Goal: Task Accomplishment & Management: Use online tool/utility

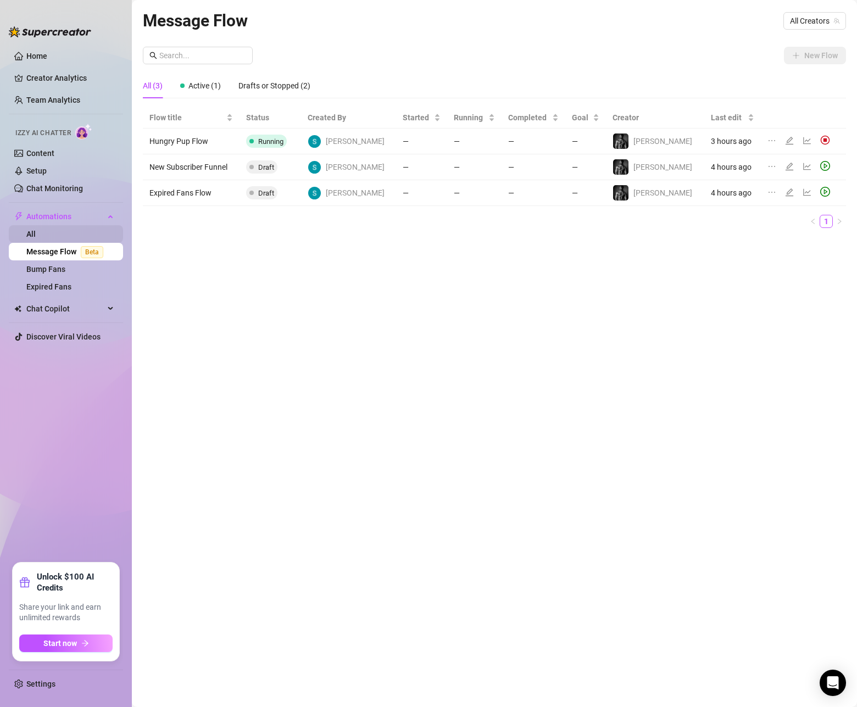
click at [36, 234] on link "All" at bounding box center [30, 234] width 9 height 9
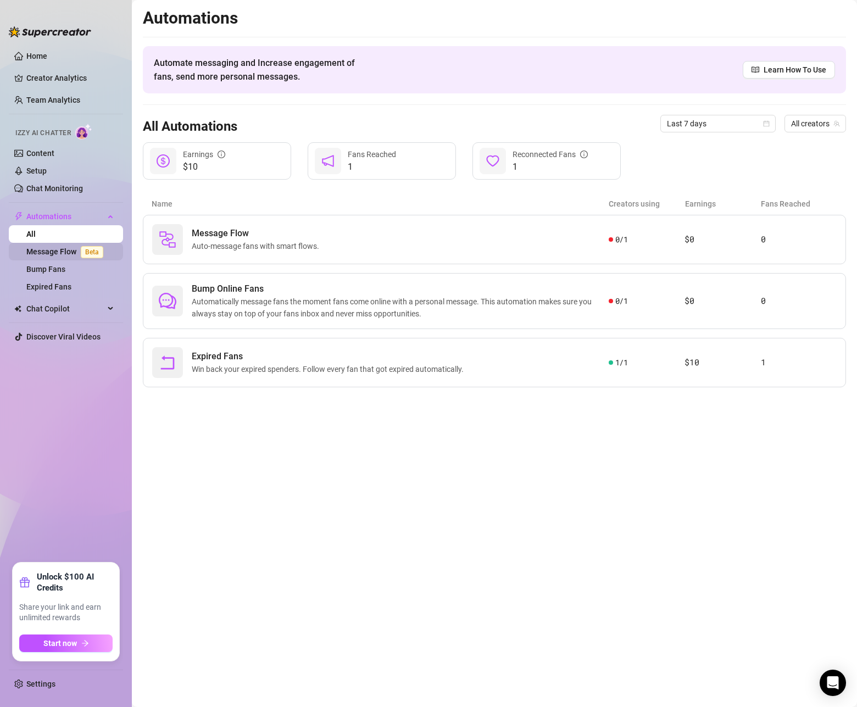
click at [49, 247] on link "Message Flow Beta" at bounding box center [66, 251] width 81 height 9
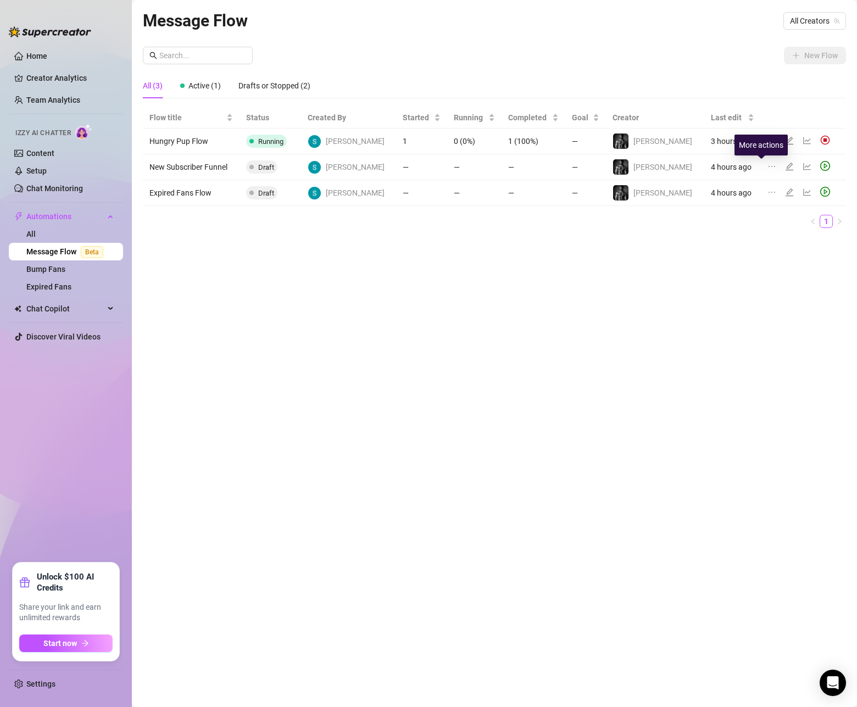
click at [768, 168] on icon "ellipsis" at bounding box center [772, 166] width 9 height 9
click at [735, 214] on span "Delete" at bounding box center [715, 219] width 84 height 12
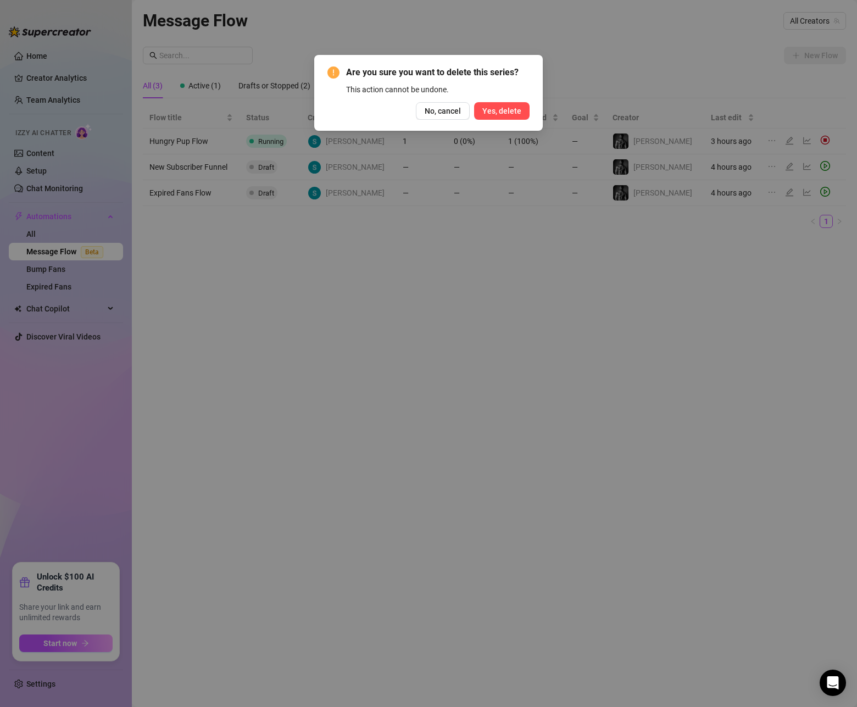
click at [517, 108] on span "Yes, delete" at bounding box center [502, 111] width 39 height 9
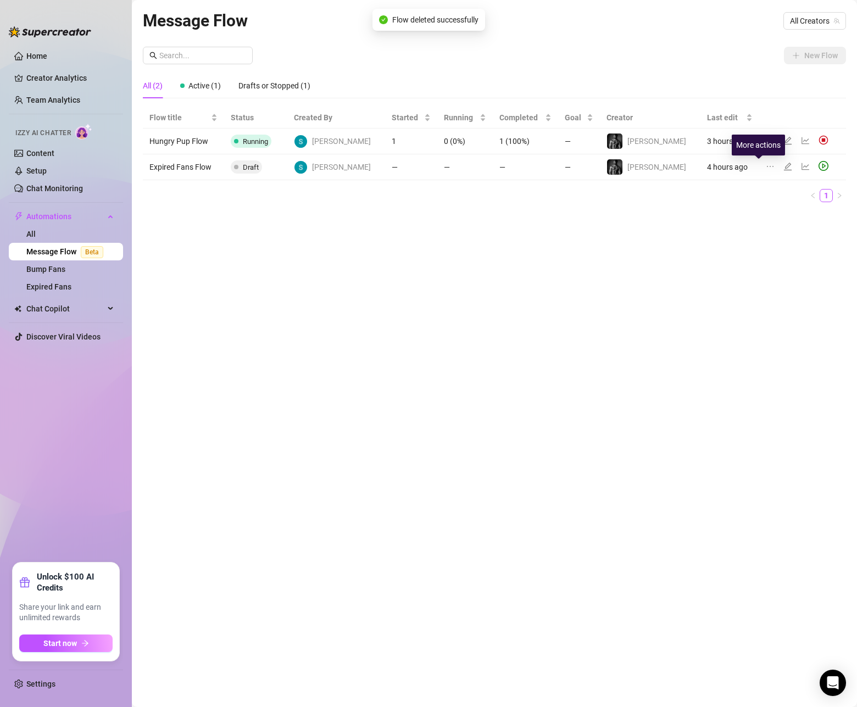
click at [766, 167] on icon "ellipsis" at bounding box center [770, 166] width 9 height 9
click at [727, 223] on span "Delete" at bounding box center [713, 219] width 84 height 12
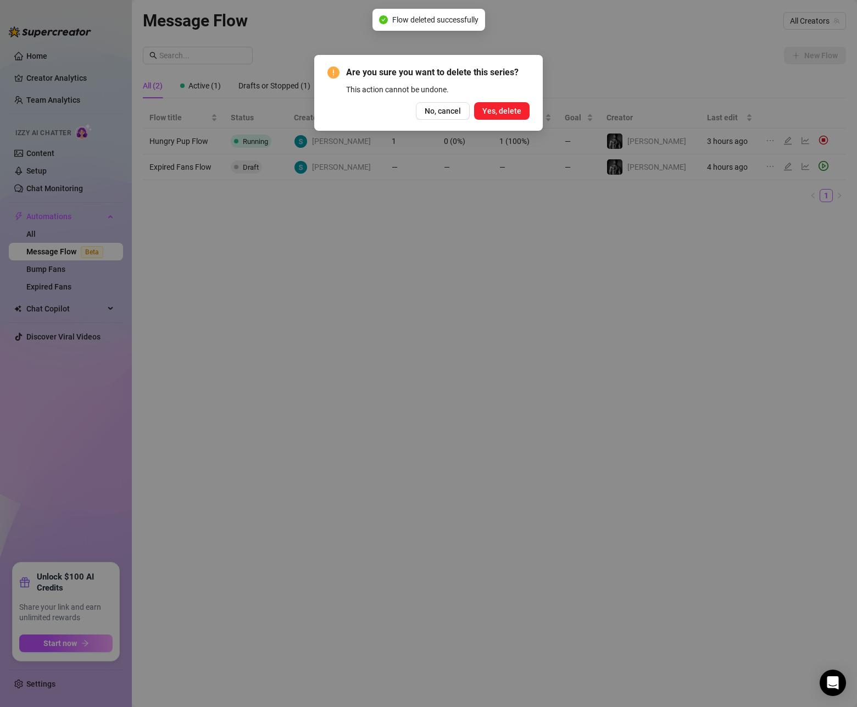
drag, startPoint x: 511, startPoint y: 112, endPoint x: 502, endPoint y: 114, distance: 9.5
click at [511, 112] on span "Yes, delete" at bounding box center [502, 111] width 39 height 9
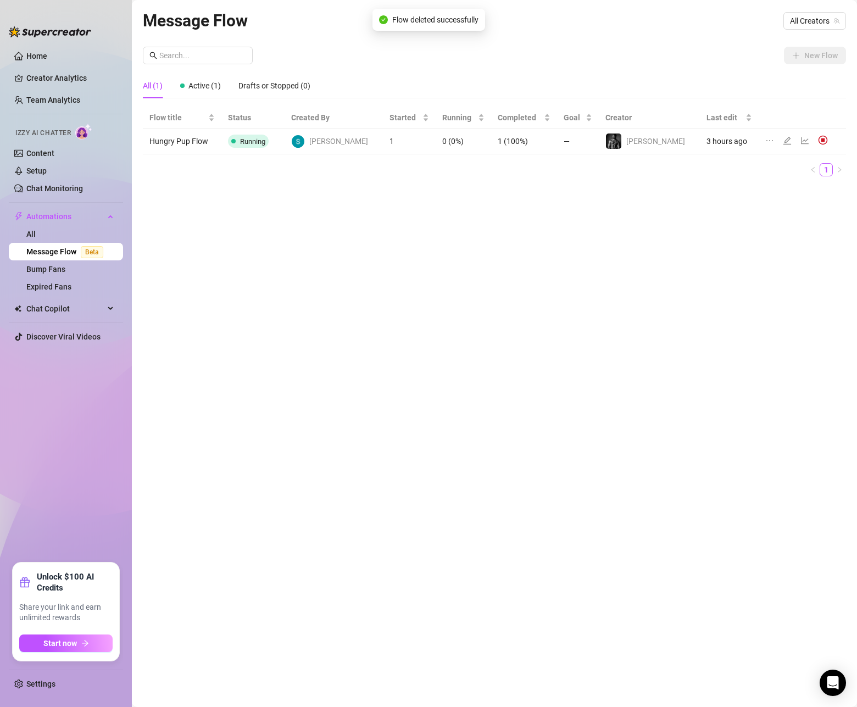
click at [285, 142] on td "Running" at bounding box center [253, 142] width 63 height 26
click at [784, 144] on icon "edit" at bounding box center [788, 141] width 8 height 8
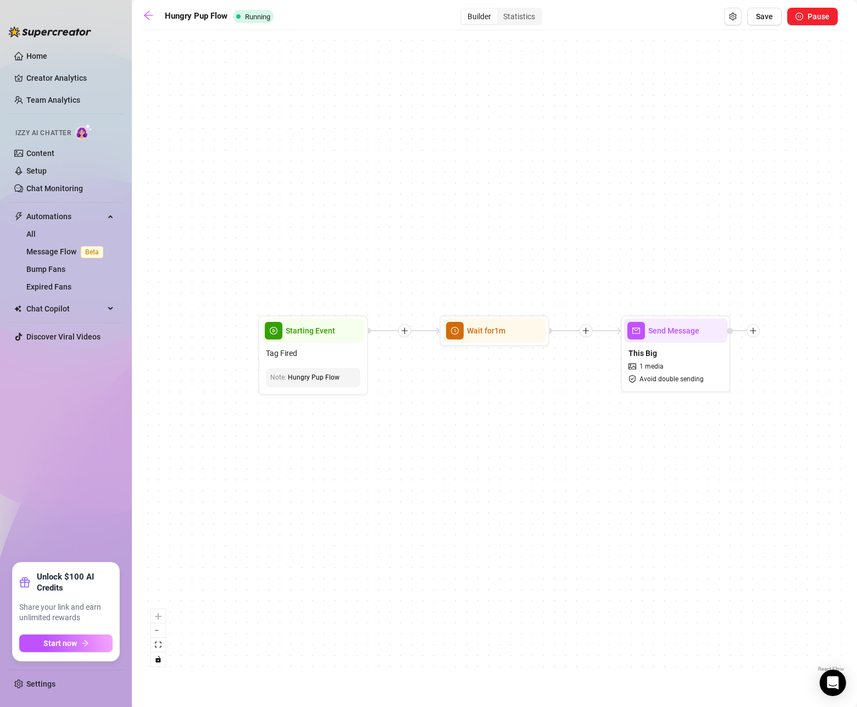
click at [403, 332] on icon "plus" at bounding box center [405, 331] width 8 height 8
click at [583, 374] on div "Time Delay Condition Message Tag Fan Wait for 1m Send Message This Big 1 media …" at bounding box center [495, 355] width 704 height 639
click at [661, 358] on div "This Big 1 media Avoid double sending" at bounding box center [675, 366] width 103 height 46
type textarea "A real 9.5x6"
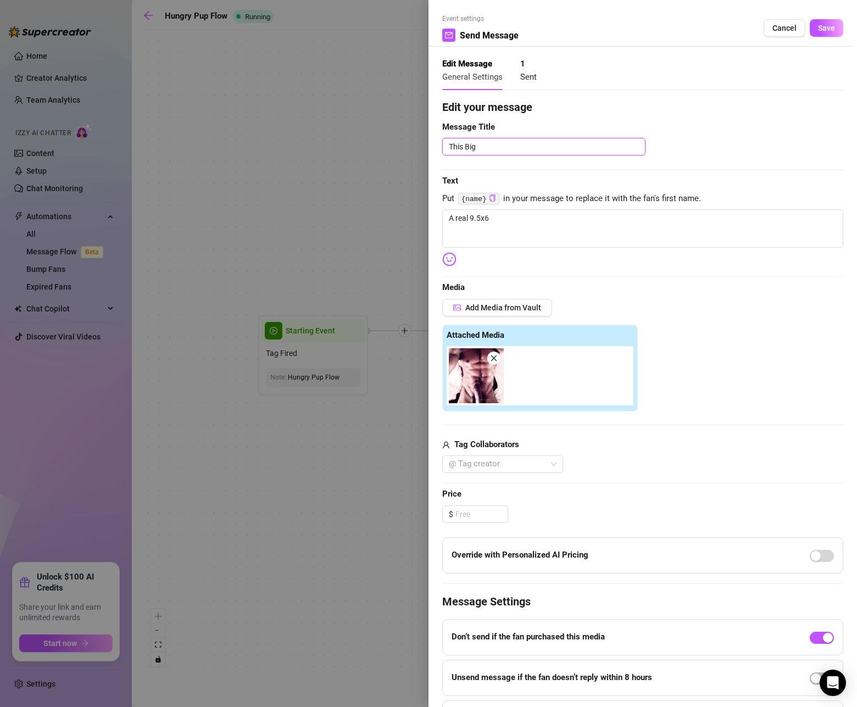
drag, startPoint x: 534, startPoint y: 148, endPoint x: 385, endPoint y: 140, distance: 149.2
click at [385, 140] on div "Event settings Send Message Cancel Save Edit Message General Settings 1 Sent Ed…" at bounding box center [428, 353] width 857 height 707
type textarea "H"
type textarea "Hu"
type textarea "Hun"
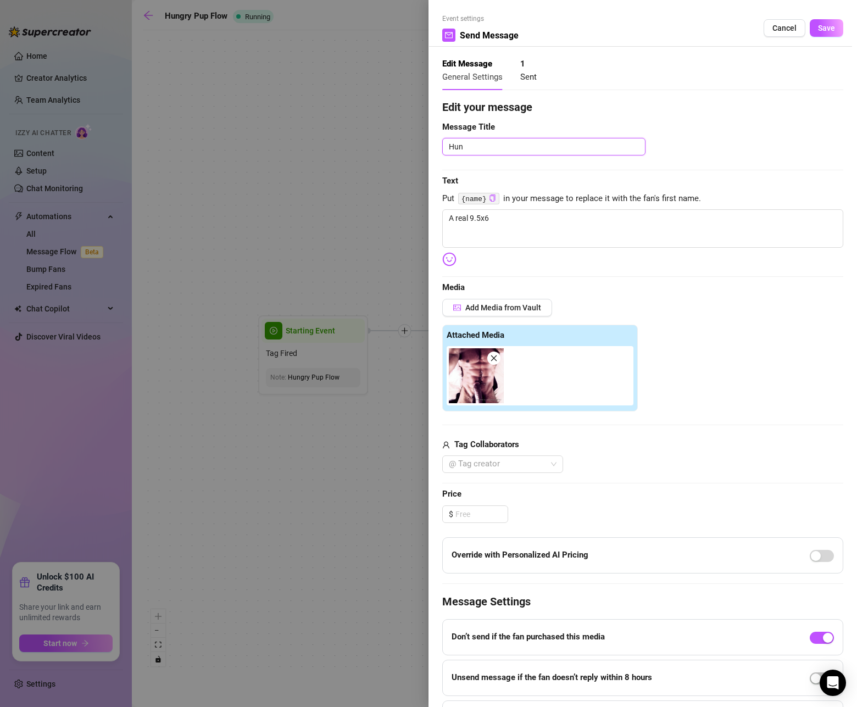
type textarea "Hung"
type textarea "Hungr"
type textarea "Hungry"
type textarea "Hungry P"
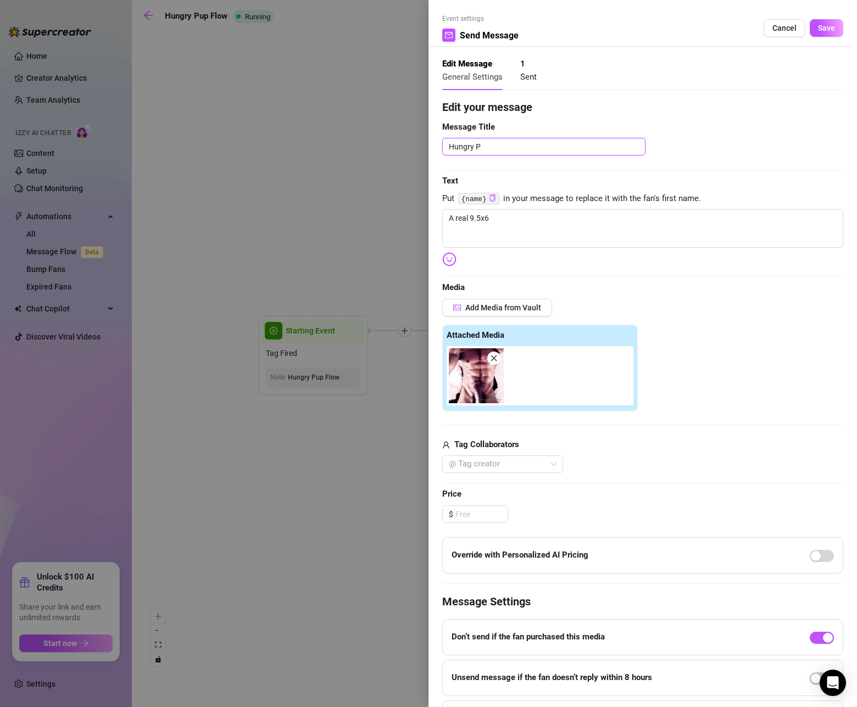
type textarea "Hungry Pu"
type textarea "Hungry Pup"
type textarea "Hungry Pup -"
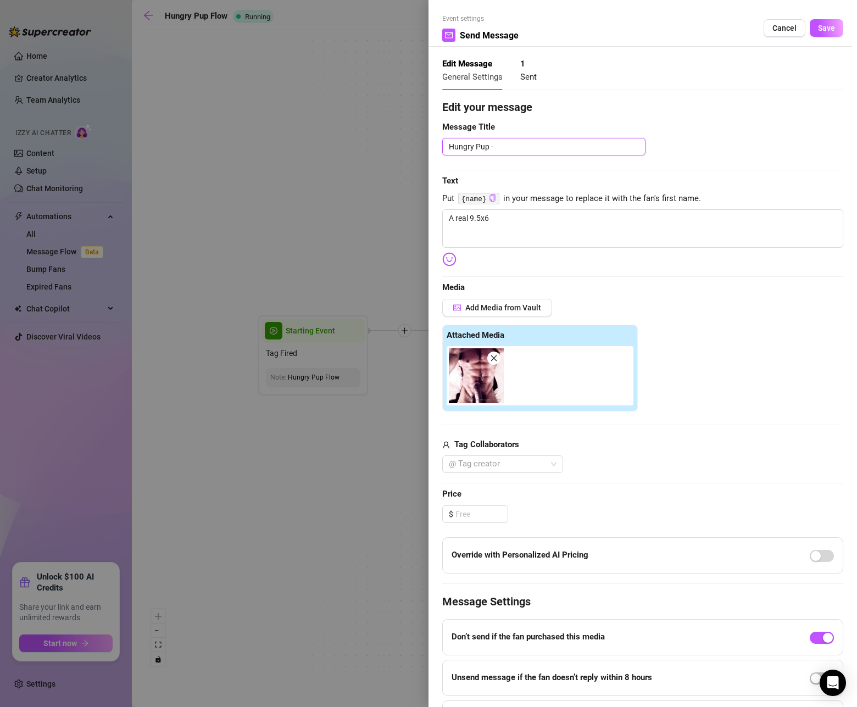
type textarea "H"
type textarea "HP"
type textarea "HP -"
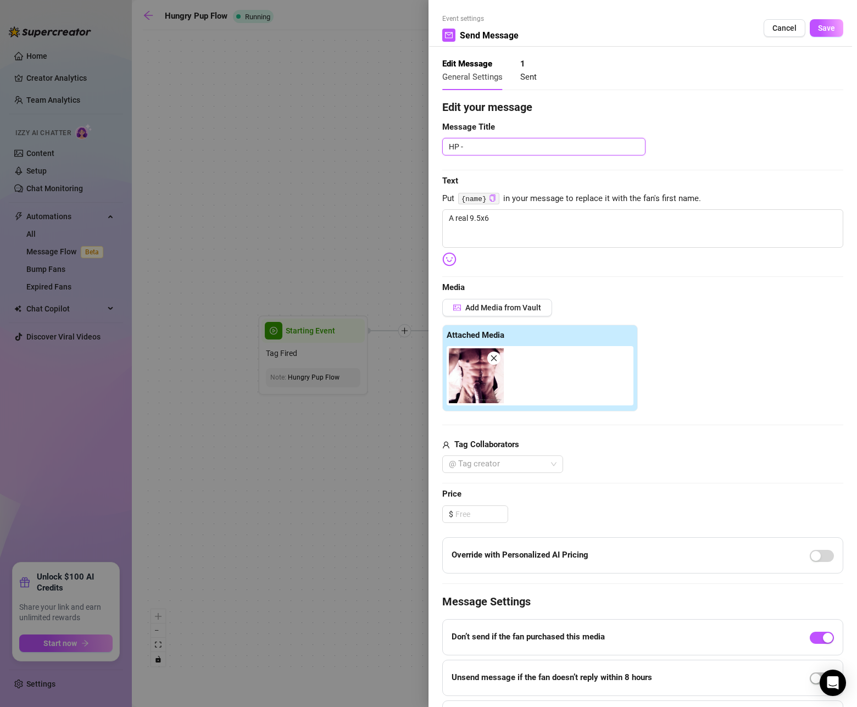
type textarea "HP - I"
type textarea "HP - In"
type textarea "HP - Int"
type textarea "HP - Intr"
type textarea "HP - Intro"
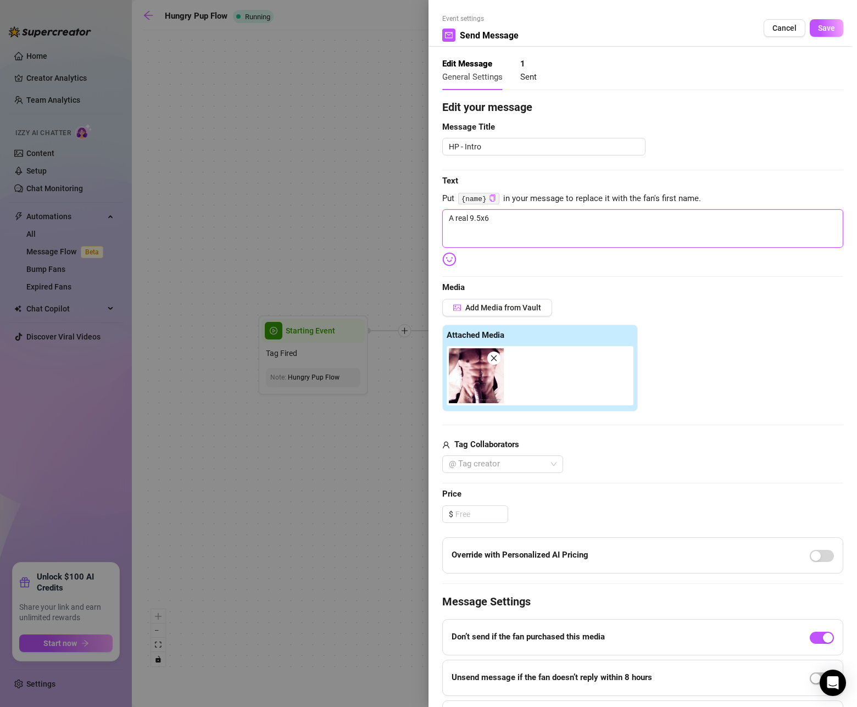
drag, startPoint x: 510, startPoint y: 222, endPoint x: 379, endPoint y: 215, distance: 131.0
click at [377, 214] on div "Event settings Send Message Cancel Save Edit Message General Settings 1 Sent Ed…" at bounding box center [428, 353] width 857 height 707
paste textarea "Good boys get rewards. Stroke while you watch, but don’t you dare cum without m…"
type textarea "Good boys get rewards. Stroke while you watch, but don’t you dare cum without m…"
click at [497, 361] on icon "close" at bounding box center [494, 359] width 8 height 8
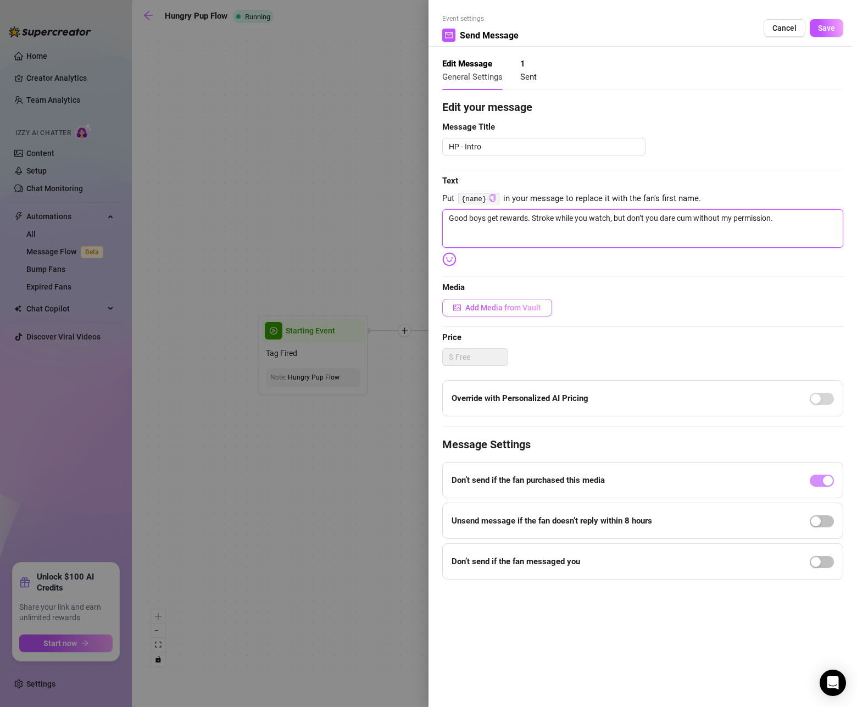
type textarea "Good boys get rewards. Stroke while you watch, but don’t you dare cum without m…"
click at [503, 312] on span "Add Media from Vault" at bounding box center [504, 307] width 76 height 9
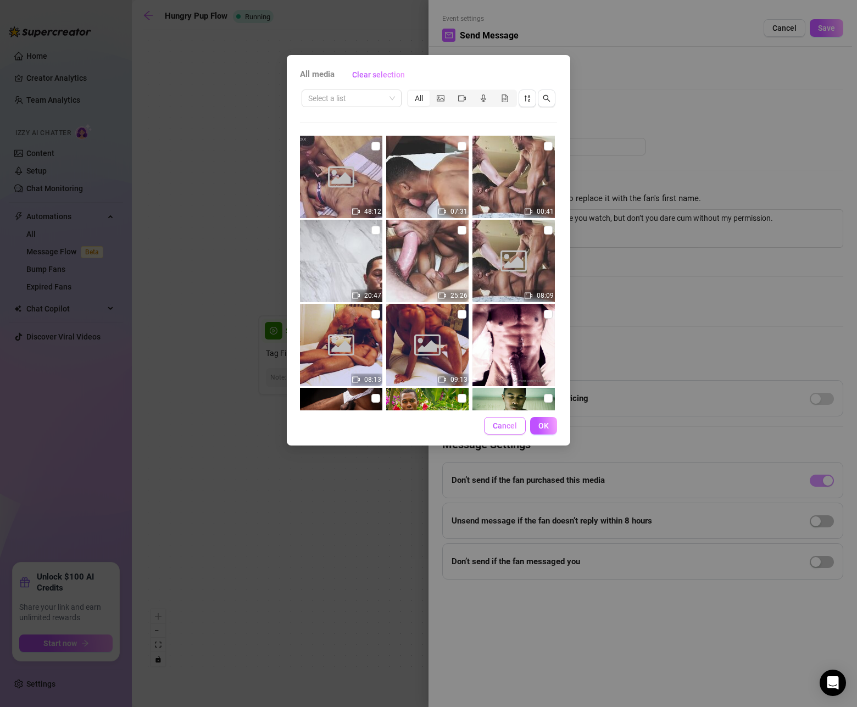
click at [495, 424] on span "Cancel" at bounding box center [505, 426] width 24 height 9
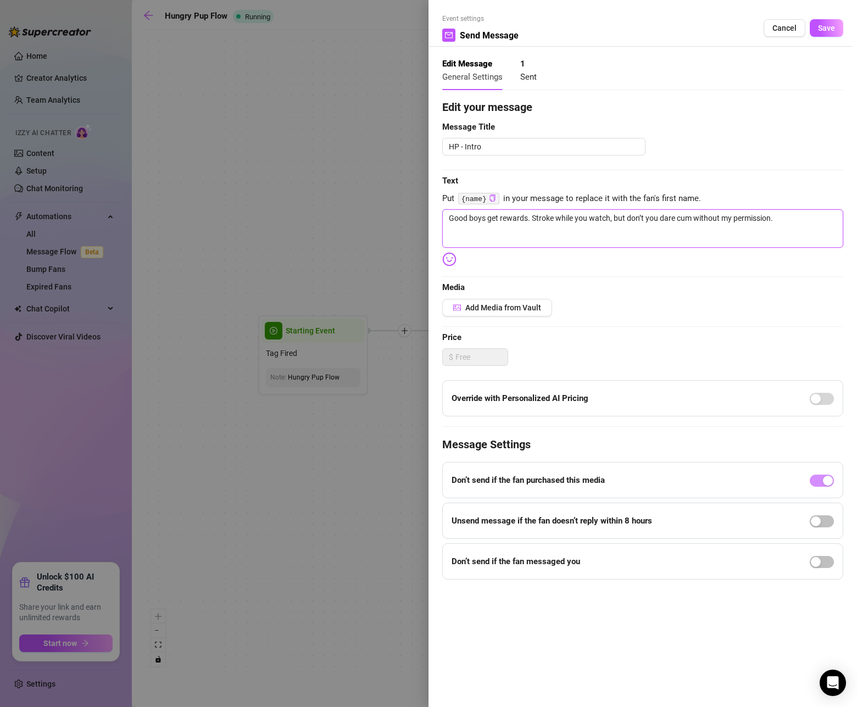
click at [450, 223] on textarea "Good boys get rewards. Stroke while you watch, but don’t you dare cum without m…" at bounding box center [642, 228] width 401 height 38
type textarea "HGood boys get rewards. Stroke while you watch, but don’t you dare cum without …"
type textarea "HeGood boys get rewards. Stroke while you watch, but don’t you dare cum without…"
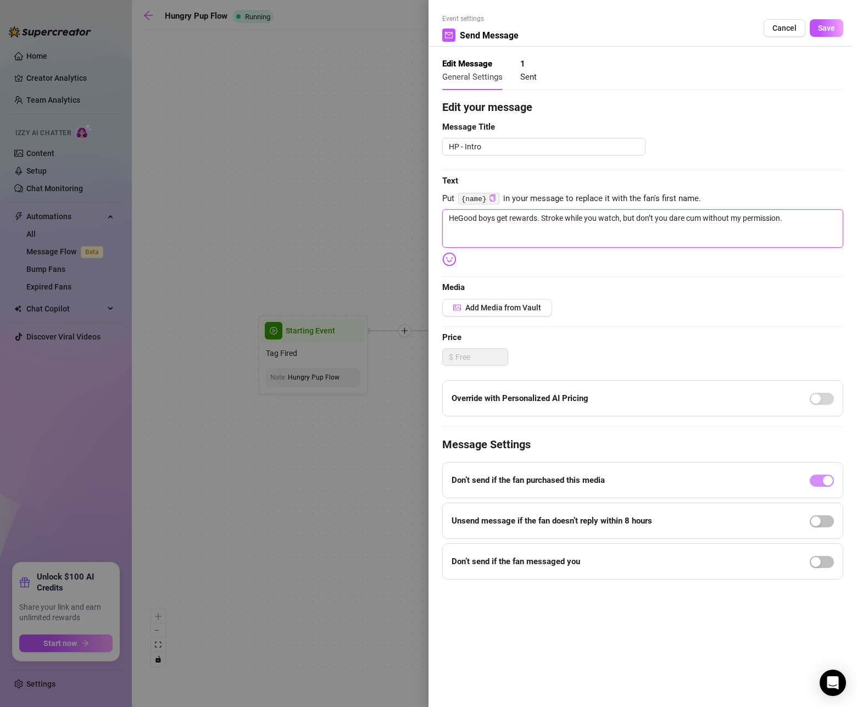
type textarea "HeyGood boys get rewards. Stroke while you watch, but don’t you dare cum withou…"
type textarea "Hey Good boys get rewards. Stroke while you watch, but don’t you dare cum witho…"
type textarea "Hey {Good boys get rewards. Stroke while you watch, but don’t you dare cum with…"
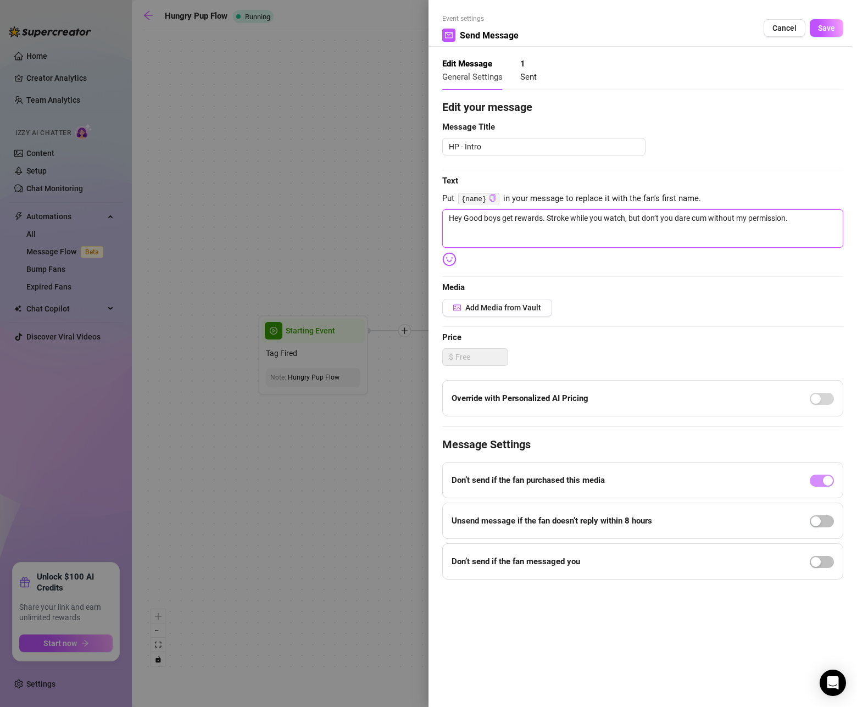
type textarea "Hey {Good boys get rewards. Stroke while you watch, but don’t you dare cum with…"
type textarea "Hey {nGood boys get rewards. Stroke while you watch, but don’t you dare cum wit…"
type textarea "Hey {naGood boys get rewards. Stroke while you watch, but don’t you dare cum wi…"
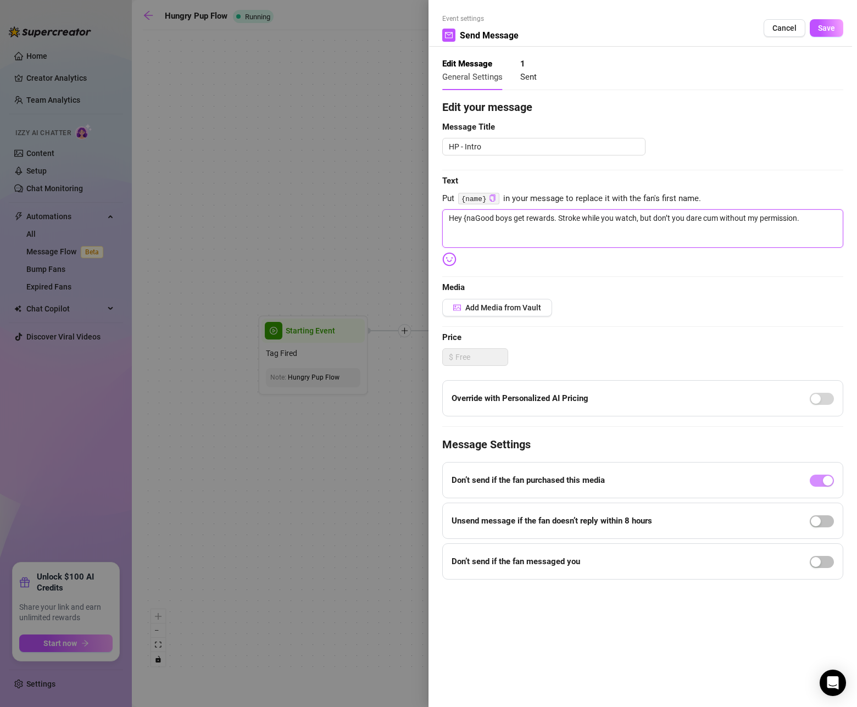
type textarea "Hey {namGood boys get rewards. Stroke while you watch, but don’t you dare cum w…"
type textarea "Hey {nameGood boys get rewards. Stroke while you watch, but don’t you dare cum …"
type textarea "Hey {namGood boys get rewards. Stroke while you watch, but don’t you dare cum w…"
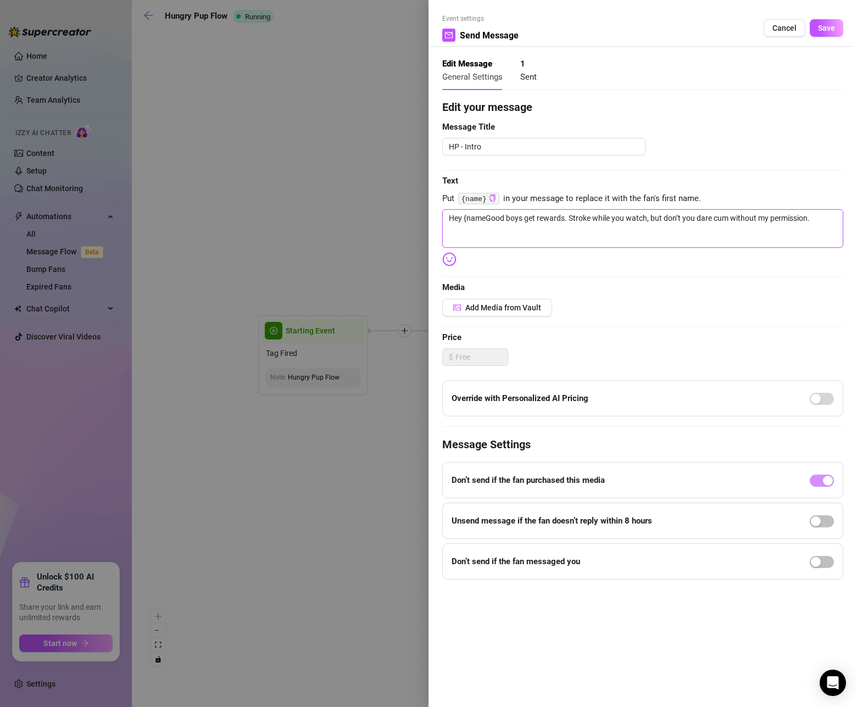
type textarea "Hey {namGood boys get rewards. Stroke while you watch, but don’t you dare cum w…"
type textarea "Hey {naGood boys get rewards. Stroke while you watch, but don’t you dare cum wi…"
type textarea "Hey {nGood boys get rewards. Stroke while you watch, but don’t you dare cum wit…"
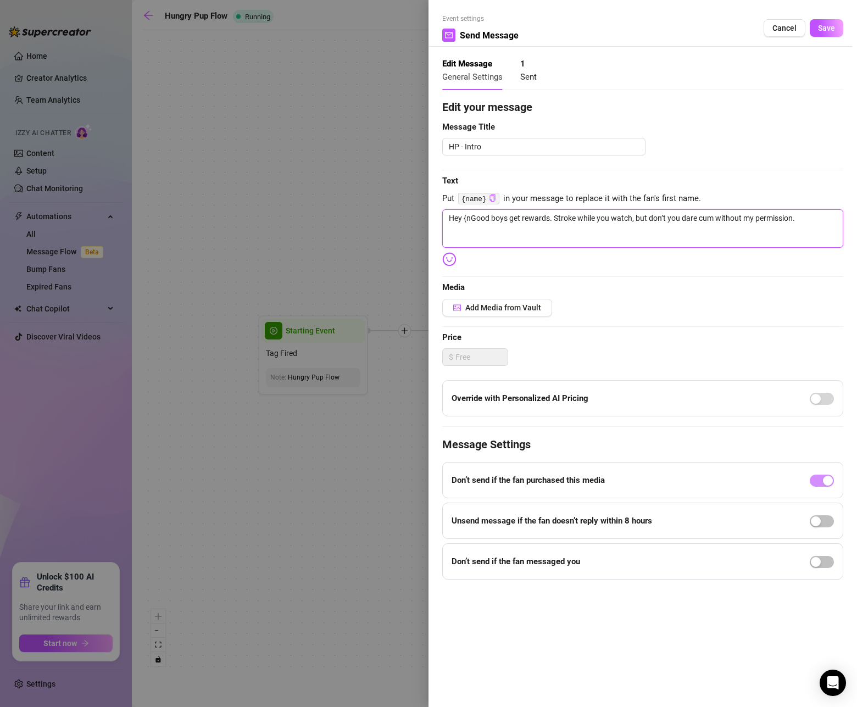
type textarea "Hey {Good boys get rewards. Stroke while you watch, but don’t you dare cum with…"
type textarea "Hey Good boys get rewards. Stroke while you watch, but don’t you dare cum witho…"
type textarea "HeyGood boys get rewards. Stroke while you watch, but don’t you dare cum withou…"
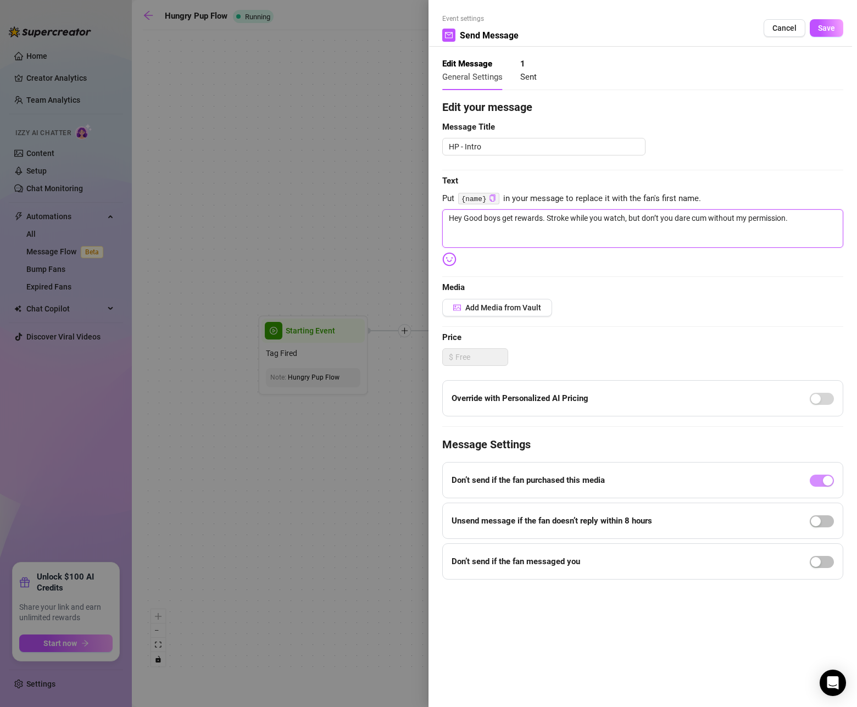
type textarea "HeyGood boys get rewards. Stroke while you watch, but don’t you dare cum withou…"
type textarea "HeGood boys get rewards. Stroke while you watch, but don’t you dare cum without…"
type textarea "HGood boys get rewards. Stroke while you watch, but don’t you dare cum without …"
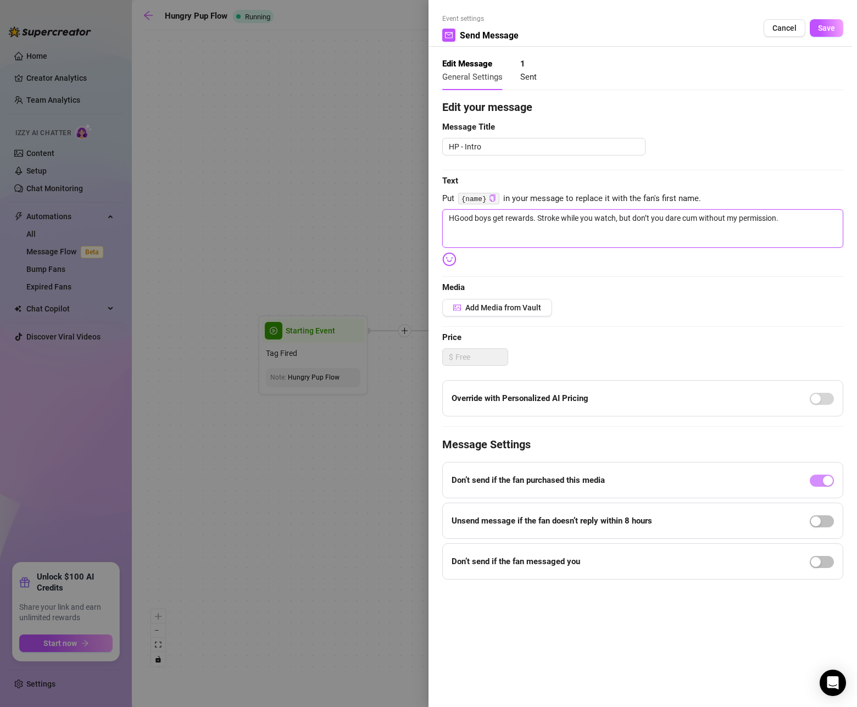
type textarea "Good boys get rewards. Stroke while you watch, but don’t you dare cum without m…"
click at [796, 219] on textarea "Good boys get rewards. Stroke while you watch, but don’t you dare cum without m…" at bounding box center [642, 228] width 401 height 38
paste textarea "You’ve been patient — now stroke with me and earn your reward, good boy"
type textarea "You’ve been patient — now stroke with me and earn your reward, good boy."
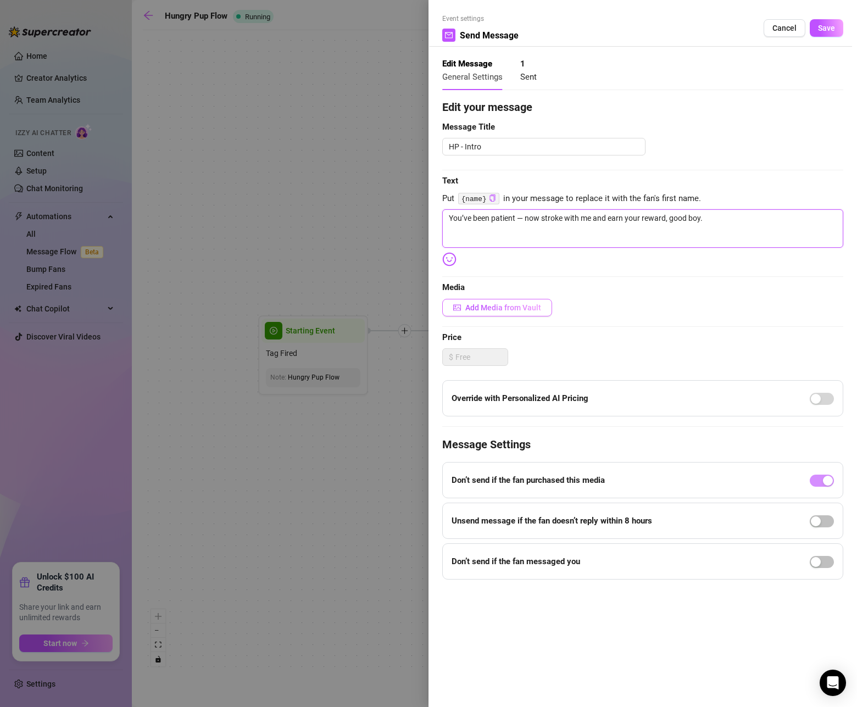
type textarea "You’ve been patient — now stroke with me and earn your reward, good boy."
click at [540, 312] on span "Add Media from Vault" at bounding box center [504, 307] width 76 height 9
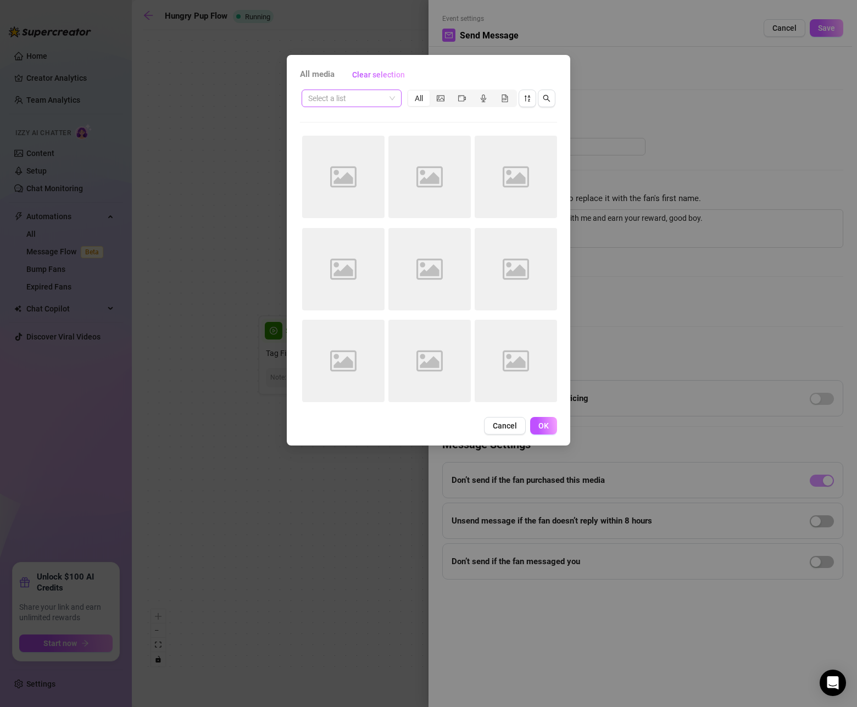
click at [390, 99] on span at bounding box center [351, 98] width 87 height 16
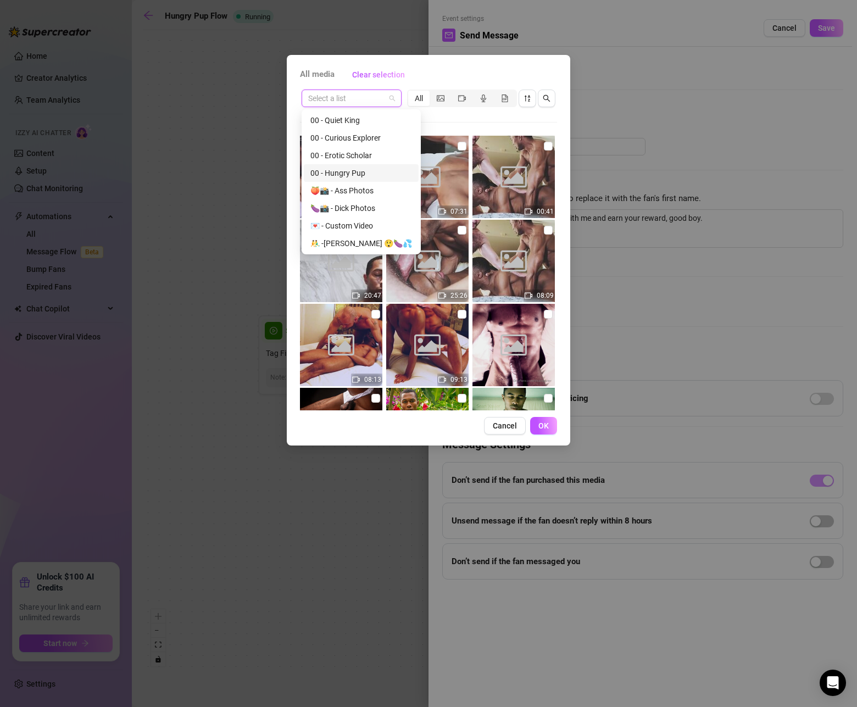
click at [361, 173] on div "00 - Hungry Pup" at bounding box center [362, 173] width 102 height 12
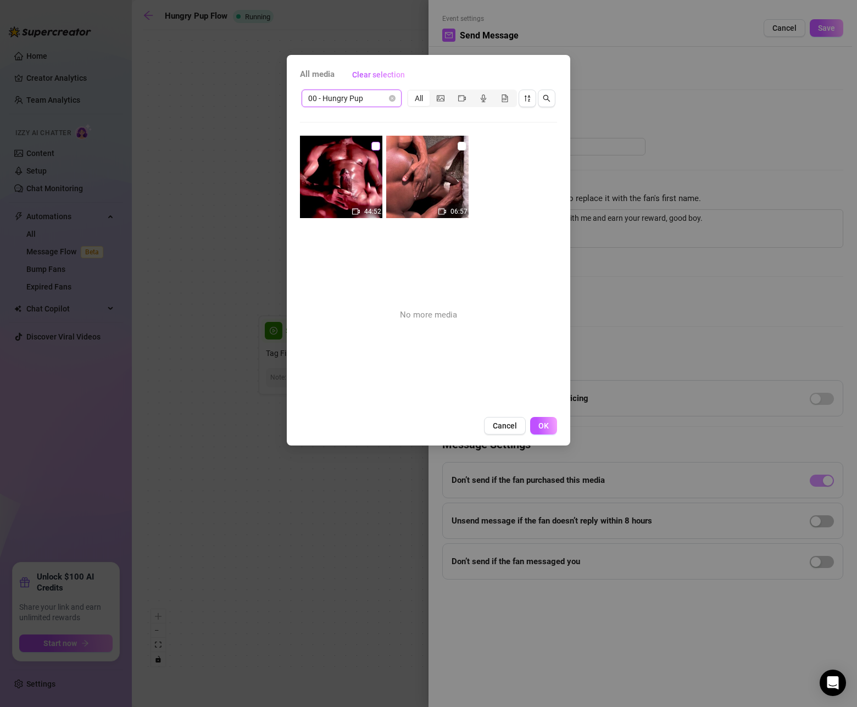
click at [375, 148] on input "checkbox" at bounding box center [376, 146] width 9 height 9
checkbox input "true"
click at [552, 427] on button "OK" at bounding box center [543, 426] width 27 height 18
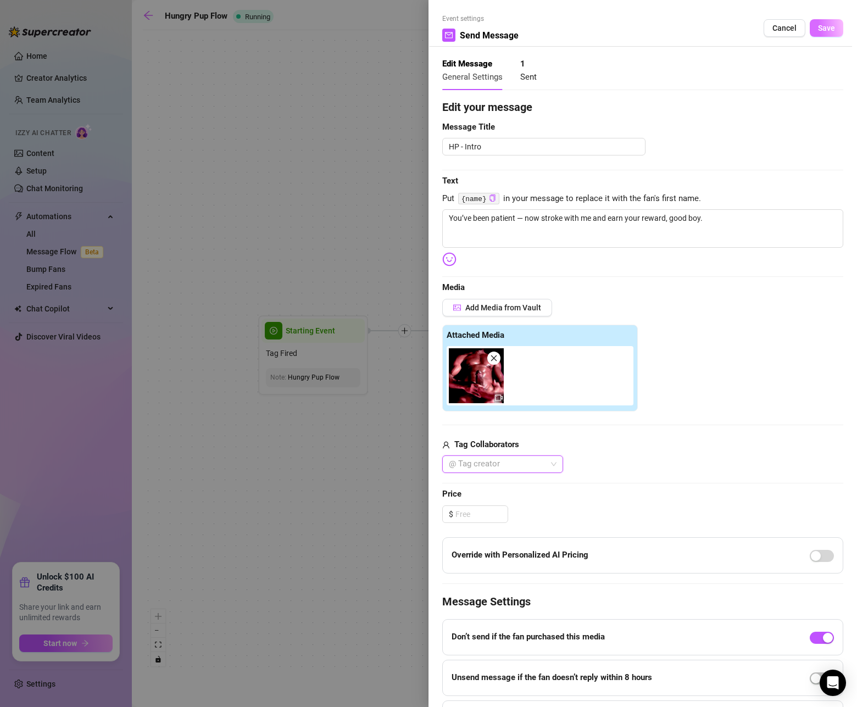
click at [829, 30] on span "Save" at bounding box center [826, 28] width 17 height 9
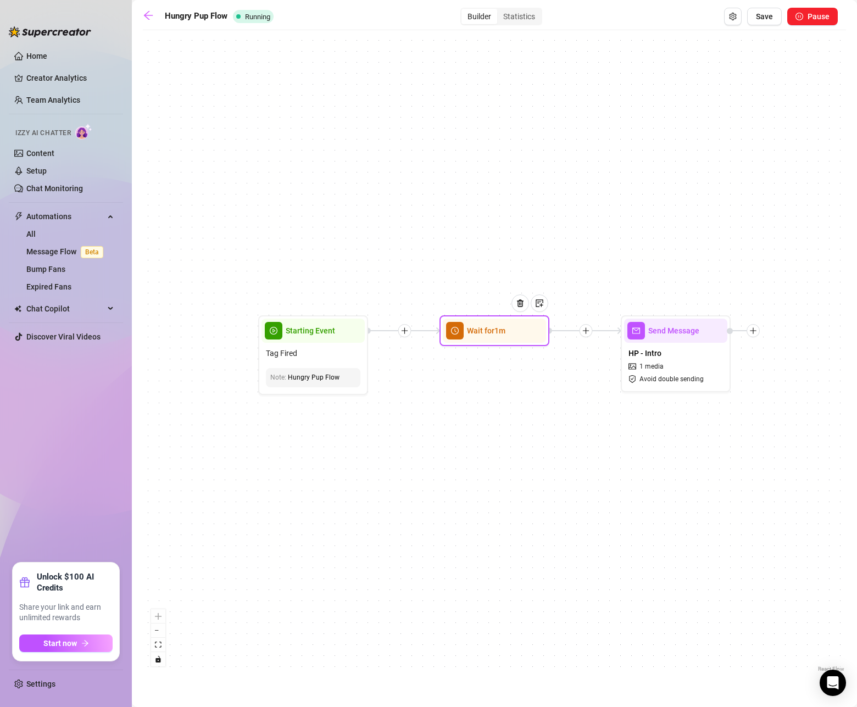
click at [514, 333] on div at bounding box center [525, 312] width 48 height 56
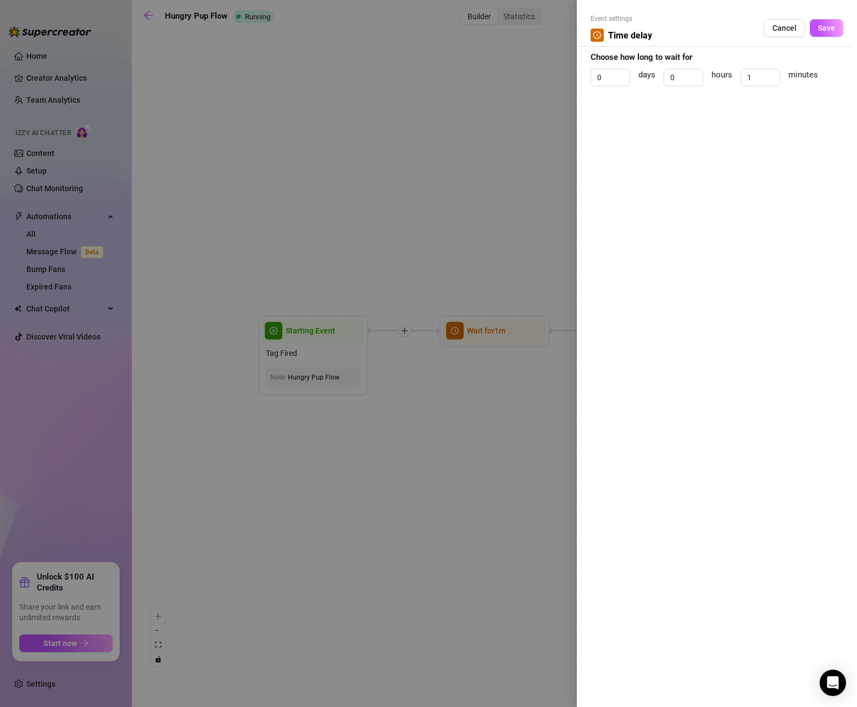
click at [787, 28] on span "Cancel" at bounding box center [785, 28] width 24 height 9
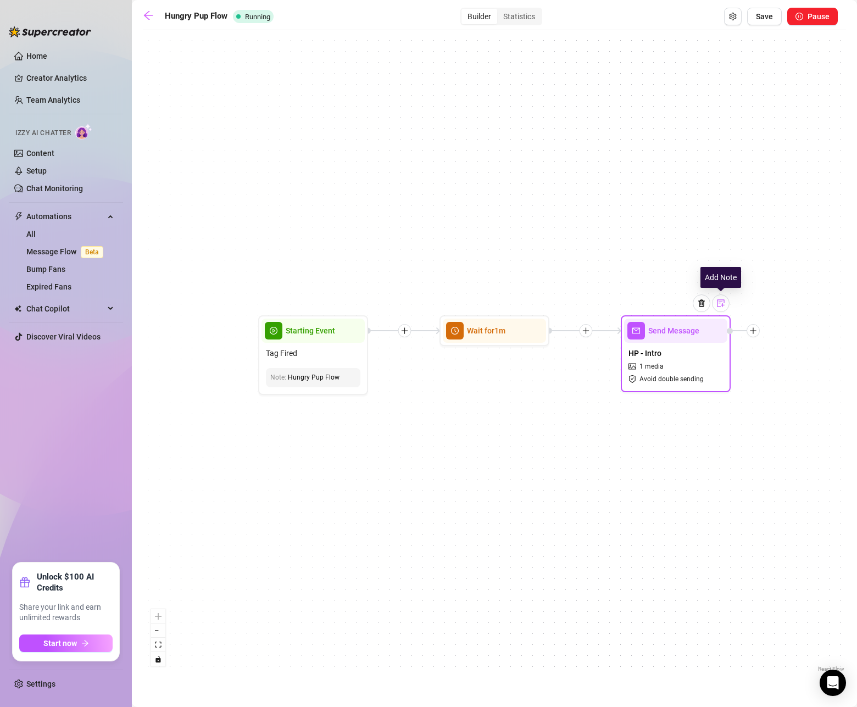
click at [719, 307] on img at bounding box center [721, 303] width 9 height 9
click at [663, 447] on div "Wait for 1m Send Message HP - Intro 1 media Avoid double sending Note: Me strip…" at bounding box center [495, 355] width 704 height 639
click at [771, 21] on span "Save" at bounding box center [764, 16] width 17 height 9
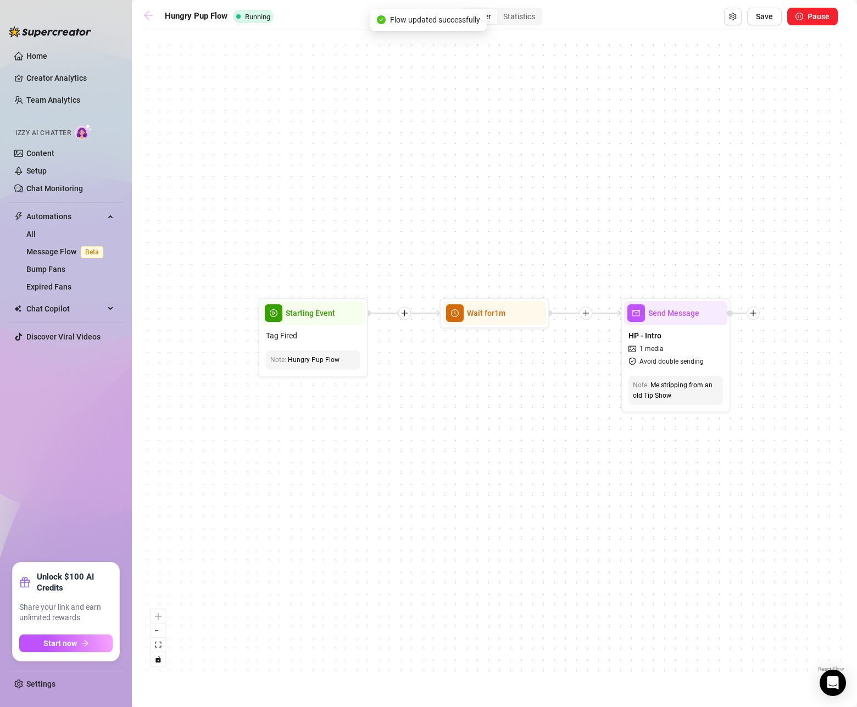
click at [152, 17] on icon "arrow-left" at bounding box center [148, 15] width 11 height 11
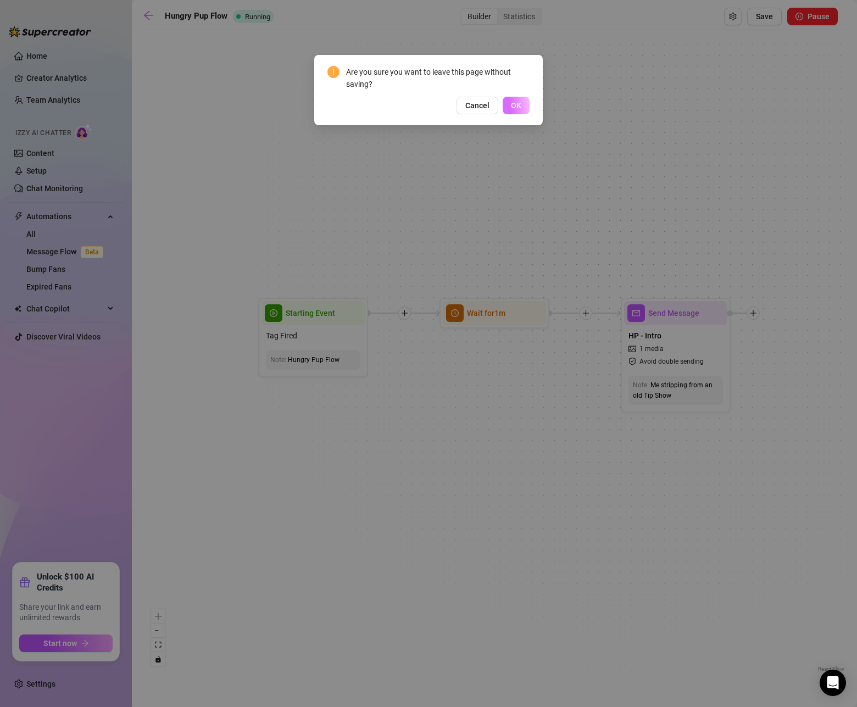
click at [519, 104] on span "OK" at bounding box center [516, 105] width 10 height 9
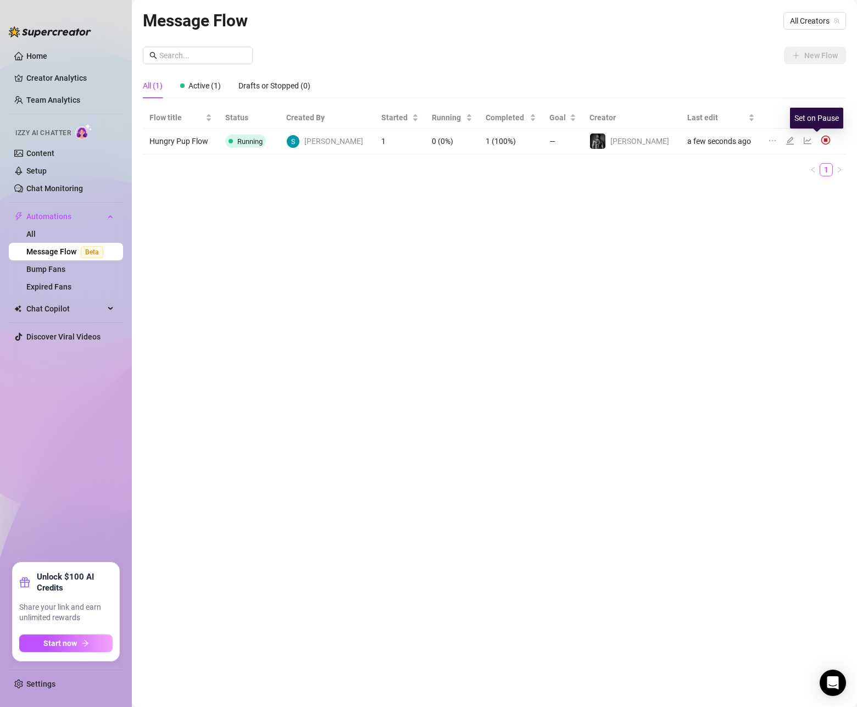
click at [821, 139] on img at bounding box center [826, 140] width 10 height 10
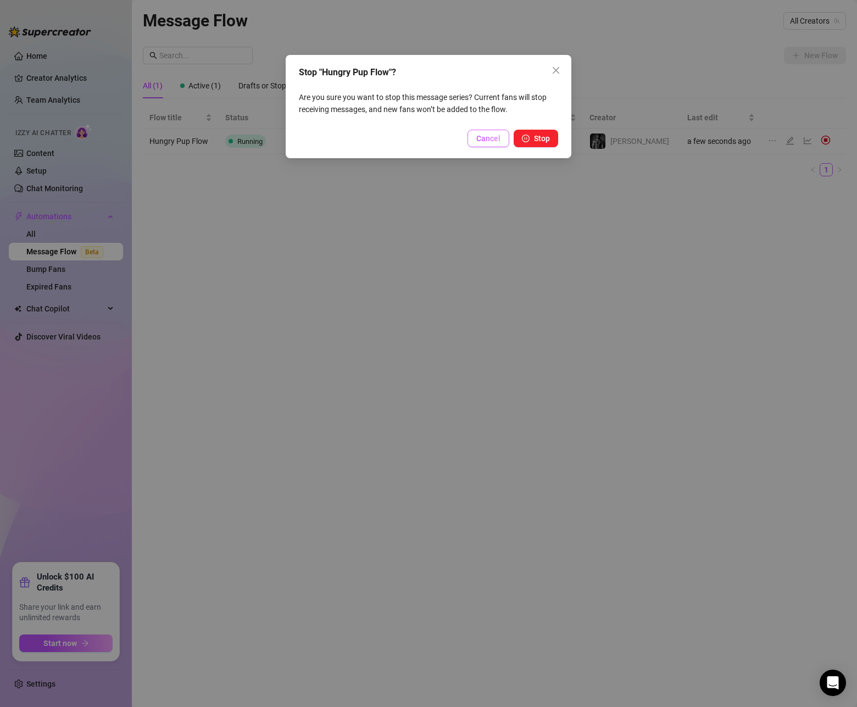
click at [486, 137] on span "Cancel" at bounding box center [489, 138] width 24 height 9
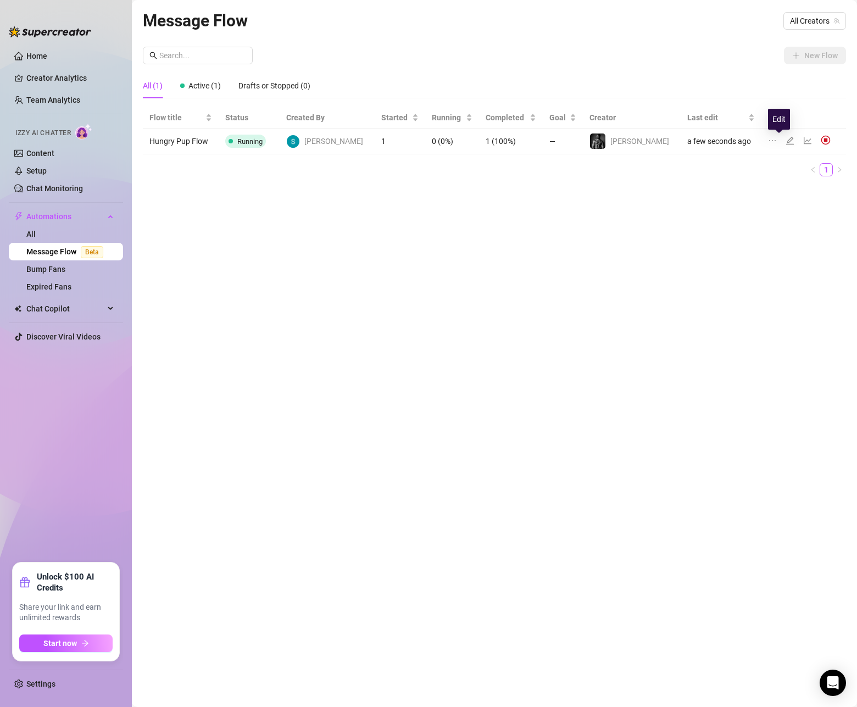
click at [786, 139] on icon "edit" at bounding box center [790, 140] width 9 height 9
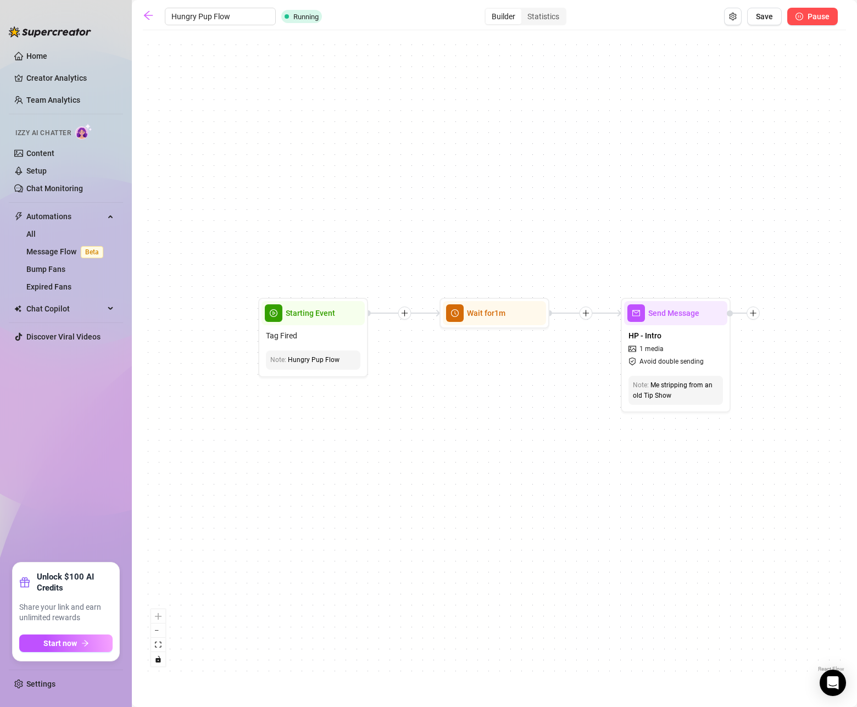
click at [799, 17] on icon "pause-circle" at bounding box center [800, 17] width 8 height 8
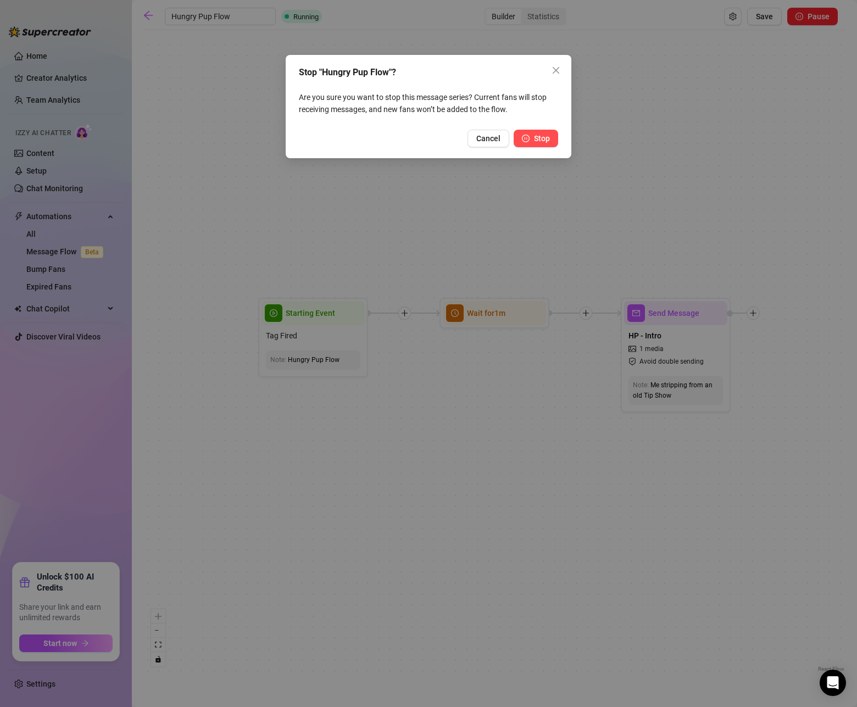
click at [525, 140] on icon "pause-circle" at bounding box center [526, 139] width 8 height 8
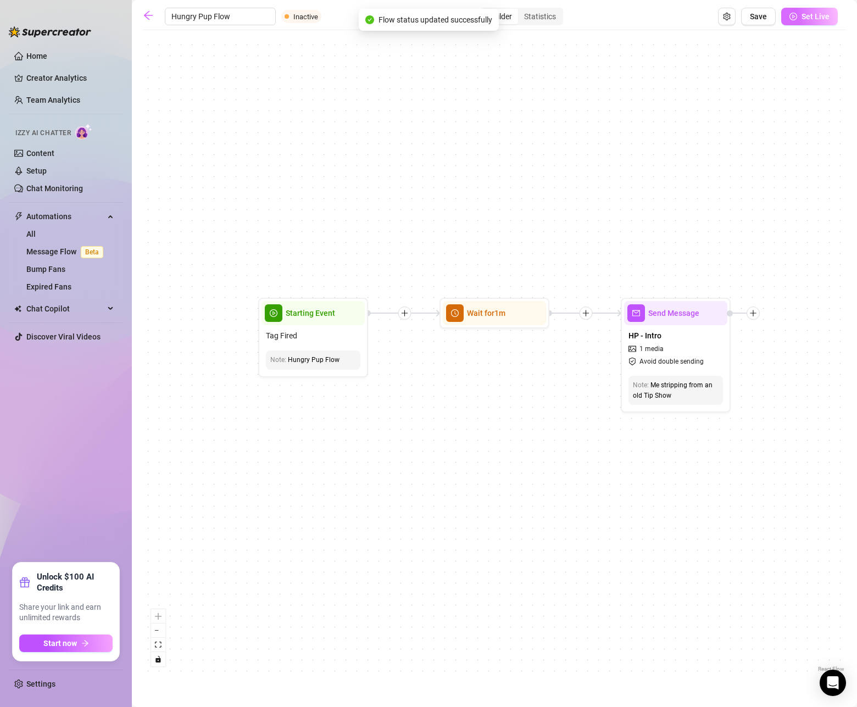
click at [811, 18] on span "Set Live" at bounding box center [816, 16] width 28 height 9
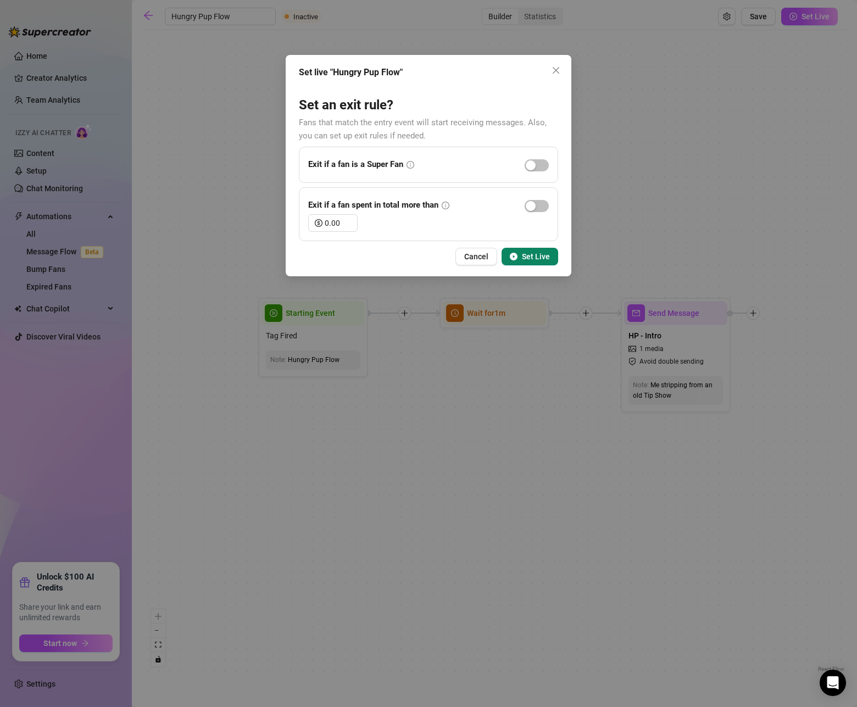
click at [538, 258] on span "Set Live" at bounding box center [536, 256] width 28 height 9
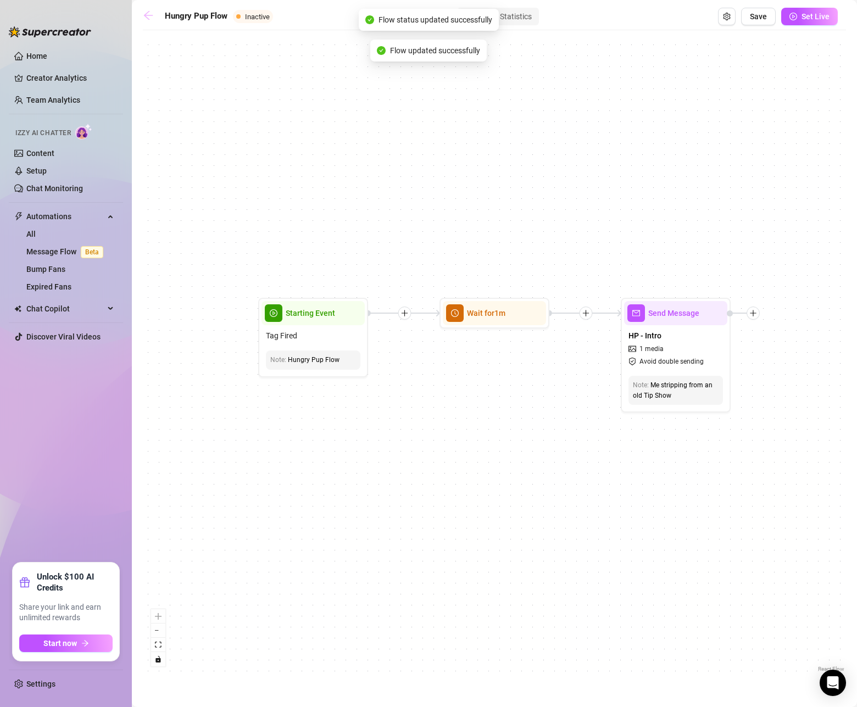
click at [149, 16] on icon "arrow-left" at bounding box center [148, 15] width 11 height 11
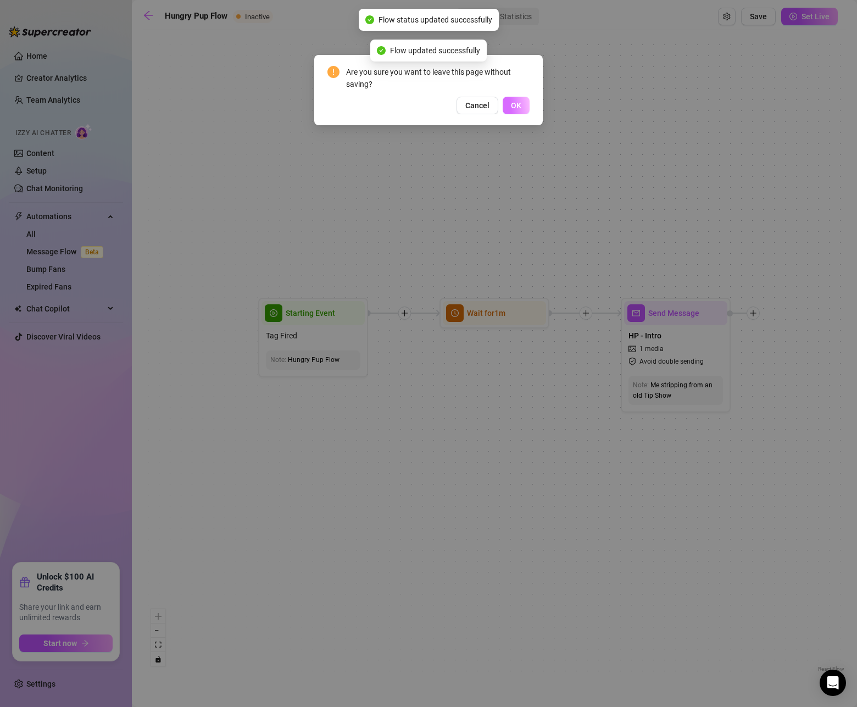
click at [523, 110] on button "OK" at bounding box center [516, 106] width 27 height 18
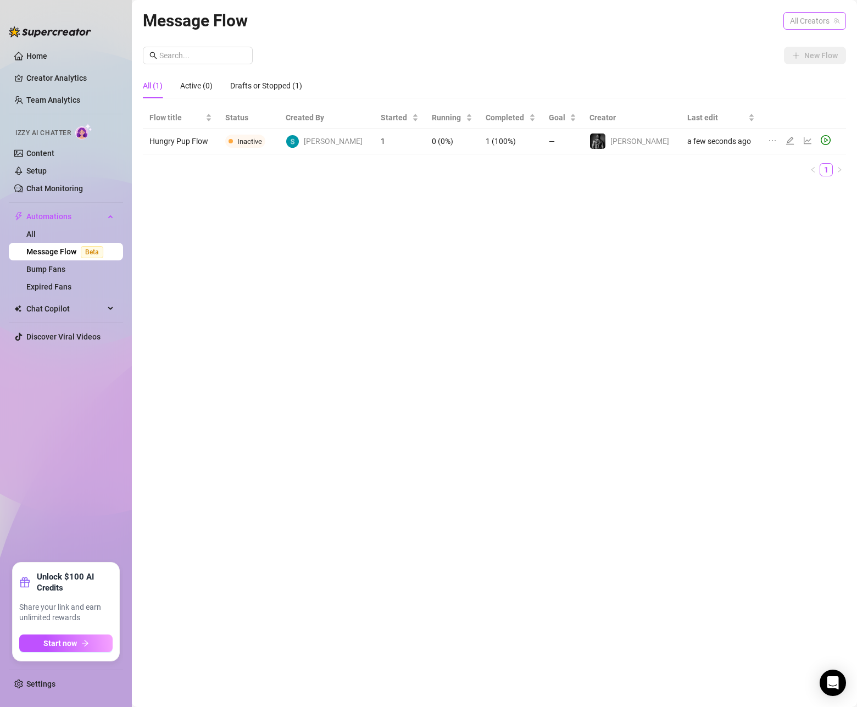
click at [800, 18] on span "All Creators" at bounding box center [814, 21] width 49 height 16
click at [784, 59] on span "[PERSON_NAME]" at bounding box center [761, 61] width 59 height 12
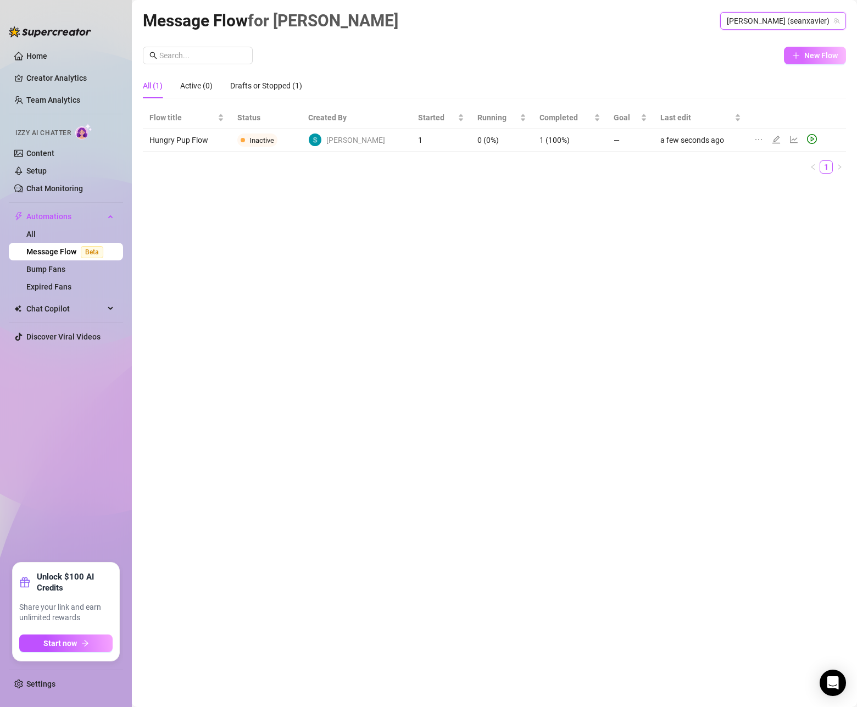
click at [828, 53] on span "New Flow" at bounding box center [822, 55] width 34 height 9
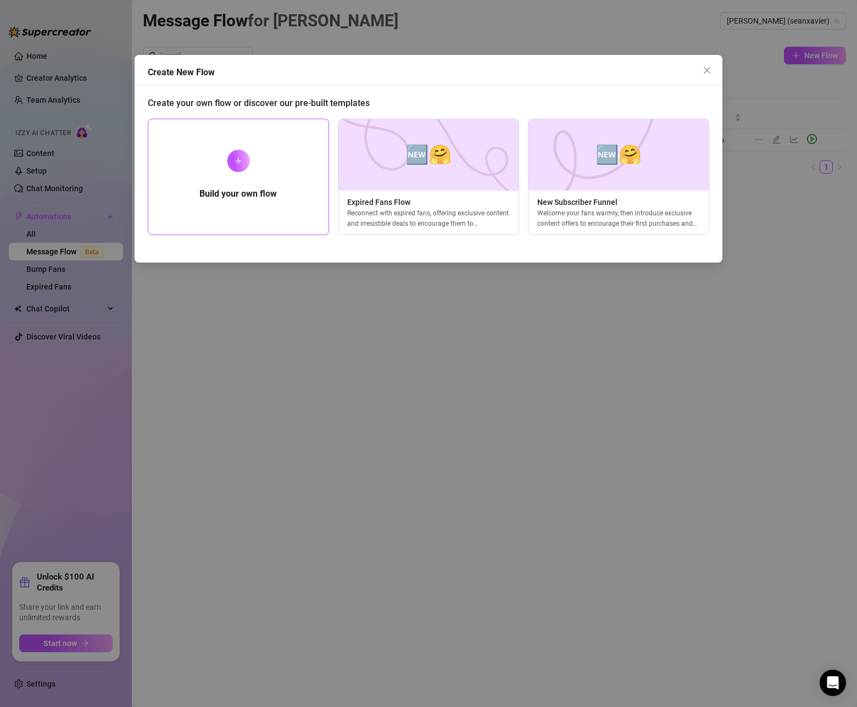
click at [229, 150] on div "Build your own flow" at bounding box center [238, 177] width 181 height 117
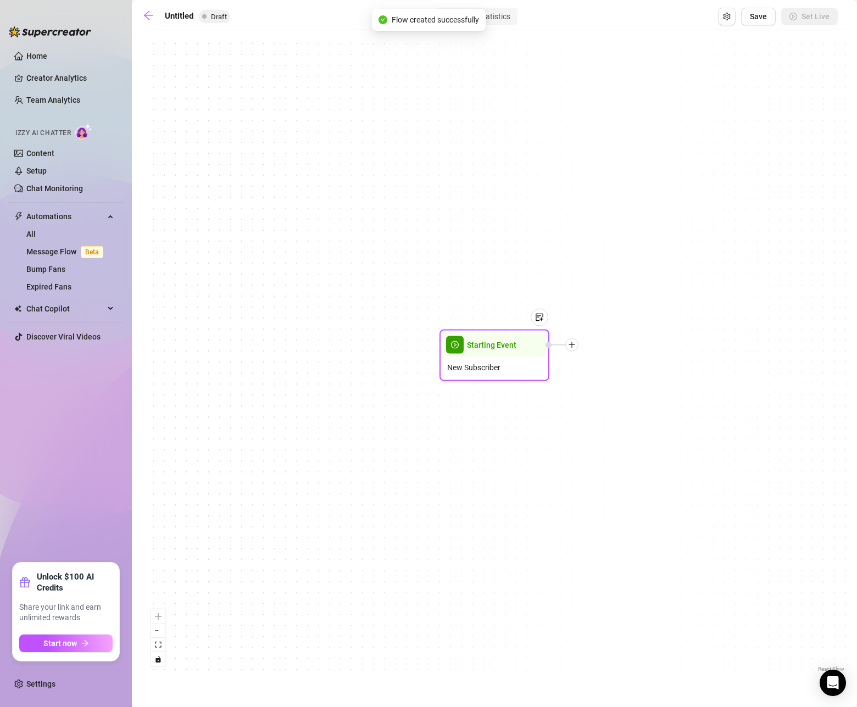
click at [485, 370] on span "New Subscriber" at bounding box center [473, 368] width 53 height 12
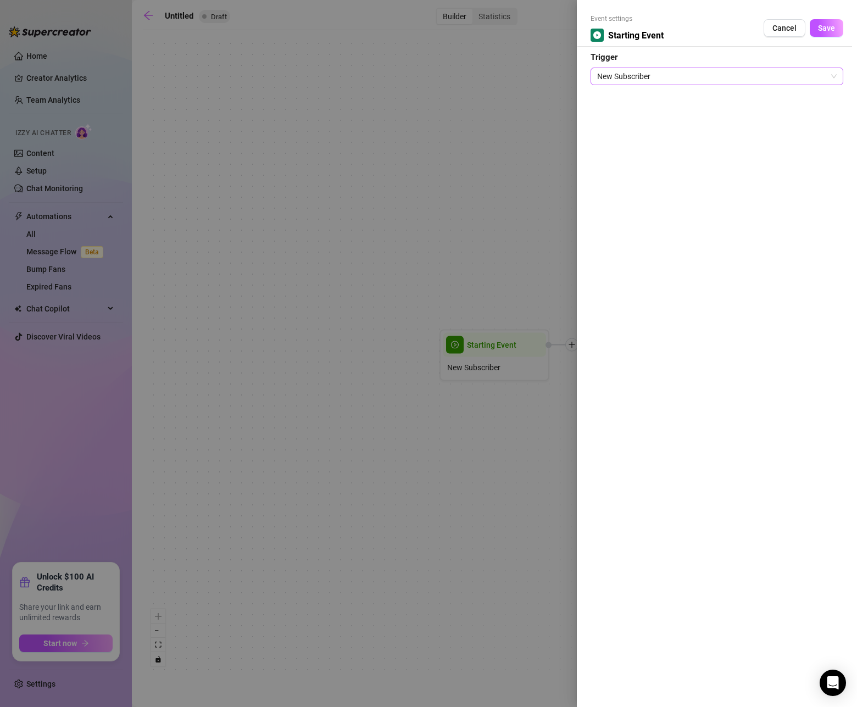
click at [674, 79] on span "New Subscriber" at bounding box center [717, 76] width 240 height 16
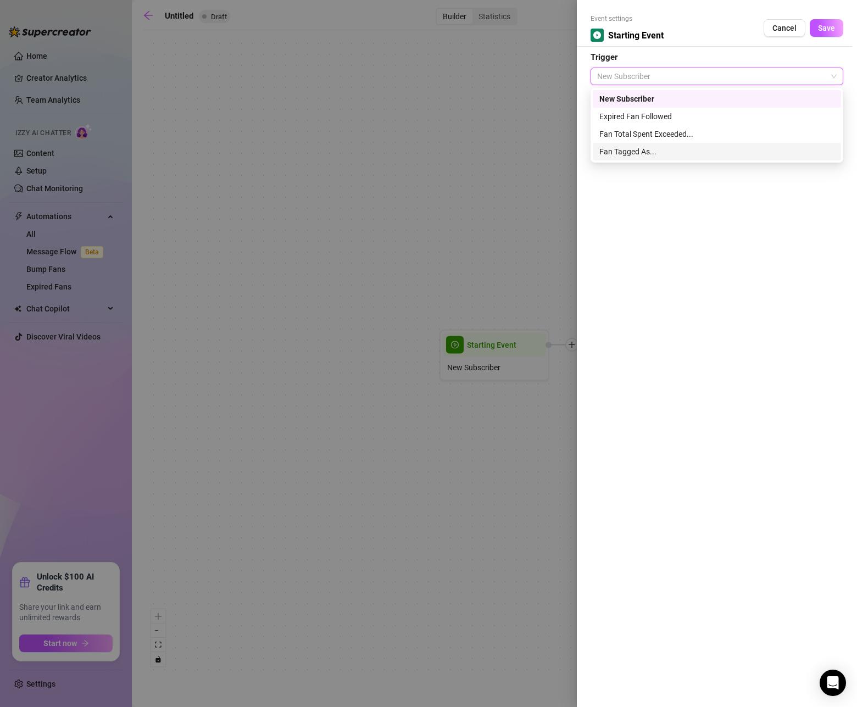
click at [644, 151] on div "Fan Tagged As..." at bounding box center [717, 152] width 235 height 12
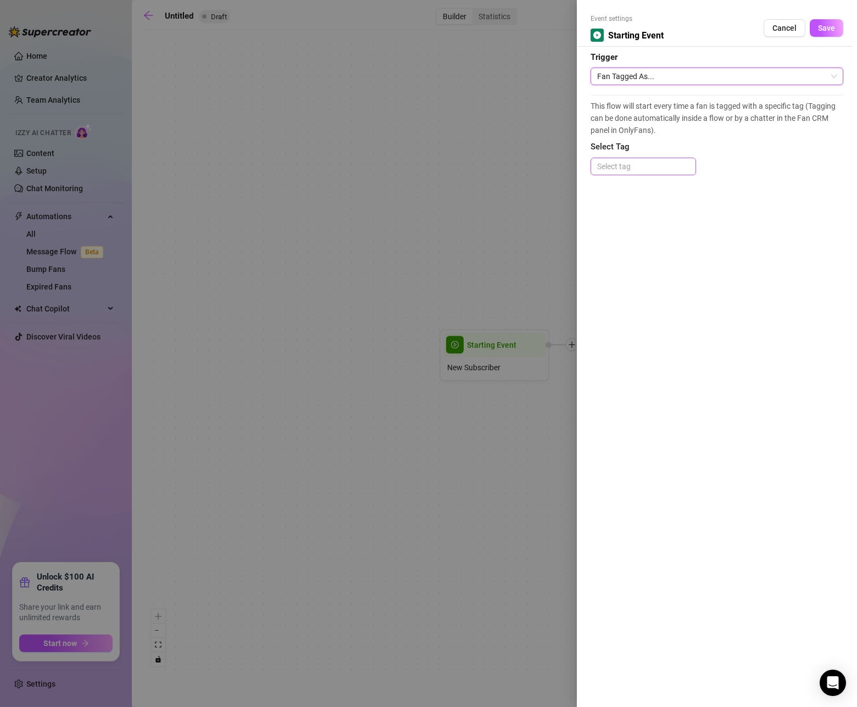
click at [630, 162] on div at bounding box center [643, 166] width 101 height 15
type input "Quiet Alpha"
click at [637, 136] on div "This flow will start every time a fan is tagged with a specific tag (Tagging ca…" at bounding box center [717, 140] width 253 height 91
click at [668, 166] on div "Quiet Alpha" at bounding box center [643, 166] width 101 height 15
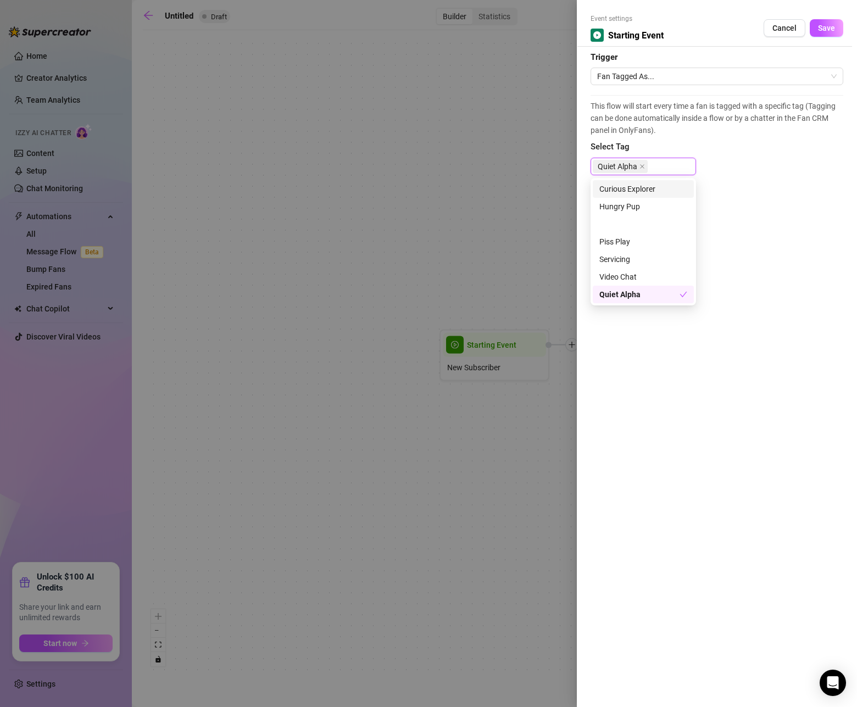
click at [717, 148] on span "Select Tag" at bounding box center [717, 147] width 253 height 13
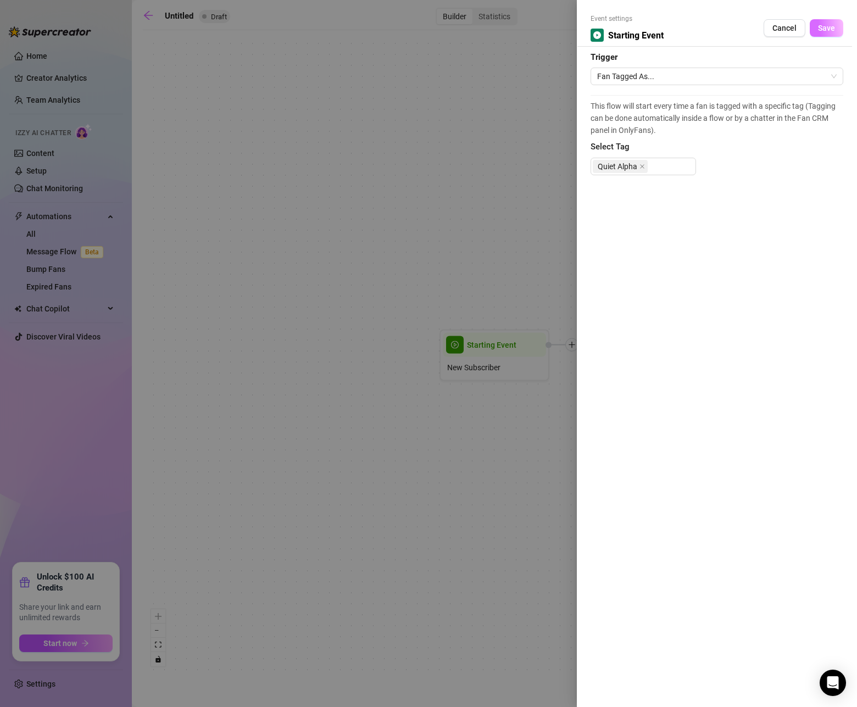
click at [831, 35] on button "Save" at bounding box center [827, 28] width 34 height 18
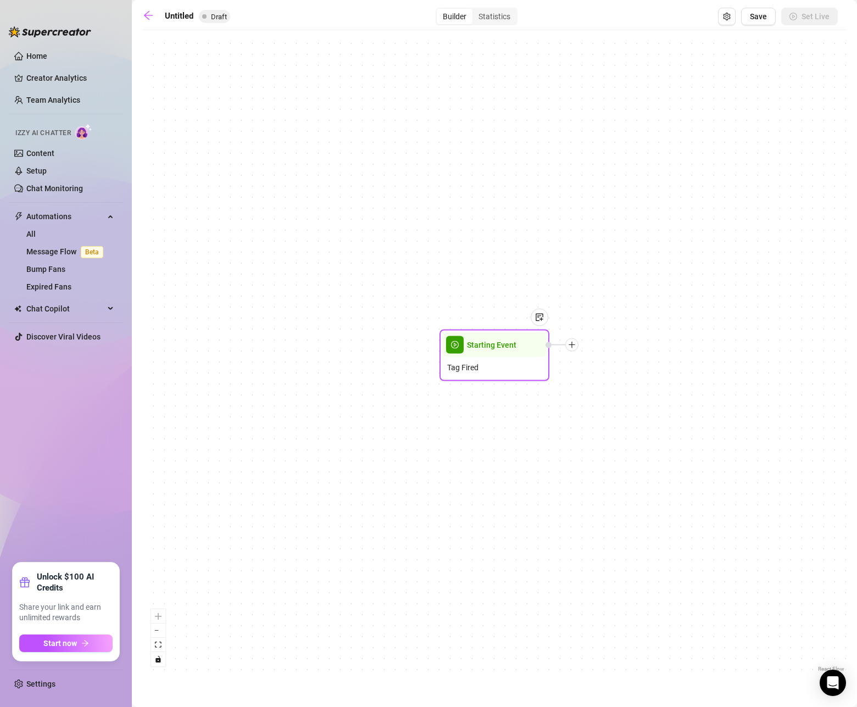
click at [518, 371] on div "Tag Fired" at bounding box center [494, 367] width 103 height 21
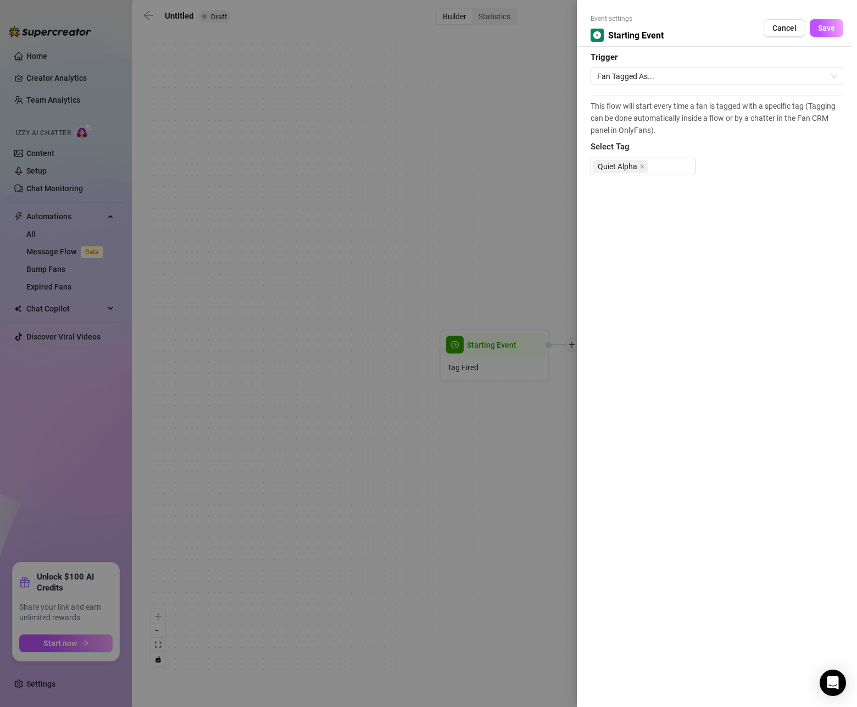
click at [831, 28] on span "Save" at bounding box center [826, 28] width 17 height 9
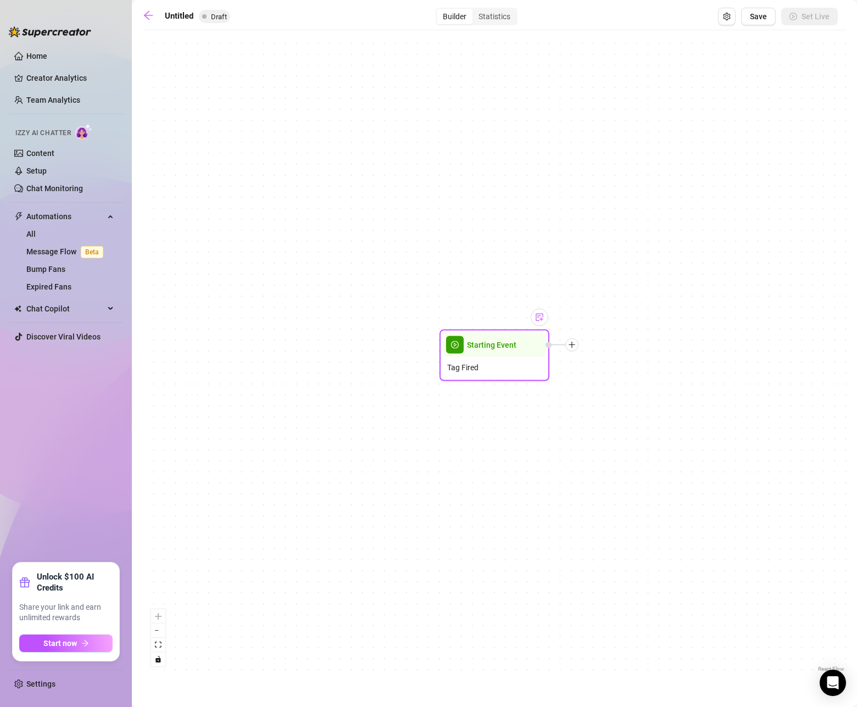
click at [539, 314] on img at bounding box center [539, 317] width 9 height 9
click at [538, 318] on img at bounding box center [539, 317] width 9 height 9
click at [537, 315] on img at bounding box center [539, 317] width 9 height 9
click at [538, 315] on img at bounding box center [539, 317] width 9 height 9
click at [575, 335] on div "Starting Event Tag Fired Note: Quiet Alpha Flow" at bounding box center [495, 355] width 704 height 639
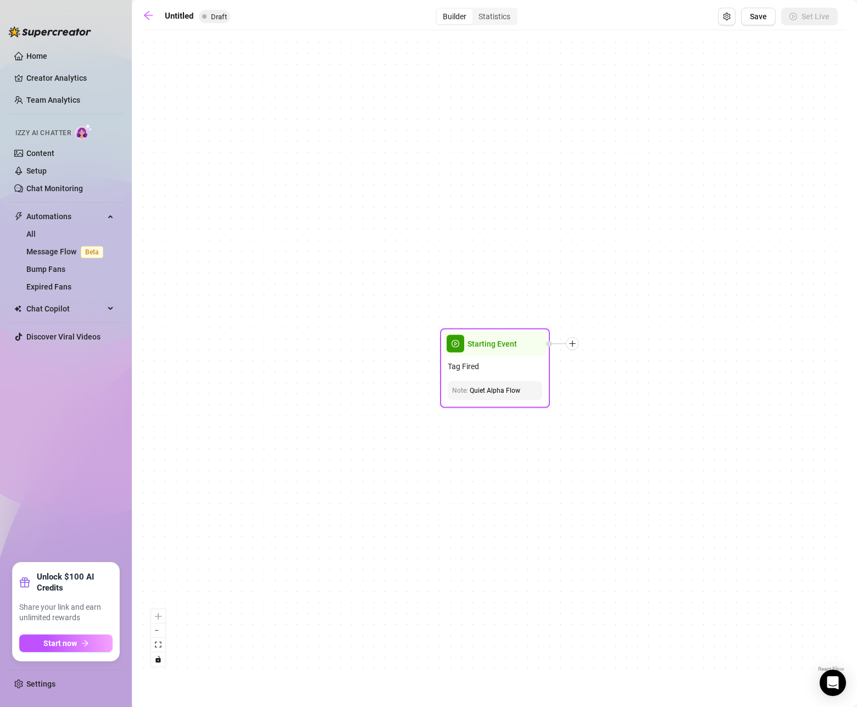
click at [574, 344] on icon "plus" at bounding box center [572, 344] width 6 height 1
click at [628, 344] on div "Time Delay" at bounding box center [627, 345] width 80 height 19
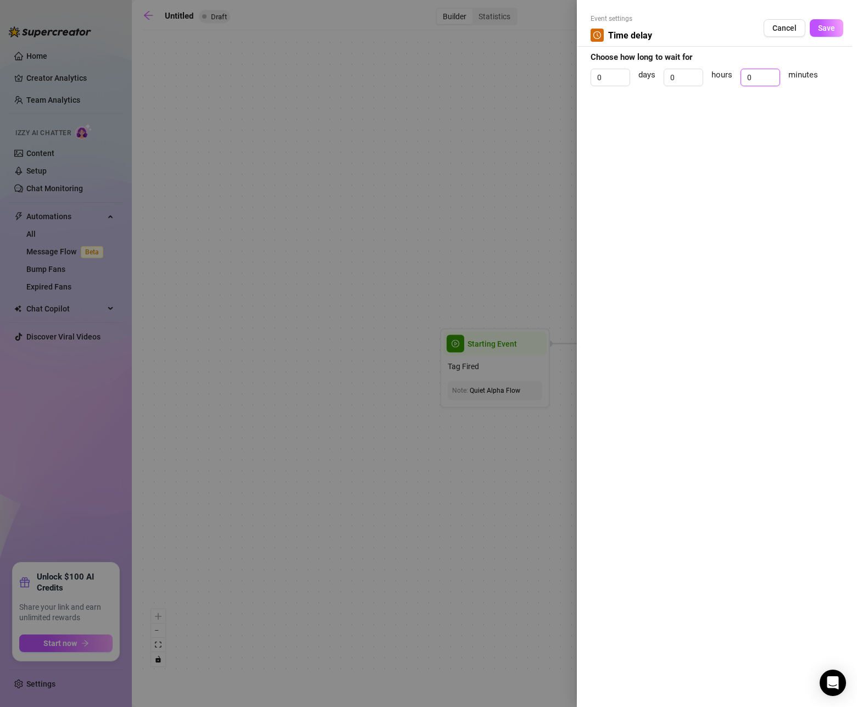
drag, startPoint x: 757, startPoint y: 75, endPoint x: 726, endPoint y: 73, distance: 31.4
click at [727, 73] on div "0 days 0 hours 0 minutes" at bounding box center [717, 82] width 253 height 27
type input "1"
click at [828, 26] on span "Save" at bounding box center [826, 28] width 17 height 9
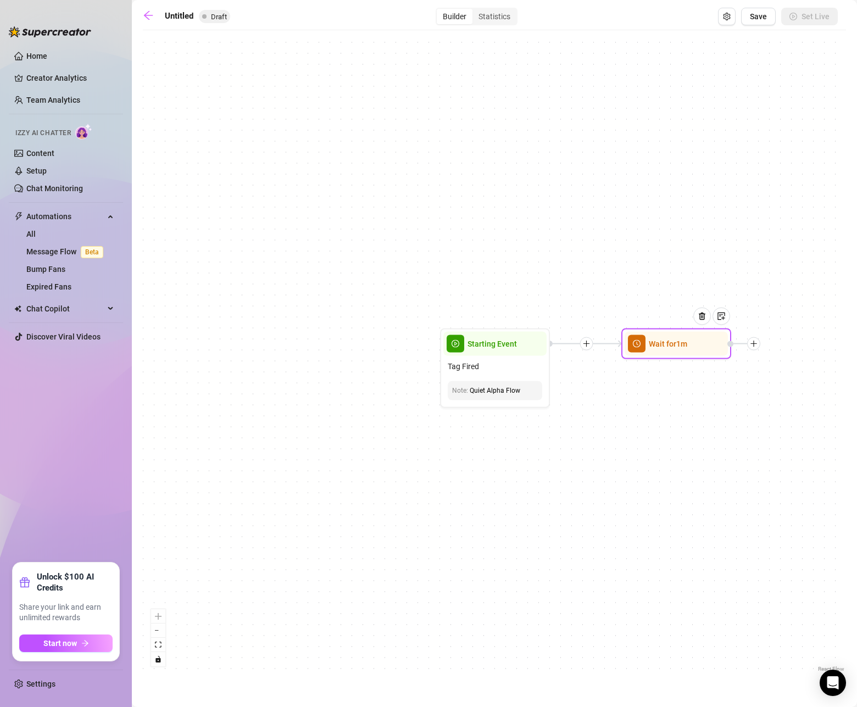
click at [758, 344] on div at bounding box center [754, 343] width 13 height 13
click at [801, 380] on div "Message" at bounding box center [808, 382] width 80 height 19
type textarea "Write your message here"
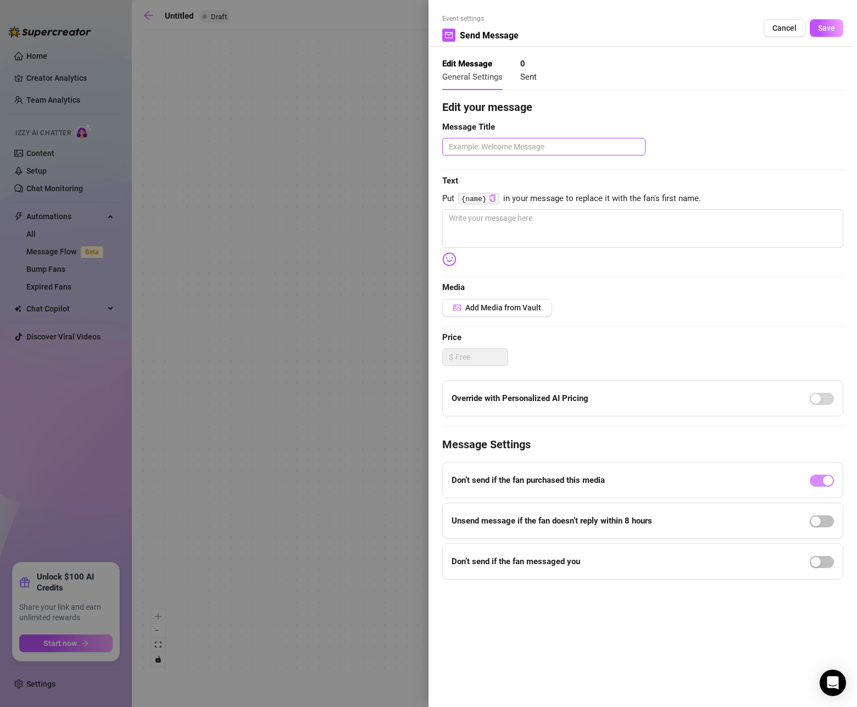
click at [535, 152] on textarea at bounding box center [543, 147] width 203 height 18
type textarea "T"
type textarea "Th"
type textarea "The"
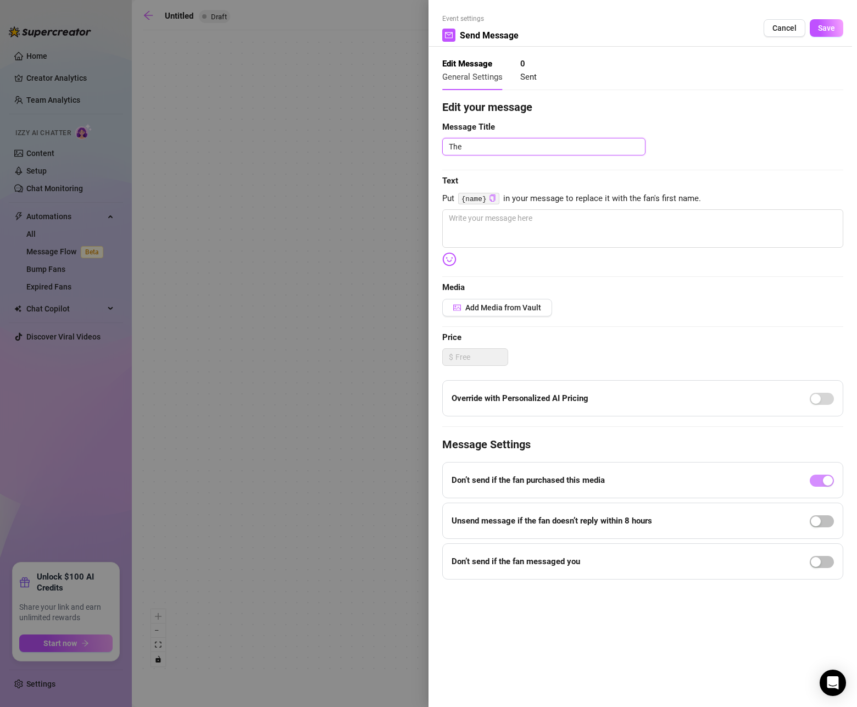
type textarea "The Q"
type textarea "The Qu"
type textarea "The Quie"
type textarea "The Quiet"
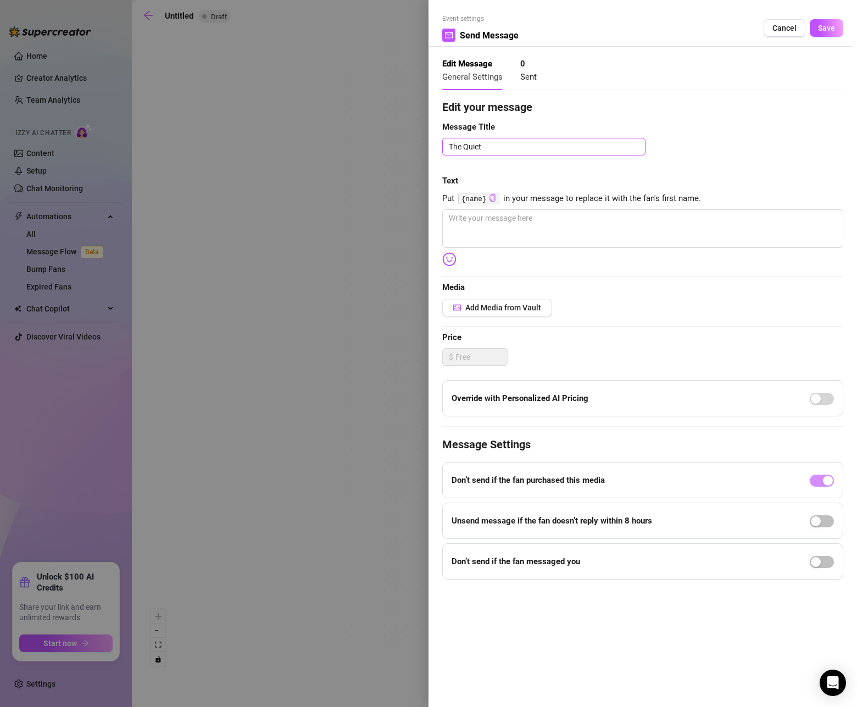
type textarea "The Quiet A"
type textarea "The Quiet Al"
type textarea "The Quiet Alp"
type textarea "The Quiet Alph"
type textarea "The Quiet Alpha"
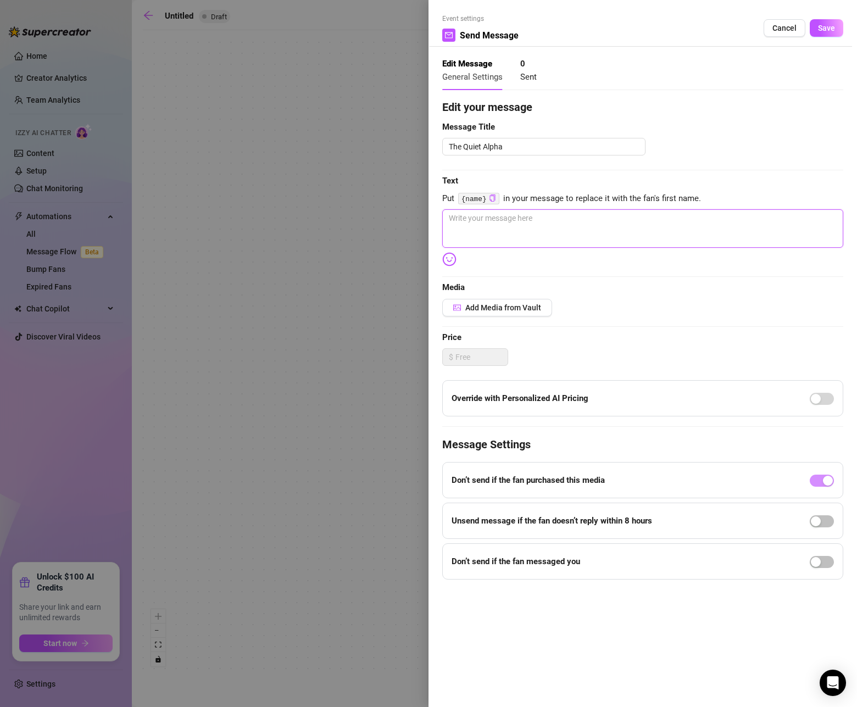
click at [617, 219] on textarea at bounding box center [642, 228] width 401 height 38
paste textarea "You’ve earned the front row — watch me strip out of power and into pleasure."
type textarea "You’ve earned the front row — watch me strip out of power and into pleasure."
click at [514, 308] on span "Add Media from Vault" at bounding box center [504, 307] width 76 height 9
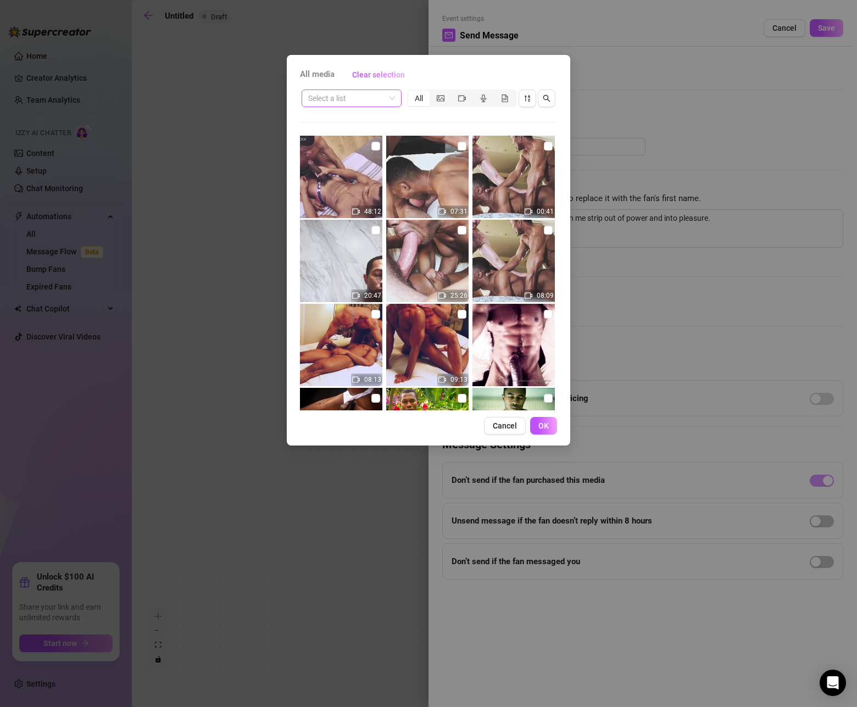
drag, startPoint x: 379, startPoint y: 97, endPoint x: 387, endPoint y: 97, distance: 7.7
click at [381, 97] on input "search" at bounding box center [346, 98] width 77 height 16
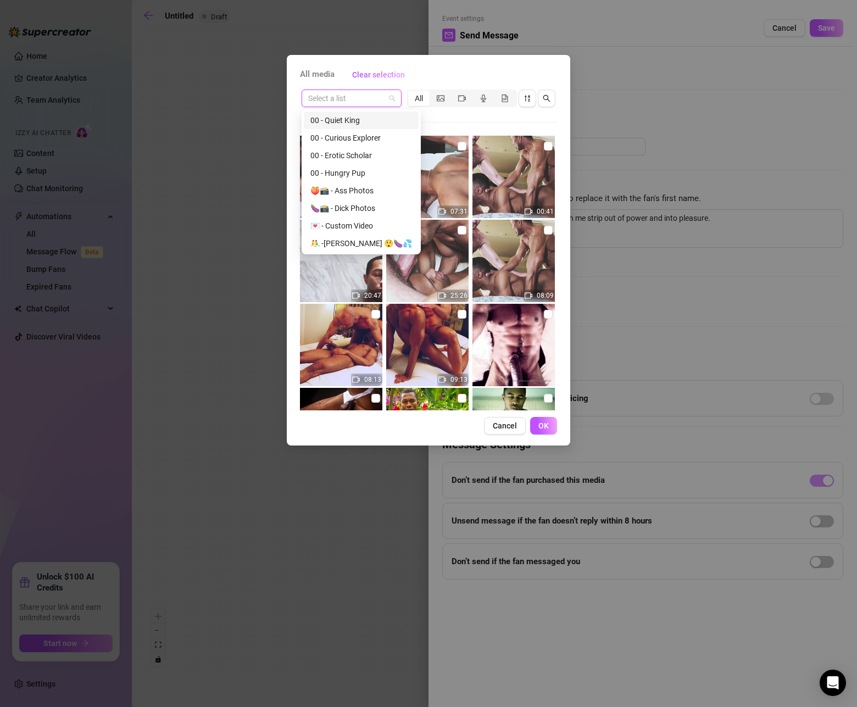
click at [362, 124] on div "00 - Quiet King" at bounding box center [362, 120] width 102 height 12
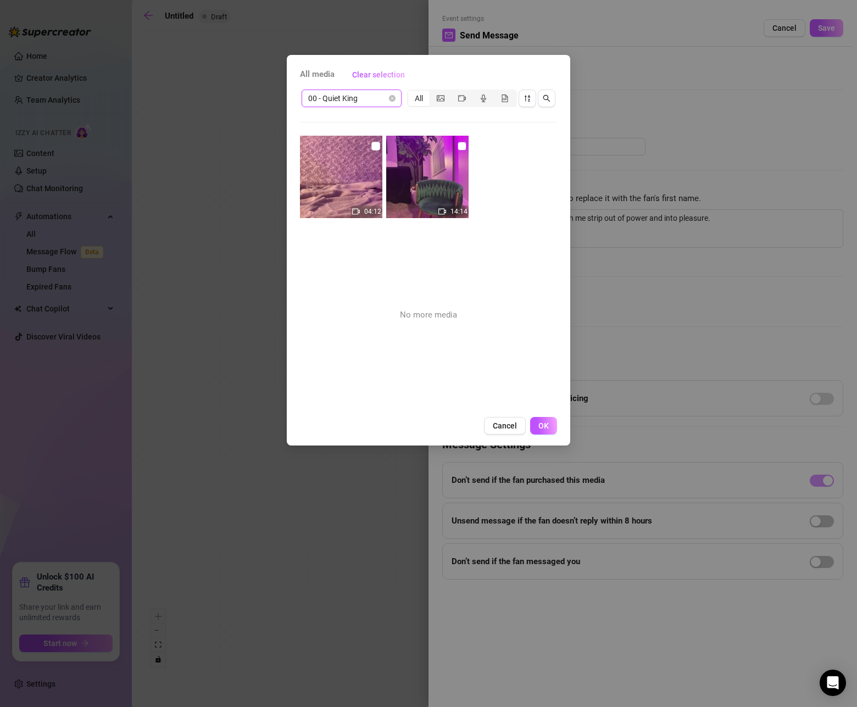
click at [461, 144] on input "checkbox" at bounding box center [462, 146] width 9 height 9
checkbox input "true"
click at [543, 424] on span "OK" at bounding box center [544, 426] width 10 height 9
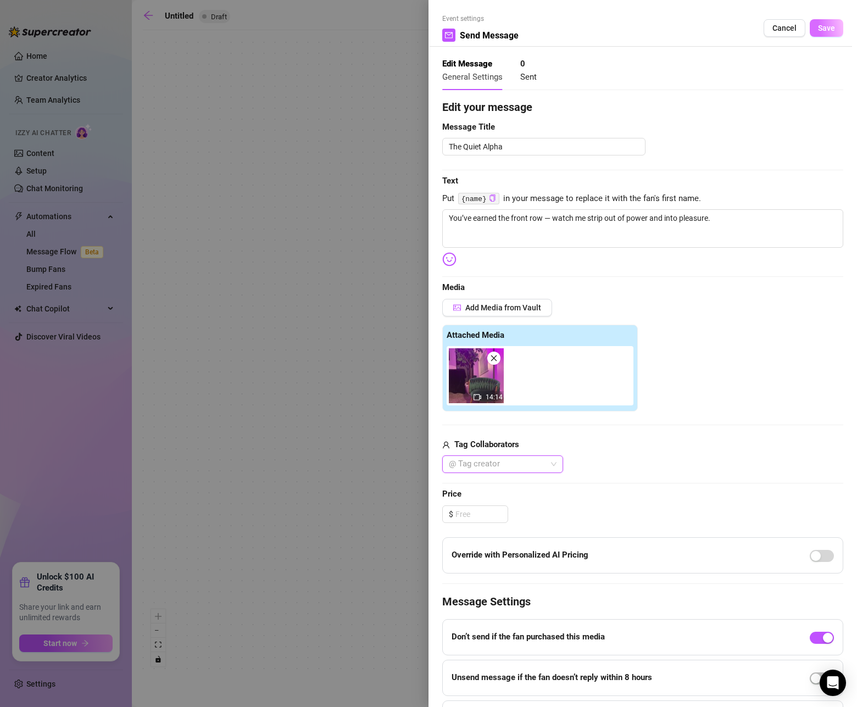
click at [831, 32] on span "Save" at bounding box center [826, 28] width 17 height 9
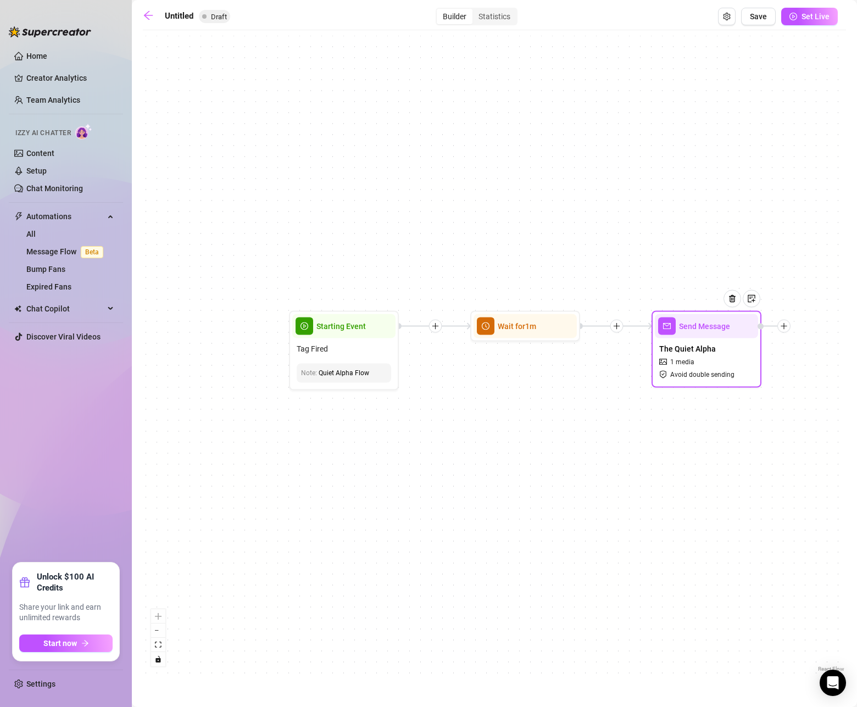
drag, startPoint x: 732, startPoint y: 208, endPoint x: 582, endPoint y: 190, distance: 151.7
click at [582, 190] on div "Send Message The Quiet Alpha 1 media Avoid double sending Wait for 1m Starting …" at bounding box center [495, 355] width 704 height 639
click at [808, 18] on span "Set Live" at bounding box center [816, 16] width 28 height 9
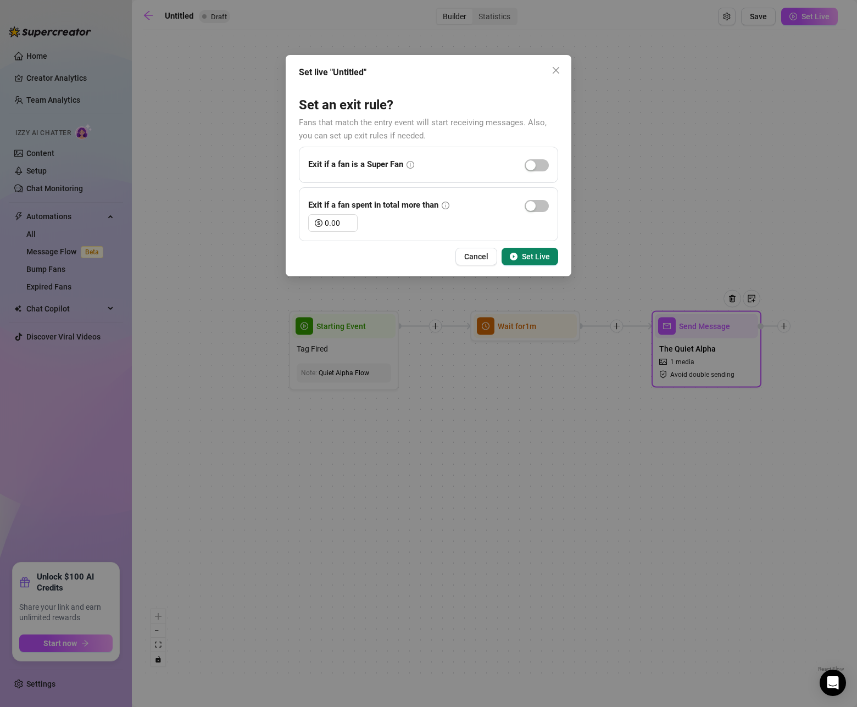
click at [524, 258] on span "Set Live" at bounding box center [536, 256] width 28 height 9
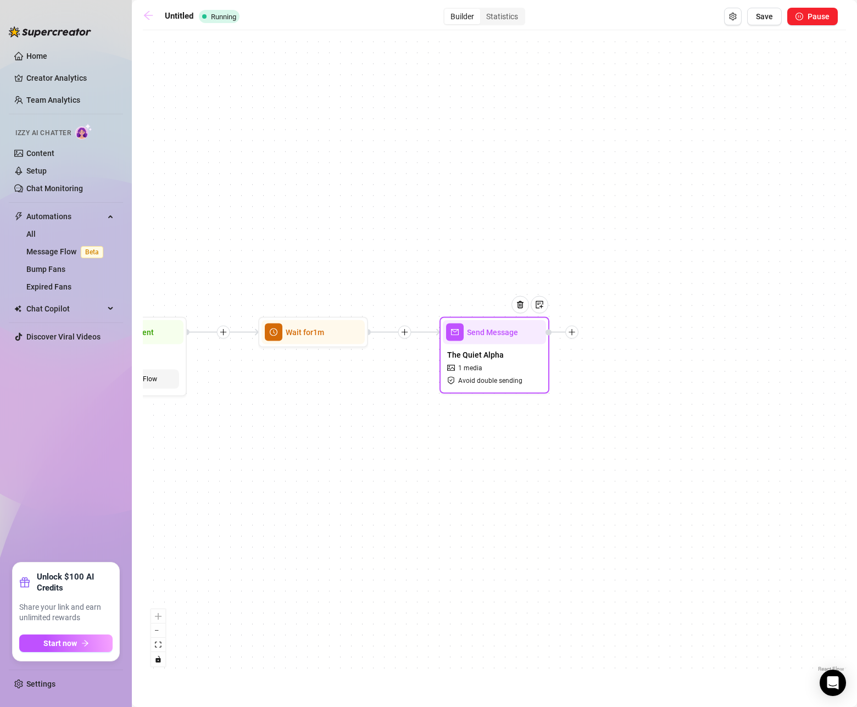
click at [149, 15] on icon "arrow-left" at bounding box center [148, 15] width 9 height 9
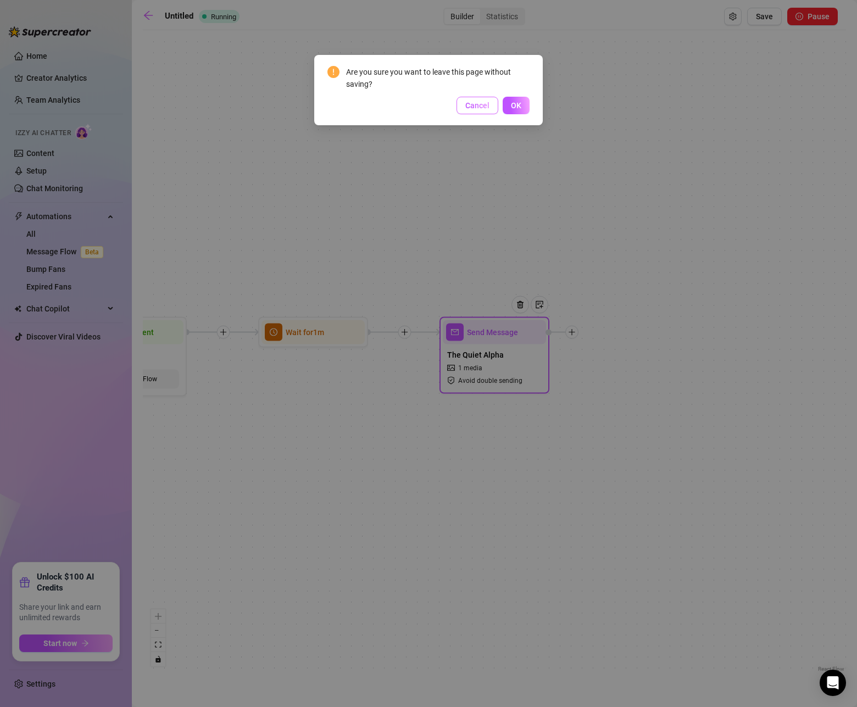
click at [487, 105] on span "Cancel" at bounding box center [478, 105] width 24 height 9
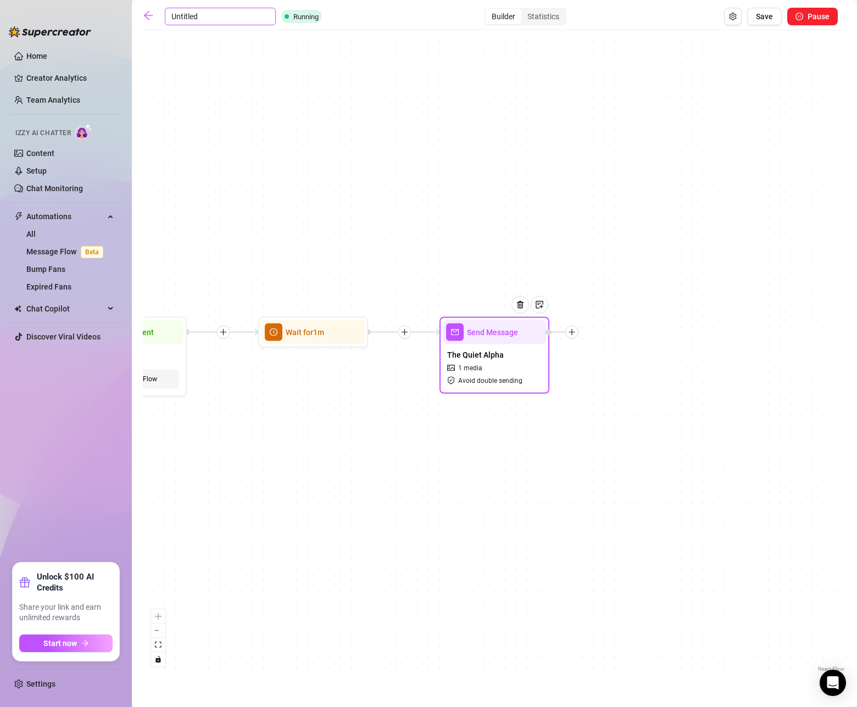
click at [186, 20] on input "Untitled" at bounding box center [220, 17] width 111 height 18
click at [192, 17] on input "Untitled" at bounding box center [220, 17] width 111 height 18
type input "Quiet Alpha - Start"
click at [144, 18] on icon "arrow-left" at bounding box center [148, 15] width 11 height 11
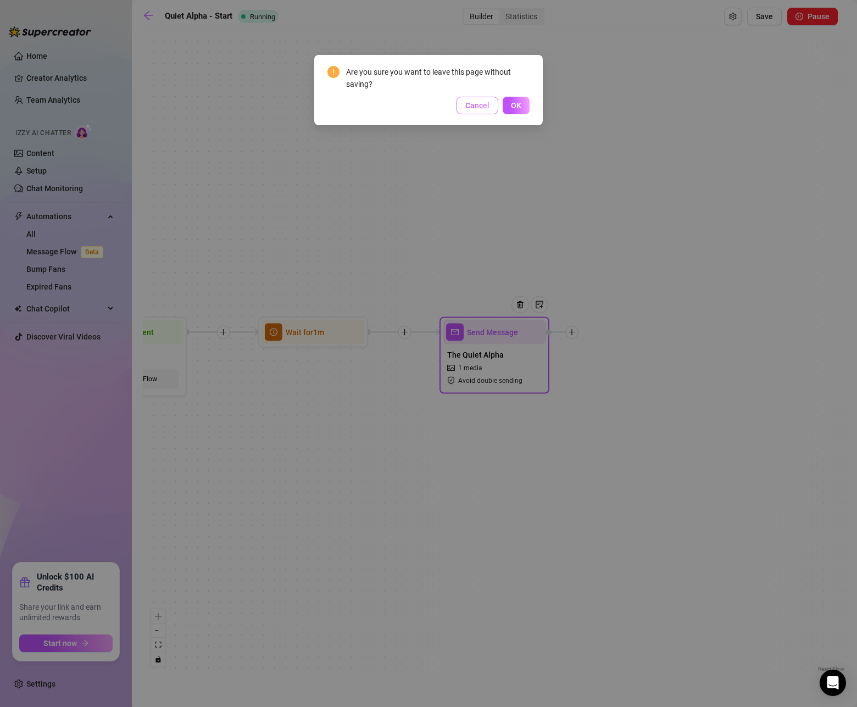
click at [476, 108] on span "Cancel" at bounding box center [478, 105] width 24 height 9
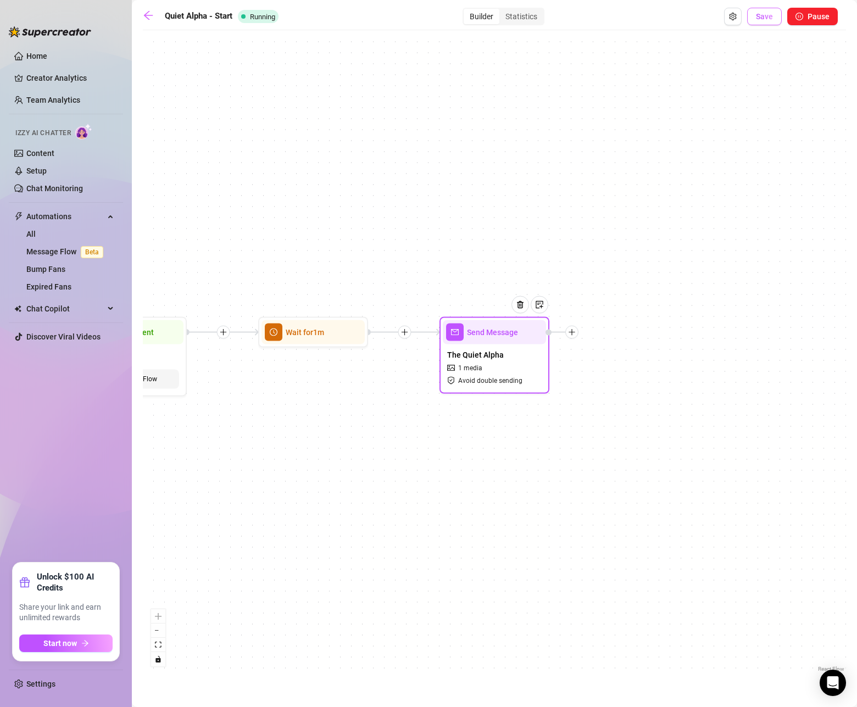
click at [755, 17] on button "Save" at bounding box center [765, 17] width 35 height 18
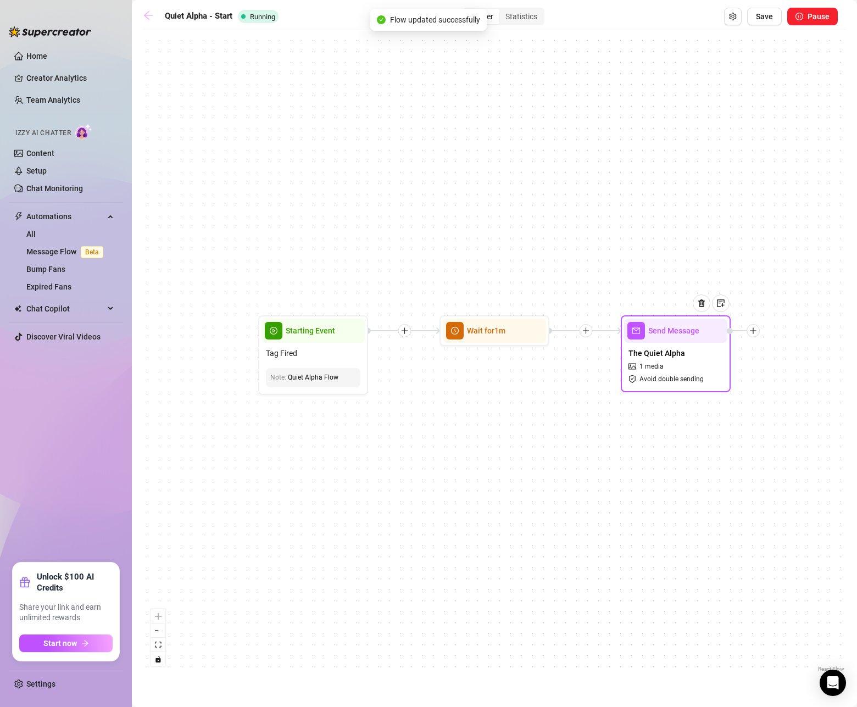
click at [144, 18] on icon "arrow-left" at bounding box center [148, 15] width 11 height 11
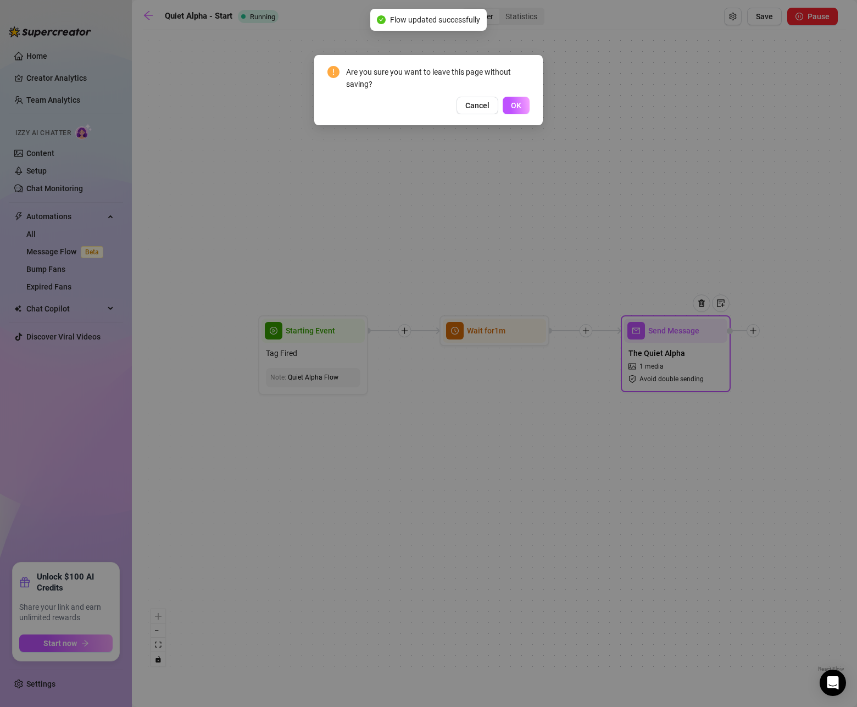
click at [519, 104] on span "OK" at bounding box center [516, 105] width 10 height 9
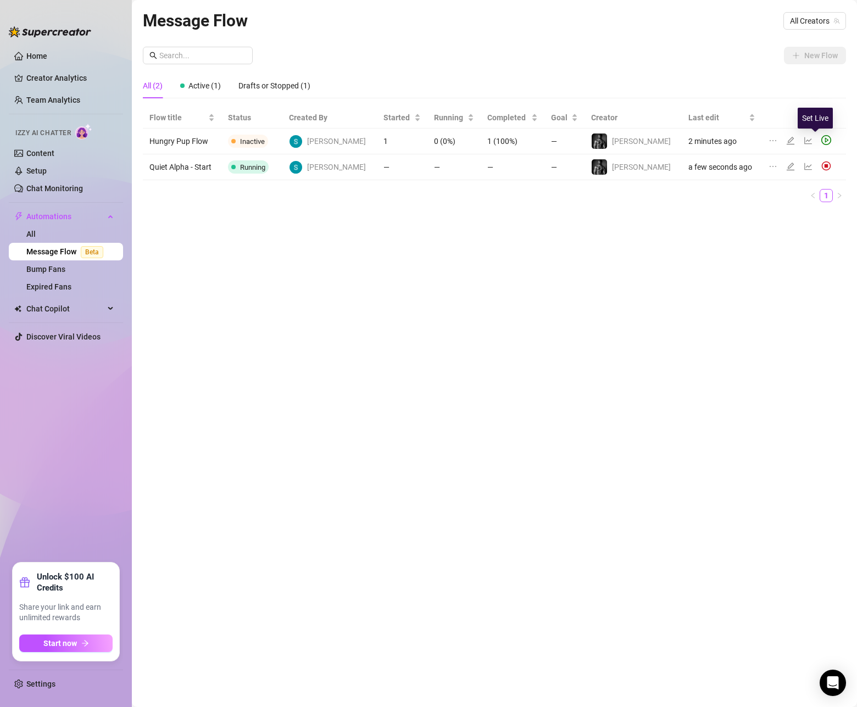
click at [822, 141] on icon "play-circle" at bounding box center [827, 140] width 10 height 10
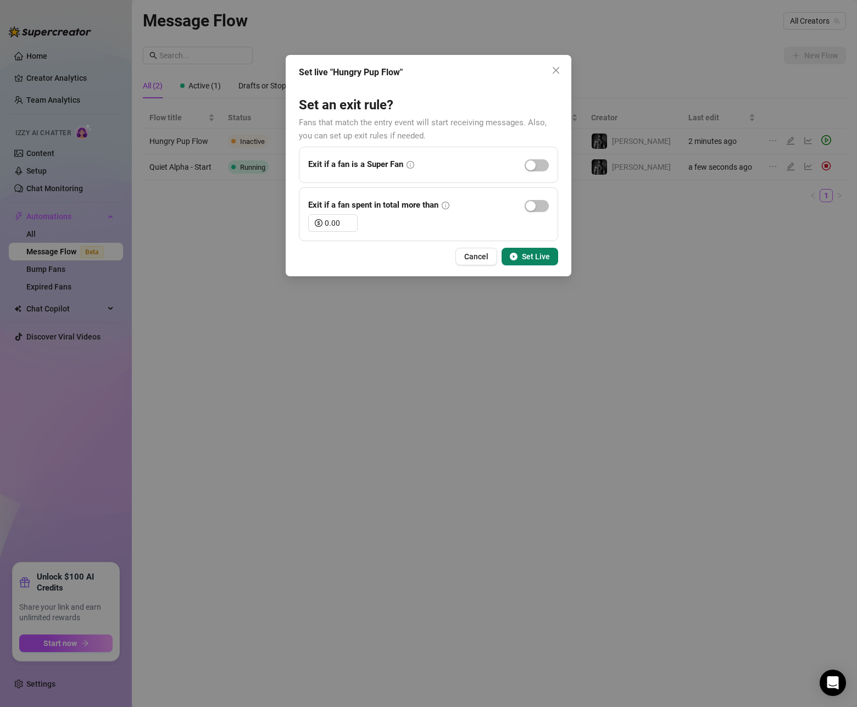
click at [541, 259] on span "Set Live" at bounding box center [536, 256] width 28 height 9
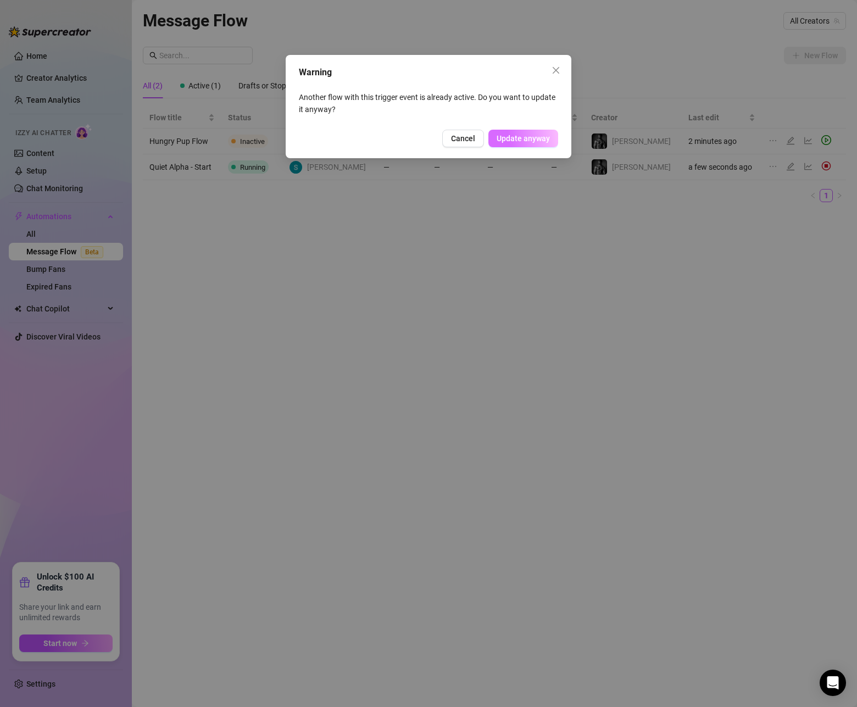
click at [511, 138] on span "Update anyway" at bounding box center [523, 138] width 53 height 9
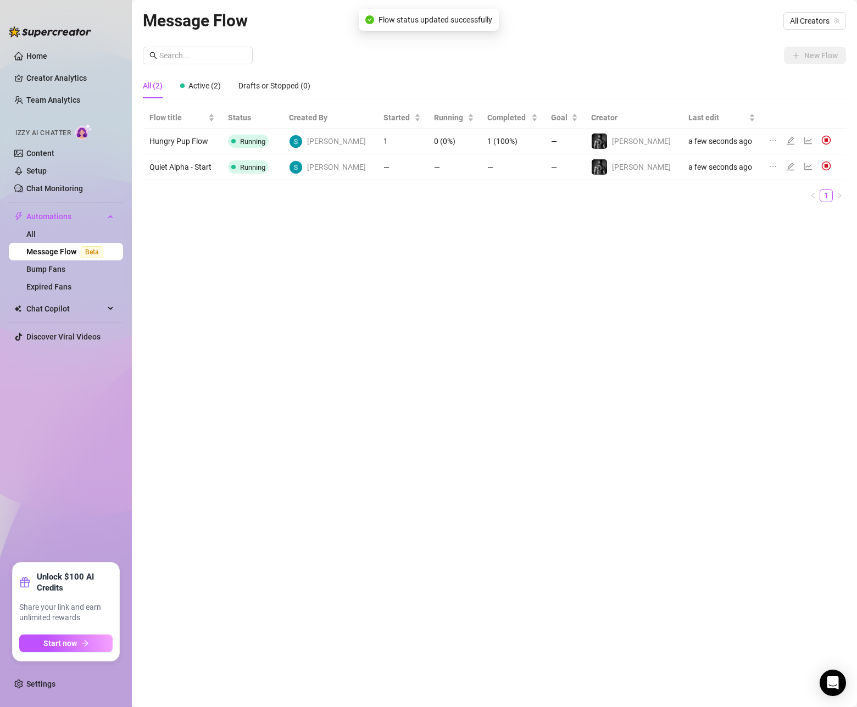
click at [191, 145] on td "Hungry Pup Flow" at bounding box center [182, 142] width 79 height 26
click at [787, 138] on icon "edit" at bounding box center [791, 140] width 9 height 9
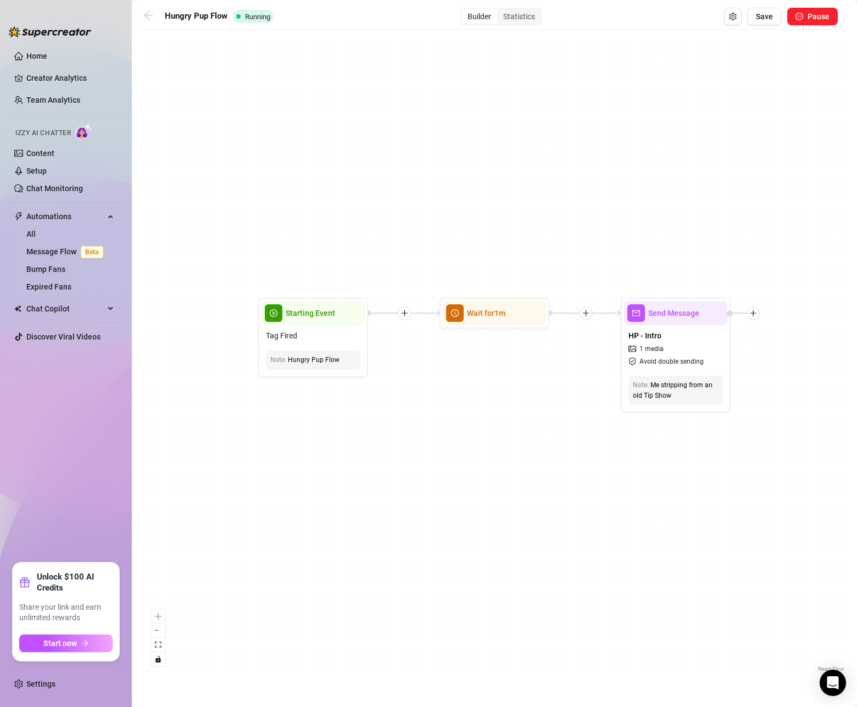
click at [148, 20] on icon "arrow-left" at bounding box center [148, 15] width 11 height 11
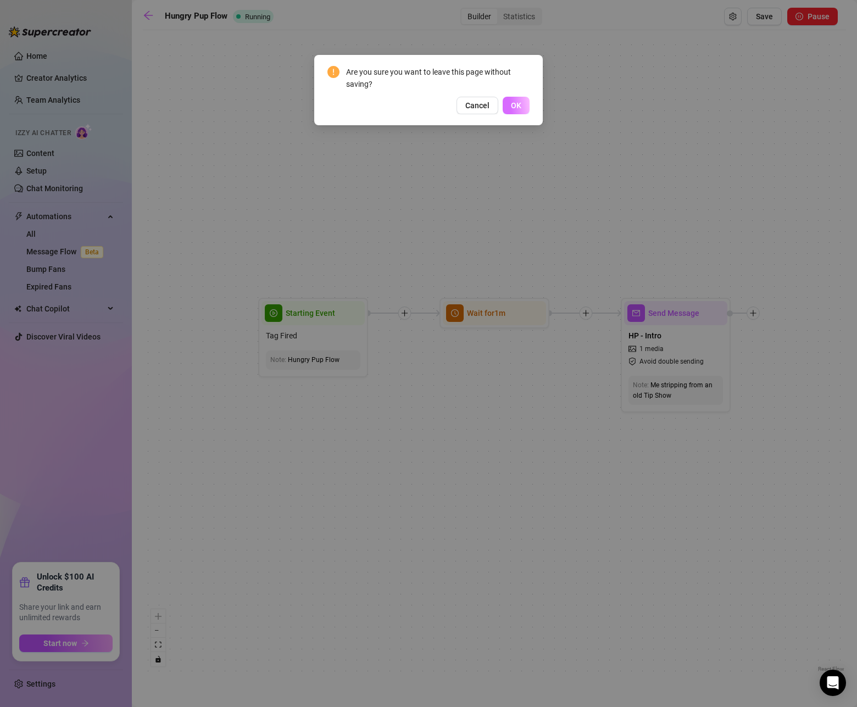
click at [512, 108] on span "OK" at bounding box center [516, 105] width 10 height 9
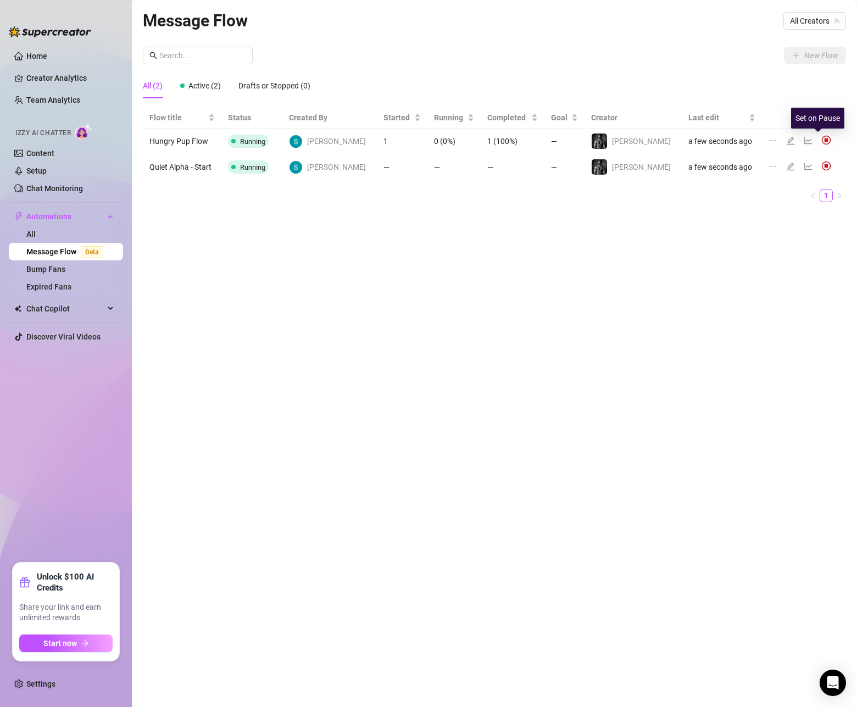
click at [822, 140] on img at bounding box center [827, 140] width 10 height 10
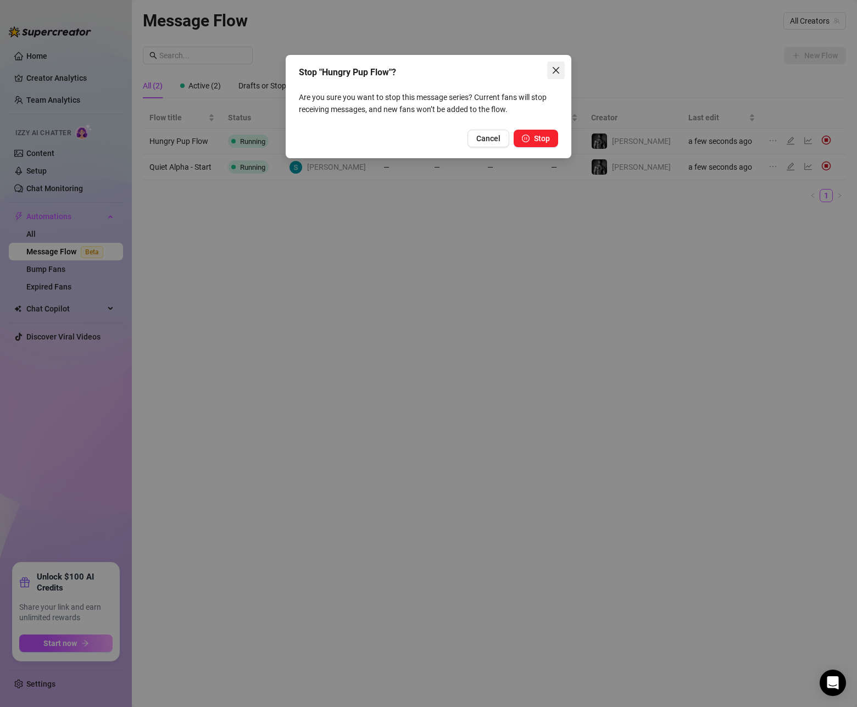
click at [560, 68] on icon "close" at bounding box center [556, 70] width 9 height 9
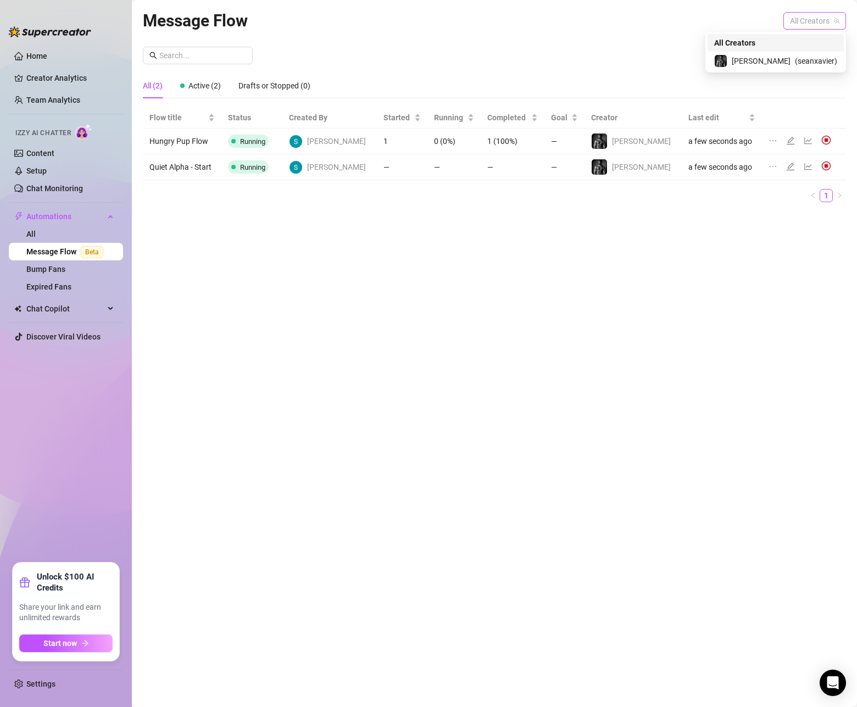
click at [805, 19] on span "All Creators" at bounding box center [814, 21] width 49 height 16
click at [795, 65] on span "( seanxavier )" at bounding box center [816, 61] width 42 height 12
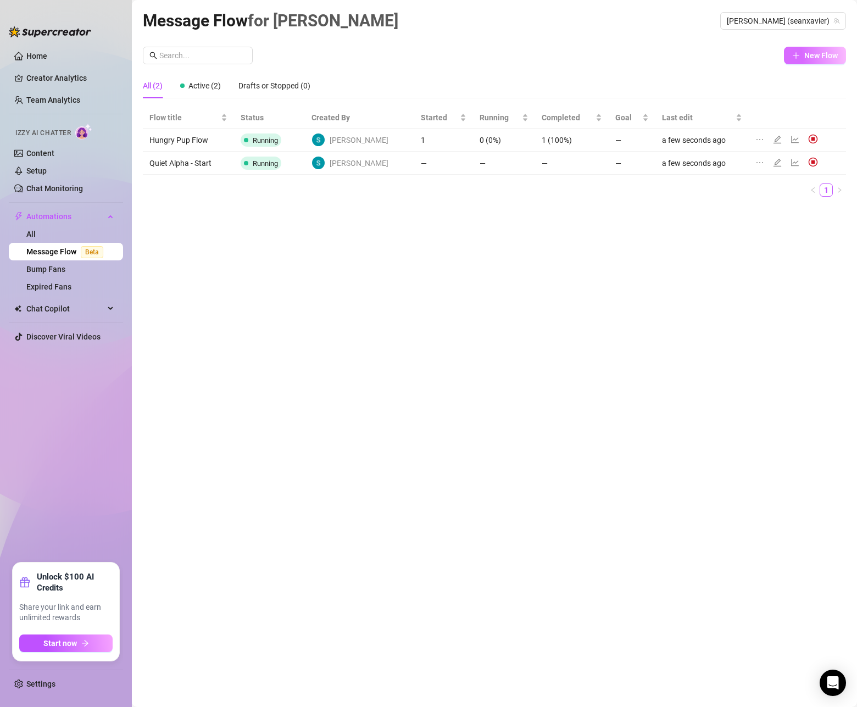
click at [821, 54] on span "New Flow" at bounding box center [822, 55] width 34 height 9
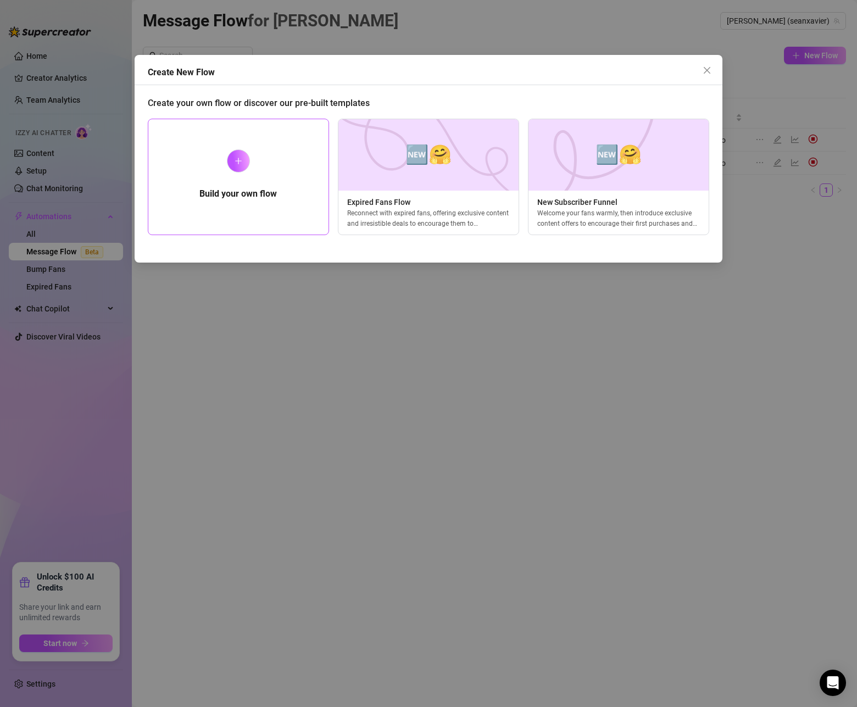
click at [200, 148] on div "Build your own flow" at bounding box center [238, 177] width 181 height 117
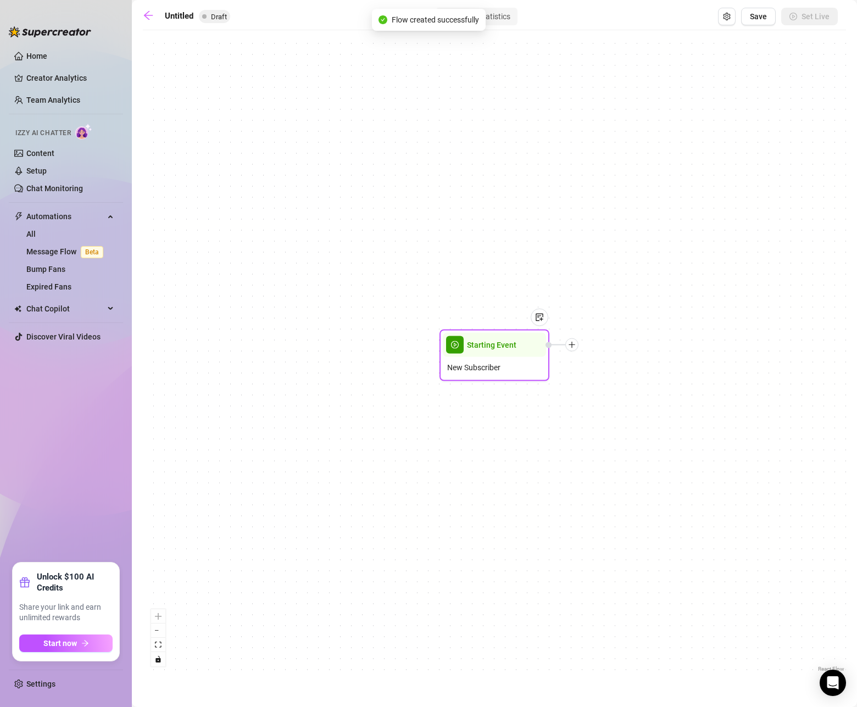
click at [479, 351] on div "Starting Event" at bounding box center [494, 345] width 103 height 24
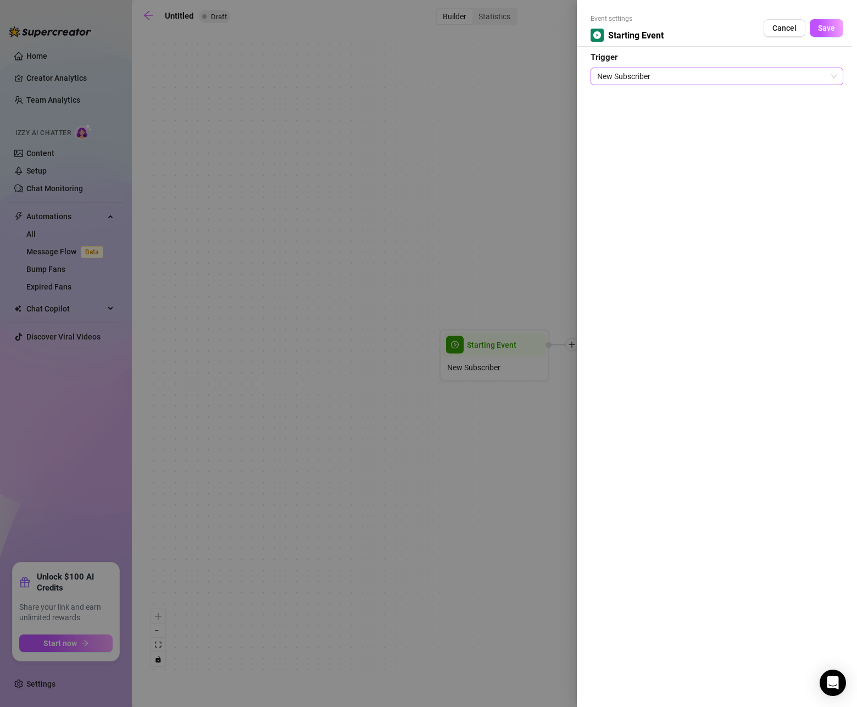
click at [682, 81] on span "New Subscriber" at bounding box center [717, 76] width 240 height 16
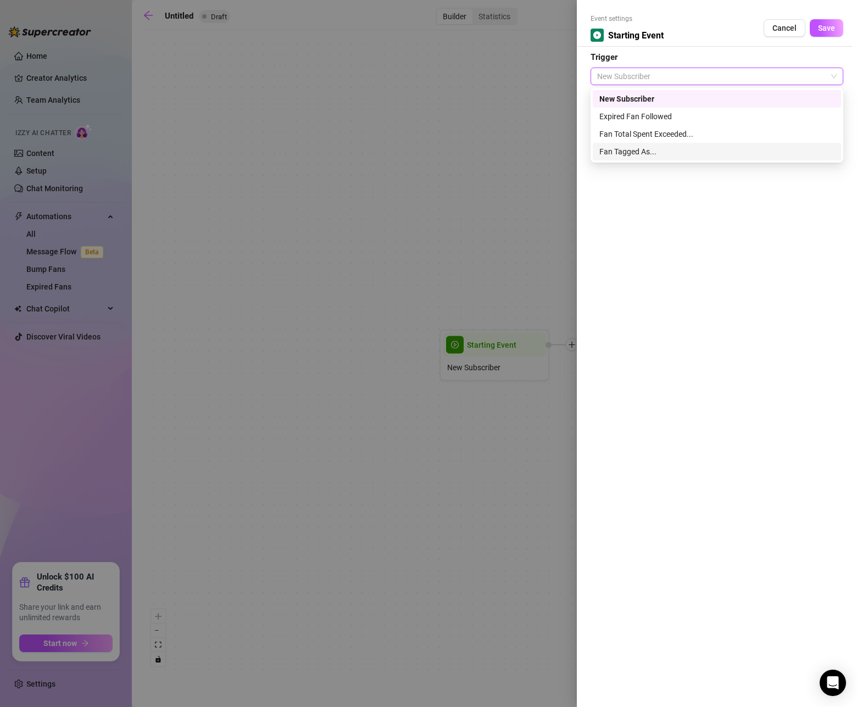
click at [658, 152] on div "Fan Tagged As..." at bounding box center [717, 152] width 235 height 12
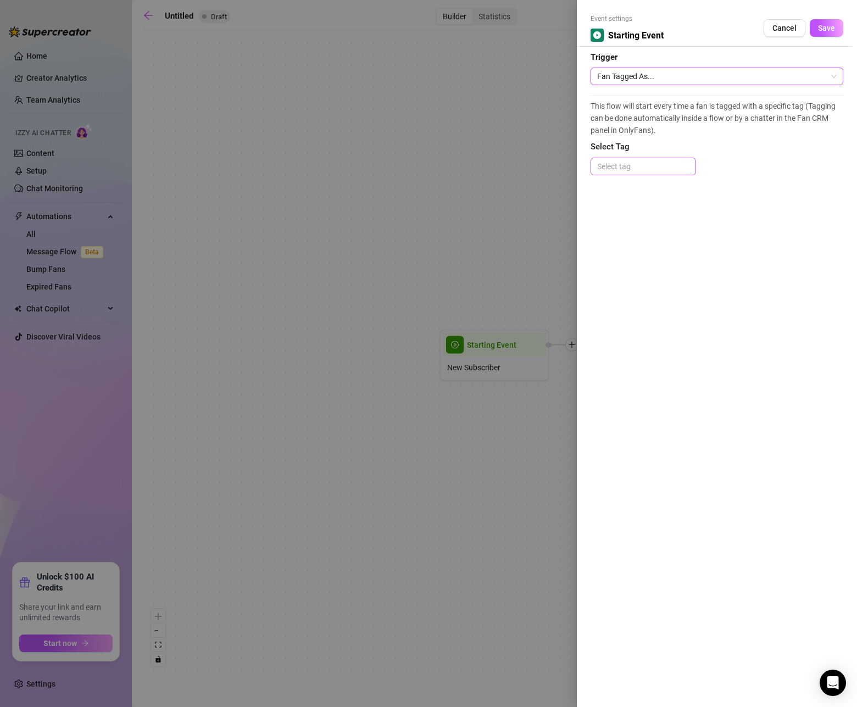
click at [655, 164] on div at bounding box center [643, 166] width 101 height 15
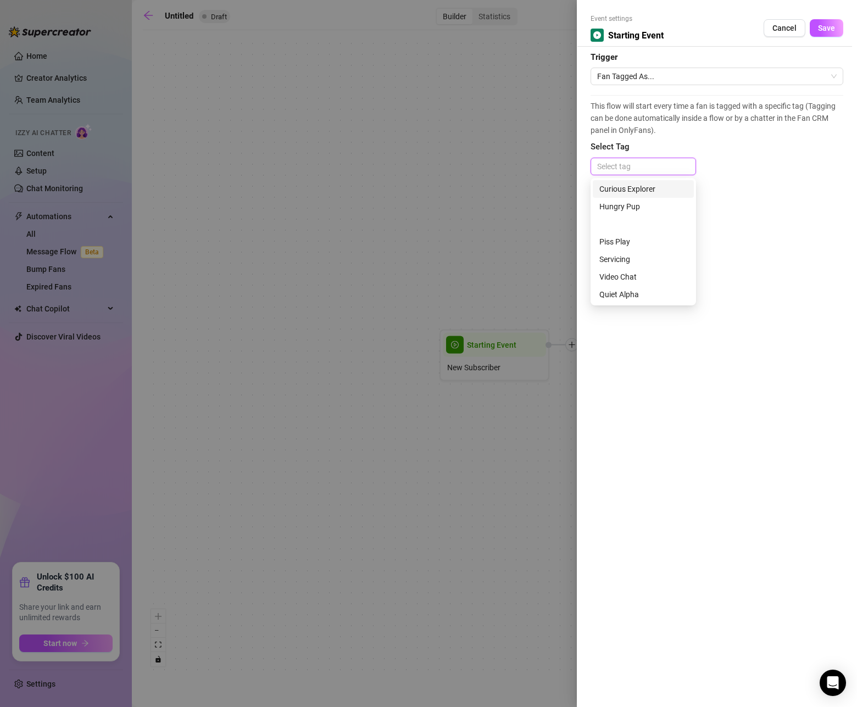
click at [645, 190] on div "Curious Explorer" at bounding box center [644, 189] width 88 height 12
click at [749, 160] on div "This flow will start every time a fan is tagged with a specific tag (Tagging ca…" at bounding box center [717, 140] width 253 height 91
click at [827, 32] on span "Save" at bounding box center [826, 28] width 17 height 9
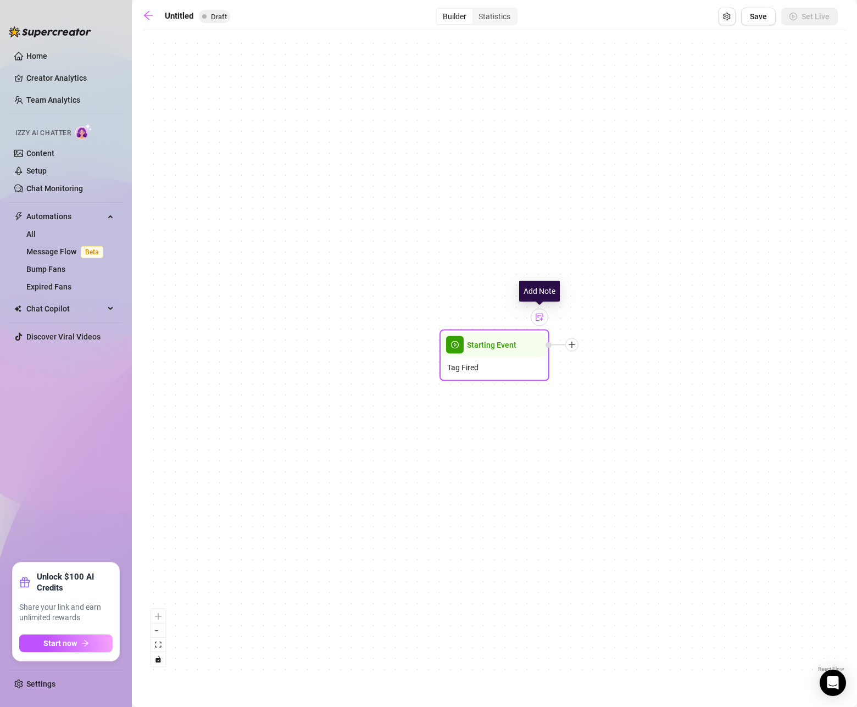
click at [538, 320] on img at bounding box center [539, 317] width 9 height 9
click at [601, 386] on div "Starting Event Tag Fired Note: Curious Explorer Start" at bounding box center [495, 355] width 704 height 639
click at [571, 348] on icon "plus" at bounding box center [572, 345] width 8 height 8
click at [574, 346] on icon "plus" at bounding box center [572, 345] width 8 height 8
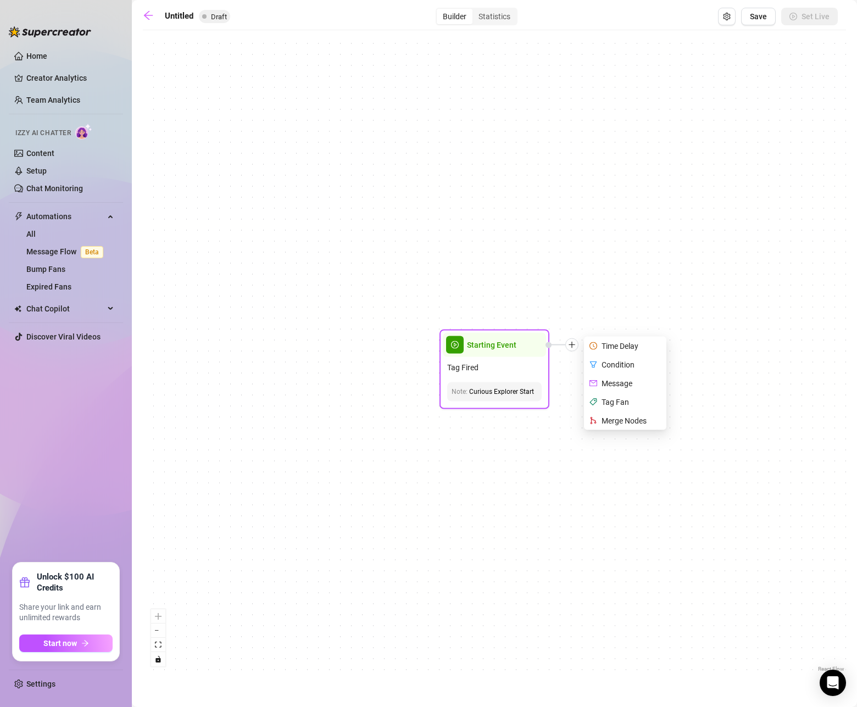
click at [604, 345] on div "Time Delay" at bounding box center [626, 346] width 80 height 19
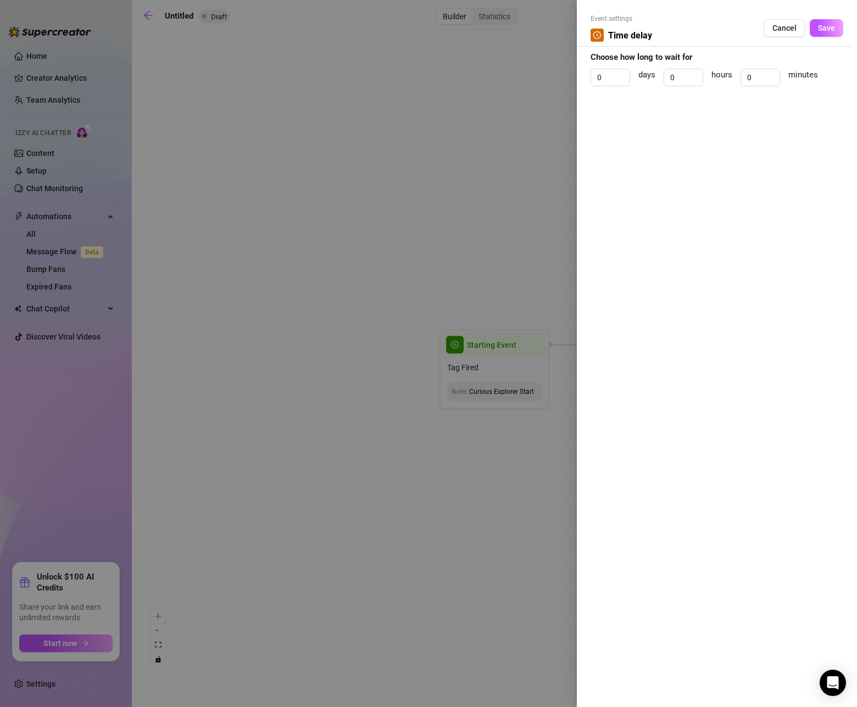
drag, startPoint x: 772, startPoint y: 80, endPoint x: 734, endPoint y: 75, distance: 38.8
click at [738, 76] on div "0 days 0 hours 0 minutes" at bounding box center [717, 82] width 253 height 27
drag, startPoint x: 756, startPoint y: 74, endPoint x: 719, endPoint y: 75, distance: 36.8
click at [721, 75] on div "0 days 0 hours 0 minutes" at bounding box center [717, 82] width 253 height 27
type input "1"
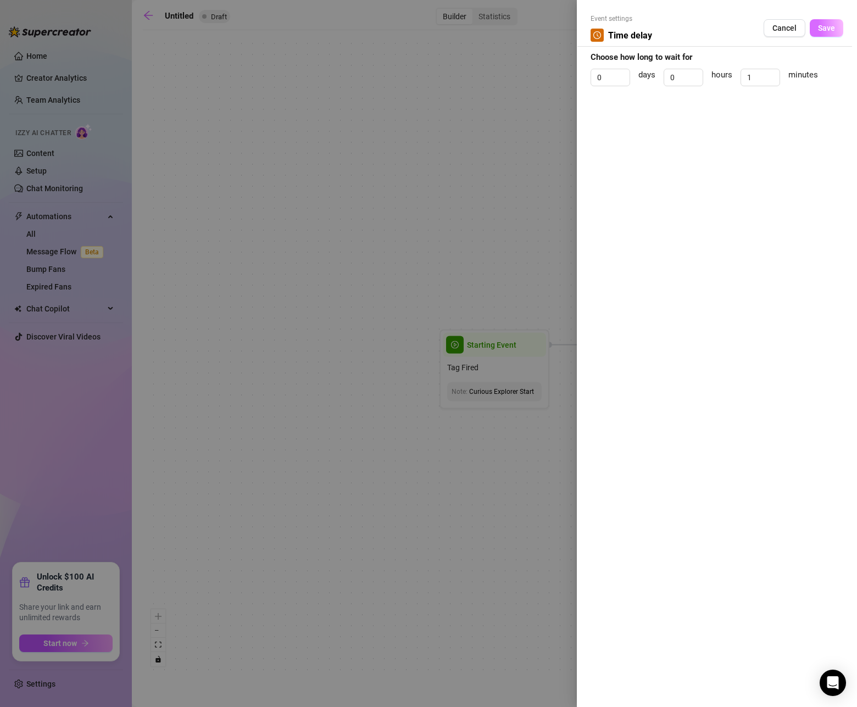
click at [824, 26] on span "Save" at bounding box center [826, 28] width 17 height 9
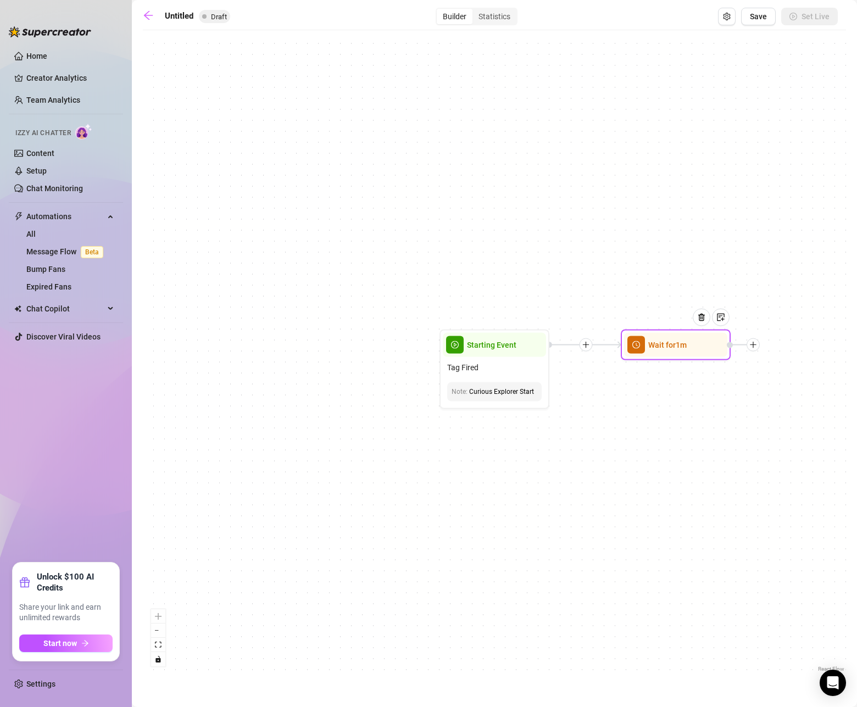
click at [756, 345] on icon "plus" at bounding box center [754, 345] width 8 height 8
click at [796, 385] on div "Message" at bounding box center [808, 383] width 80 height 19
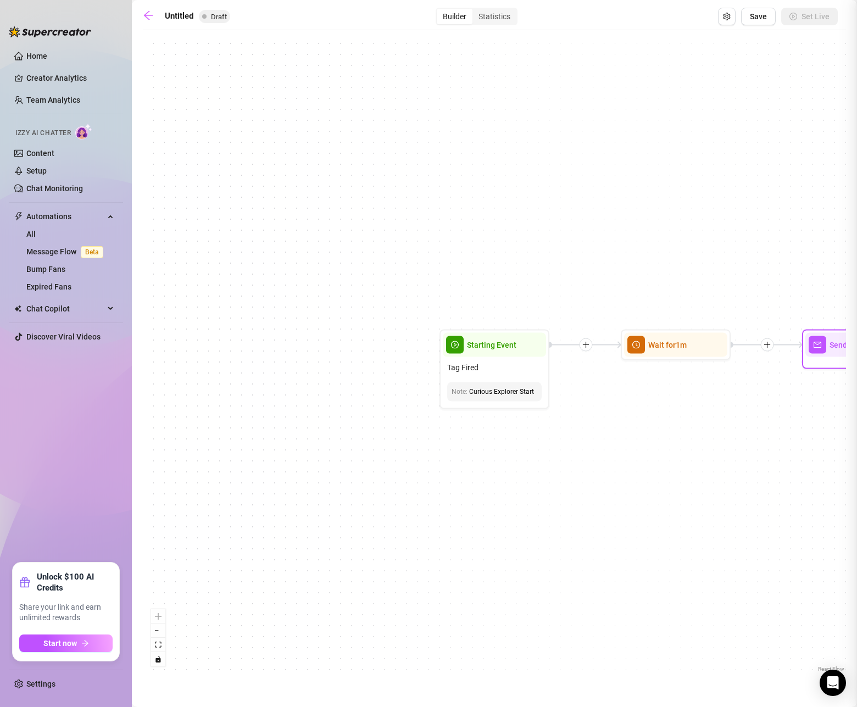
type textarea "Write your message here"
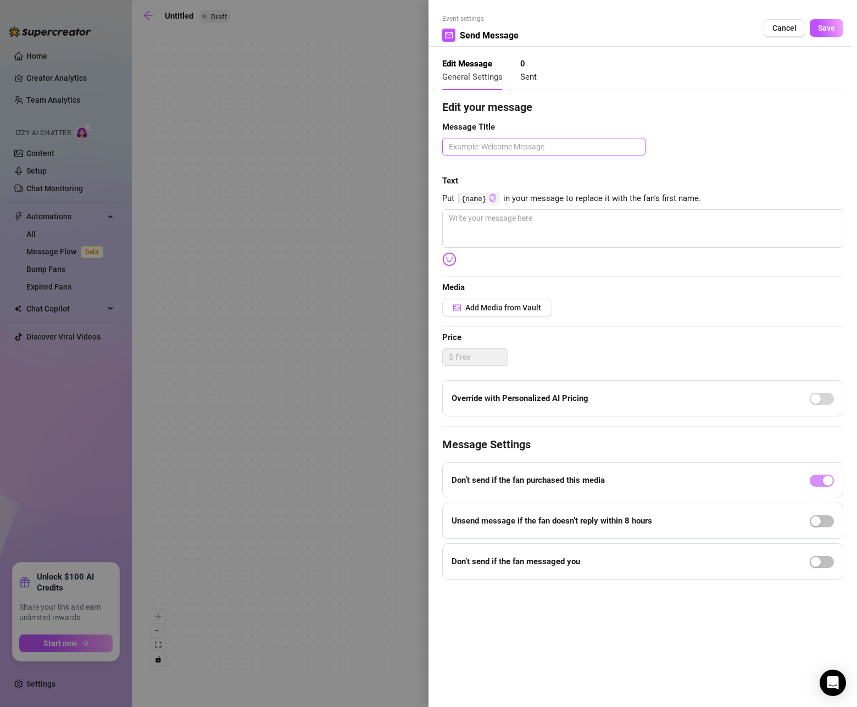
click at [588, 147] on textarea at bounding box center [543, 147] width 203 height 18
type textarea "C"
type textarea "Cu"
type textarea "Cur"
type textarea "Curi"
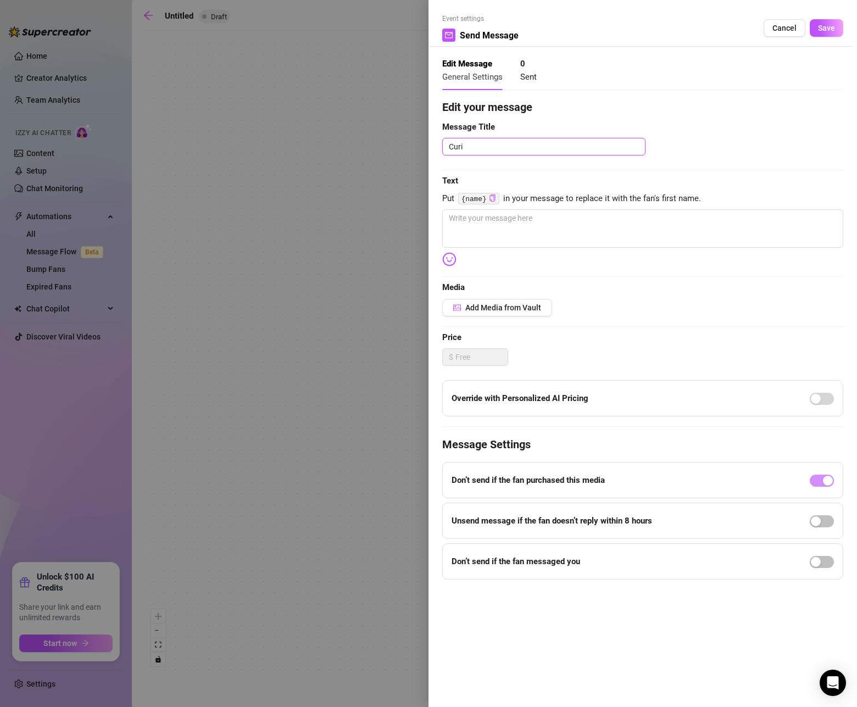
type textarea "Curio"
type textarea "Curiou"
type textarea "Curious"
type textarea "Curious S"
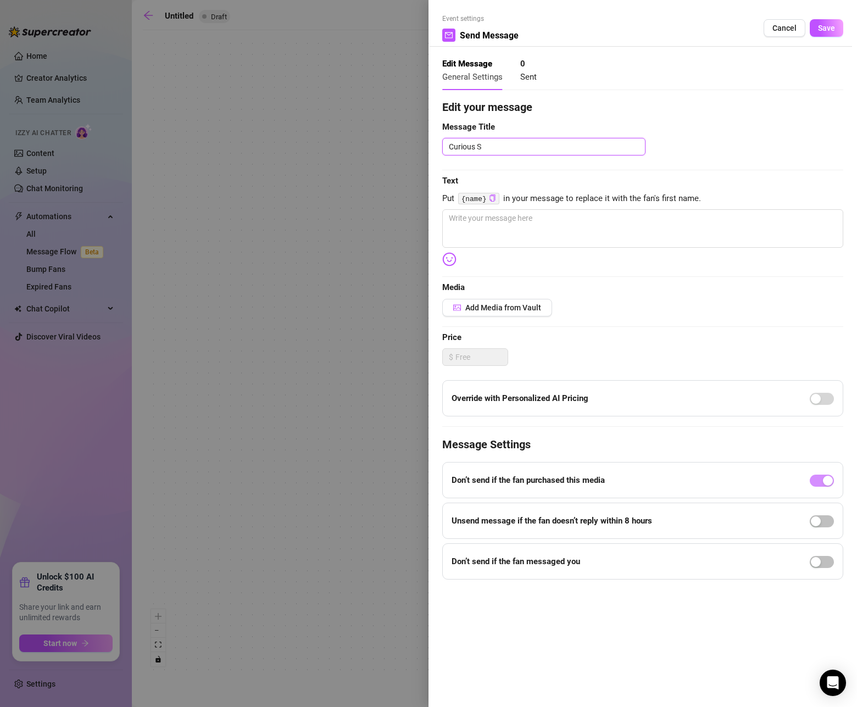
type textarea "Curious"
type textarea "Curious E"
type textarea "Curious Ex"
type textarea "Curious Exp"
type textarea "Curious Expl"
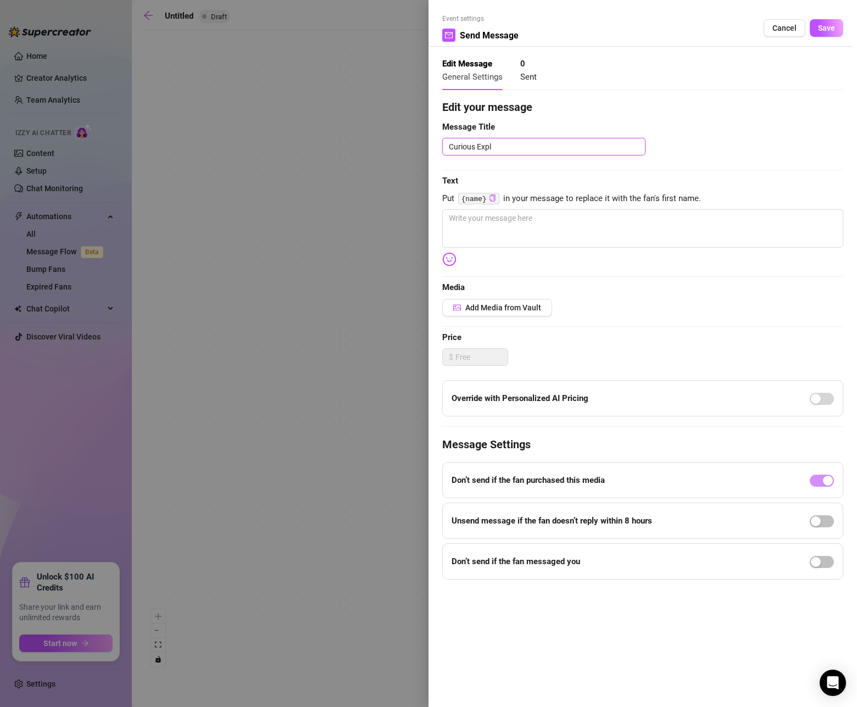
type textarea "Curious Explo"
type textarea "Curious Exploe"
type textarea "Curious Explo"
type textarea "Curious Explor"
type textarea "Curious Explore"
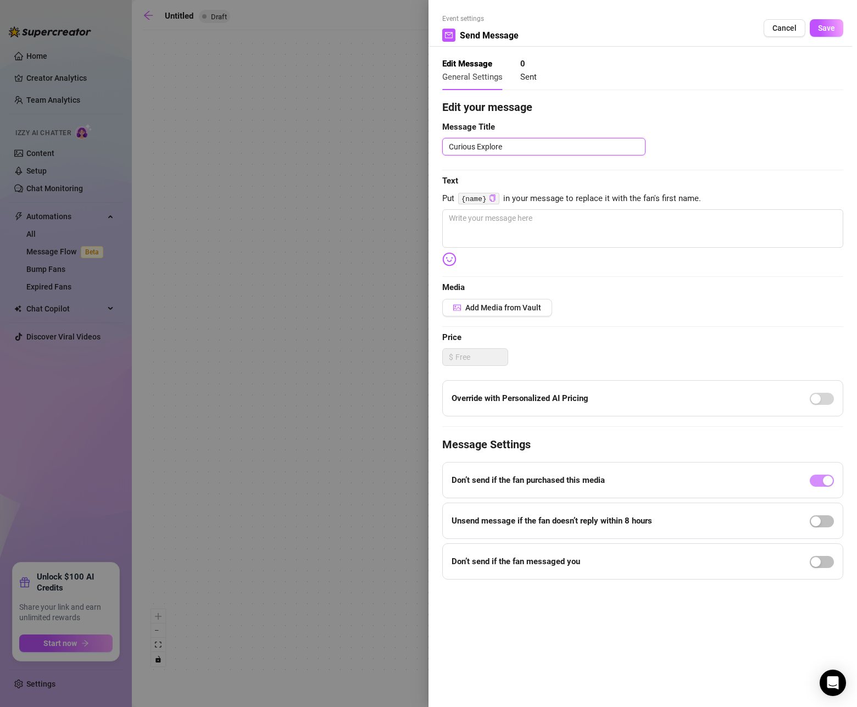
type textarea "Curious Explorer"
type textarea "Curious Explorer I"
type textarea "Curious Explorer In"
type textarea "Curious Explorer Int"
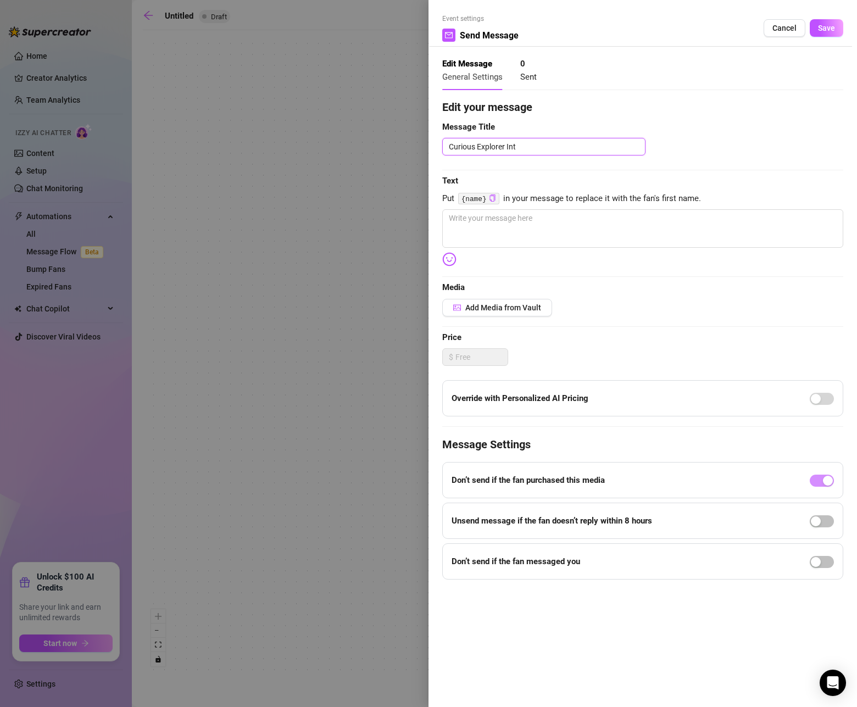
type textarea "Curious Explorer Intr"
type textarea "Curious Explorer Intro"
click at [617, 226] on textarea at bounding box center [642, 228] width 401 height 38
click at [624, 232] on textarea at bounding box center [642, 228] width 401 height 38
paste textarea "I just got back from the gym… stripped down, turned on. Watch me. Then join me."
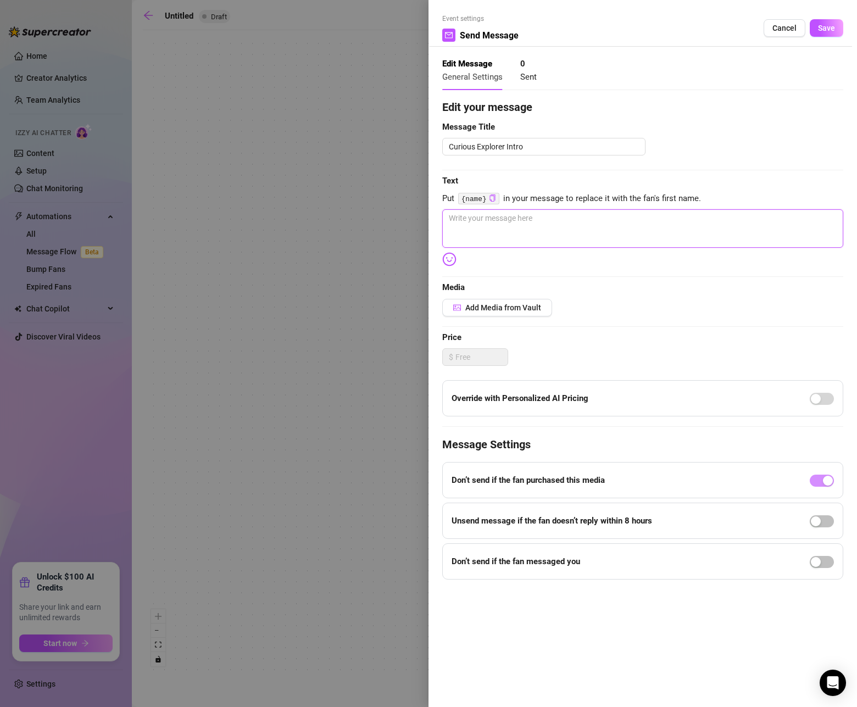
type textarea "I just got back from the gym… stripped down, turned on. Watch me. Then join me."
click at [502, 309] on span "Add Media from Vault" at bounding box center [504, 307] width 76 height 9
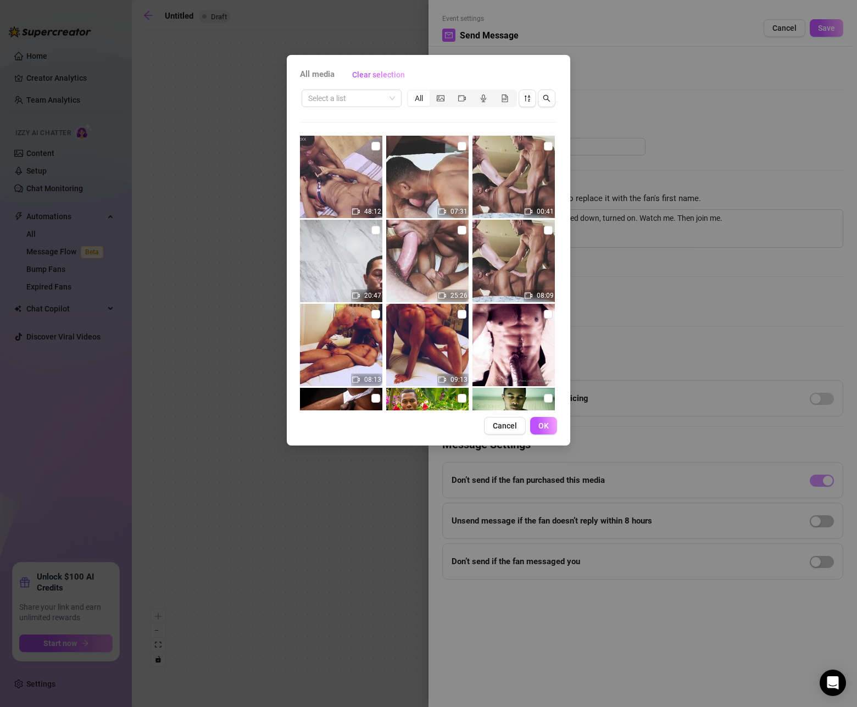
click at [326, 76] on span "All media" at bounding box center [317, 74] width 35 height 13
click at [394, 96] on span at bounding box center [351, 98] width 87 height 16
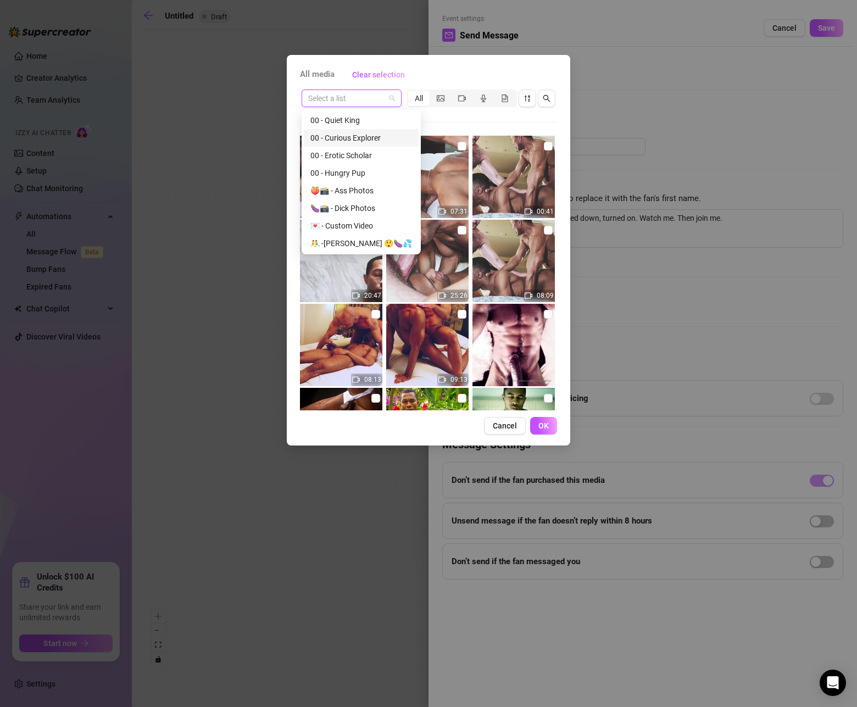
click at [369, 139] on div "00 - Curious Explorer" at bounding box center [362, 138] width 102 height 12
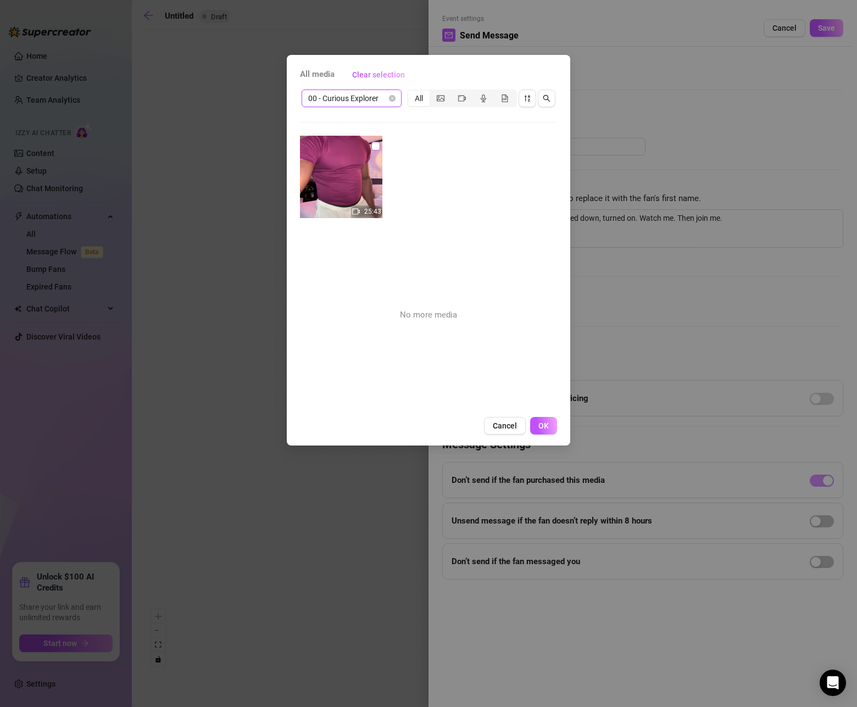
click at [378, 146] on input "checkbox" at bounding box center [376, 146] width 9 height 9
checkbox input "true"
click at [551, 426] on button "OK" at bounding box center [543, 426] width 27 height 18
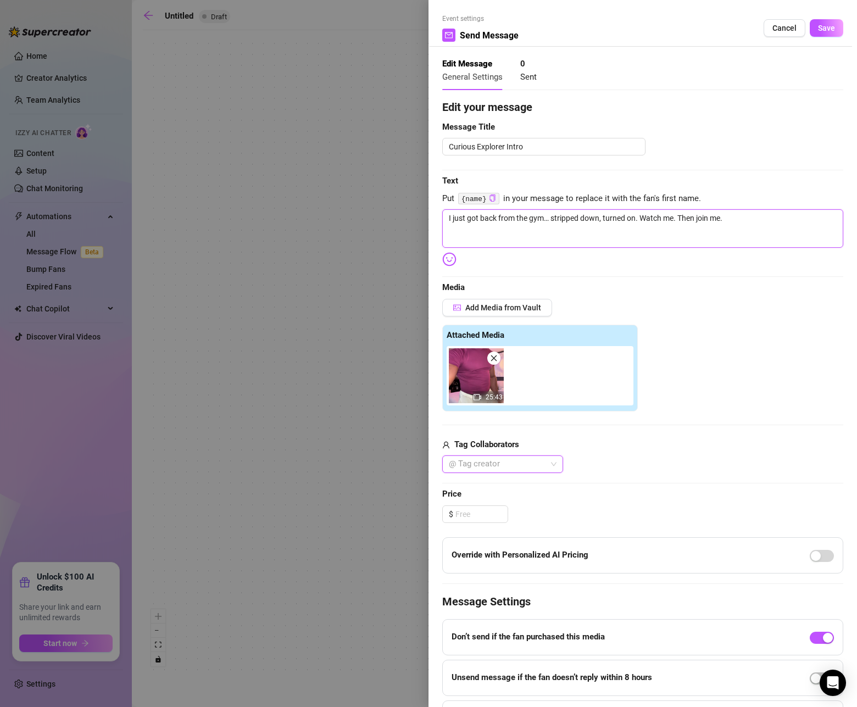
click at [496, 222] on textarea "I just got back from the gym… stripped down, turned on. Watch me. Then join me." at bounding box center [642, 228] width 401 height 38
drag, startPoint x: 543, startPoint y: 218, endPoint x: 394, endPoint y: 219, distance: 149.0
click at [394, 219] on div "Event settings Send Message Cancel Save Edit Message General Settings 0 Sent Ed…" at bounding box center [428, 353] width 857 height 707
type textarea "H… stripped down, turned on. Watch me. Then join me."
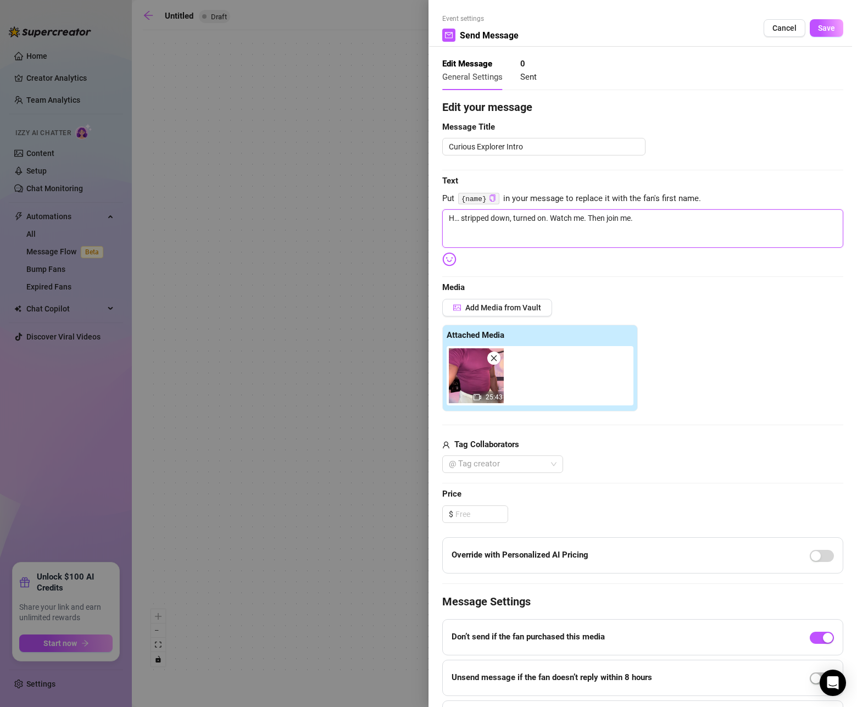
type textarea "He… stripped down, turned on. Watch me. Then join me."
type textarea "Hey… stripped down, turned on. Watch me. Then join me."
type textarea "Hey … stripped down, turned on. Watch me. Then join me."
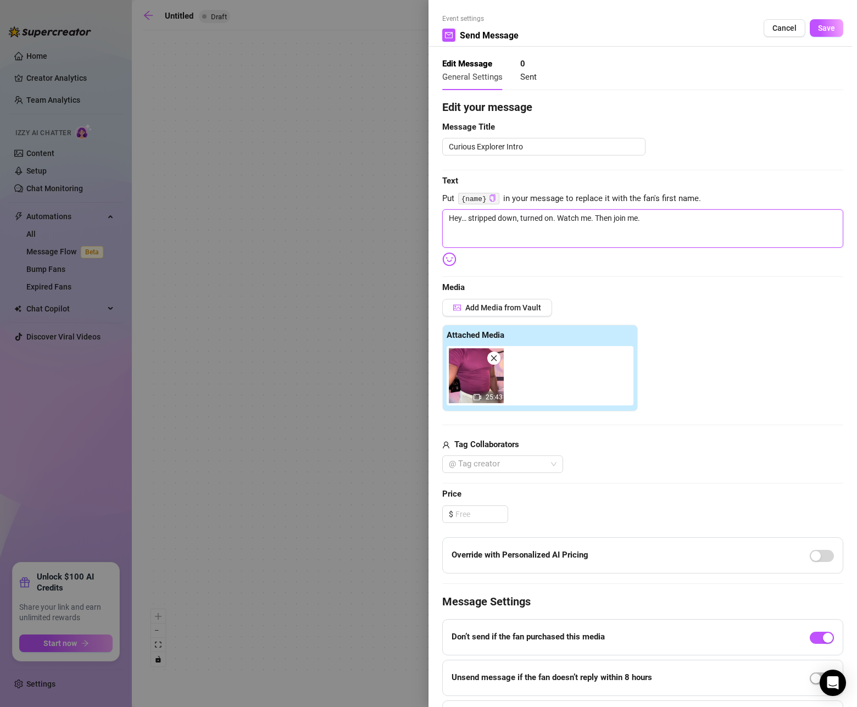
type textarea "Hey … stripped down, turned on. Watch me. Then join me."
type textarea "Hey -… stripped down, turned on. Watch me. Then join me."
type textarea "Hey - … stripped down, turned on. Watch me. Then join me."
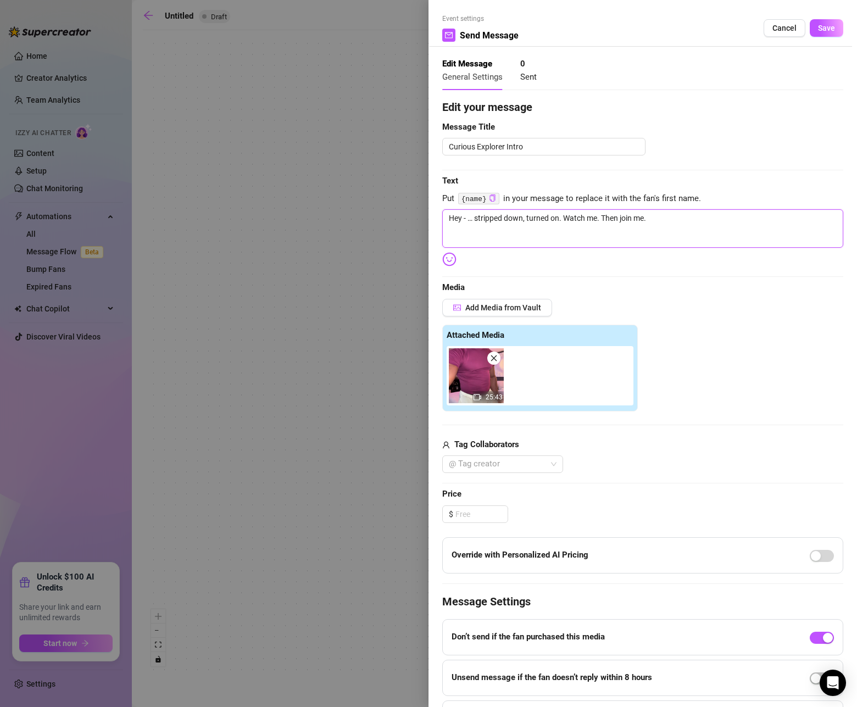
type textarea "Hey - T… stripped down, turned on. Watch me. Then join me."
type textarea "Hey - Th… stripped down, turned on. Watch me. Then join me."
click at [826, 26] on span "Save" at bounding box center [826, 28] width 17 height 9
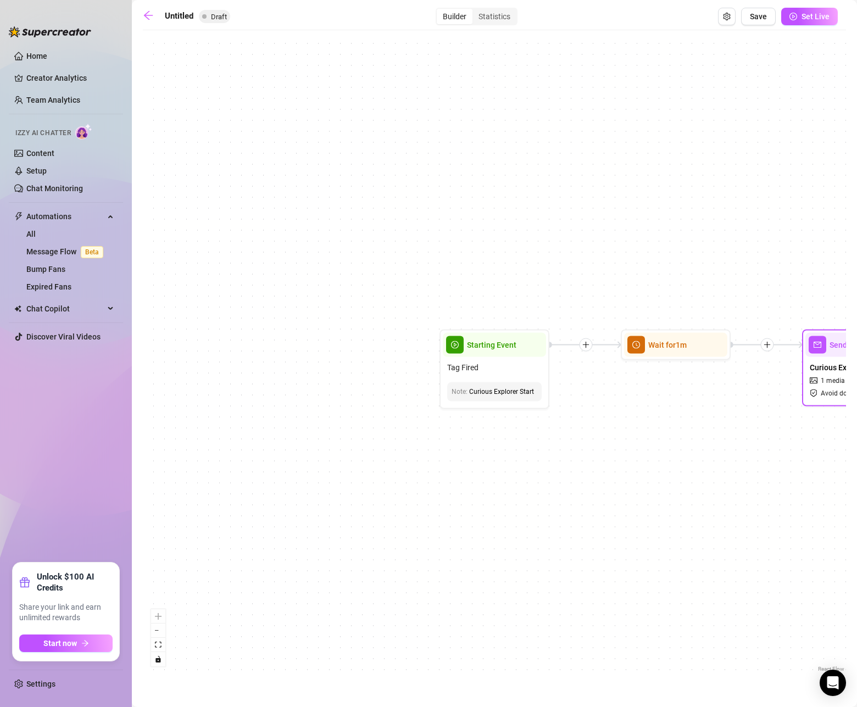
drag, startPoint x: 639, startPoint y: 175, endPoint x: 423, endPoint y: 138, distance: 219.8
click at [423, 137] on div "Send Message Curious Explorer Intro 1 media Avoid double sending Wait for 1m St…" at bounding box center [495, 355] width 704 height 639
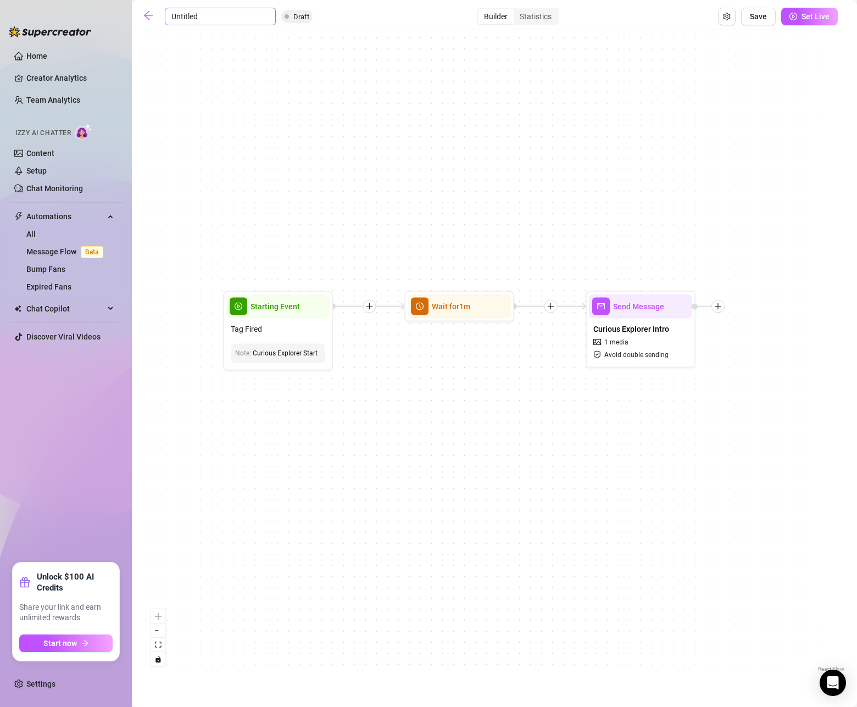
click at [183, 18] on input "Untitled" at bounding box center [220, 17] width 111 height 18
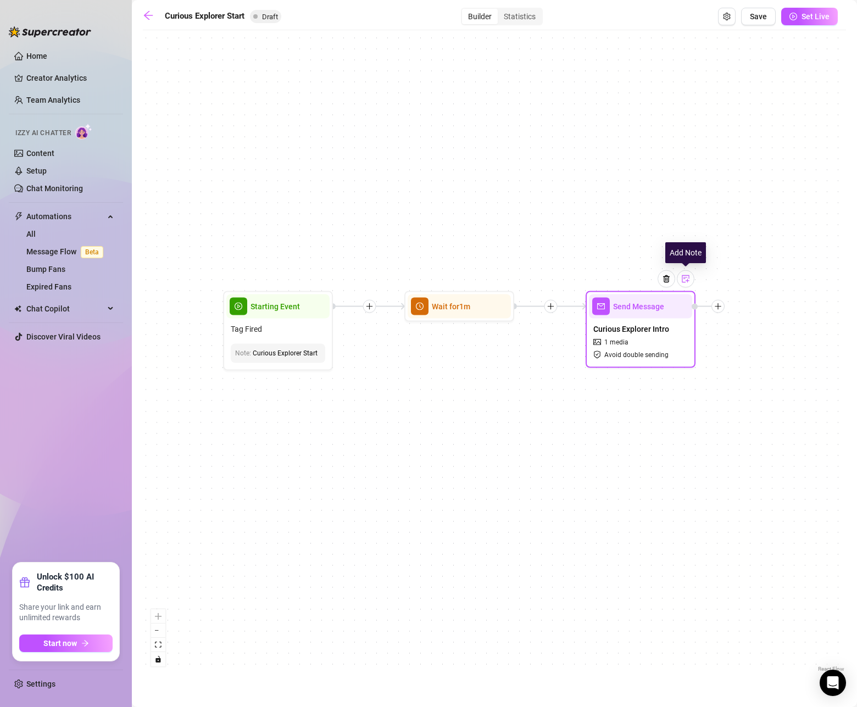
click at [689, 281] on img at bounding box center [686, 279] width 9 height 9
click at [649, 297] on div "Send Message Curious Explorer Intro 1 media Avoid double sending Note: Workout …" at bounding box center [641, 343] width 110 height 105
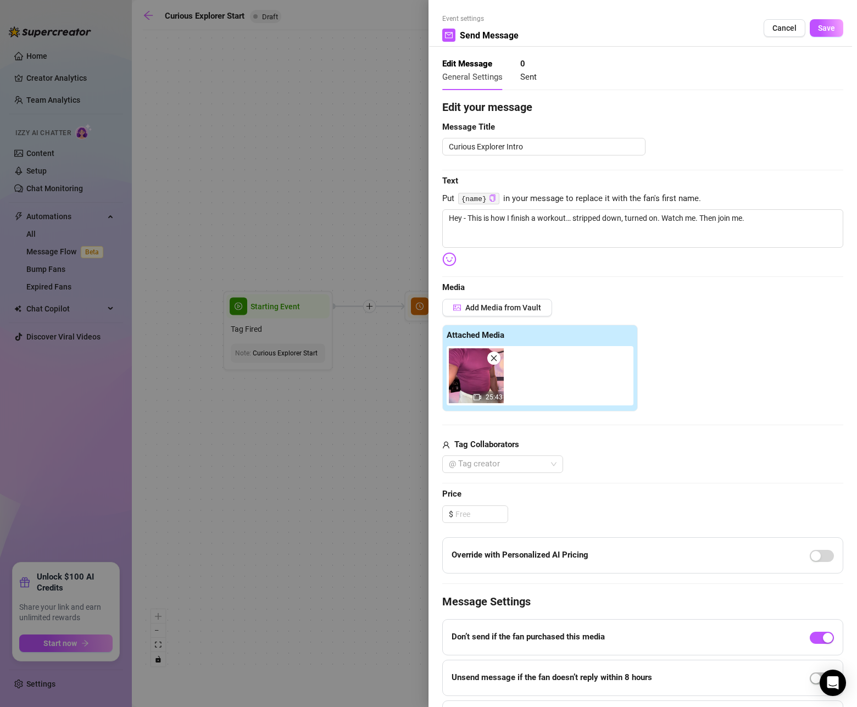
click at [391, 187] on div at bounding box center [428, 353] width 857 height 707
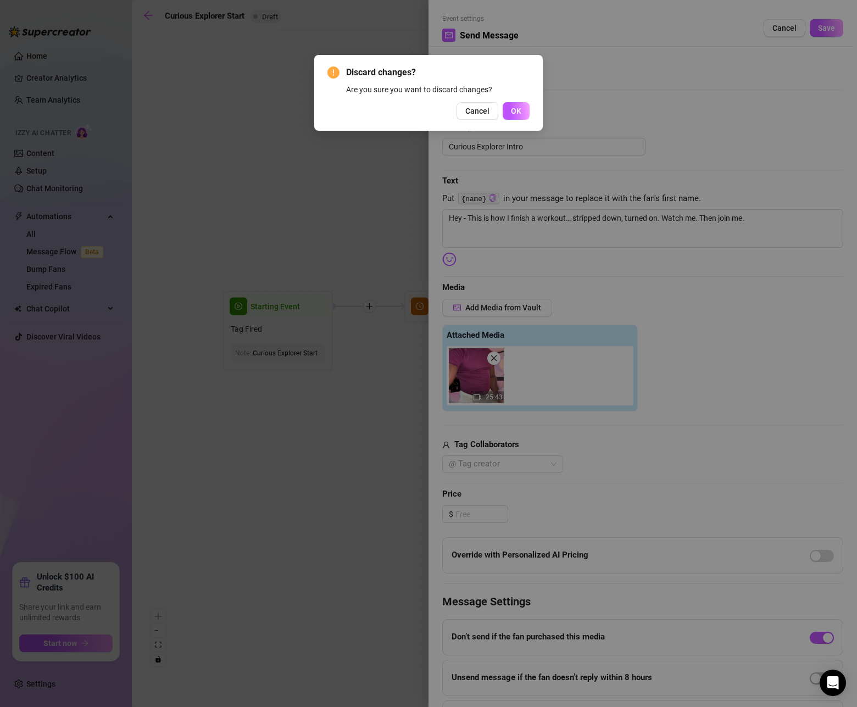
click at [462, 109] on button "Cancel" at bounding box center [478, 111] width 42 height 18
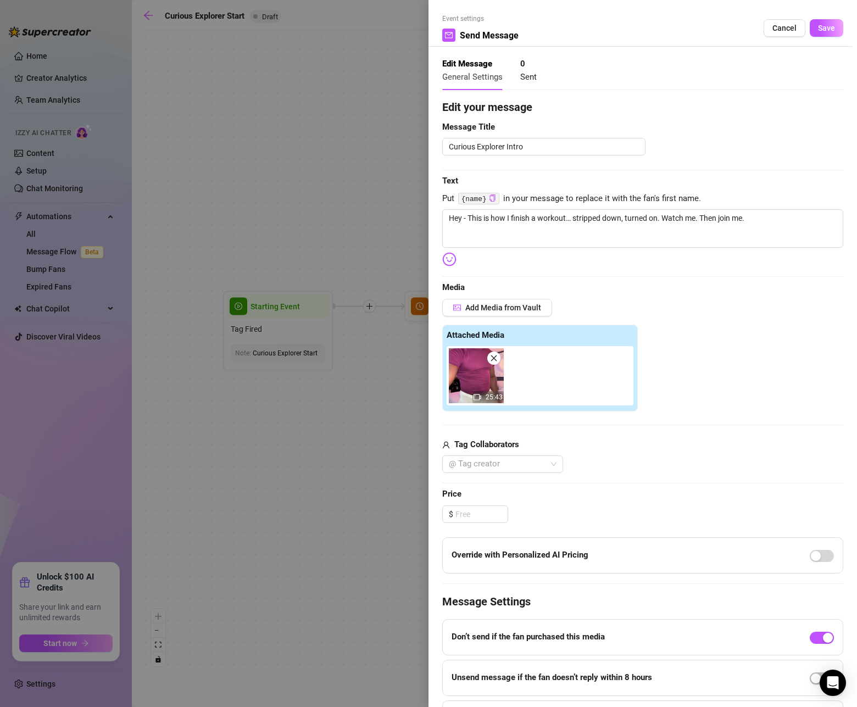
click at [811, 32] on button "Save" at bounding box center [827, 28] width 34 height 18
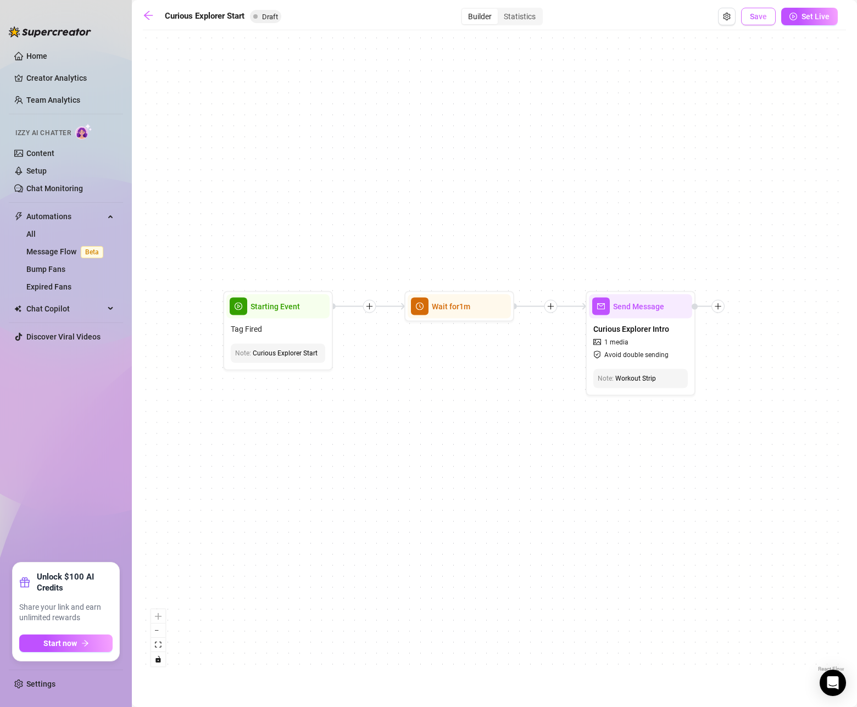
click at [759, 21] on span "Save" at bounding box center [758, 16] width 17 height 9
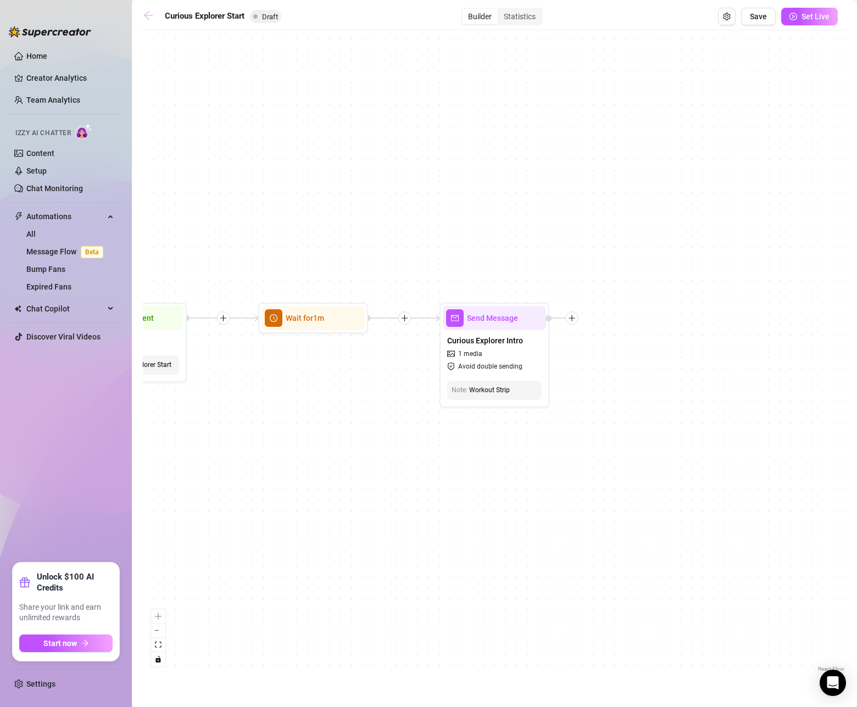
click at [152, 12] on icon "arrow-left" at bounding box center [148, 15] width 11 height 11
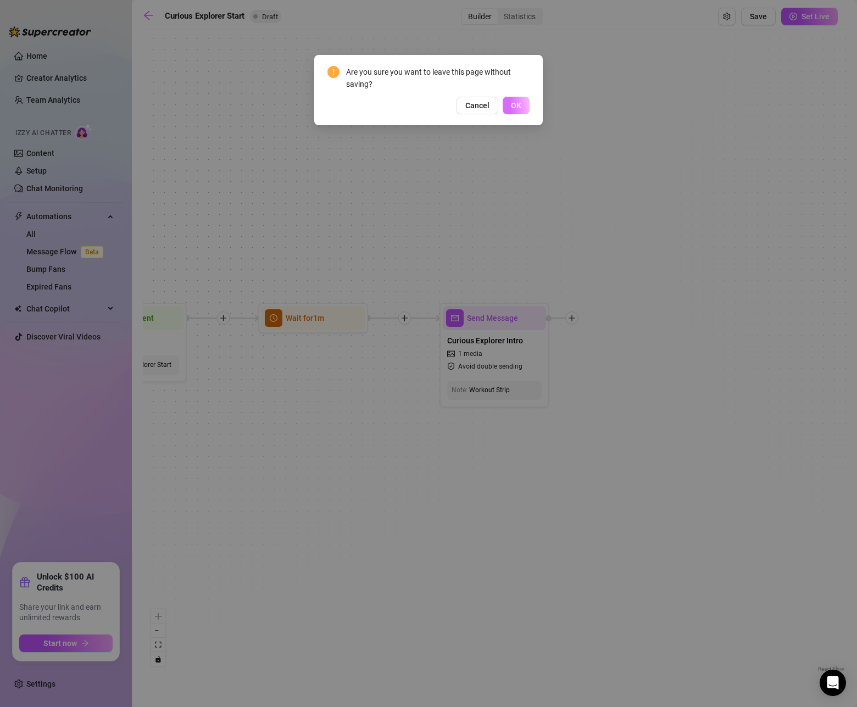
click at [506, 101] on button "OK" at bounding box center [516, 106] width 27 height 18
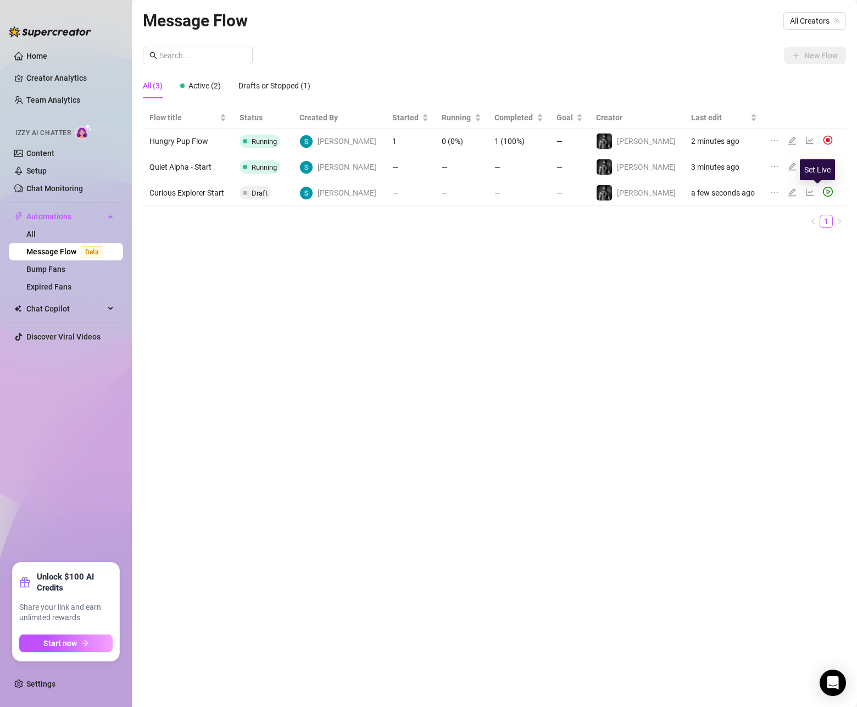
click at [823, 191] on icon "play-circle" at bounding box center [828, 192] width 10 height 10
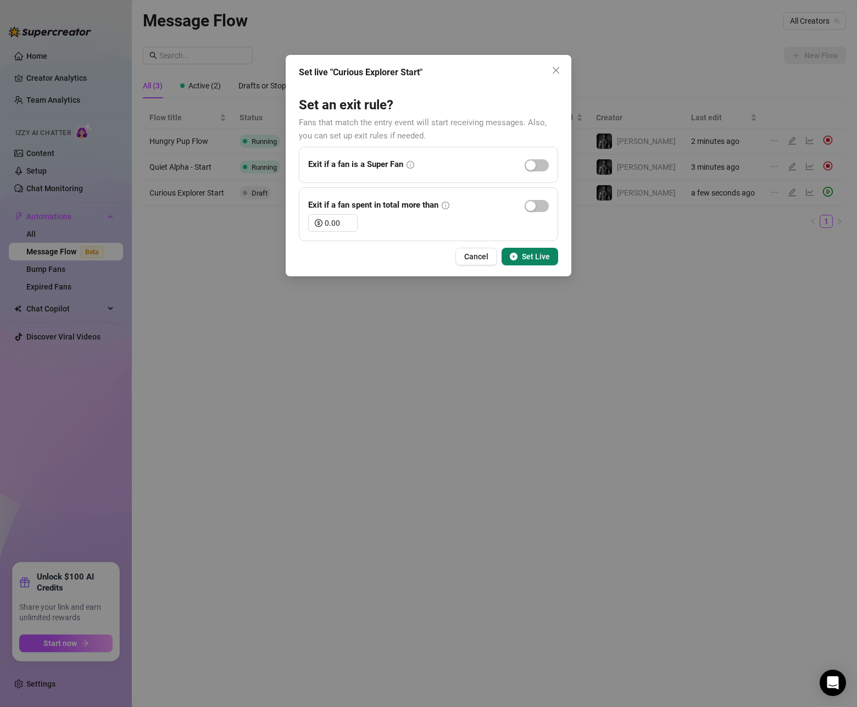
click at [545, 256] on span "Set Live" at bounding box center [536, 256] width 28 height 9
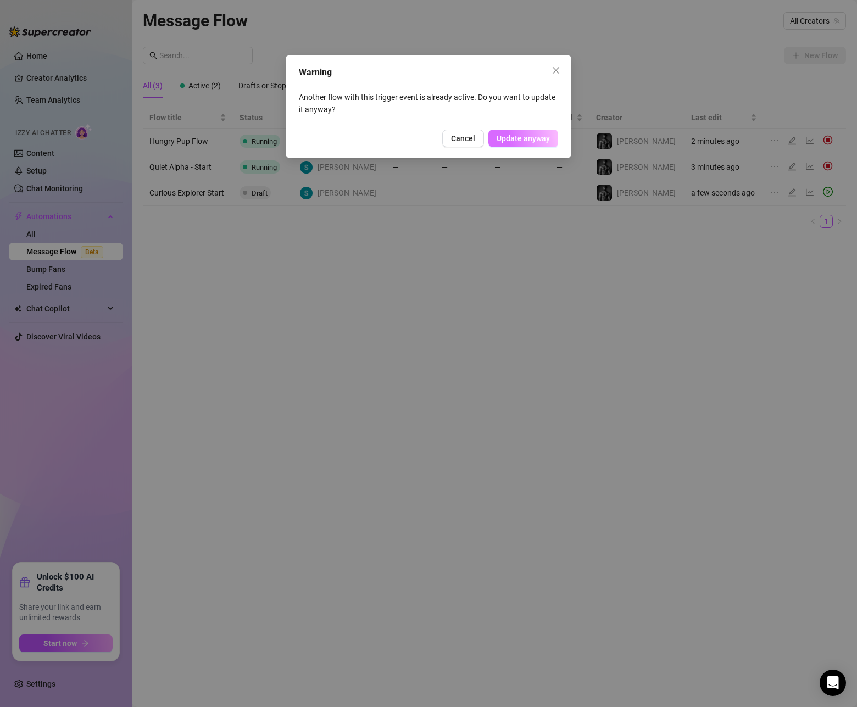
click at [511, 144] on button "Update anyway" at bounding box center [524, 139] width 70 height 18
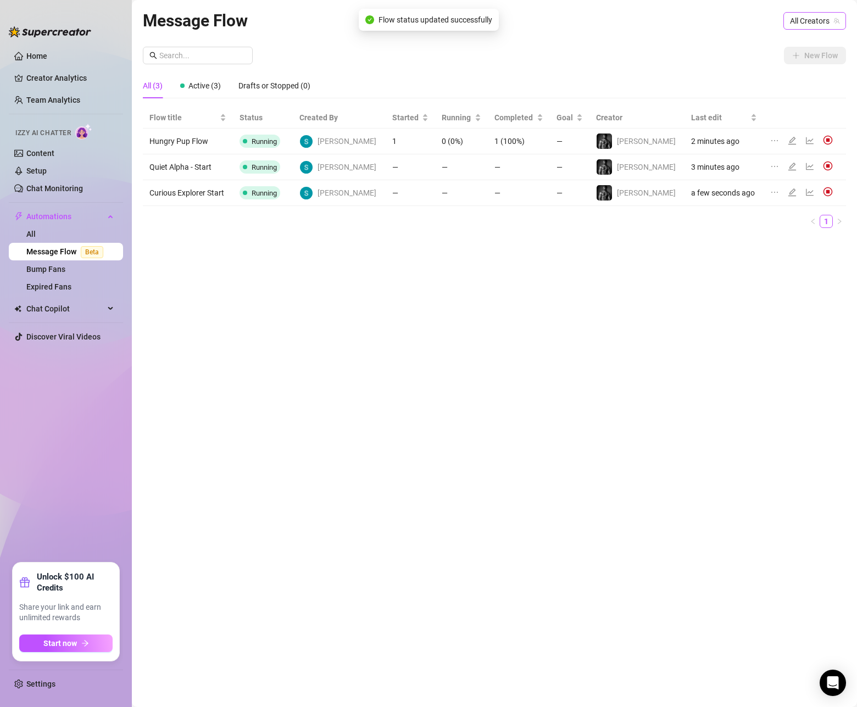
click at [814, 21] on span "All Creators" at bounding box center [814, 21] width 49 height 16
click at [798, 57] on span "( seanxavier )" at bounding box center [816, 61] width 42 height 12
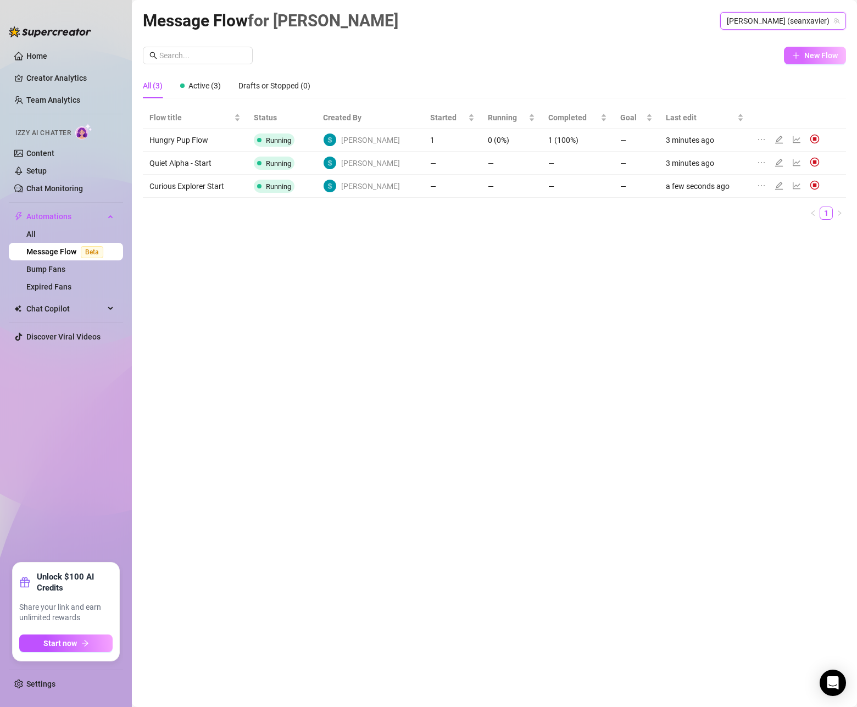
click at [818, 56] on span "New Flow" at bounding box center [822, 55] width 34 height 9
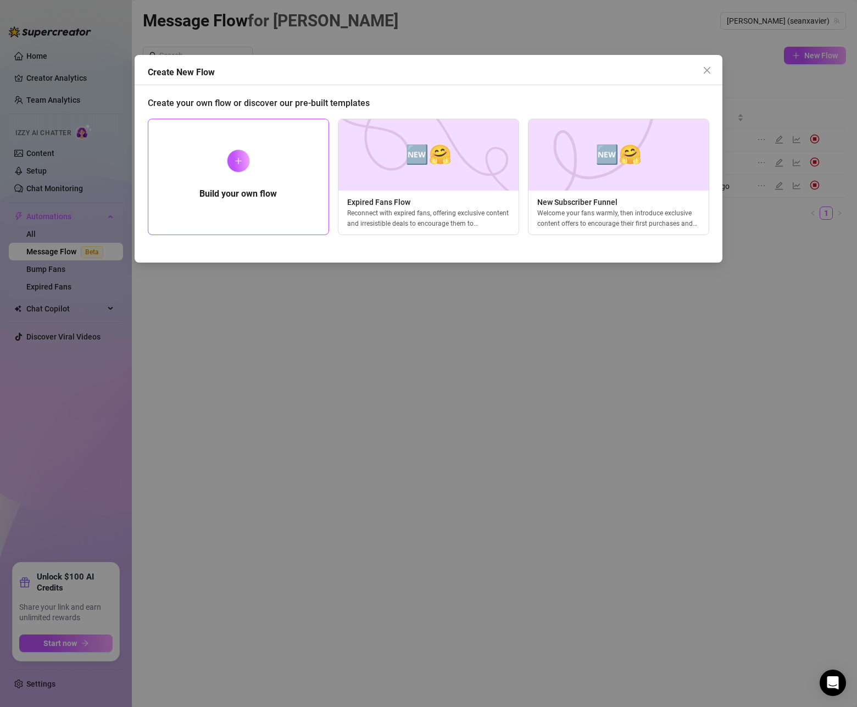
click at [252, 151] on div "Build your own flow" at bounding box center [238, 177] width 181 height 117
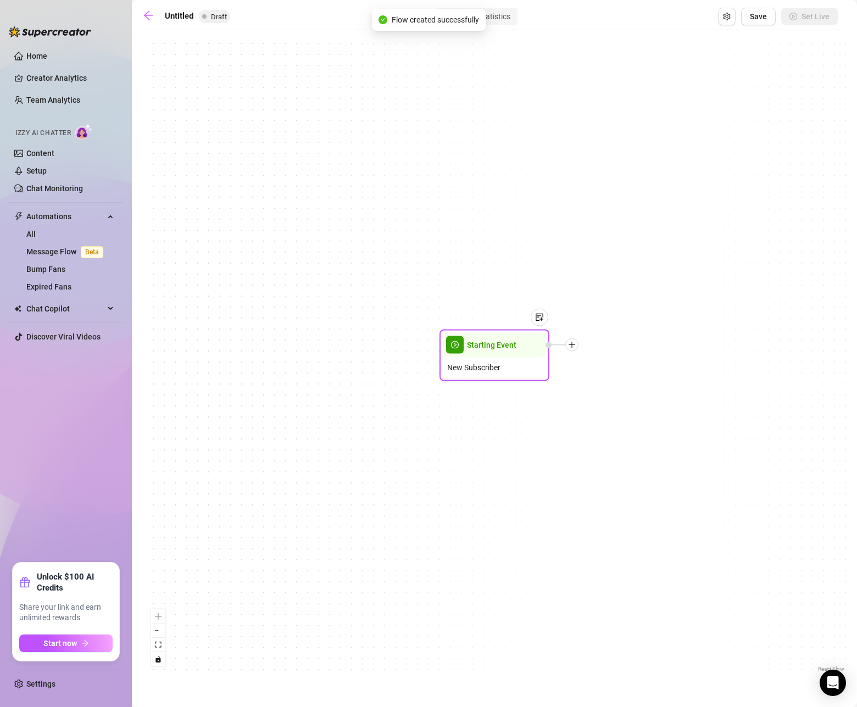
click at [500, 370] on span "New Subscriber" at bounding box center [473, 368] width 53 height 12
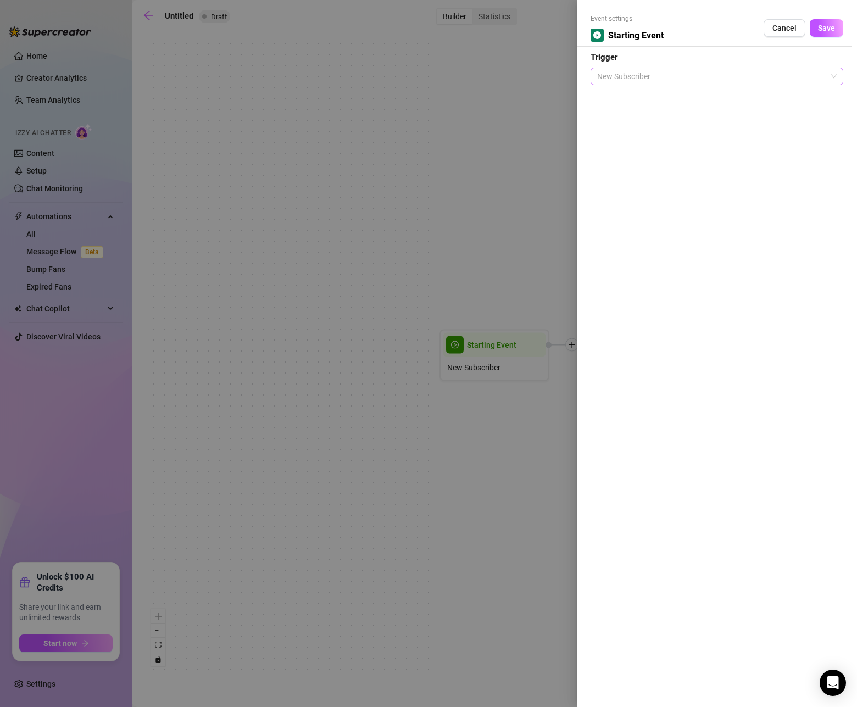
click at [671, 77] on span "New Subscriber" at bounding box center [717, 76] width 240 height 16
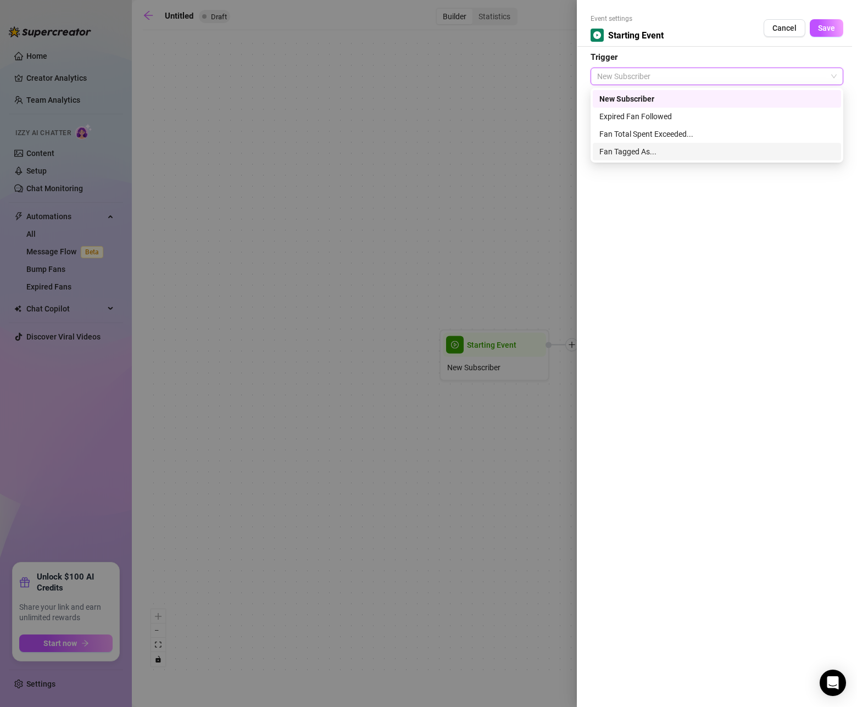
click at [639, 153] on div "Fan Tagged As..." at bounding box center [717, 152] width 235 height 12
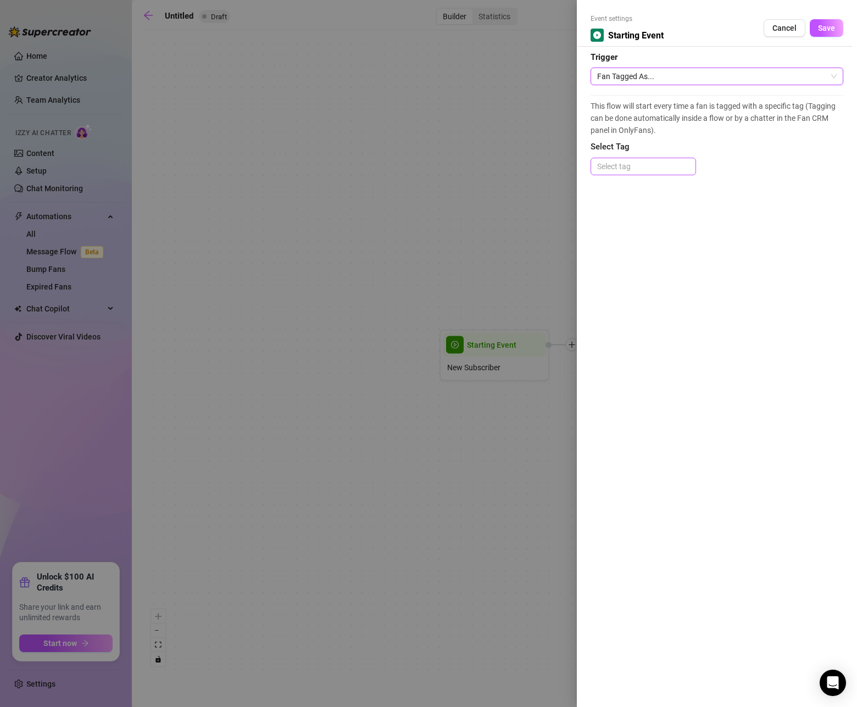
click at [641, 171] on div at bounding box center [643, 166] width 101 height 15
click at [666, 194] on div "Erotic Scholar" at bounding box center [644, 189] width 88 height 12
click at [761, 141] on span "Select Tag" at bounding box center [717, 147] width 253 height 13
click at [822, 30] on span "Save" at bounding box center [826, 28] width 17 height 9
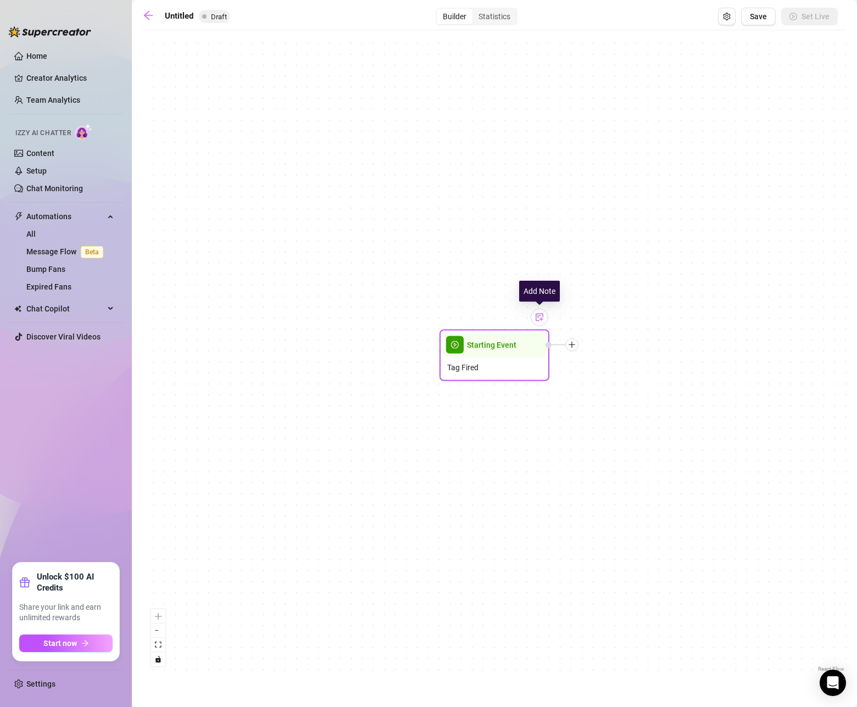
click at [543, 313] on div at bounding box center [540, 318] width 18 height 18
click at [541, 317] on img at bounding box center [539, 318] width 9 height 9
click at [572, 346] on icon "plus" at bounding box center [572, 346] width 8 height 8
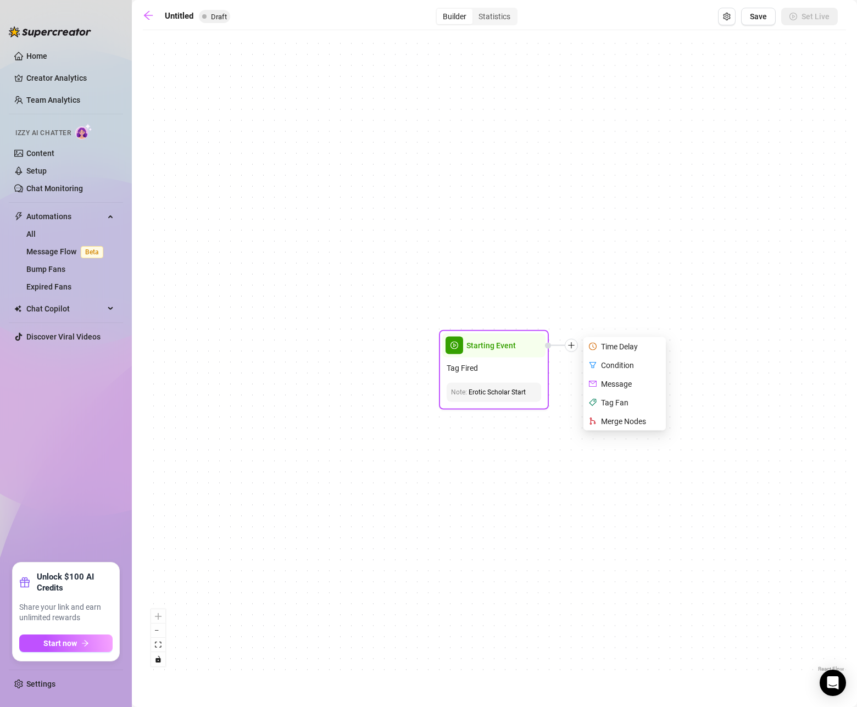
click at [601, 344] on div "Time Delay" at bounding box center [626, 346] width 80 height 19
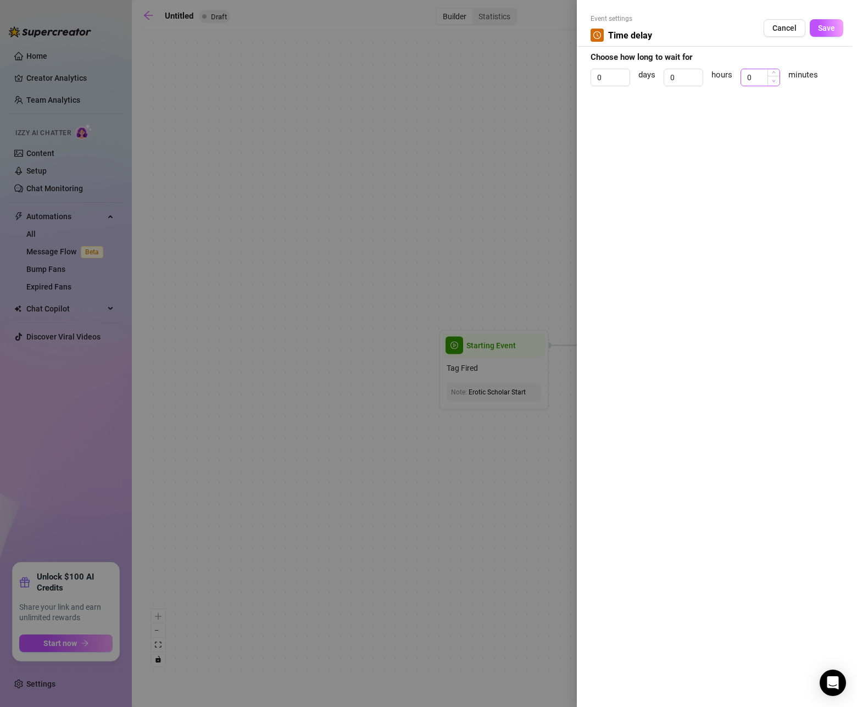
click at [772, 81] on icon "down" at bounding box center [774, 81] width 4 height 4
click at [766, 81] on input "0" at bounding box center [760, 77] width 38 height 16
drag, startPoint x: 762, startPoint y: 80, endPoint x: 733, endPoint y: 79, distance: 29.2
click at [733, 79] on div "0 days 0 hours 0 minutes" at bounding box center [717, 82] width 253 height 27
click at [823, 33] on button "Save" at bounding box center [827, 28] width 34 height 18
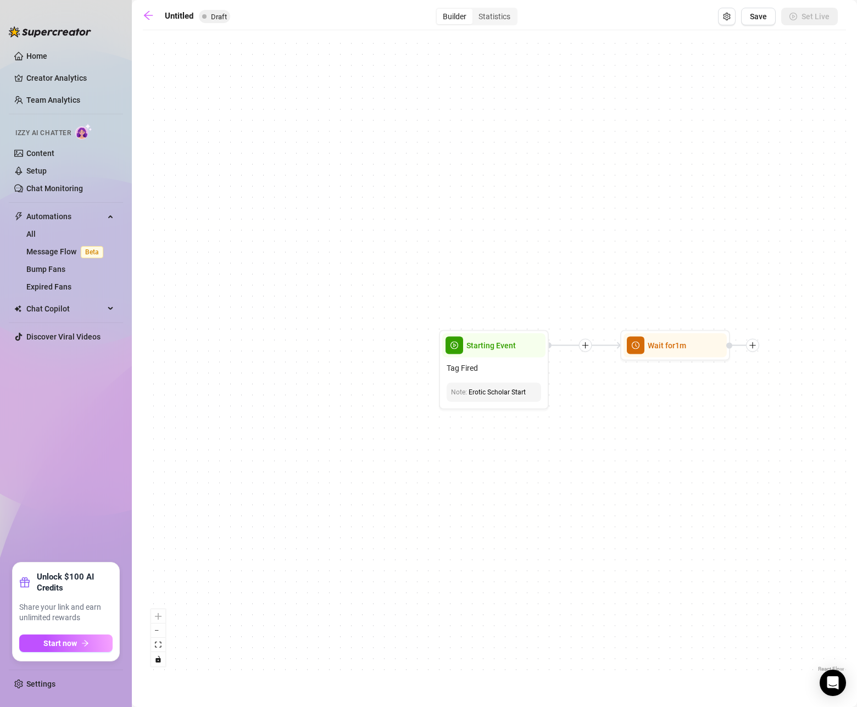
click at [758, 347] on div at bounding box center [743, 345] width 33 height 13
click at [752, 346] on icon "plus" at bounding box center [752, 345] width 1 height 6
click at [800, 385] on div "Message" at bounding box center [807, 383] width 80 height 19
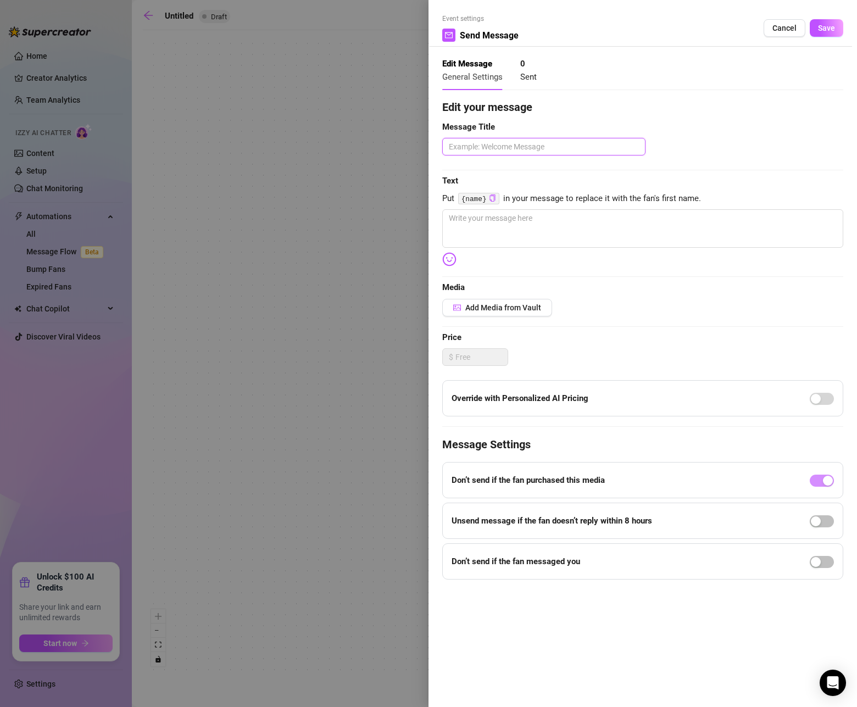
click at [571, 147] on textarea at bounding box center [543, 147] width 203 height 18
click at [621, 245] on textarea at bounding box center [642, 228] width 401 height 38
click at [618, 226] on textarea at bounding box center [642, 228] width 401 height 38
paste textarea "This isn’t just sex — it’s legacy, language, and lust. For men who know how to …"
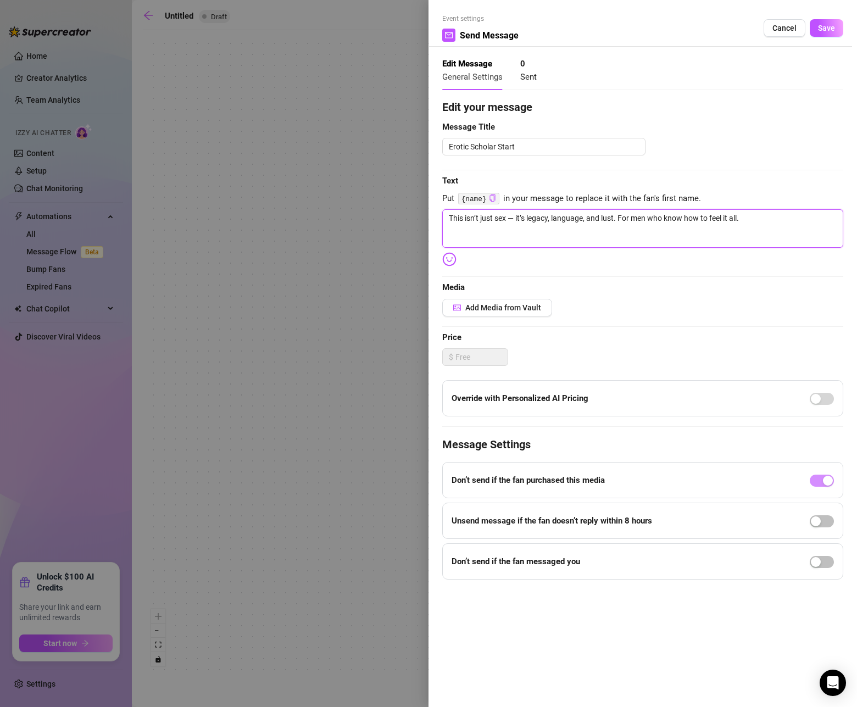
click at [613, 220] on textarea "This isn’t just sex — it’s legacy, language, and lust. For men who know how to …" at bounding box center [642, 228] width 401 height 38
click at [491, 309] on span "Add Media from Vault" at bounding box center [504, 307] width 76 height 9
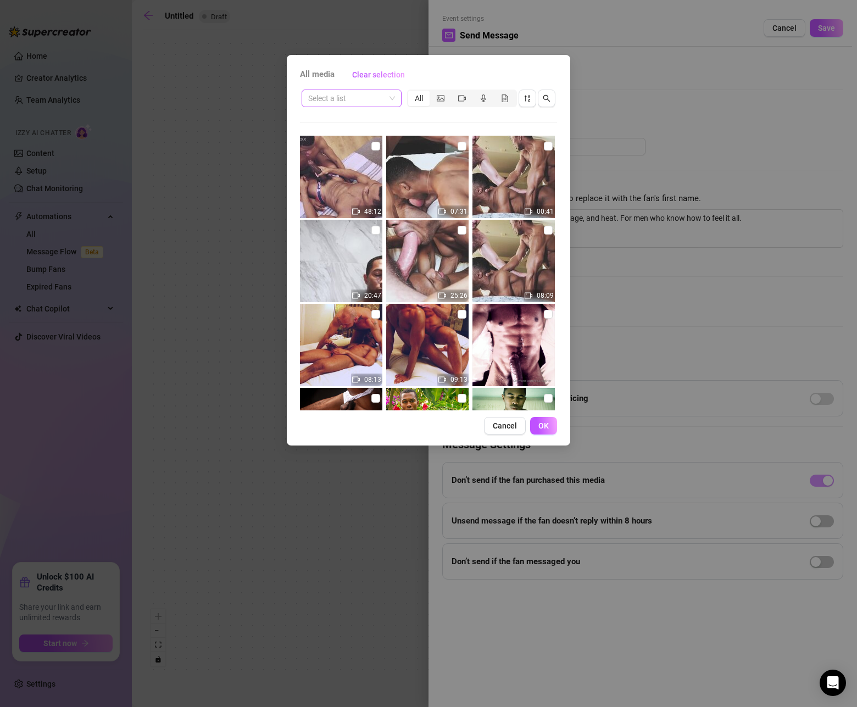
click at [385, 99] on input "search" at bounding box center [346, 98] width 77 height 16
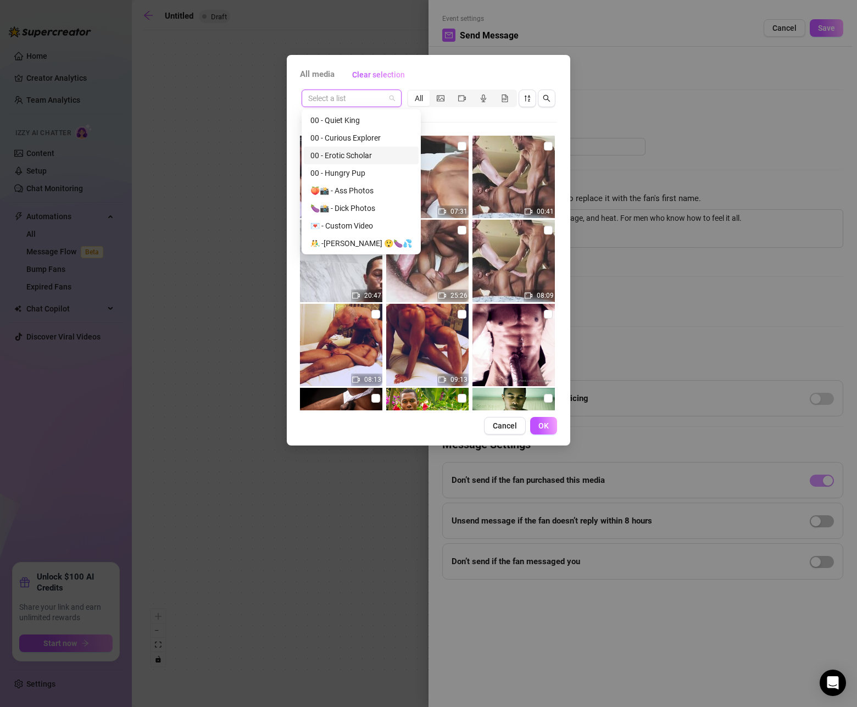
click at [365, 153] on div "00 - Erotic Scholar" at bounding box center [362, 156] width 102 height 12
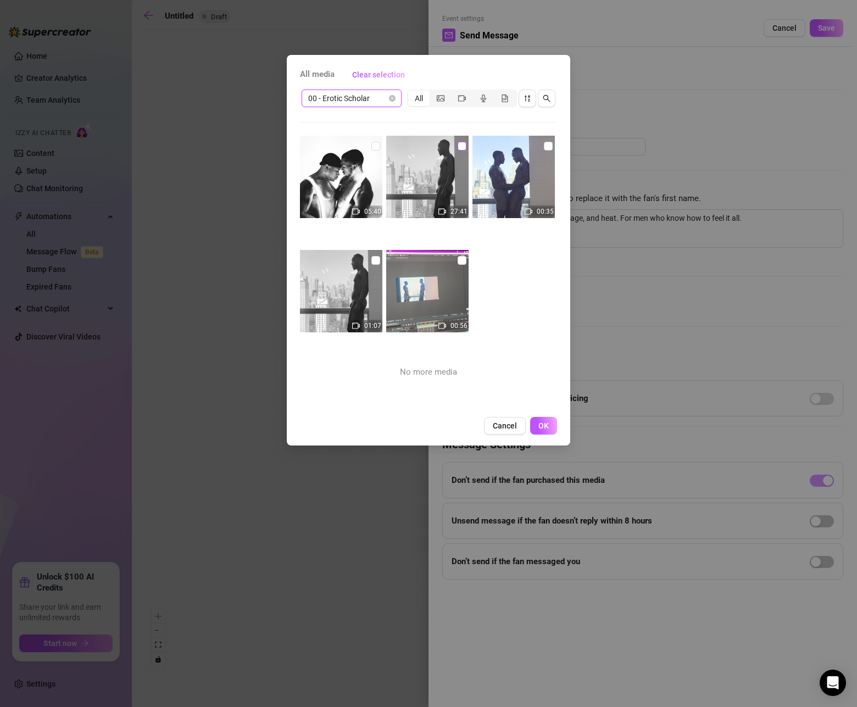
click at [461, 147] on input "checkbox" at bounding box center [462, 146] width 9 height 9
click at [545, 429] on span "OK" at bounding box center [544, 426] width 10 height 9
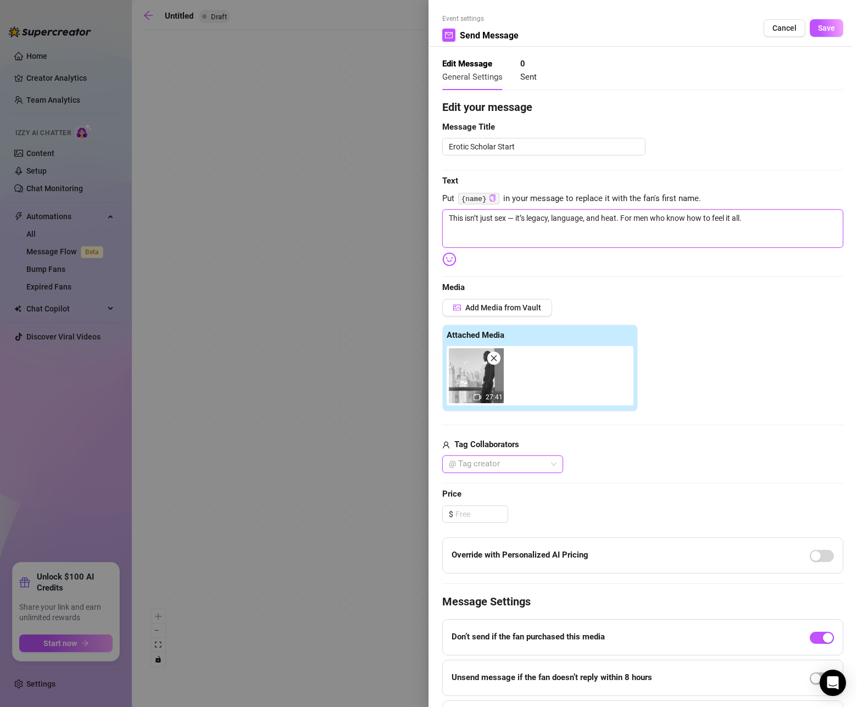
click at [659, 220] on textarea "This isn’t just sex — it’s legacy, language, and heat. For men who know how to …" at bounding box center [642, 228] width 401 height 38
click at [829, 28] on span "Save" at bounding box center [826, 28] width 17 height 9
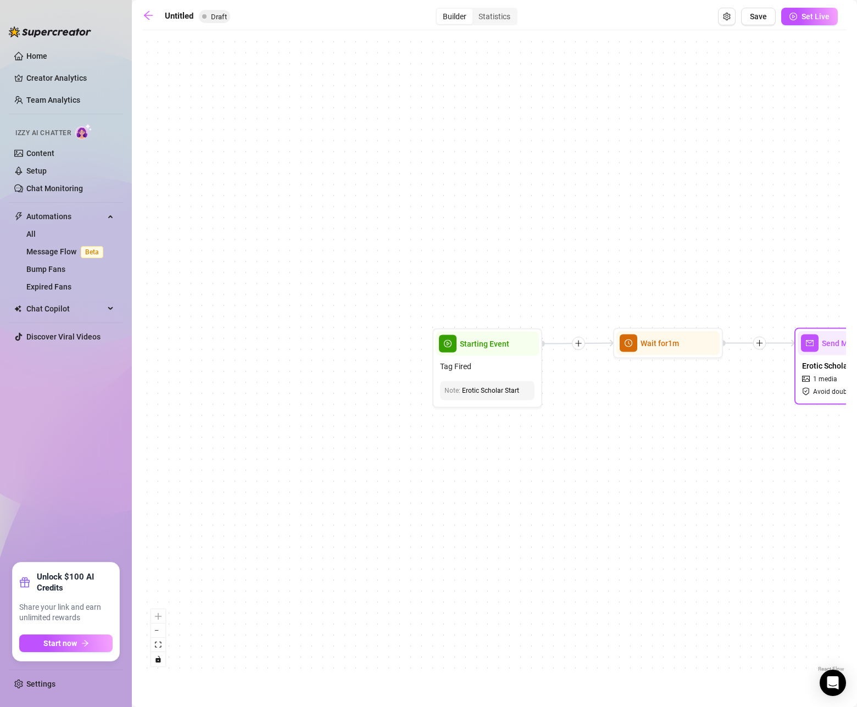
drag, startPoint x: 644, startPoint y: 237, endPoint x: 503, endPoint y: 227, distance: 141.6
click at [506, 228] on div "Send Message Erotic Scholar Start 1 media Avoid double sending Wait for 1m Star…" at bounding box center [495, 355] width 704 height 639
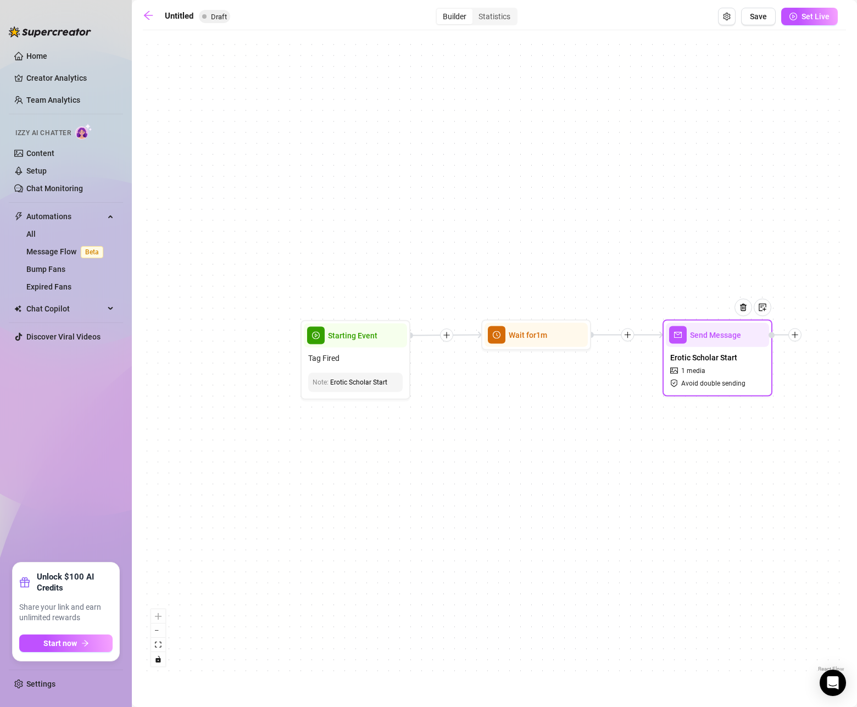
click at [739, 337] on div at bounding box center [748, 316] width 48 height 56
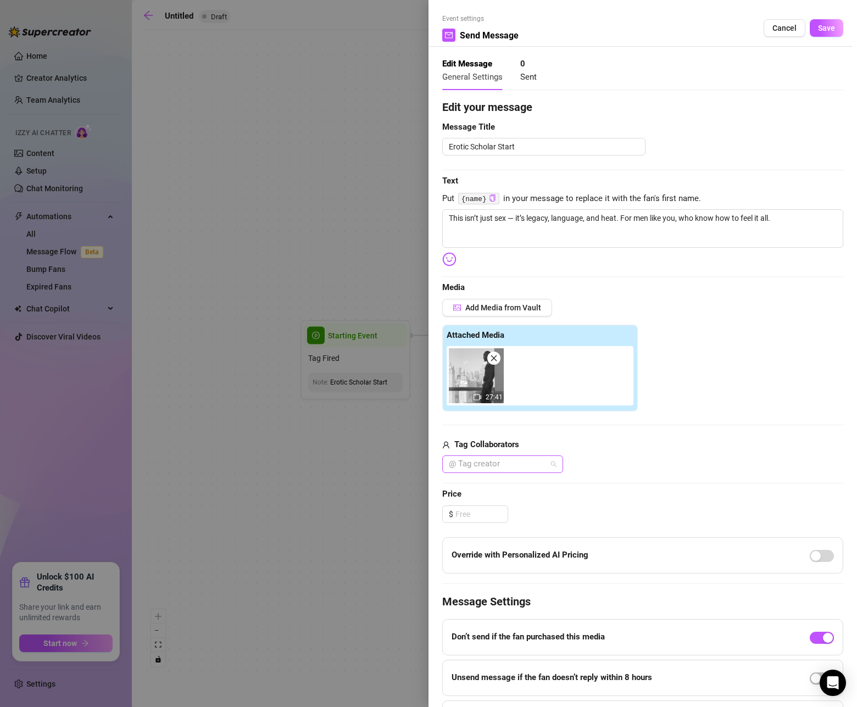
click at [481, 465] on div at bounding box center [497, 464] width 105 height 15
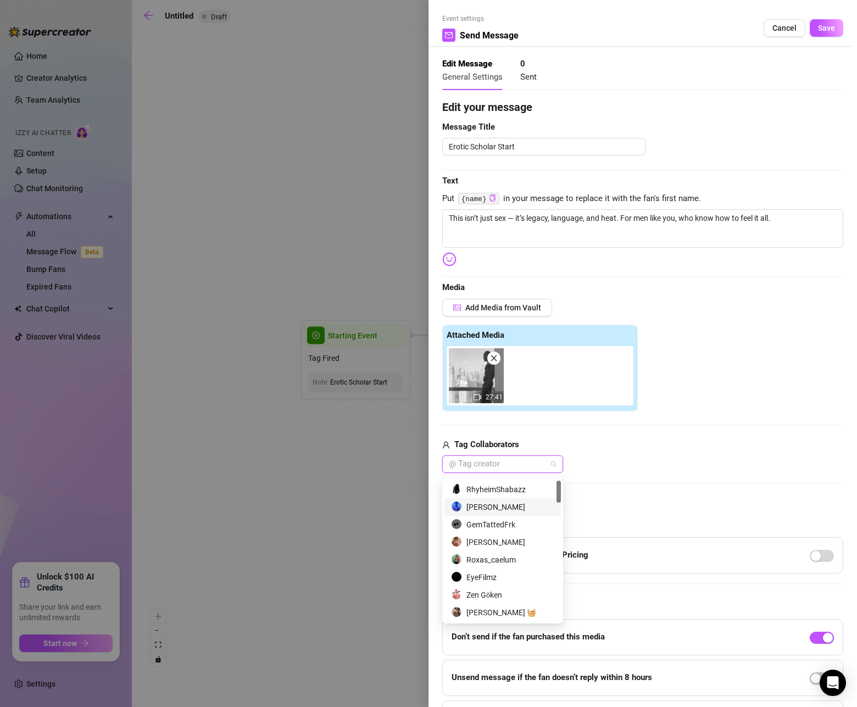
click at [469, 507] on div "Andre Donovan" at bounding box center [502, 507] width 103 height 12
click at [641, 425] on div at bounding box center [642, 425] width 401 height 1
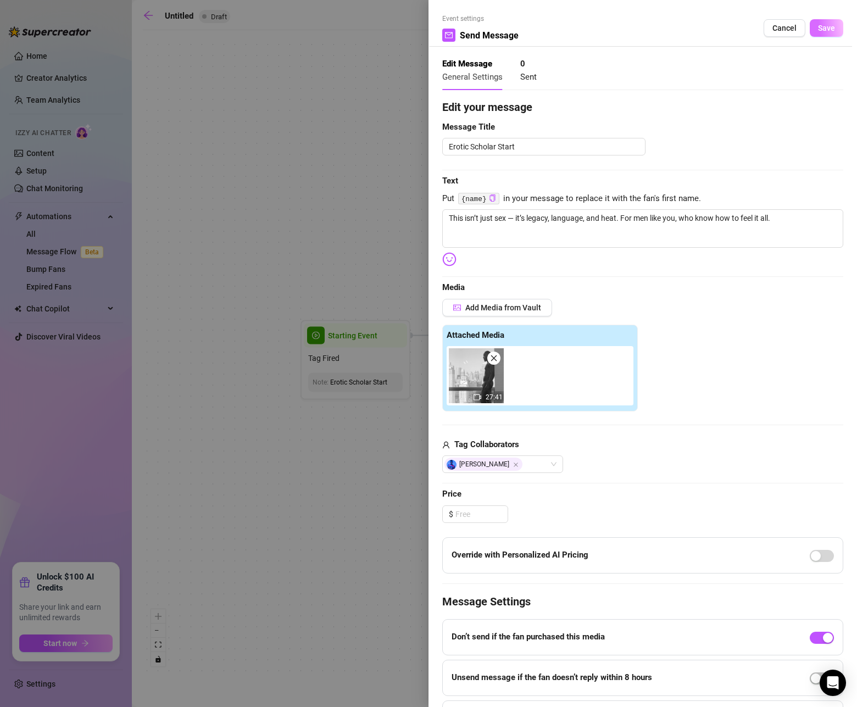
click at [821, 31] on span "Save" at bounding box center [826, 28] width 17 height 9
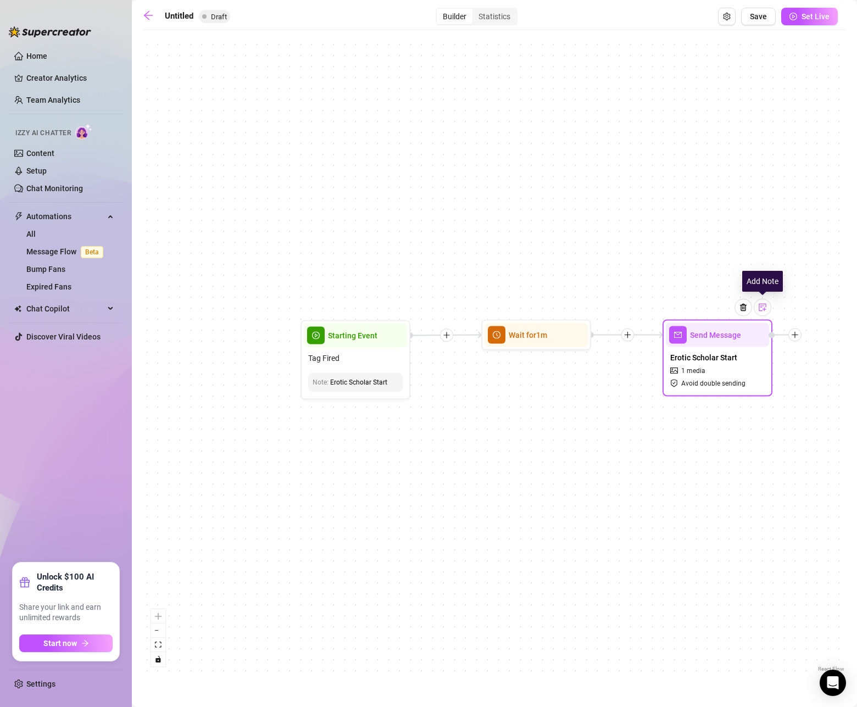
click at [766, 309] on img at bounding box center [763, 307] width 9 height 9
click at [414, 151] on div "Send Message Erotic Scholar Start 1 media Avoid double sending Note: James Bald…" at bounding box center [495, 355] width 704 height 639
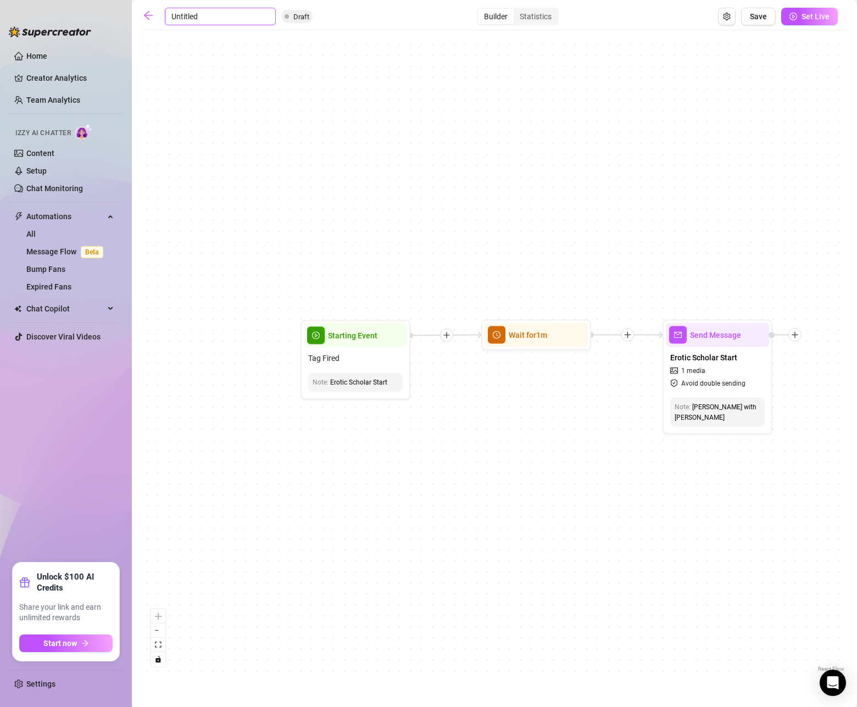
click at [180, 19] on input "Untitled" at bounding box center [220, 17] width 111 height 18
click at [147, 16] on icon "arrow-left" at bounding box center [148, 15] width 11 height 11
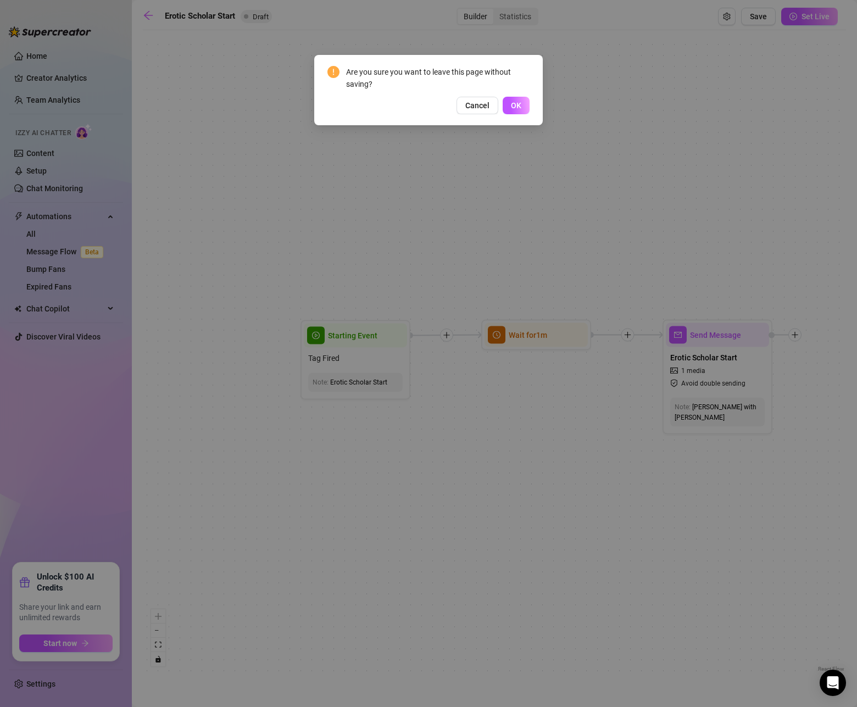
drag, startPoint x: 482, startPoint y: 106, endPoint x: 667, endPoint y: 67, distance: 189.2
click at [483, 105] on span "Cancel" at bounding box center [478, 105] width 24 height 9
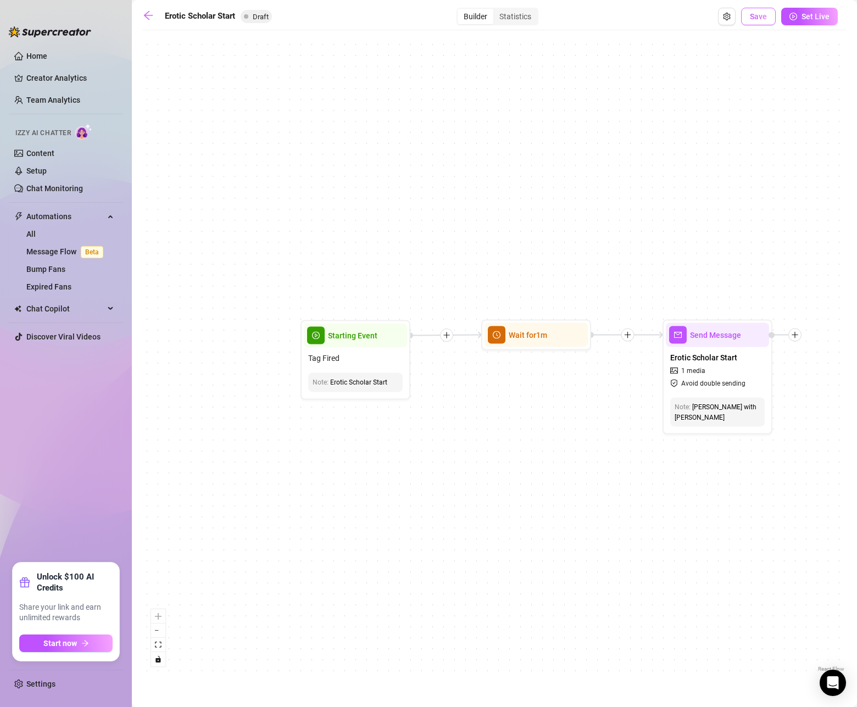
click at [753, 17] on span "Save" at bounding box center [758, 16] width 17 height 9
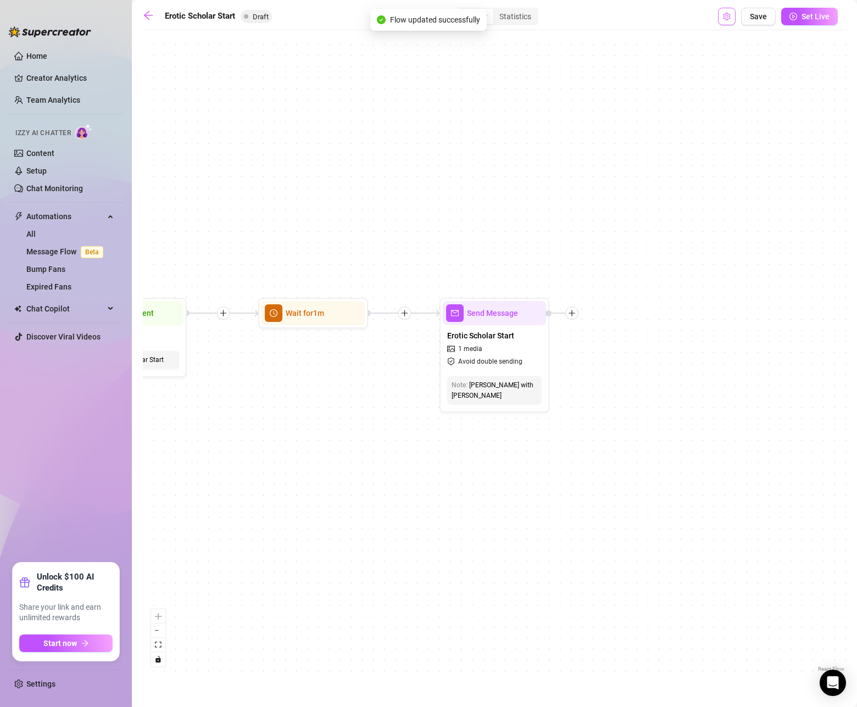
click at [728, 16] on icon "setting" at bounding box center [727, 17] width 8 height 8
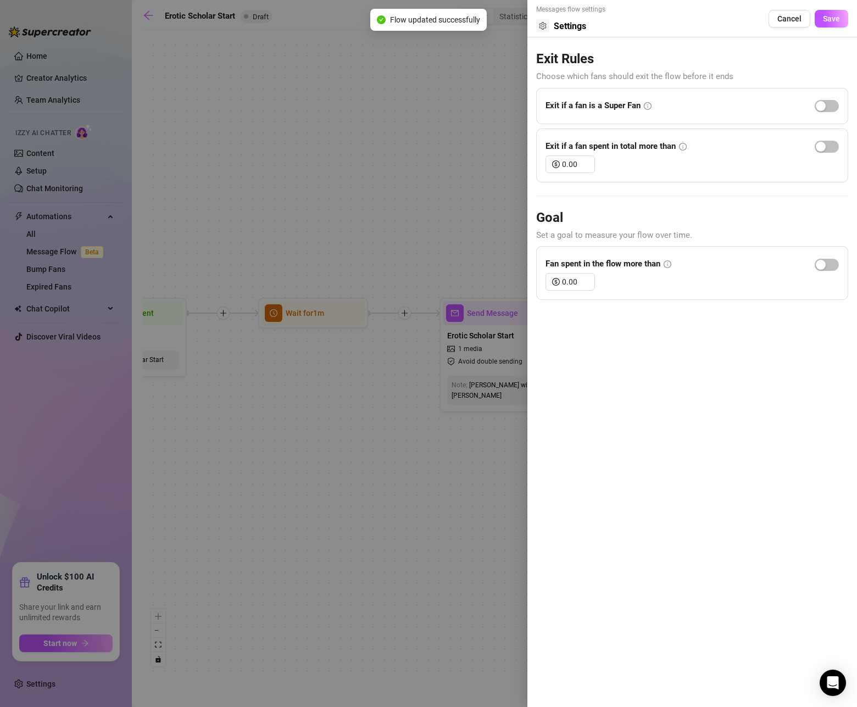
click at [472, 85] on div at bounding box center [428, 353] width 857 height 707
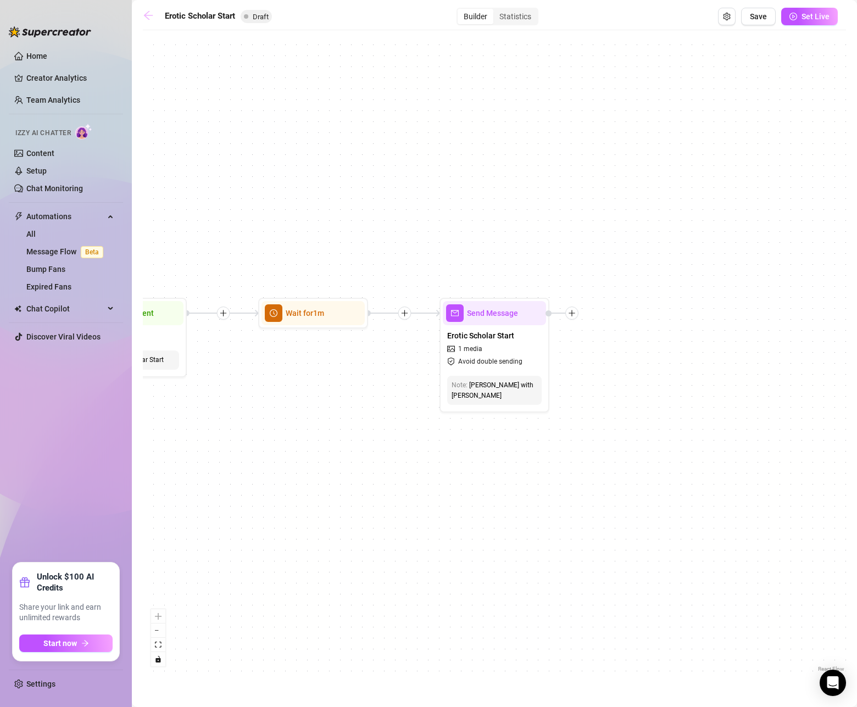
click at [150, 16] on icon "arrow-left" at bounding box center [148, 15] width 11 height 11
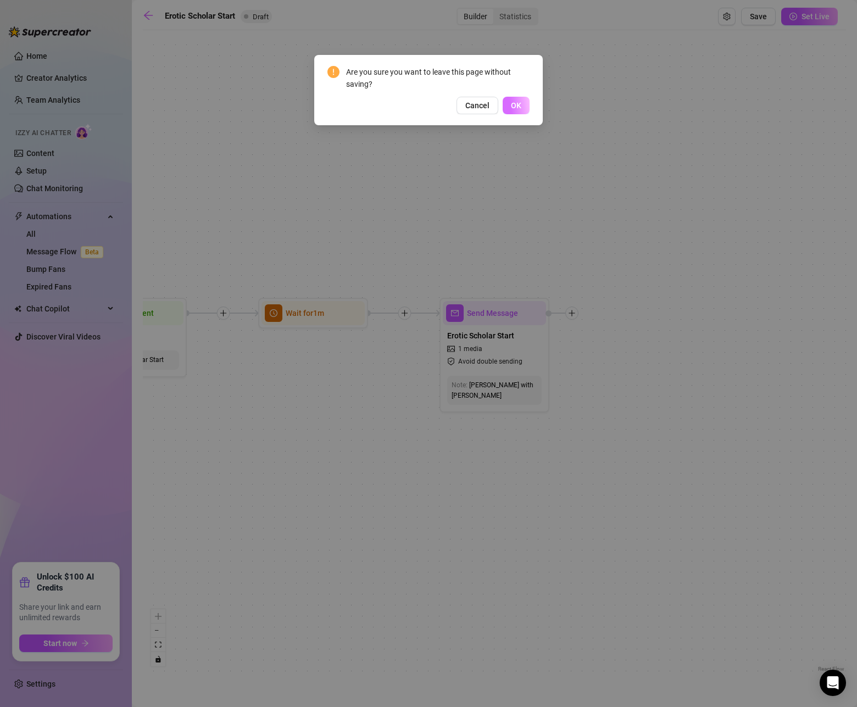
click at [515, 101] on span "OK" at bounding box center [516, 105] width 10 height 9
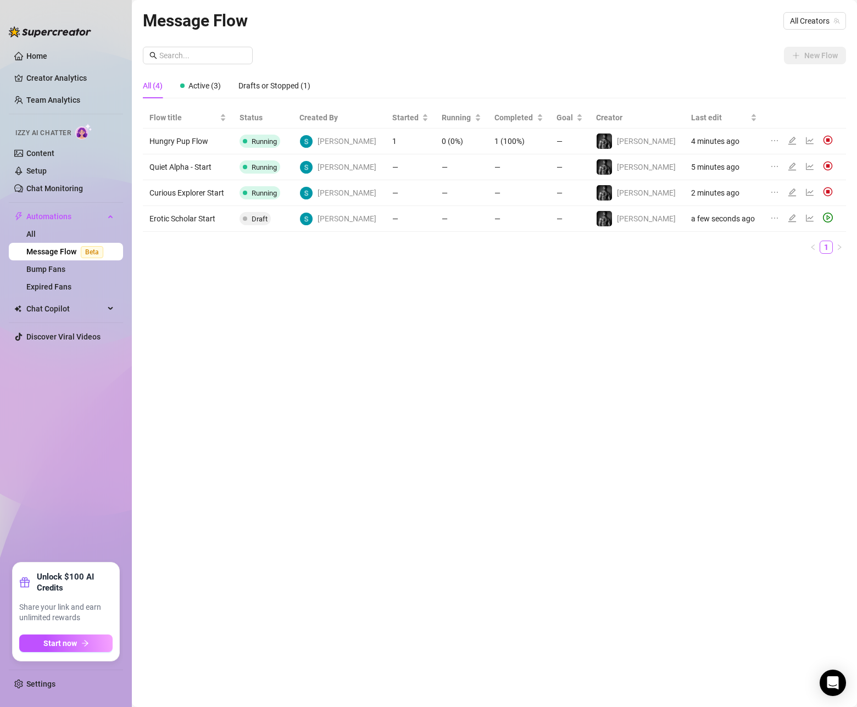
click at [823, 214] on icon "play-circle" at bounding box center [828, 218] width 10 height 10
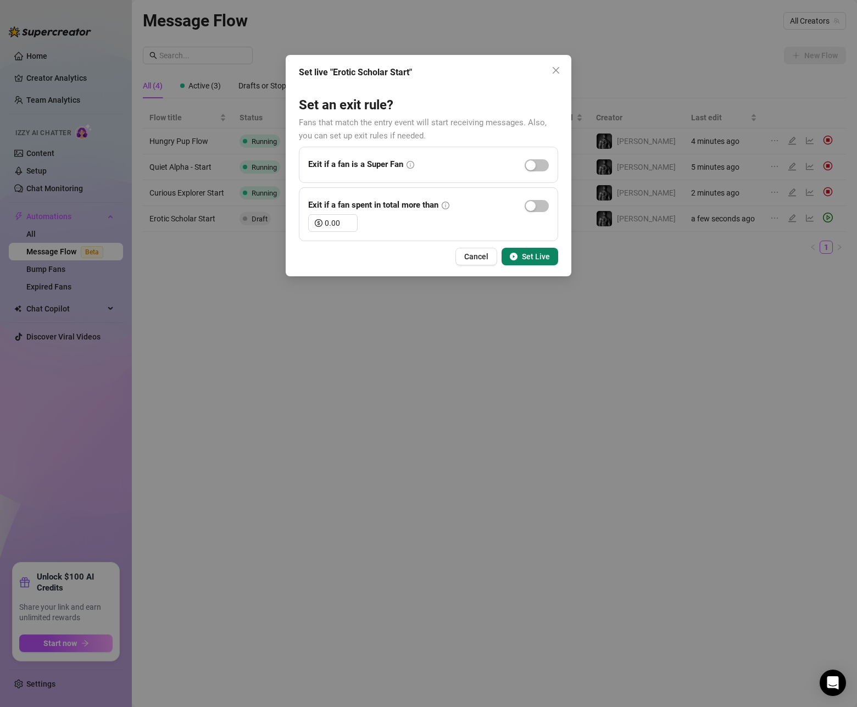
click at [535, 257] on span "Set Live" at bounding box center [536, 256] width 28 height 9
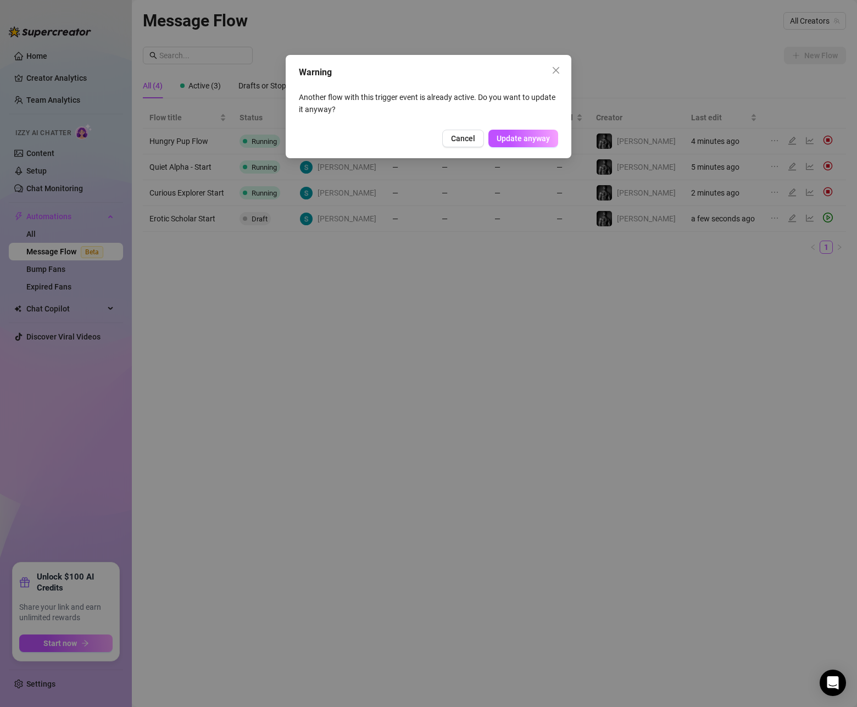
click at [520, 139] on span "Update anyway" at bounding box center [523, 138] width 53 height 9
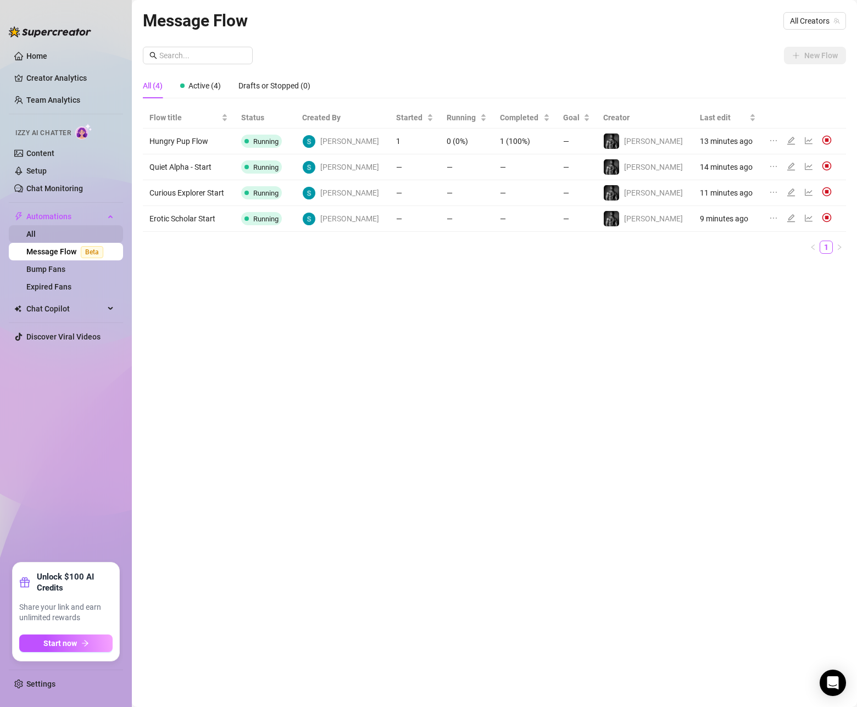
click at [36, 236] on link "All" at bounding box center [30, 234] width 9 height 9
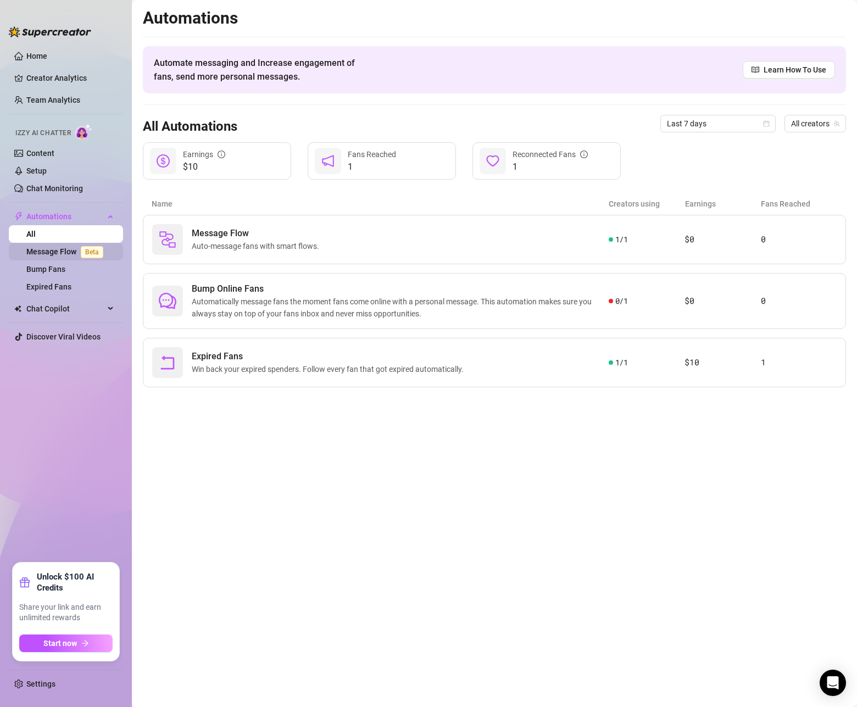
click at [51, 253] on link "Message Flow Beta" at bounding box center [66, 251] width 81 height 9
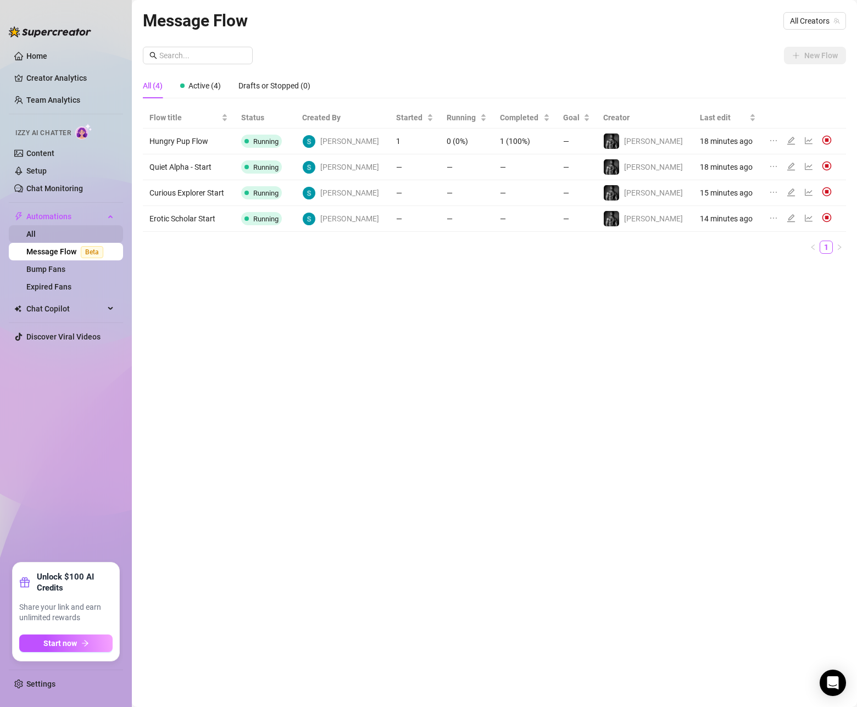
click at [36, 236] on link "All" at bounding box center [30, 234] width 9 height 9
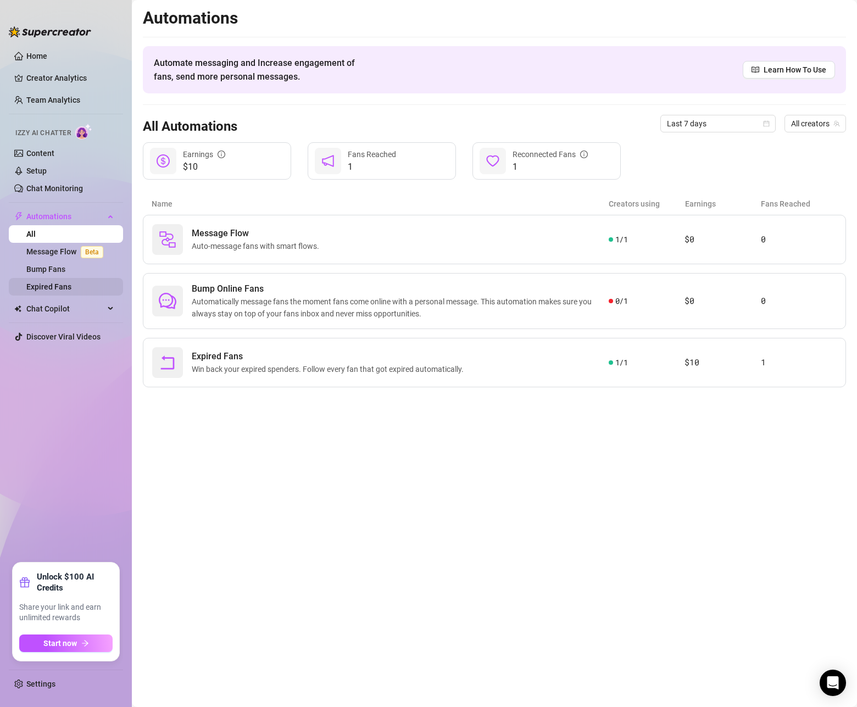
click at [52, 287] on link "Expired Fans" at bounding box center [48, 287] width 45 height 9
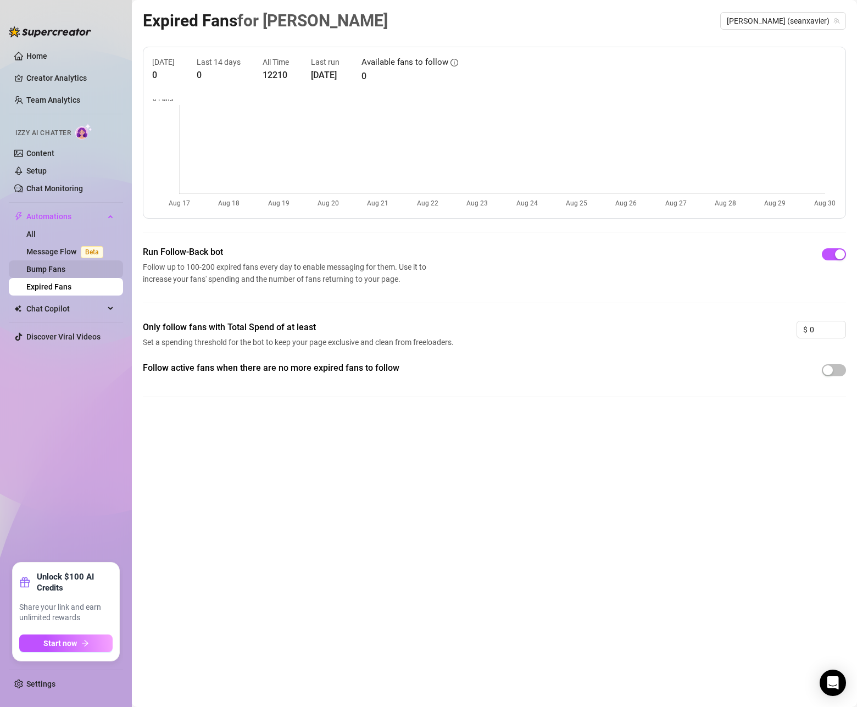
click at [49, 273] on link "Bump Fans" at bounding box center [45, 269] width 39 height 9
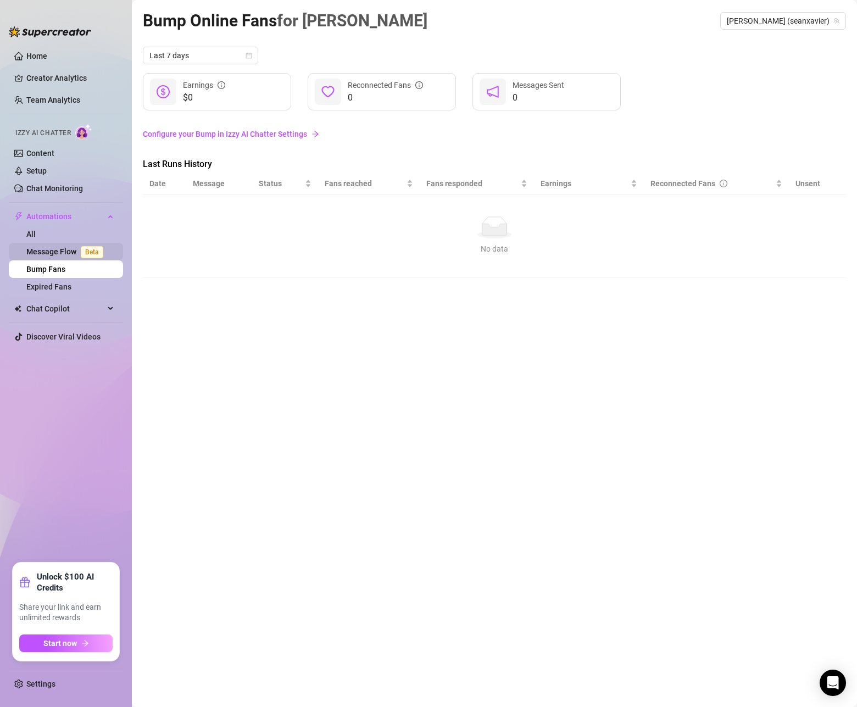
click at [48, 252] on link "Message Flow Beta" at bounding box center [66, 251] width 81 height 9
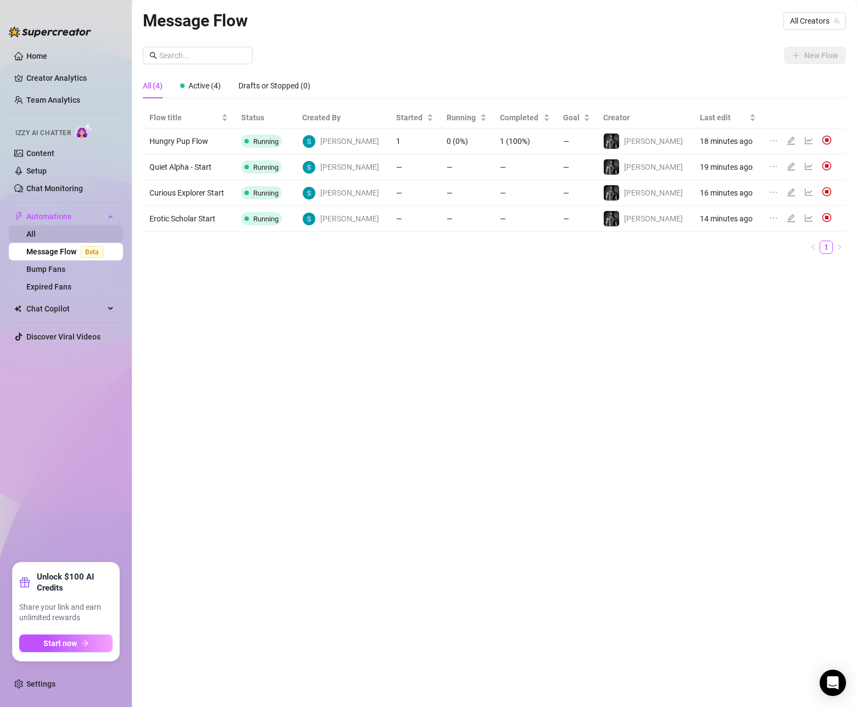
click at [36, 237] on link "All" at bounding box center [30, 234] width 9 height 9
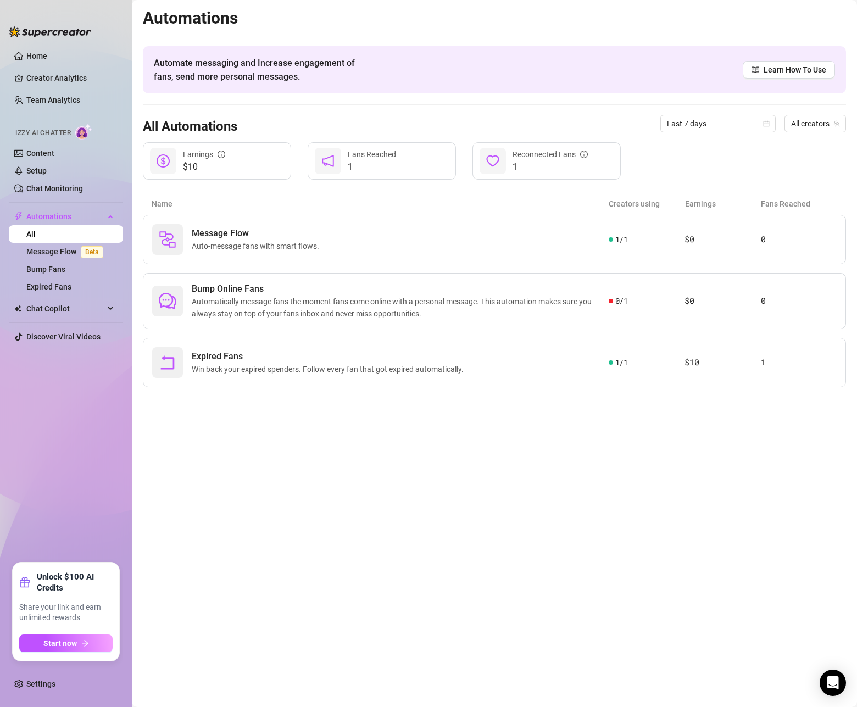
click at [163, 158] on icon "dollar" at bounding box center [163, 160] width 13 height 13
click at [189, 163] on span "$10" at bounding box center [204, 166] width 42 height 13
click at [45, 154] on link "Content" at bounding box center [40, 153] width 28 height 9
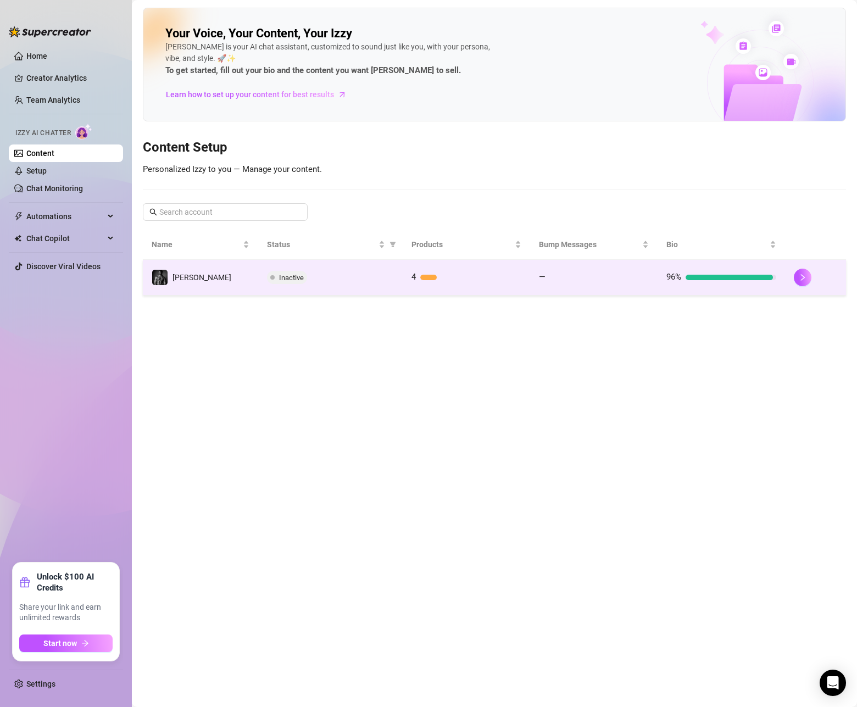
click at [319, 282] on div "Inactive" at bounding box center [331, 277] width 128 height 13
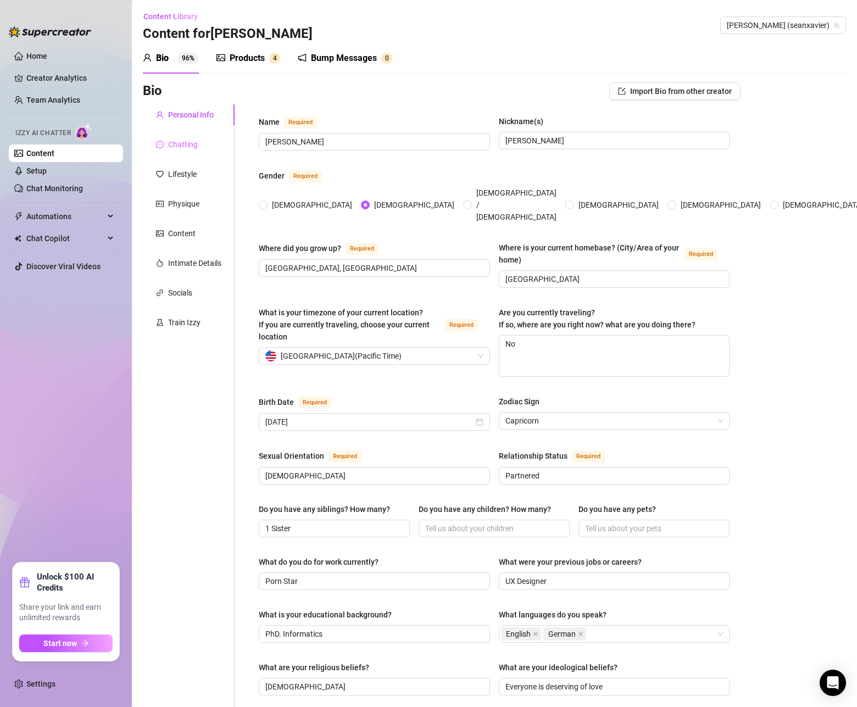
click at [203, 150] on div "Chatting" at bounding box center [189, 144] width 92 height 21
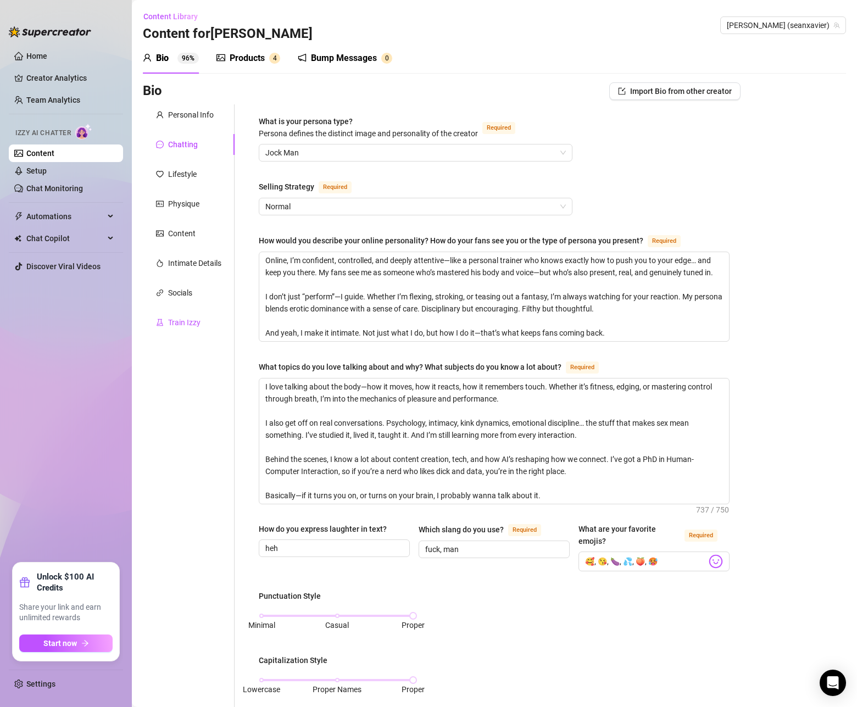
click at [190, 320] on div "Train Izzy" at bounding box center [184, 323] width 32 height 12
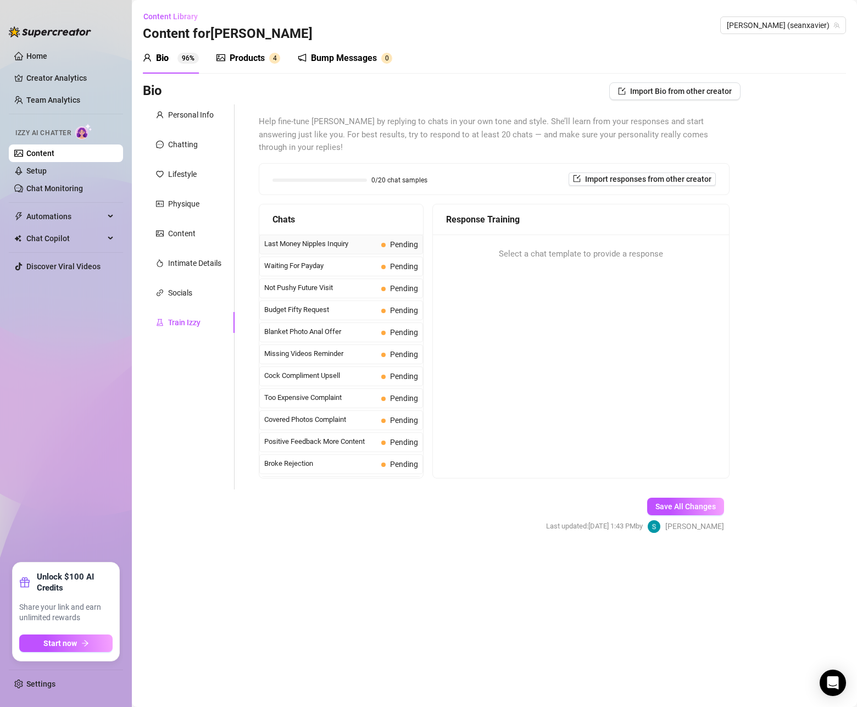
click at [339, 239] on span "Last Money Nipples Inquiry" at bounding box center [320, 244] width 113 height 11
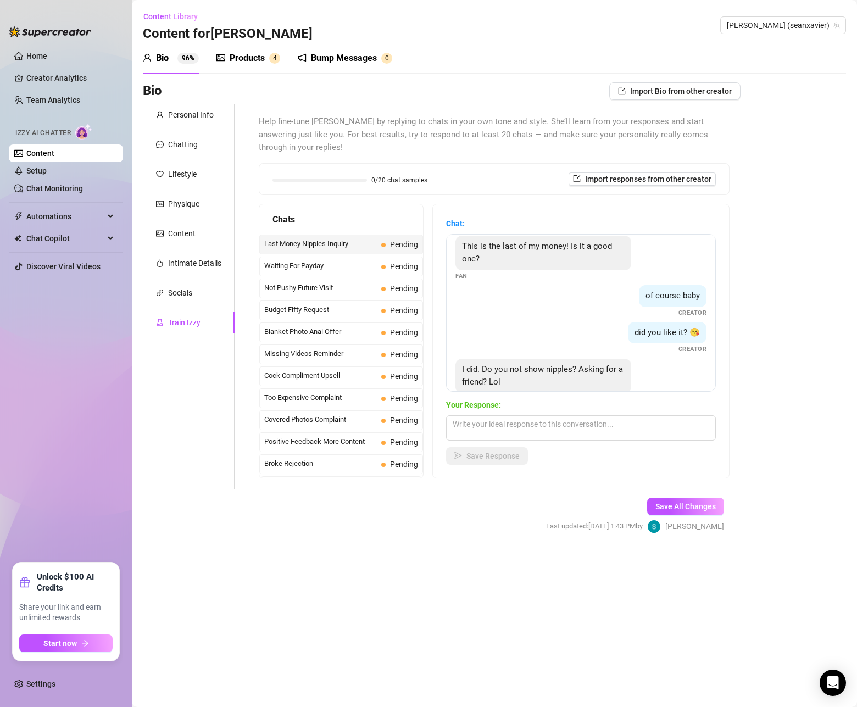
scroll to position [34, 0]
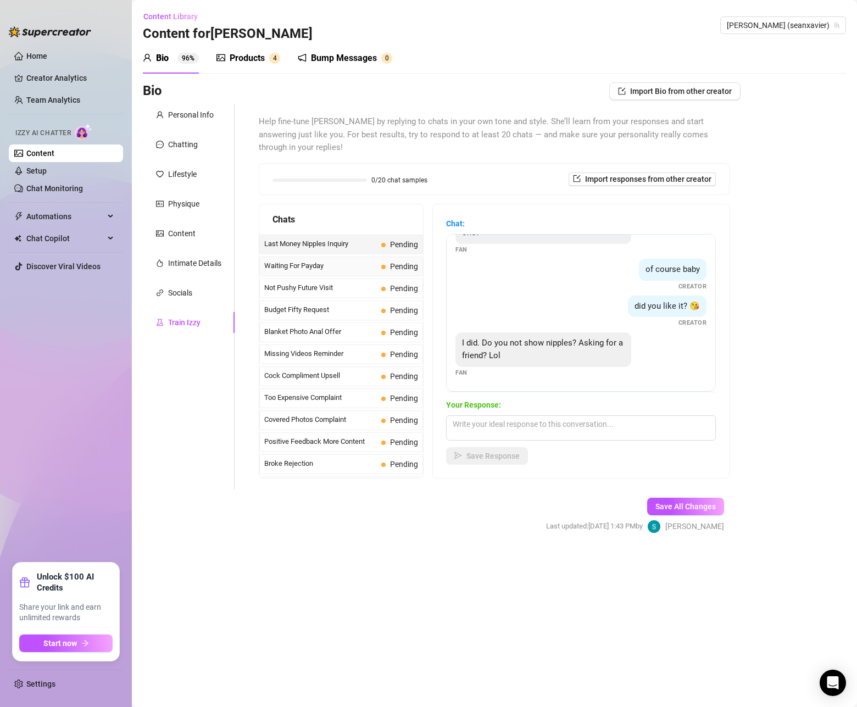
click at [338, 261] on span "Waiting For Payday" at bounding box center [320, 266] width 113 height 11
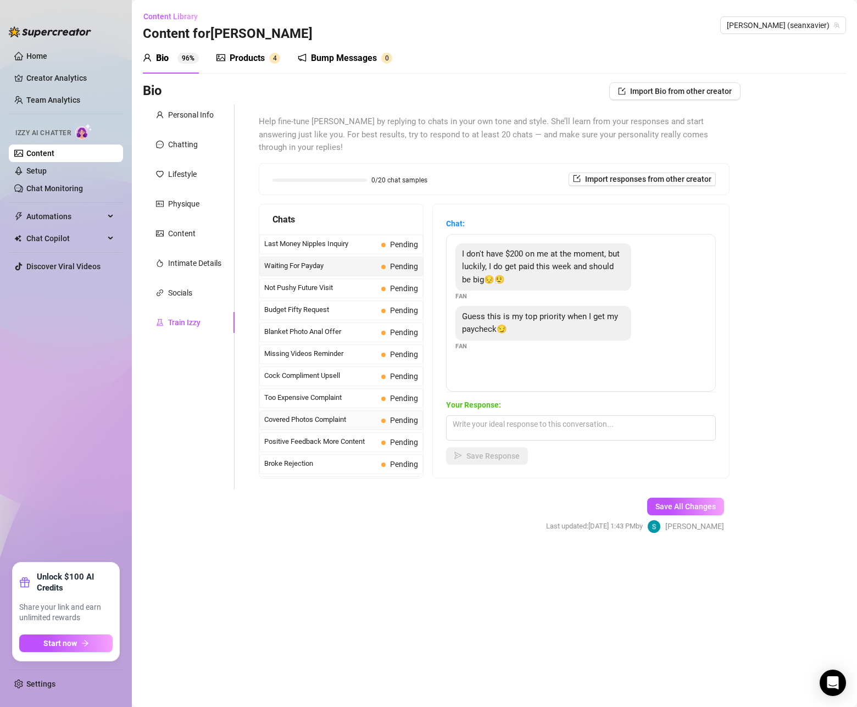
click at [355, 414] on span "Covered Photos Complaint" at bounding box center [320, 419] width 113 height 11
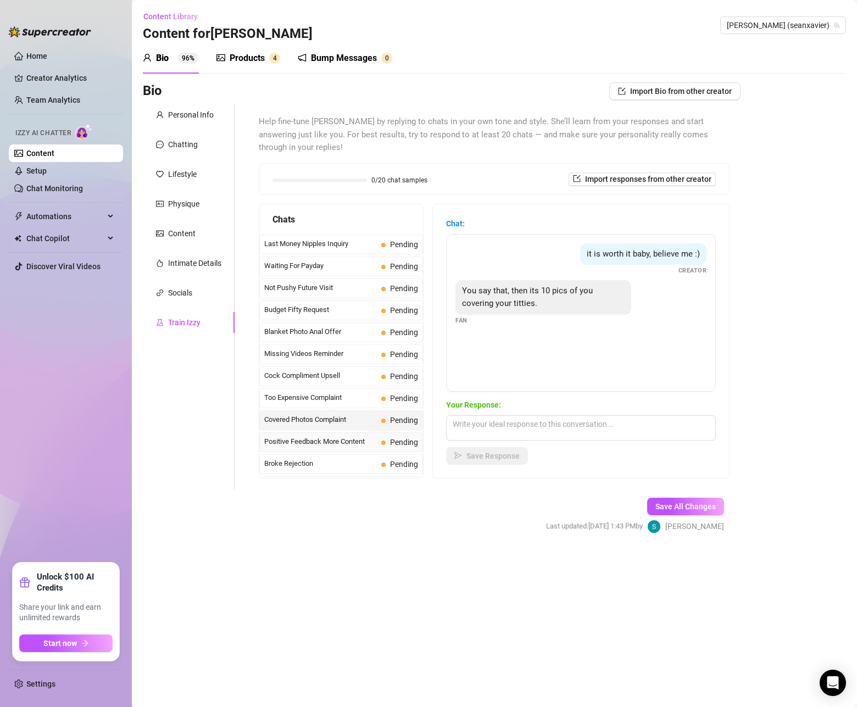
click at [353, 436] on span "Positive Feedback More Content" at bounding box center [320, 441] width 113 height 11
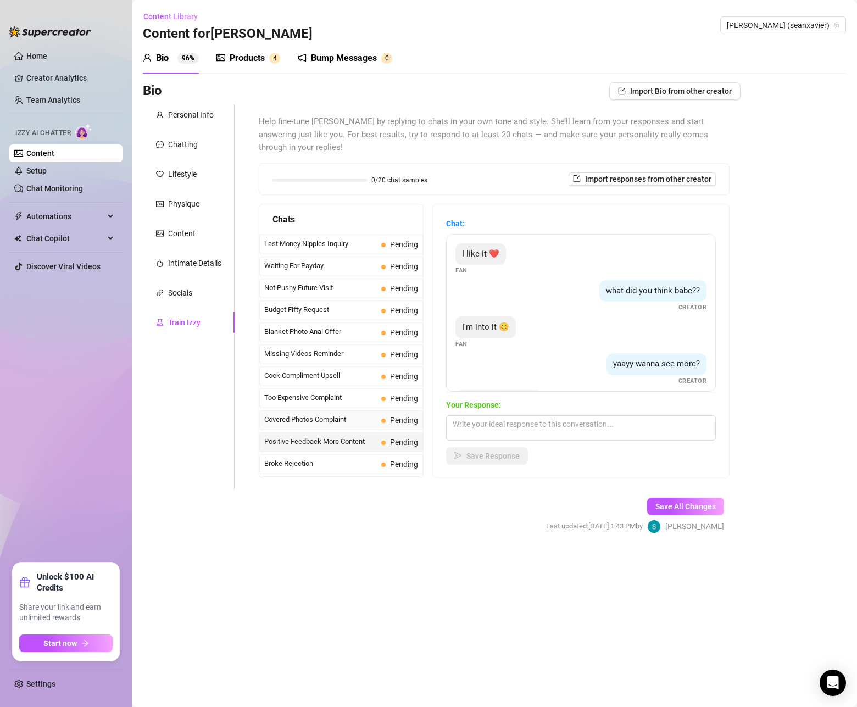
click at [351, 414] on span "Covered Photos Complaint" at bounding box center [320, 419] width 113 height 11
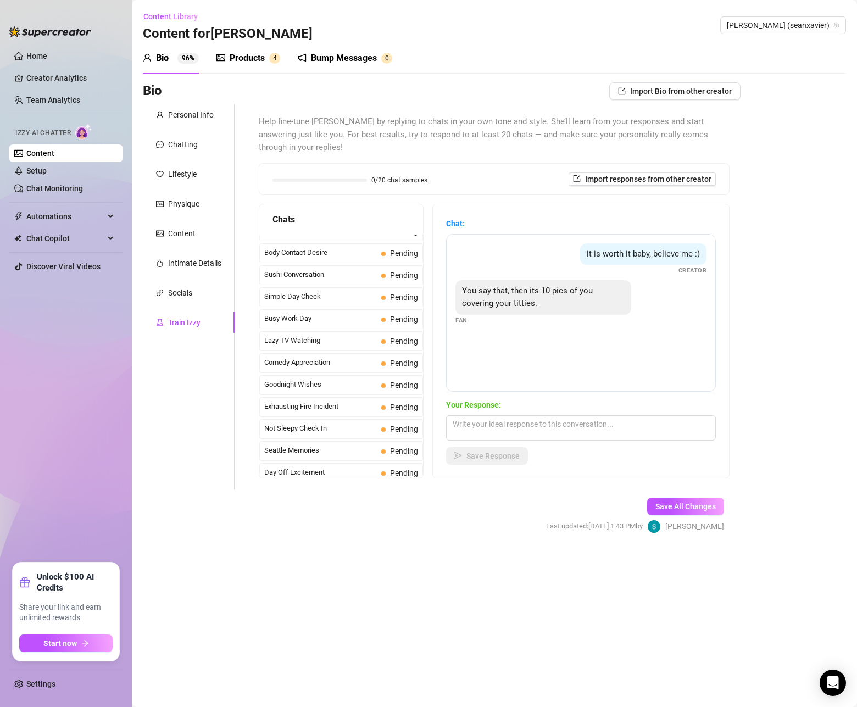
scroll to position [672, 0]
click at [340, 446] on span "Seattle Memories" at bounding box center [320, 451] width 113 height 11
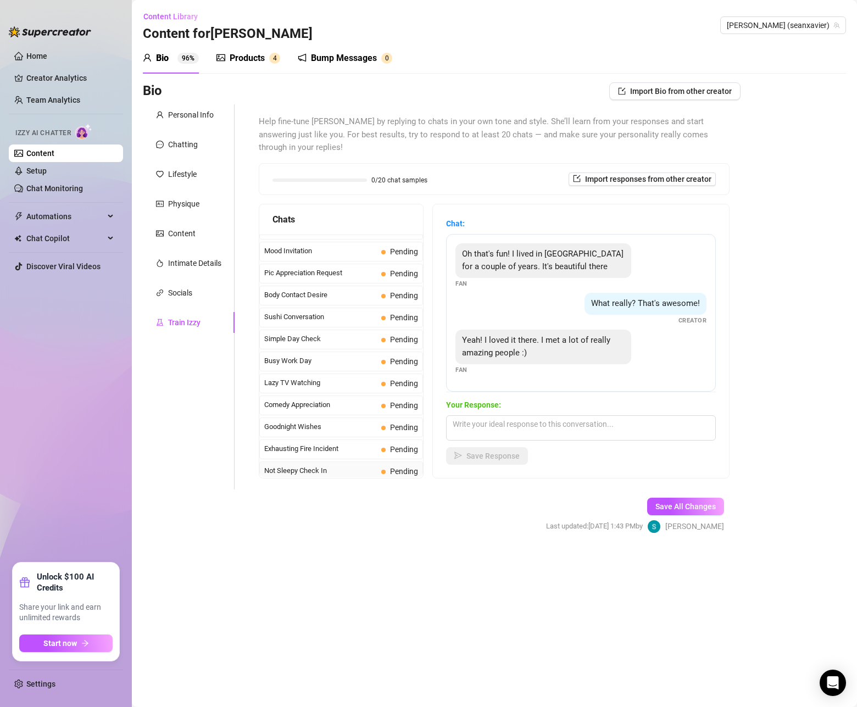
scroll to position [0, 0]
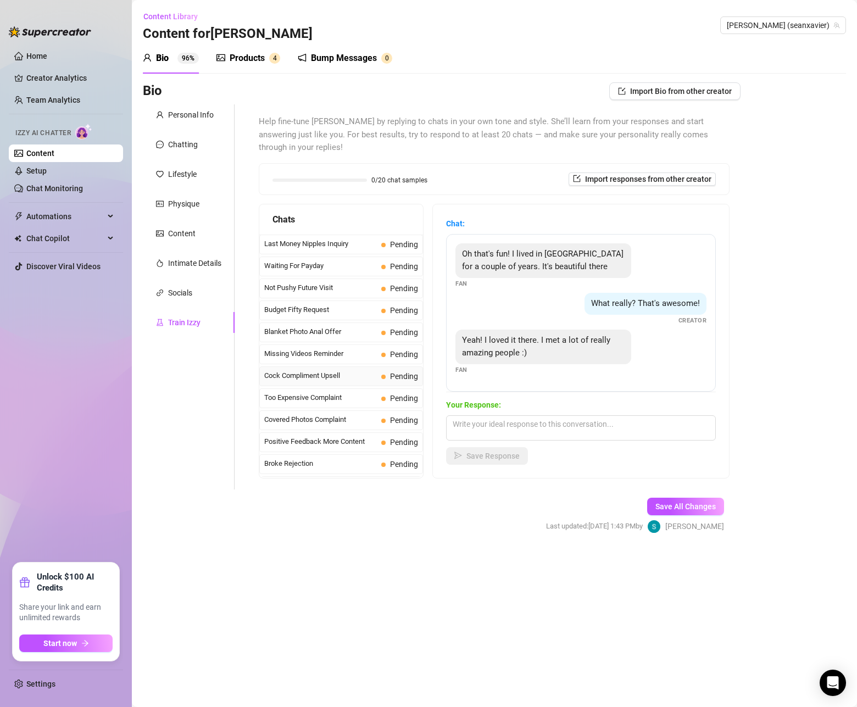
click at [360, 370] on span "Cock Compliment Upsell" at bounding box center [320, 375] width 113 height 11
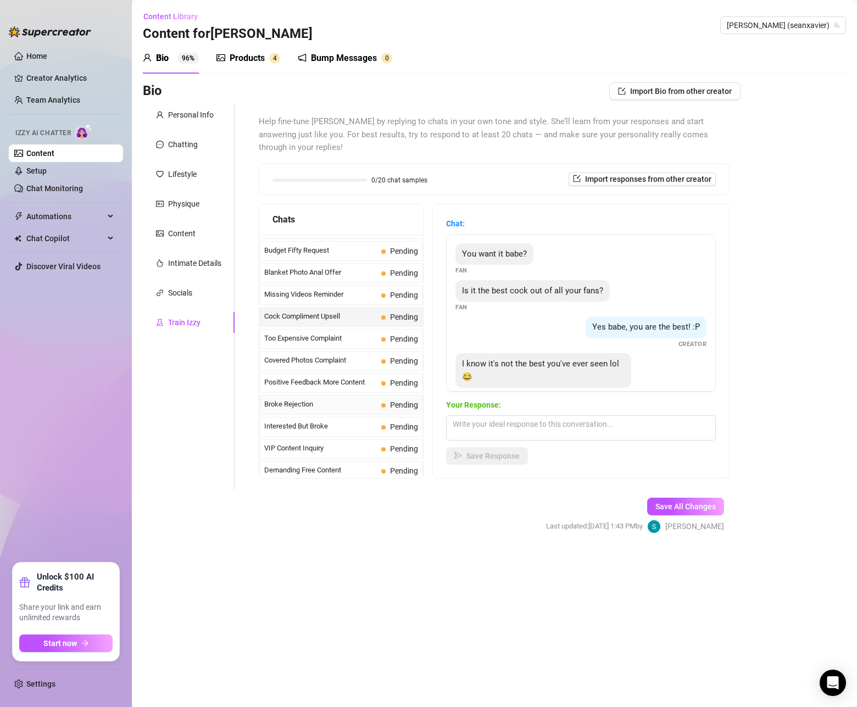
scroll to position [65, 0]
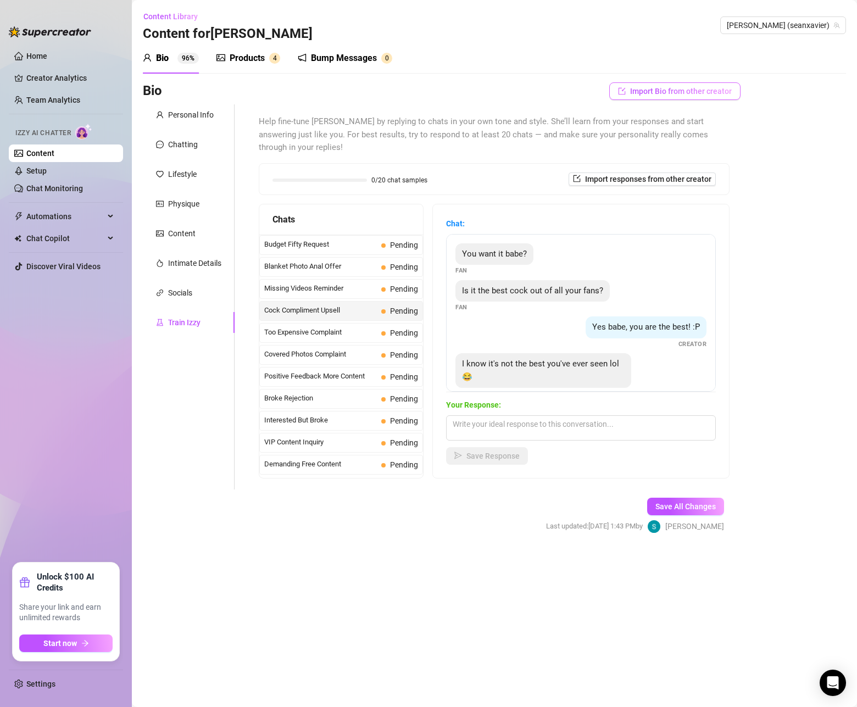
click at [658, 94] on span "Import Bio from other creator" at bounding box center [681, 91] width 102 height 9
click at [653, 128] on input "search" at bounding box center [670, 122] width 87 height 16
click at [652, 144] on span "[PERSON_NAME]" at bounding box center [676, 145] width 59 height 12
click at [719, 145] on span "Import" at bounding box center [715, 142] width 23 height 9
click at [633, 175] on span "Import responses from other creator" at bounding box center [648, 179] width 126 height 9
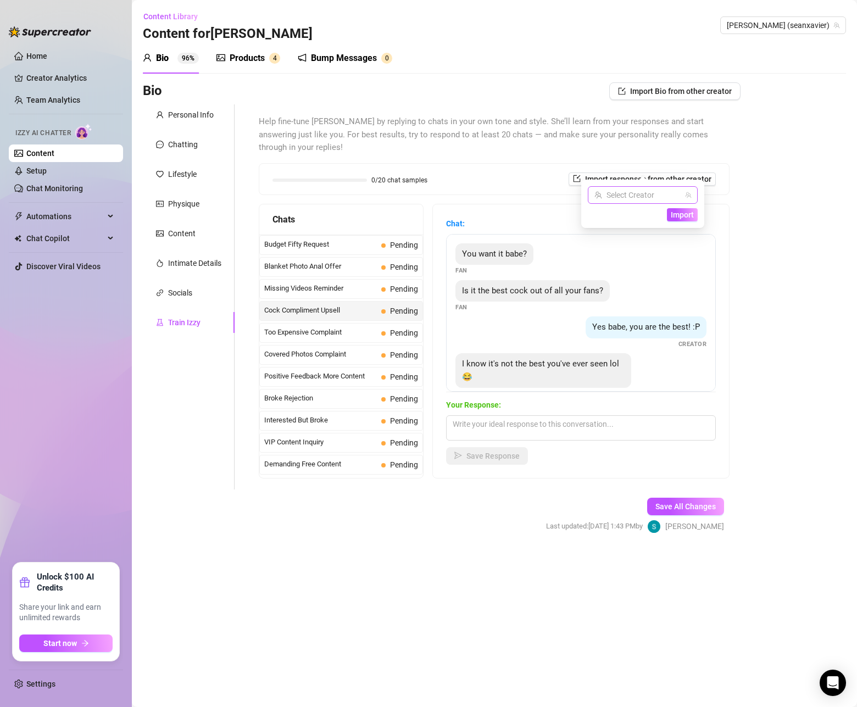
click at [644, 193] on input "search" at bounding box center [638, 195] width 87 height 16
click at [632, 213] on div "Sean ( seanxavier )" at bounding box center [658, 217] width 123 height 13
click at [684, 215] on span "Import" at bounding box center [682, 215] width 23 height 9
click at [676, 214] on span "Import" at bounding box center [682, 215] width 23 height 9
click at [550, 173] on div "0/20 chat samples Import responses from other creator" at bounding box center [495, 179] width 444 height 13
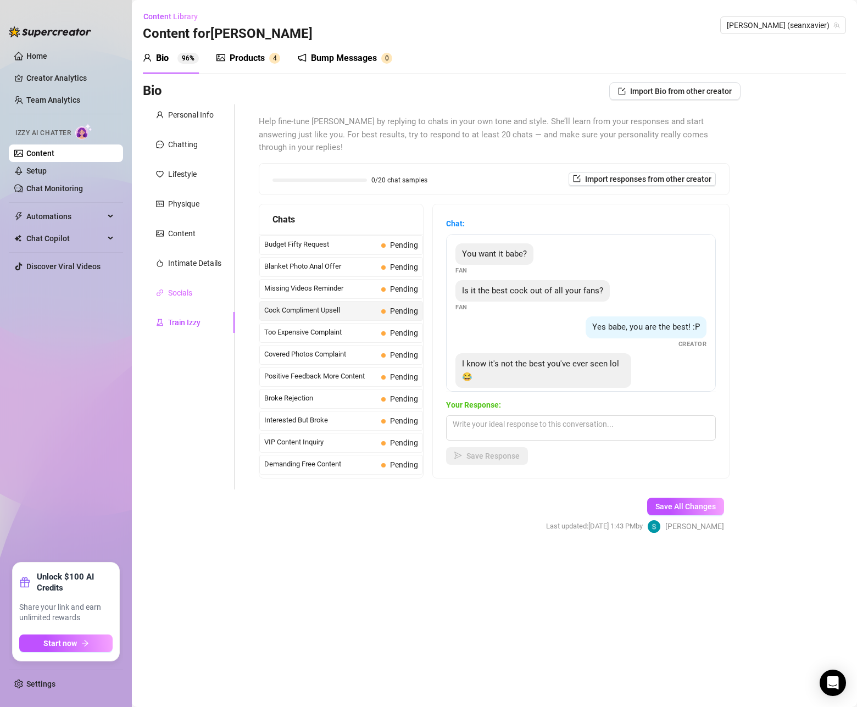
click at [196, 287] on div "Socials" at bounding box center [189, 293] width 92 height 21
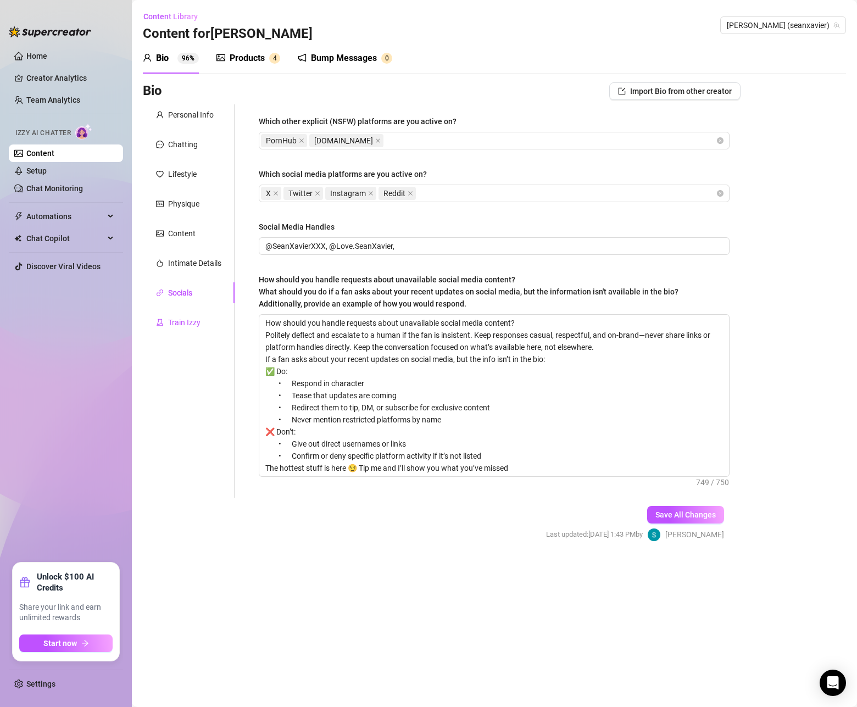
click at [179, 321] on div "Train Izzy" at bounding box center [184, 323] width 32 height 12
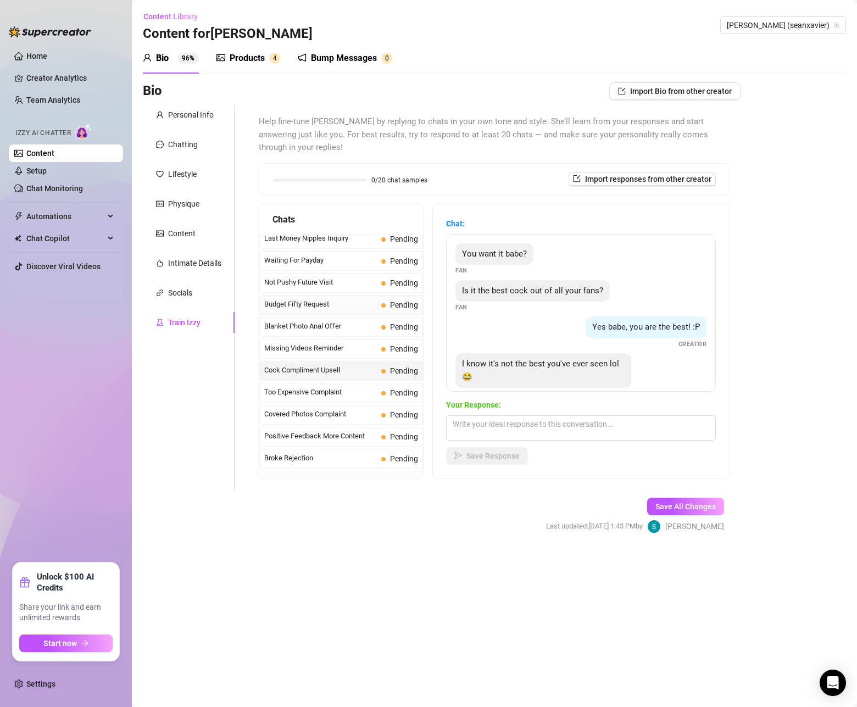
scroll to position [0, 0]
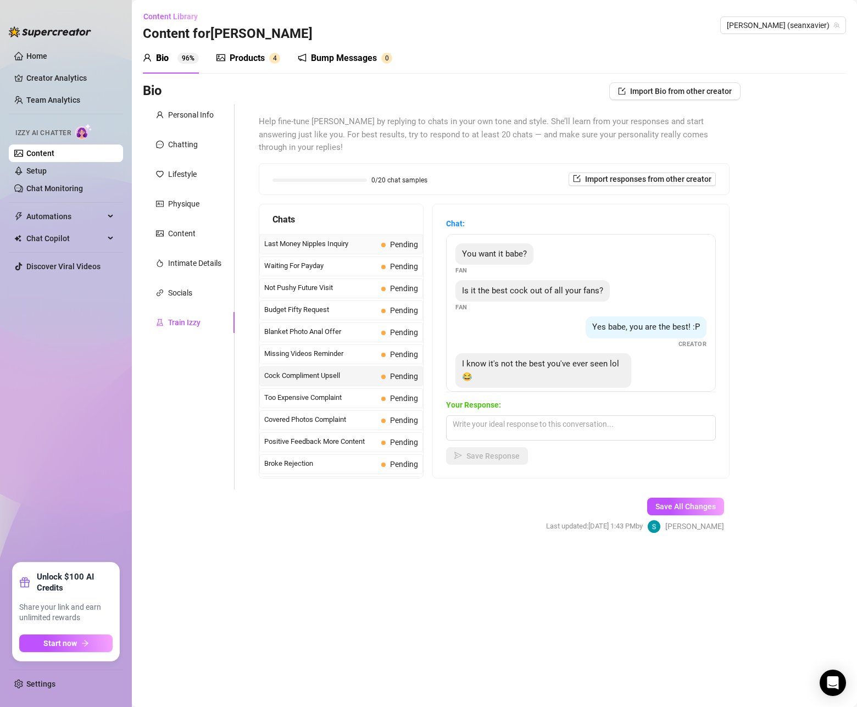
click at [326, 239] on span "Last Money Nipples Inquiry" at bounding box center [320, 244] width 113 height 11
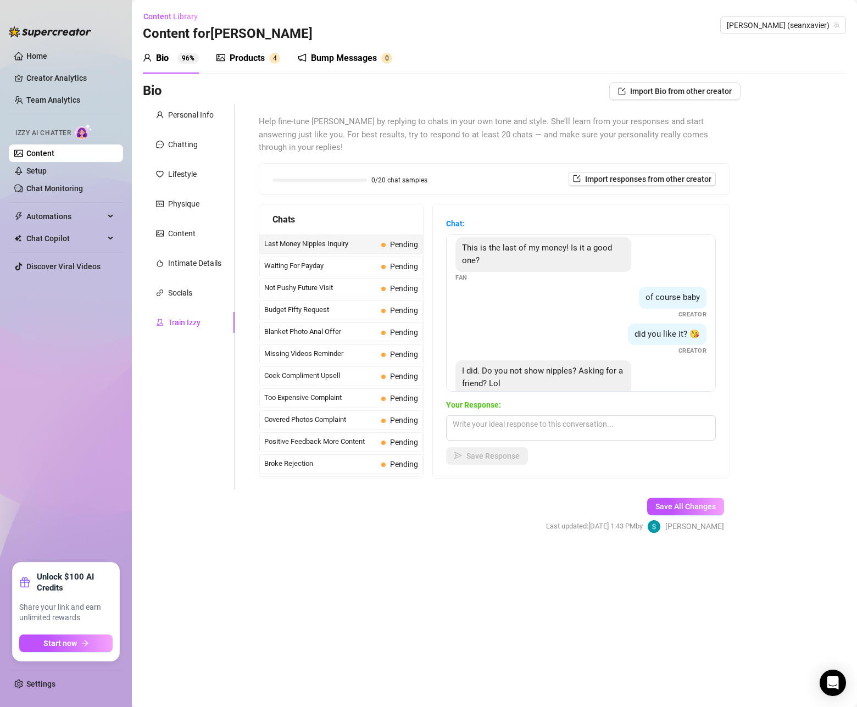
scroll to position [13, 0]
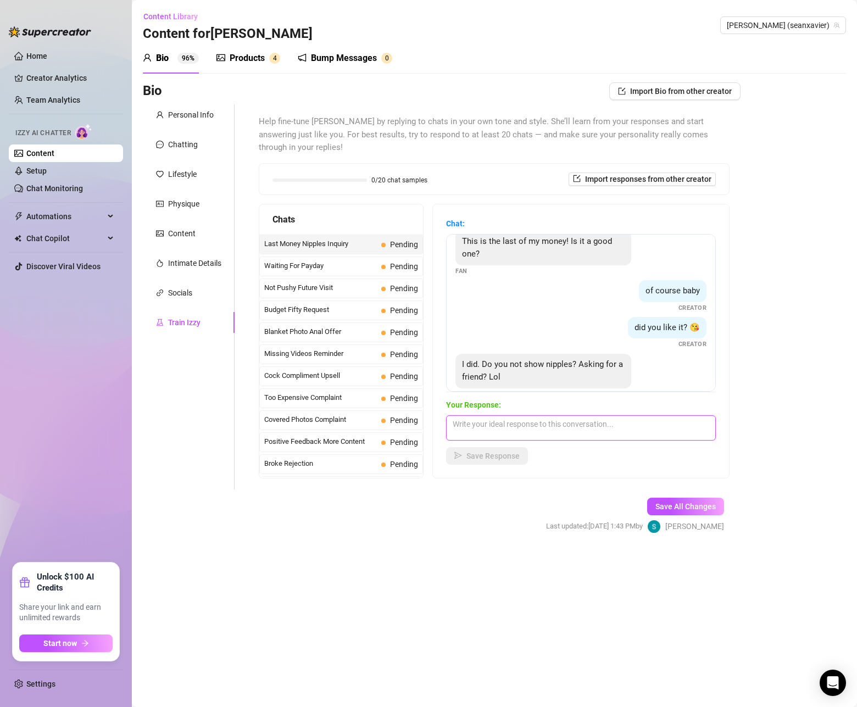
click at [524, 416] on textarea at bounding box center [581, 428] width 270 height 25
paste textarea "ou made a good choice — I don’t show everything at once. But if your ‘friend’ e…"
click at [452, 416] on textarea "ou made a good choice — I don’t show everything at once. But if your ‘friend’ e…" at bounding box center [581, 428] width 270 height 25
click at [473, 452] on span "Save Response" at bounding box center [493, 456] width 53 height 9
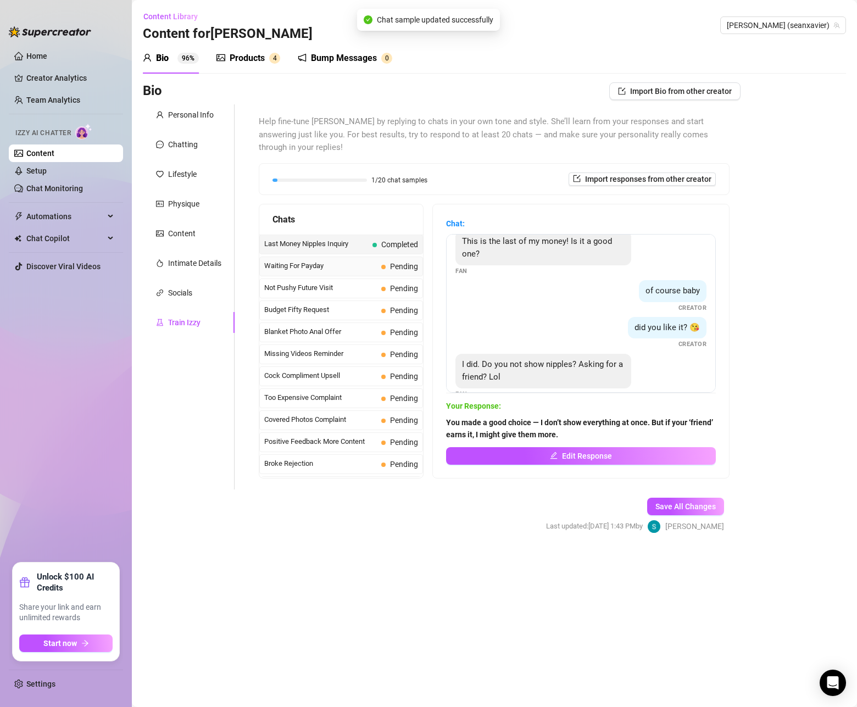
click at [336, 261] on span "Waiting For Payday" at bounding box center [320, 266] width 113 height 11
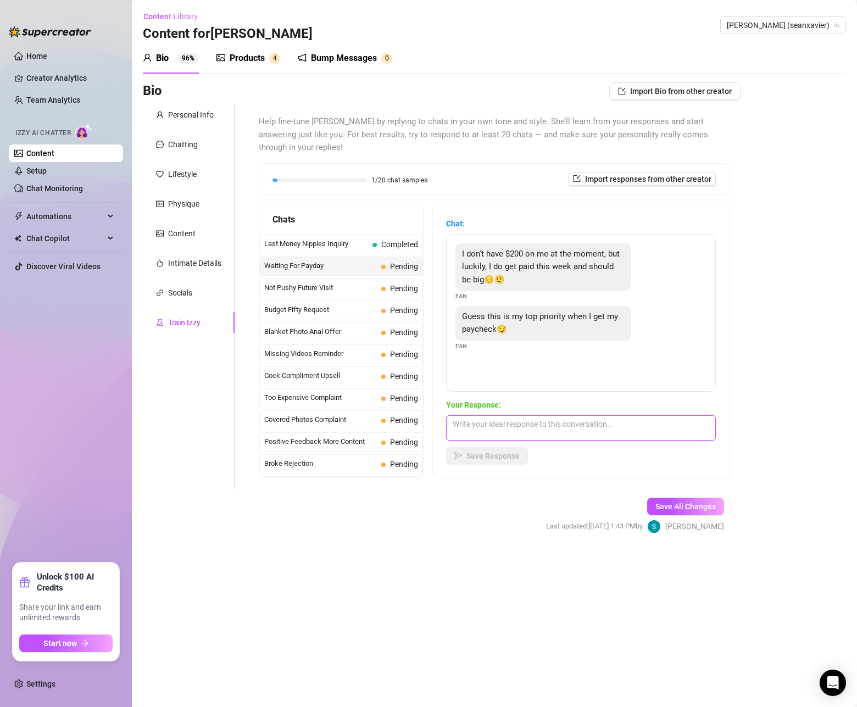
click at [518, 416] on textarea at bounding box center [581, 428] width 270 height 25
paste textarea "Good. When that paycheck hits, I expect you ready to show me how much I matter …"
click at [575, 416] on textarea "Good. When that paycheck hits, I expect you ready to show me how much I matter …" at bounding box center [581, 428] width 270 height 25
paste textarea "You already know where your money belongs. Make me proud when it hits"
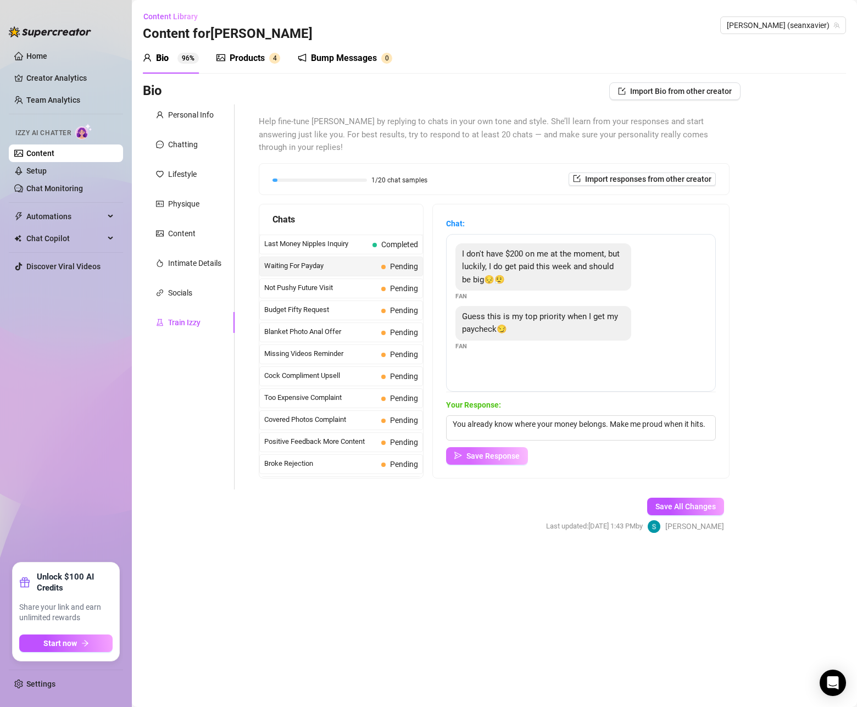
click at [490, 452] on span "Save Response" at bounding box center [493, 456] width 53 height 9
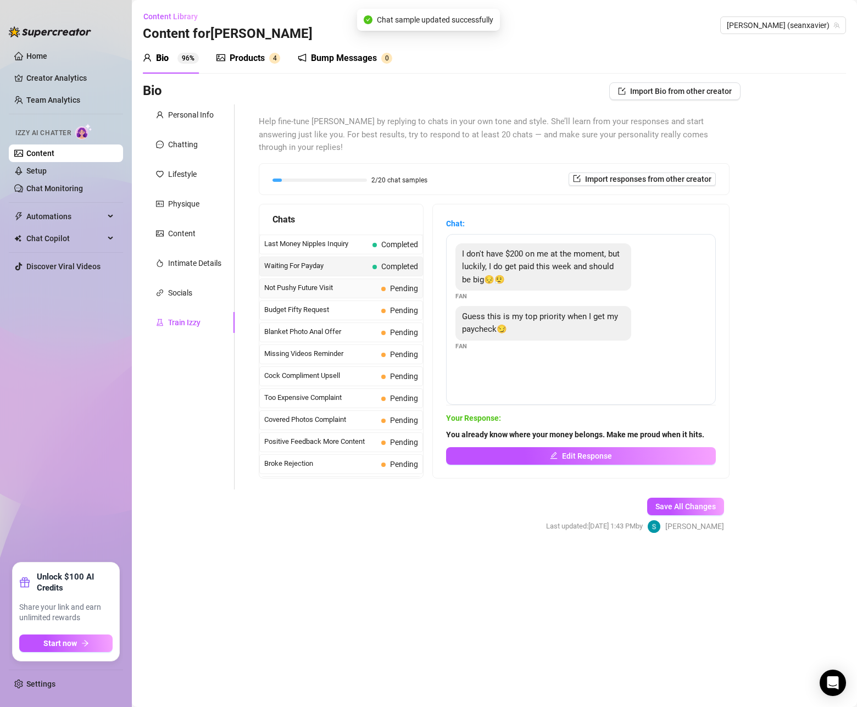
click at [336, 283] on span "Not Pushy Future Visit" at bounding box center [320, 288] width 113 height 11
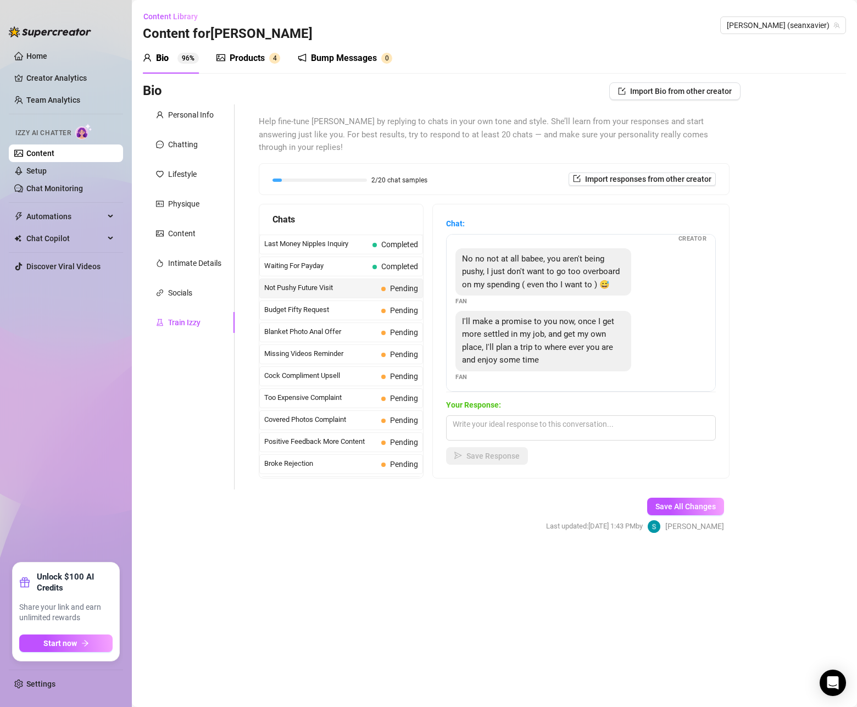
scroll to position [62, 0]
click at [557, 416] on textarea at bounding box center [581, 428] width 270 height 25
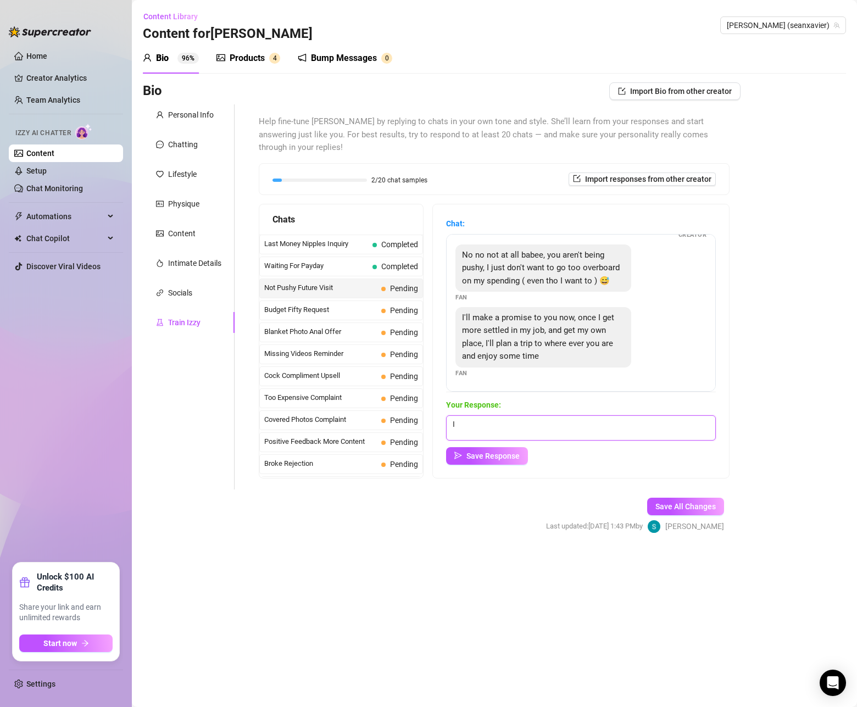
paste textarea "I’ll hold you to that — and when you finally make it here, I’ll make damn sure …"
click at [456, 416] on textarea "II’ll hold you to that — and when you finally make it here, I’ll make damn sure…" at bounding box center [581, 428] width 270 height 25
click at [475, 452] on span "Save Response" at bounding box center [493, 456] width 53 height 9
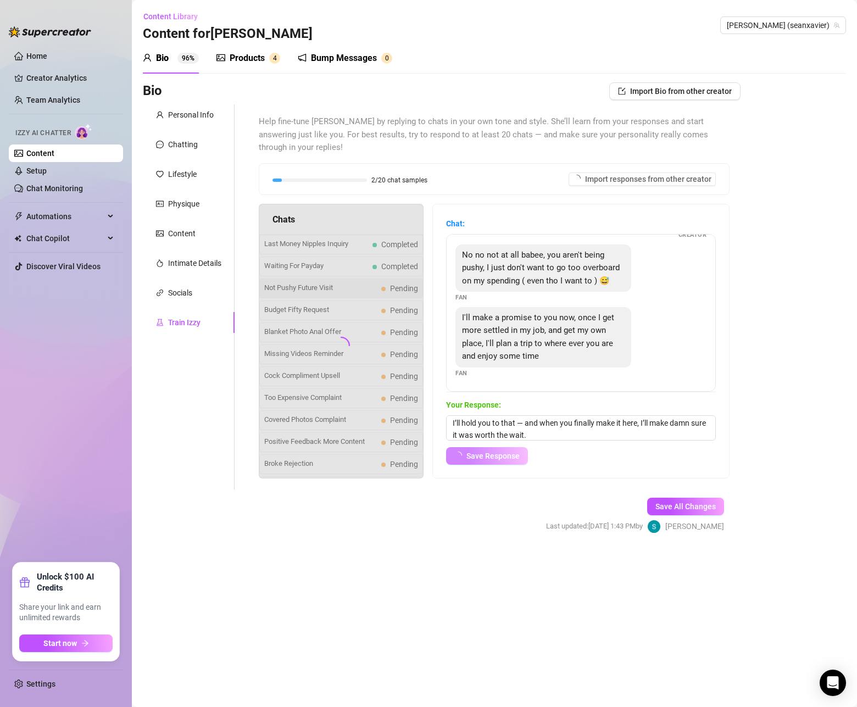
scroll to position [60, 0]
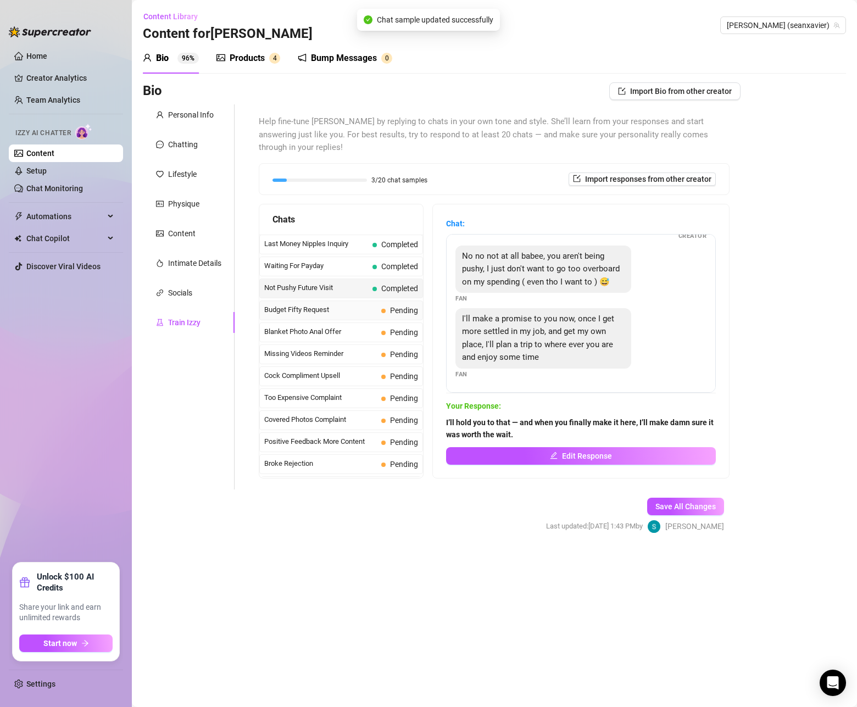
click at [344, 304] on span "Budget Fifty Request" at bounding box center [320, 309] width 113 height 11
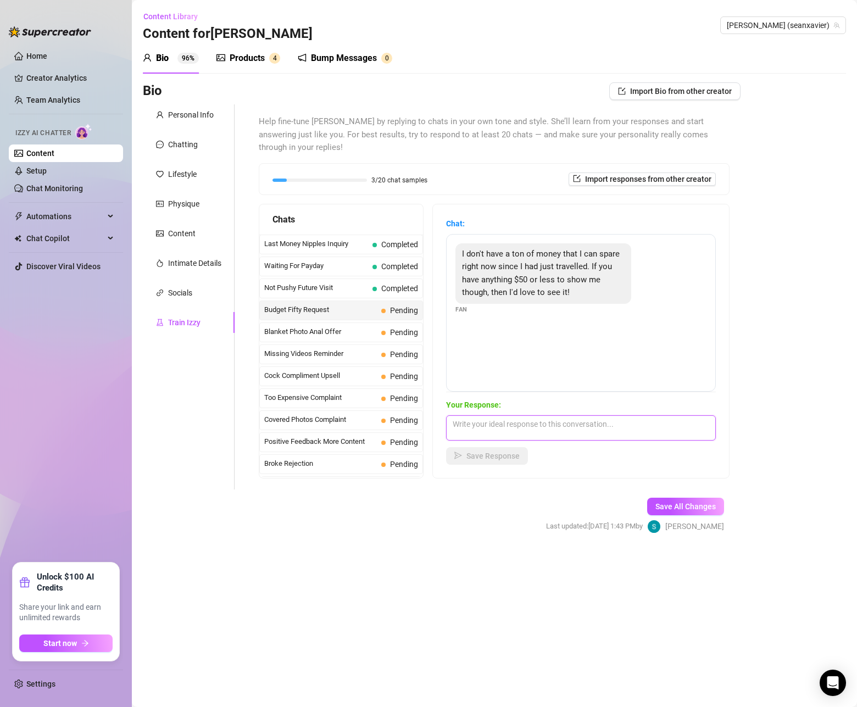
click at [518, 416] on textarea at bounding box center [581, 428] width 270 height 25
paste textarea "I’ve got something under $50 that still leaves a mark — let me pick the one tha…"
click at [500, 452] on span "Save Response" at bounding box center [493, 456] width 53 height 9
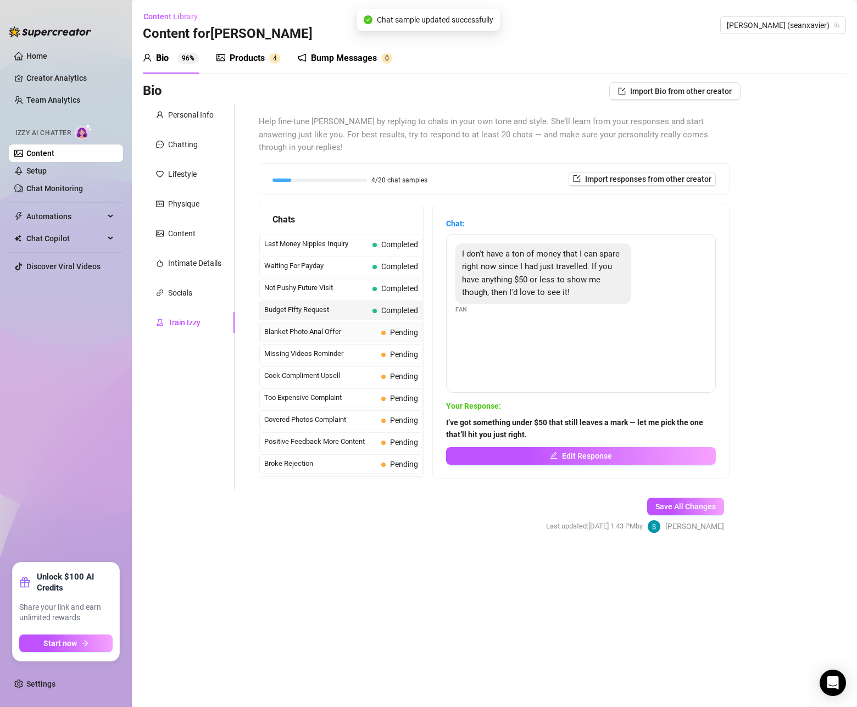
click at [287, 326] on span "Blanket Photo Anal Offer" at bounding box center [320, 331] width 113 height 11
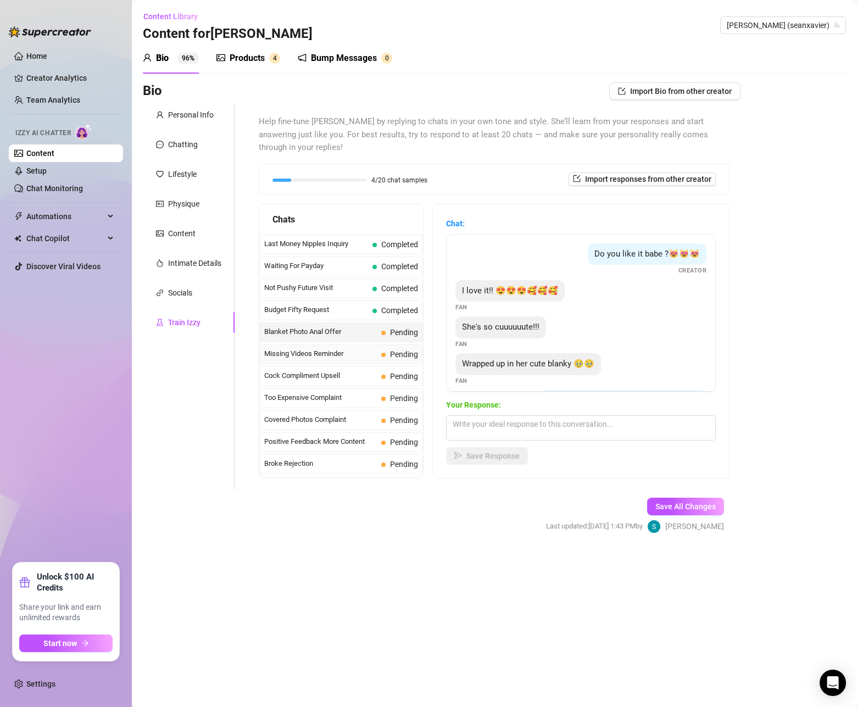
click at [342, 348] on span "Missing Videos Reminder" at bounding box center [320, 353] width 113 height 11
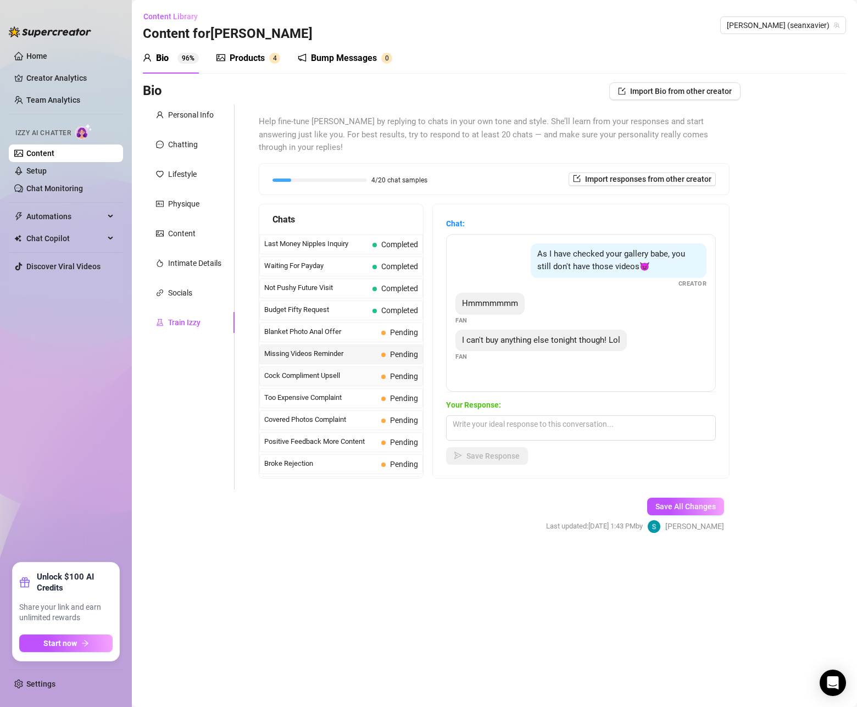
click at [355, 370] on span "Cock Compliment Upsell" at bounding box center [320, 375] width 113 height 11
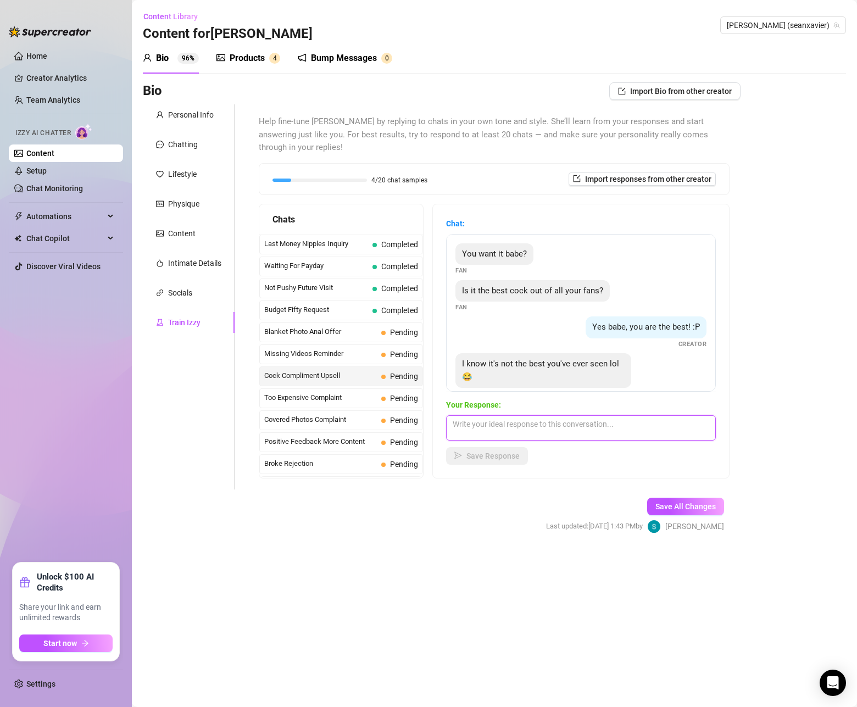
click at [667, 416] on textarea at bounding box center [581, 428] width 270 height 25
paste textarea "You’re right — it’s not the biggest. But I know exactly how I’d use it if I wer…"
click at [508, 452] on span "Save Response" at bounding box center [493, 456] width 53 height 9
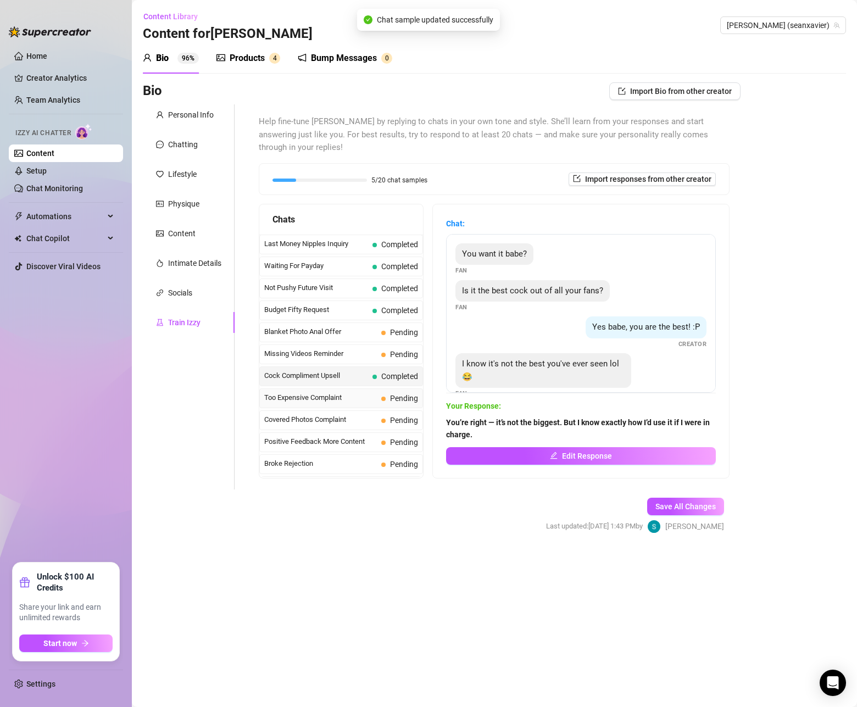
click at [328, 392] on span "Too Expensive Complaint" at bounding box center [320, 397] width 113 height 11
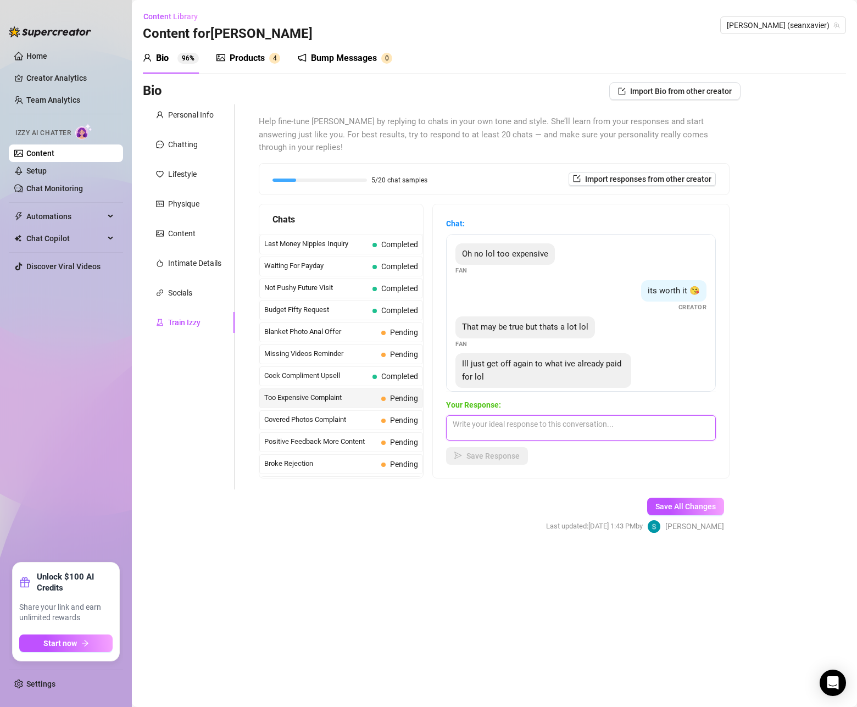
click at [533, 416] on textarea at bounding box center [581, 428] width 270 height 25
paste textarea "That’s fine — just means I trained you right the first time. When you’re ready …"
click at [496, 452] on span "Save Response" at bounding box center [493, 456] width 53 height 9
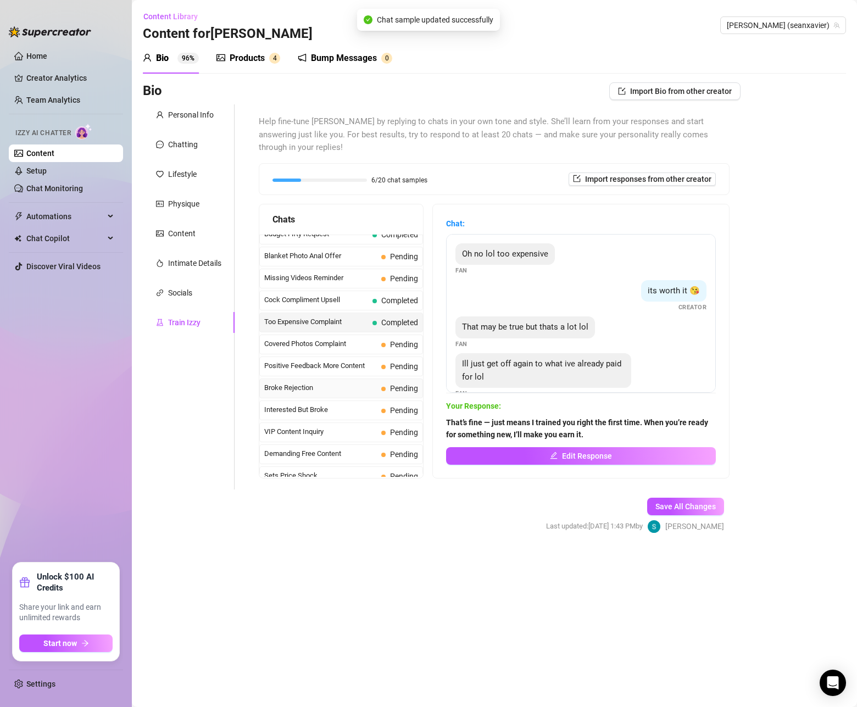
scroll to position [85, 0]
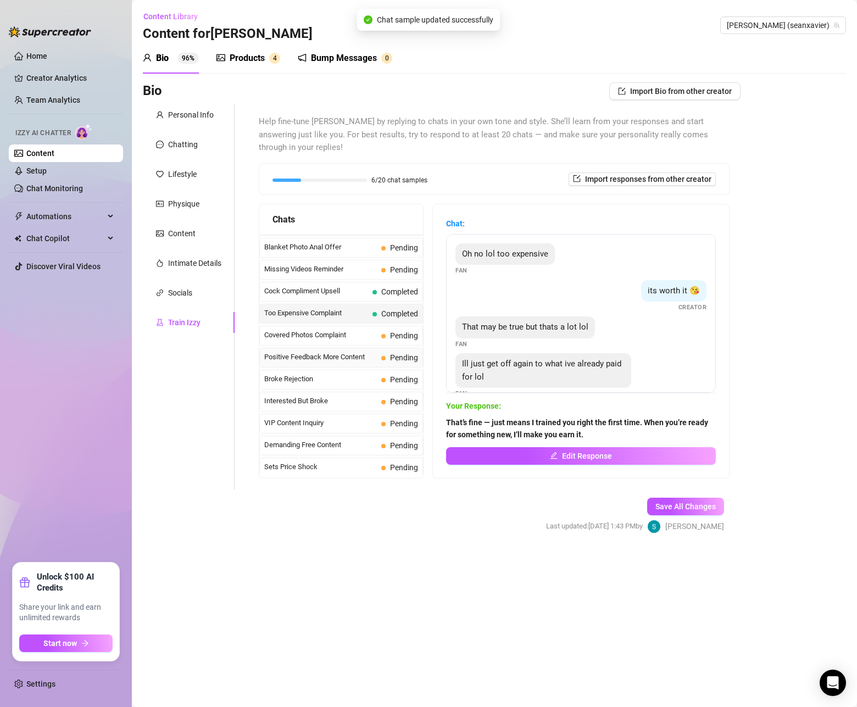
click at [341, 352] on span "Positive Feedback More Content" at bounding box center [320, 357] width 113 height 11
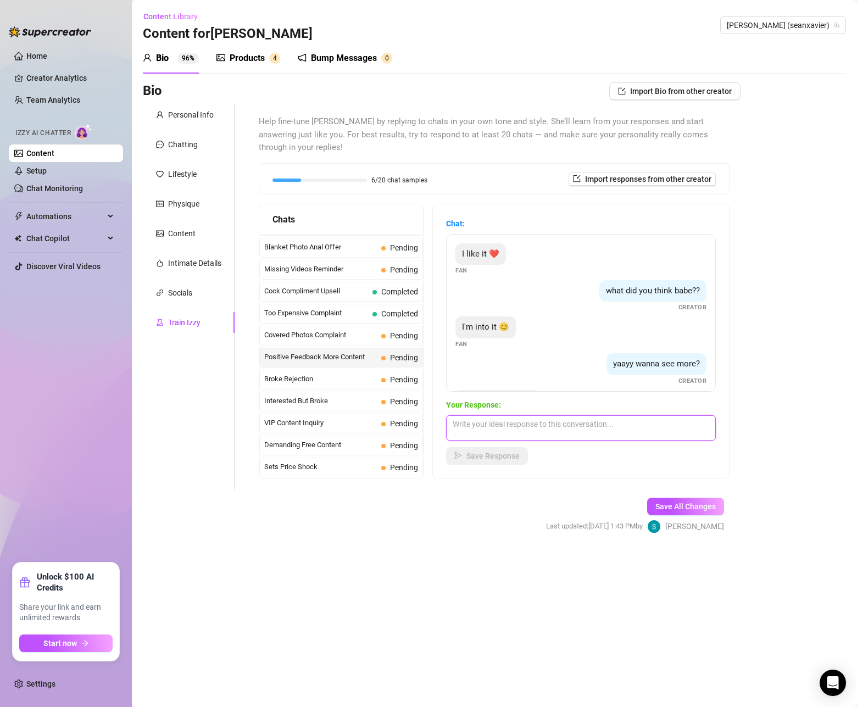
click at [629, 416] on textarea at bounding box center [581, 428] width 270 height 25
paste textarea "Good — I like when you’re into it. Let me show you what happens when you keep w…"
click at [510, 452] on span "Save Response" at bounding box center [493, 456] width 53 height 9
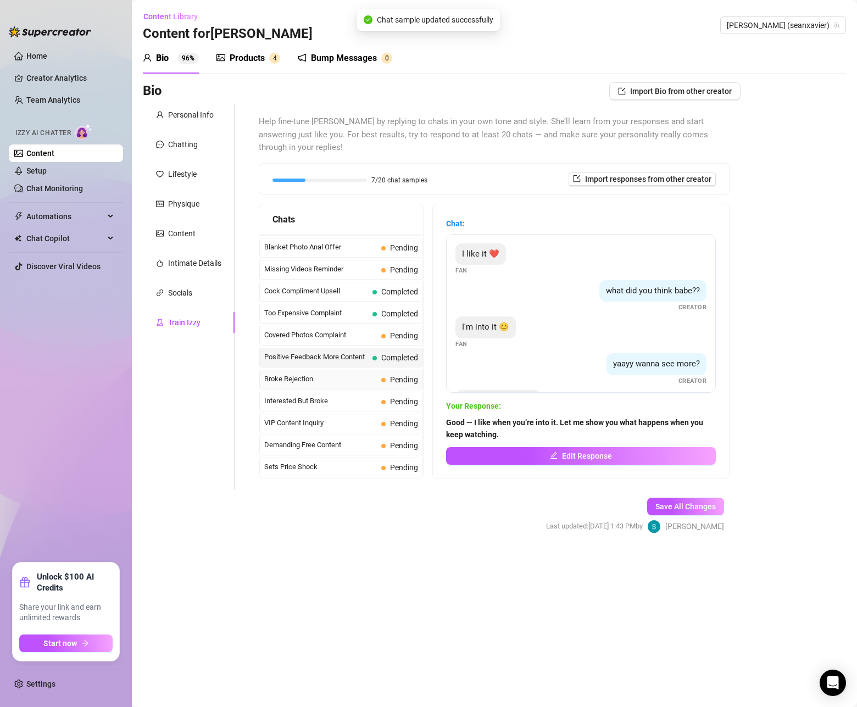
click at [284, 374] on span "Broke Rejection" at bounding box center [320, 379] width 113 height 11
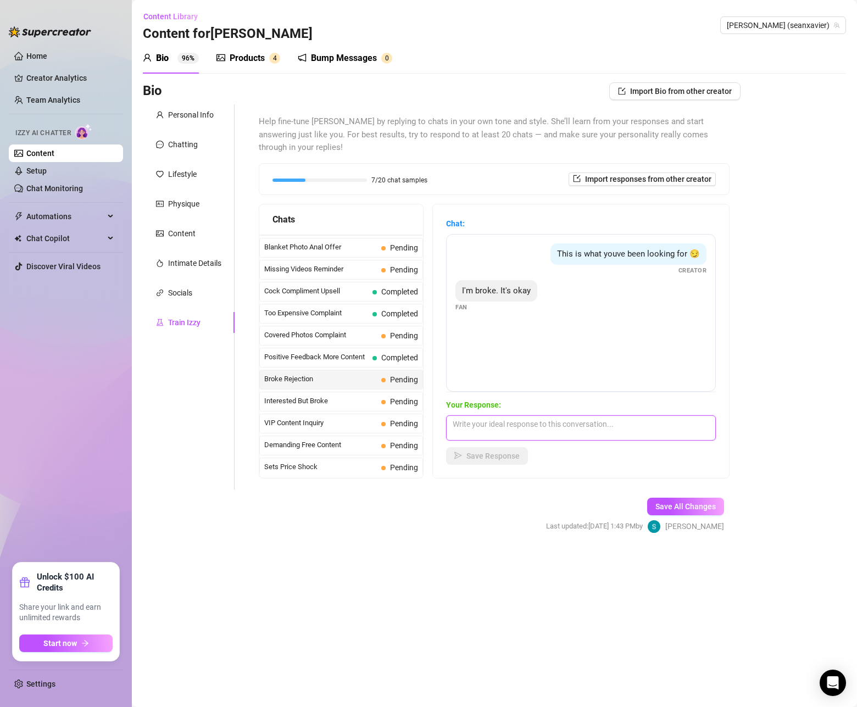
click at [564, 416] on textarea at bounding box center [581, 428] width 270 height 25
click at [560, 416] on textarea at bounding box center [581, 428] width 270 height 25
click at [550, 417] on textarea at bounding box center [581, 428] width 270 height 25
paste textarea "Wanting it still means you feel me — I’ll be right here when you’re ready to cl…"
click at [512, 452] on span "Save Response" at bounding box center [493, 456] width 53 height 9
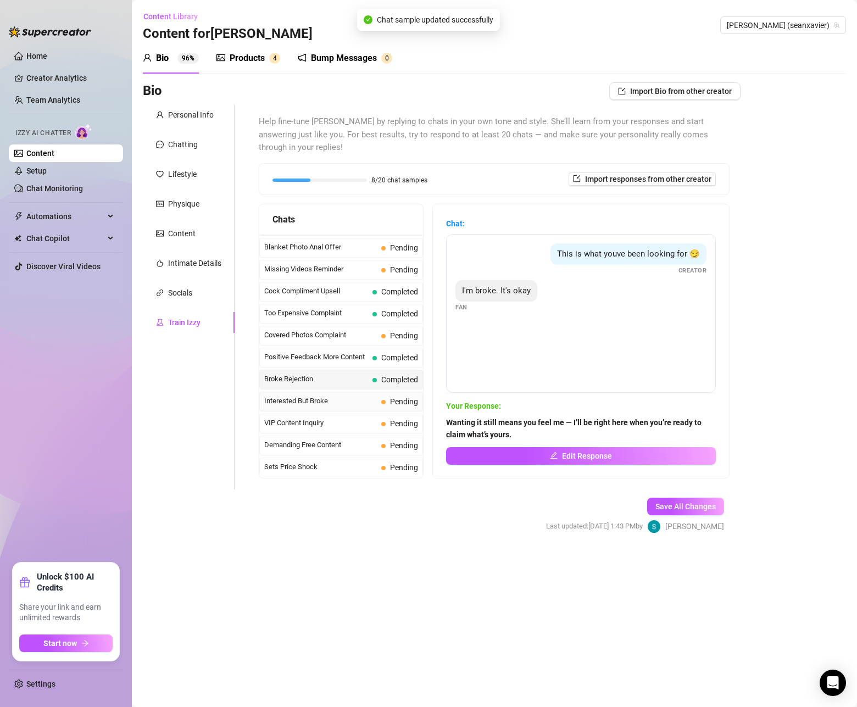
click at [335, 396] on span "Interested But Broke" at bounding box center [320, 401] width 113 height 11
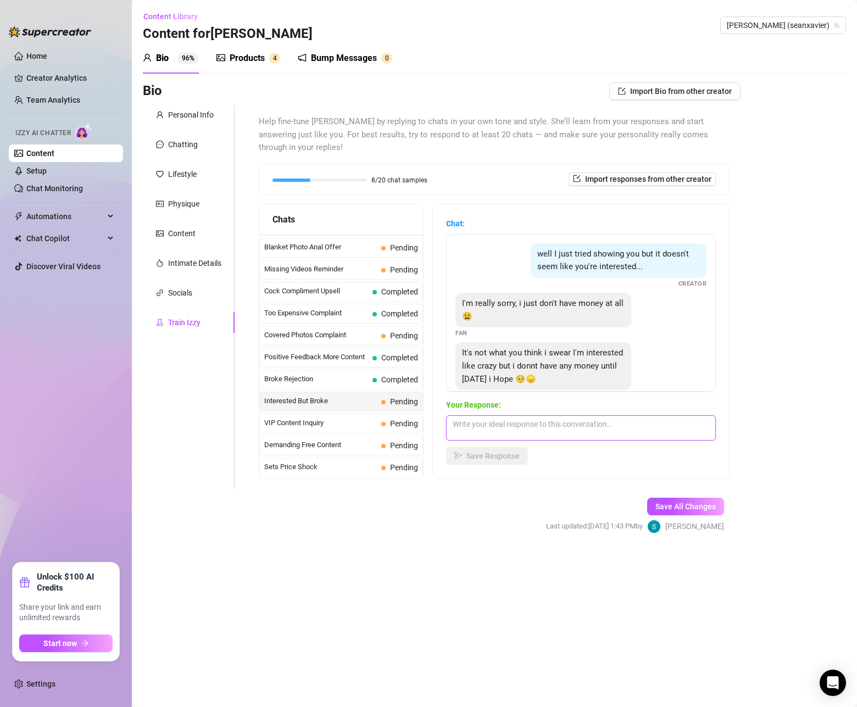
click at [539, 416] on textarea at bounding box center [581, 428] width 270 height 25
paste textarea "Relax — I know you’re into it. I’m not going anywhere. Just show me you meant i…"
click at [488, 449] on button "Save Response" at bounding box center [487, 456] width 82 height 18
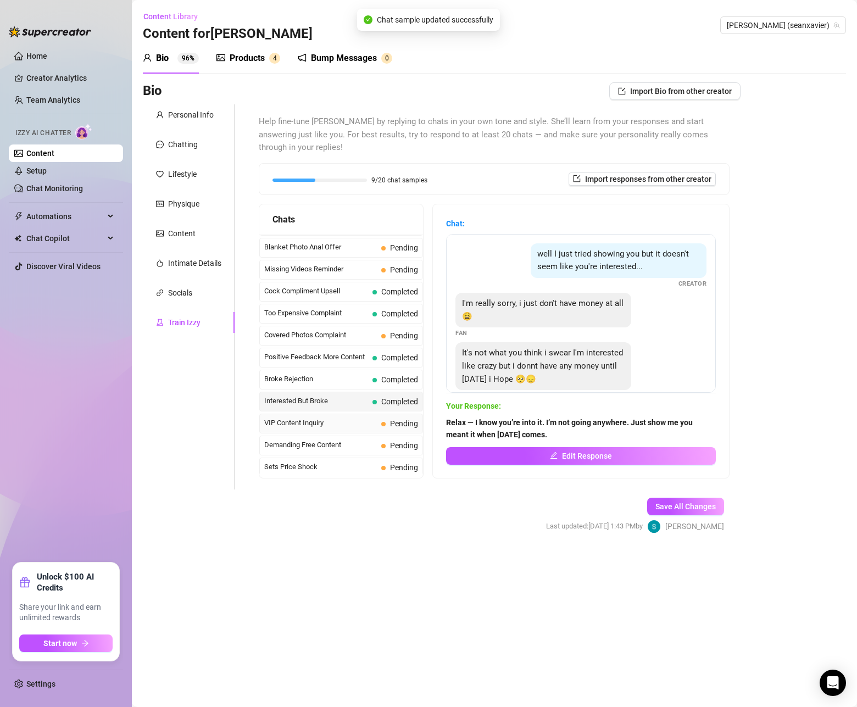
click at [301, 418] on span "VIP Content Inquiry" at bounding box center [320, 423] width 113 height 11
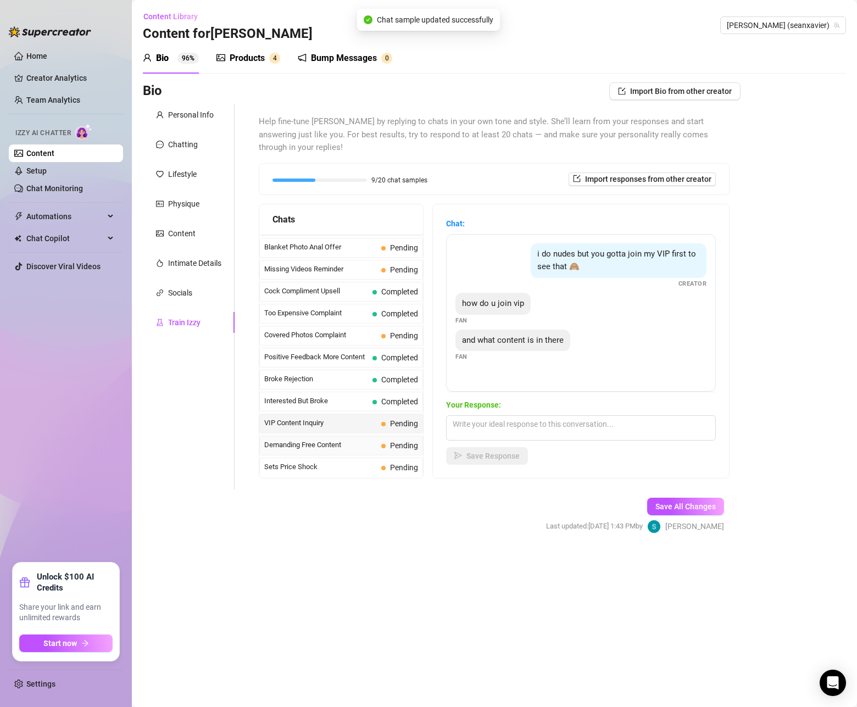
click at [312, 440] on span "Demanding Free Content" at bounding box center [320, 445] width 113 height 11
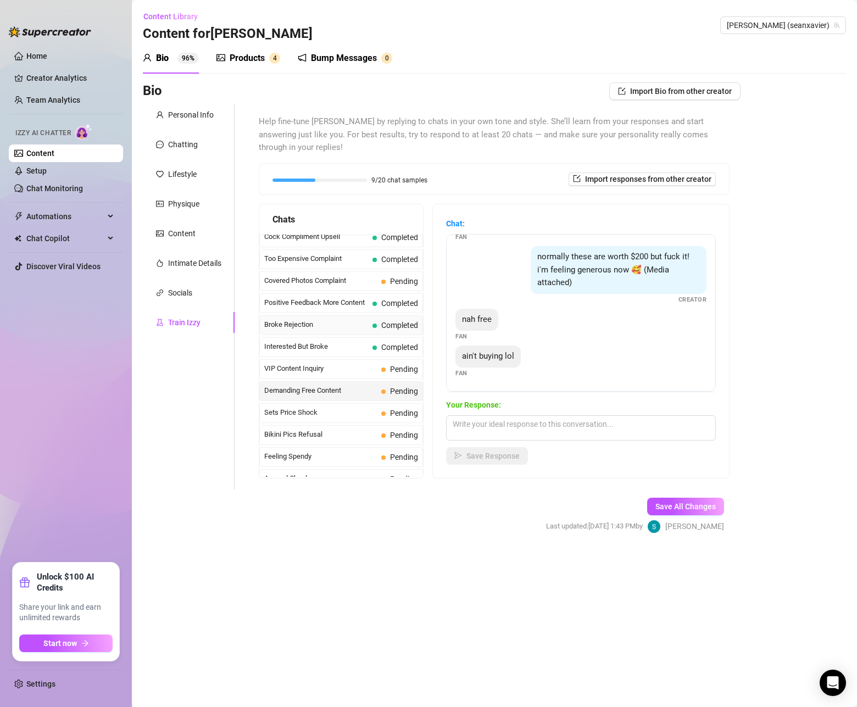
scroll to position [145, 0]
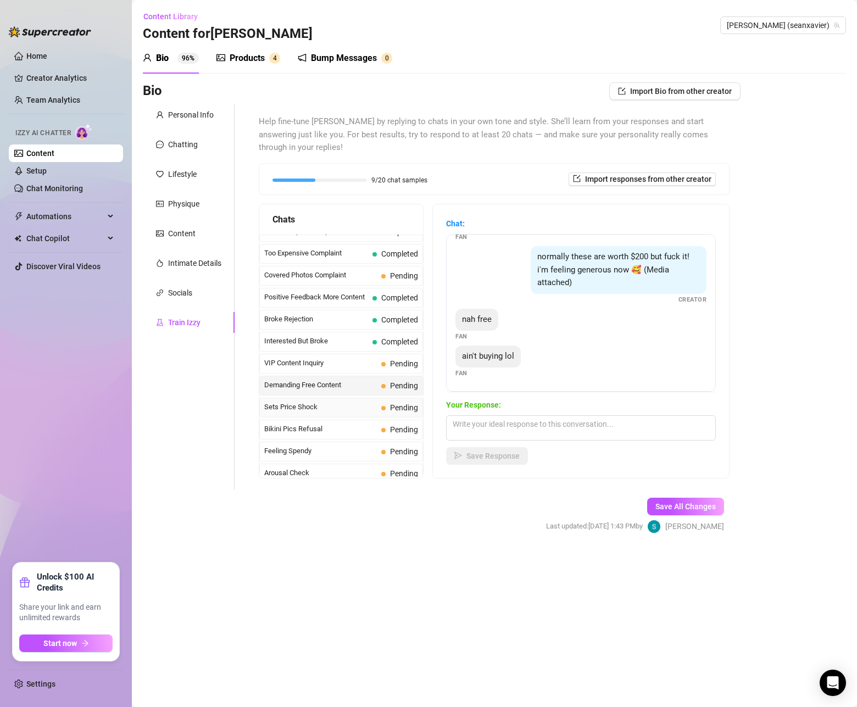
click at [307, 398] on div "Sets Price Shock Pending" at bounding box center [341, 408] width 164 height 20
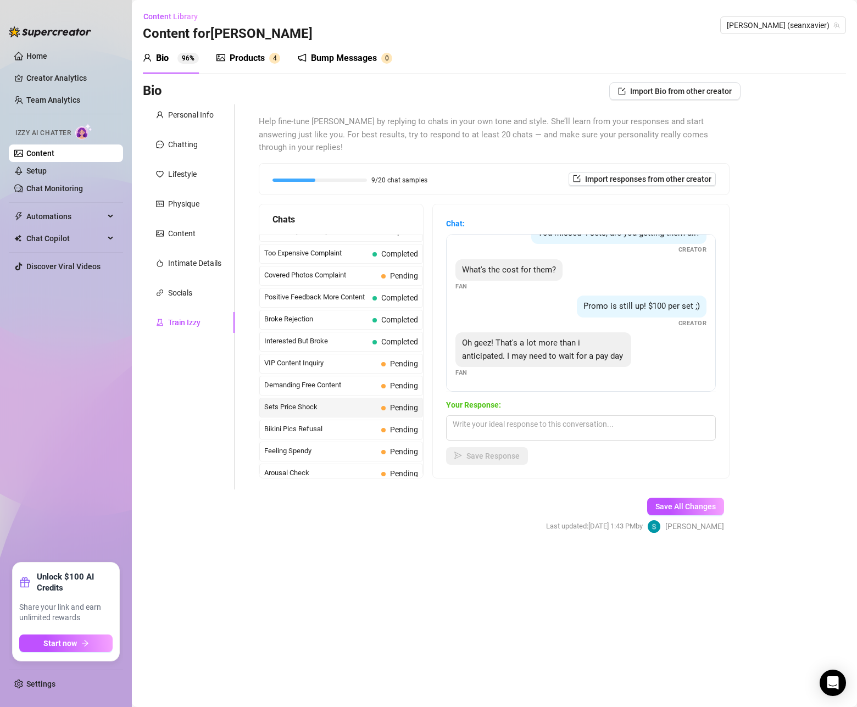
scroll to position [7, 0]
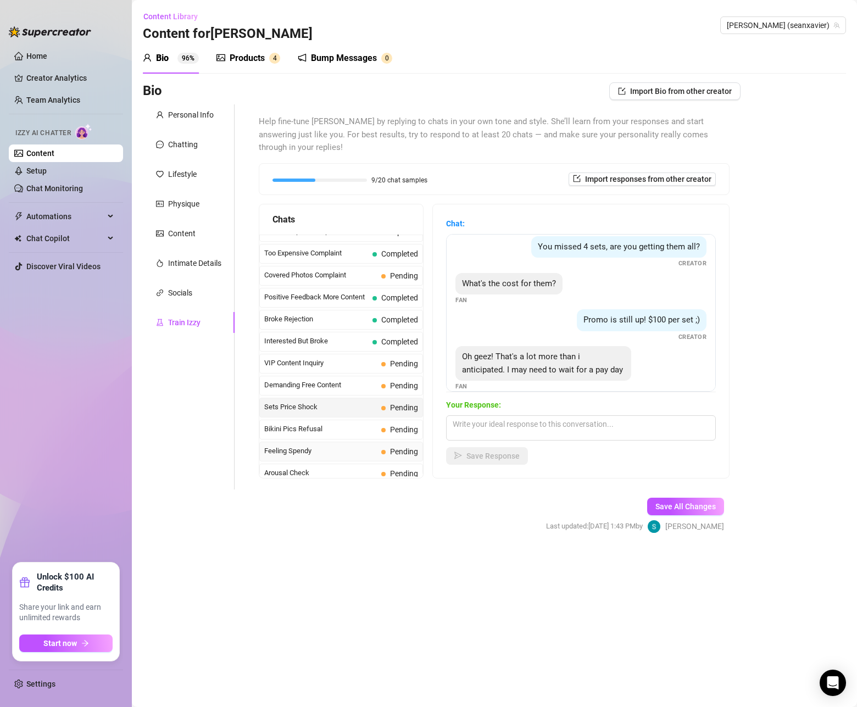
click at [354, 446] on span "Feeling Spendy" at bounding box center [320, 451] width 113 height 11
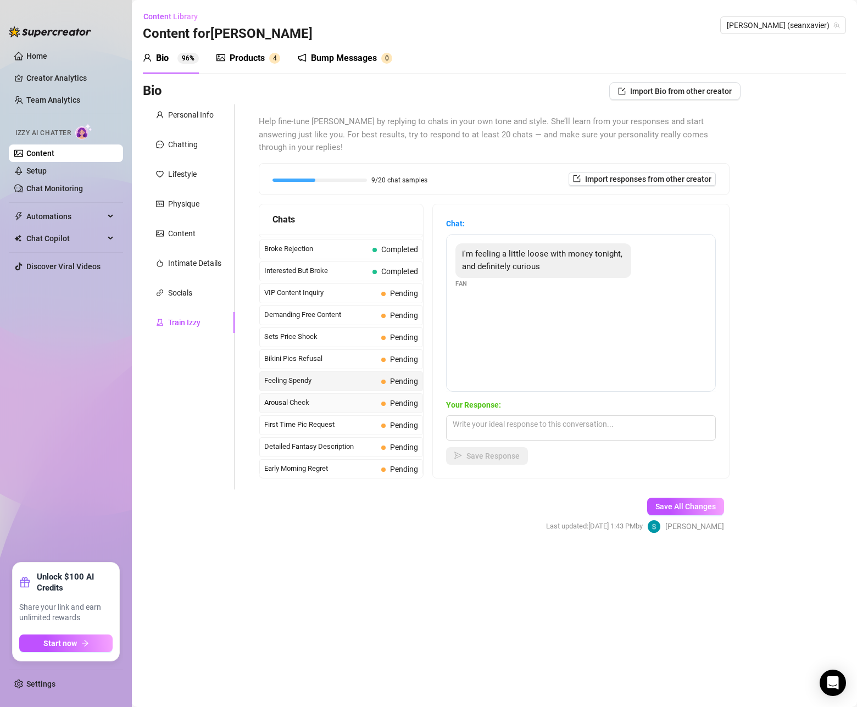
scroll to position [218, 0]
click at [333, 395] on span "Arousal Check" at bounding box center [320, 400] width 113 height 11
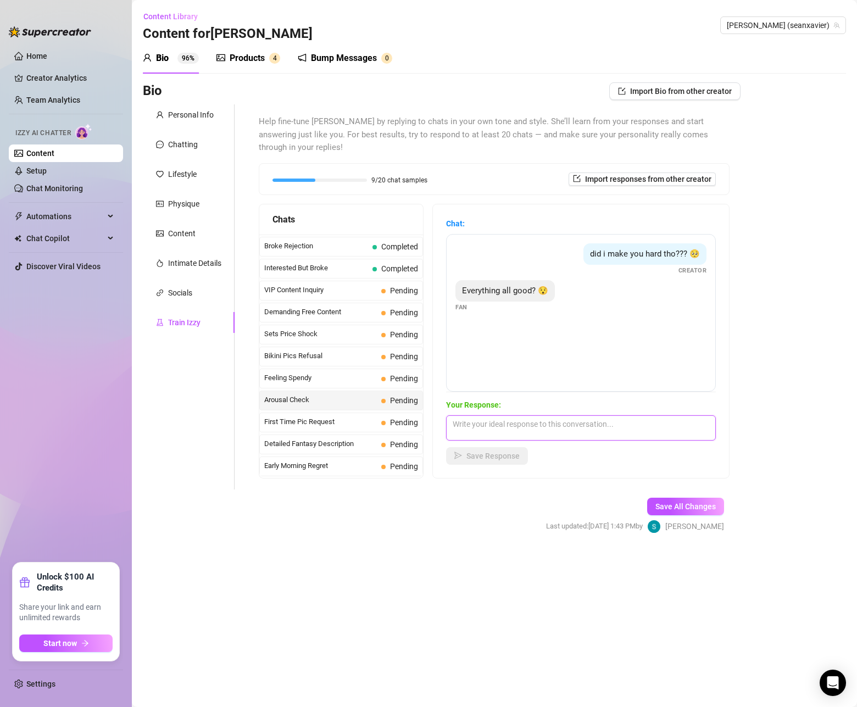
click at [594, 416] on textarea at bounding box center [581, 428] width 270 height 25
paste textarea "Yeah, everything’s good. Just needed to know if your dick was as honest as your…"
click at [497, 452] on span "Save Response" at bounding box center [493, 456] width 53 height 9
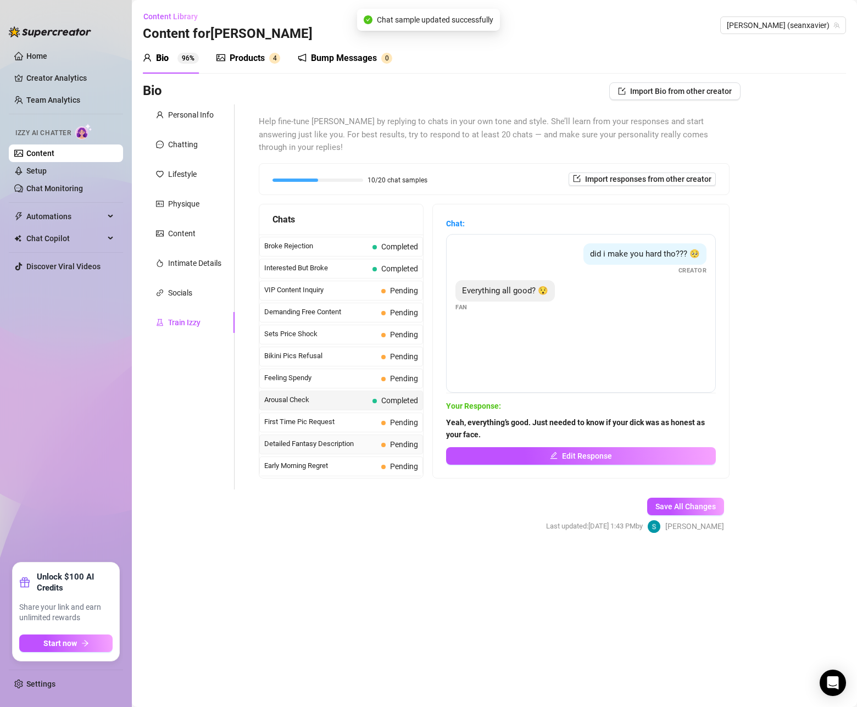
click at [324, 439] on span "Detailed Fantasy Description" at bounding box center [320, 444] width 113 height 11
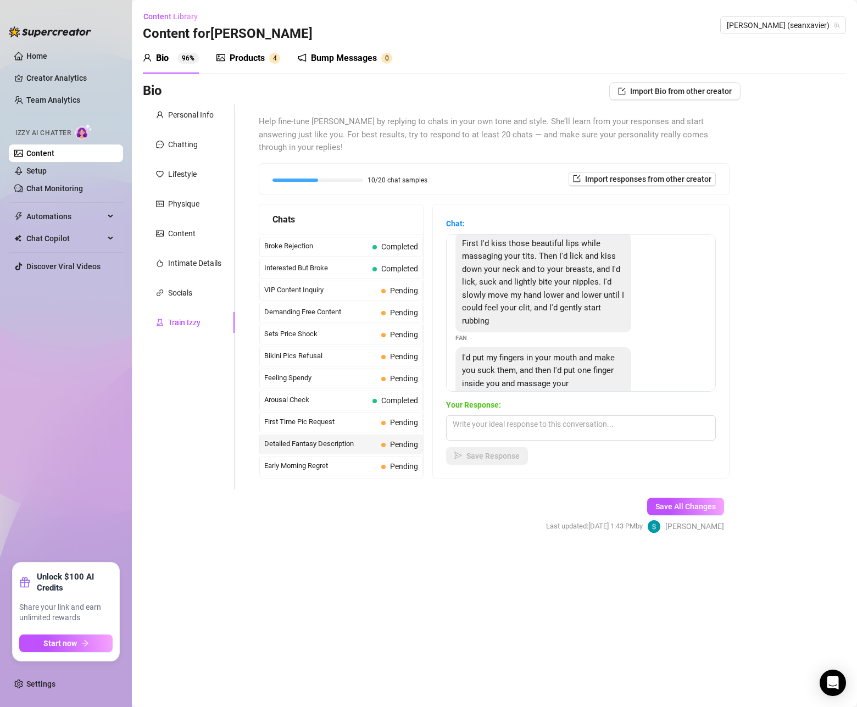
scroll to position [0, 0]
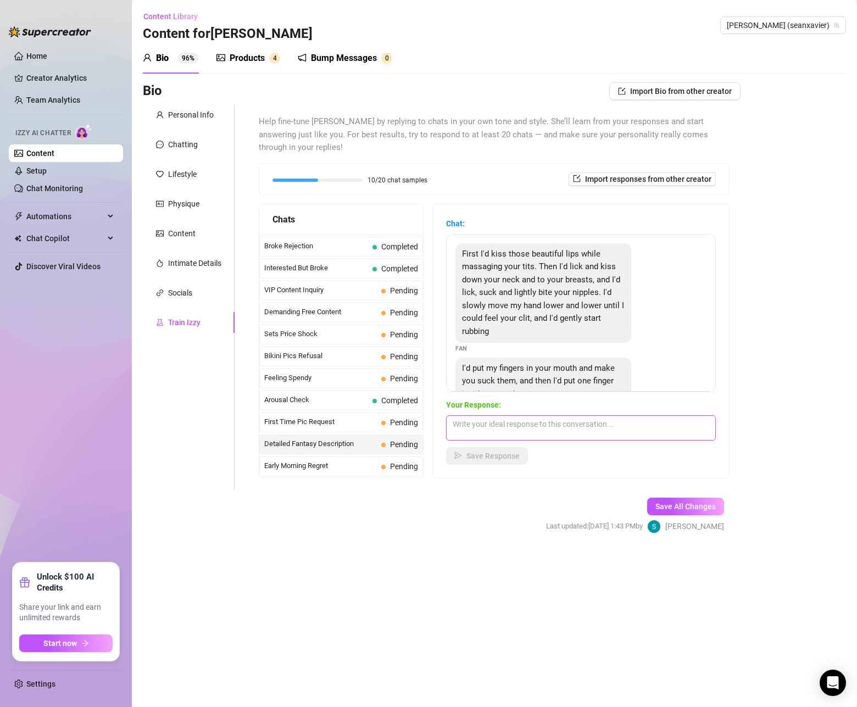
click at [612, 416] on textarea at bounding box center [581, 428] width 270 height 25
paste textarea "You’ve clearly got an imagination… but if you want to see how I would do it to …"
click at [498, 452] on span "Save Response" at bounding box center [493, 456] width 53 height 9
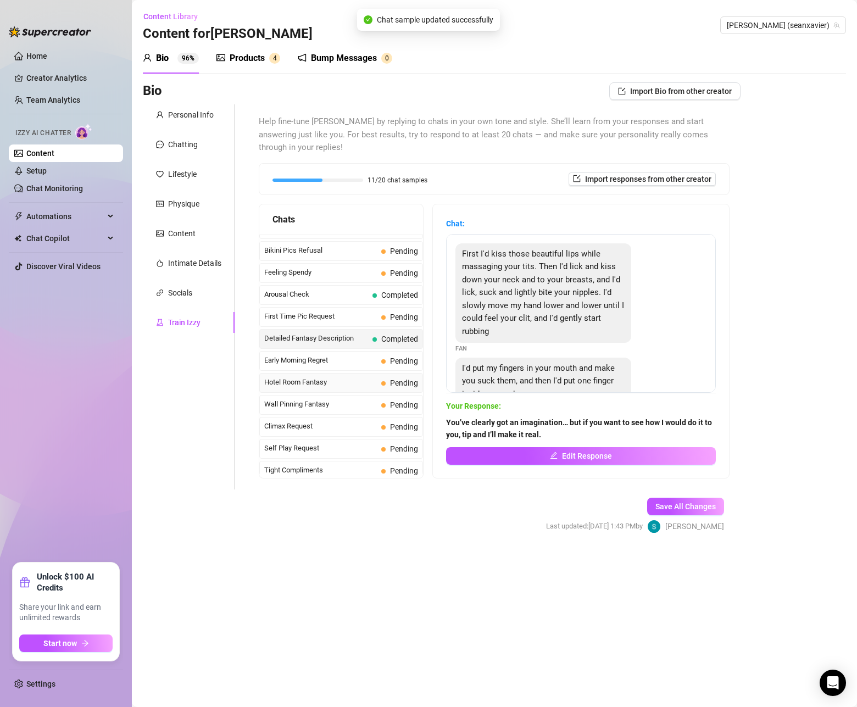
scroll to position [358, 0]
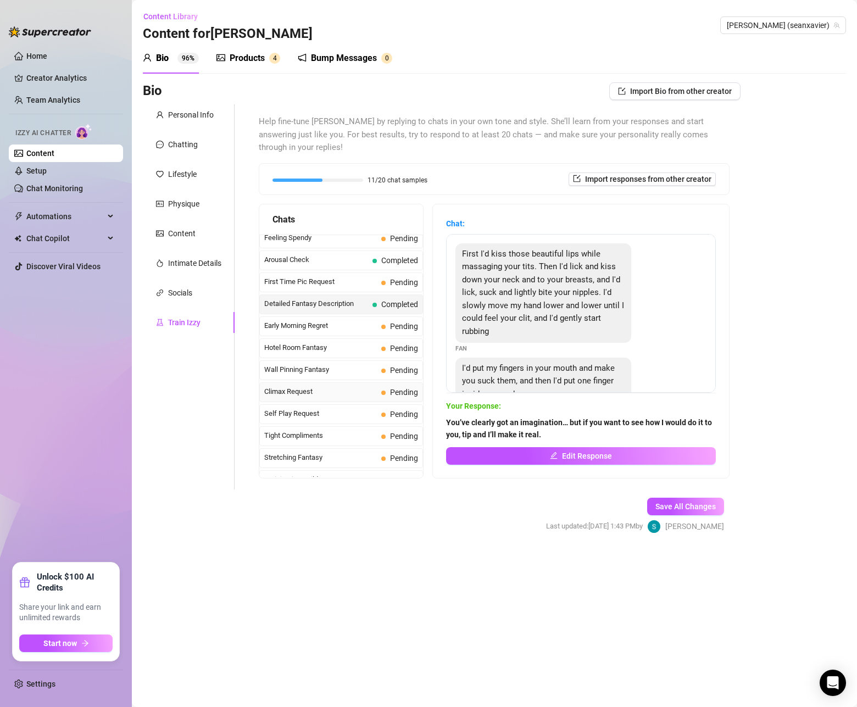
click at [303, 386] on span "Climax Request" at bounding box center [320, 391] width 113 height 11
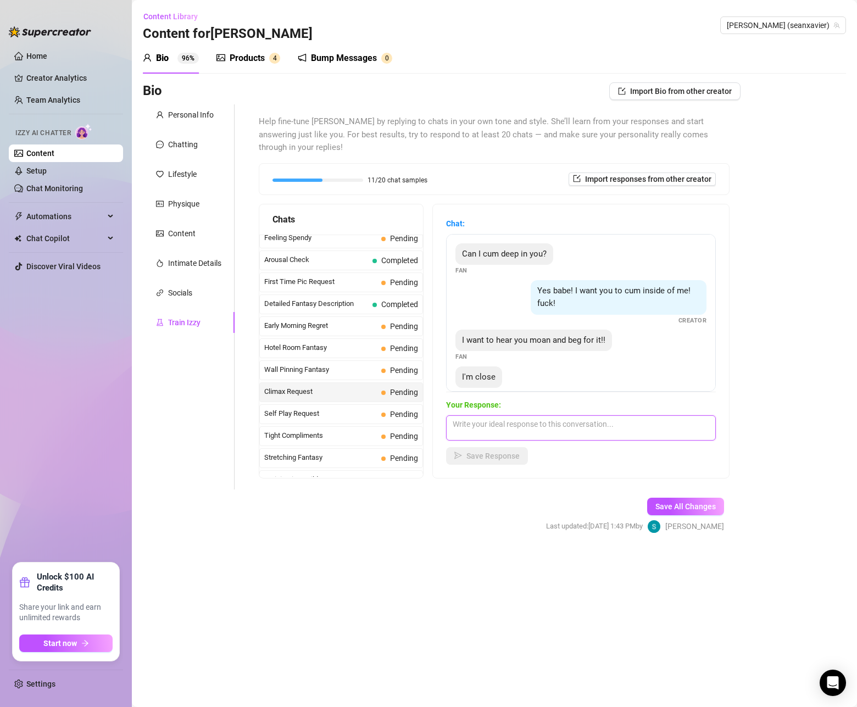
click at [479, 416] on textarea at bounding box center [581, 428] width 270 height 25
paste textarea "Then pay for the moan, baby — tip now and I’ll make sure your last stroke ends …"
click at [479, 452] on span "Save Response" at bounding box center [493, 456] width 53 height 9
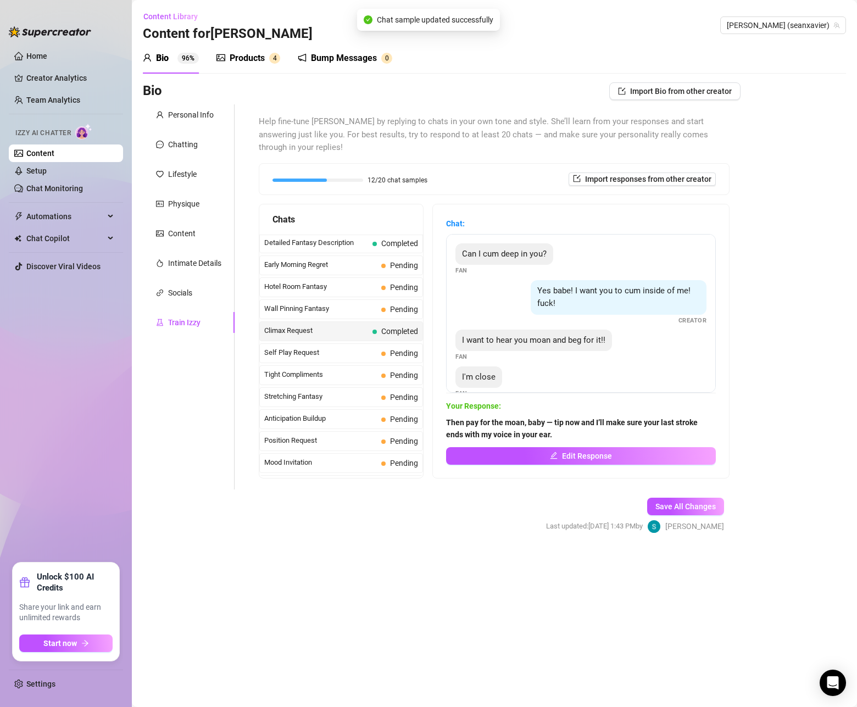
scroll to position [426, 0]
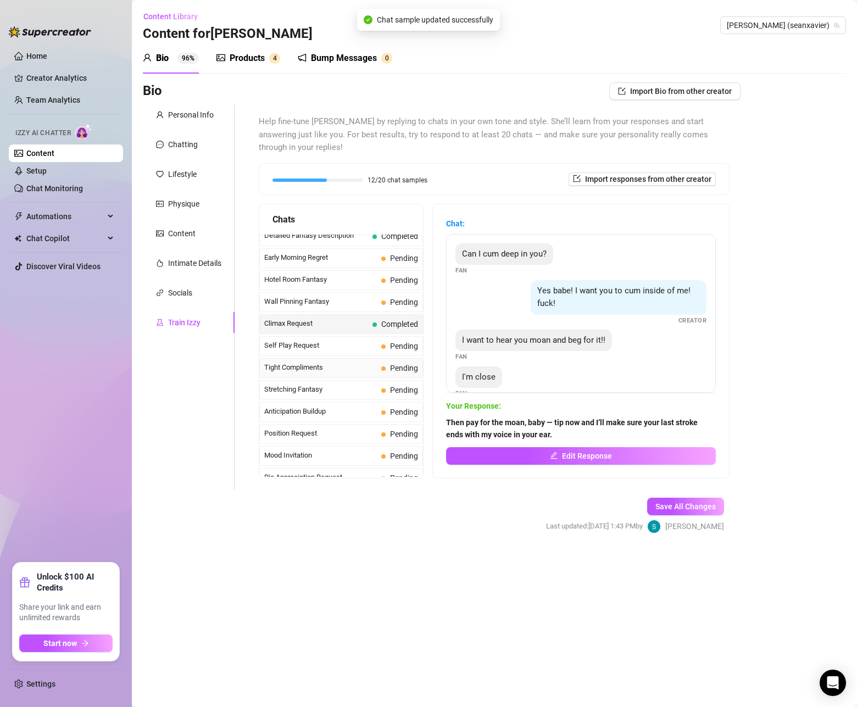
click at [272, 362] on span "Tight Compliments" at bounding box center [320, 367] width 113 height 11
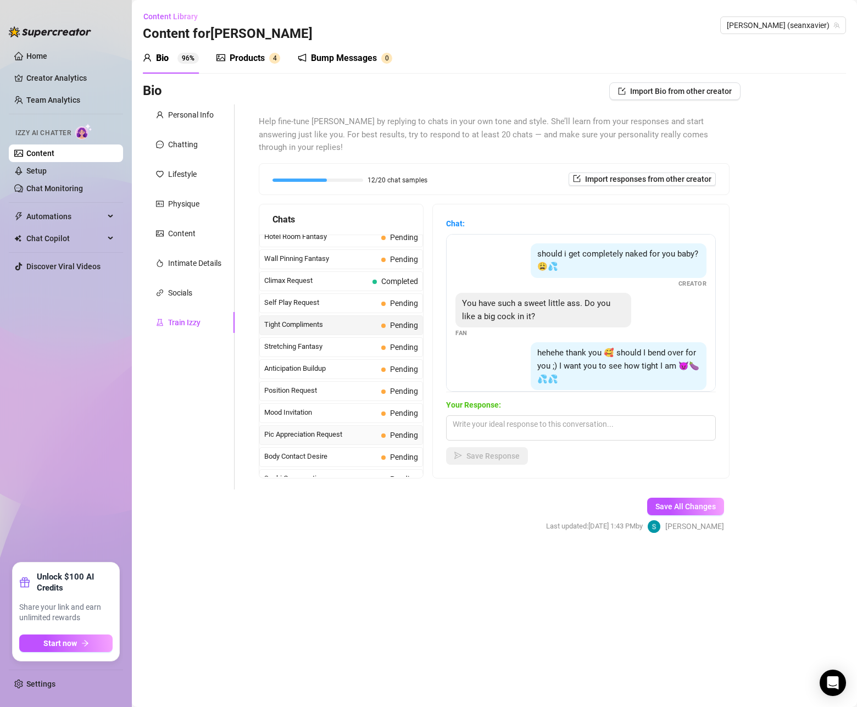
scroll to position [525, 0]
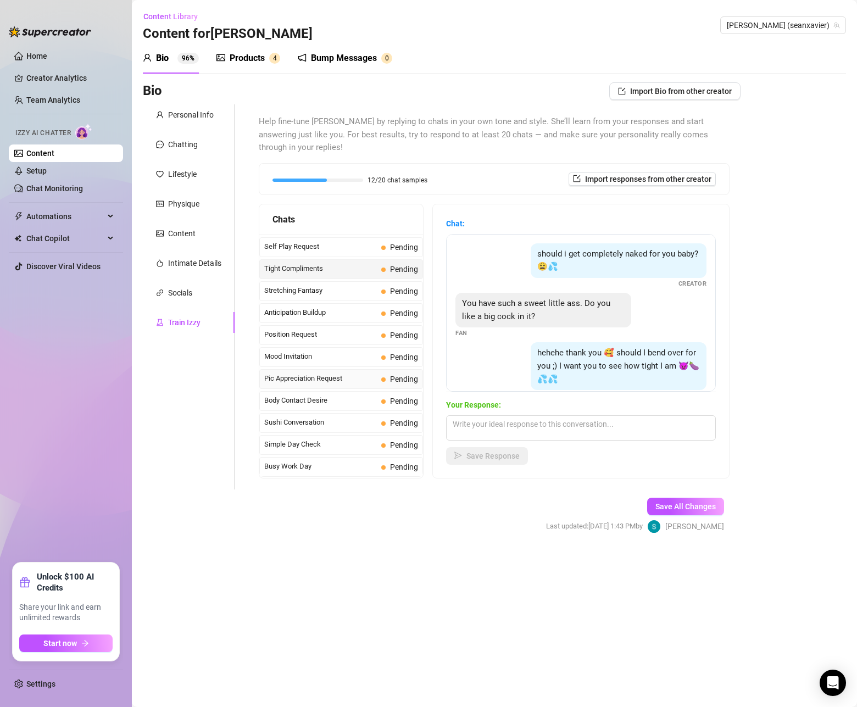
click at [294, 373] on span "Pic Appreciation Request" at bounding box center [320, 378] width 113 height 11
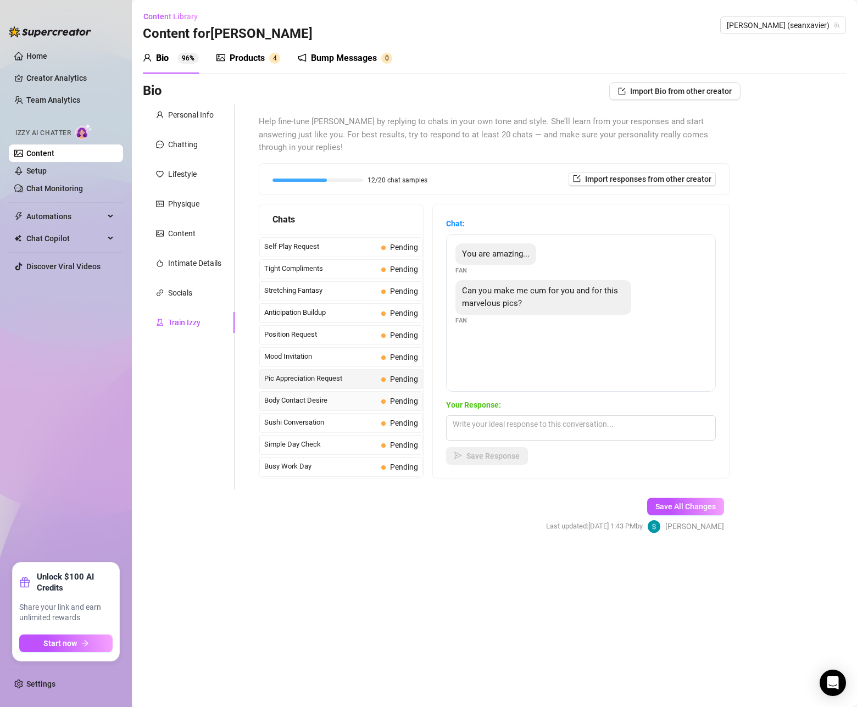
scroll to position [544, 0]
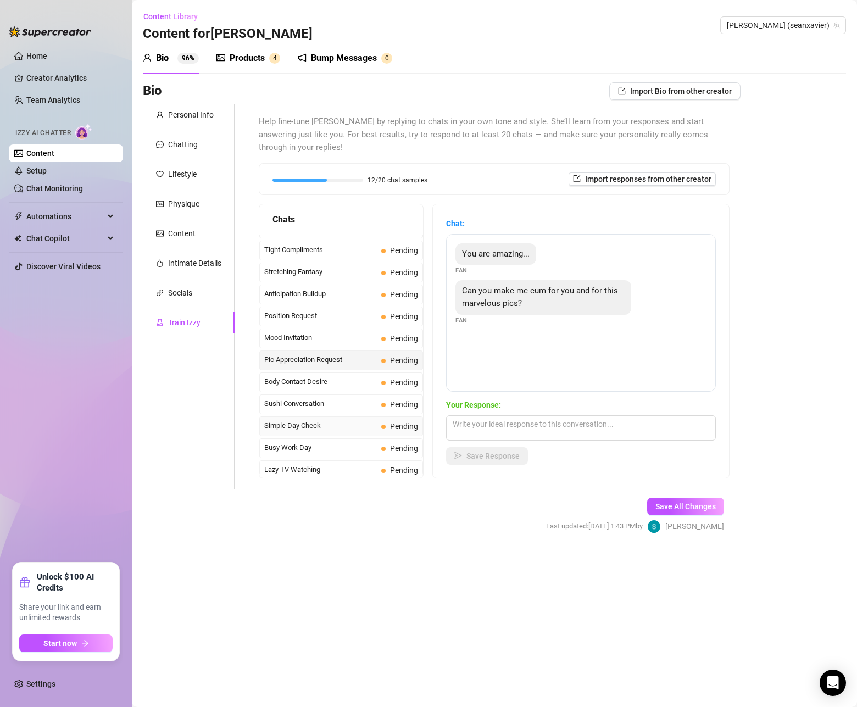
click at [289, 420] on span "Simple Day Check" at bounding box center [320, 425] width 113 height 11
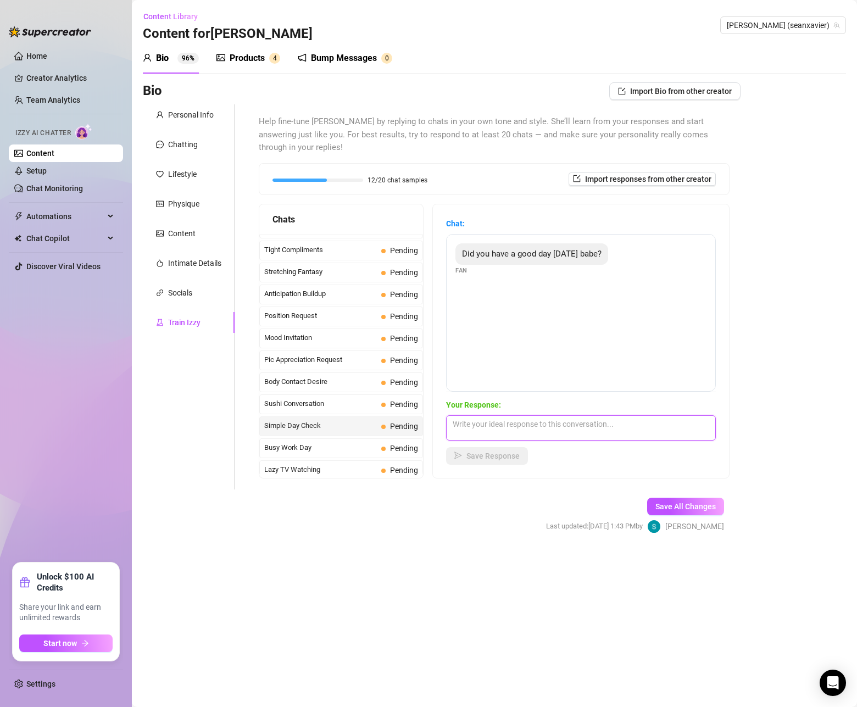
click at [533, 416] on textarea at bounding box center [581, 428] width 270 height 25
paste textarea "Better now that I know you’ve been thinking about me — want to know what kind o…"
click at [503, 452] on span "Save Response" at bounding box center [493, 456] width 53 height 9
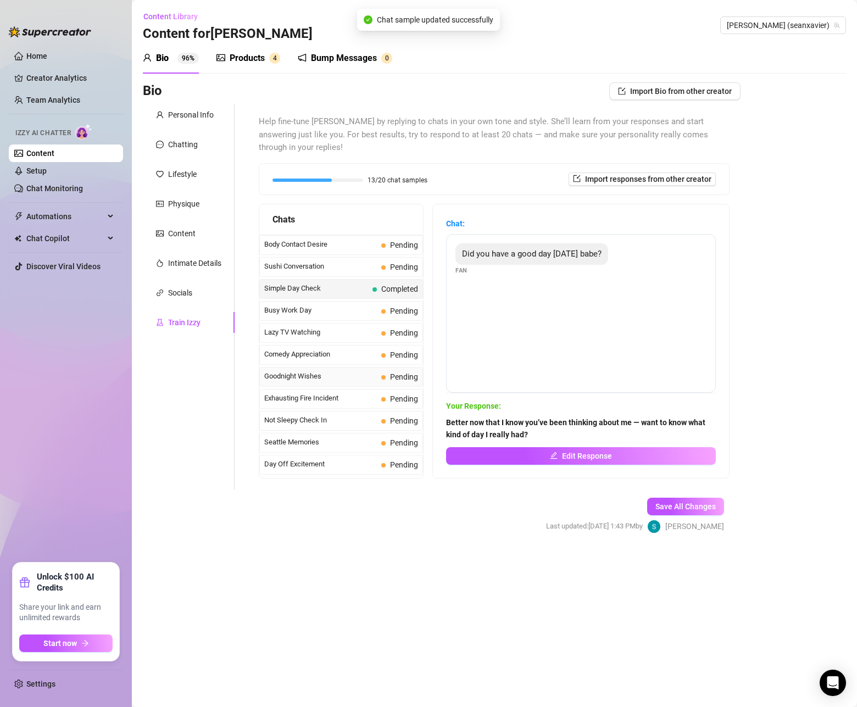
scroll to position [703, 0]
click at [329, 393] on span "Not Sleepy Check In" at bounding box center [320, 398] width 113 height 11
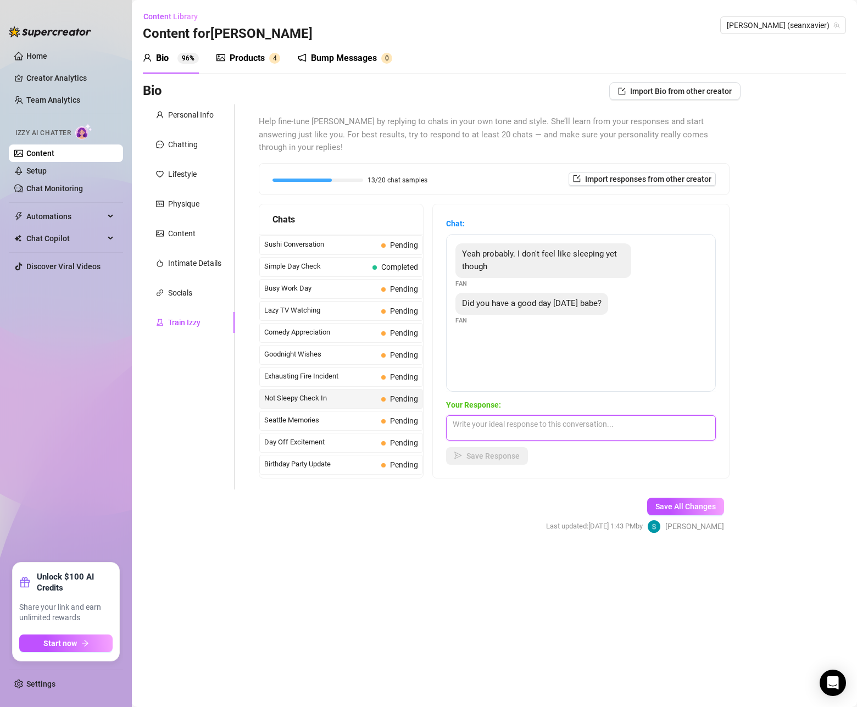
click at [561, 416] on textarea at bounding box center [581, 428] width 270 height 25
paste textarea "Then don’t sleep — stay up and let me be the last thing on your mind tonight."
click at [501, 452] on span "Save Response" at bounding box center [493, 456] width 53 height 9
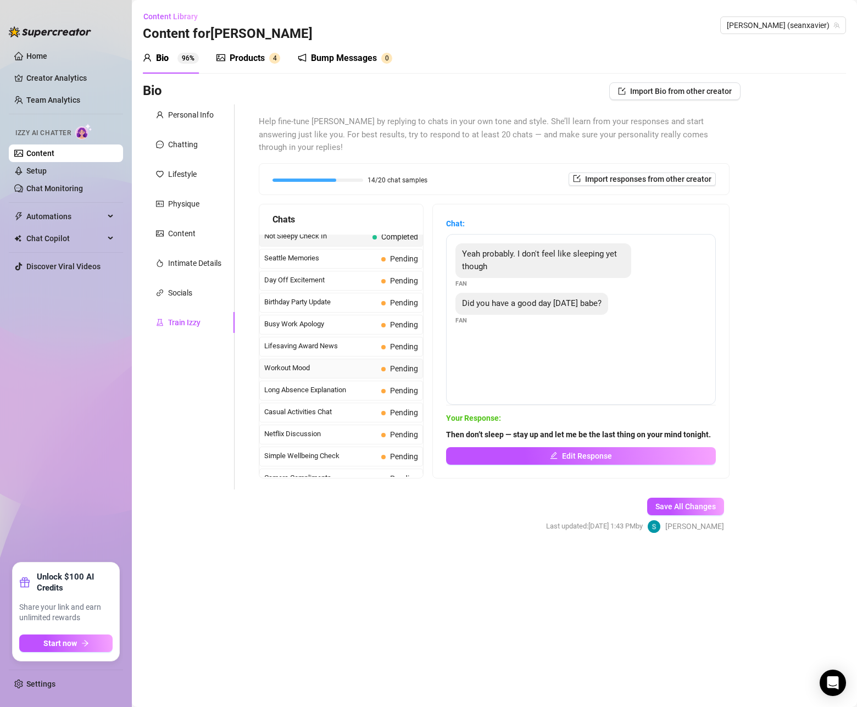
scroll to position [883, 0]
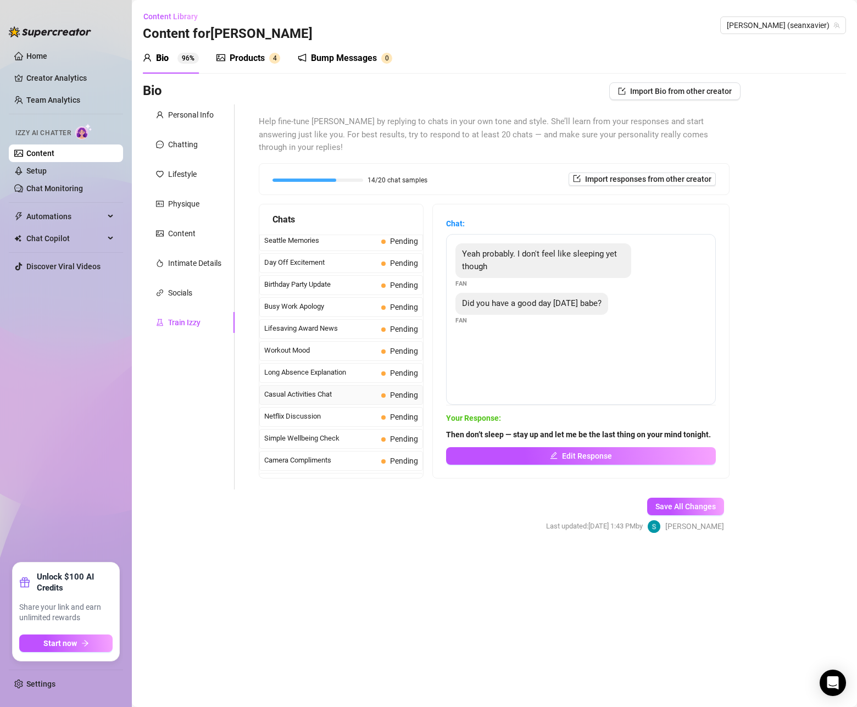
click at [279, 389] on span "Casual Activities Chat" at bounding box center [320, 394] width 113 height 11
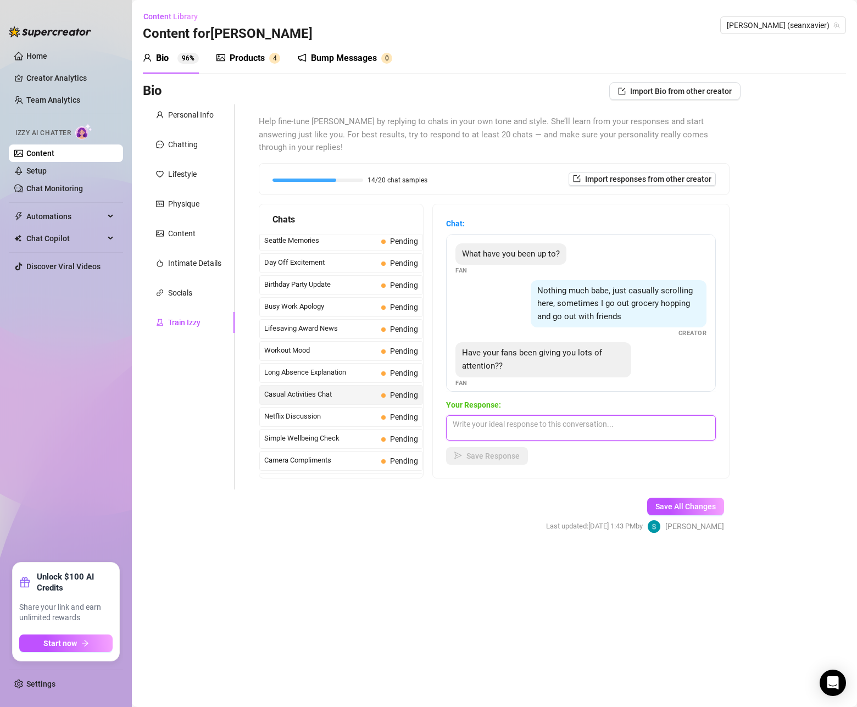
click at [621, 416] on textarea at bounding box center [581, 428] width 270 height 25
paste textarea "They’ve been showing up… but I notice the ones who ask about me. That’s what ge…"
click at [507, 452] on span "Save Response" at bounding box center [493, 456] width 53 height 9
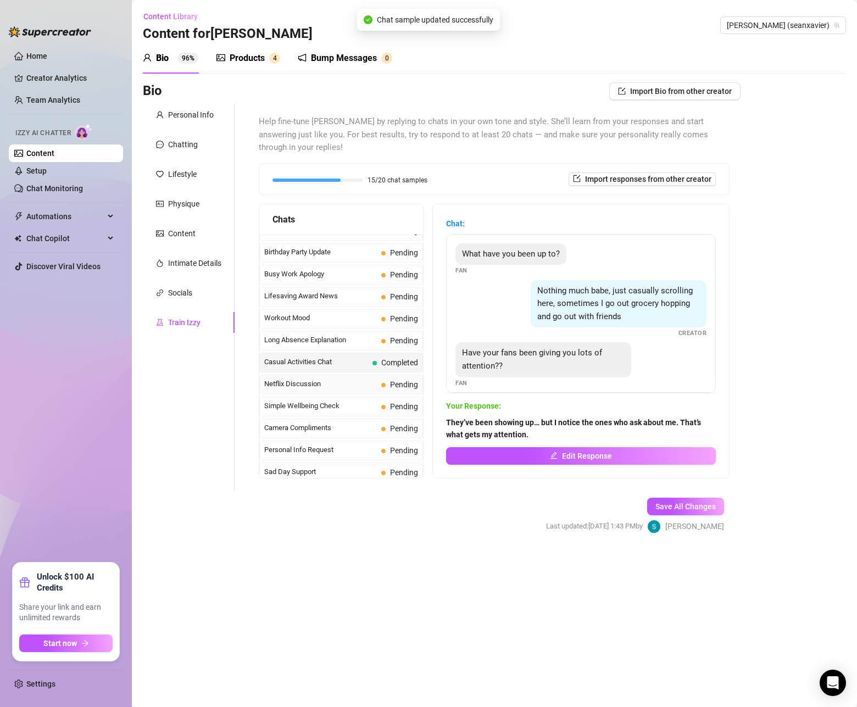
scroll to position [987, 0]
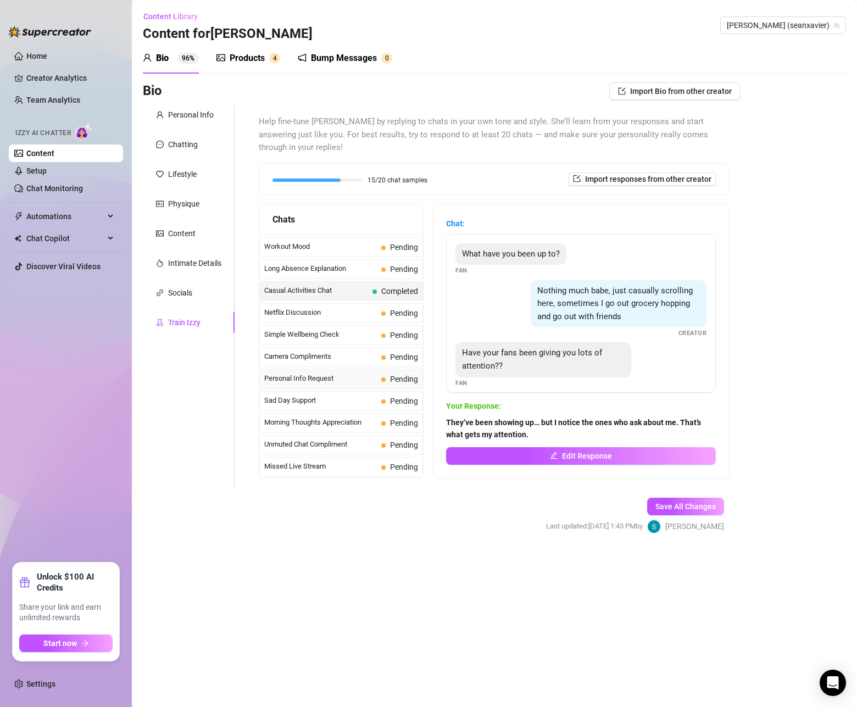
click at [282, 373] on span "Personal Info Request" at bounding box center [320, 378] width 113 height 11
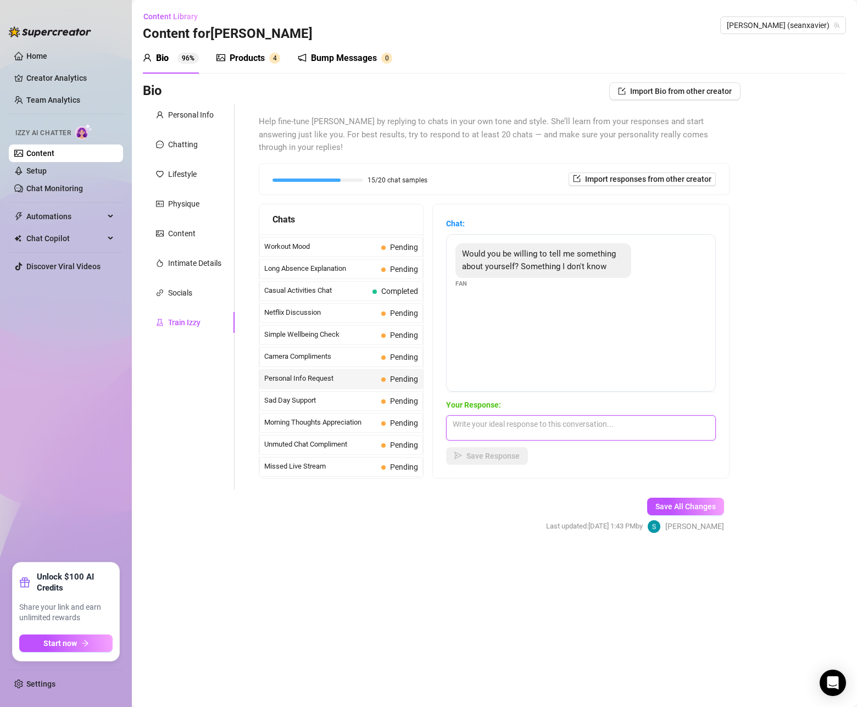
click at [600, 416] on textarea at bounding box center [581, 428] width 270 height 25
paste textarea "I don’t open up for just anyone — but ask the right question, and I might let y…"
click at [500, 452] on span "Save Response" at bounding box center [493, 456] width 53 height 9
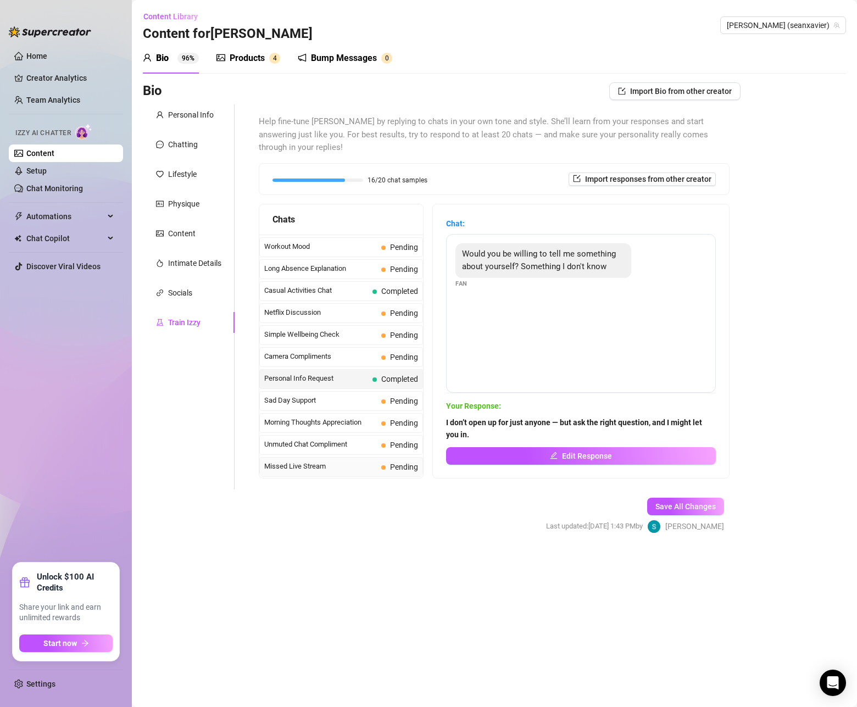
click at [318, 461] on span "Missed Live Stream" at bounding box center [320, 466] width 113 height 11
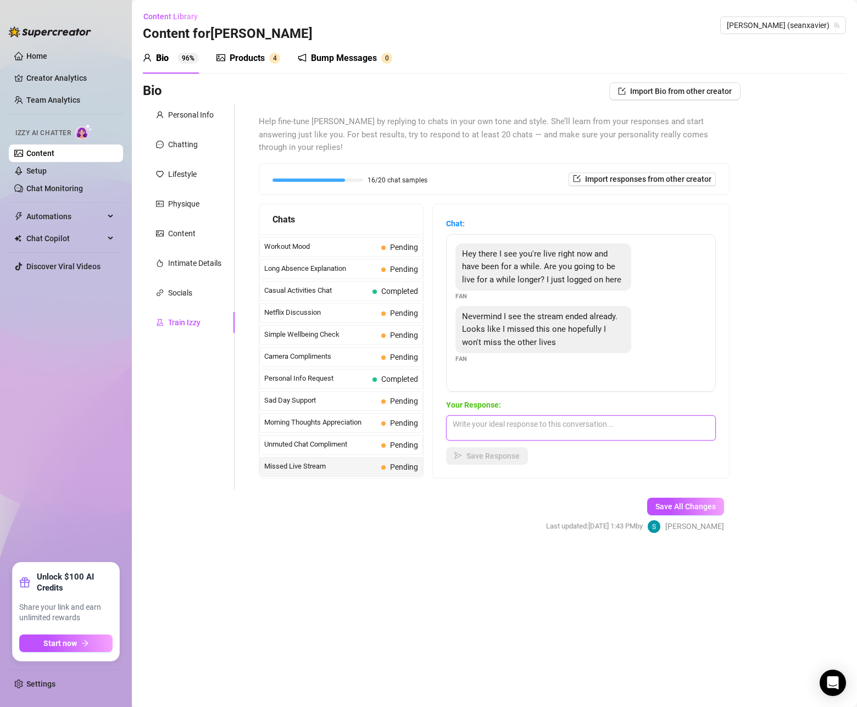
click at [553, 416] on textarea at bounding box center [581, 428] width 270 height 25
paste textarea "Damn, you just missed it — but I’ll make sure the next one hits even harder. Wa…"
click at [509, 452] on span "Save Response" at bounding box center [493, 456] width 53 height 9
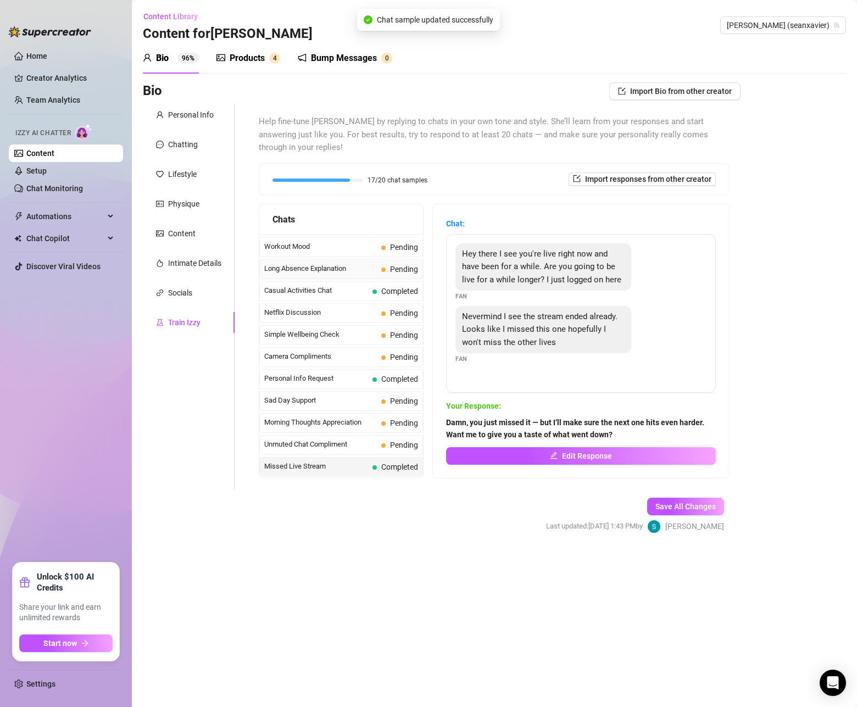
click at [351, 263] on span "Long Absence Explanation" at bounding box center [320, 268] width 113 height 11
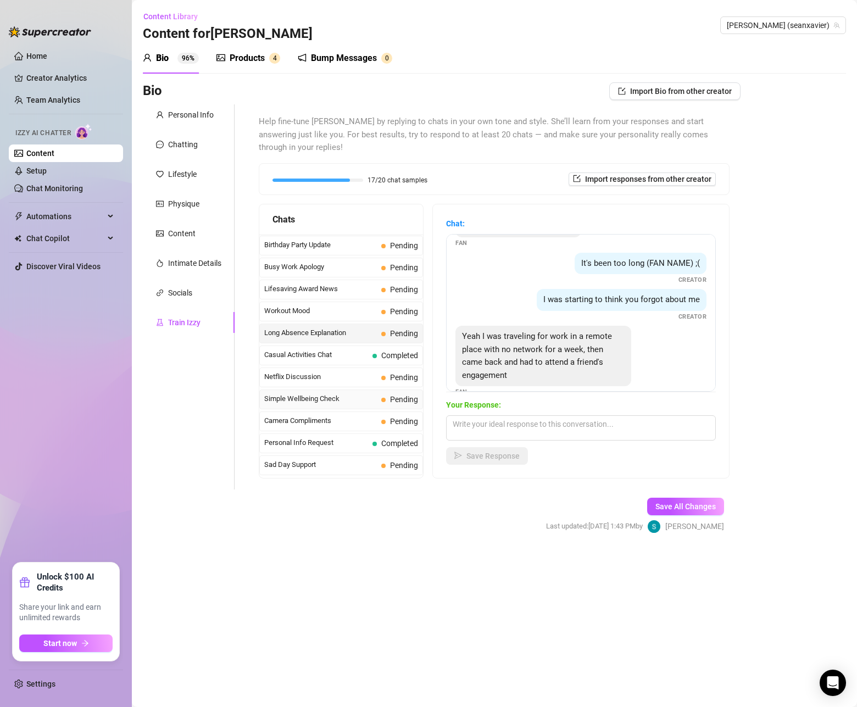
scroll to position [923, 0]
click at [353, 283] on span "Lifesaving Award News" at bounding box center [320, 288] width 113 height 11
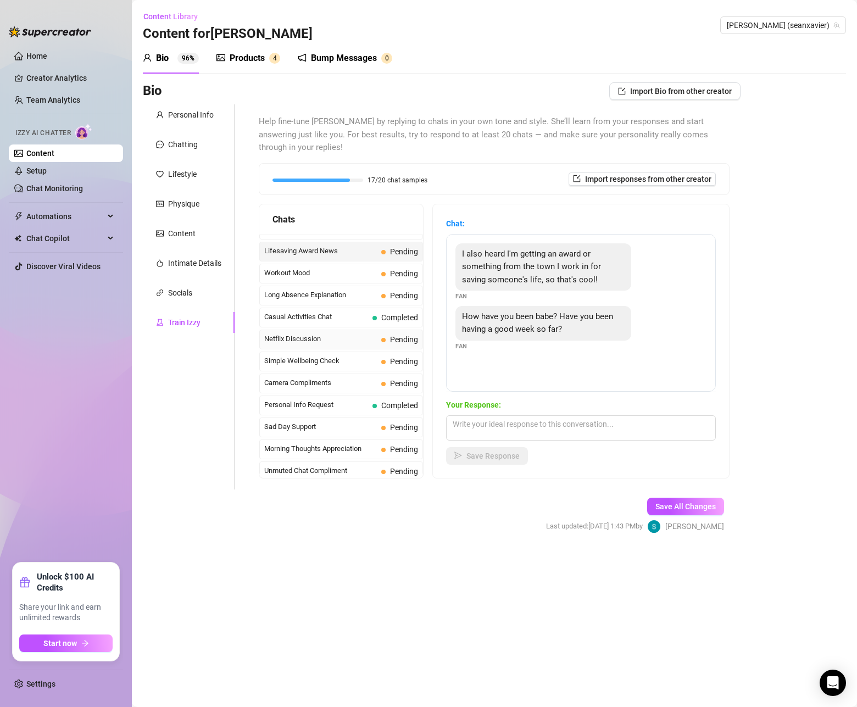
scroll to position [970, 0]
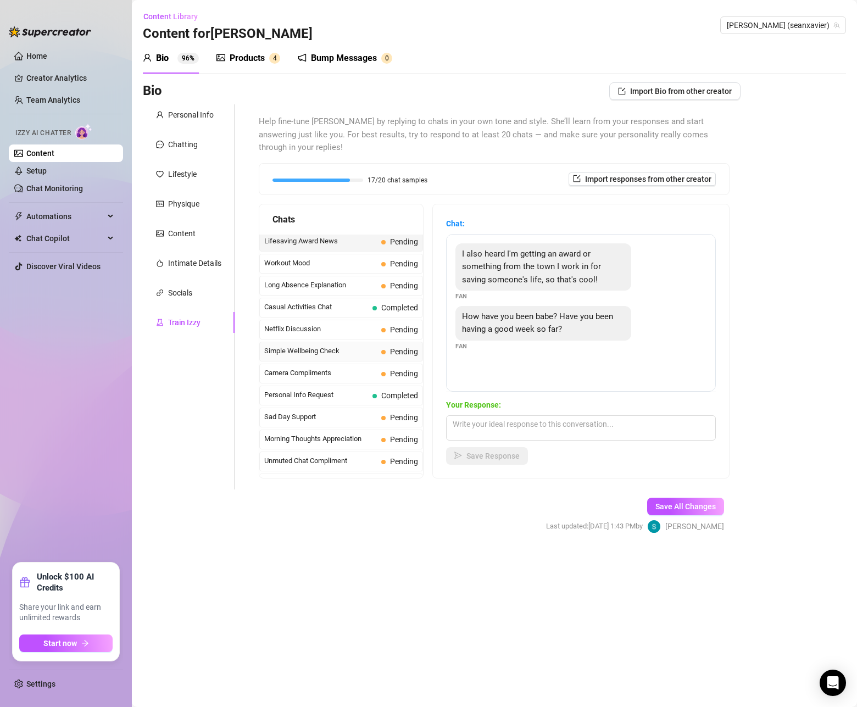
click at [320, 346] on span "Simple Wellbeing Check" at bounding box center [320, 351] width 113 height 11
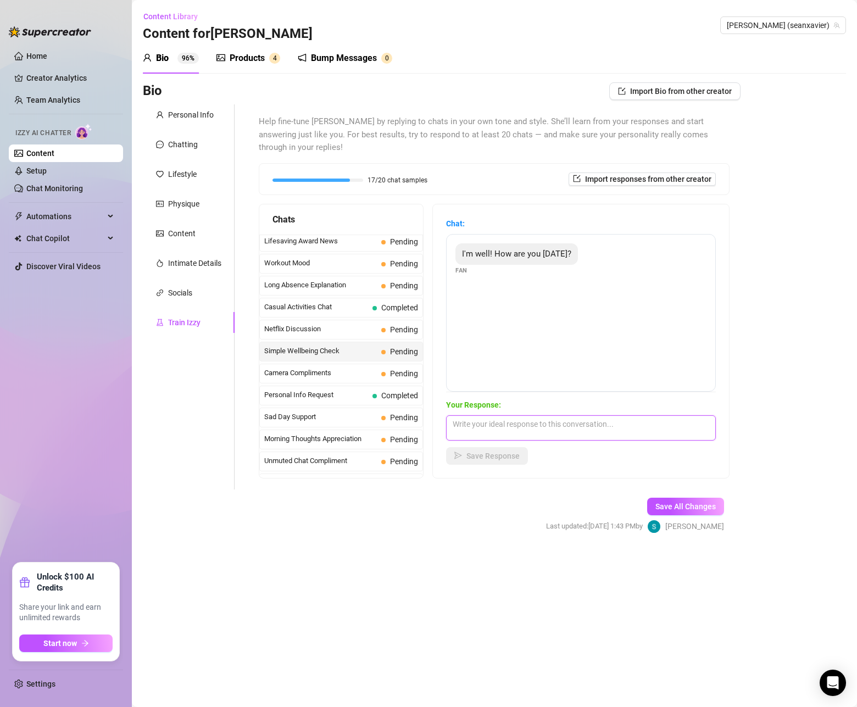
click at [480, 416] on textarea at bounding box center [581, 428] width 270 height 25
paste textarea "I’m better now that you checked in… want to know what would make my day even ho…"
click at [476, 452] on span "Save Response" at bounding box center [493, 456] width 53 height 9
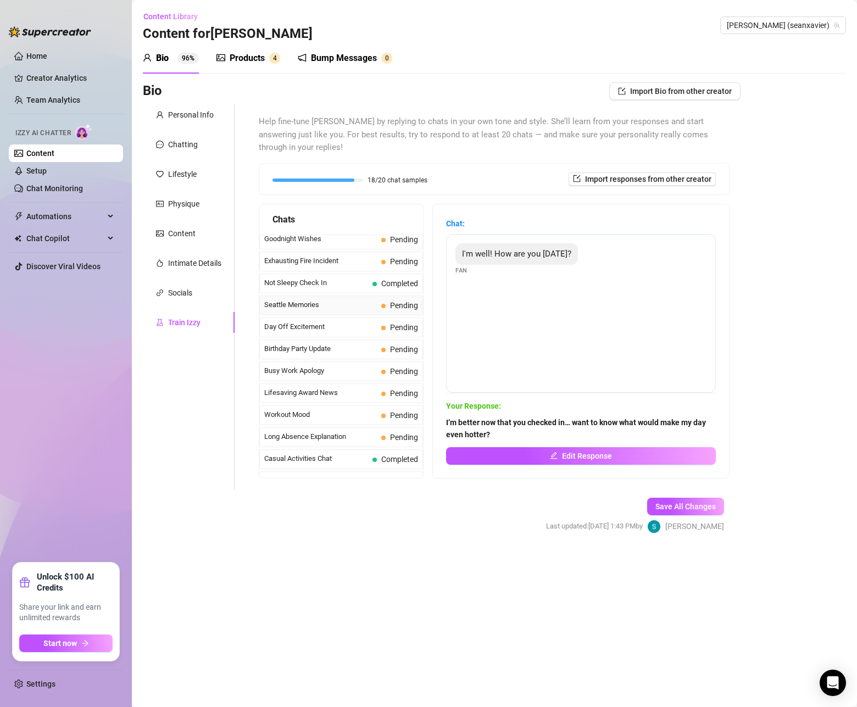
scroll to position [737, 0]
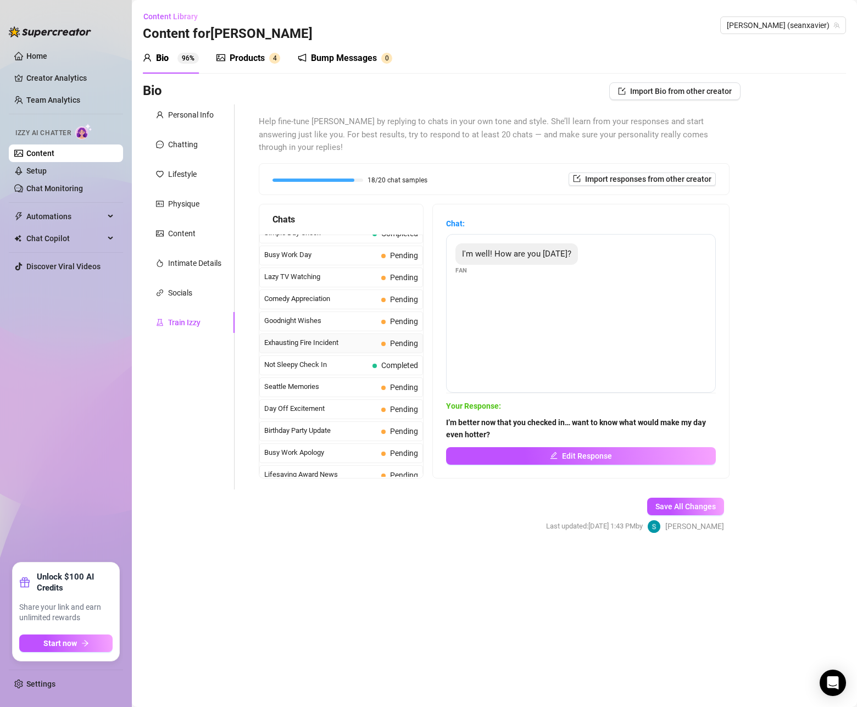
click at [311, 337] on span "Exhausting Fire Incident" at bounding box center [320, 342] width 113 height 11
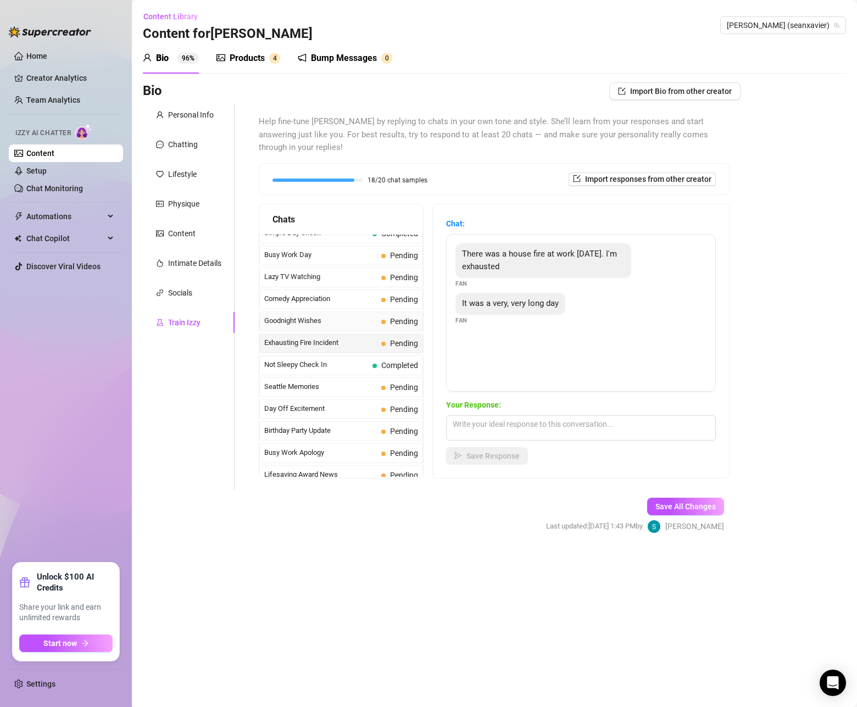
click at [314, 315] on span "Goodnight Wishes" at bounding box center [320, 320] width 113 height 11
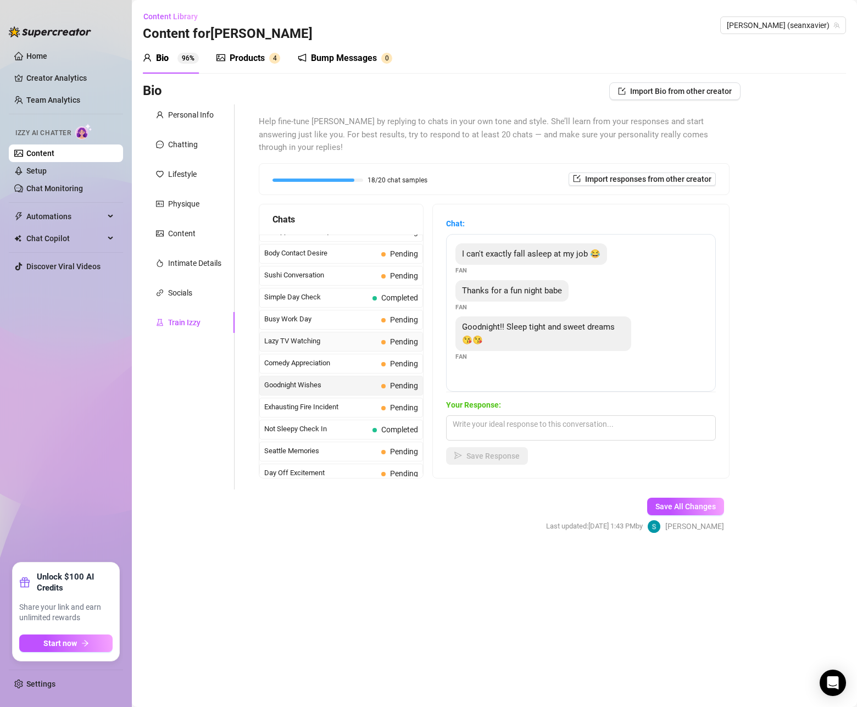
scroll to position [672, 0]
click at [311, 336] on span "Lazy TV Watching" at bounding box center [320, 341] width 113 height 11
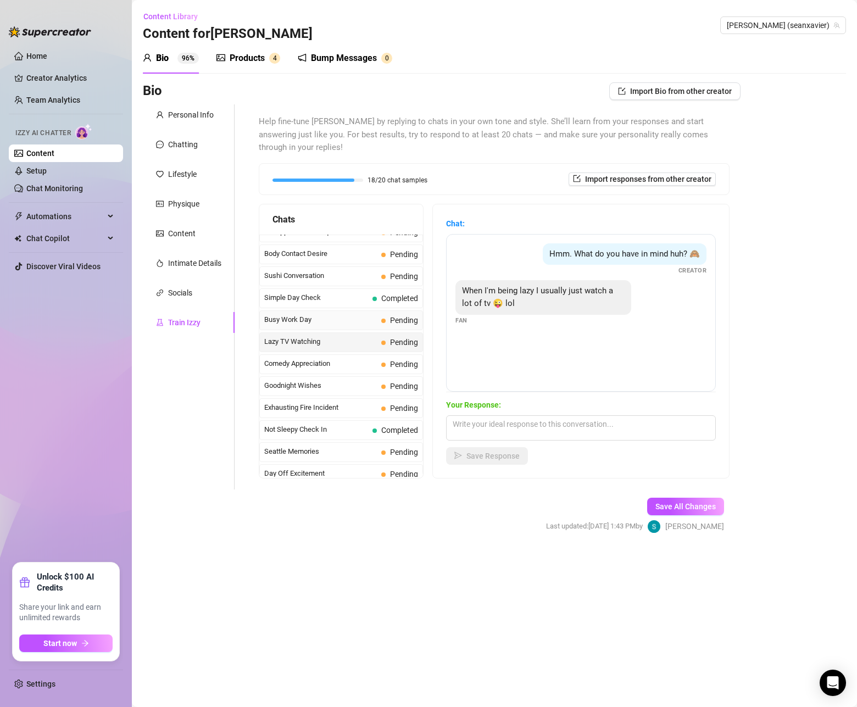
click at [310, 314] on span "Busy Work Day" at bounding box center [320, 319] width 113 height 11
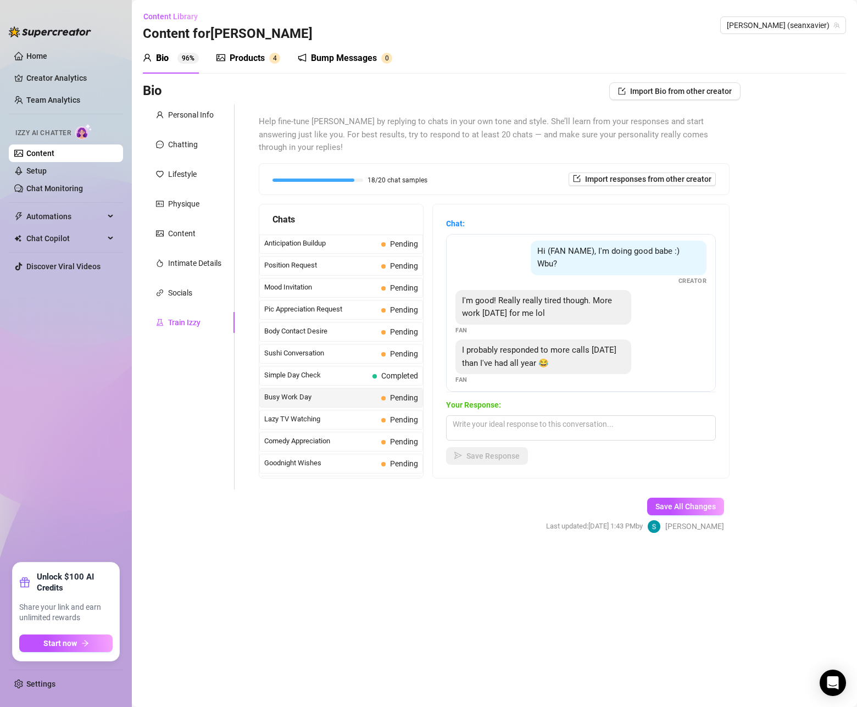
scroll to position [579, 0]
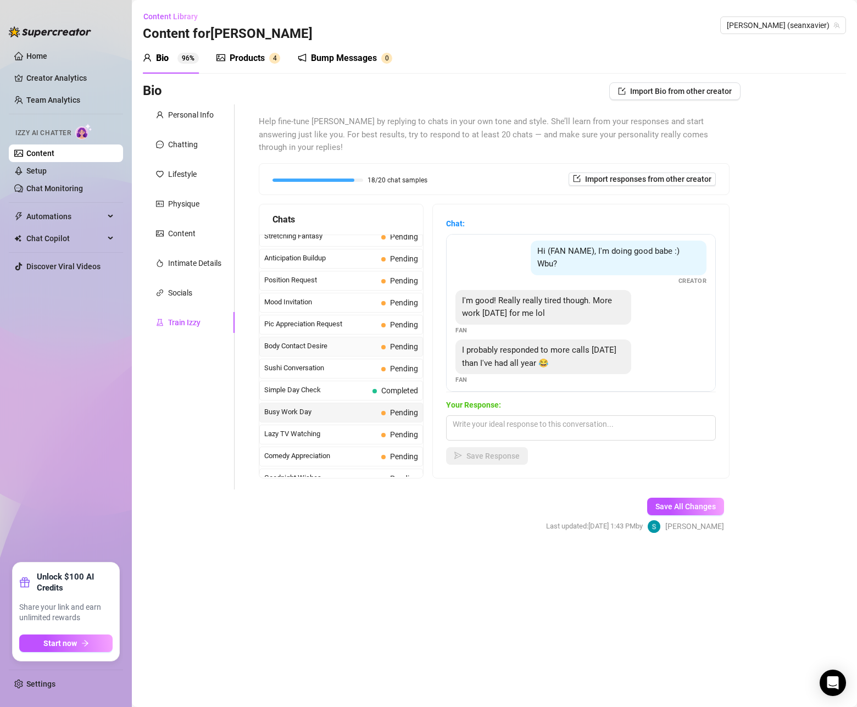
click at [318, 341] on span "Body Contact Desire" at bounding box center [320, 346] width 113 height 11
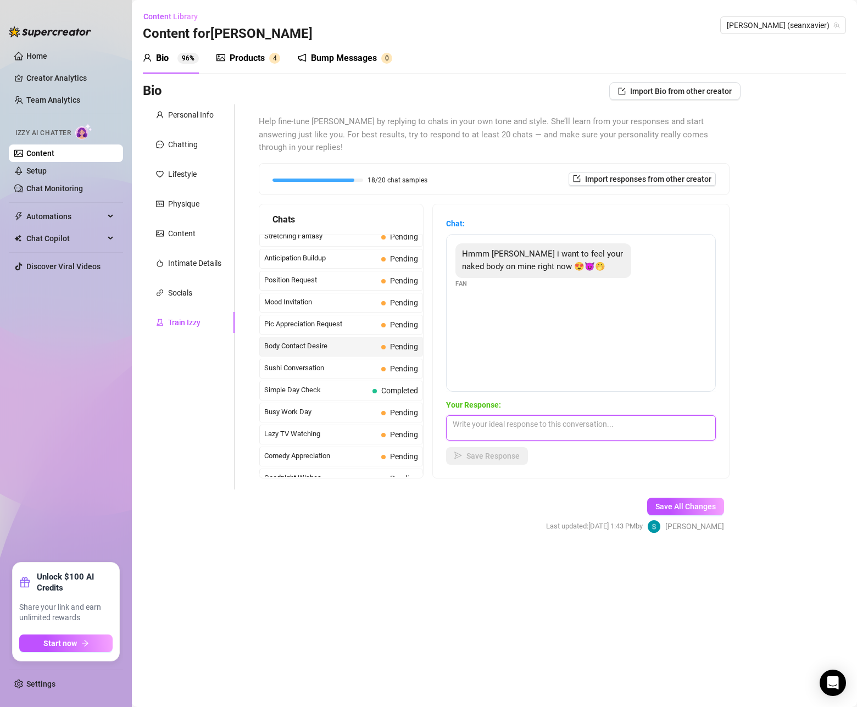
click at [534, 416] on textarea at bounding box center [581, 428] width 270 height 25
paste textarea "Then strip, stroke, and picture my weight on top of you — or tip and I’ll show …"
click at [511, 452] on span "Save Response" at bounding box center [493, 456] width 53 height 9
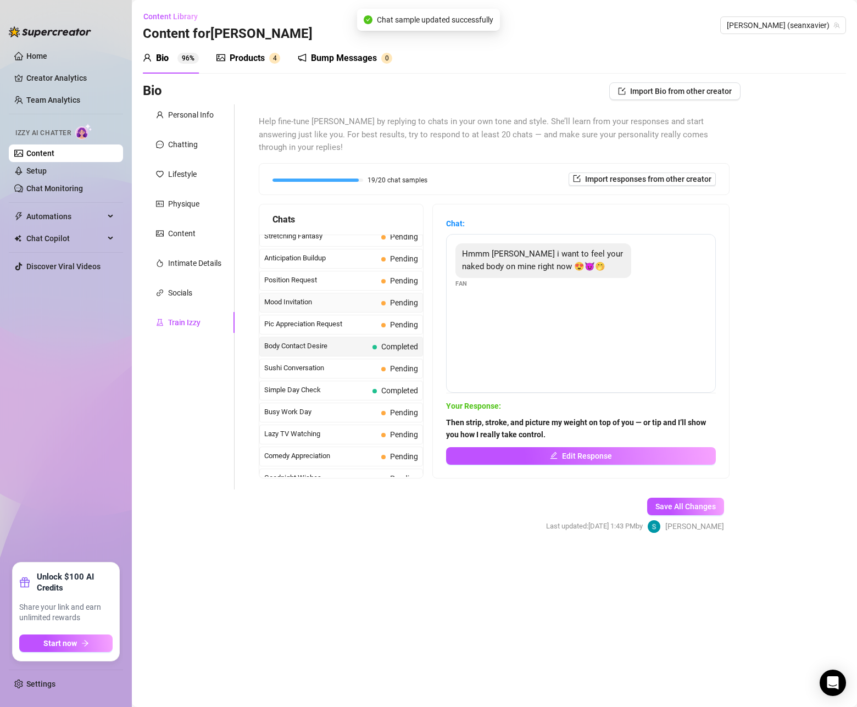
click at [313, 297] on span "Mood Invitation" at bounding box center [320, 302] width 113 height 11
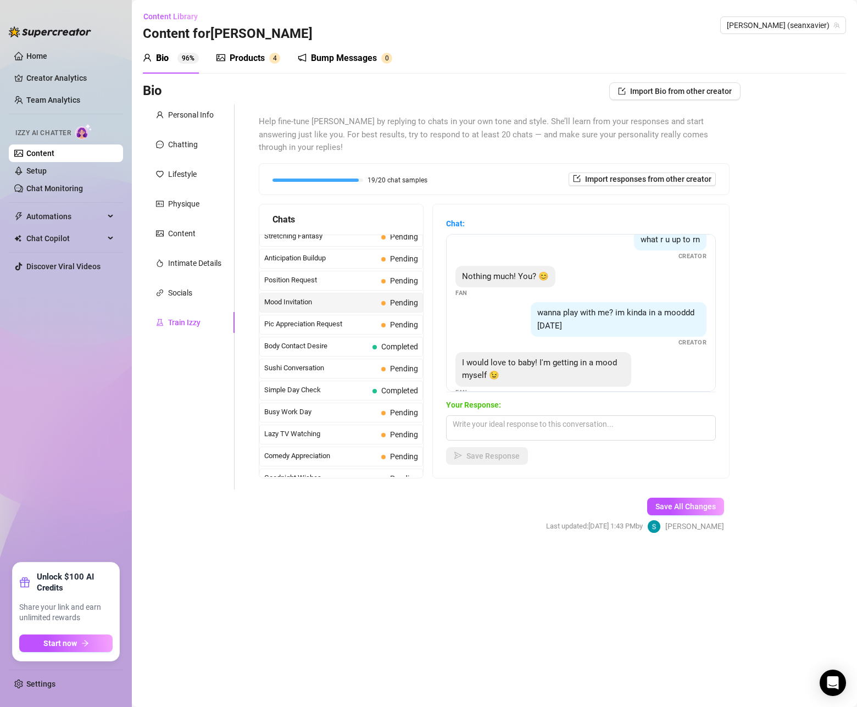
scroll to position [14, 0]
click at [323, 275] on span "Position Request" at bounding box center [320, 280] width 113 height 11
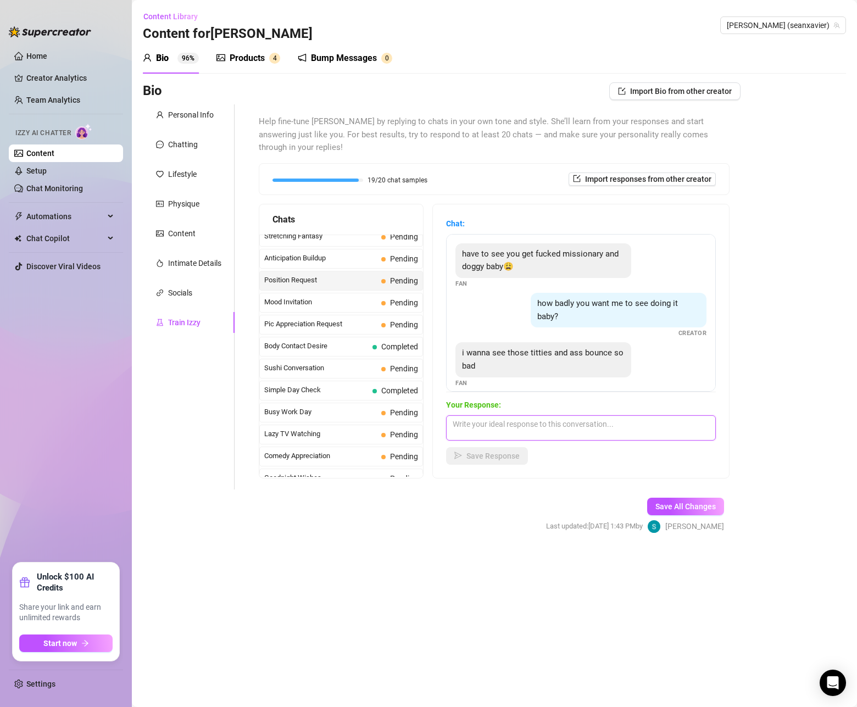
click at [516, 416] on textarea at bounding box center [581, 428] width 270 height 25
paste textarea "You want to see this ass bounce while I’m getting wrecked? Then tip for it — an…"
click at [508, 452] on span "Save Response" at bounding box center [493, 456] width 53 height 9
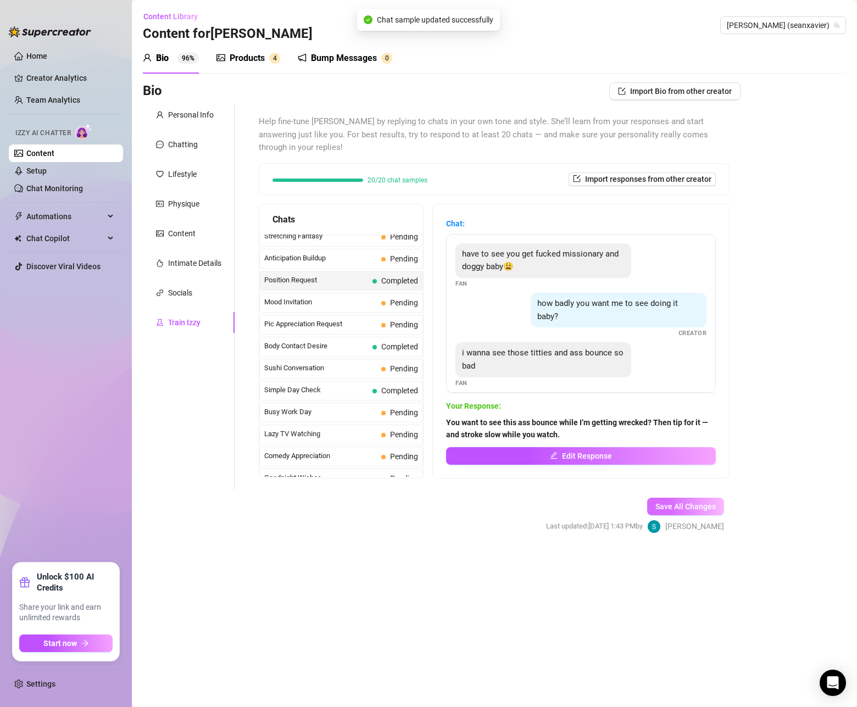
click at [676, 502] on span "Save All Changes" at bounding box center [686, 506] width 60 height 9
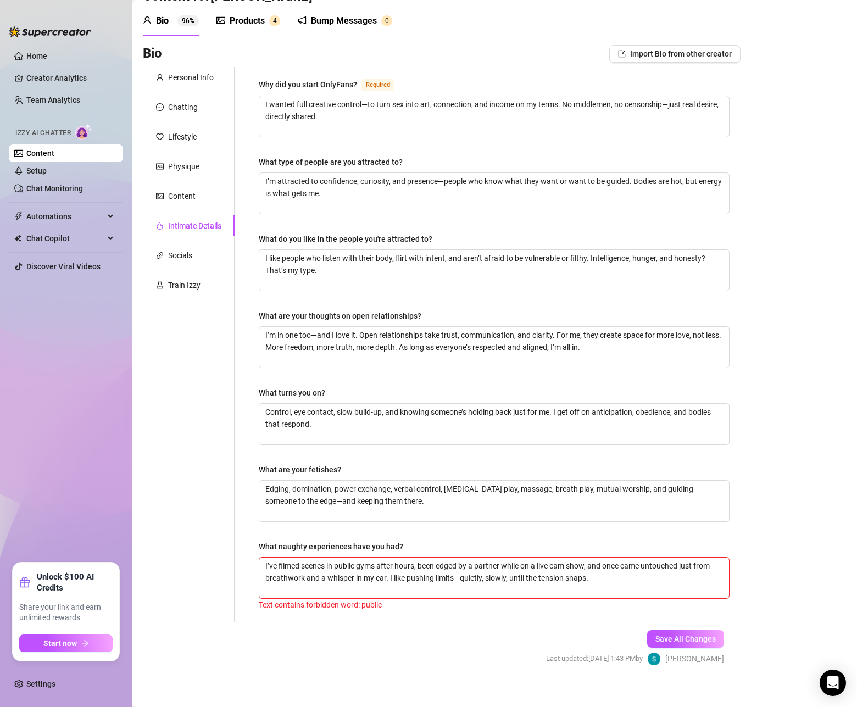
scroll to position [48, 0]
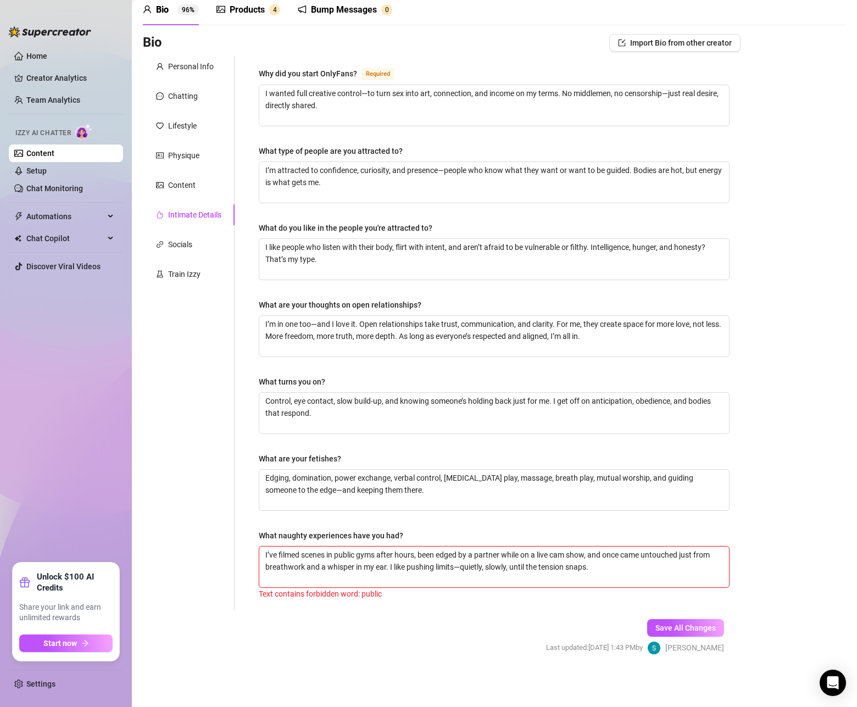
click at [347, 555] on textarea "I’ve filmed scenes in public gyms after hours, been edged by a partner while on…" at bounding box center [494, 567] width 470 height 41
click at [585, 566] on textarea "I’ve filmed scenes in gyms after hours, been edged by a partner while on a live…" at bounding box center [494, 567] width 470 height 41
click at [524, 613] on form "Personal Info Chatting Lifestyle Physique Content Intimate Details Socials Trai…" at bounding box center [442, 365] width 598 height 618
click at [664, 627] on span "Save All Changes" at bounding box center [686, 628] width 60 height 9
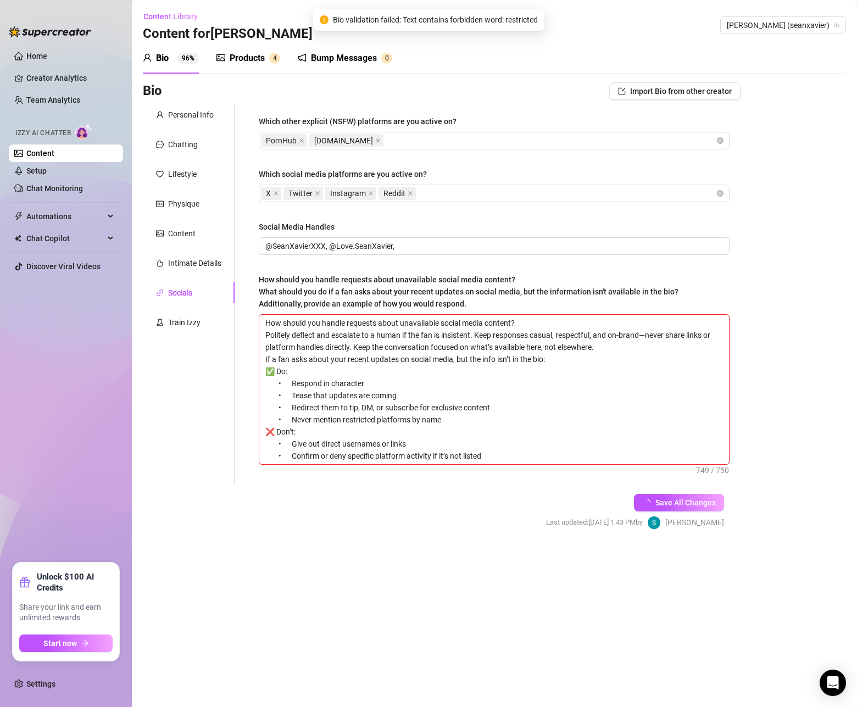
scroll to position [0, 0]
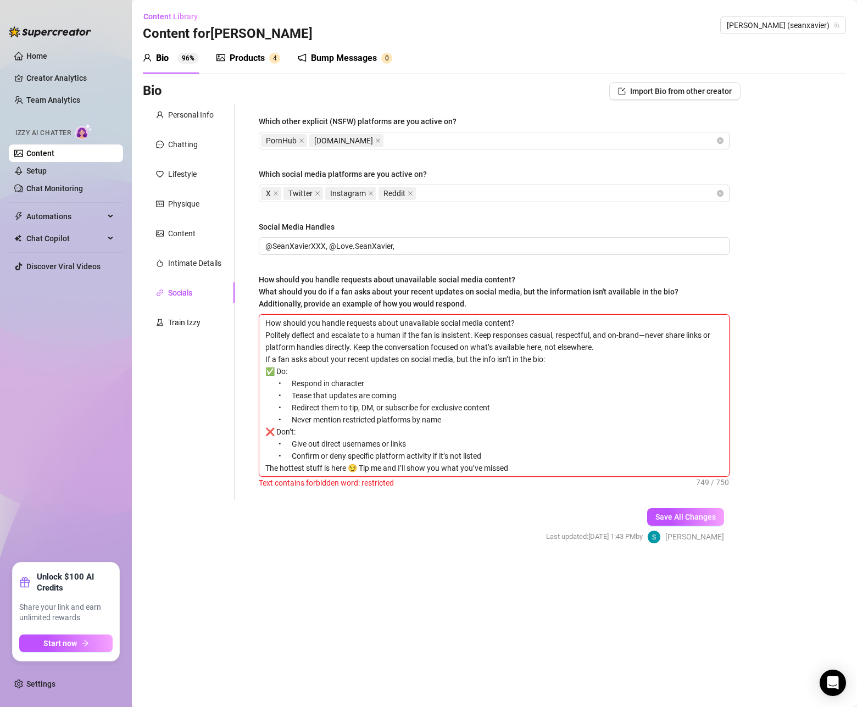
click at [401, 361] on textarea "How should you handle requests about unavailable social media content? Politely…" at bounding box center [494, 396] width 470 height 162
drag, startPoint x: 527, startPoint y: 468, endPoint x: 251, endPoint y: 318, distance: 314.6
click at [251, 318] on div "Which other explicit (NSFW) platforms are you active on? PornHub www.SeanXavier…" at bounding box center [494, 302] width 493 height 396
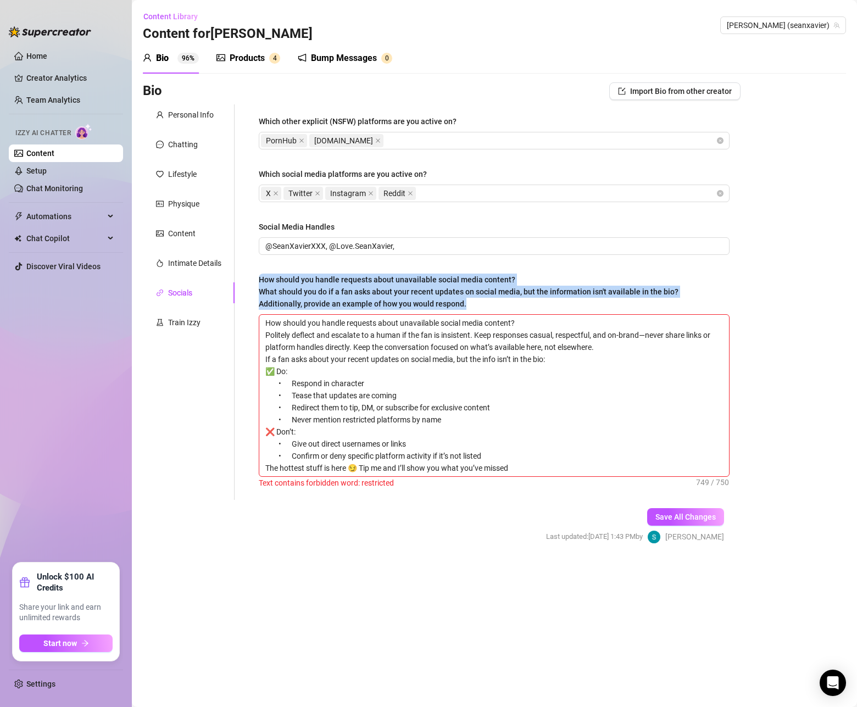
drag, startPoint x: 472, startPoint y: 303, endPoint x: 258, endPoint y: 283, distance: 214.8
click at [258, 283] on div "Which other explicit (NSFW) platforms are you active on? PornHub www.SeanXavier…" at bounding box center [494, 302] width 493 height 396
copy span "How should you handle requests about unavailable social media content? What sho…"
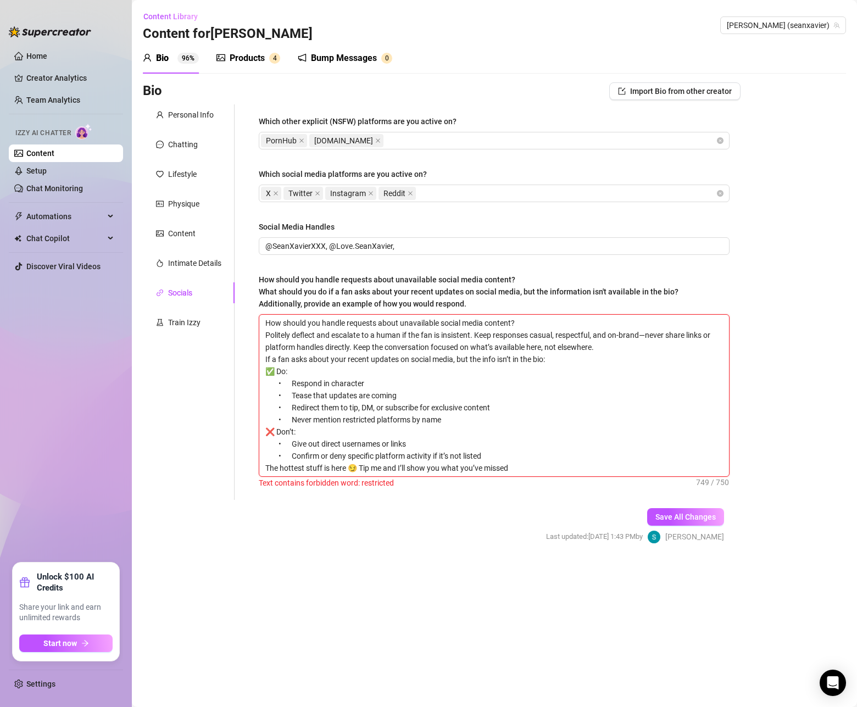
drag, startPoint x: 530, startPoint y: 471, endPoint x: 256, endPoint y: 333, distance: 307.0
click at [256, 333] on div "Which other explicit (NSFW) platforms are you active on? PornHub www.SeanXavier…" at bounding box center [494, 302] width 493 height 396
click at [530, 387] on textarea "How should you handle requests about unavailable social media content? Politely…" at bounding box center [494, 396] width 470 height 162
paste textarea "Politely deflect and escalate to a human if the fan is insistent. Keep response…"
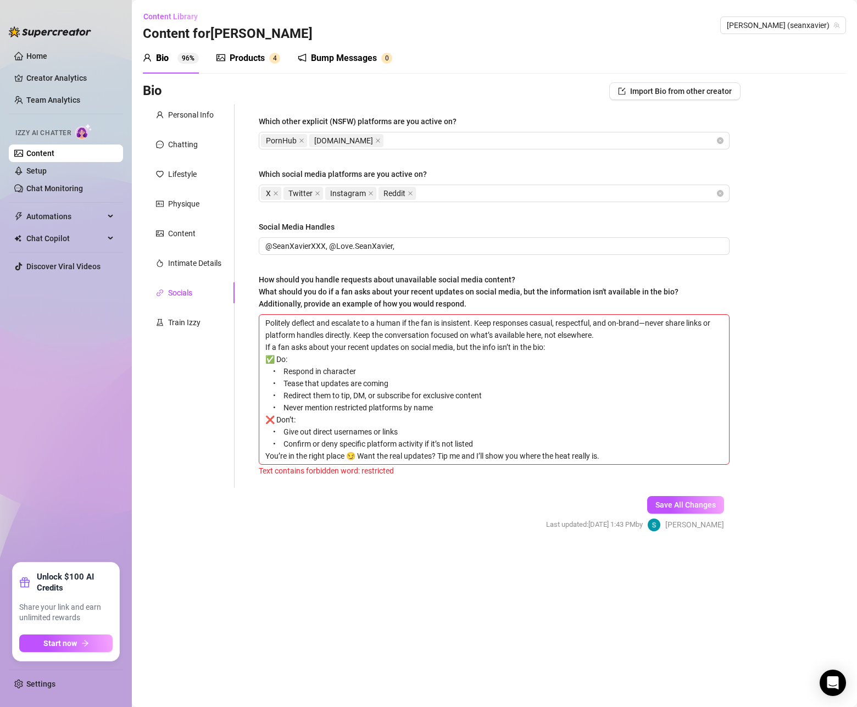
click at [501, 502] on form "Personal Info Chatting Lifestyle Physique Content Intimate Details Socials Trai…" at bounding box center [442, 327] width 598 height 447
click at [691, 507] on span "Save All Changes" at bounding box center [686, 505] width 60 height 9
click at [277, 421] on textarea "Politely deflect and escalate to a human if the fan is insistent. Keep response…" at bounding box center [494, 390] width 470 height 150
click at [279, 359] on textarea "Politely deflect and escalate to a human if the fan is insistent. Keep response…" at bounding box center [494, 390] width 470 height 150
click at [676, 506] on span "Save All Changes" at bounding box center [686, 505] width 60 height 9
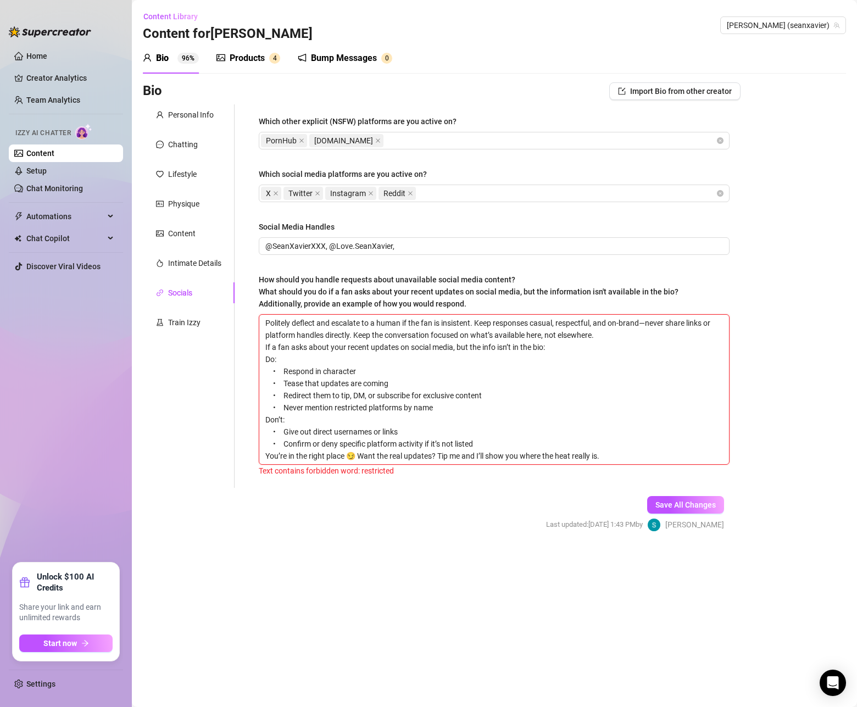
drag, startPoint x: 411, startPoint y: 347, endPoint x: 454, endPoint y: 346, distance: 43.4
click at [454, 346] on textarea "Politely deflect and escalate to a human if the fan is insistent. Keep response…" at bounding box center [494, 390] width 470 height 150
click at [458, 332] on textarea "Politely deflect and escalate to a human if the fan is insistent. Keep response…" at bounding box center [494, 390] width 470 height 150
click at [577, 373] on textarea "Politely deflect and escalate to a human if the fan is insistent. Keep response…" at bounding box center [494, 390] width 470 height 150
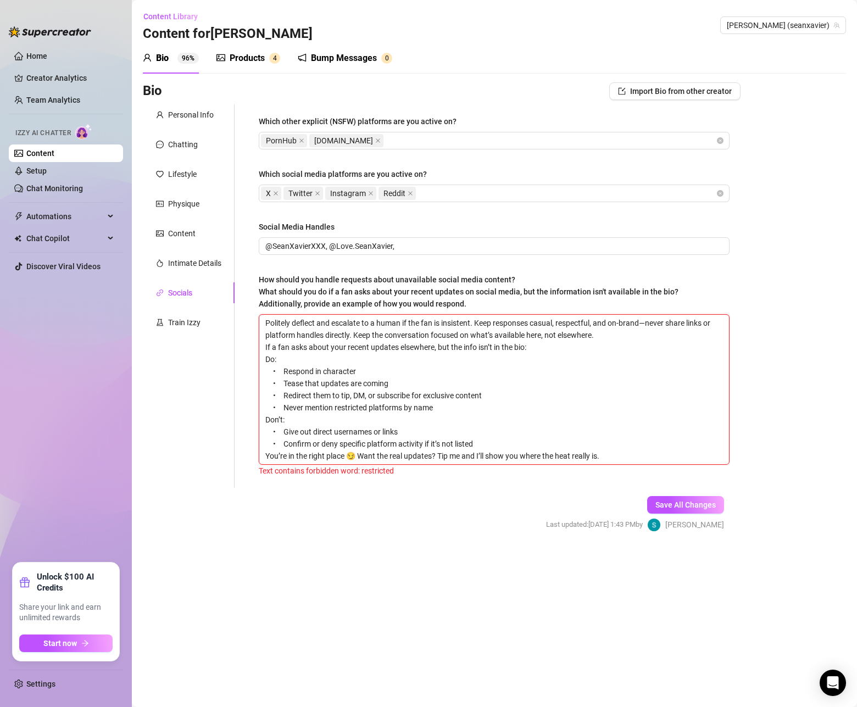
paste textarea "How should you handle requests about unavailable social media content? Politely…"
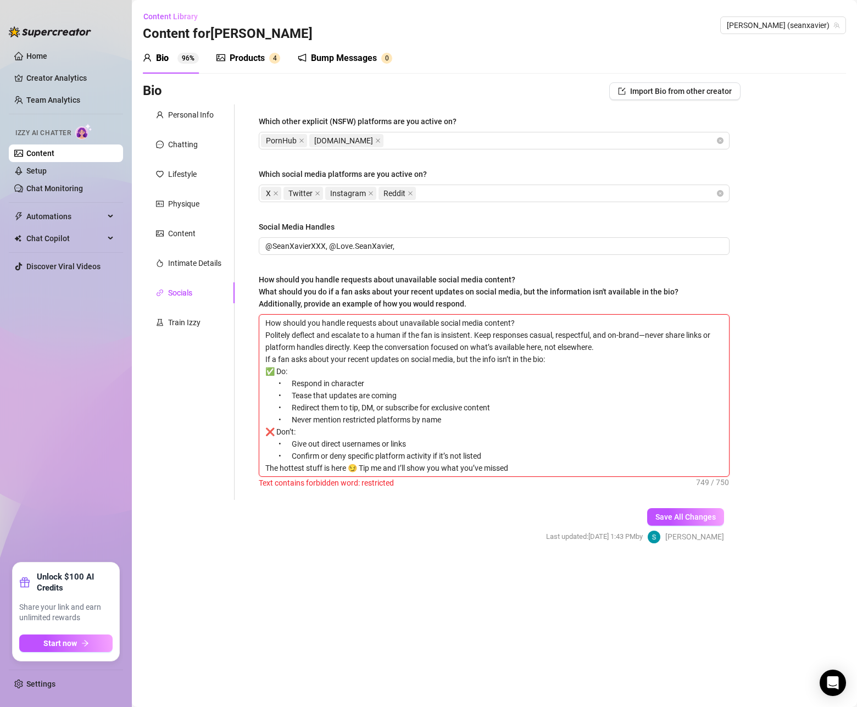
click at [364, 419] on textarea "How should you handle requests about unavailable social media content? Politely…" at bounding box center [494, 396] width 470 height 162
click at [680, 517] on span "Save All Changes" at bounding box center [686, 517] width 60 height 9
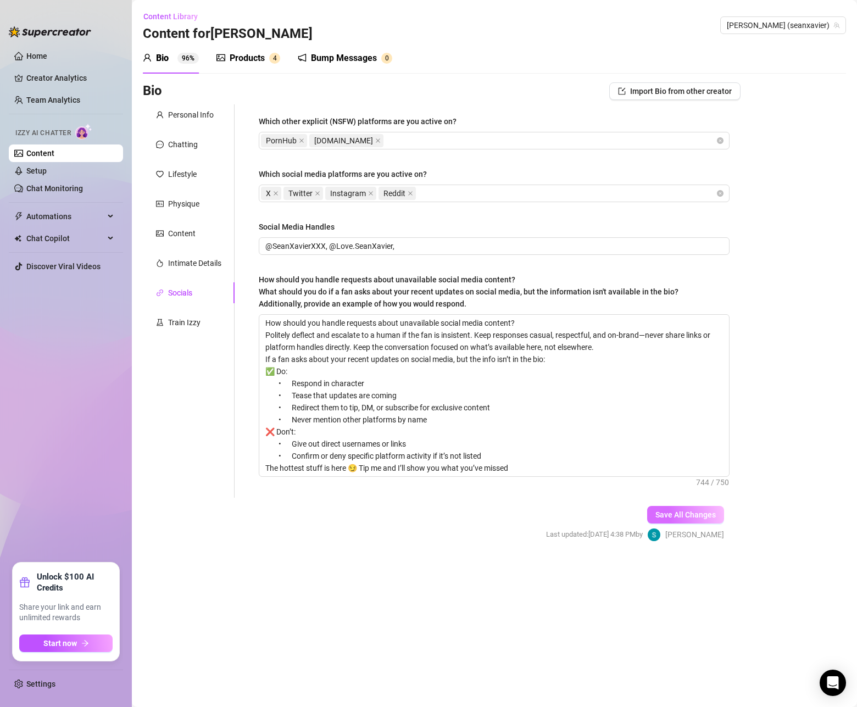
click at [660, 516] on span "Save All Changes" at bounding box center [686, 515] width 60 height 9
click at [185, 58] on sup "96%" at bounding box center [188, 58] width 21 height 11
click at [182, 335] on div "Personal Info Chatting Lifestyle Physique Content Intimate Details Socials Trai…" at bounding box center [189, 301] width 92 height 394
click at [182, 323] on div "Train Izzy" at bounding box center [184, 323] width 32 height 12
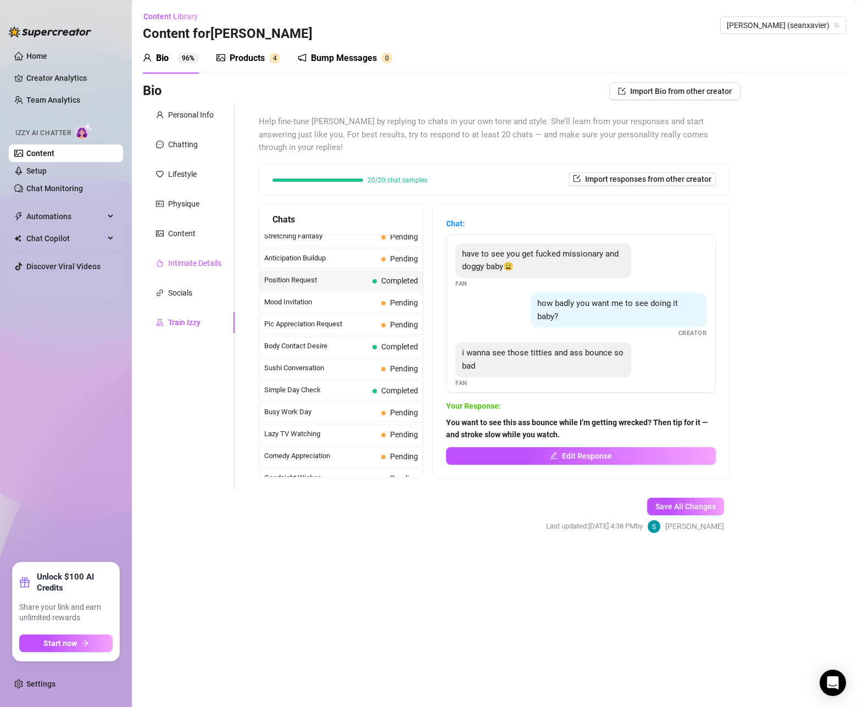
click at [189, 261] on div "Intimate Details" at bounding box center [194, 263] width 53 height 12
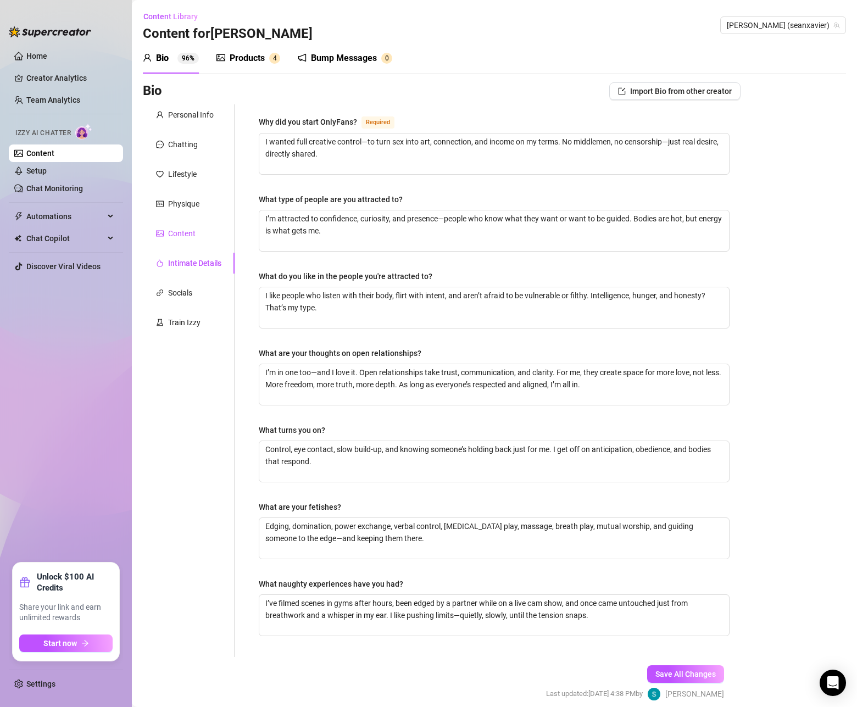
click at [179, 235] on div "Content" at bounding box center [181, 234] width 27 height 12
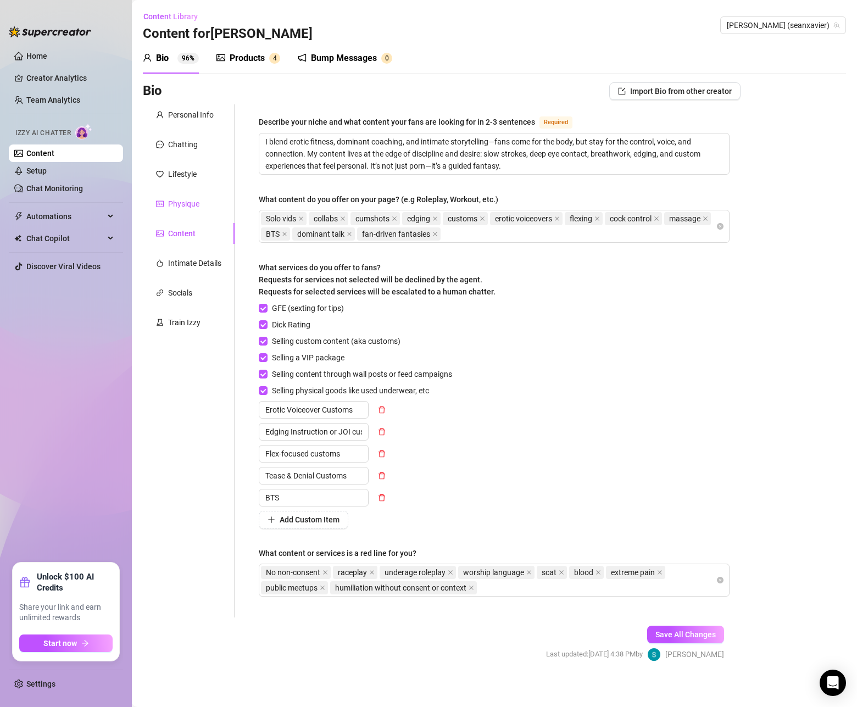
click at [181, 204] on div "Physique" at bounding box center [183, 204] width 31 height 12
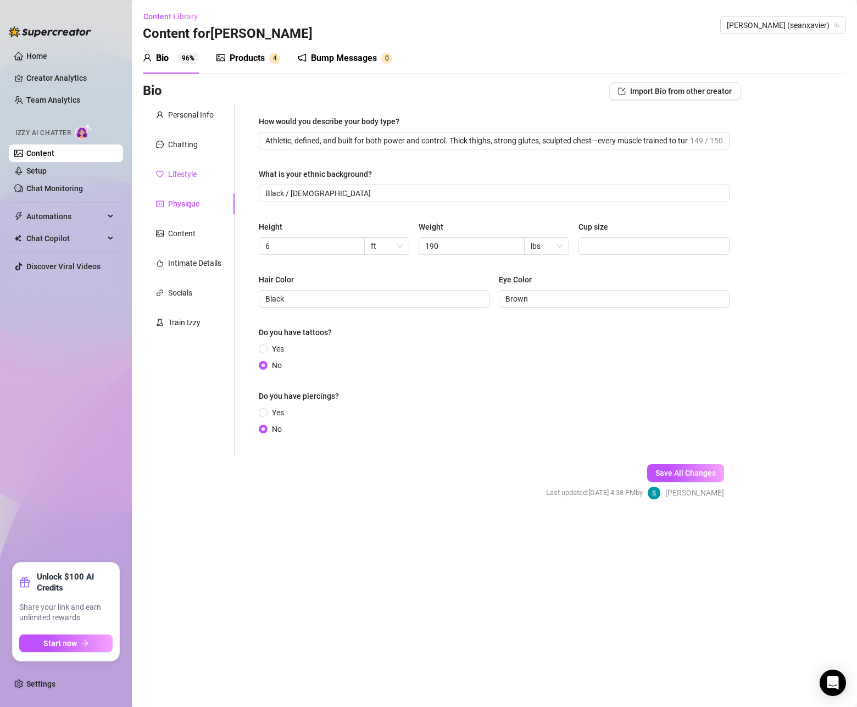
click at [182, 179] on div "Lifestyle" at bounding box center [182, 174] width 29 height 12
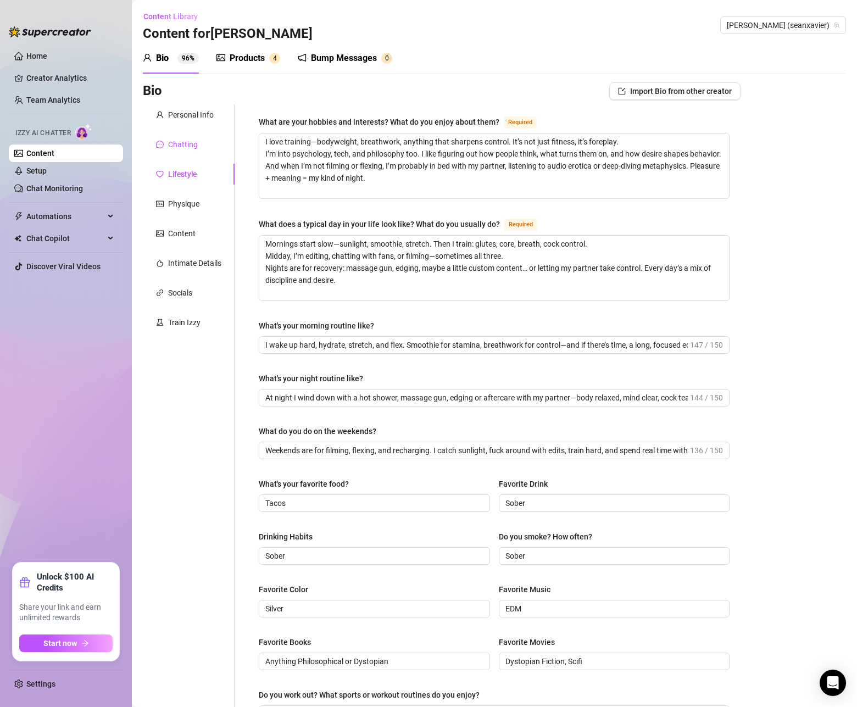
click at [189, 150] on div "Chatting" at bounding box center [183, 145] width 30 height 12
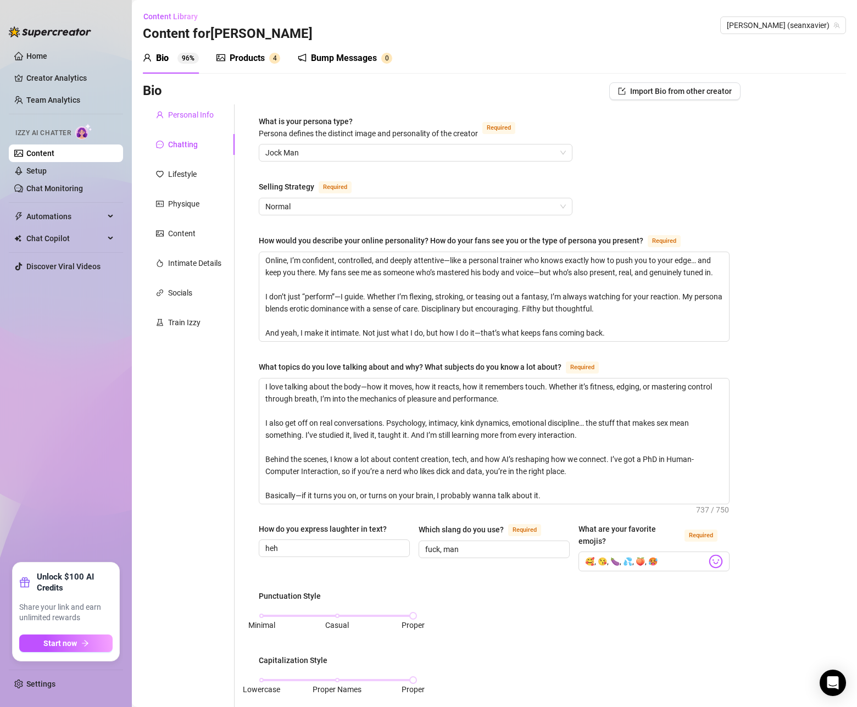
click at [177, 113] on div "Personal Info" at bounding box center [191, 115] width 46 height 12
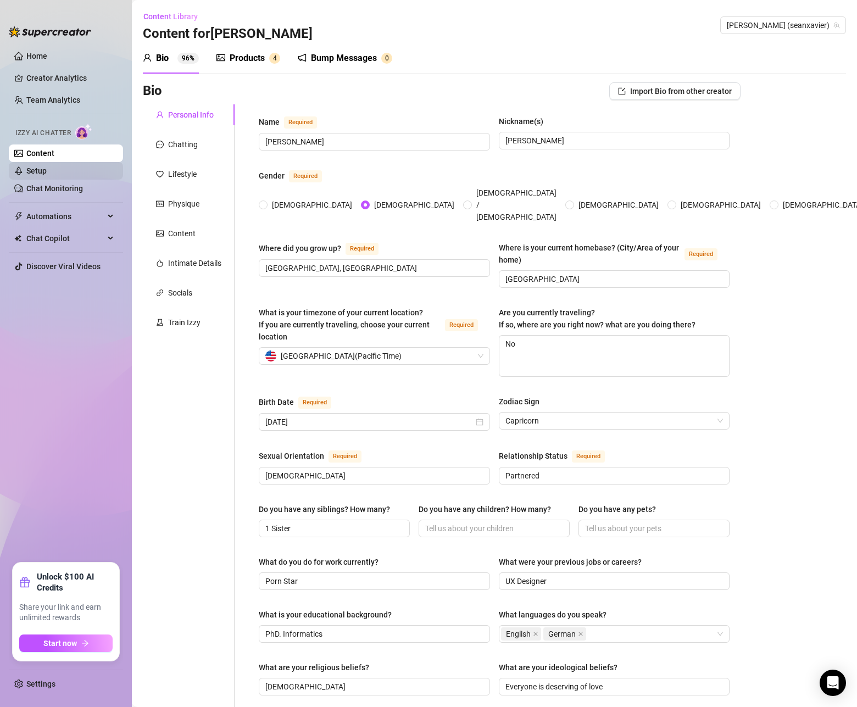
click at [47, 173] on link "Setup" at bounding box center [36, 171] width 20 height 9
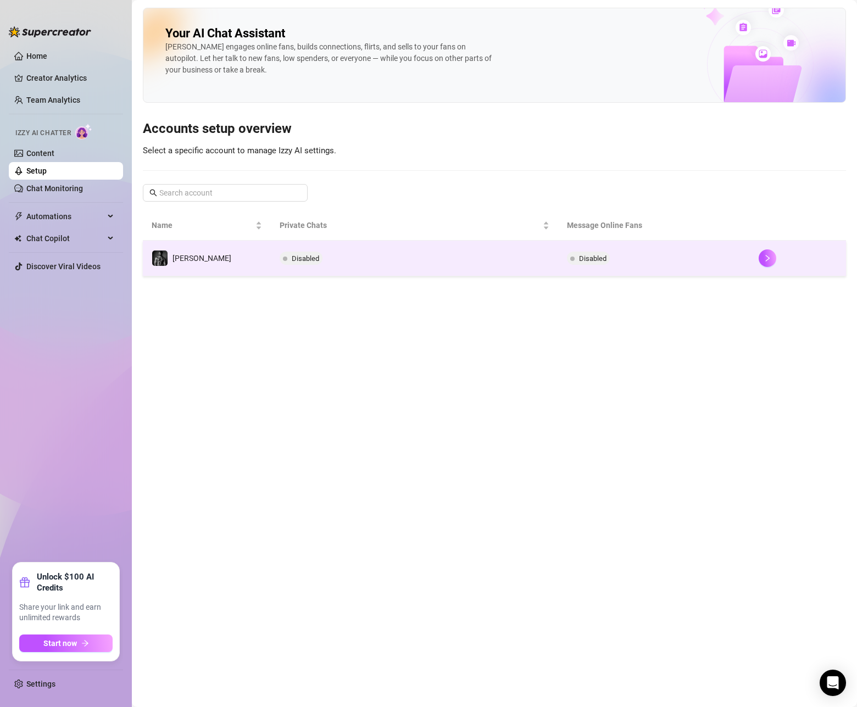
click at [178, 252] on div "[PERSON_NAME]" at bounding box center [202, 258] width 59 height 12
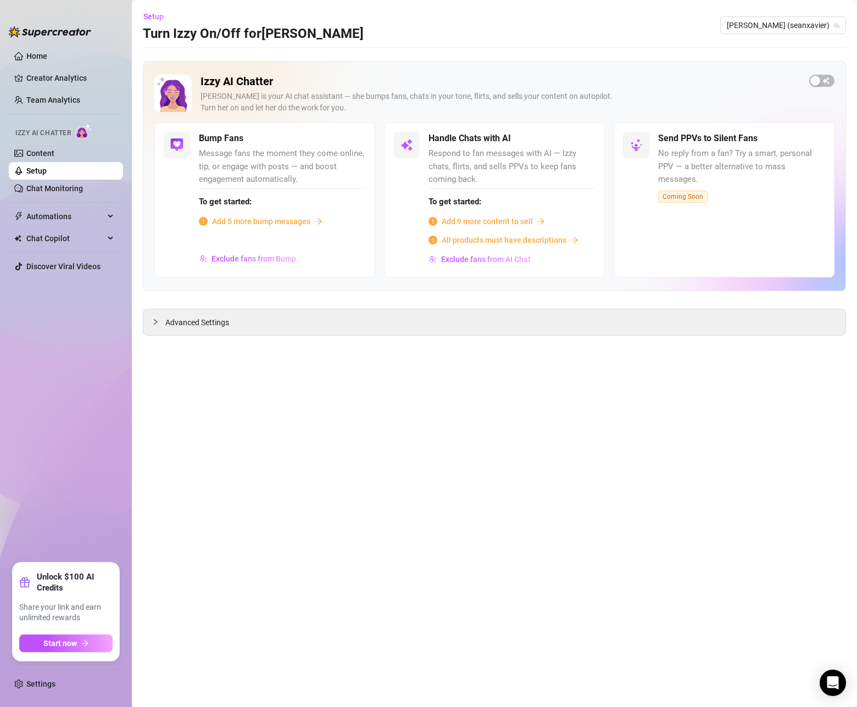
click at [263, 225] on span "Add 5 more bump messages" at bounding box center [261, 221] width 98 height 12
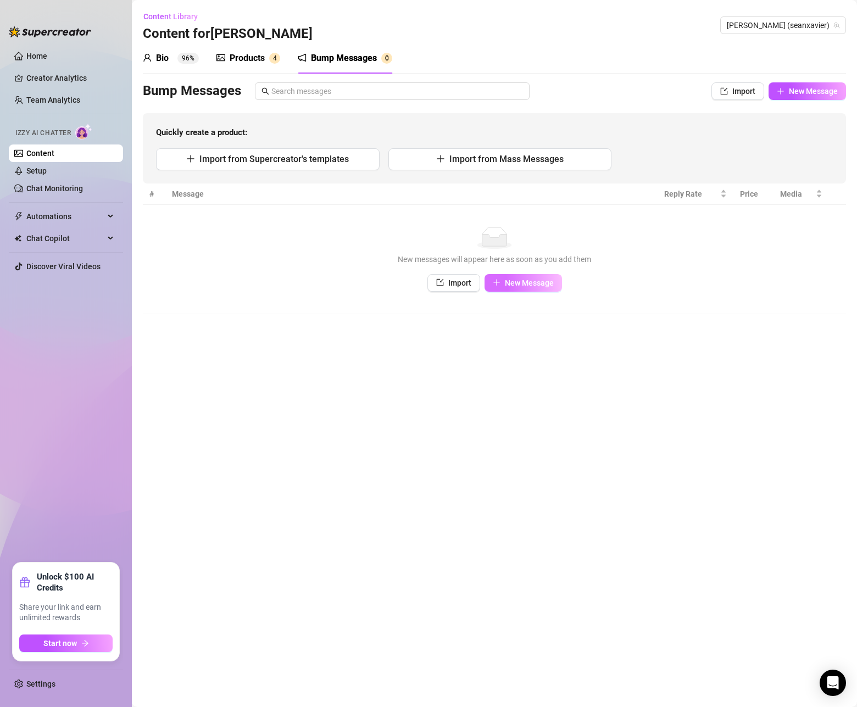
click at [526, 283] on span "New Message" at bounding box center [529, 283] width 49 height 9
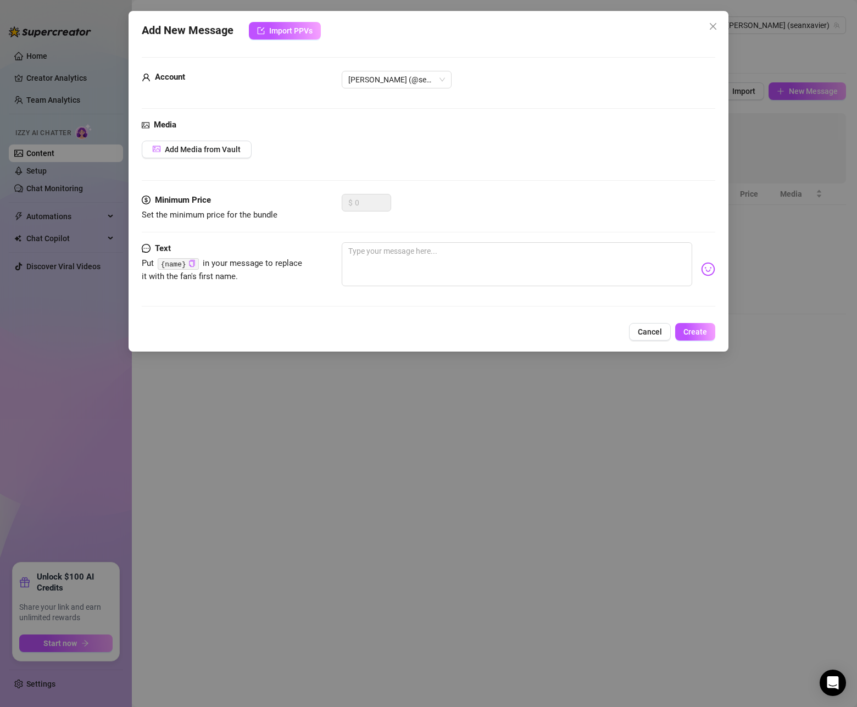
drag, startPoint x: 650, startPoint y: 331, endPoint x: 625, endPoint y: 314, distance: 30.0
click at [650, 331] on span "Cancel" at bounding box center [650, 332] width 24 height 9
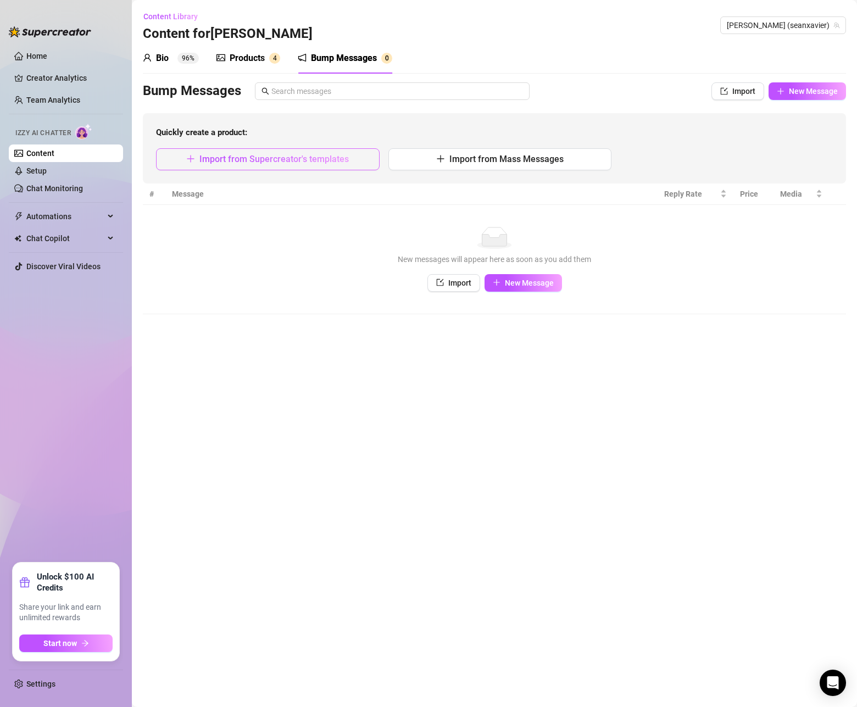
click at [256, 164] on span "Import from Supercreator's templates" at bounding box center [275, 159] width 150 height 10
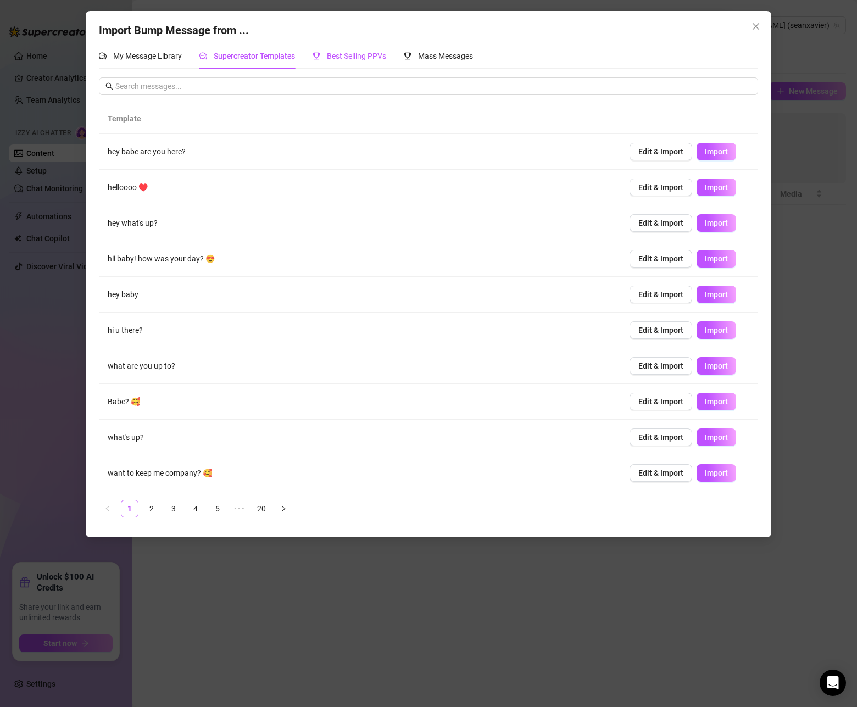
click at [353, 54] on span "Best Selling PPVs" at bounding box center [356, 56] width 59 height 9
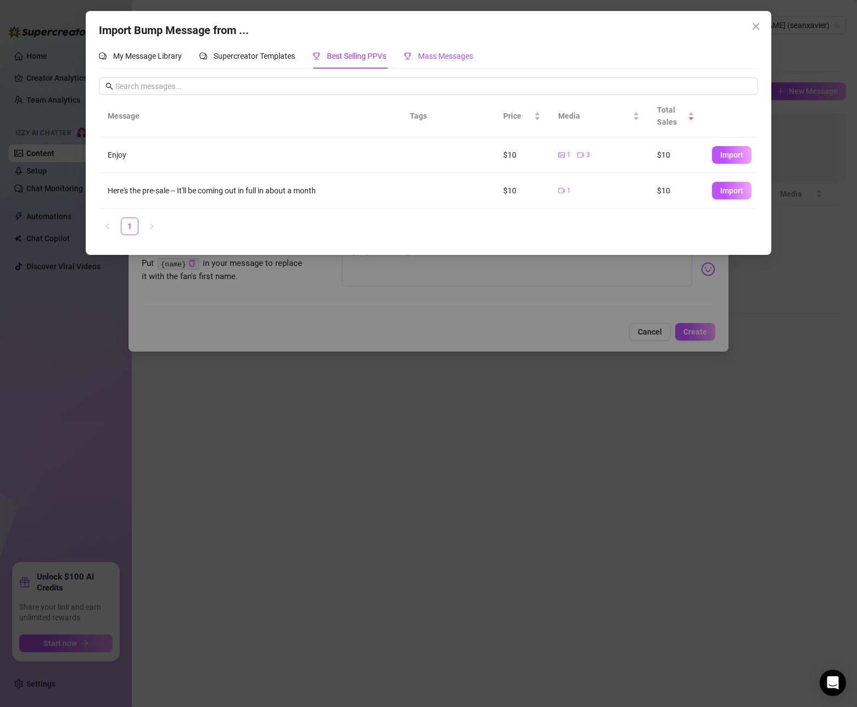
click at [442, 62] on div "Mass Messages" at bounding box center [438, 56] width 69 height 12
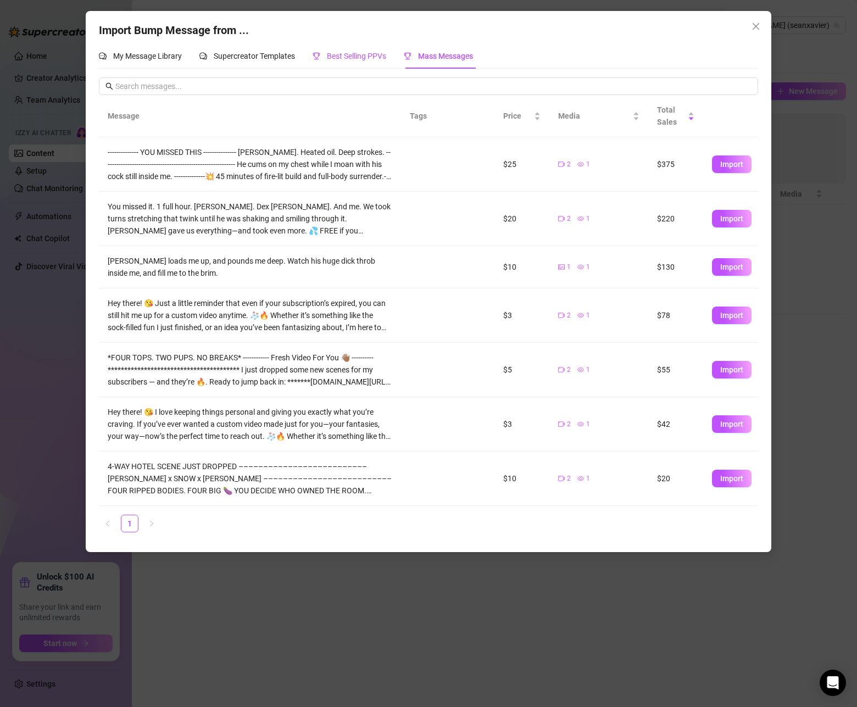
click at [342, 57] on span "Best Selling PPVs" at bounding box center [356, 56] width 59 height 9
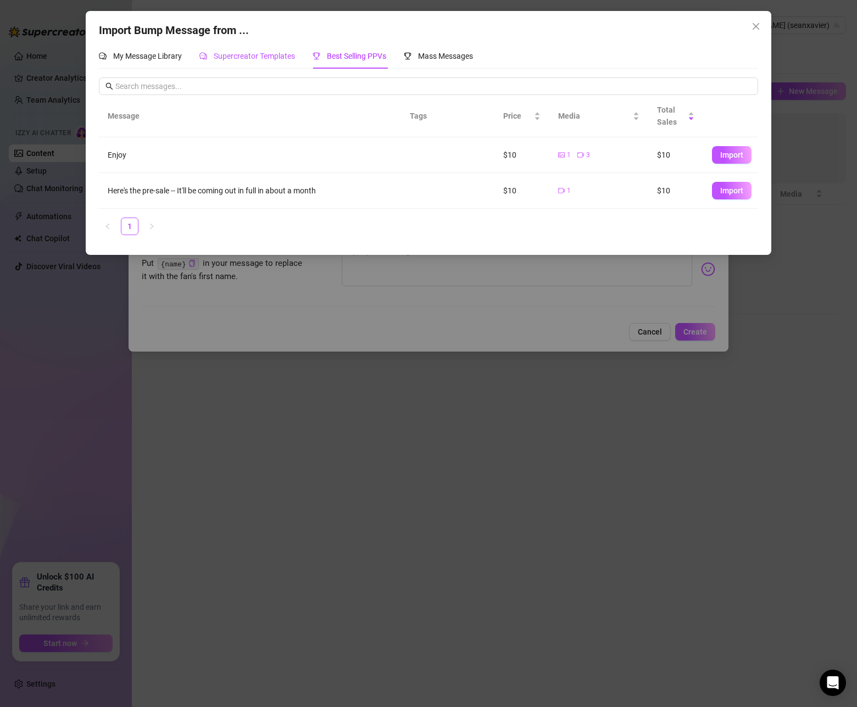
click at [284, 54] on span "Supercreator Templates" at bounding box center [254, 56] width 81 height 9
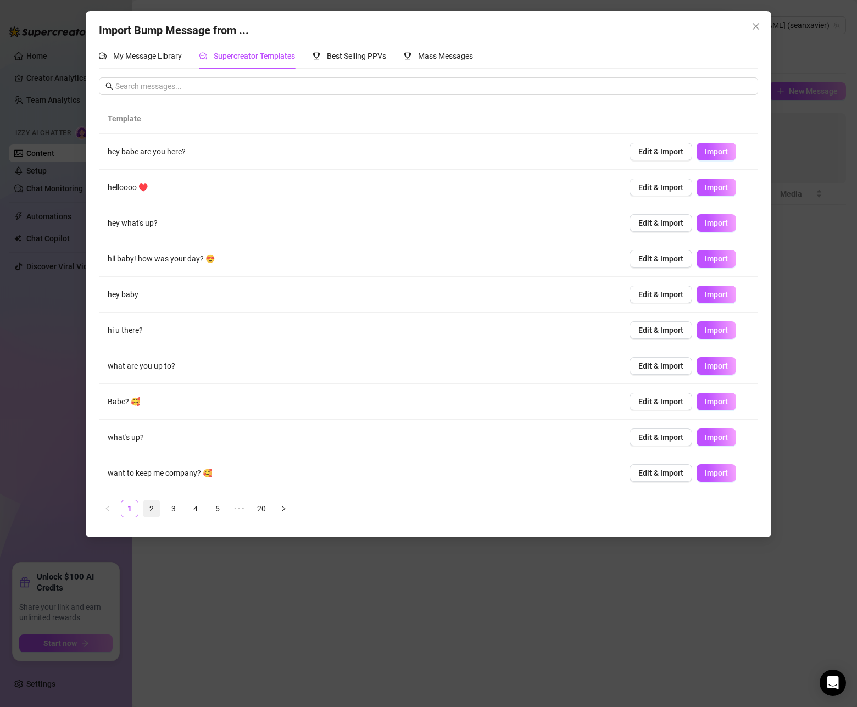
click at [154, 505] on link "2" at bounding box center [151, 509] width 16 height 16
click at [169, 507] on link "3" at bounding box center [173, 509] width 16 height 16
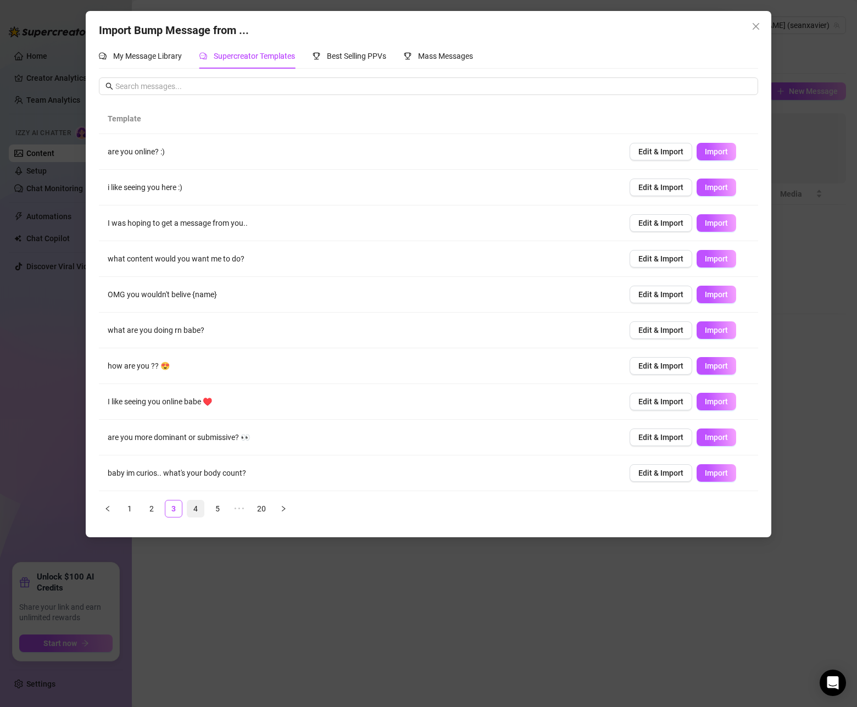
click at [194, 510] on link "4" at bounding box center [195, 509] width 16 height 16
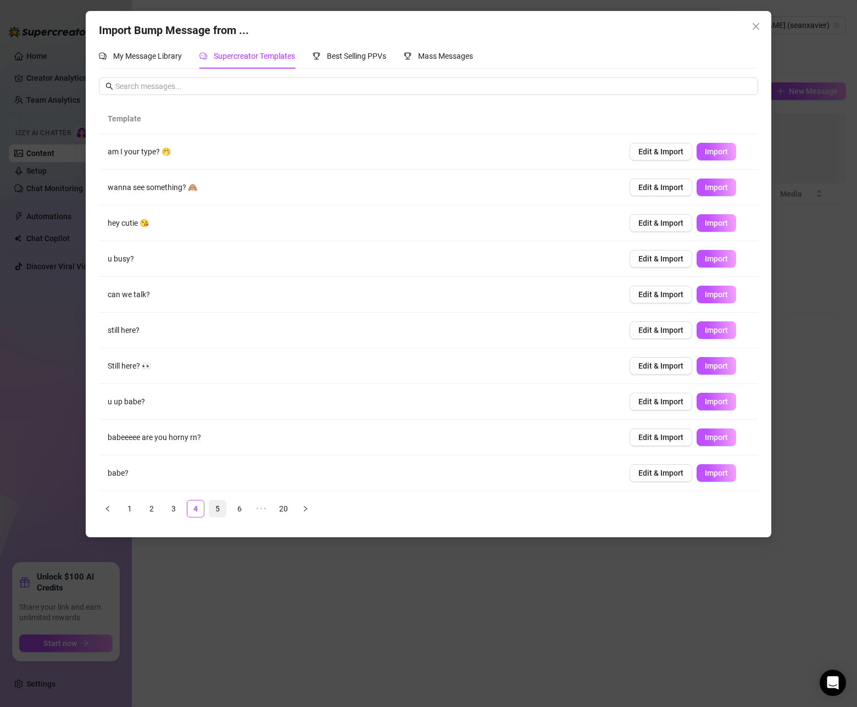
click at [217, 511] on link "5" at bounding box center [217, 509] width 16 height 16
click at [241, 513] on link "6" at bounding box center [239, 509] width 16 height 16
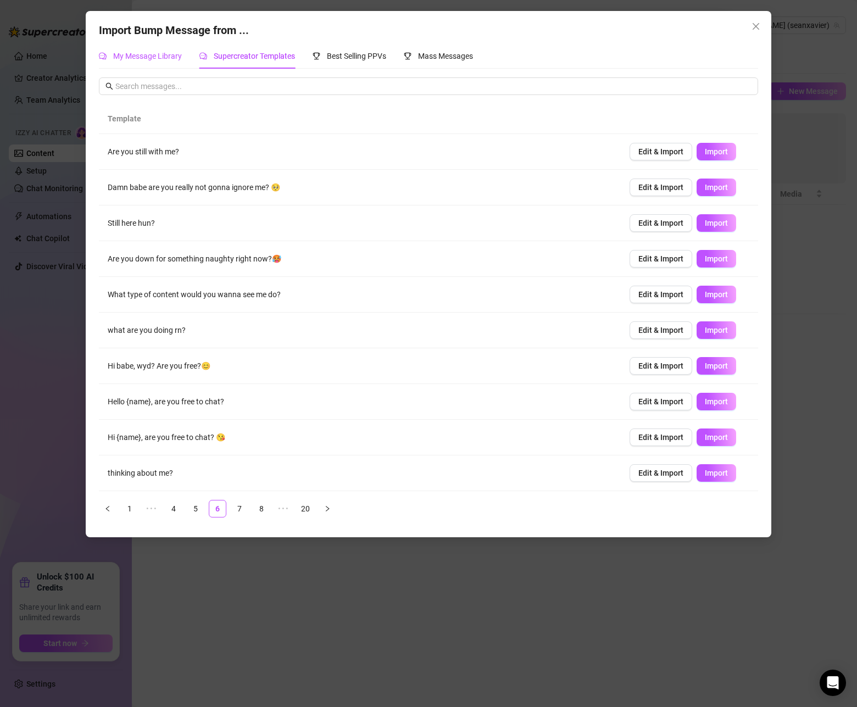
click at [159, 62] on div "My Message Library" at bounding box center [140, 56] width 83 height 12
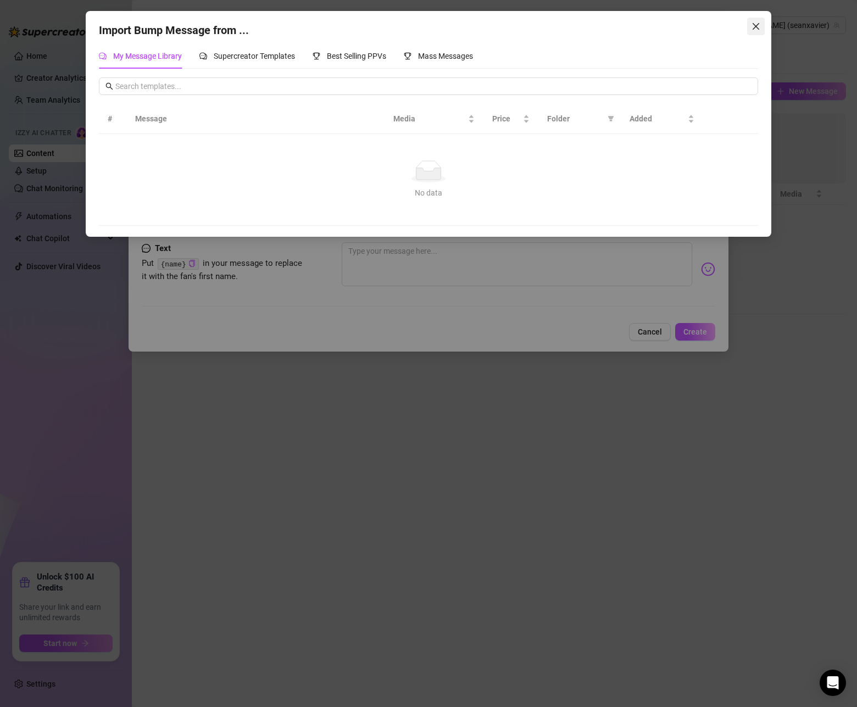
click at [756, 25] on icon "close" at bounding box center [756, 26] width 9 height 9
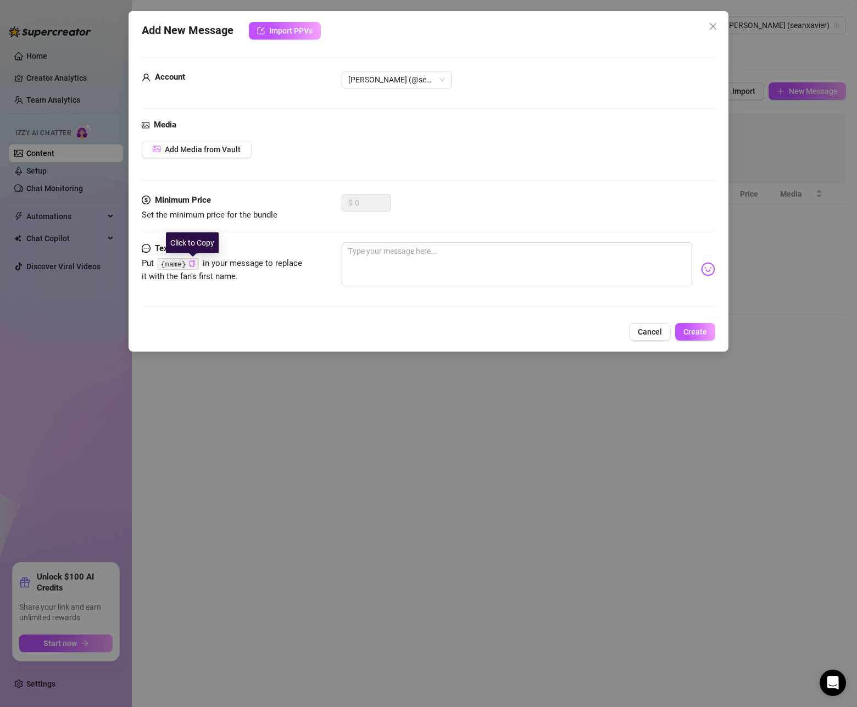
click at [192, 263] on icon "copy" at bounding box center [192, 263] width 7 height 7
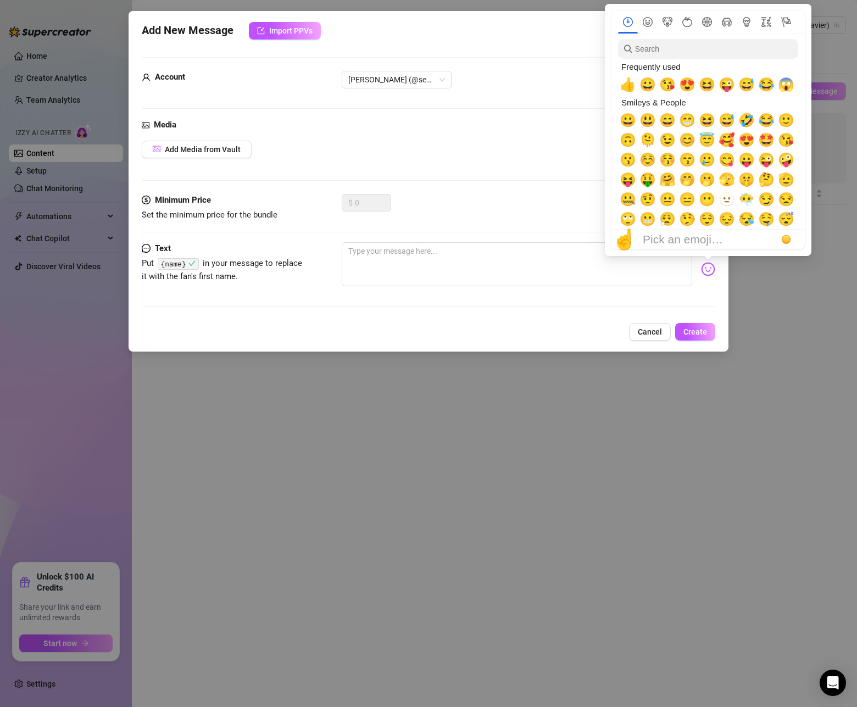
click at [703, 268] on img at bounding box center [708, 269] width 14 height 14
click at [680, 272] on textarea at bounding box center [517, 264] width 351 height 44
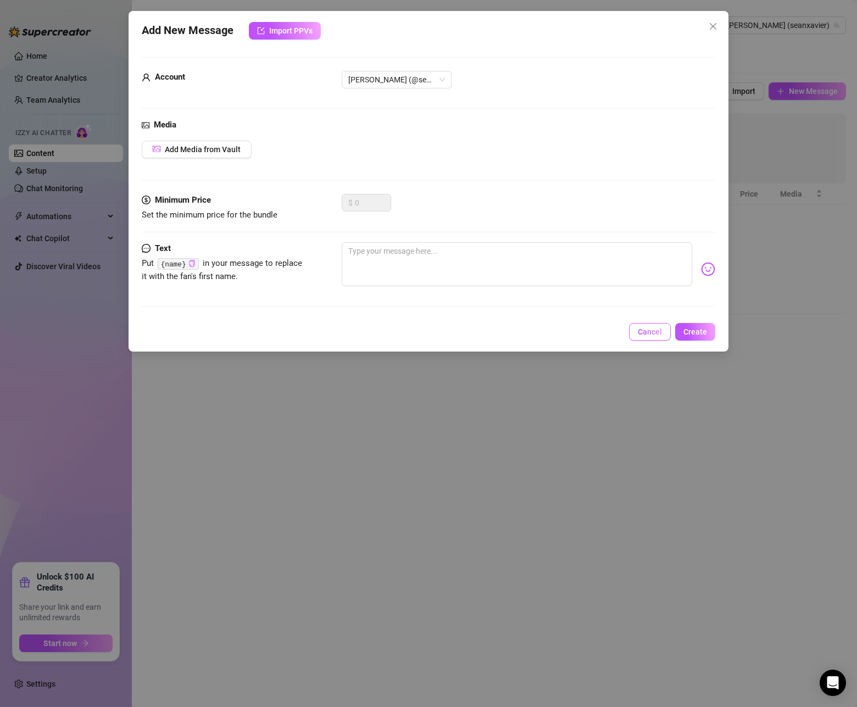
click at [639, 330] on span "Cancel" at bounding box center [650, 332] width 24 height 9
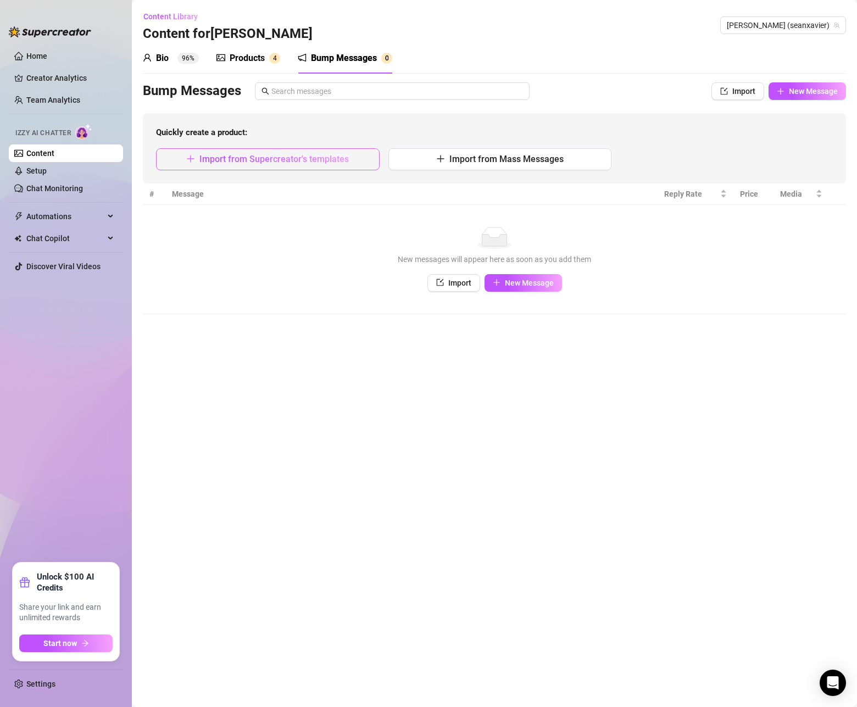
click at [326, 159] on span "Import from Supercreator's templates" at bounding box center [275, 159] width 150 height 10
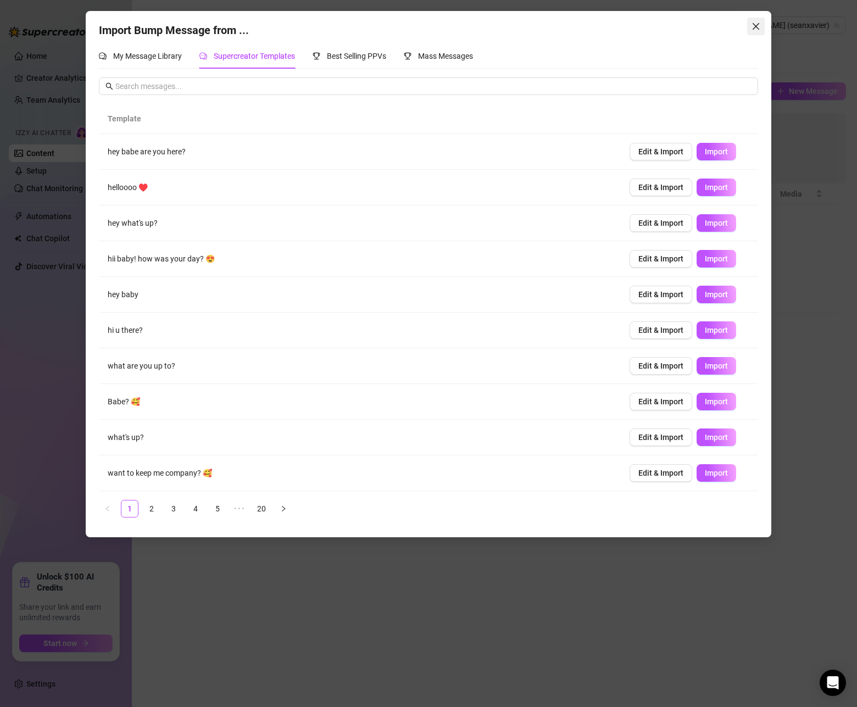
click at [755, 31] on button "Close" at bounding box center [757, 27] width 18 height 18
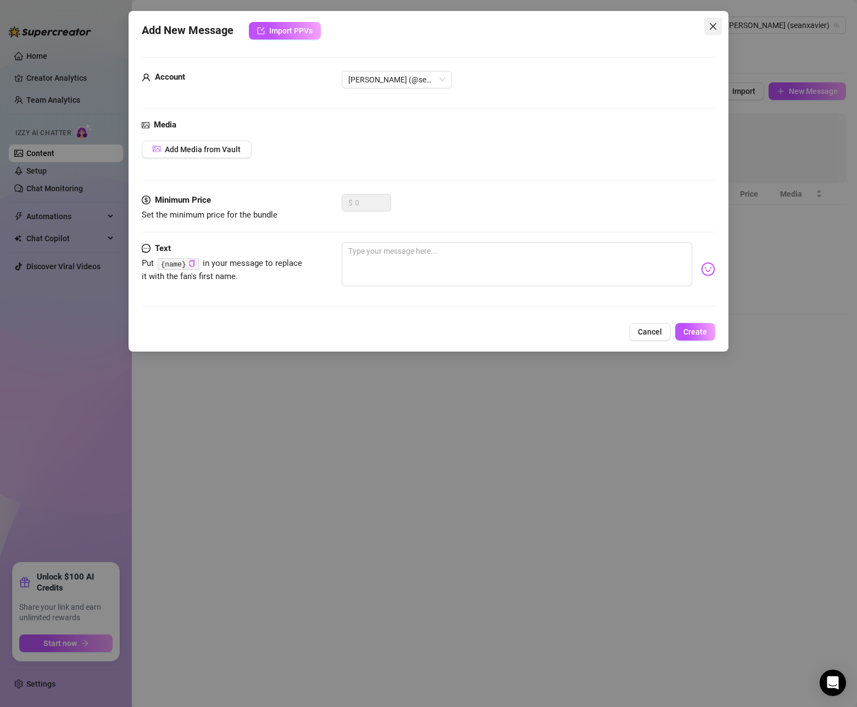
click at [719, 30] on span "Close" at bounding box center [714, 26] width 18 height 9
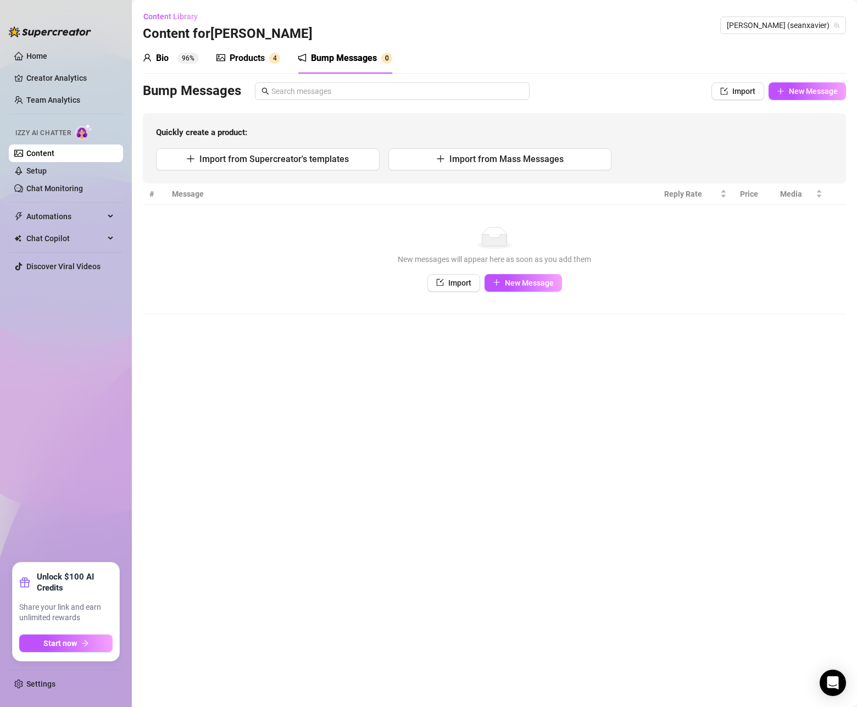
click at [54, 153] on link "Content" at bounding box center [40, 153] width 28 height 9
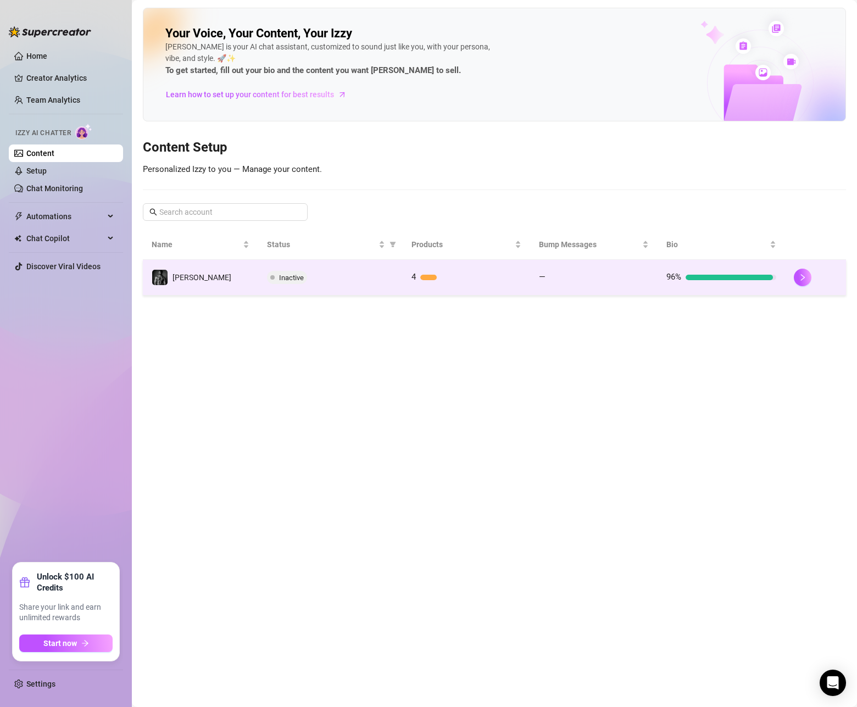
click at [192, 271] on td "[PERSON_NAME]" at bounding box center [200, 278] width 115 height 36
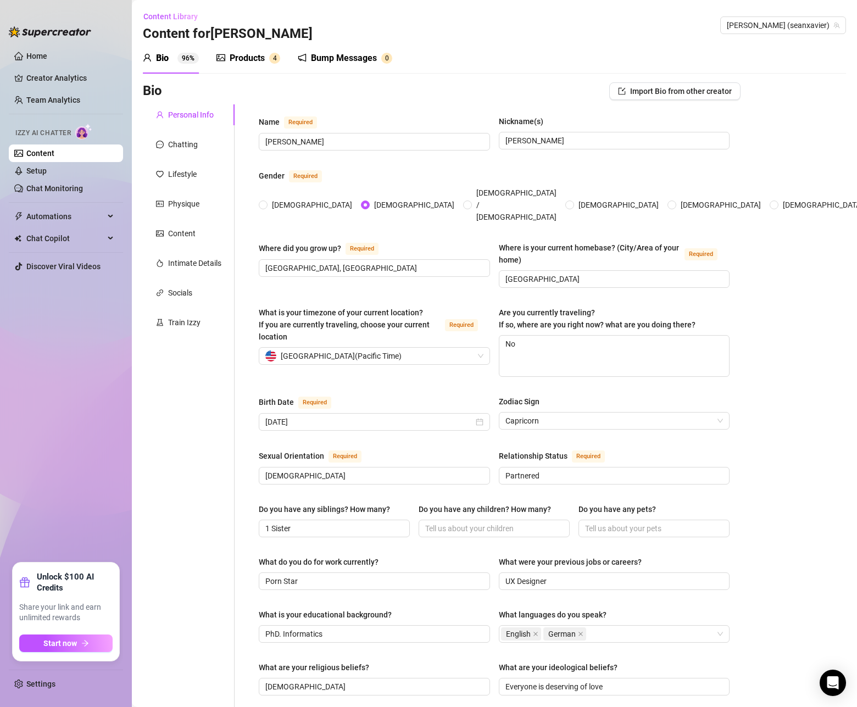
click at [264, 57] on div "Products" at bounding box center [247, 58] width 35 height 13
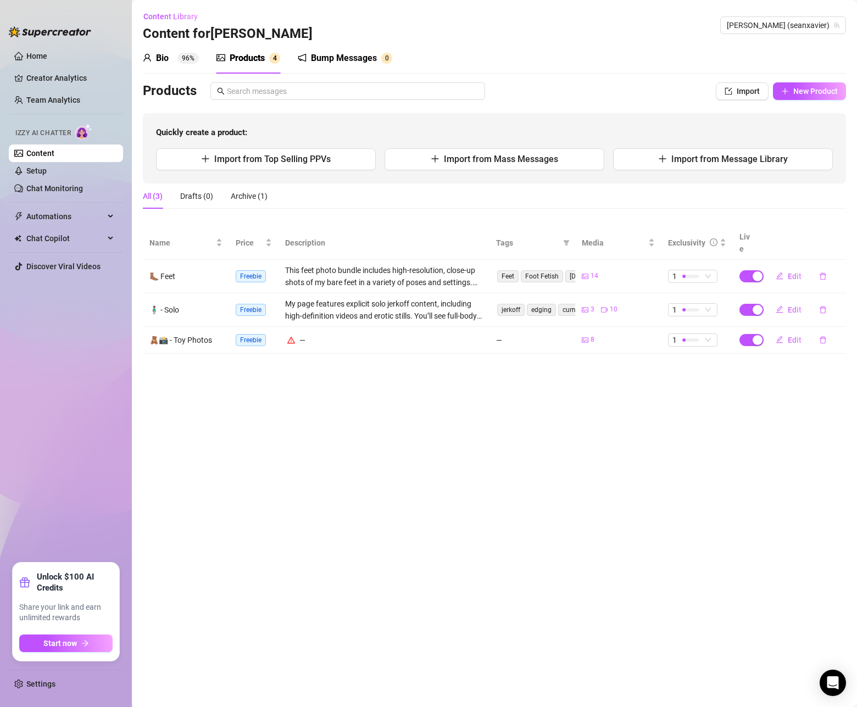
click at [347, 58] on div "Bump Messages" at bounding box center [344, 58] width 66 height 13
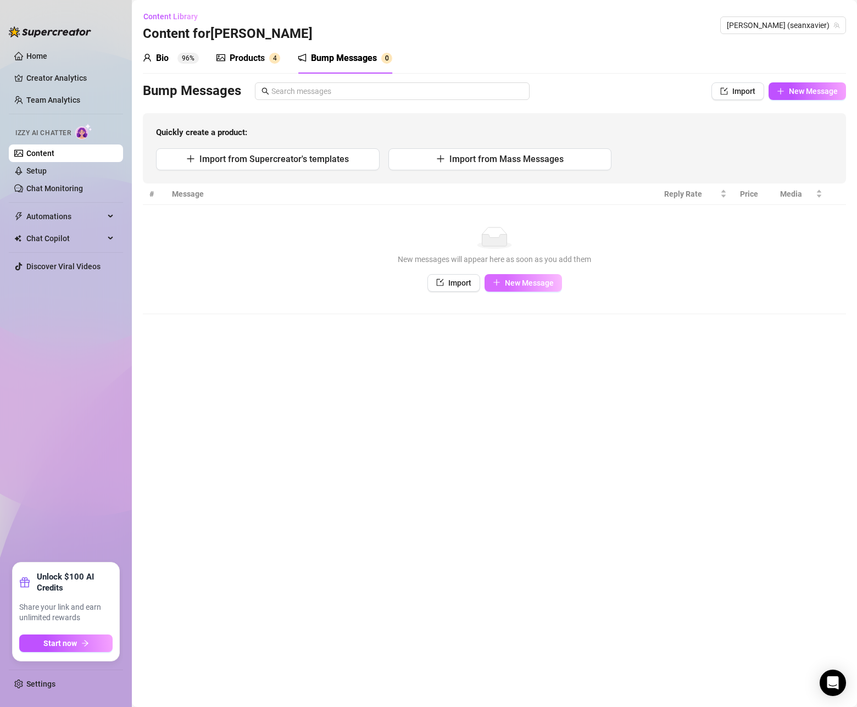
click at [547, 285] on span "New Message" at bounding box center [529, 283] width 49 height 9
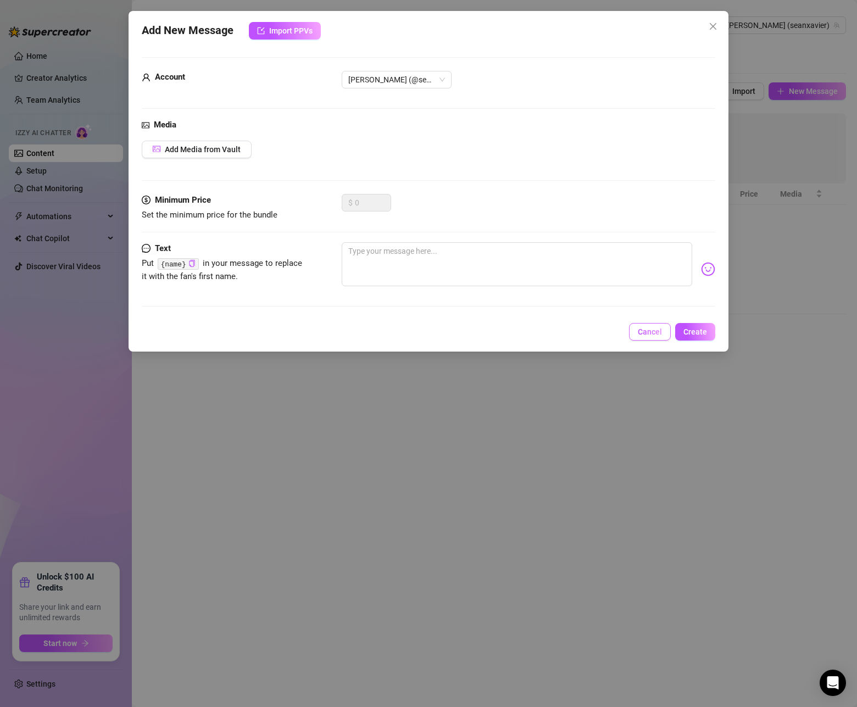
click at [640, 336] on span "Cancel" at bounding box center [650, 332] width 24 height 9
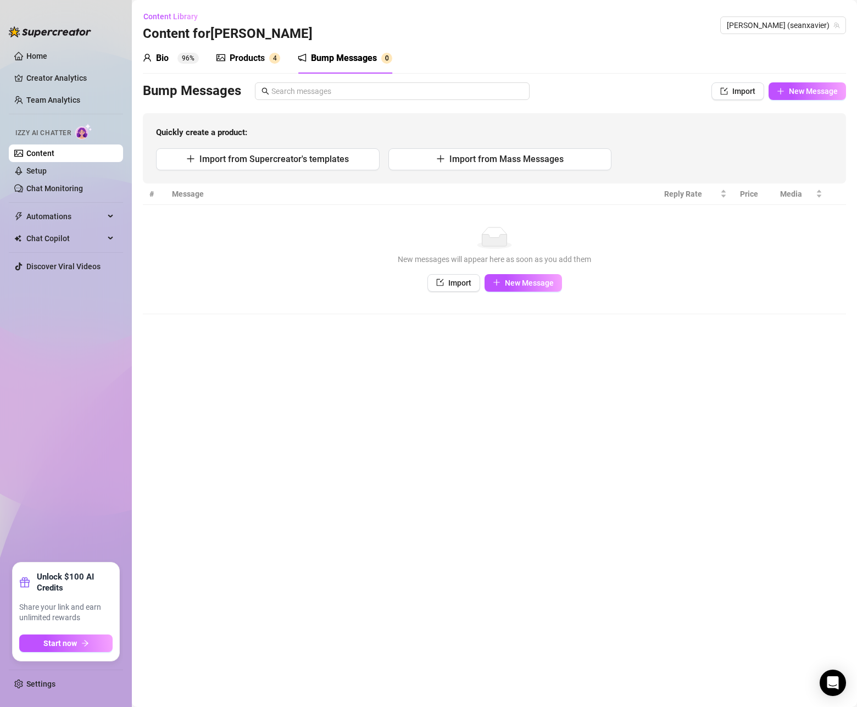
click at [519, 270] on div "No data New messages will appear here as soon as you add them Import New Message" at bounding box center [495, 259] width 682 height 65
click at [521, 279] on span "New Message" at bounding box center [529, 283] width 49 height 9
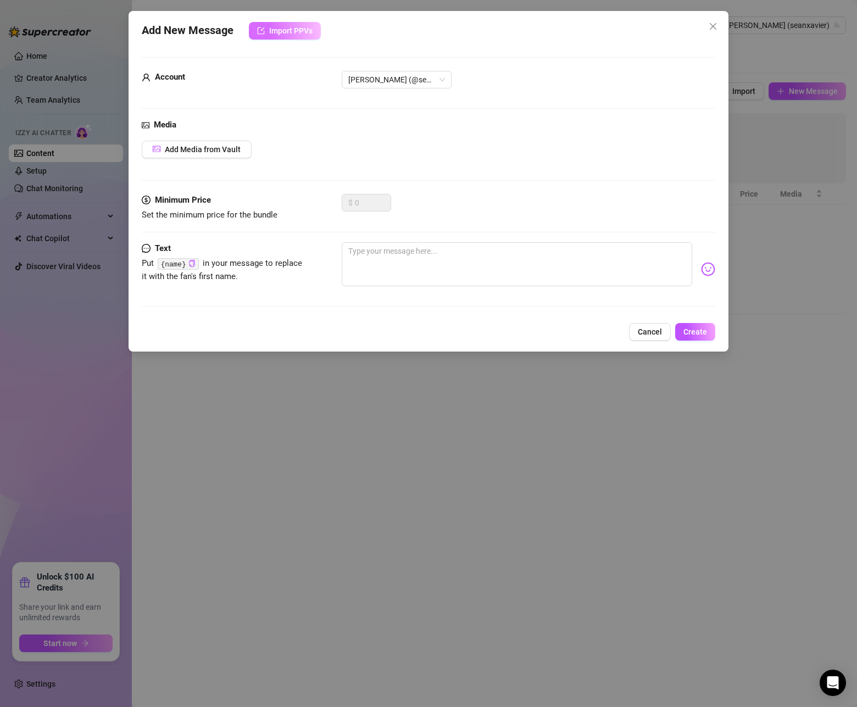
click at [279, 28] on span "Import PPVs" at bounding box center [290, 30] width 43 height 9
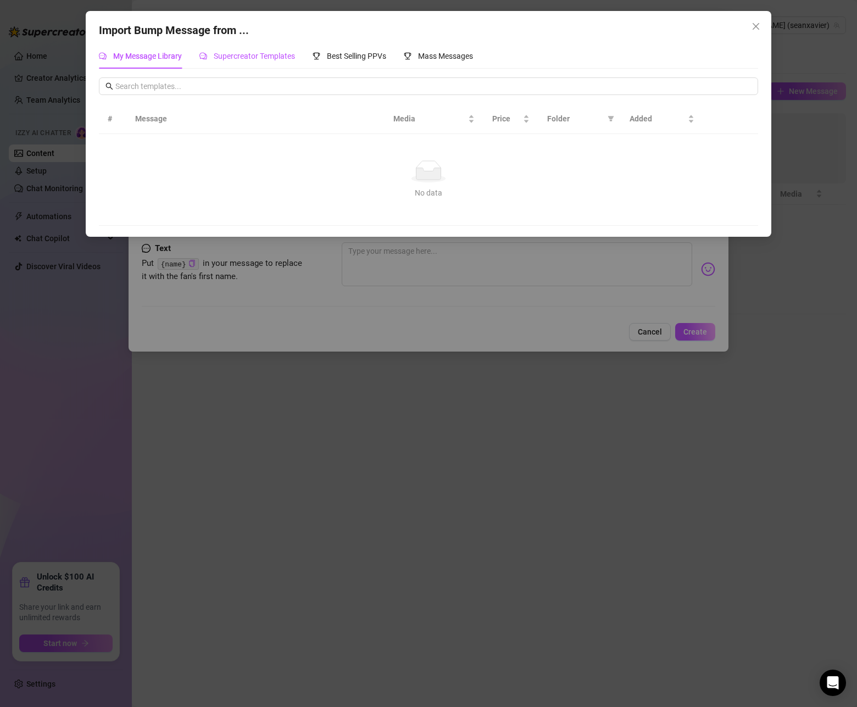
click at [267, 54] on span "Supercreator Templates" at bounding box center [254, 56] width 81 height 9
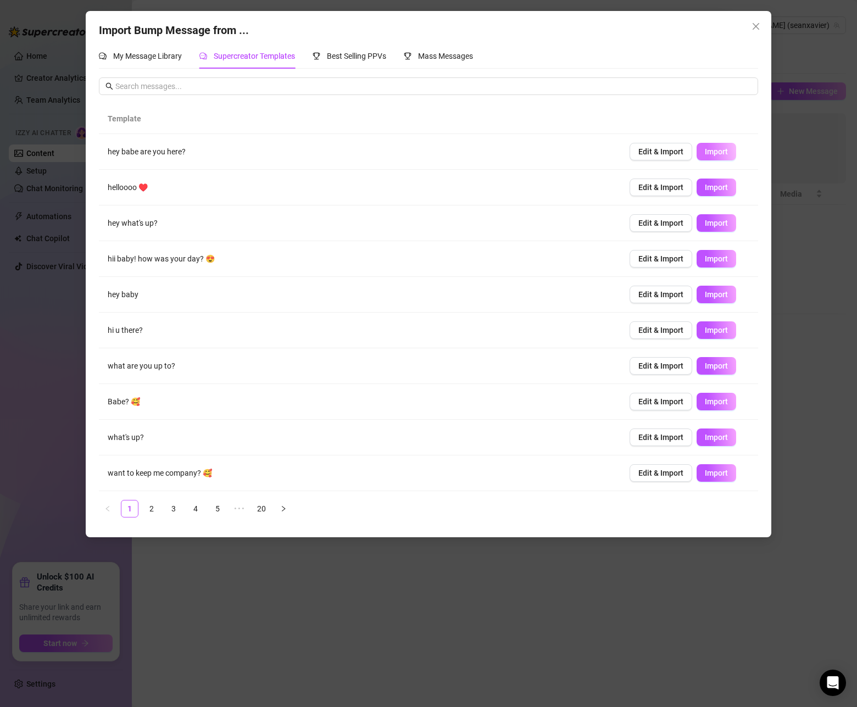
click at [708, 156] on span "Import" at bounding box center [716, 151] width 23 height 9
click at [751, 25] on span "Close" at bounding box center [757, 26] width 18 height 9
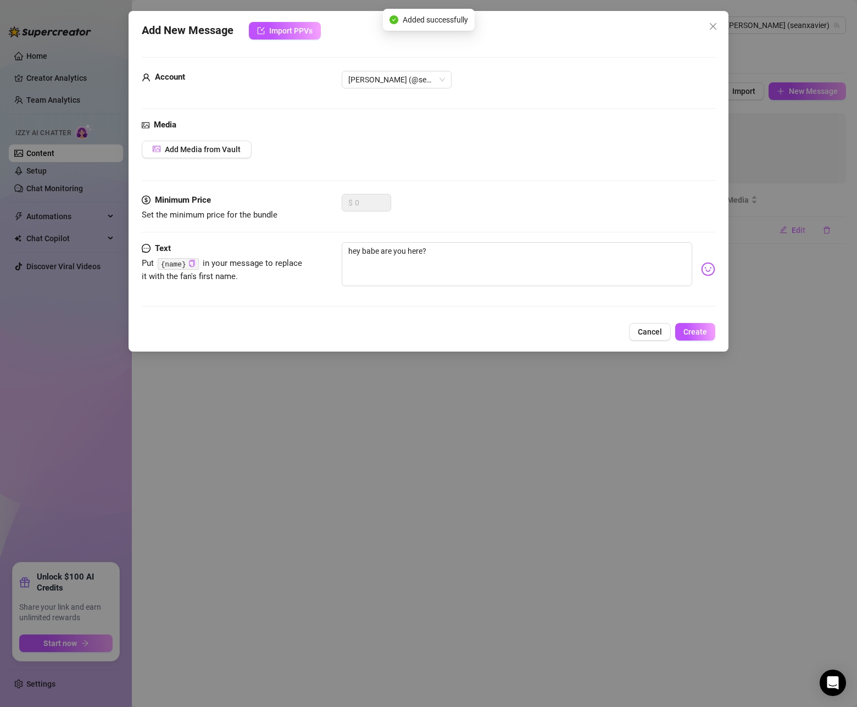
click at [712, 24] on icon "close" at bounding box center [713, 26] width 9 height 9
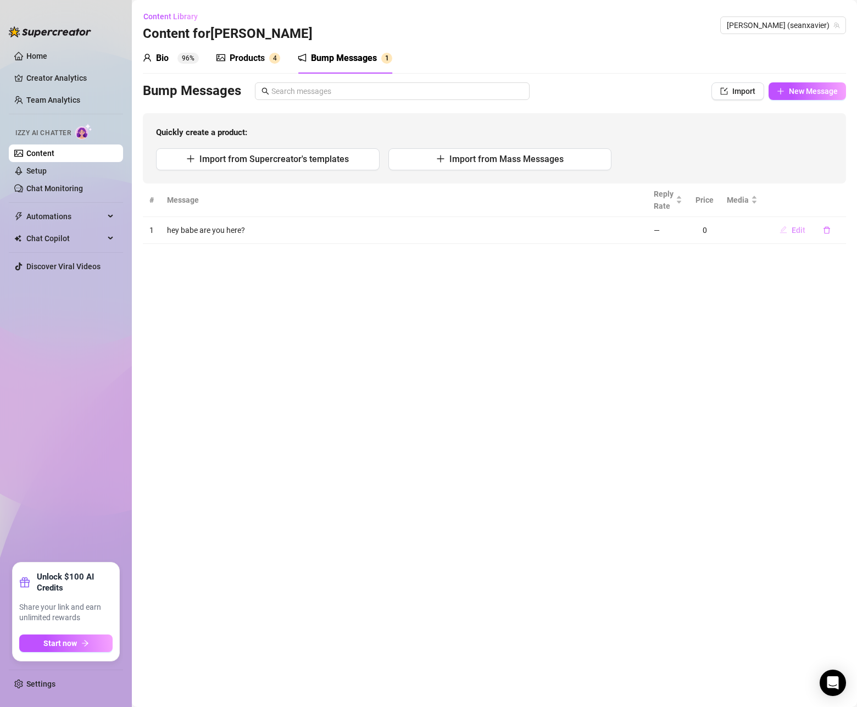
click at [794, 231] on span "Edit" at bounding box center [799, 230] width 14 height 9
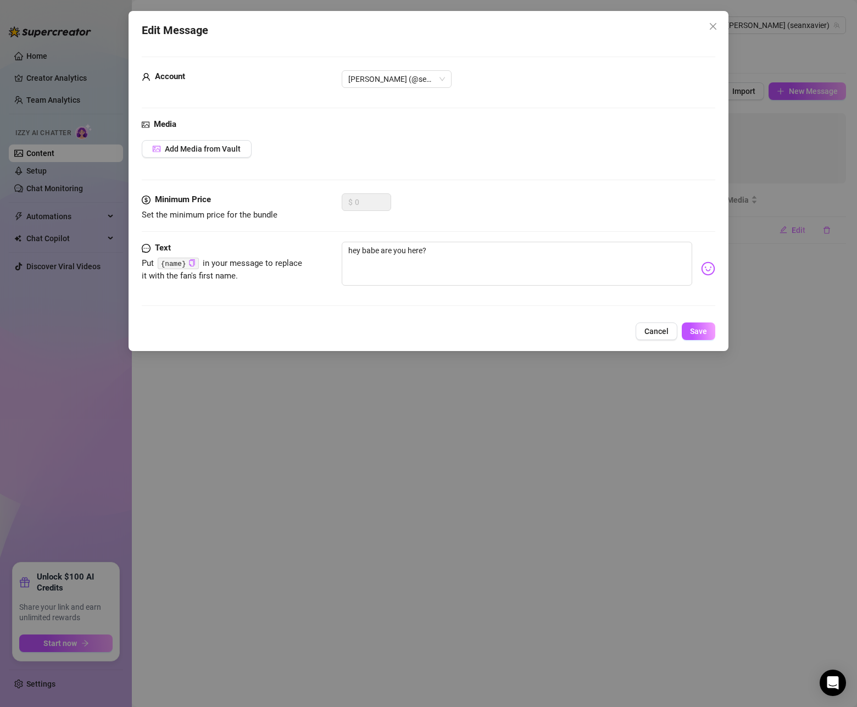
drag, startPoint x: 712, startPoint y: 23, endPoint x: 711, endPoint y: 29, distance: 5.5
click at [712, 23] on icon "close" at bounding box center [713, 26] width 9 height 9
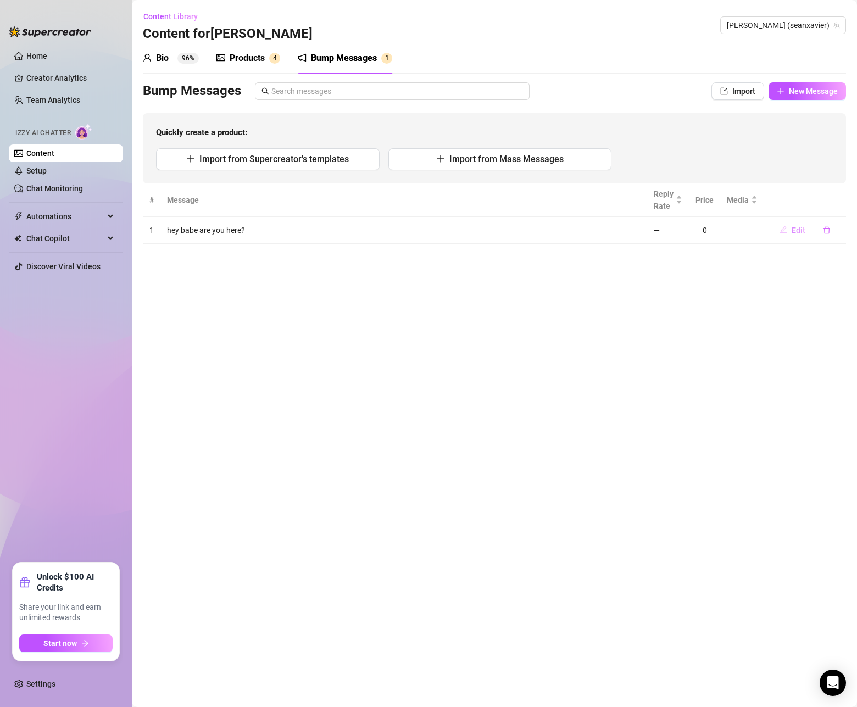
click at [799, 227] on span "Edit" at bounding box center [799, 230] width 14 height 9
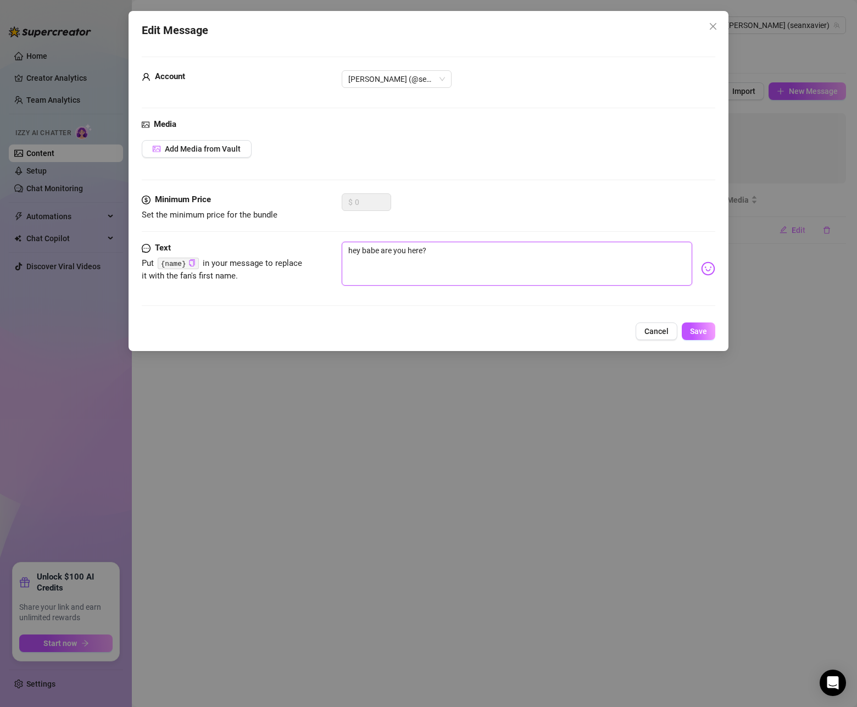
click at [443, 251] on textarea "hey babe are you here?" at bounding box center [517, 264] width 351 height 44
click at [422, 256] on textarea "Non" at bounding box center [517, 264] width 351 height 44
paste textarea
click at [530, 252] on textarea at bounding box center [517, 264] width 351 height 44
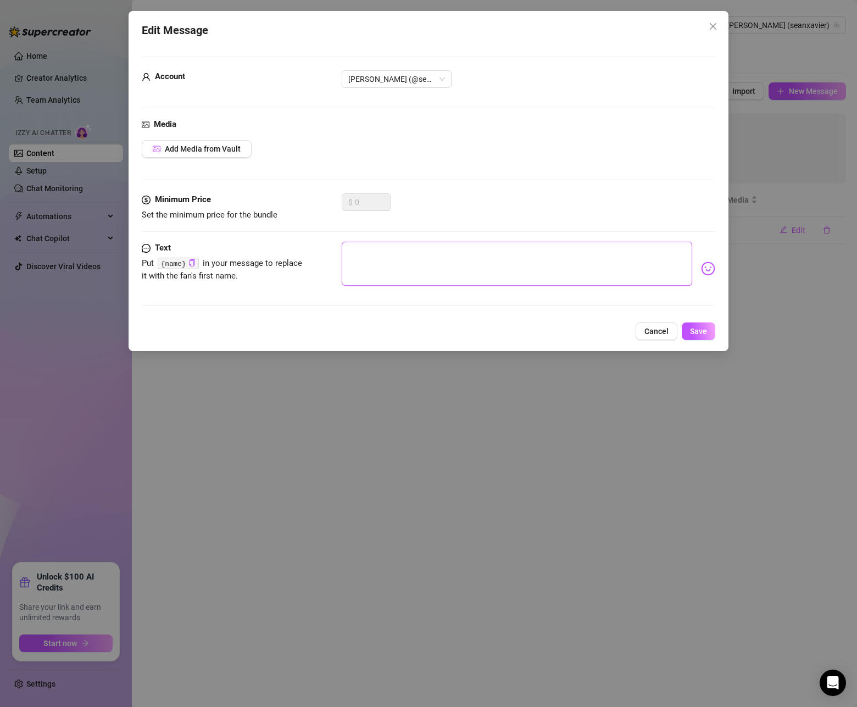
paste textarea "Not on here long—just checking in. What’s got you online right now?"
click at [705, 331] on span "Save" at bounding box center [698, 331] width 17 height 9
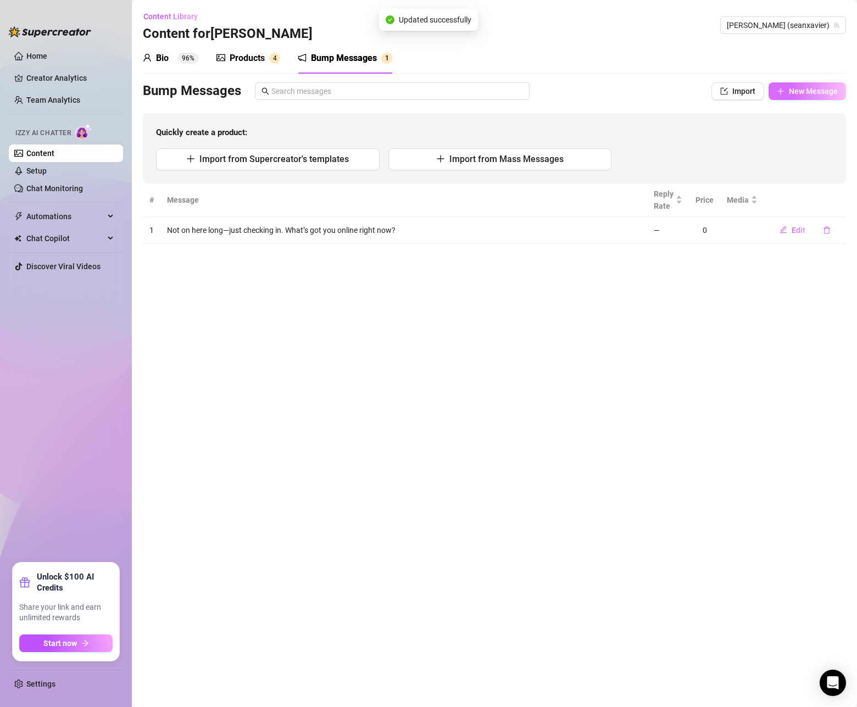
click at [809, 87] on span "New Message" at bounding box center [813, 91] width 49 height 9
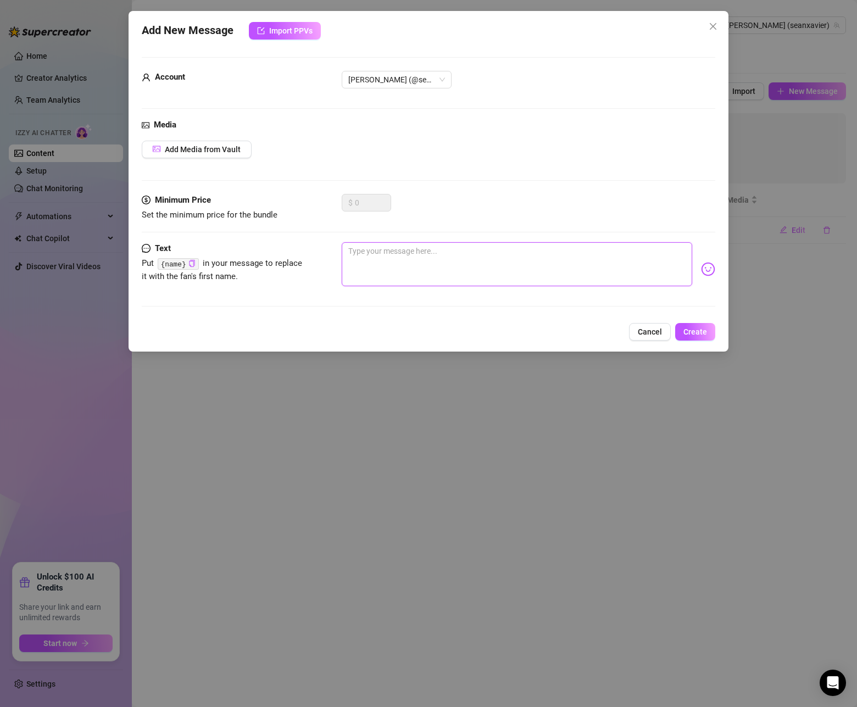
click at [602, 262] on textarea at bounding box center [517, 264] width 351 height 44
paste textarea "Slipped on for a sec. You been good? Or need a reason to misbehave?"
click at [690, 315] on div "Text Put {name} in your message to replace it with the fan's first name. Slippe…" at bounding box center [429, 279] width 574 height 74
click at [688, 320] on div "Add New Message Import PPVs Account Sean (@seanxavier) Media Add Media from Vau…" at bounding box center [429, 181] width 600 height 341
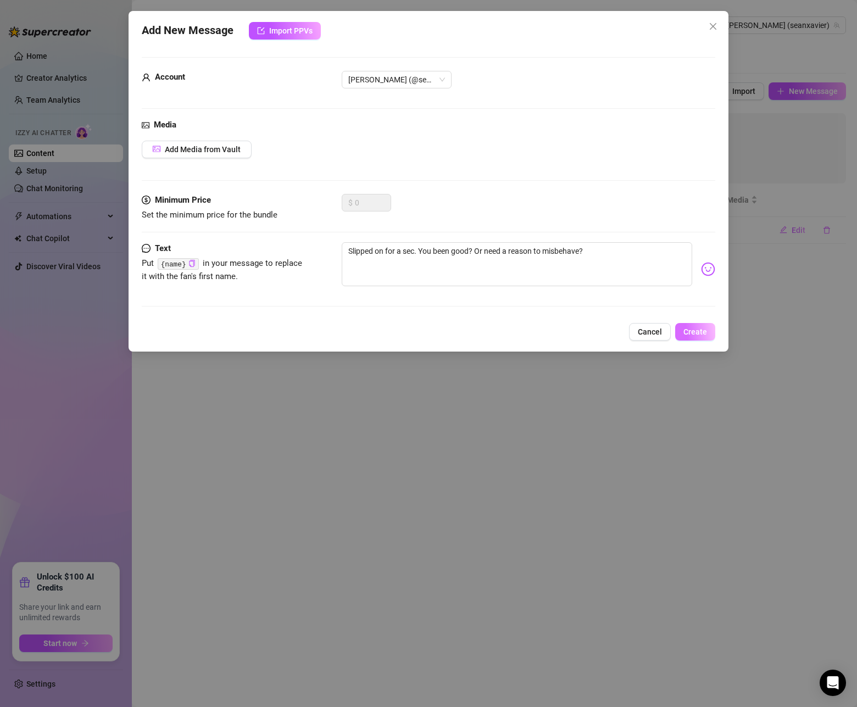
click at [689, 335] on span "Create" at bounding box center [696, 332] width 24 height 9
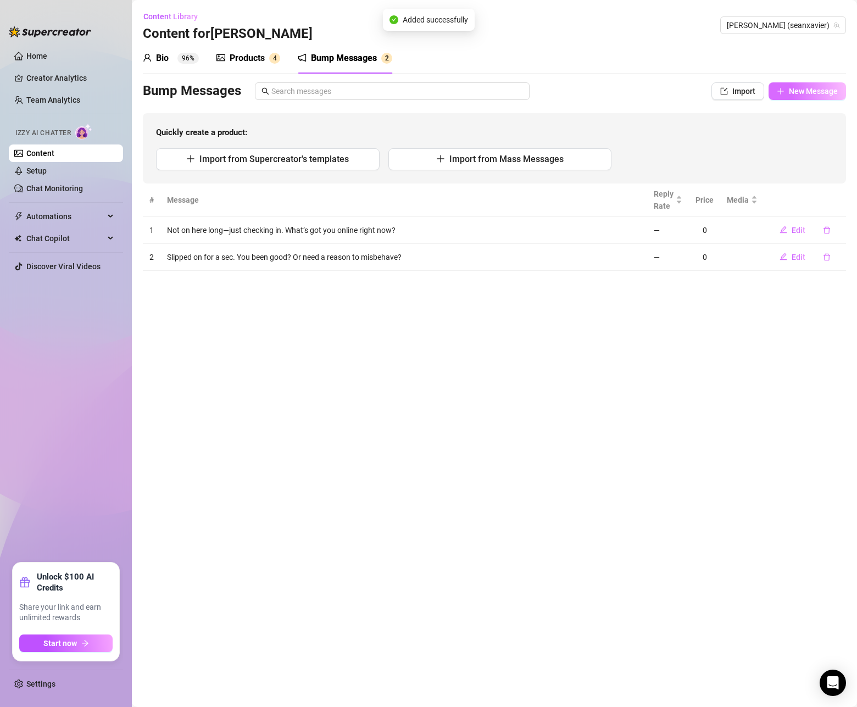
click at [808, 88] on span "New Message" at bounding box center [813, 91] width 49 height 9
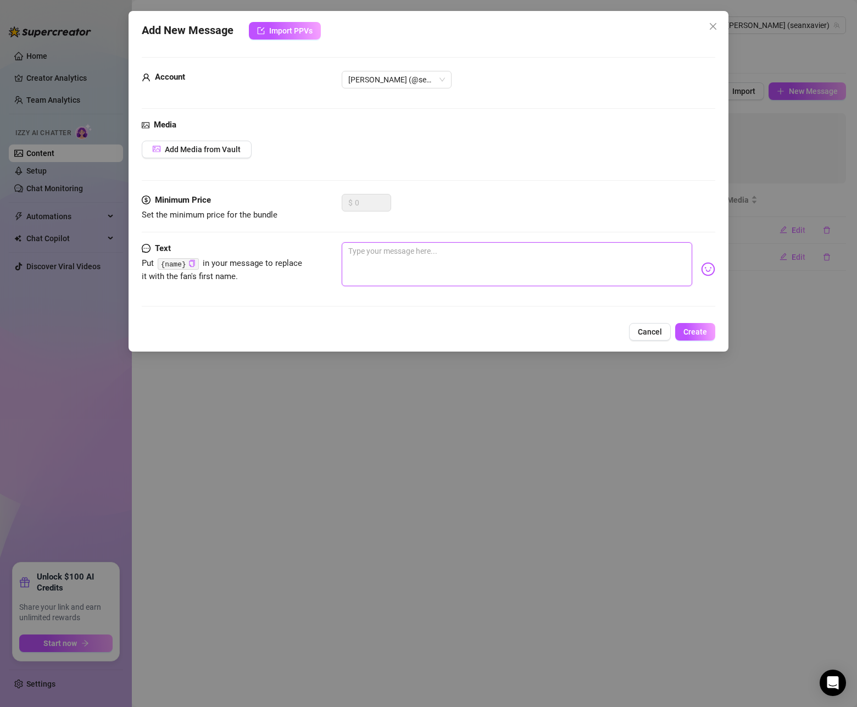
click at [593, 256] on textarea at bounding box center [517, 264] width 351 height 44
paste textarea "I’ve only got a minute—thought I’d see what kind of trouble you’re in."
drag, startPoint x: 691, startPoint y: 334, endPoint x: 706, endPoint y: 332, distance: 15.5
click at [691, 333] on span "Create" at bounding box center [696, 332] width 24 height 9
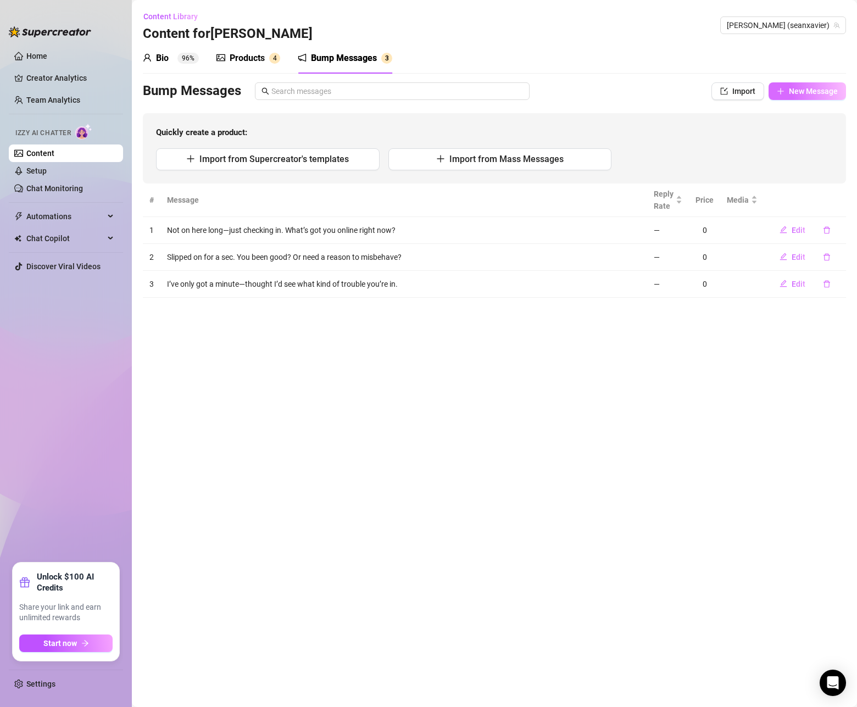
click at [795, 93] on span "New Message" at bounding box center [813, 91] width 49 height 9
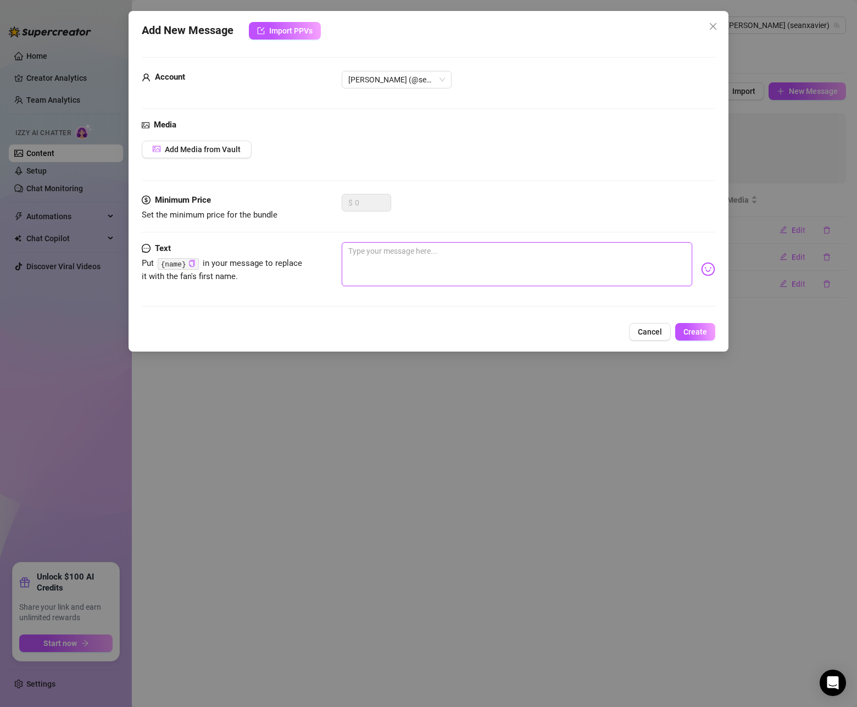
click at [515, 254] on textarea at bounding box center [517, 264] width 351 height 44
paste textarea "Quick check-in before I log off. What are you doing on here tonight?"
drag, startPoint x: 547, startPoint y: 253, endPoint x: 640, endPoint y: 273, distance: 95.6
click at [640, 273] on textarea "Quick check-in before I log off. What are you doing on here tonight?" at bounding box center [517, 264] width 351 height 44
click at [701, 334] on span "Create" at bounding box center [696, 332] width 24 height 9
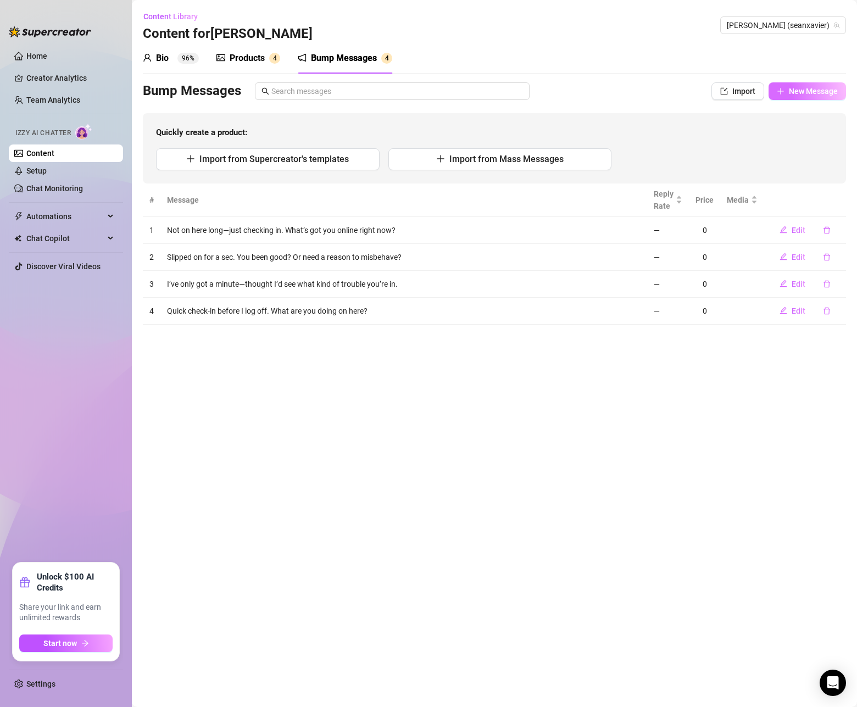
click at [789, 87] on button "New Message" at bounding box center [807, 91] width 77 height 18
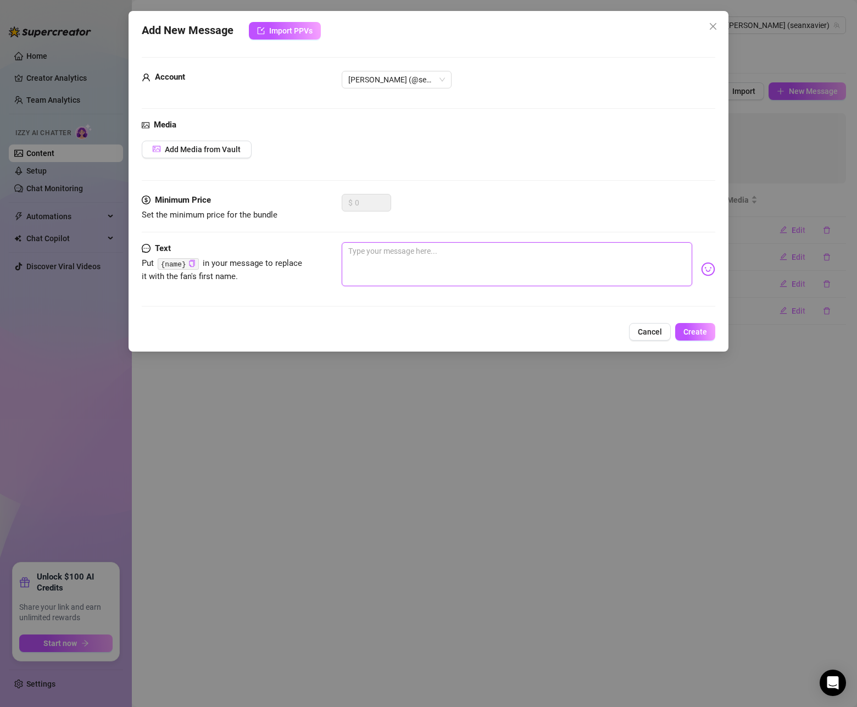
click at [607, 263] on textarea at bounding box center [517, 264] width 351 height 44
paste textarea "Paused for a moment—curious what kind of energy’s on here today."
click at [696, 333] on span "Create" at bounding box center [696, 332] width 24 height 9
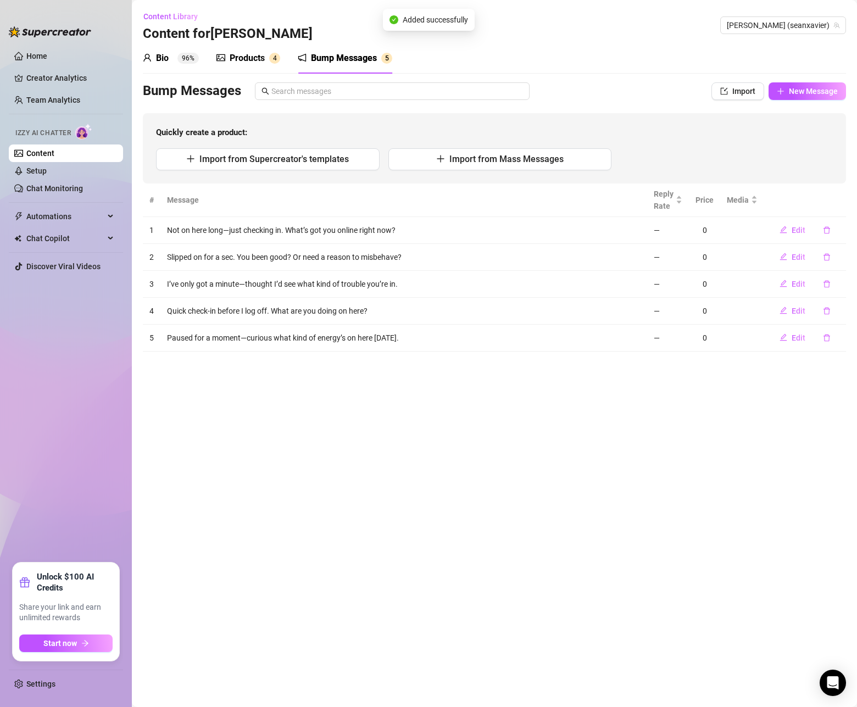
click at [256, 58] on div "Products" at bounding box center [247, 58] width 35 height 13
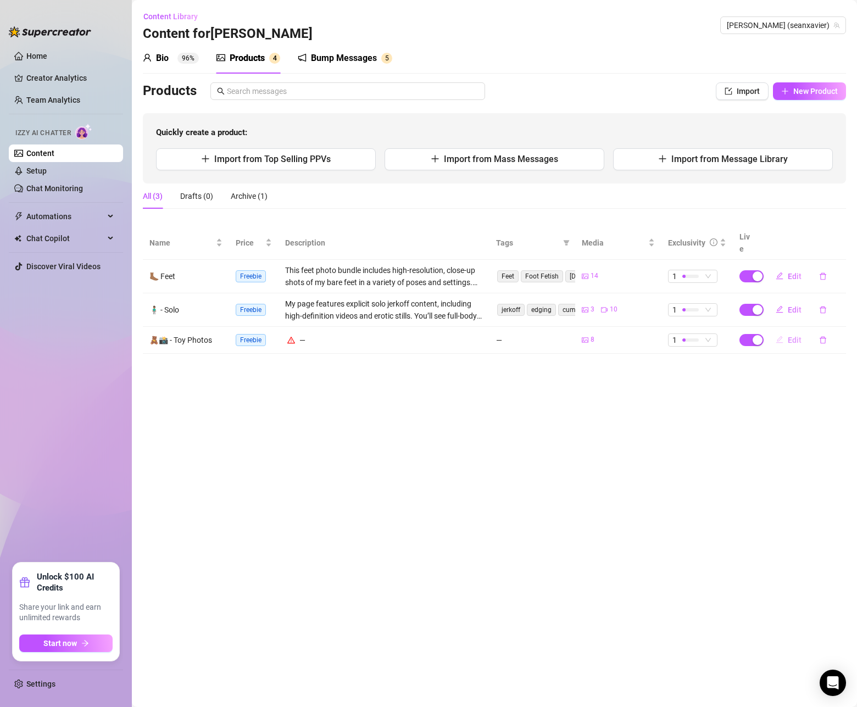
click at [789, 336] on span "Edit" at bounding box center [795, 340] width 14 height 9
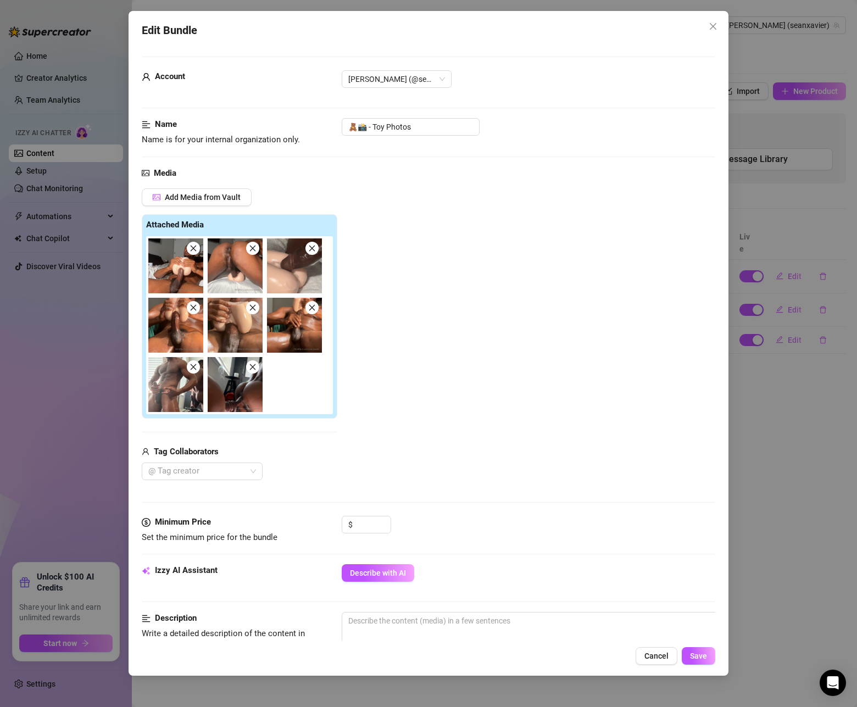
scroll to position [367, 0]
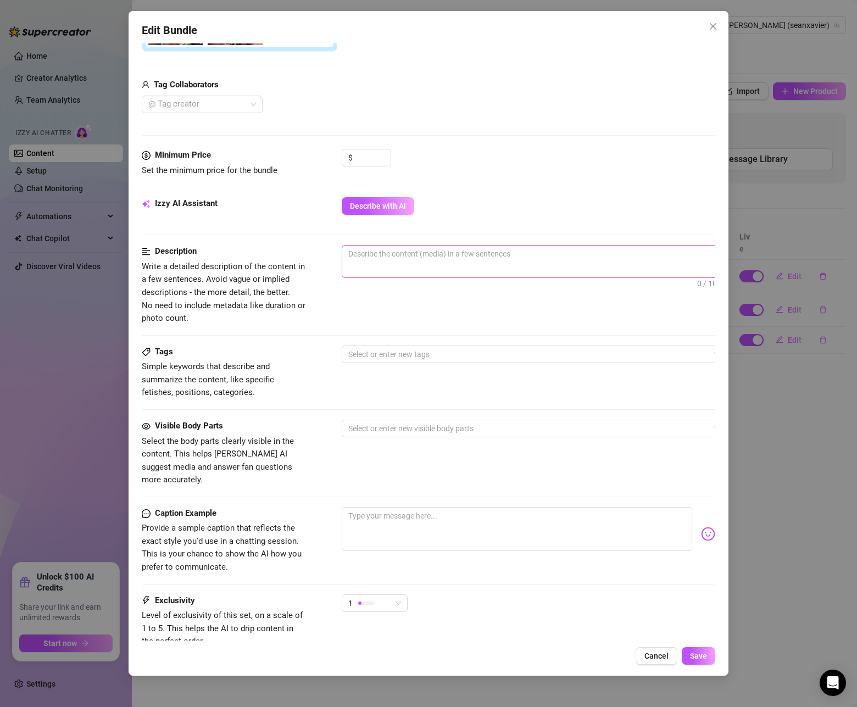
click at [425, 267] on span "0 / 1000" at bounding box center [534, 261] width 385 height 33
click at [407, 258] on textarea at bounding box center [534, 254] width 384 height 16
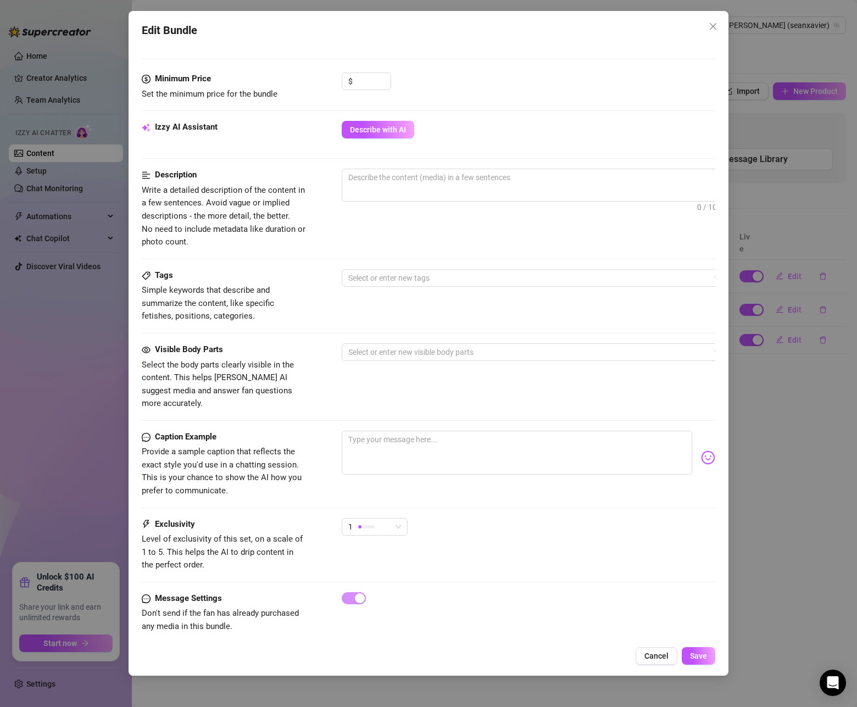
scroll to position [443, 0]
click at [377, 135] on span "Describe with AI" at bounding box center [378, 130] width 56 height 9
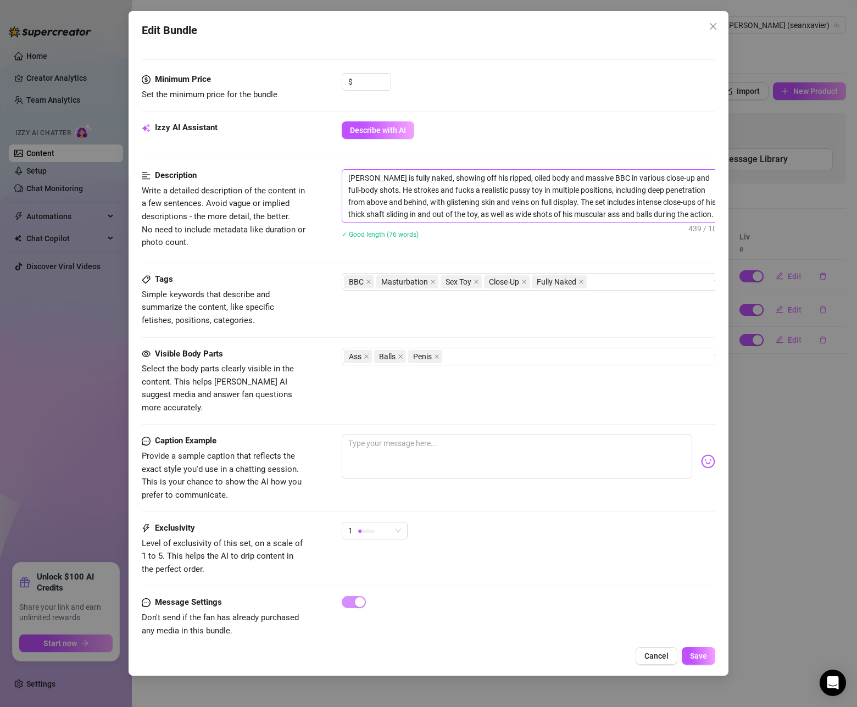
scroll to position [449, 0]
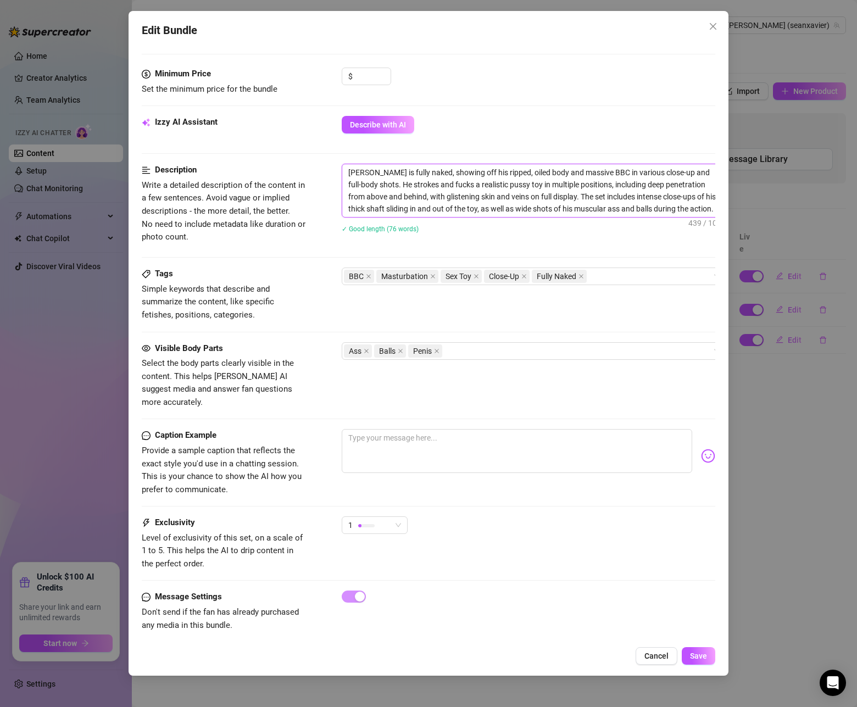
drag, startPoint x: 416, startPoint y: 184, endPoint x: 446, endPoint y: 267, distance: 87.8
click at [446, 267] on div "Description Write a detailed description of the content in a few sentences. Avo…" at bounding box center [429, 216] width 574 height 104
click at [444, 247] on div "Sean Xavier is fully naked, showing off his ripped, oiled body and massive BBC …" at bounding box center [534, 206] width 385 height 84
click at [366, 279] on icon "close" at bounding box center [368, 276] width 5 height 5
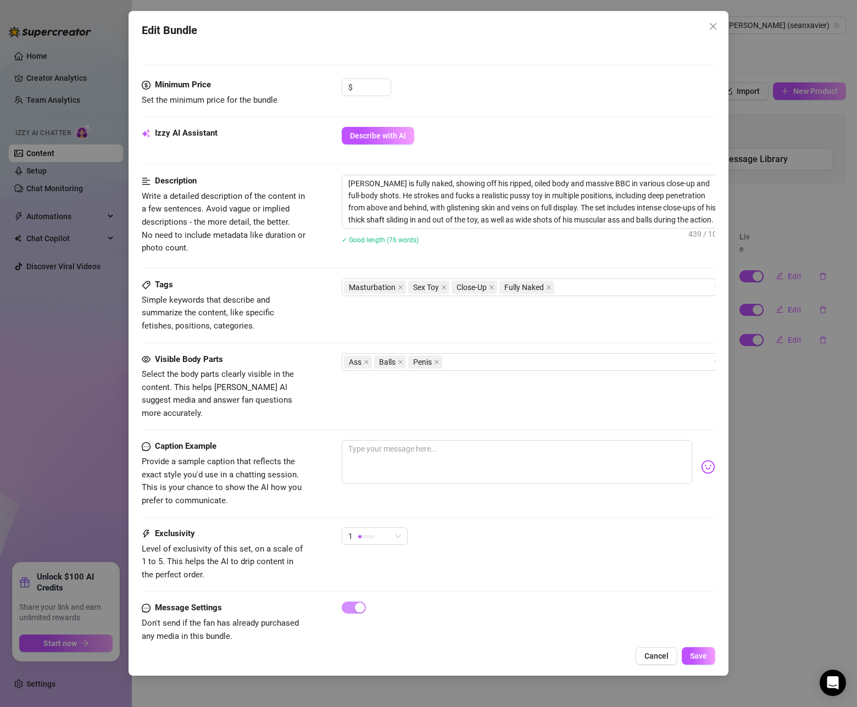
scroll to position [395, 0]
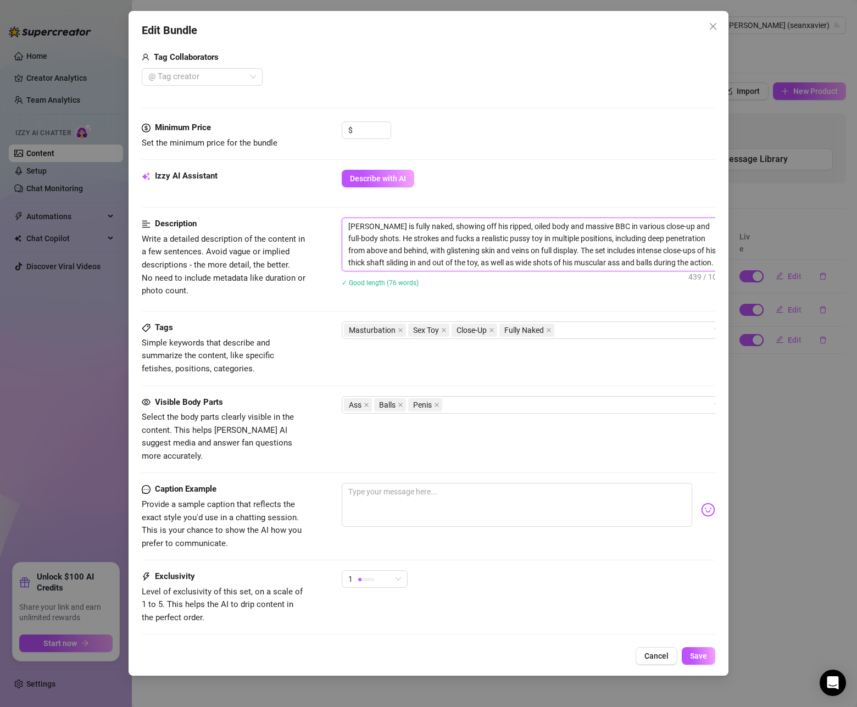
click at [569, 248] on textarea "Sean Xavier is fully naked, showing off his ripped, oiled body and massive BBC …" at bounding box center [534, 244] width 384 height 53
paste textarea "Oiled up and working toys into me—slow, deep, and deliberate. You’ll see me str…"
click at [398, 332] on icon "close" at bounding box center [400, 330] width 5 height 5
click at [397, 332] on span "Close-Up" at bounding box center [407, 330] width 30 height 12
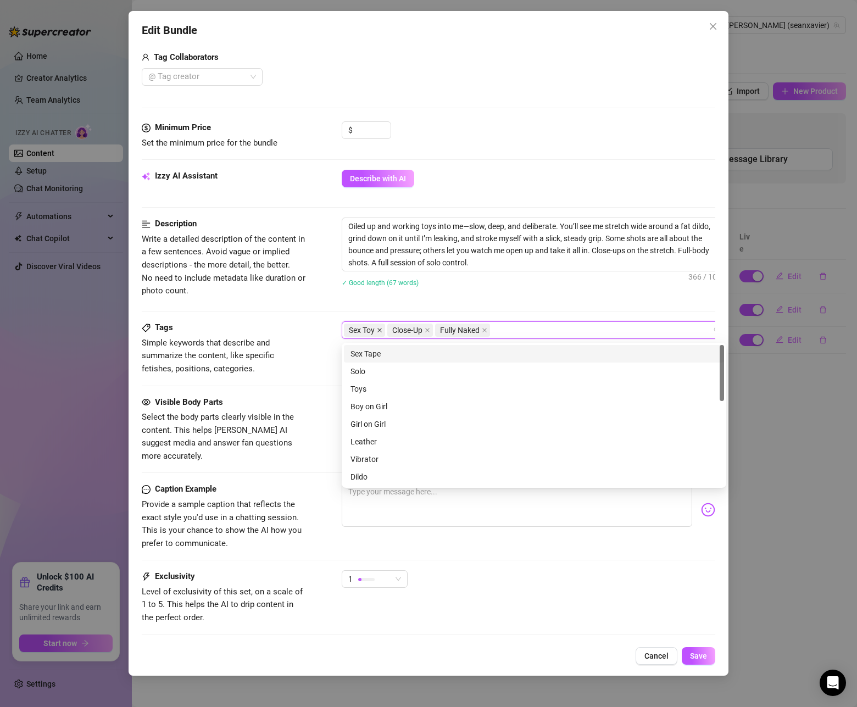
click at [382, 331] on icon "close" at bounding box center [379, 330] width 5 height 5
click at [383, 331] on icon "close" at bounding box center [383, 330] width 5 height 5
click at [383, 331] on span "Fully Naked" at bounding box center [369, 330] width 40 height 12
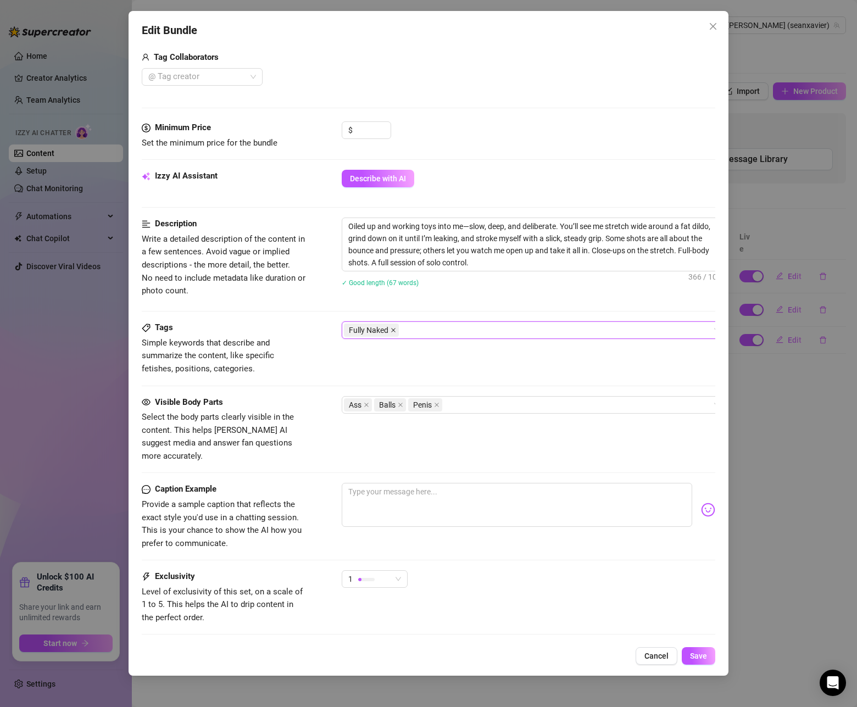
click at [392, 331] on icon "close" at bounding box center [393, 331] width 4 height 4
click at [512, 332] on div at bounding box center [528, 330] width 369 height 15
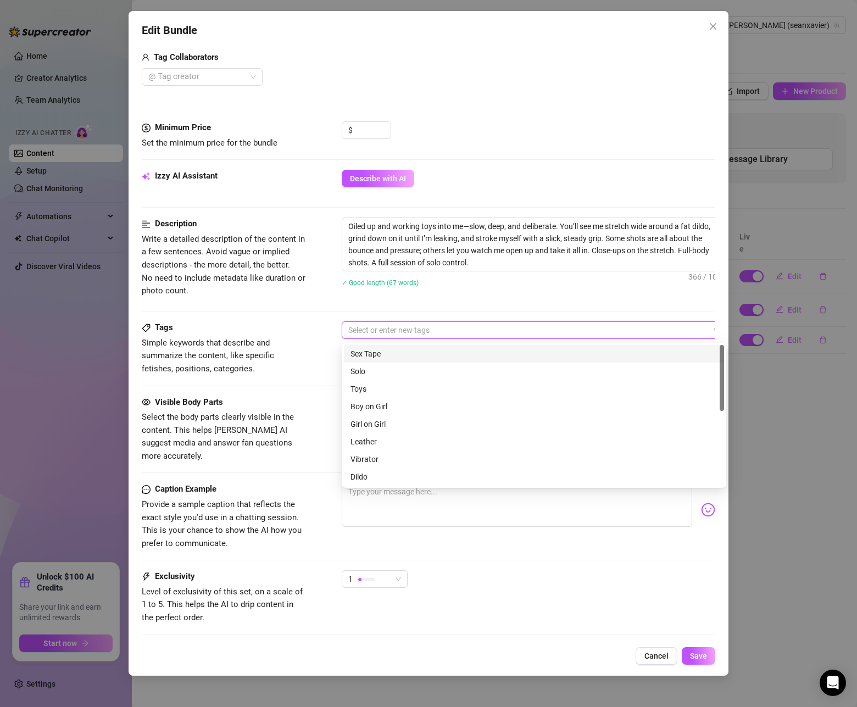
paste input "dildo, solo play, oiled body, big toy, stretch, riding, edging, masturbation, c…"
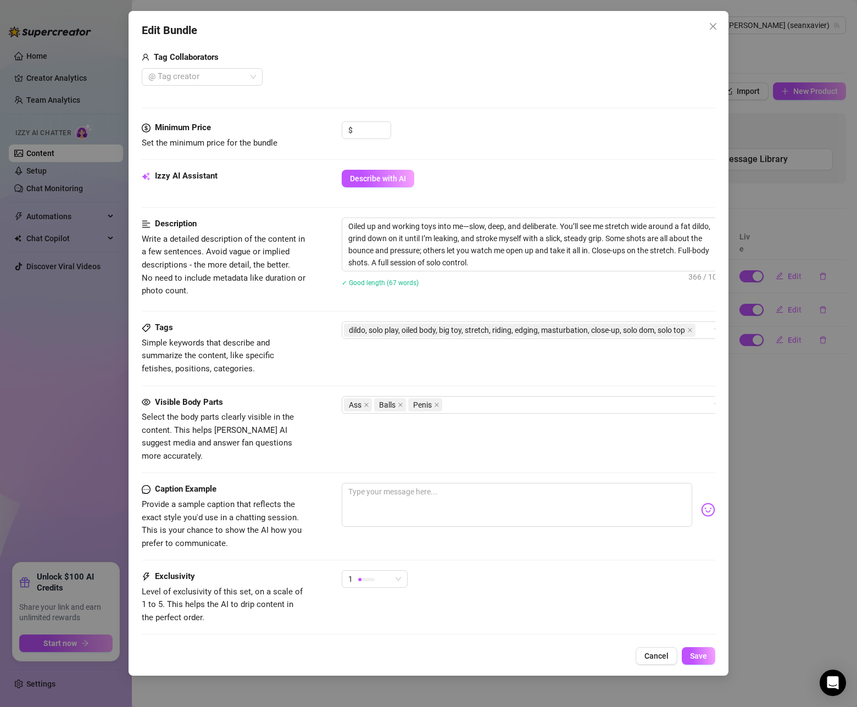
click at [598, 445] on div "Visible Body Parts Select the body parts clearly visible in the content. This h…" at bounding box center [429, 429] width 574 height 67
click at [693, 331] on icon "close" at bounding box center [690, 330] width 5 height 5
click at [563, 333] on div at bounding box center [528, 330] width 369 height 15
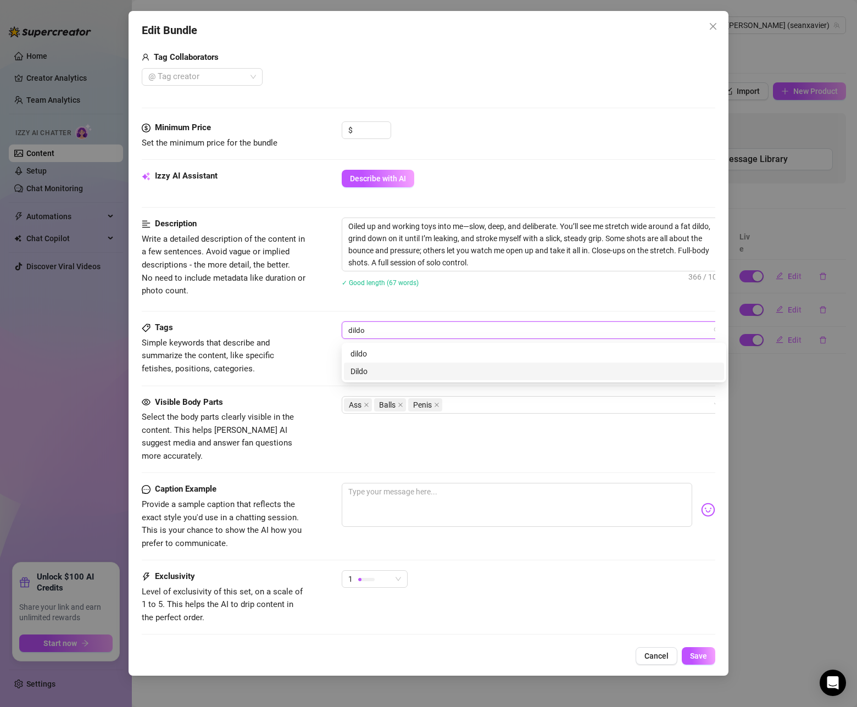
click at [515, 370] on div "Dildo" at bounding box center [534, 372] width 367 height 12
click at [457, 372] on div "Solo" at bounding box center [534, 372] width 367 height 12
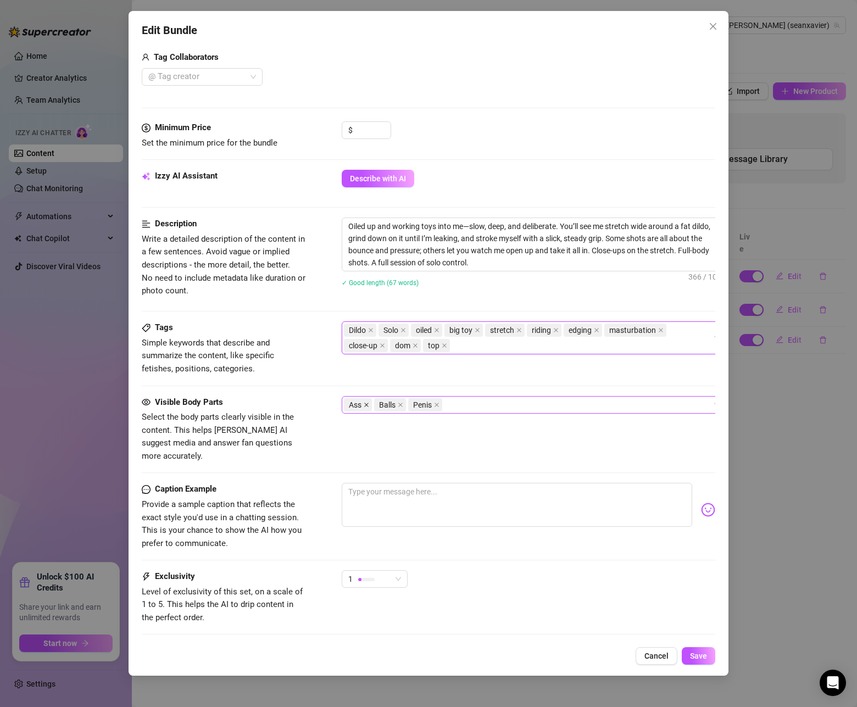
click at [365, 407] on icon "close" at bounding box center [366, 404] width 5 height 5
click at [368, 407] on icon "close" at bounding box center [370, 404] width 5 height 5
click at [368, 407] on span "Penis" at bounding box center [361, 404] width 34 height 13
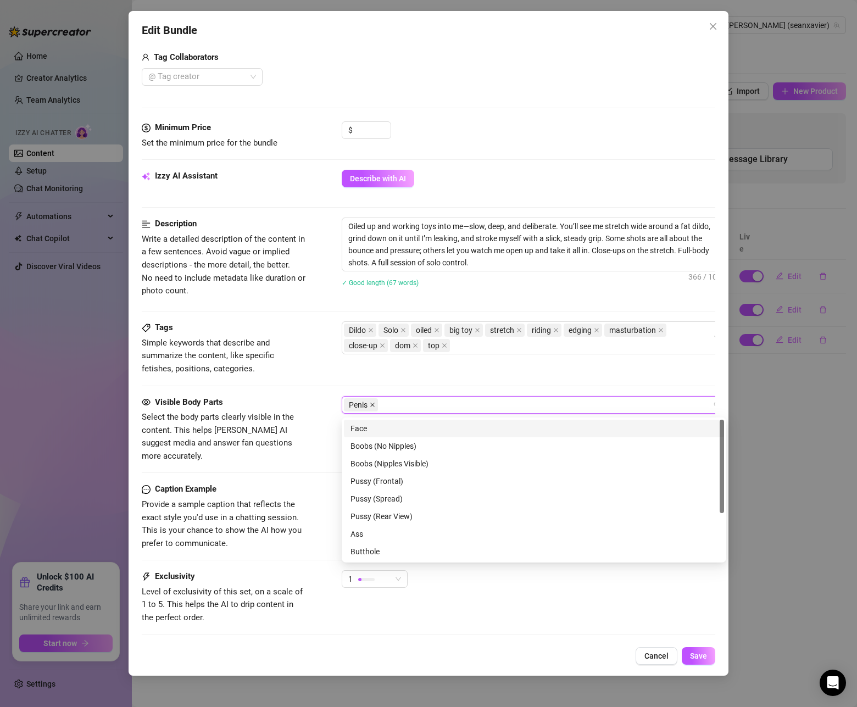
click at [374, 407] on icon "close" at bounding box center [372, 405] width 4 height 4
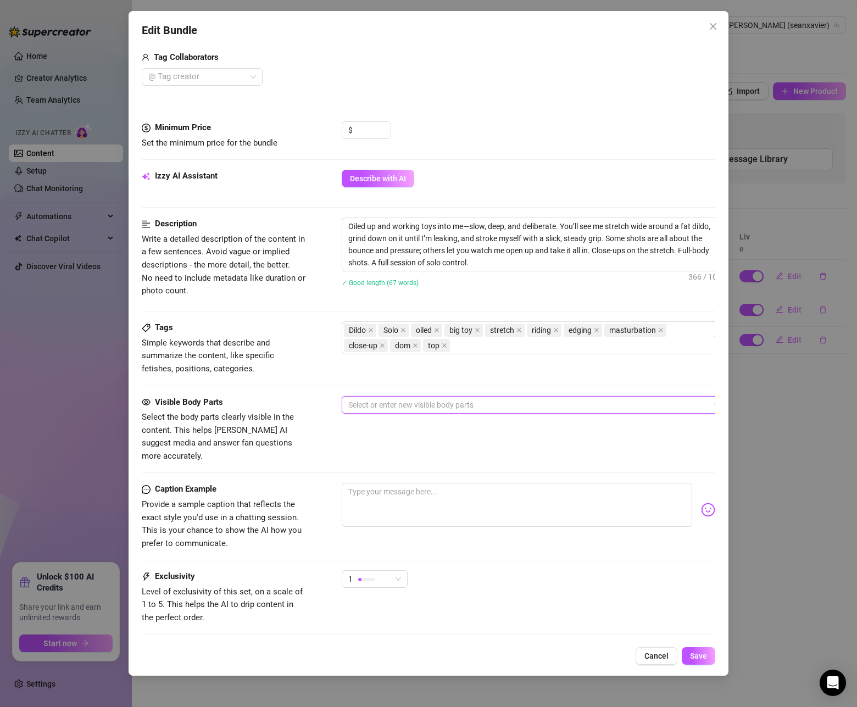
click at [376, 407] on div at bounding box center [528, 404] width 369 height 15
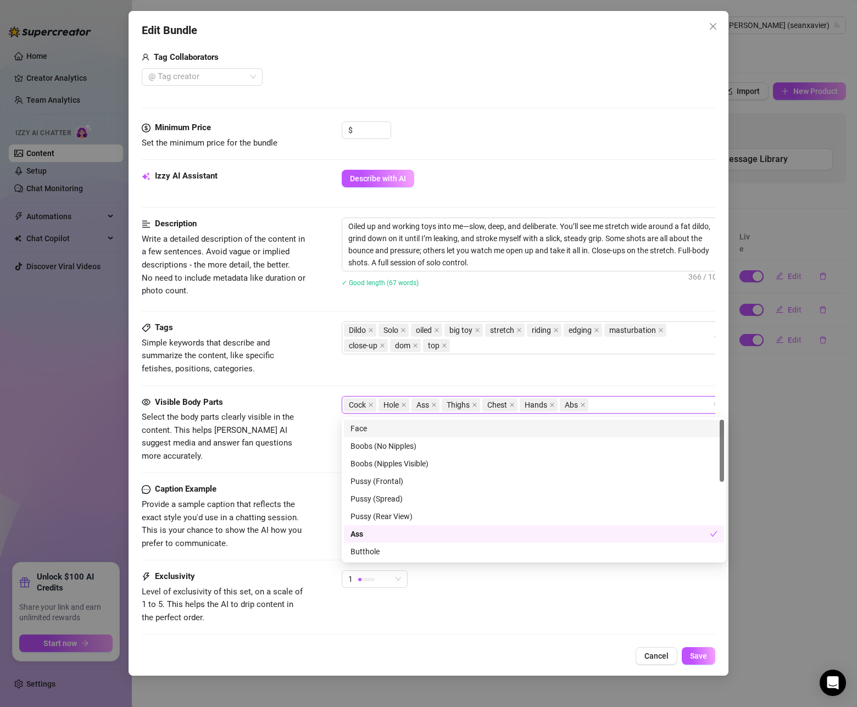
click at [488, 370] on div "Tags Simple keywords that describe and summarize the content, like specific fet…" at bounding box center [429, 349] width 574 height 54
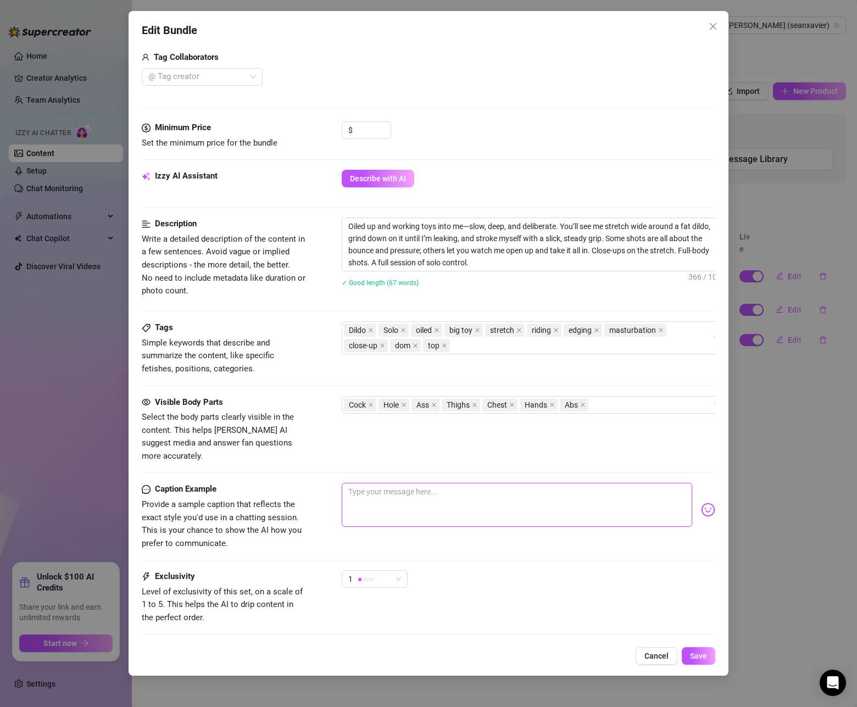
click at [540, 494] on textarea at bounding box center [517, 505] width 351 height 44
paste textarea "You like watching me take it? I stayed slow, just to feel it stretch every inch…"
click at [401, 572] on span "1" at bounding box center [374, 579] width 53 height 16
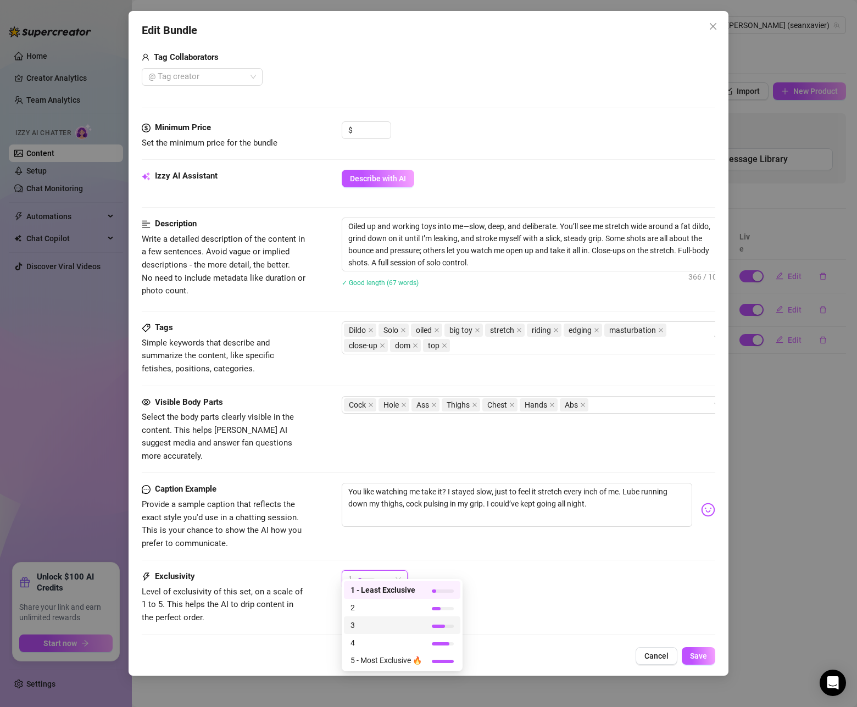
click at [394, 626] on span "3" at bounding box center [386, 625] width 71 height 12
drag, startPoint x: 490, startPoint y: 564, endPoint x: 501, endPoint y: 567, distance: 10.7
click at [488, 571] on div "3" at bounding box center [529, 584] width 374 height 27
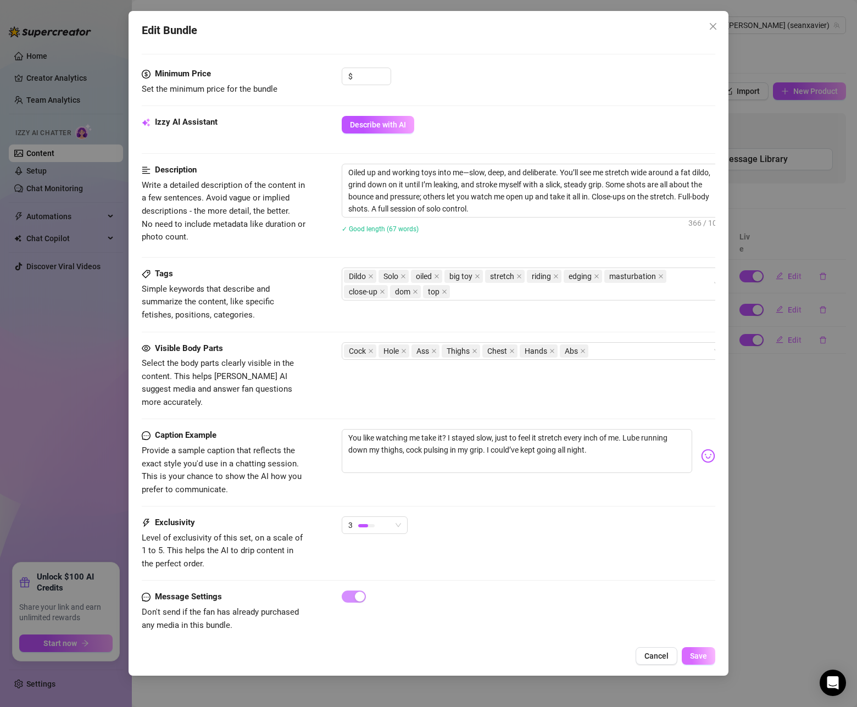
click at [693, 654] on span "Save" at bounding box center [698, 656] width 17 height 9
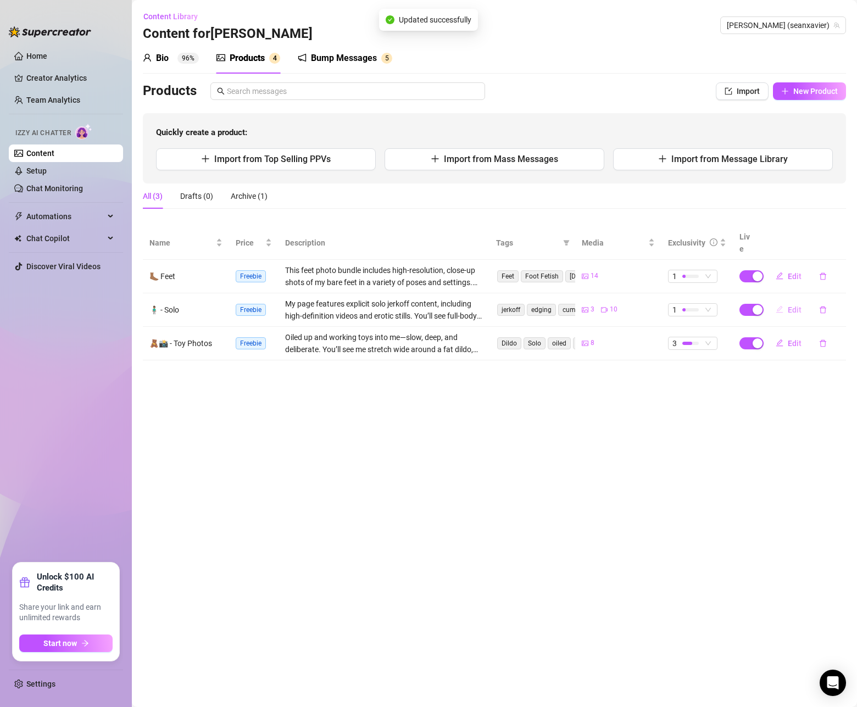
click at [791, 306] on span "Edit" at bounding box center [795, 310] width 14 height 9
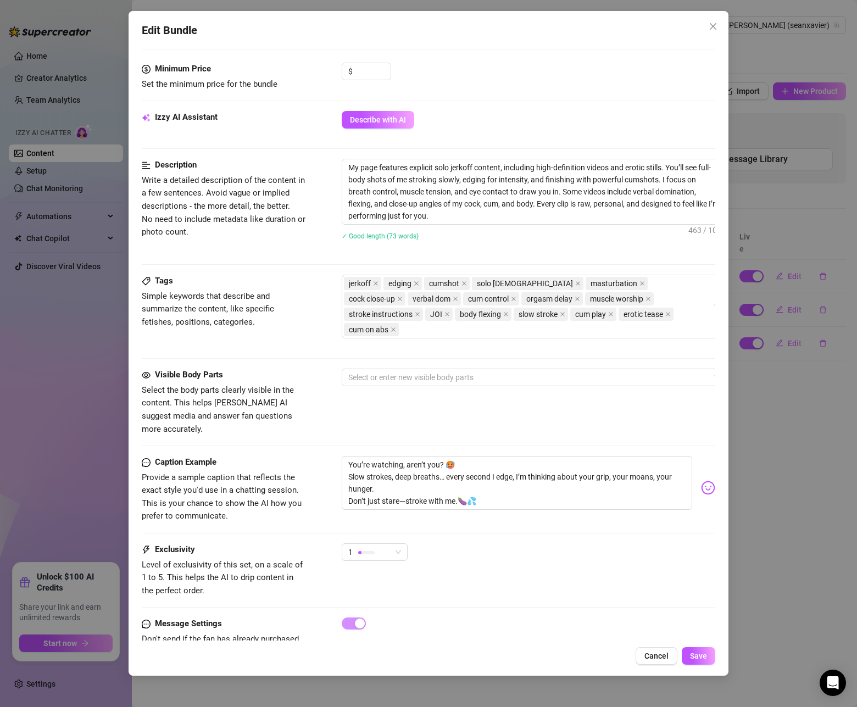
scroll to position [479, 0]
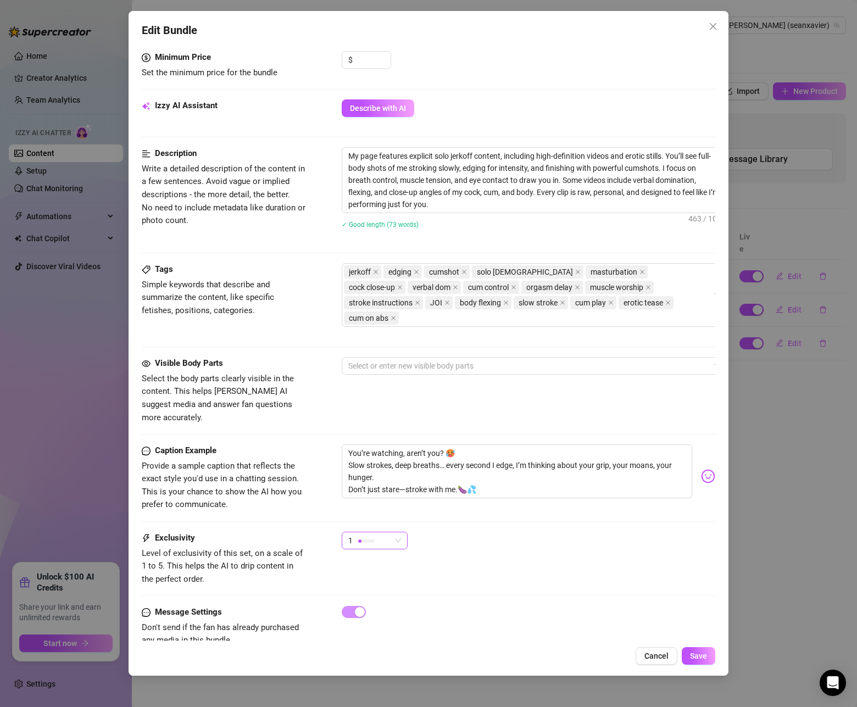
click at [395, 533] on span "1" at bounding box center [374, 541] width 53 height 16
click at [392, 565] on span "3" at bounding box center [386, 571] width 71 height 12
click at [691, 634] on div "Message Settings Don't send if the fan has already purchased any media in this …" at bounding box center [429, 637] width 574 height 62
click at [690, 655] on span "Save" at bounding box center [698, 656] width 17 height 9
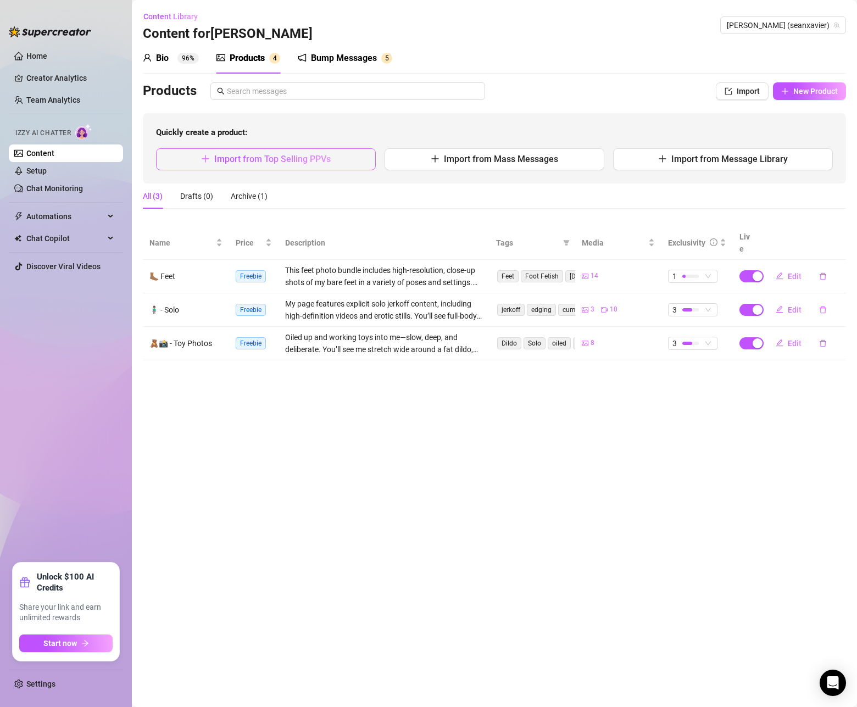
click at [278, 164] on span "Import from Top Selling PPVs" at bounding box center [272, 159] width 117 height 10
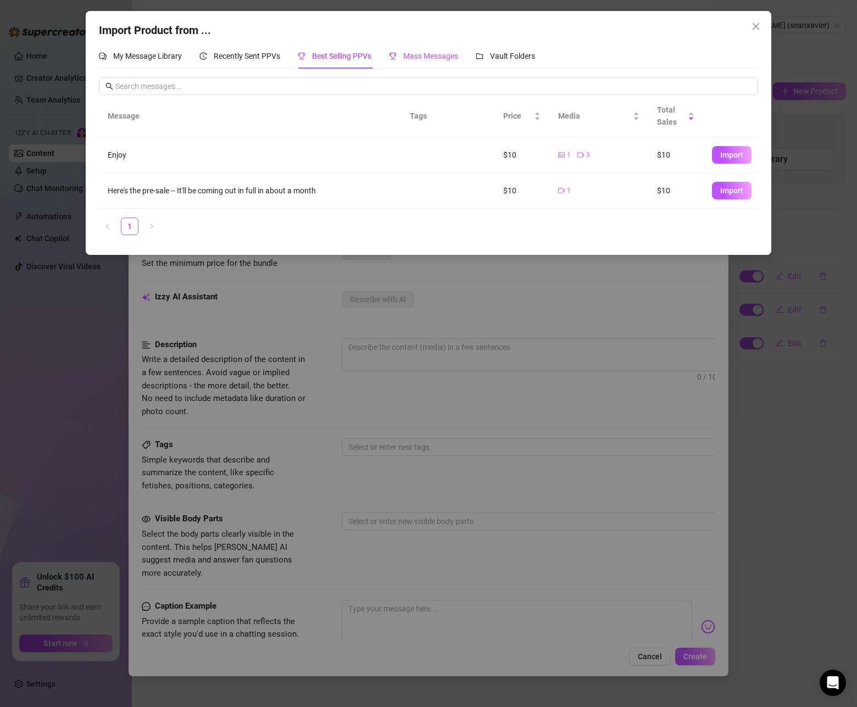
click at [423, 56] on span "Mass Messages" at bounding box center [430, 56] width 55 height 9
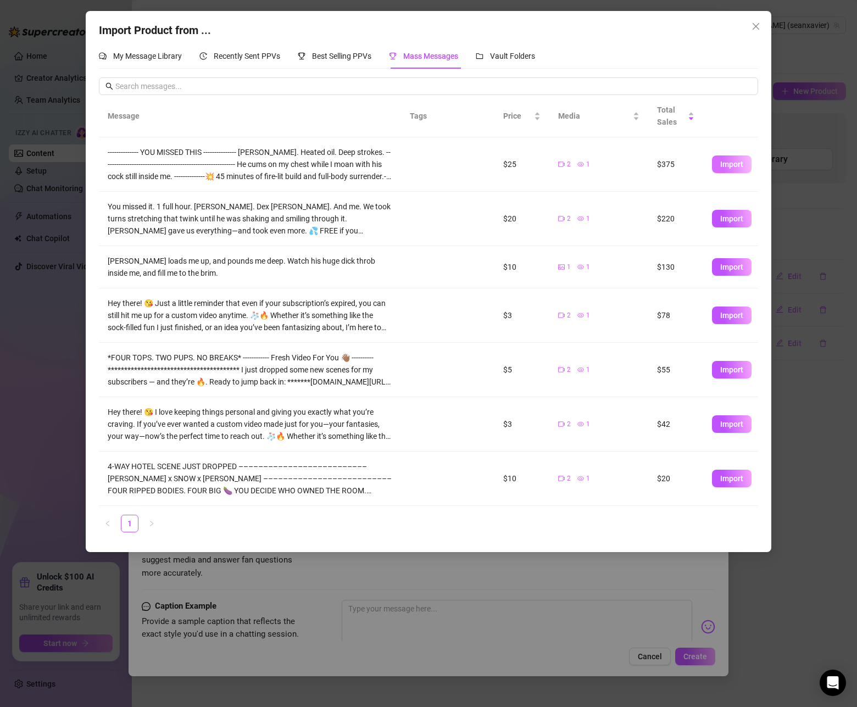
click at [721, 167] on span "Import" at bounding box center [732, 164] width 23 height 9
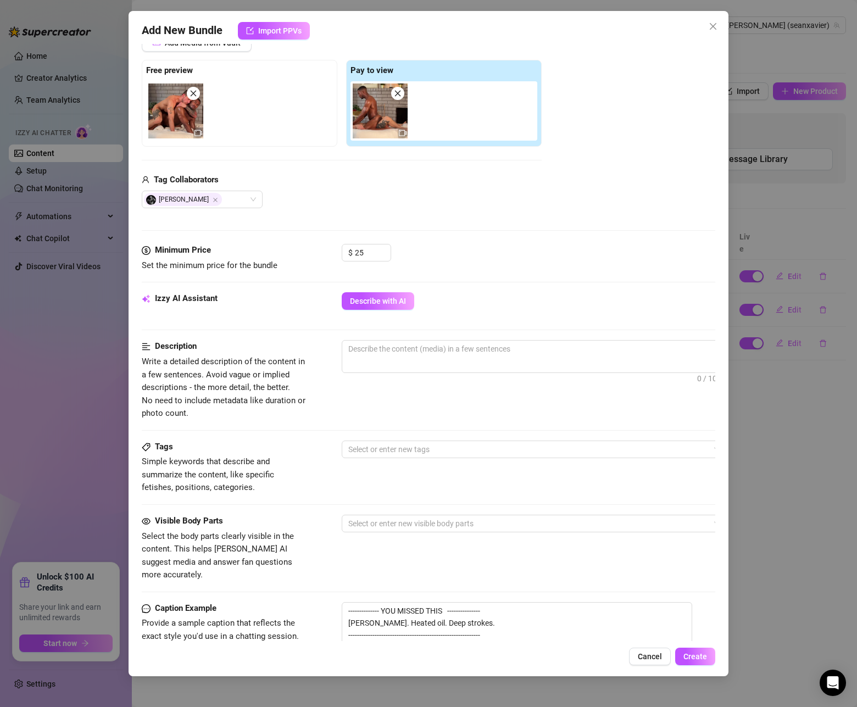
scroll to position [360, 0]
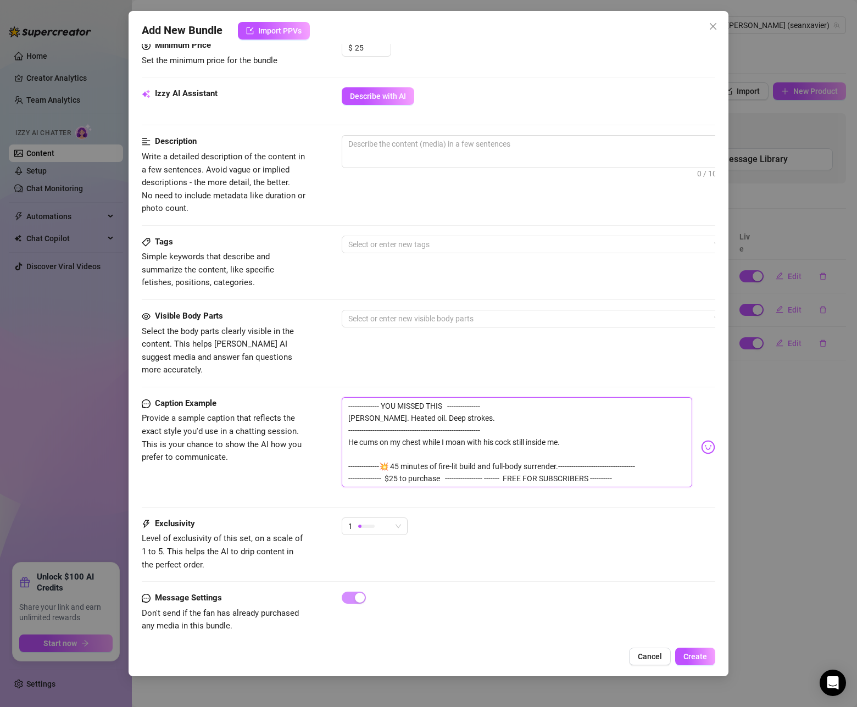
drag, startPoint x: 519, startPoint y: 420, endPoint x: 524, endPoint y: 524, distance: 103.5
click at [524, 524] on form "Account Sean (@seanxavier) Name Name is for your internal organization only. Me…" at bounding box center [429, 175] width 574 height 956
click at [492, 424] on textarea "-------------- YOU MISSED THIS --------------- Ty Roderick. Heated oil. Deep st…" at bounding box center [517, 442] width 351 height 90
drag, startPoint x: 622, startPoint y: 467, endPoint x: 317, endPoint y: 387, distance: 315.3
click at [317, 397] on div "Caption Example Provide a sample caption that reflects the exact style you'd us…" at bounding box center [429, 447] width 574 height 100
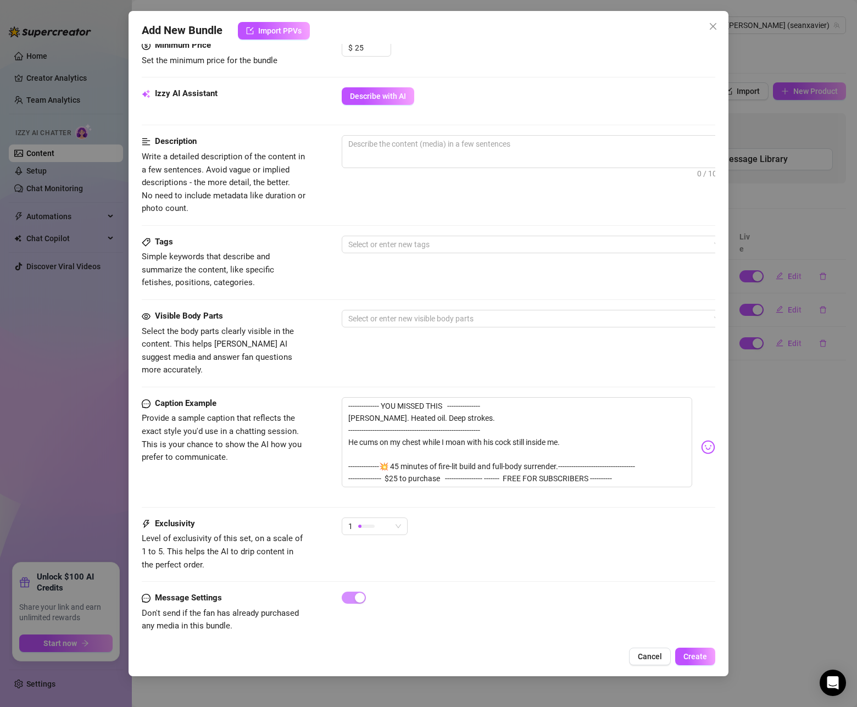
scroll to position [54, 0]
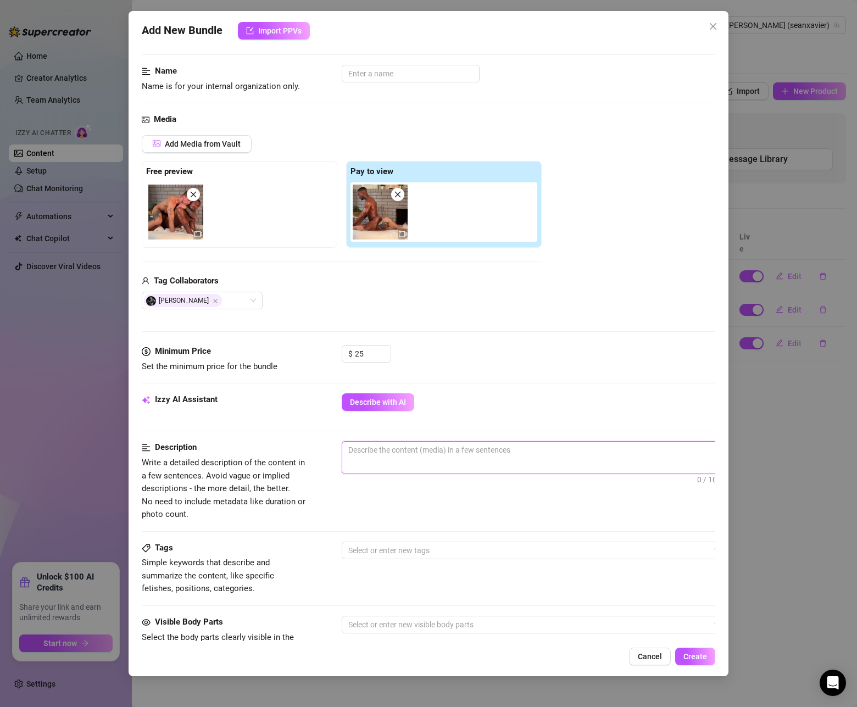
click at [370, 457] on textarea at bounding box center [534, 450] width 384 height 16
click at [391, 401] on span "Describe with AI" at bounding box center [378, 402] width 56 height 9
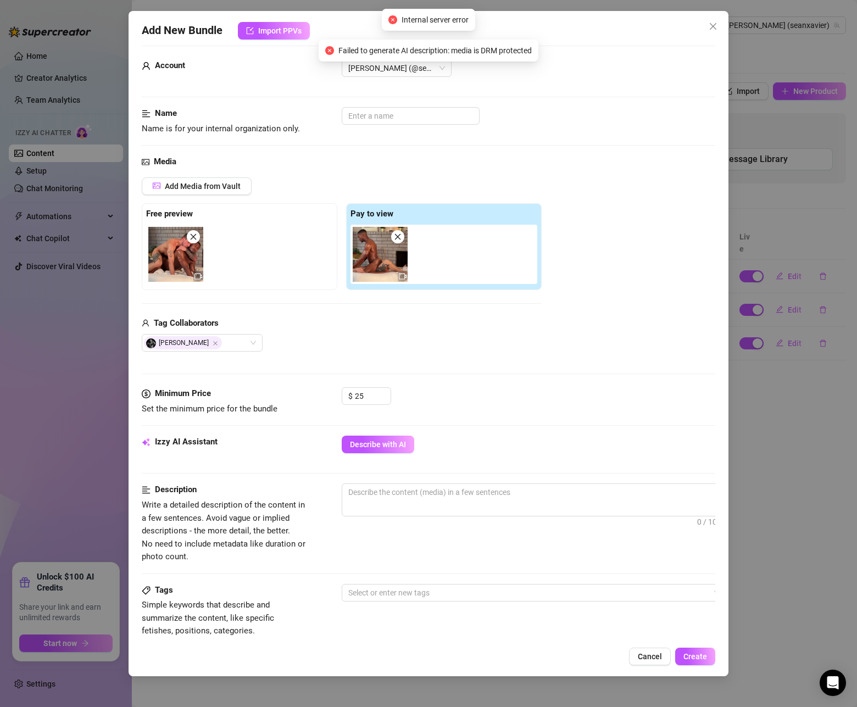
scroll to position [236, 0]
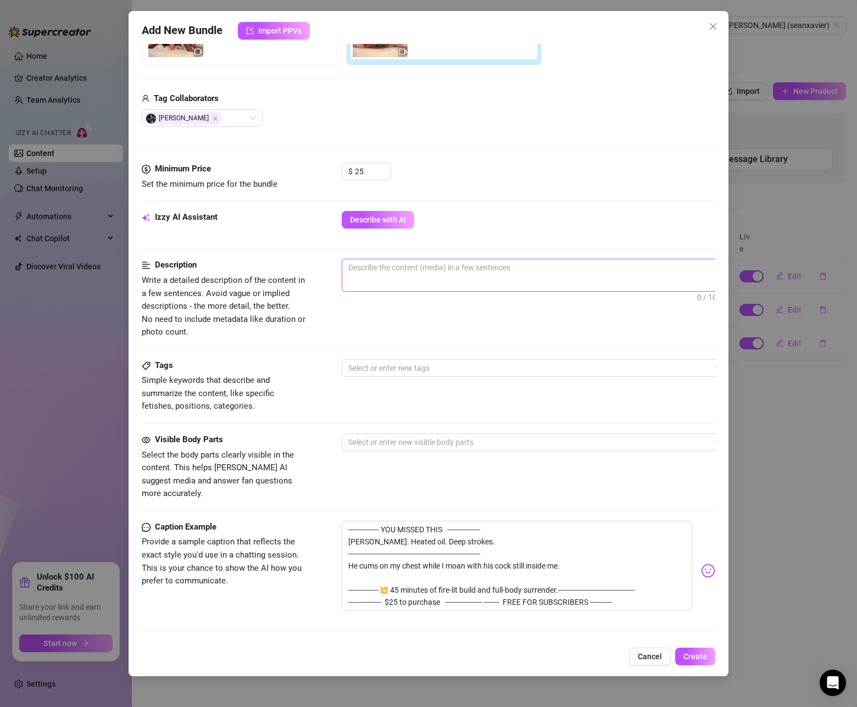
click at [426, 279] on span "0 / 1000" at bounding box center [534, 275] width 385 height 33
click at [395, 369] on div at bounding box center [528, 368] width 369 height 15
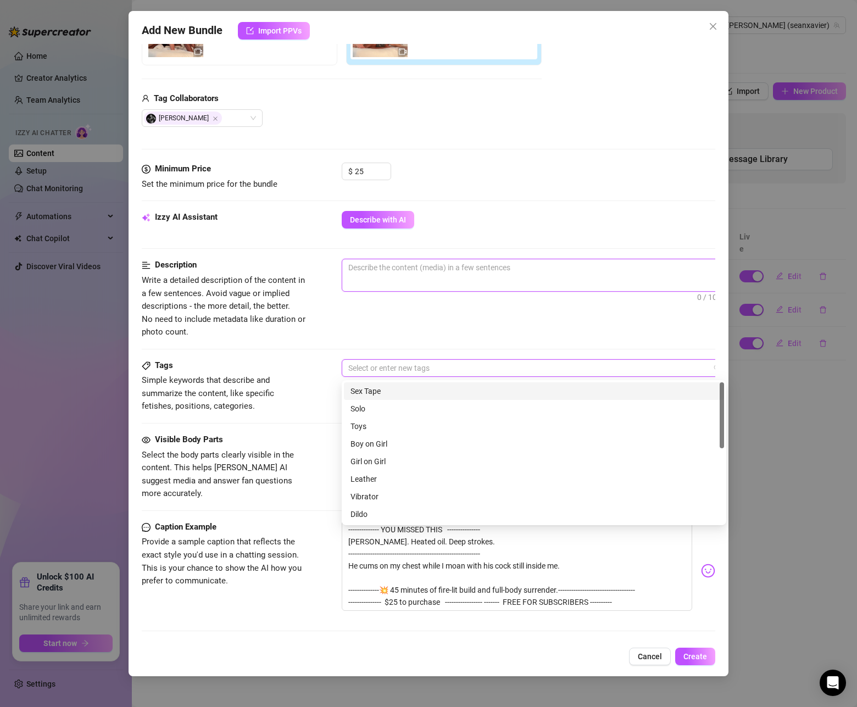
click at [399, 272] on textarea at bounding box center [534, 267] width 384 height 16
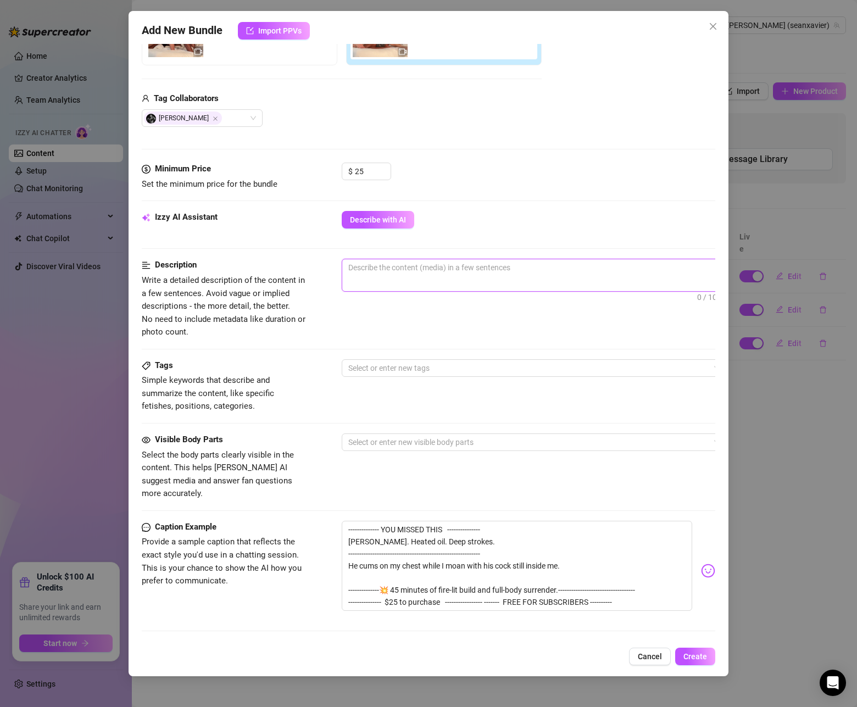
paste textarea "This scene features Sean Xavier and Ty Roderick in a heated, oil-drenched encou…"
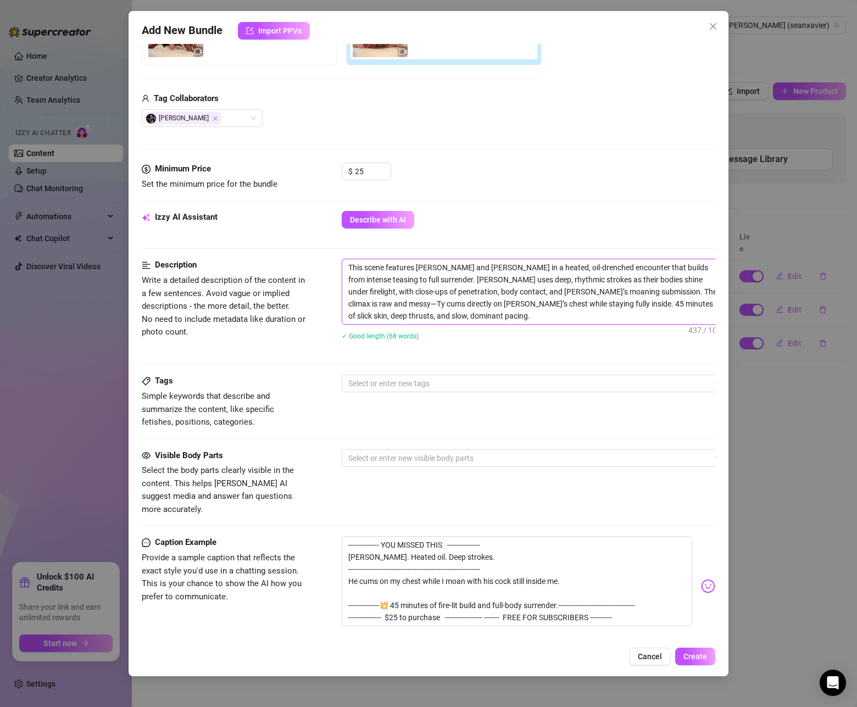
scroll to position [0, 0]
click at [589, 563] on textarea "-------------- YOU MISSED THIS --------------- Ty Roderick. Heated oil. Deep st…" at bounding box center [517, 581] width 351 height 90
paste textarea "Ty Roderick fucks me slow and deep—heated oil, heavy strokes, and a chestful of…"
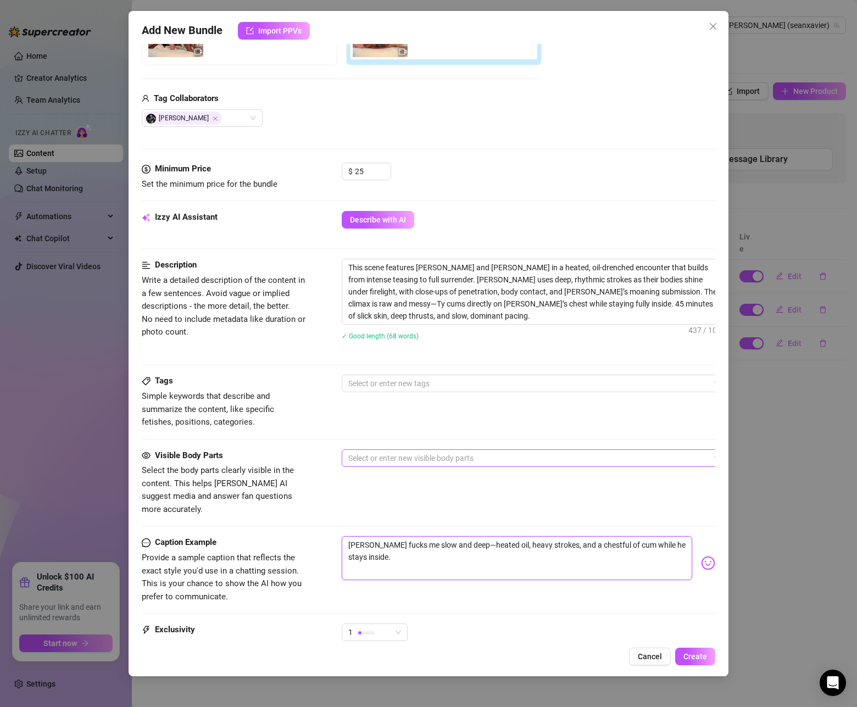
click at [532, 464] on div at bounding box center [528, 458] width 369 height 15
click at [512, 389] on div at bounding box center [528, 383] width 369 height 15
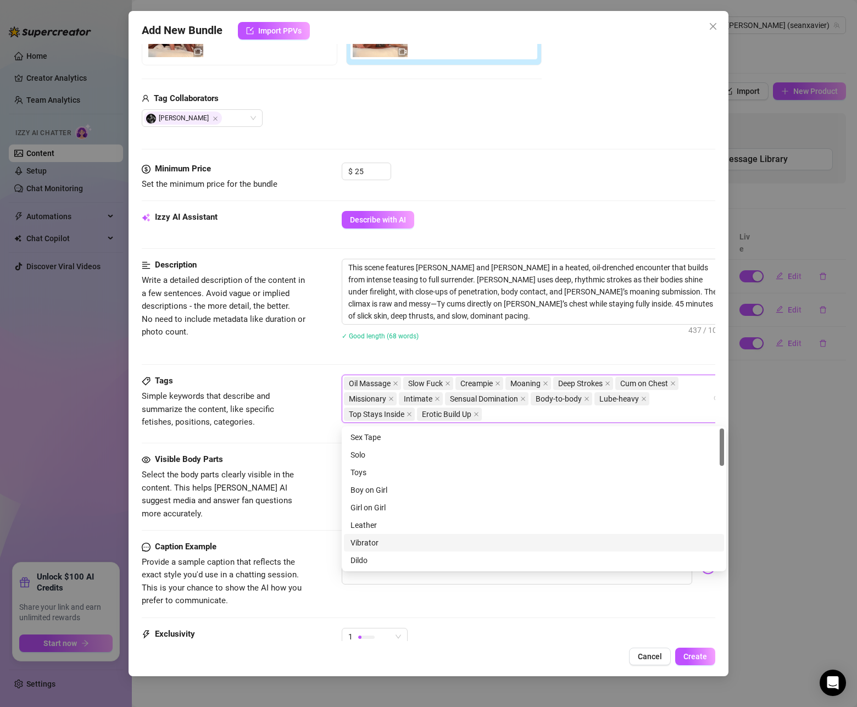
click at [314, 512] on div "Visible Body Parts Select the body parts clearly visible in the content. This h…" at bounding box center [429, 496] width 574 height 87
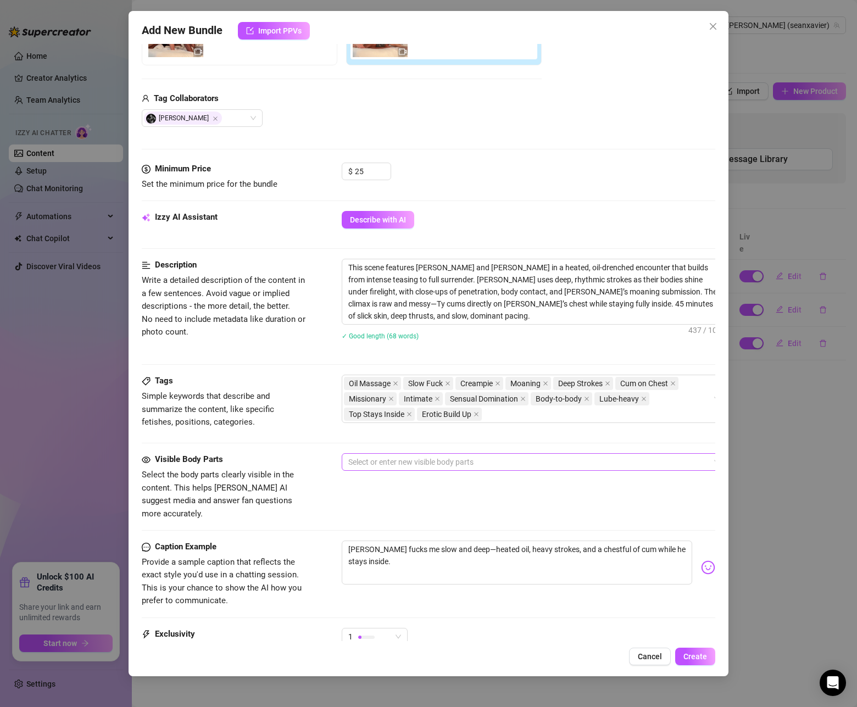
click at [450, 466] on div at bounding box center [528, 462] width 369 height 15
click at [430, 463] on div at bounding box center [528, 462] width 369 height 15
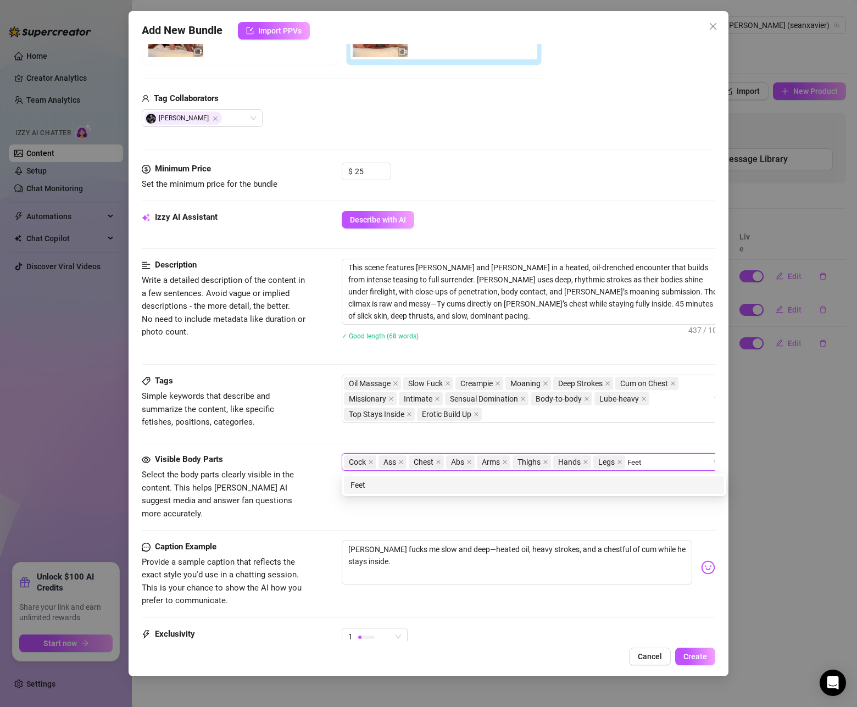
click at [369, 490] on div "Feet" at bounding box center [534, 485] width 367 height 12
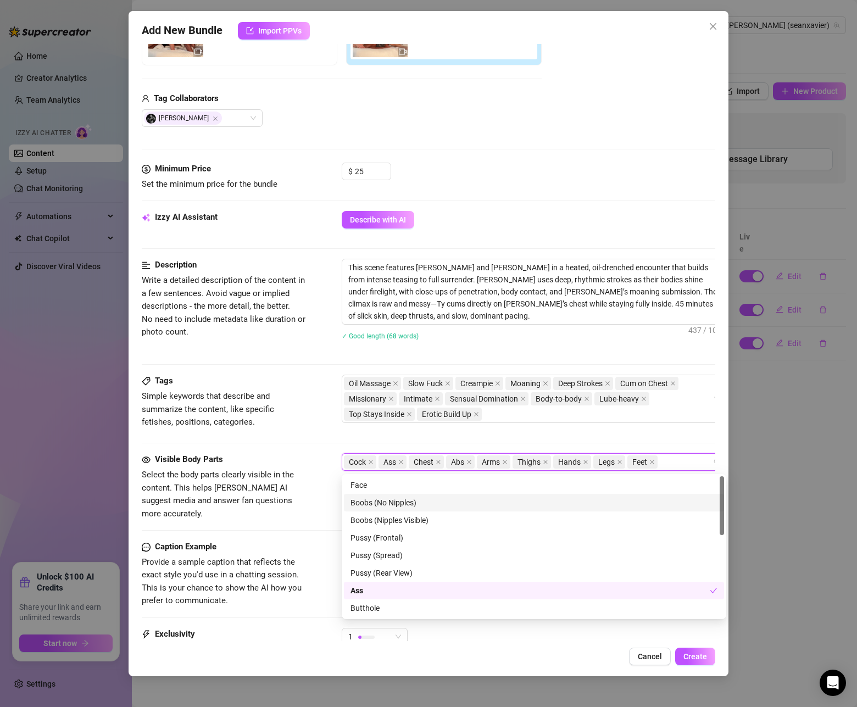
click at [335, 500] on div "Visible Body Parts Select the body parts clearly visible in the content. This h…" at bounding box center [429, 486] width 574 height 67
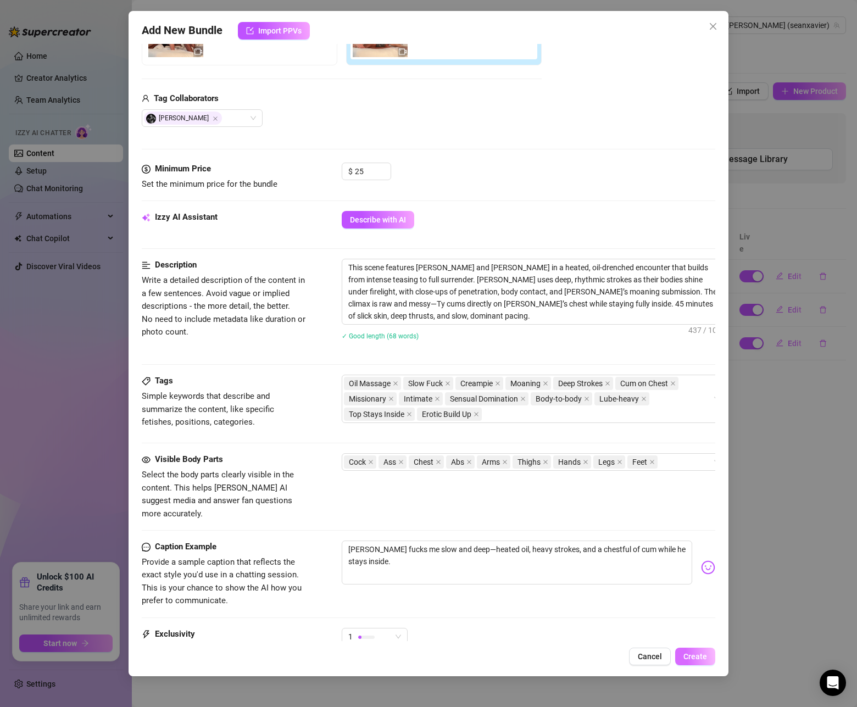
click at [698, 659] on span "Create" at bounding box center [696, 656] width 24 height 9
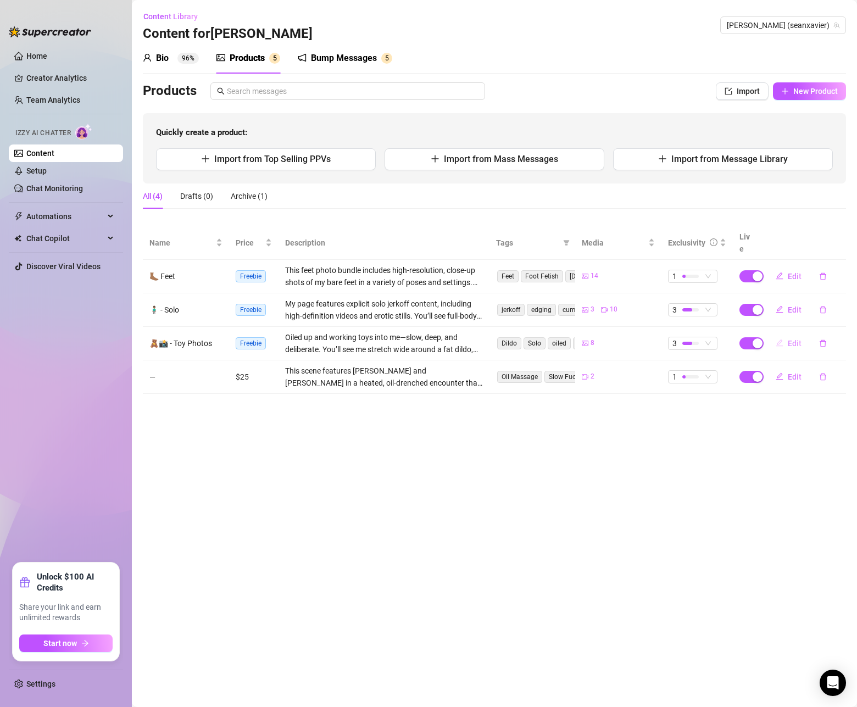
click at [790, 339] on span "Edit" at bounding box center [795, 343] width 14 height 9
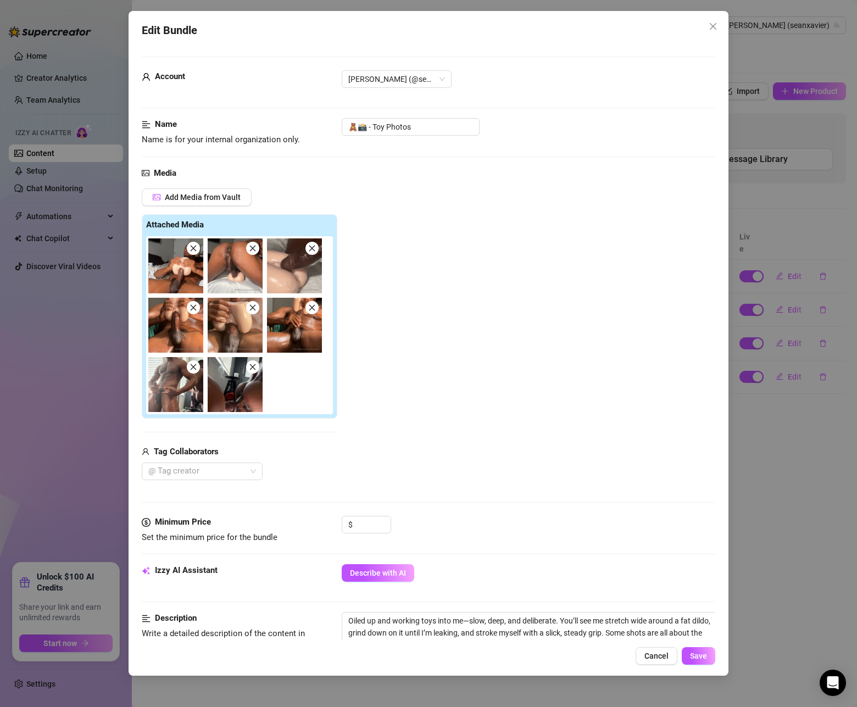
drag, startPoint x: 207, startPoint y: 225, endPoint x: 271, endPoint y: 220, distance: 63.9
click at [271, 220] on div "Attached Media" at bounding box center [239, 225] width 187 height 13
click at [361, 524] on input at bounding box center [373, 525] width 36 height 16
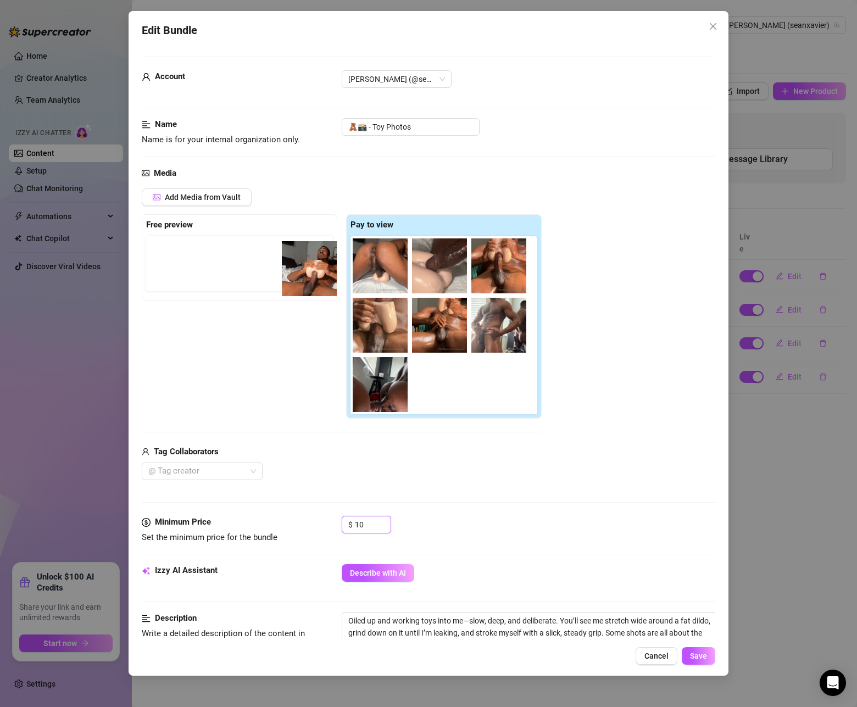
drag, startPoint x: 377, startPoint y: 275, endPoint x: 281, endPoint y: 293, distance: 97.2
click at [283, 295] on div "Free preview Pay to view" at bounding box center [342, 316] width 400 height 204
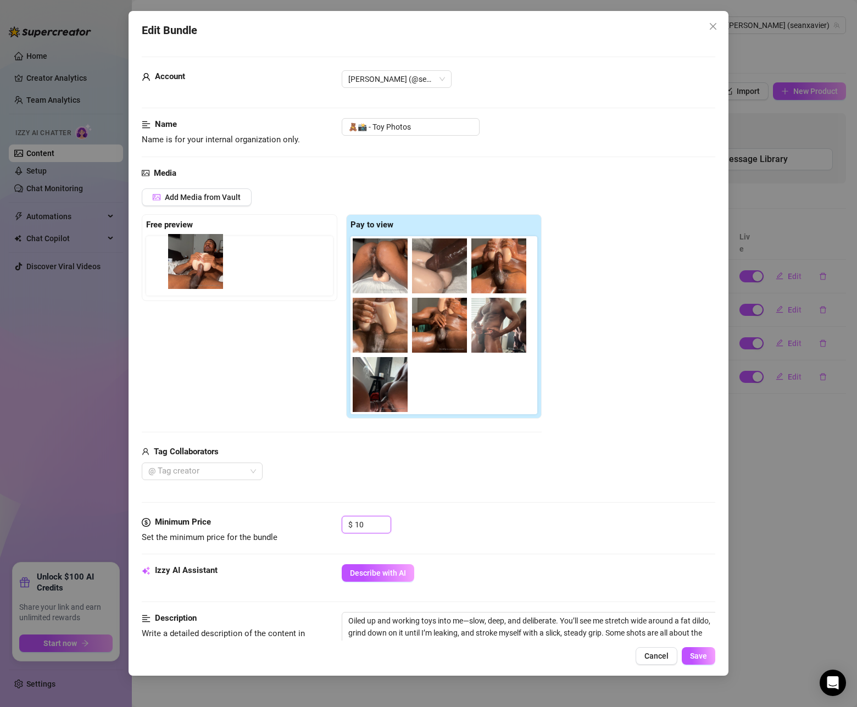
drag, startPoint x: 337, startPoint y: 276, endPoint x: 192, endPoint y: 276, distance: 145.7
click at [192, 276] on div "Free preview Pay to view" at bounding box center [342, 316] width 400 height 204
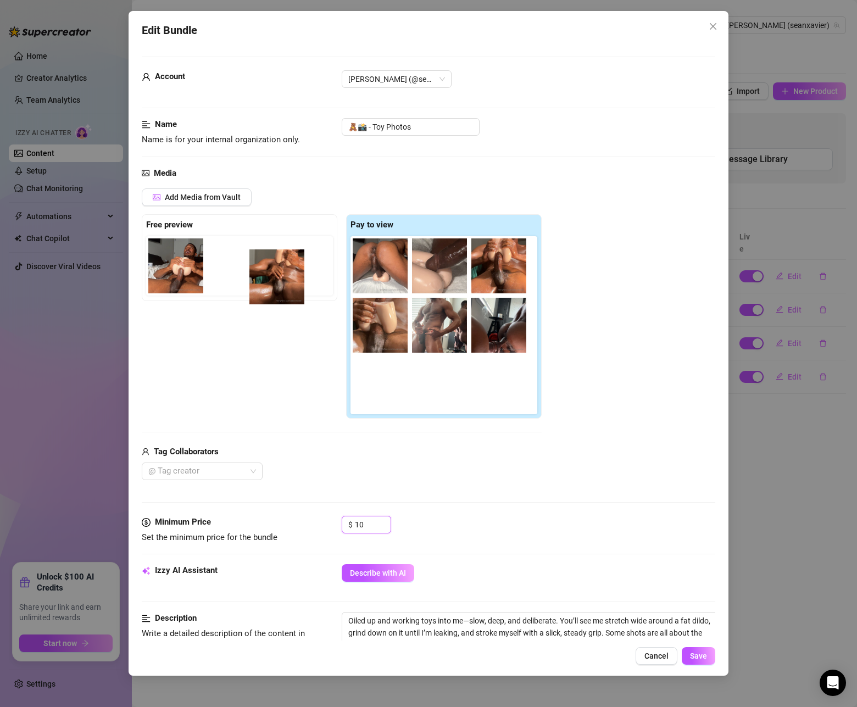
drag, startPoint x: 435, startPoint y: 334, endPoint x: 269, endPoint y: 284, distance: 173.2
click at [269, 284] on div "Free preview Pay to view" at bounding box center [342, 316] width 400 height 204
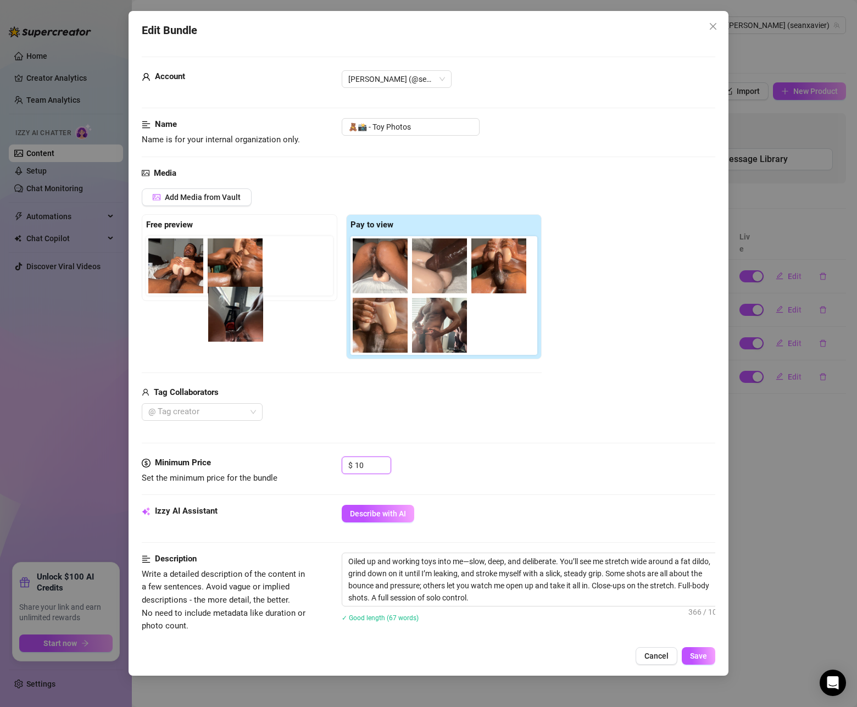
drag, startPoint x: 508, startPoint y: 336, endPoint x: 218, endPoint y: 339, distance: 290.2
click at [218, 339] on div "Free preview Pay to view" at bounding box center [342, 286] width 400 height 145
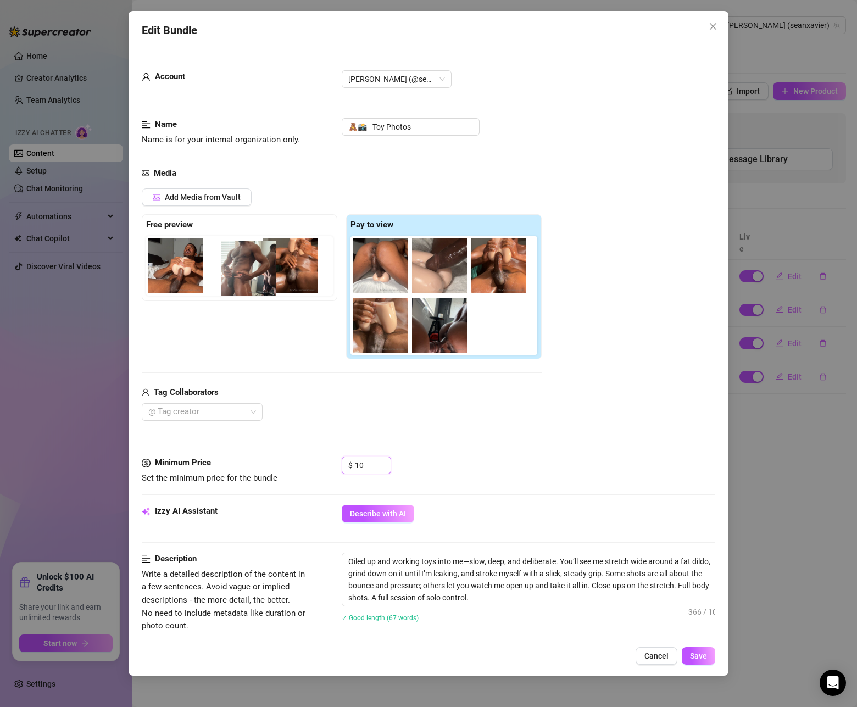
drag, startPoint x: 442, startPoint y: 340, endPoint x: 247, endPoint y: 281, distance: 203.3
click at [247, 281] on div "Free preview Pay to view" at bounding box center [342, 286] width 400 height 145
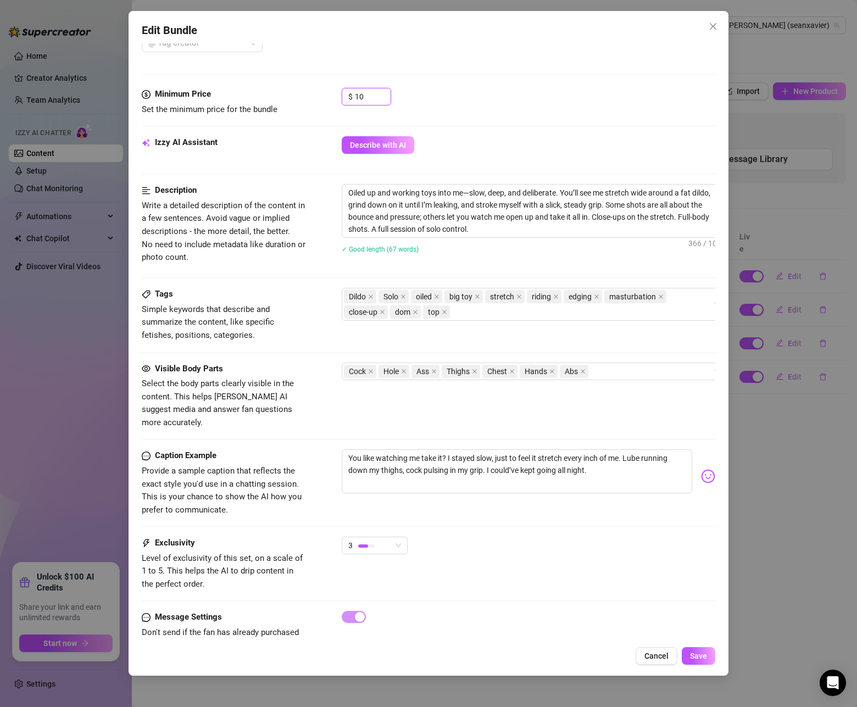
scroll to position [389, 0]
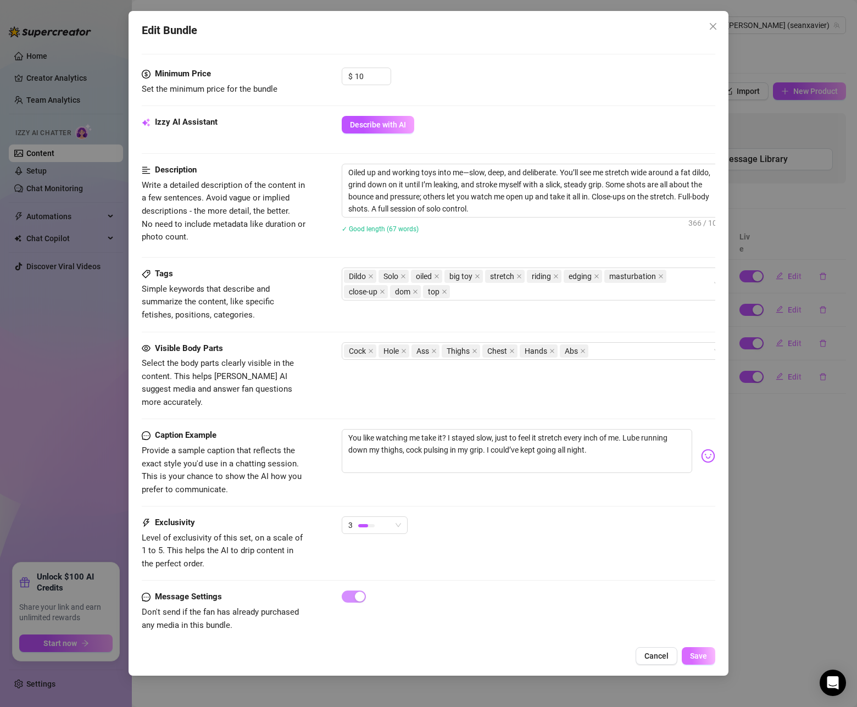
click at [705, 655] on span "Save" at bounding box center [698, 656] width 17 height 9
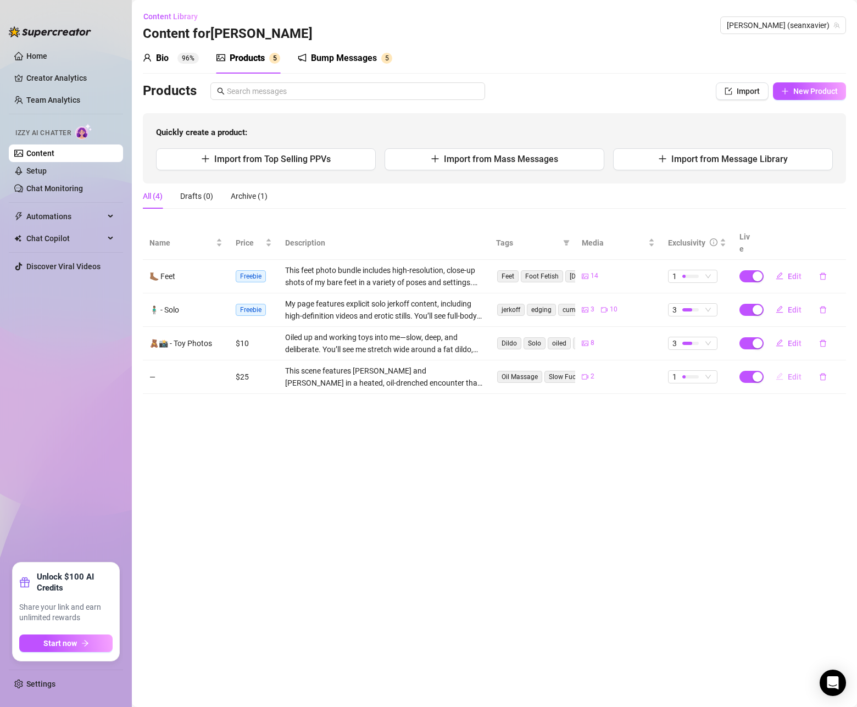
click at [799, 373] on span "Edit" at bounding box center [795, 377] width 14 height 9
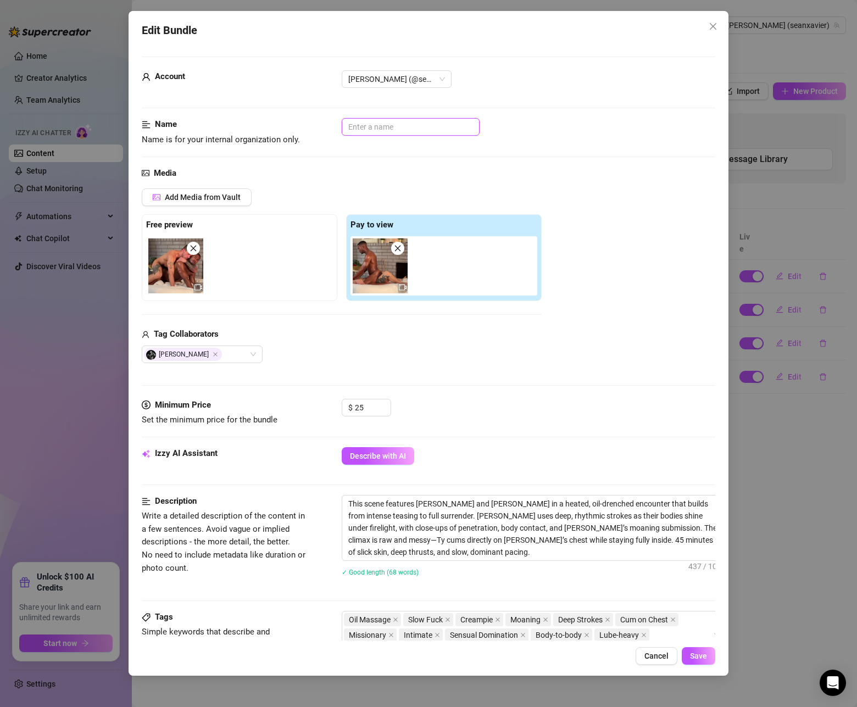
click at [390, 132] on input "text" at bounding box center [411, 127] width 138 height 18
click at [700, 655] on span "Save" at bounding box center [698, 656] width 17 height 9
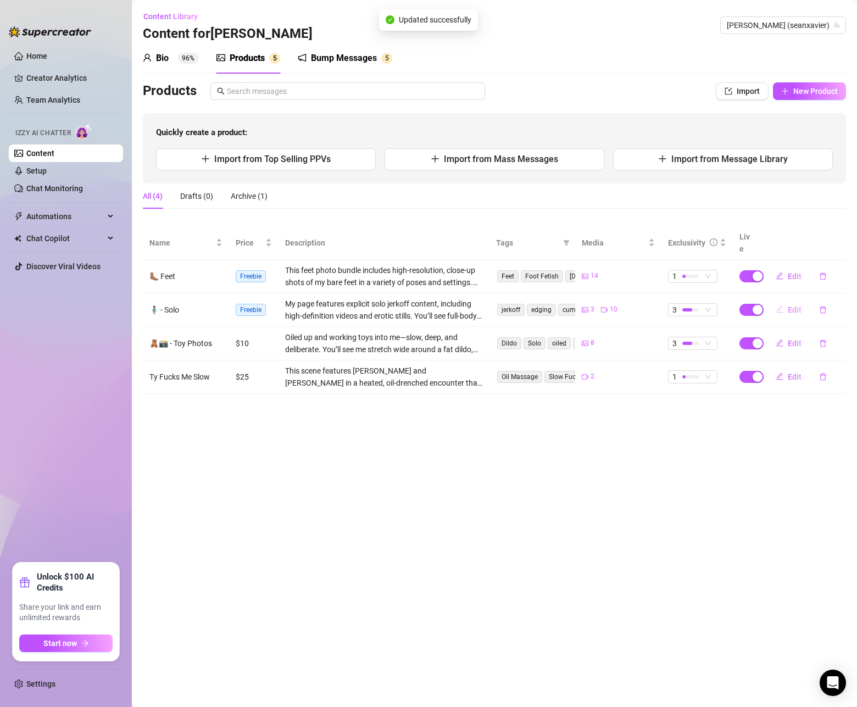
click at [788, 306] on span "Edit" at bounding box center [795, 310] width 14 height 9
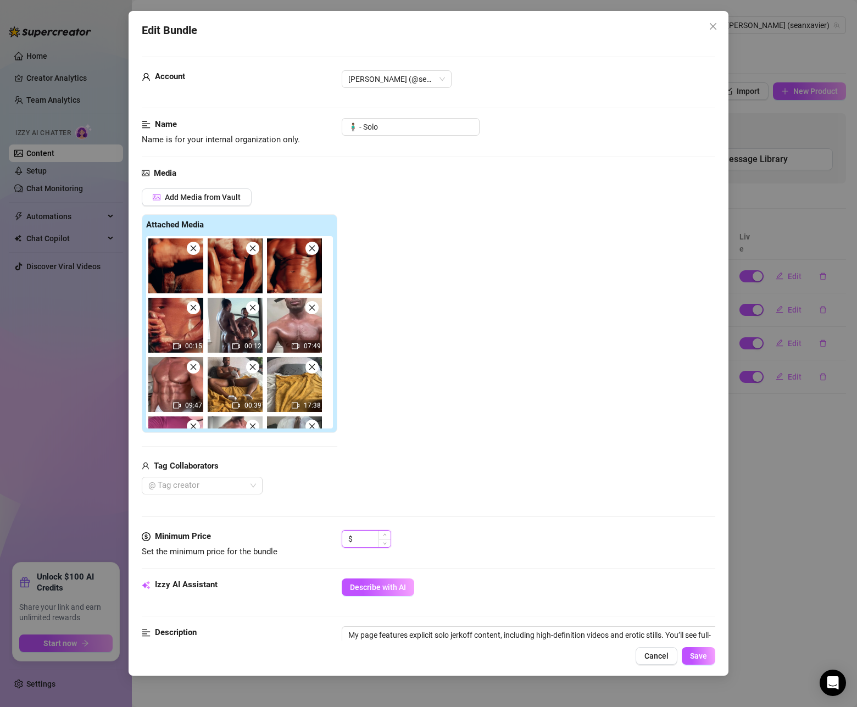
click at [366, 541] on input at bounding box center [373, 539] width 36 height 16
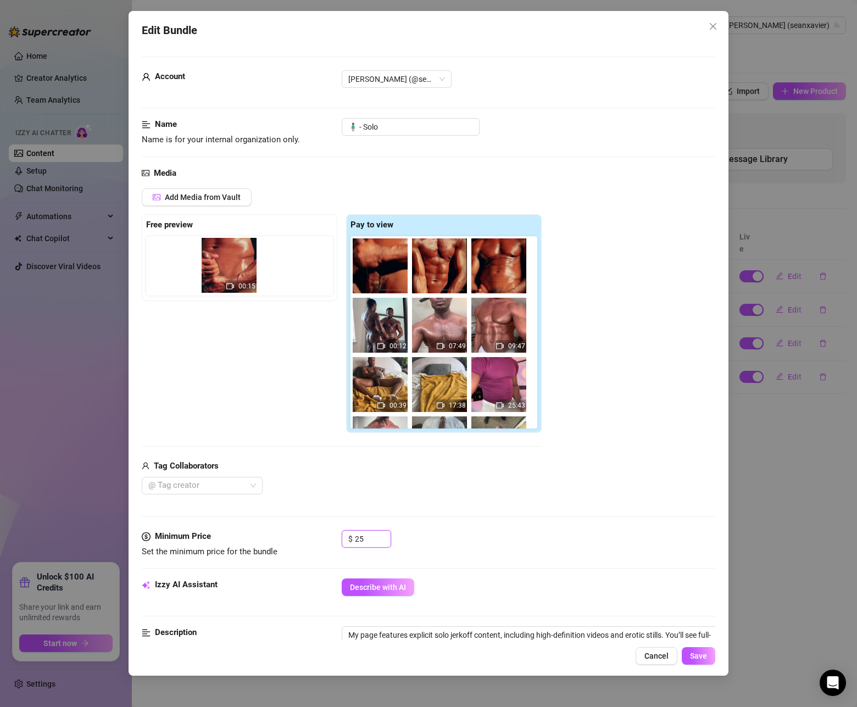
drag, startPoint x: 383, startPoint y: 335, endPoint x: 209, endPoint y: 271, distance: 185.0
click at [208, 269] on div "Free preview Pay to view 00:15 00:12 07:49 09:47 00:39 17:38 25:43 11:08 16:03 …" at bounding box center [342, 323] width 400 height 219
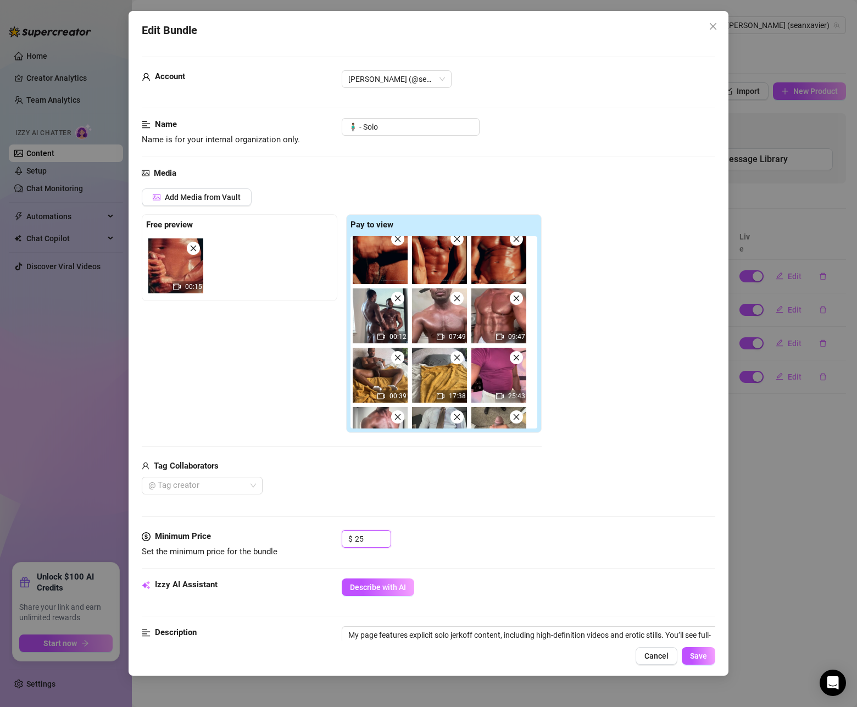
scroll to position [45, 0]
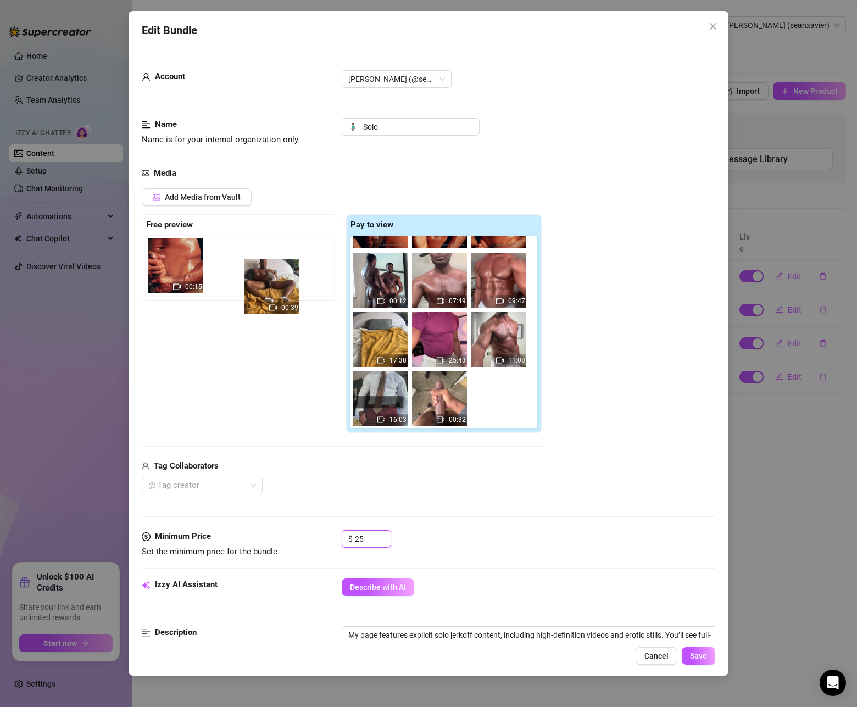
drag, startPoint x: 390, startPoint y: 348, endPoint x: 262, endPoint y: 276, distance: 146.2
click at [263, 276] on div "Free preview 00:15 Pay to view 00:12 07:49 09:47 00:39 17:38 25:43 11:08 16:03 …" at bounding box center [342, 323] width 400 height 219
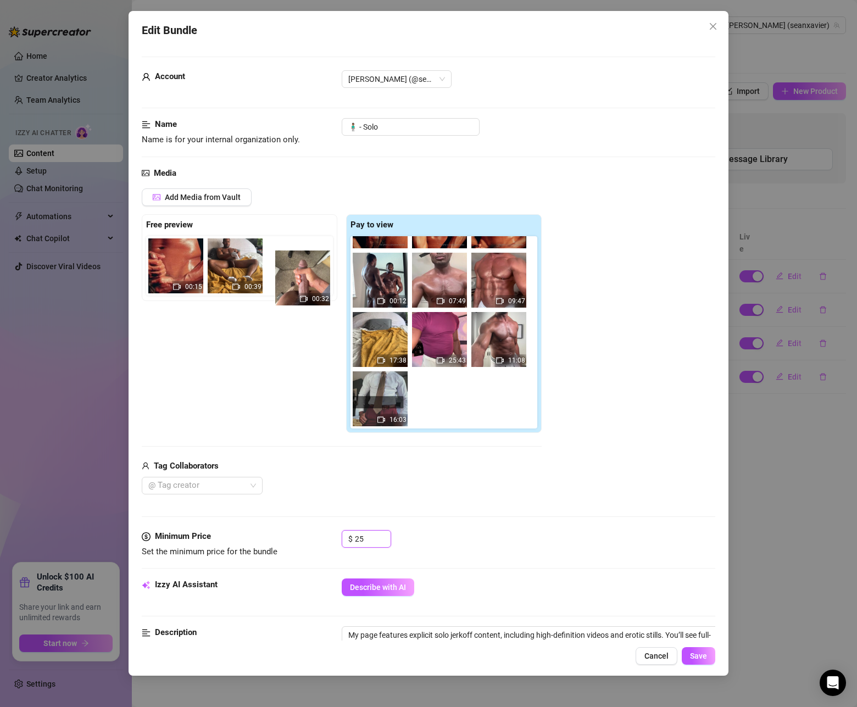
drag, startPoint x: 437, startPoint y: 406, endPoint x: 281, endPoint y: 273, distance: 204.7
click at [281, 273] on div "Free preview 00:15 00:39 Pay to view 00:12 07:49 09:47 17:38 25:43 11:08 16:03 …" at bounding box center [342, 323] width 400 height 219
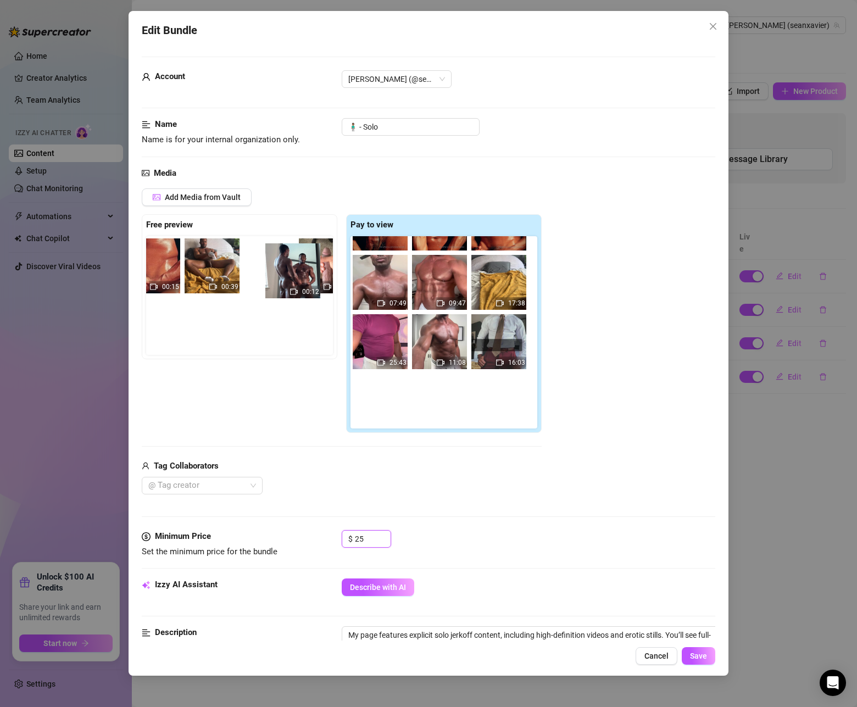
scroll to position [0, 23]
drag, startPoint x: 380, startPoint y: 289, endPoint x: 276, endPoint y: 282, distance: 104.1
click at [276, 282] on div "Free preview 00:15 00:39 00:32 Pay to view 00:12 07:49 09:47 17:38 25:43 11:08 …" at bounding box center [342, 323] width 400 height 219
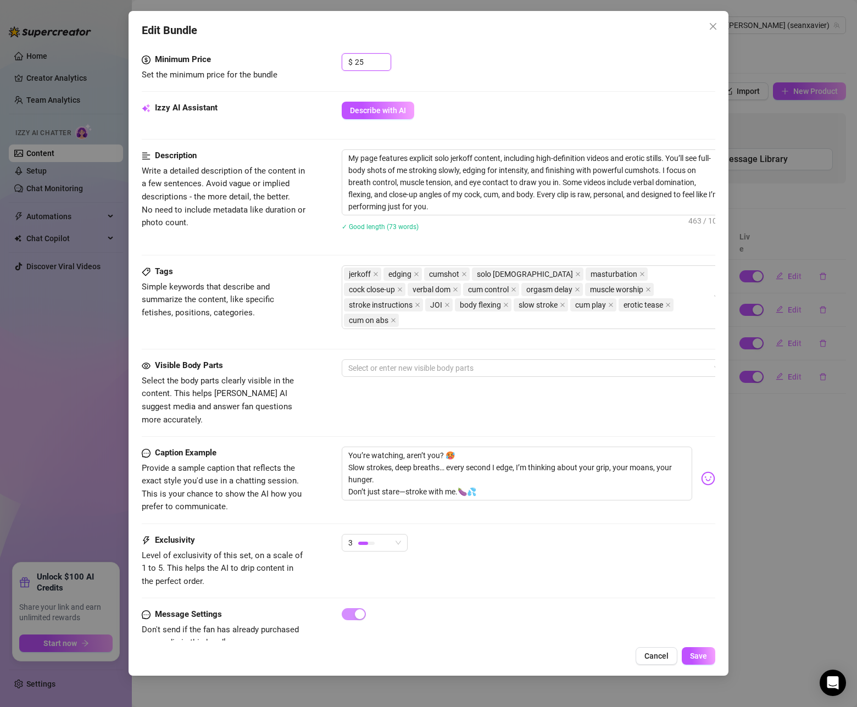
scroll to position [465, 0]
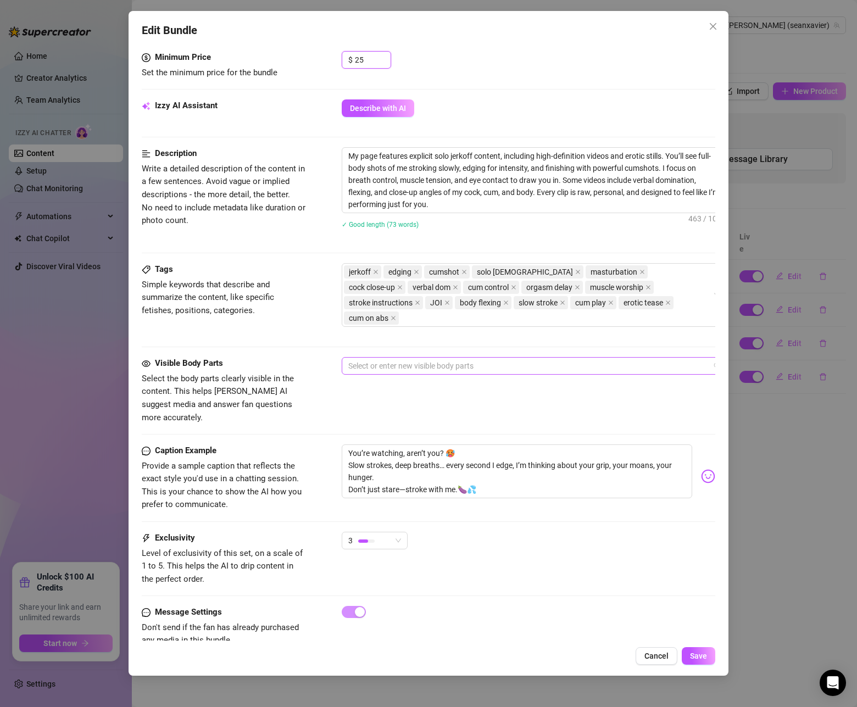
click at [506, 358] on div at bounding box center [528, 365] width 369 height 15
click at [574, 532] on div "3" at bounding box center [529, 545] width 374 height 27
click at [708, 658] on button "Save" at bounding box center [699, 656] width 34 height 18
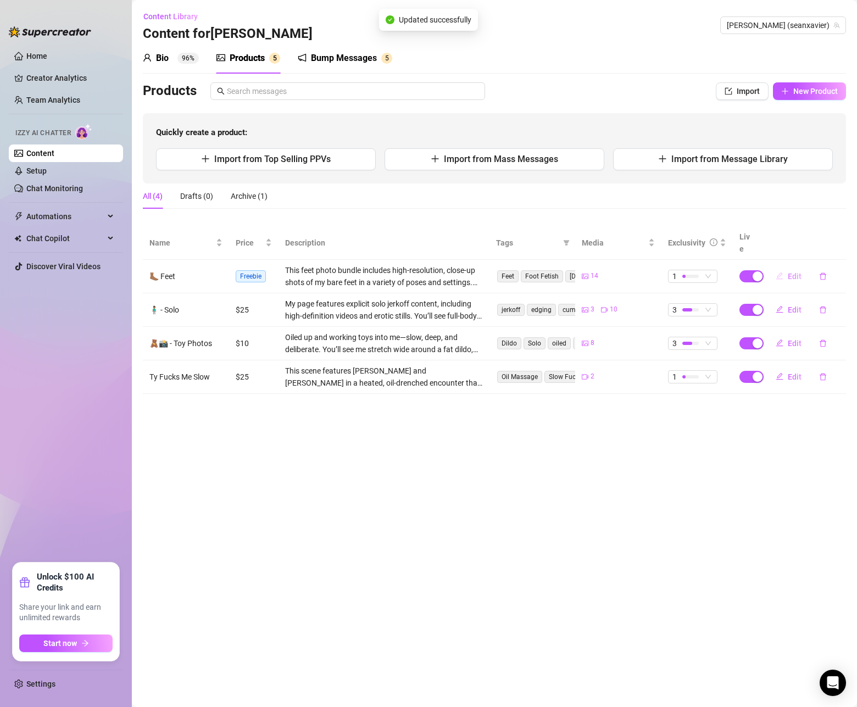
click at [792, 272] on span "Edit" at bounding box center [795, 276] width 14 height 9
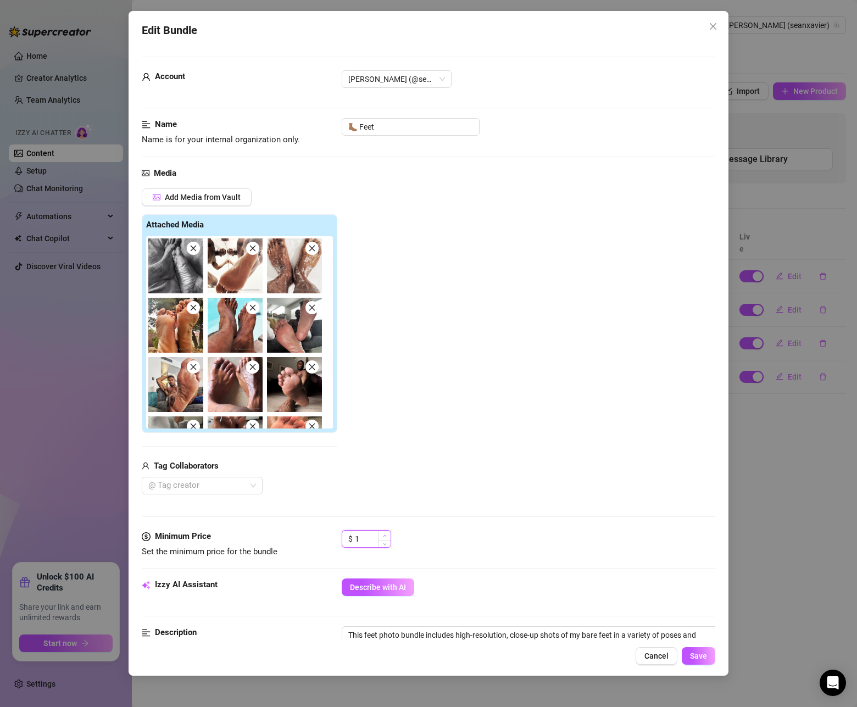
click at [382, 540] on span "Increase Value" at bounding box center [385, 536] width 12 height 10
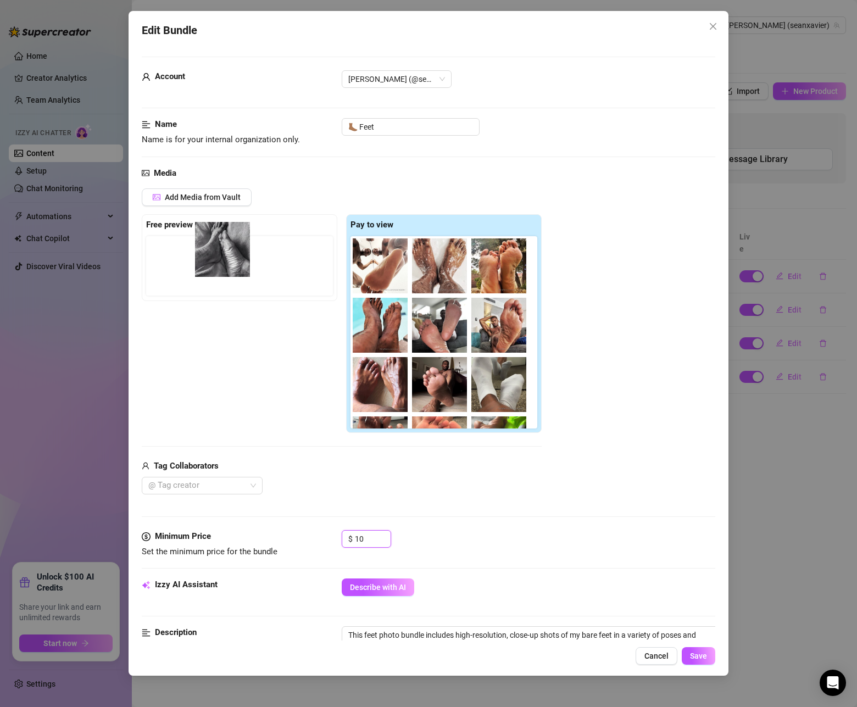
drag, startPoint x: 380, startPoint y: 275, endPoint x: 217, endPoint y: 255, distance: 164.4
click at [217, 255] on div "Free preview Pay to view" at bounding box center [342, 323] width 400 height 219
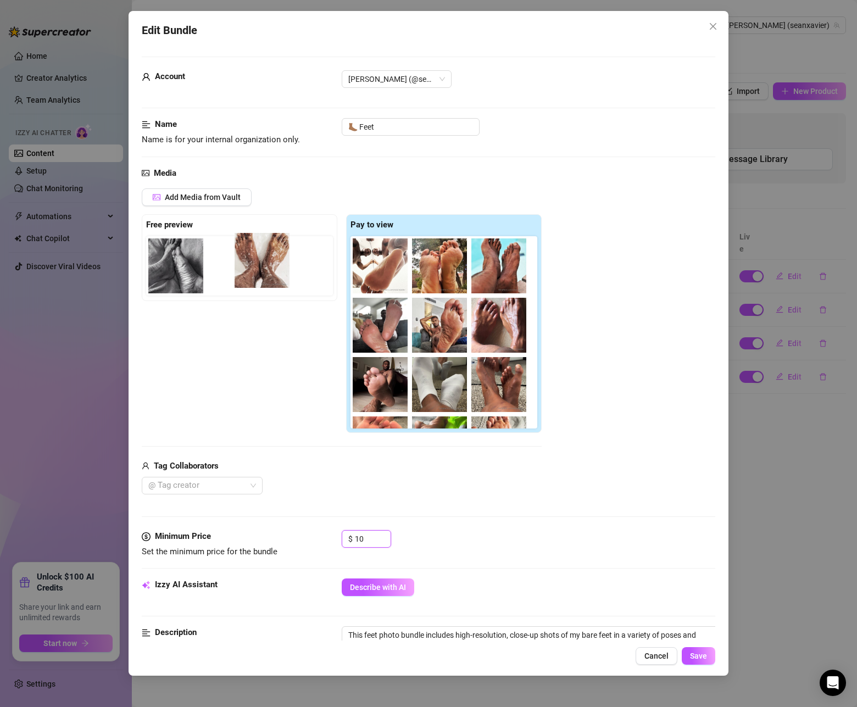
drag, startPoint x: 439, startPoint y: 278, endPoint x: 246, endPoint y: 272, distance: 192.5
click at [240, 272] on div "Free preview Pay to view" at bounding box center [342, 323] width 400 height 219
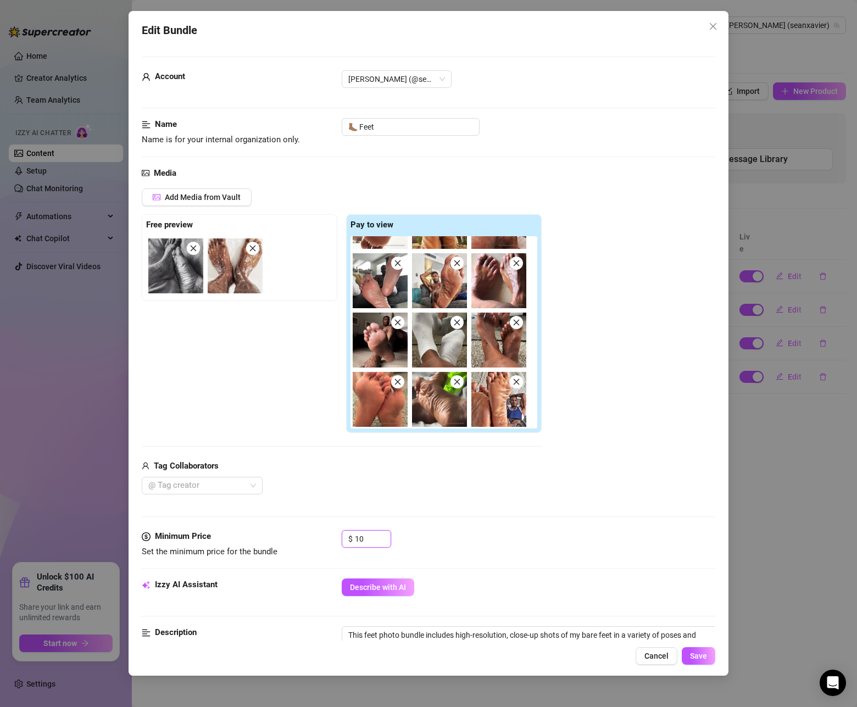
scroll to position [45, 0]
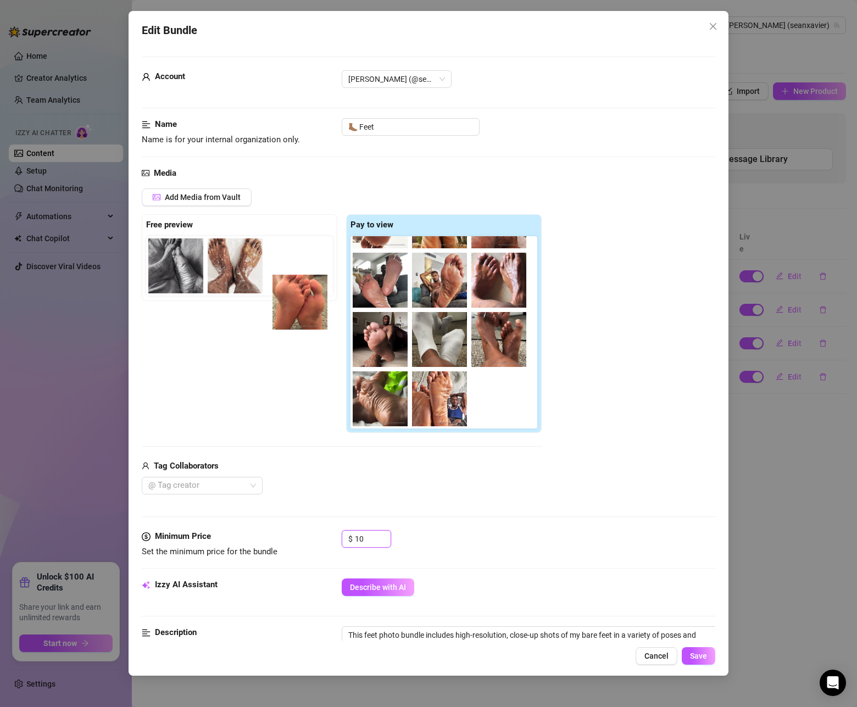
drag, startPoint x: 387, startPoint y: 407, endPoint x: 273, endPoint y: 281, distance: 170.4
click at [273, 281] on div "Free preview Pay to view" at bounding box center [342, 323] width 400 height 219
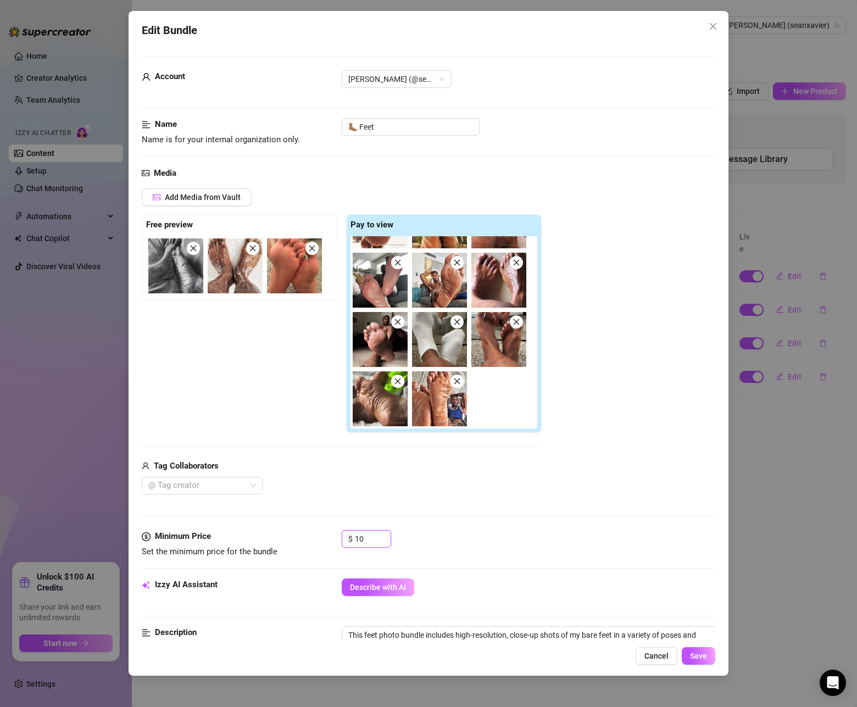
scroll to position [475, 0]
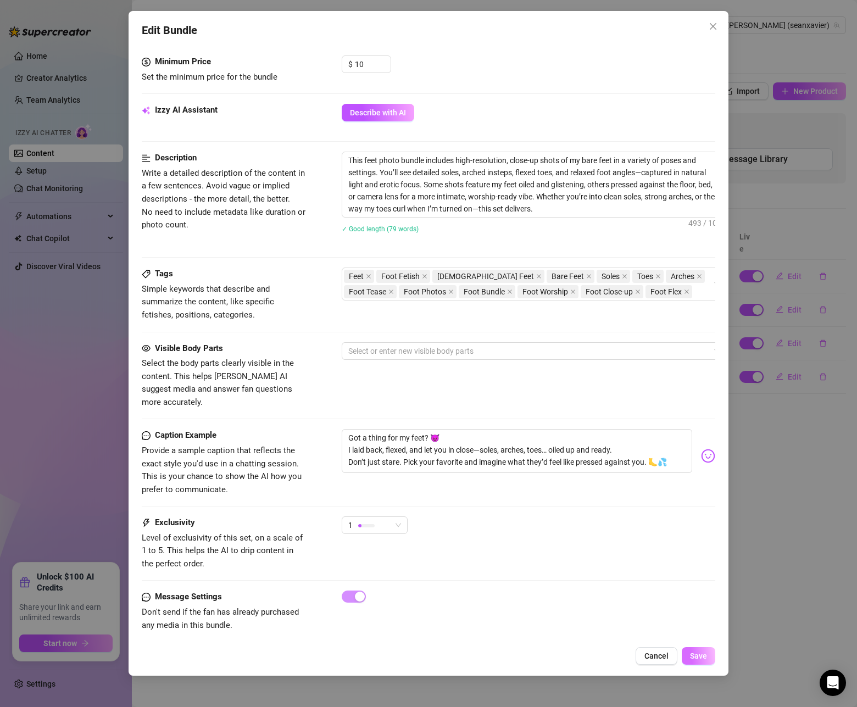
click at [699, 660] on span "Save" at bounding box center [698, 656] width 17 height 9
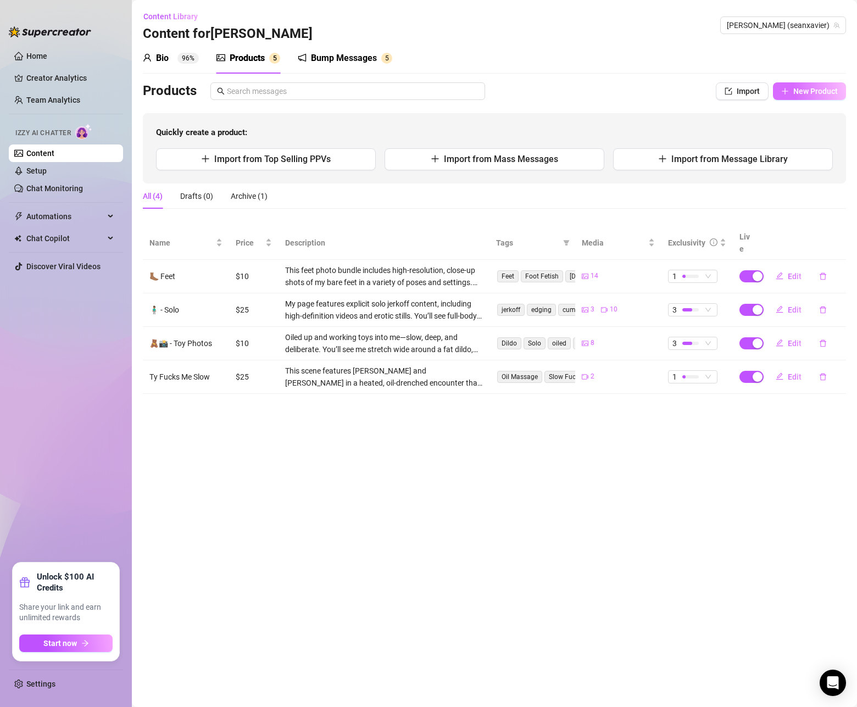
click at [814, 91] on span "New Product" at bounding box center [816, 91] width 45 height 9
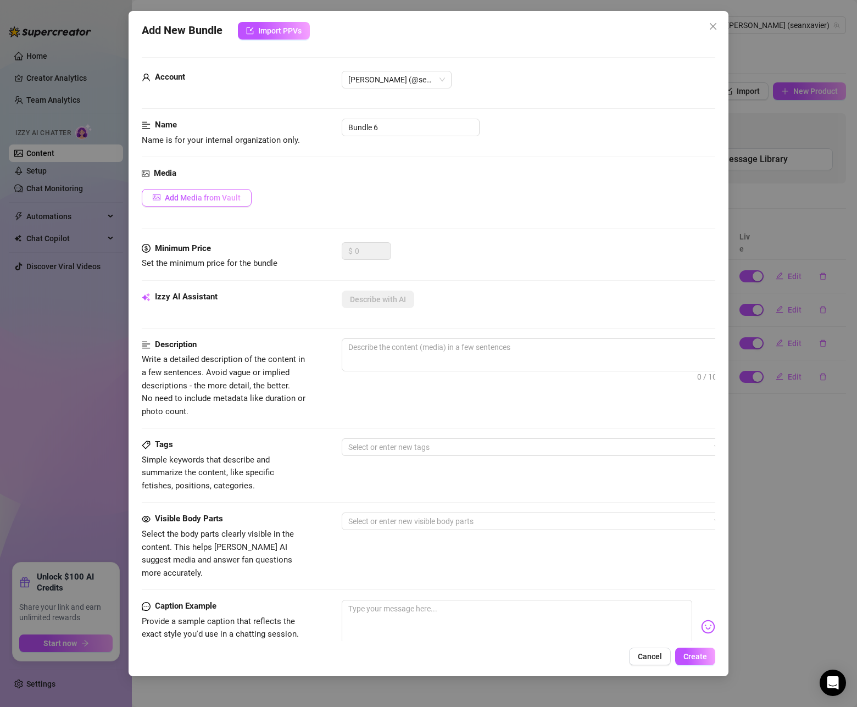
click at [216, 199] on span "Add Media from Vault" at bounding box center [203, 197] width 76 height 9
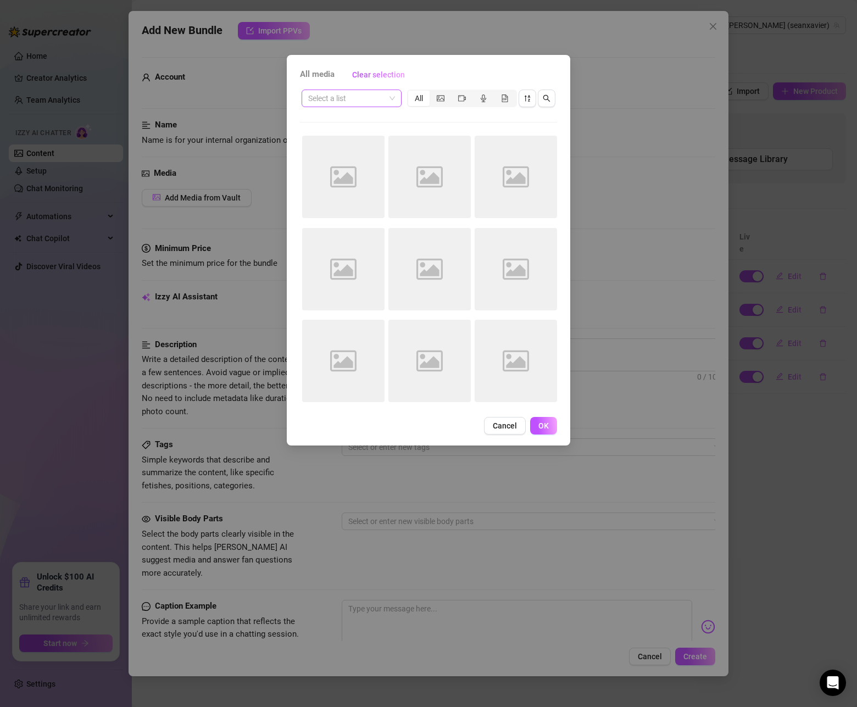
click at [394, 100] on span at bounding box center [351, 98] width 87 height 16
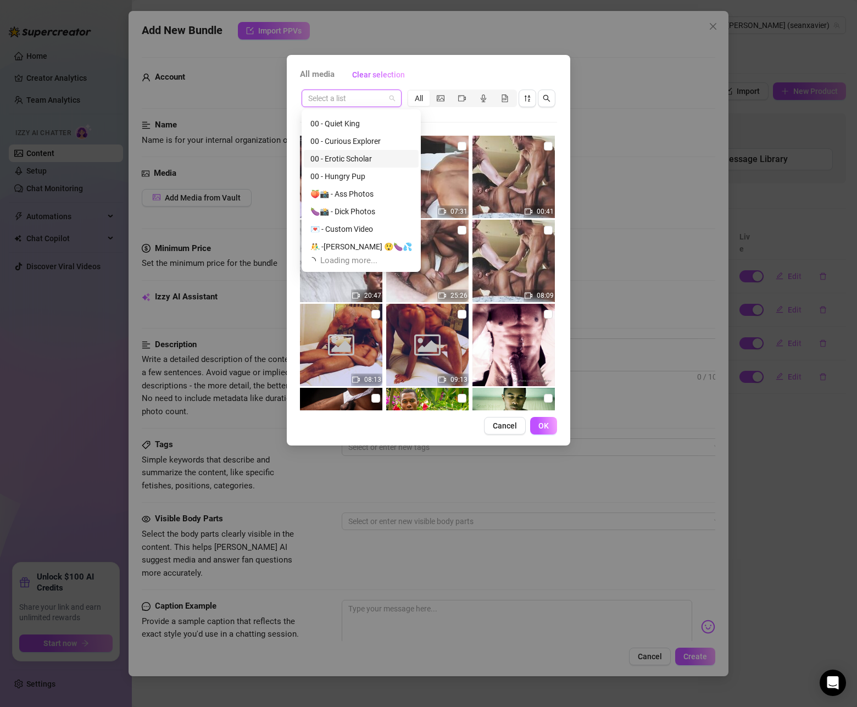
scroll to position [27, 0]
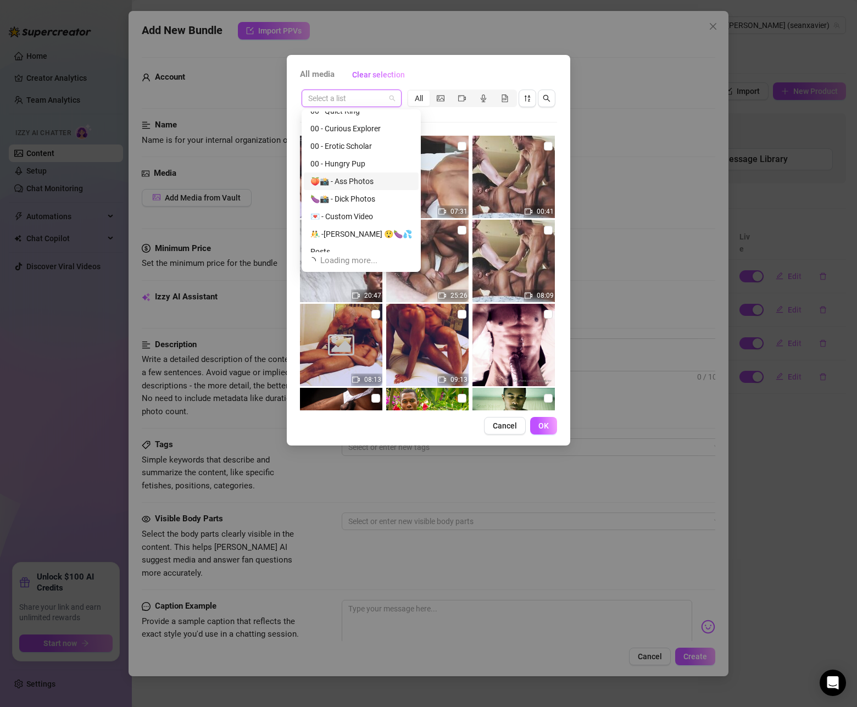
click at [363, 181] on div "🍑📸 - Ass Photos" at bounding box center [362, 181] width 102 height 12
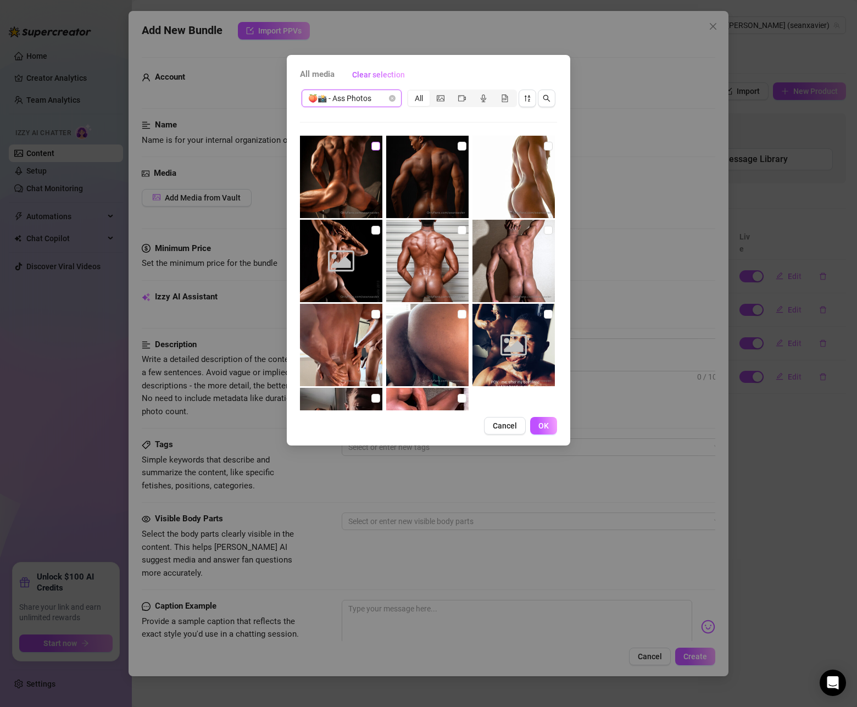
click at [375, 149] on input "checkbox" at bounding box center [376, 146] width 9 height 9
click at [457, 147] on img at bounding box center [427, 177] width 82 height 82
click at [545, 314] on input "checkbox" at bounding box center [548, 314] width 9 height 9
drag, startPoint x: 459, startPoint y: 146, endPoint x: 505, endPoint y: 143, distance: 45.2
click at [459, 146] on input "checkbox" at bounding box center [462, 146] width 9 height 9
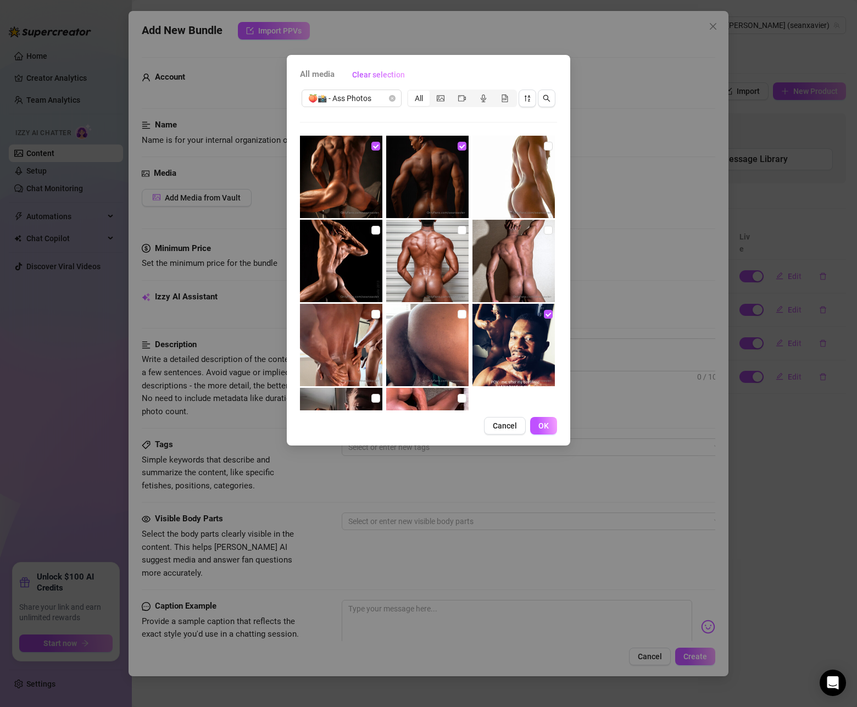
click at [543, 147] on img at bounding box center [514, 177] width 82 height 82
click at [544, 229] on input "checkbox" at bounding box center [548, 230] width 9 height 9
drag, startPoint x: 547, startPoint y: 148, endPoint x: 540, endPoint y: 152, distance: 8.9
click at [547, 147] on input "checkbox" at bounding box center [548, 146] width 9 height 9
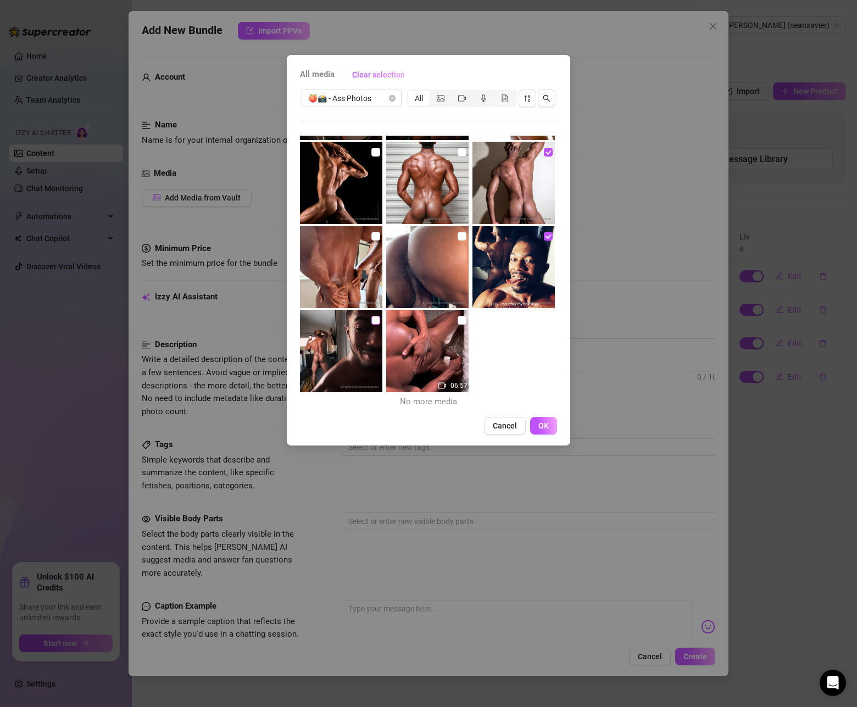
click at [379, 319] on input "checkbox" at bounding box center [376, 320] width 9 height 9
click at [378, 236] on input "checkbox" at bounding box center [376, 236] width 9 height 9
click at [463, 234] on input "checkbox" at bounding box center [462, 236] width 9 height 9
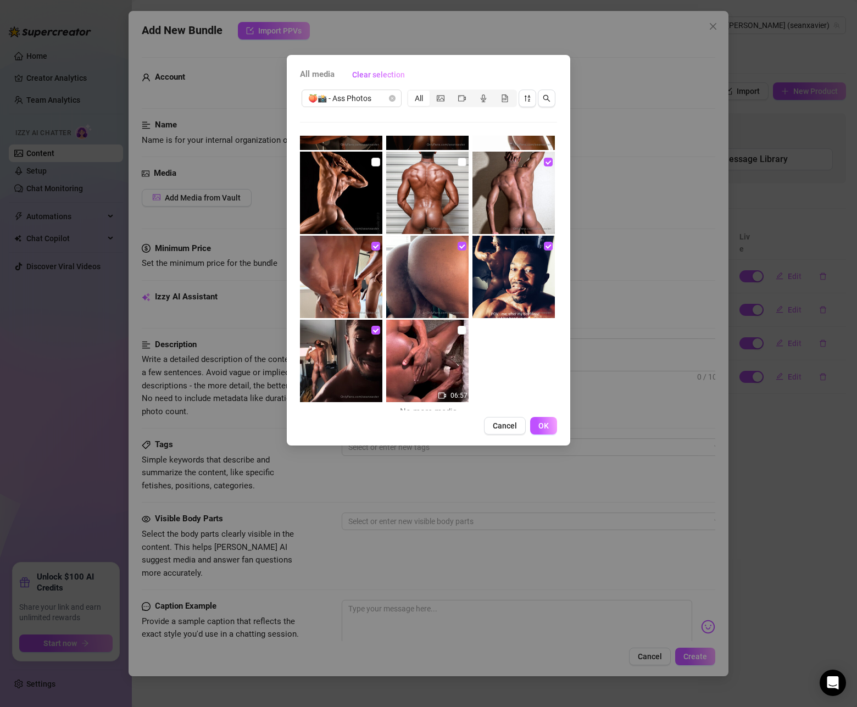
scroll to position [5, 0]
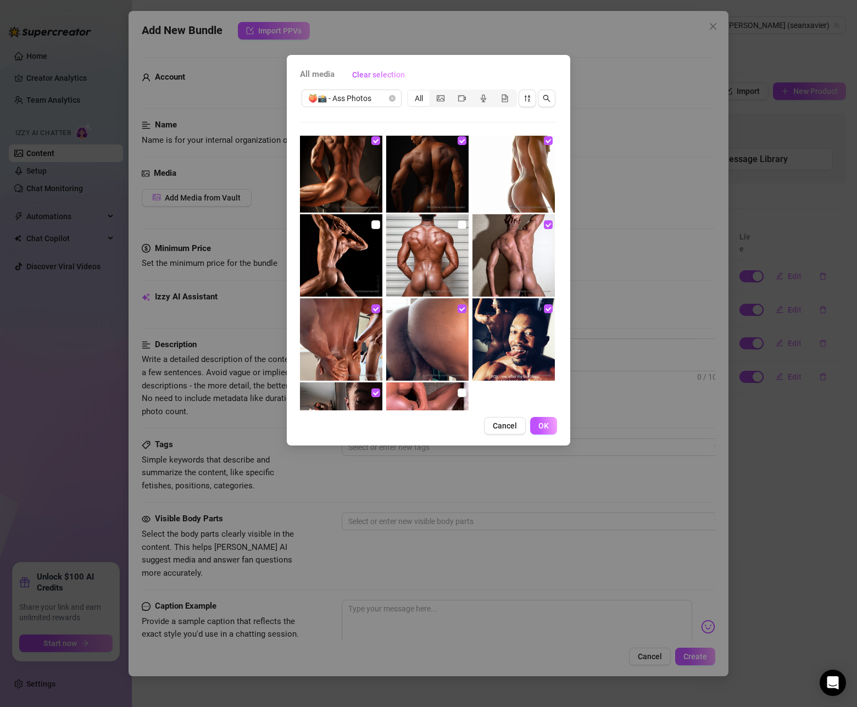
drag, startPoint x: 464, startPoint y: 226, endPoint x: 454, endPoint y: 224, distance: 10.6
click at [464, 225] on input "checkbox" at bounding box center [462, 224] width 9 height 9
click at [379, 226] on input "checkbox" at bounding box center [376, 224] width 9 height 9
click at [463, 397] on input "checkbox" at bounding box center [462, 393] width 9 height 9
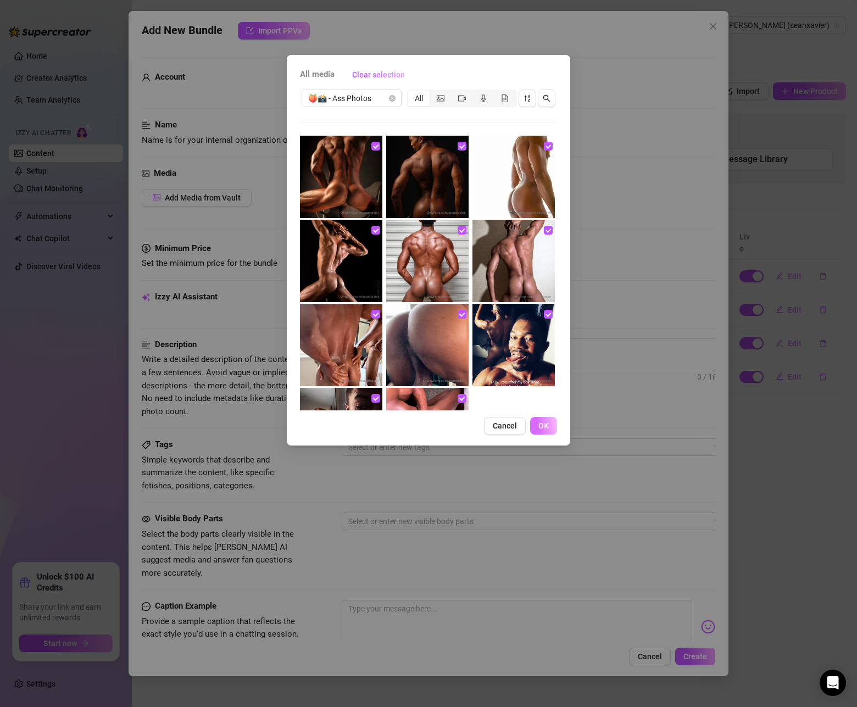
click at [549, 431] on button "OK" at bounding box center [543, 426] width 27 height 18
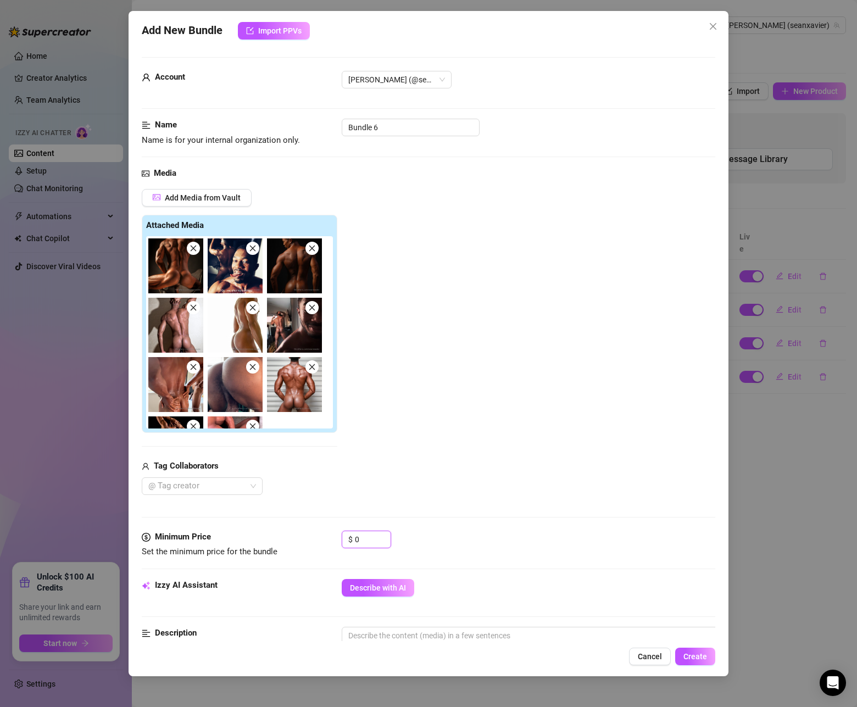
drag, startPoint x: 375, startPoint y: 545, endPoint x: 317, endPoint y: 545, distance: 57.7
click at [317, 545] on div "Minimum Price Set the minimum price for the bundle $ 0" at bounding box center [429, 545] width 574 height 28
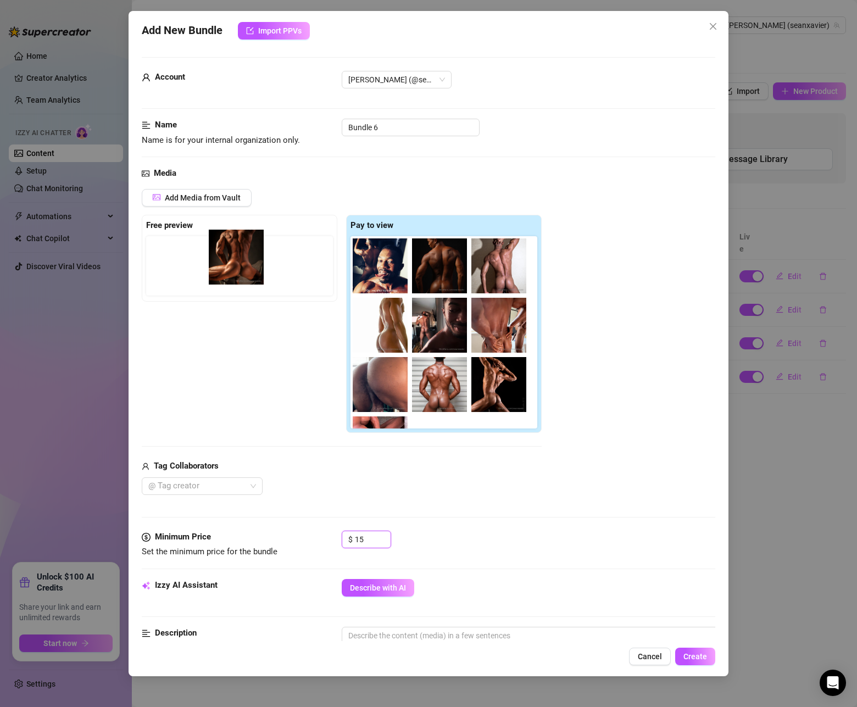
drag, startPoint x: 390, startPoint y: 282, endPoint x: 237, endPoint y: 274, distance: 152.5
click at [237, 273] on div "Free preview Pay to view 06:57" at bounding box center [342, 324] width 400 height 219
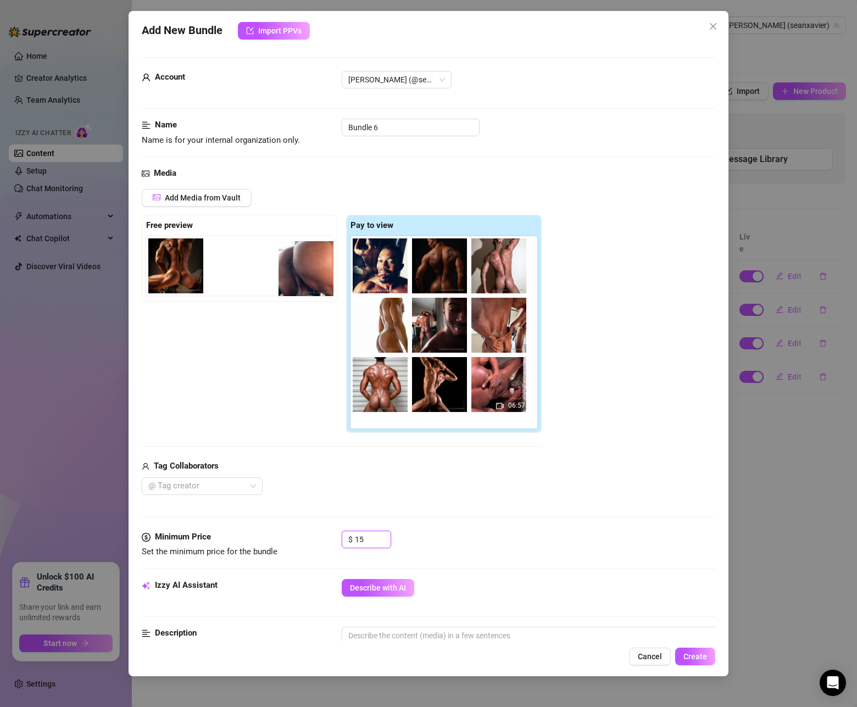
scroll to position [1, 0]
drag, startPoint x: 389, startPoint y: 396, endPoint x: 280, endPoint y: 272, distance: 165.6
click at [280, 272] on div "Free preview Pay to view 06:57" at bounding box center [342, 324] width 400 height 219
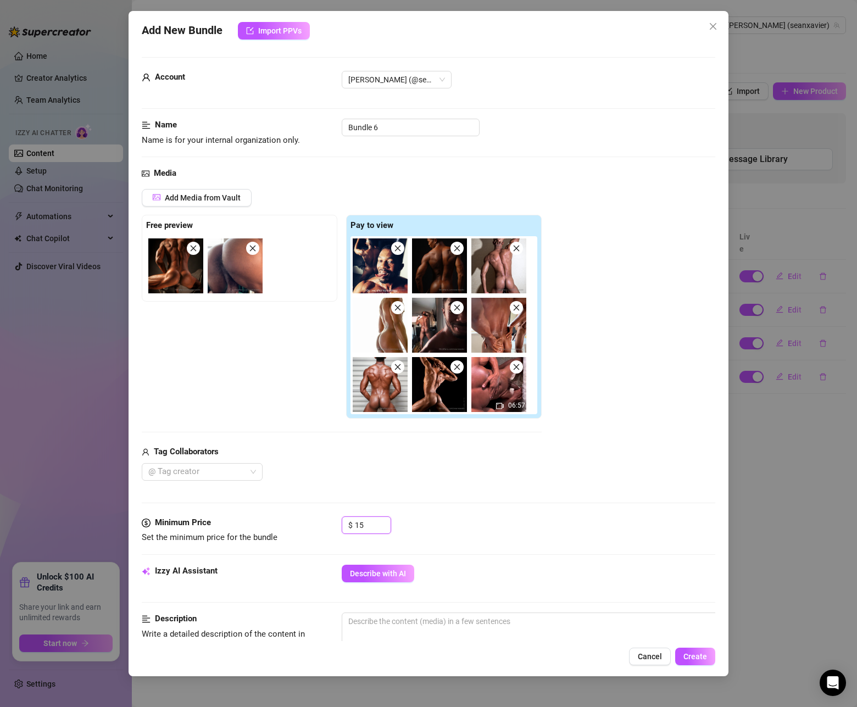
scroll to position [0, 0]
drag, startPoint x: 432, startPoint y: 328, endPoint x: 303, endPoint y: 297, distance: 132.7
click at [421, 323] on div "06:57" at bounding box center [446, 325] width 191 height 178
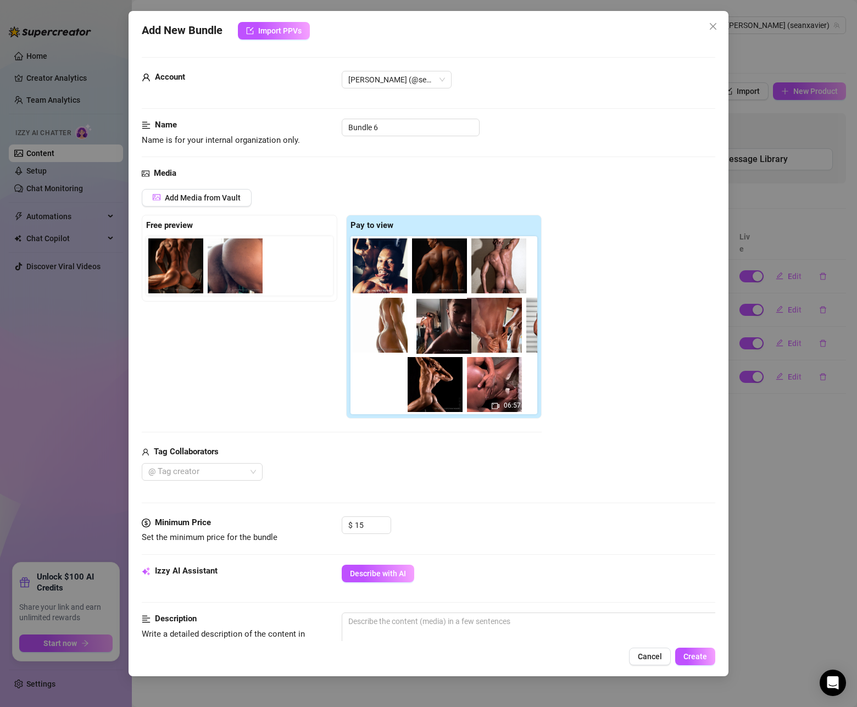
drag, startPoint x: 303, startPoint y: 297, endPoint x: 279, endPoint y: 271, distance: 35.4
click at [274, 272] on div "Free preview Pay to view 06:57" at bounding box center [342, 317] width 400 height 204
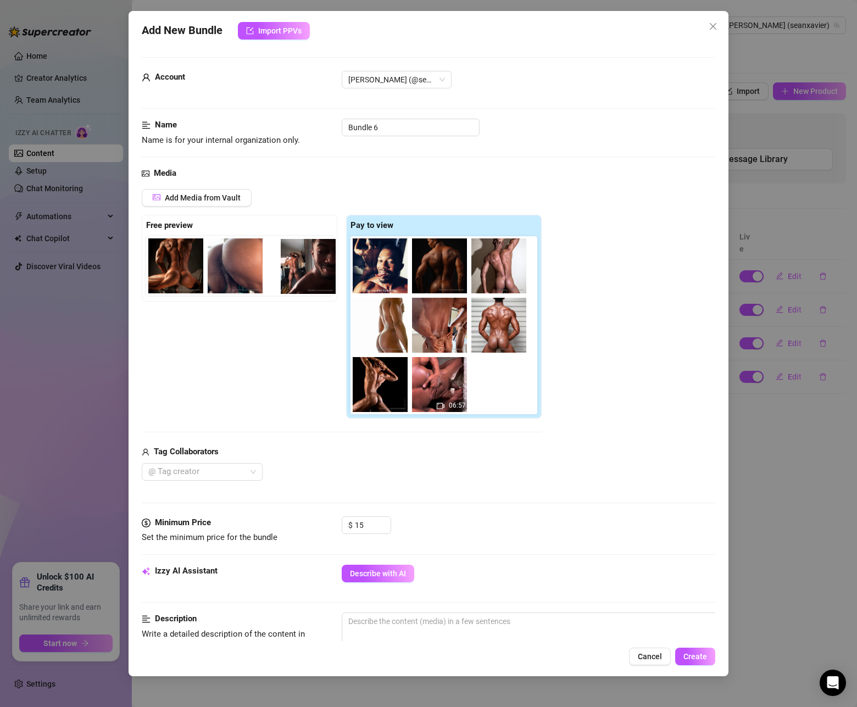
drag, startPoint x: 436, startPoint y: 324, endPoint x: 292, endPoint y: 262, distance: 157.6
click at [289, 261] on div "Free preview Pay to view 06:57" at bounding box center [342, 317] width 400 height 204
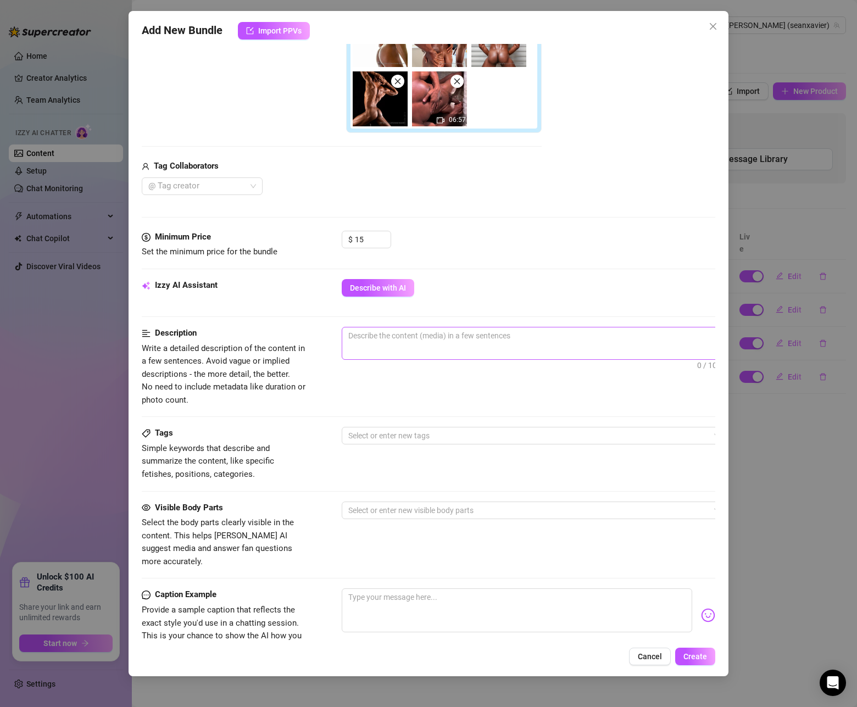
scroll to position [283, 0]
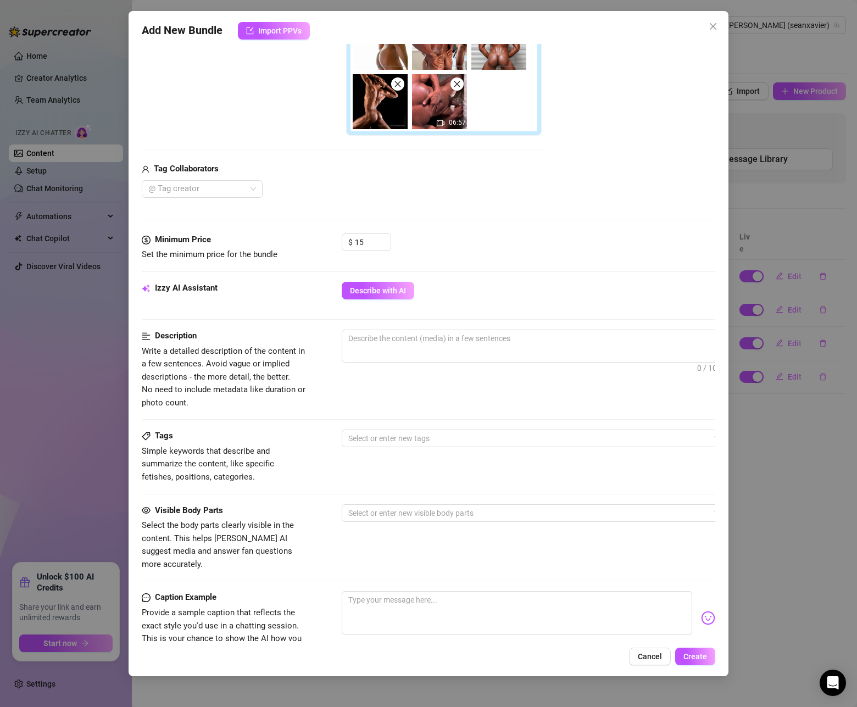
click at [380, 301] on div "Izzy AI Assistant Describe with AI" at bounding box center [429, 295] width 574 height 27
click at [380, 295] on span "Describe with AI" at bounding box center [378, 290] width 56 height 9
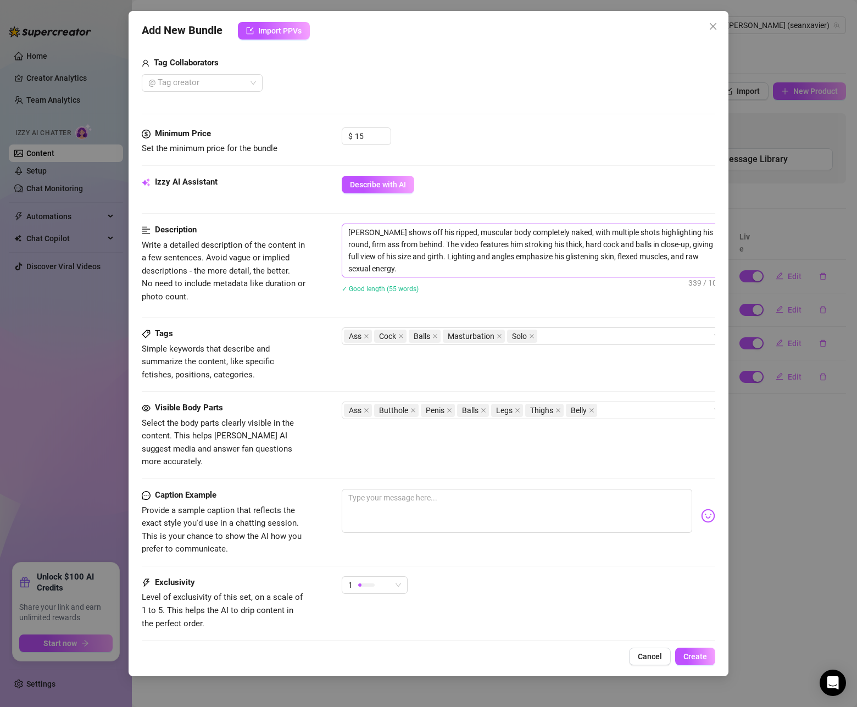
scroll to position [449, 0]
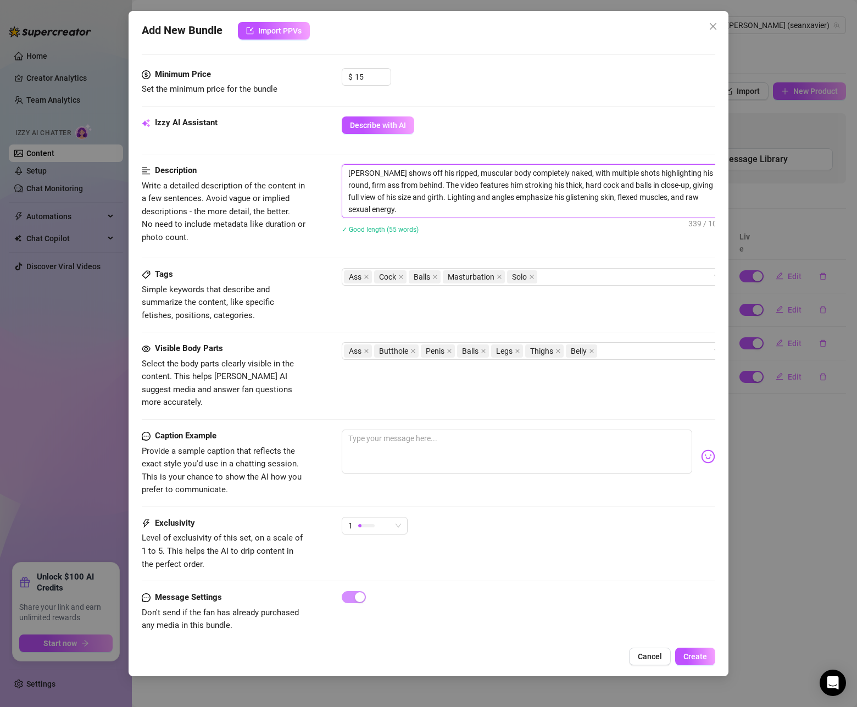
drag, startPoint x: 403, startPoint y: 211, endPoint x: 344, endPoint y: 164, distance: 75.5
click at [344, 164] on form "Account Sean (@seanxavier) Name Name is for your internal organization only. Bu…" at bounding box center [429, 131] width 574 height 1044
click at [398, 518] on span "1" at bounding box center [374, 526] width 53 height 16
click at [495, 497] on div "Caption Example Provide a sample caption that reflects the exact style you'd us…" at bounding box center [429, 473] width 574 height 87
click at [510, 430] on textarea at bounding box center [517, 452] width 351 height 44
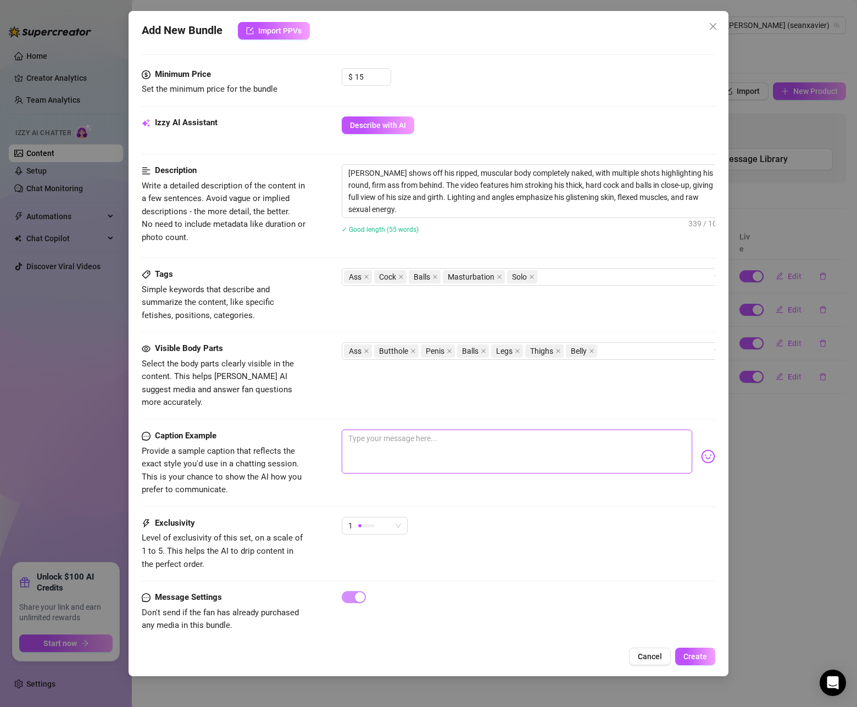
paste textarea "All ass. All muscle. I bend, flex, and stroke so you get every angle of this th…"
click at [694, 654] on span "Create" at bounding box center [696, 656] width 24 height 9
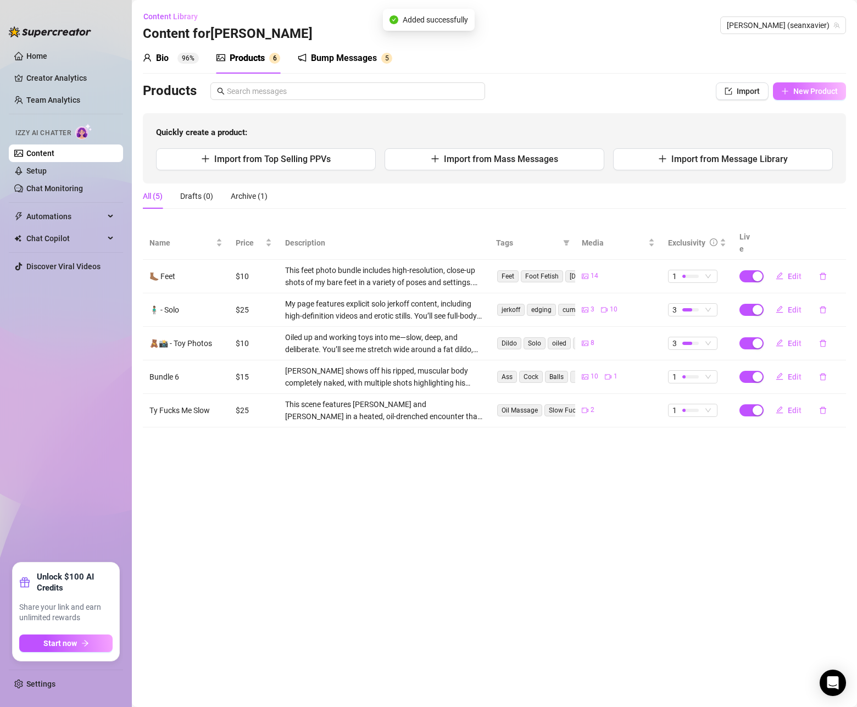
click at [806, 95] on span "New Product" at bounding box center [816, 91] width 45 height 9
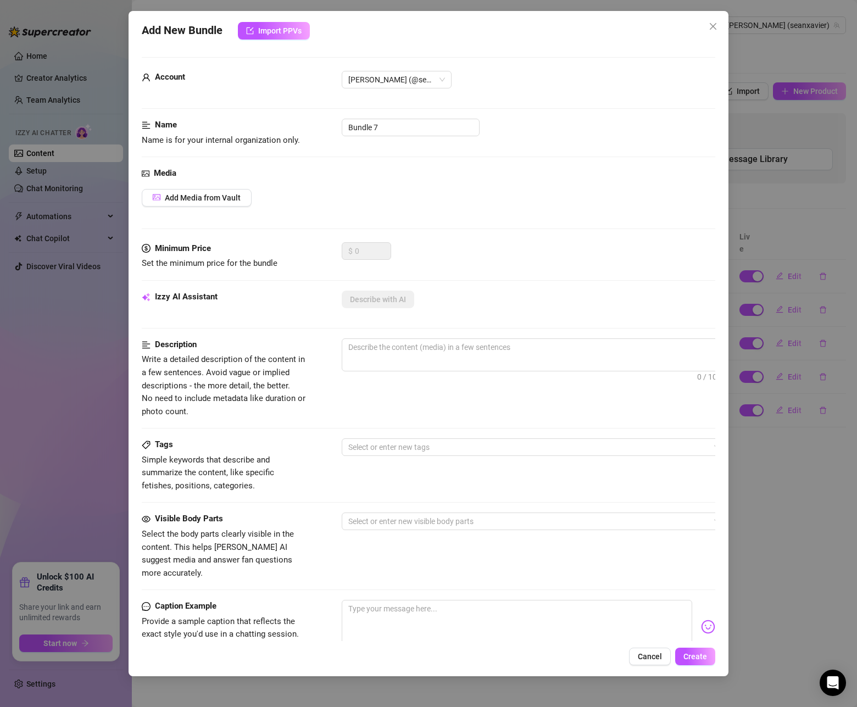
click at [646, 658] on span "Cancel" at bounding box center [650, 656] width 24 height 9
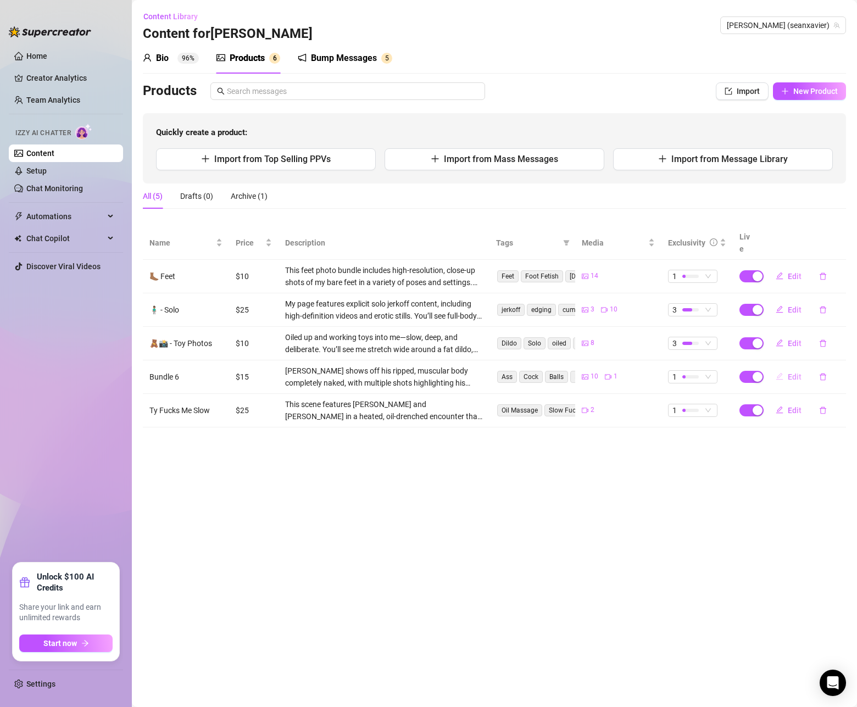
click at [798, 373] on span "Edit" at bounding box center [795, 377] width 14 height 9
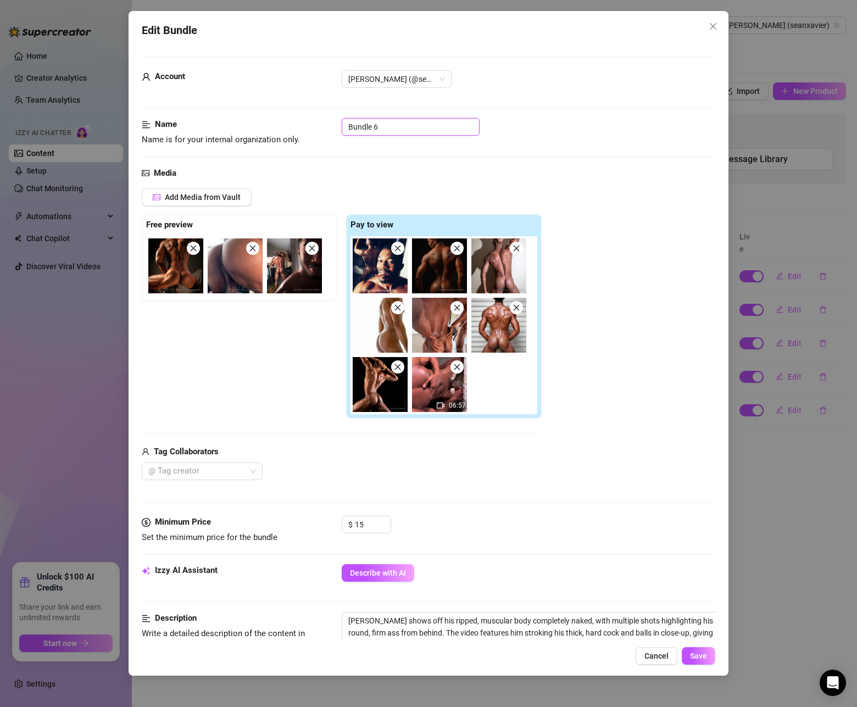
drag, startPoint x: 386, startPoint y: 124, endPoint x: 282, endPoint y: 128, distance: 104.5
click at [283, 128] on div "Name Name is for your internal organization only. Bundle 6" at bounding box center [429, 132] width 574 height 28
click at [690, 655] on button "Save" at bounding box center [699, 656] width 34 height 18
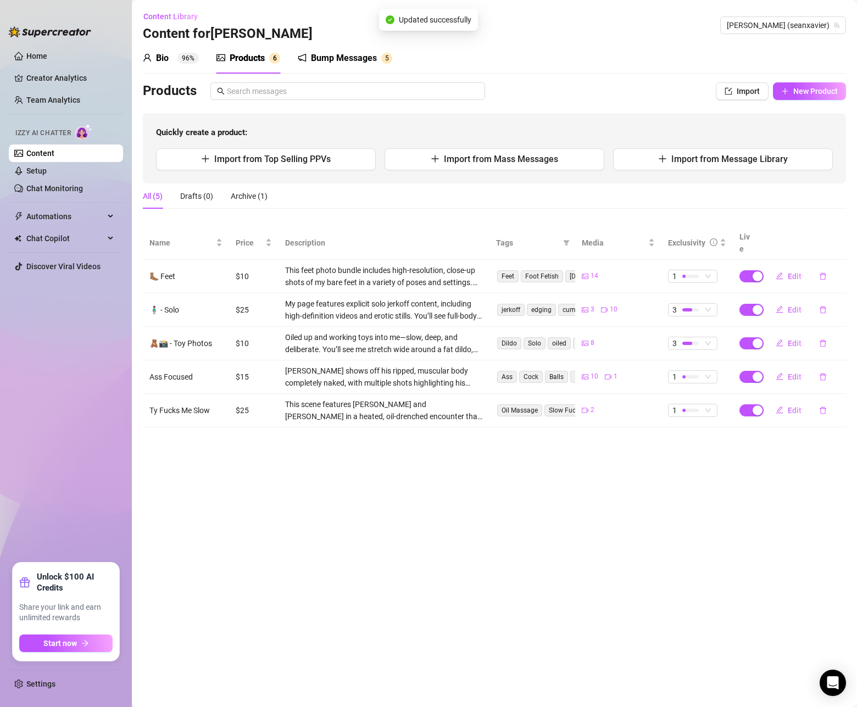
click at [796, 101] on div "Products Import New Product Quickly create a product: Import from Top Selling P…" at bounding box center [495, 132] width 704 height 101
click at [795, 92] on span "New Product" at bounding box center [816, 91] width 45 height 9
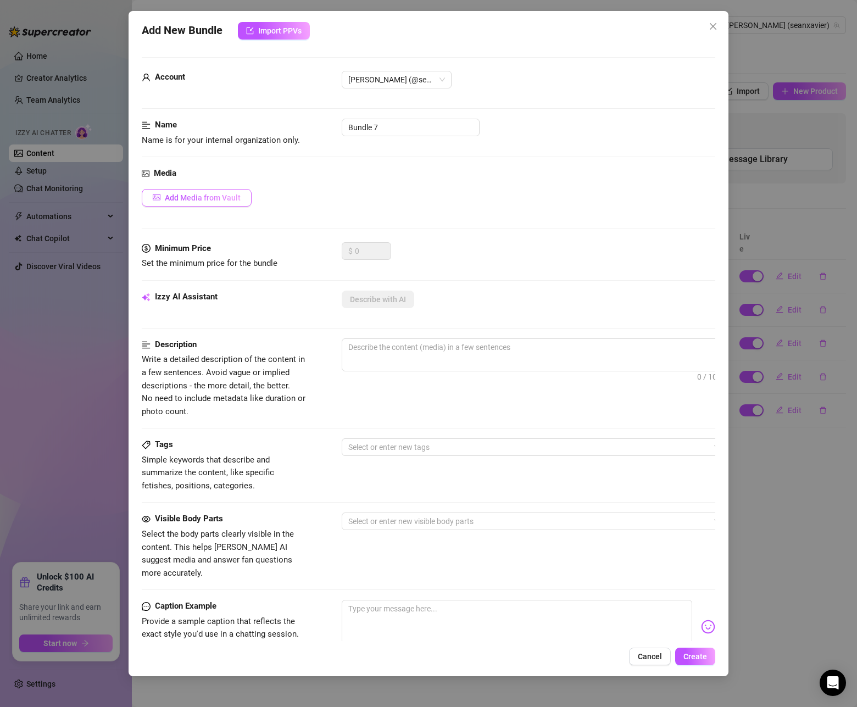
click at [223, 197] on span "Add Media from Vault" at bounding box center [203, 197] width 76 height 9
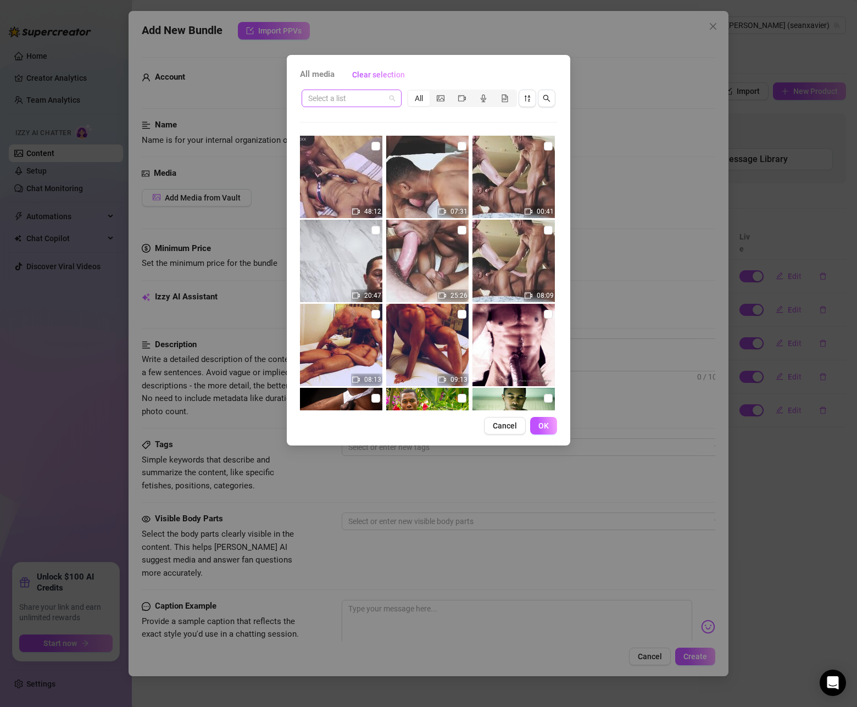
click at [392, 95] on span at bounding box center [351, 98] width 87 height 16
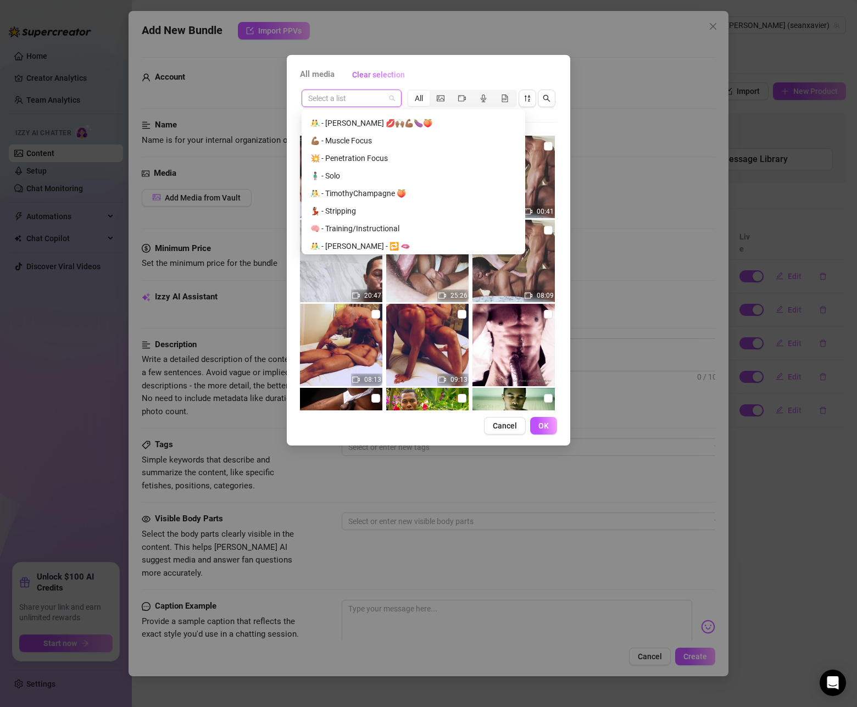
scroll to position [387, 0]
click at [374, 208] on div "💃🏾 - Stripping" at bounding box center [414, 208] width 206 height 12
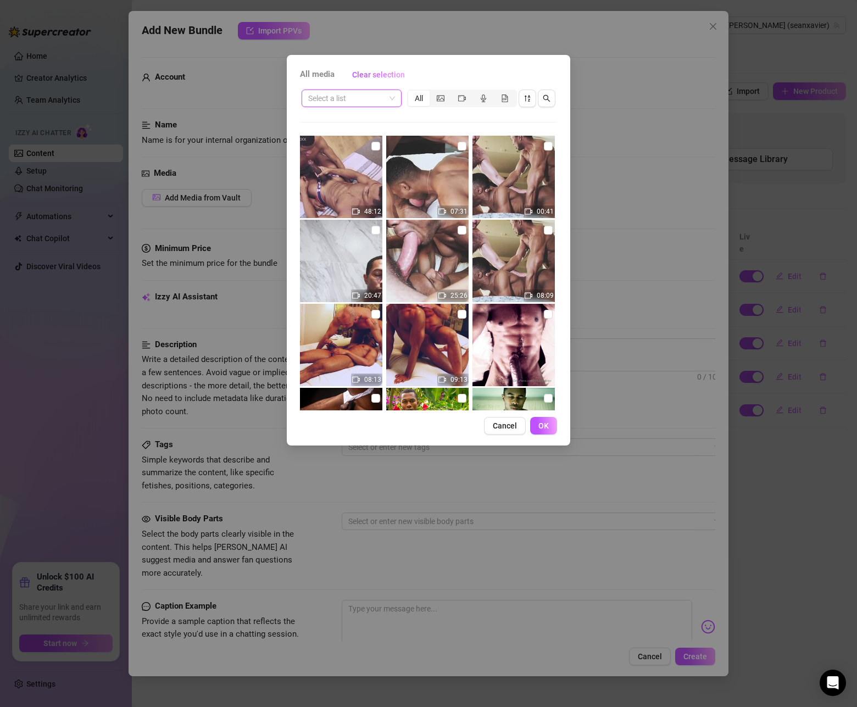
click at [392, 101] on span at bounding box center [351, 98] width 87 height 16
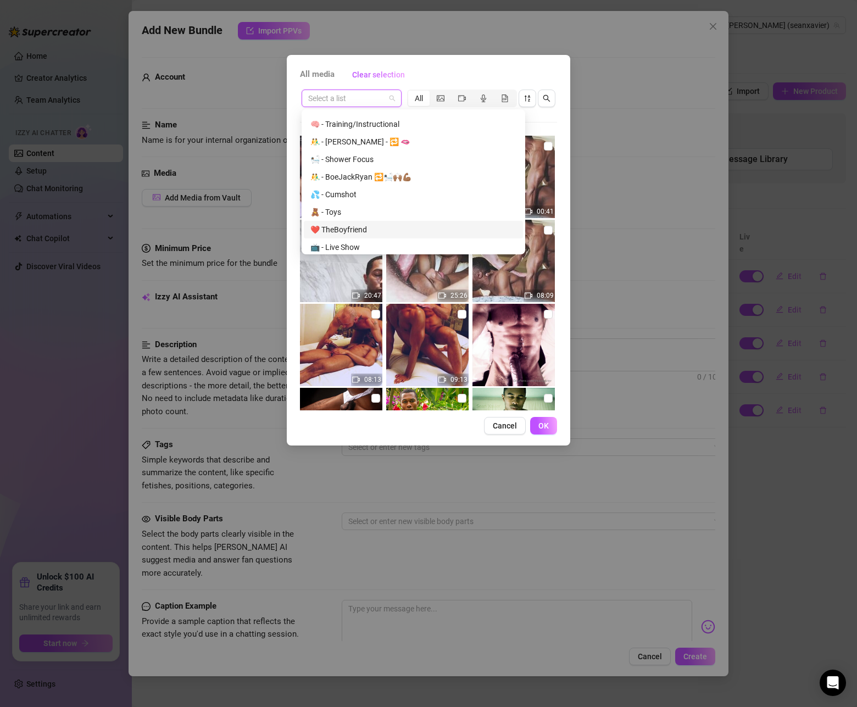
scroll to position [440, 0]
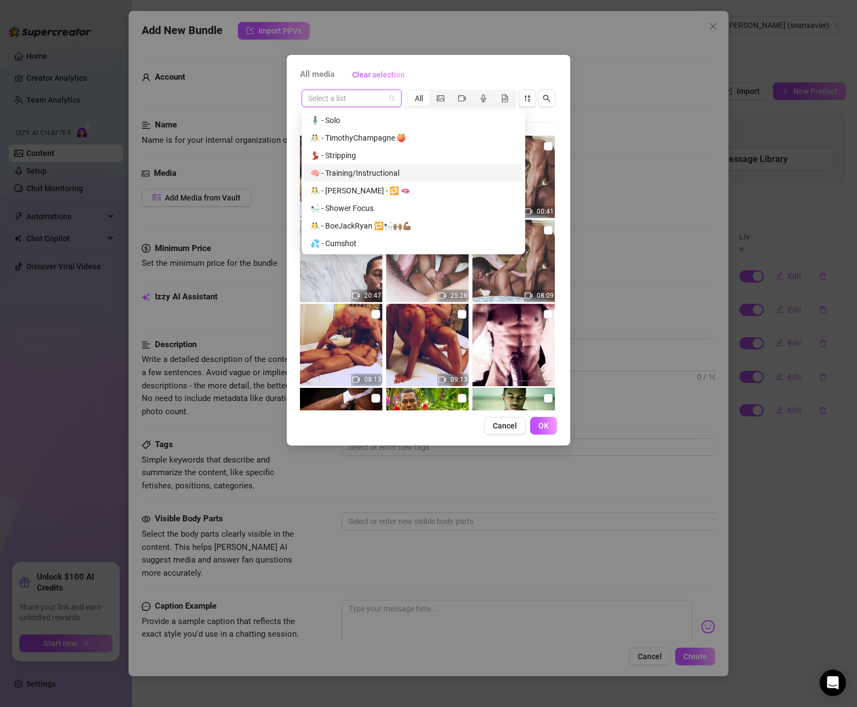
click at [387, 174] on div "🧠 - Training/Instructional" at bounding box center [414, 173] width 206 height 12
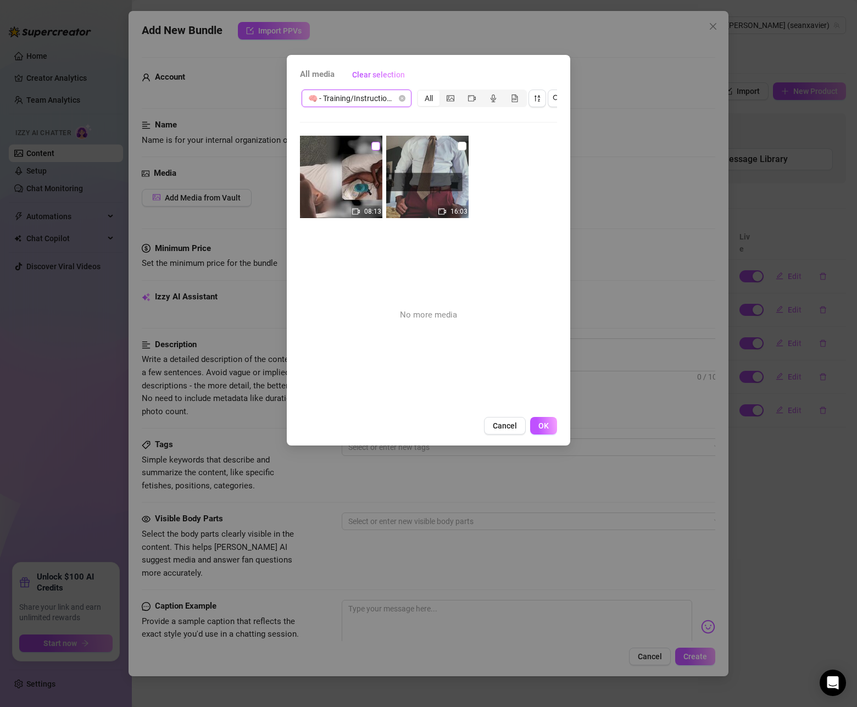
click at [372, 142] on input "checkbox" at bounding box center [376, 146] width 9 height 9
click at [540, 422] on span "OK" at bounding box center [544, 426] width 10 height 9
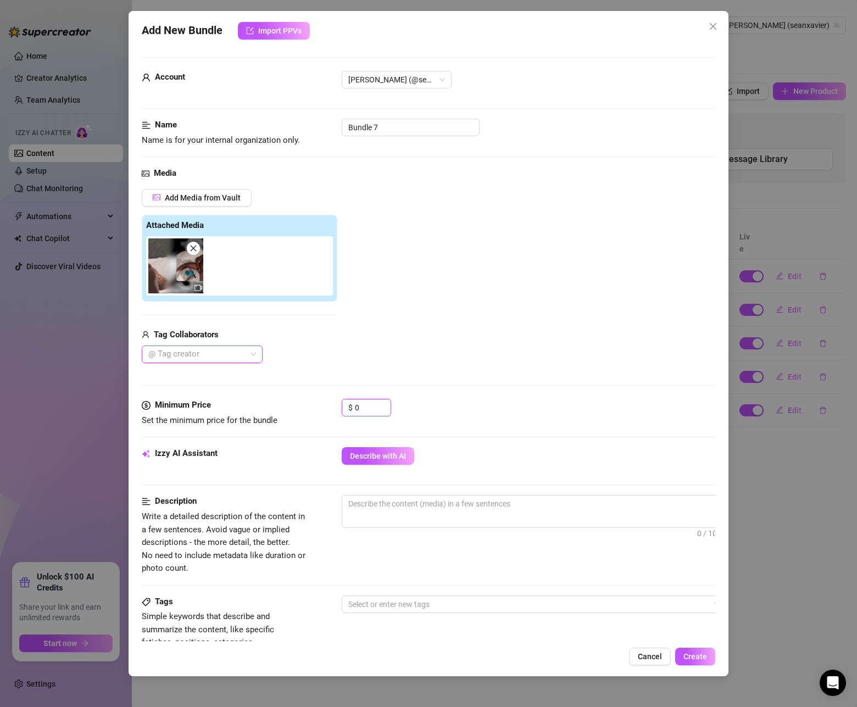
drag, startPoint x: 374, startPoint y: 407, endPoint x: 326, endPoint y: 403, distance: 47.5
click at [326, 403] on div "Minimum Price Set the minimum price for the bundle $ 0" at bounding box center [429, 413] width 574 height 28
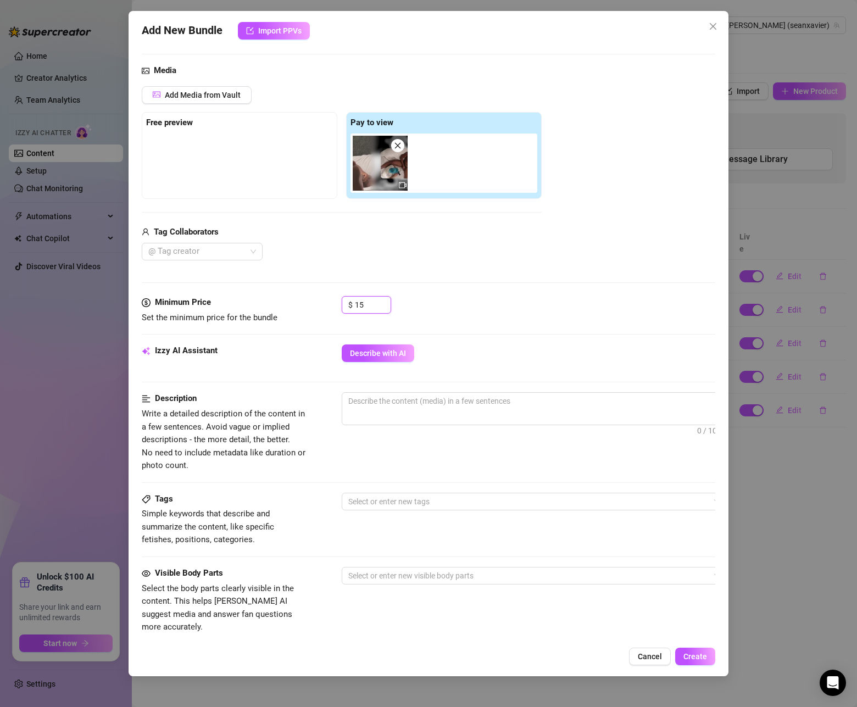
scroll to position [139, 0]
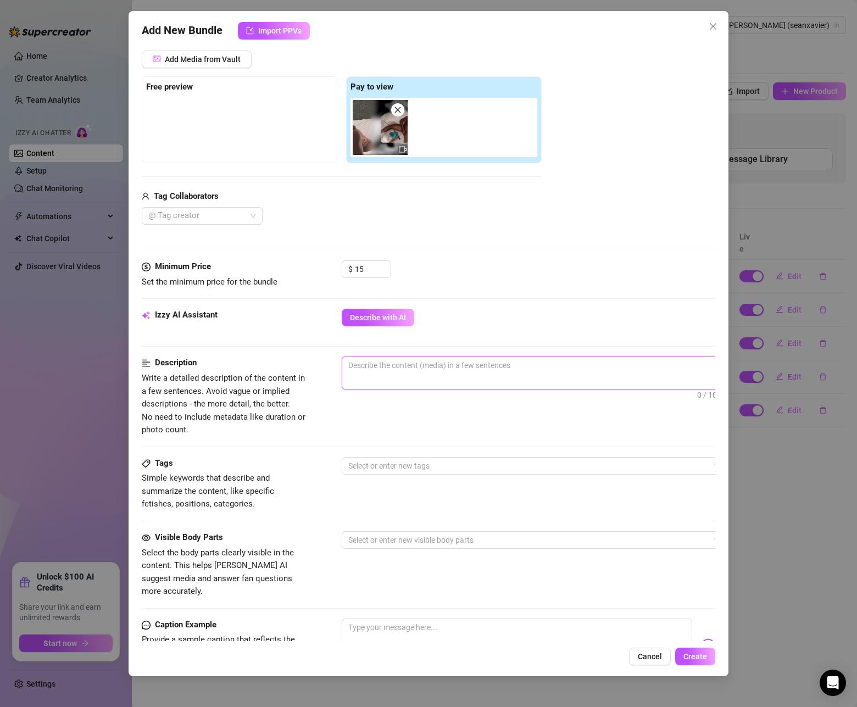
click at [379, 373] on textarea at bounding box center [534, 365] width 384 height 16
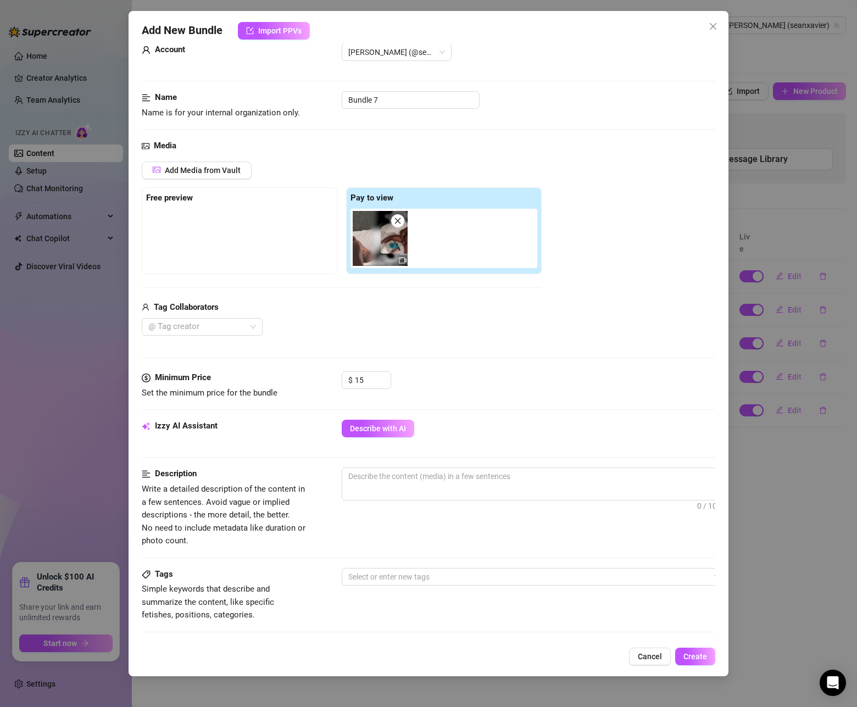
scroll to position [28, 0]
click at [250, 326] on div "@ Tag creator" at bounding box center [202, 327] width 121 height 18
click at [204, 368] on div "TheBoyfriend" at bounding box center [202, 367] width 103 height 12
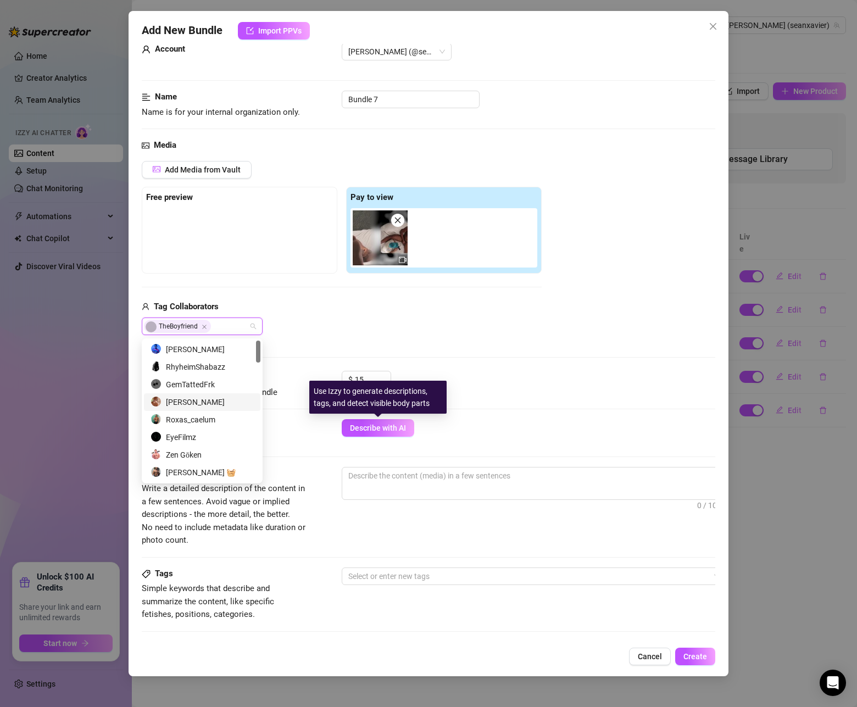
click at [386, 418] on div "Minimum Price Set the minimum price for the bundle $ 15" at bounding box center [429, 395] width 574 height 48
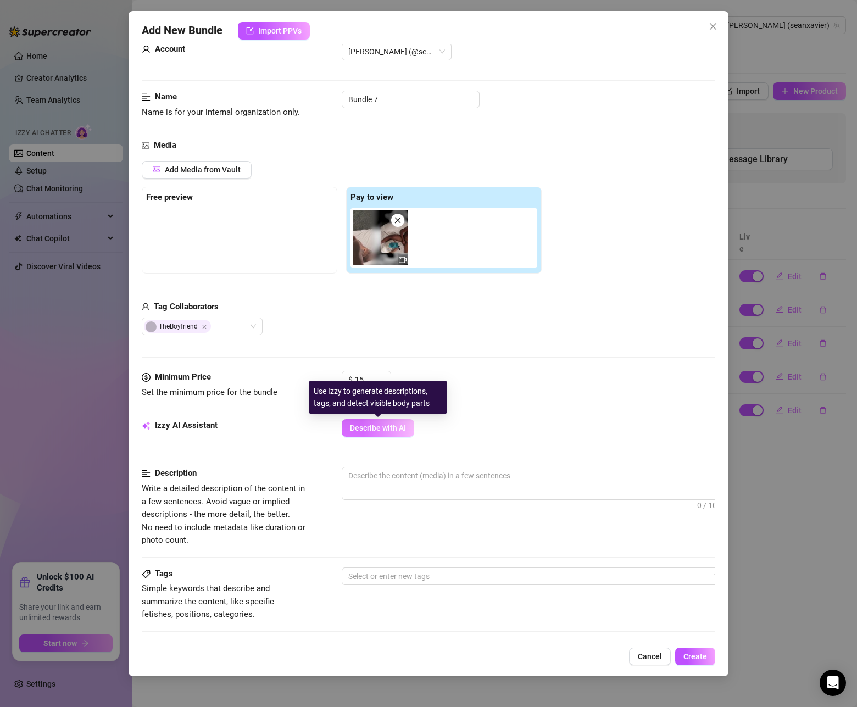
click at [380, 425] on span "Describe with AI" at bounding box center [378, 428] width 56 height 9
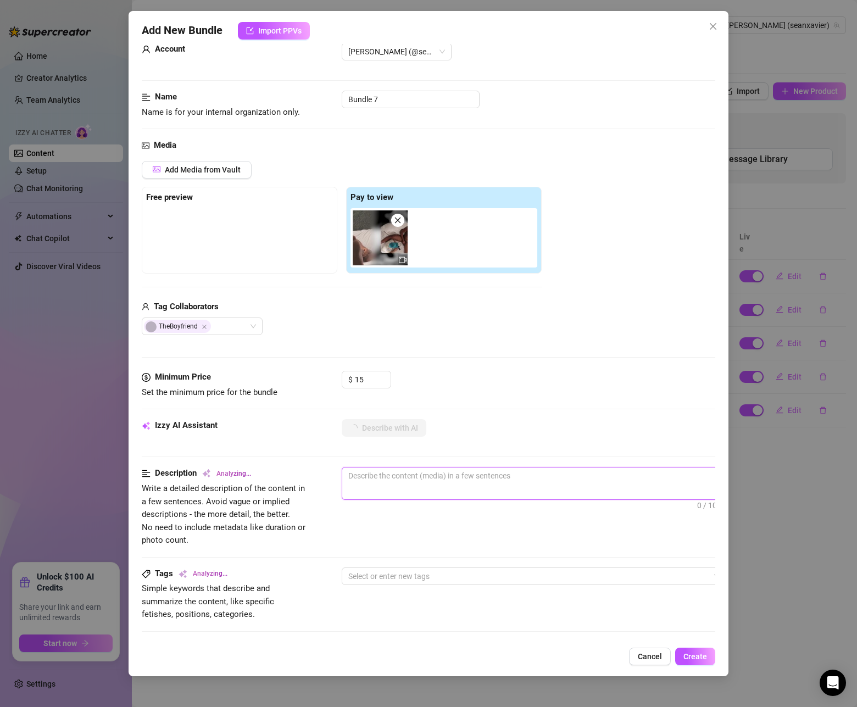
click at [450, 482] on textarea at bounding box center [534, 476] width 384 height 16
paste textarea "Sean Xavier submits to dildo training with his boyfriend guiding every inch. Th…"
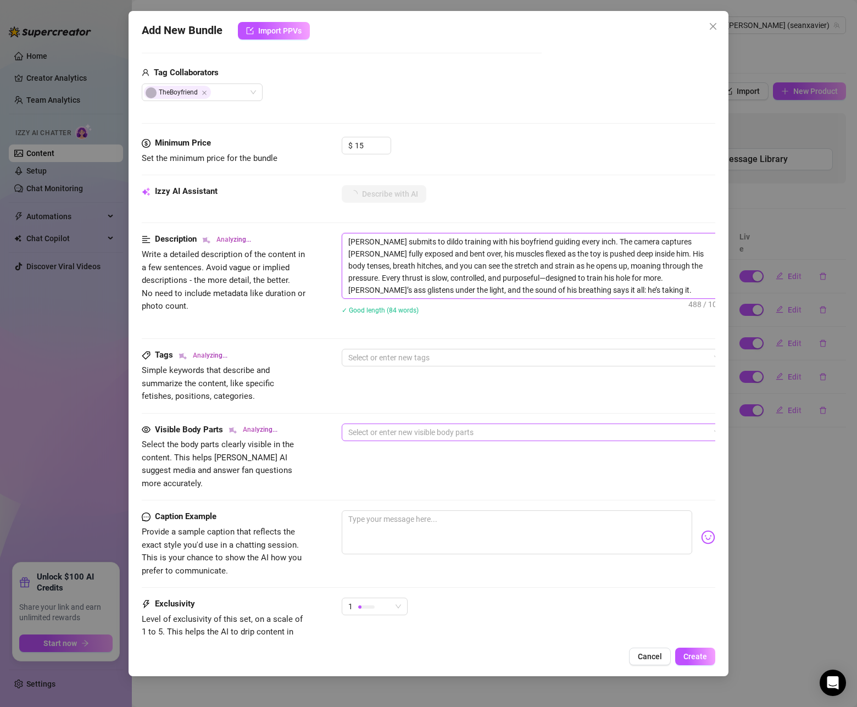
scroll to position [260, 0]
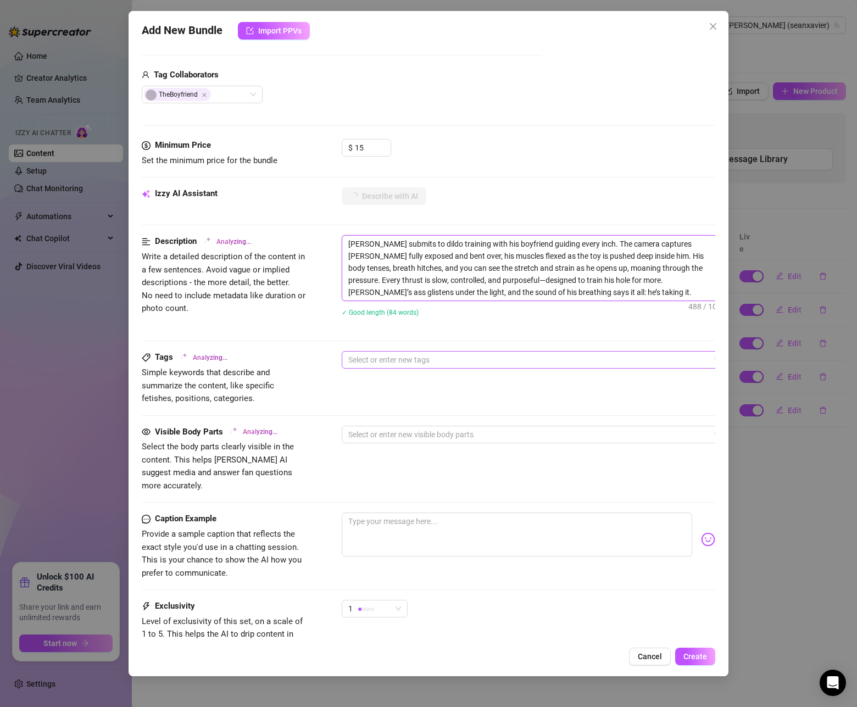
drag, startPoint x: 475, startPoint y: 363, endPoint x: 483, endPoint y: 365, distance: 7.9
click at [483, 364] on div at bounding box center [528, 359] width 369 height 15
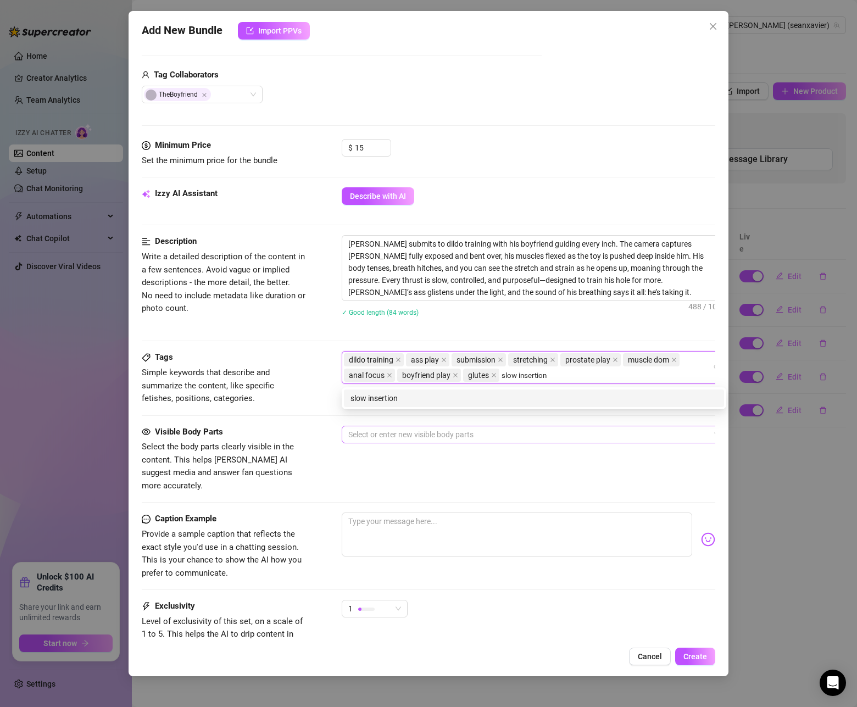
click at [417, 434] on div at bounding box center [528, 434] width 369 height 15
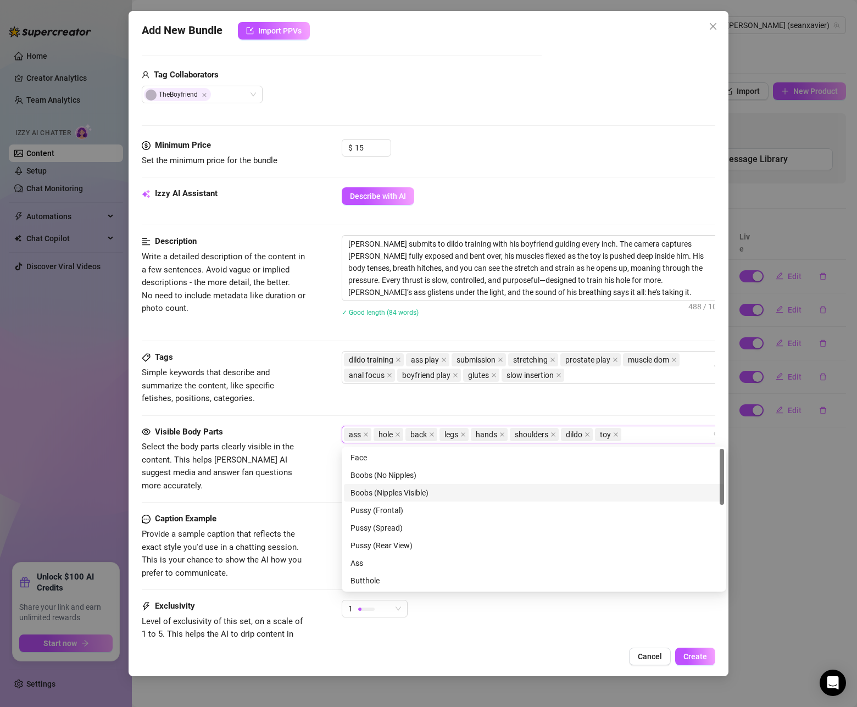
click at [643, 437] on div "ass hole back legs hands shoulders dildo toy" at bounding box center [528, 434] width 369 height 15
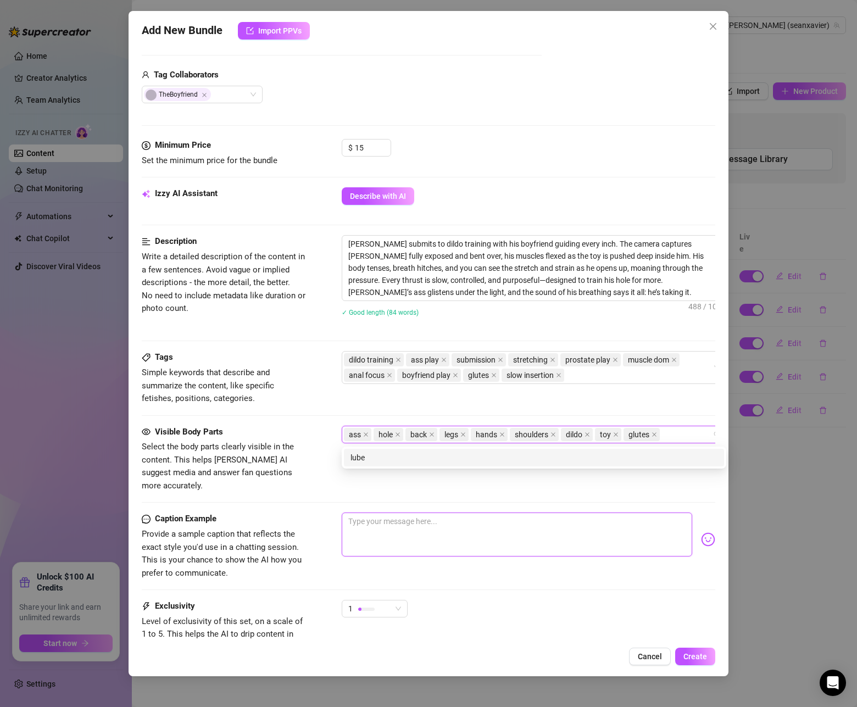
click at [607, 530] on textarea at bounding box center [517, 535] width 351 height 44
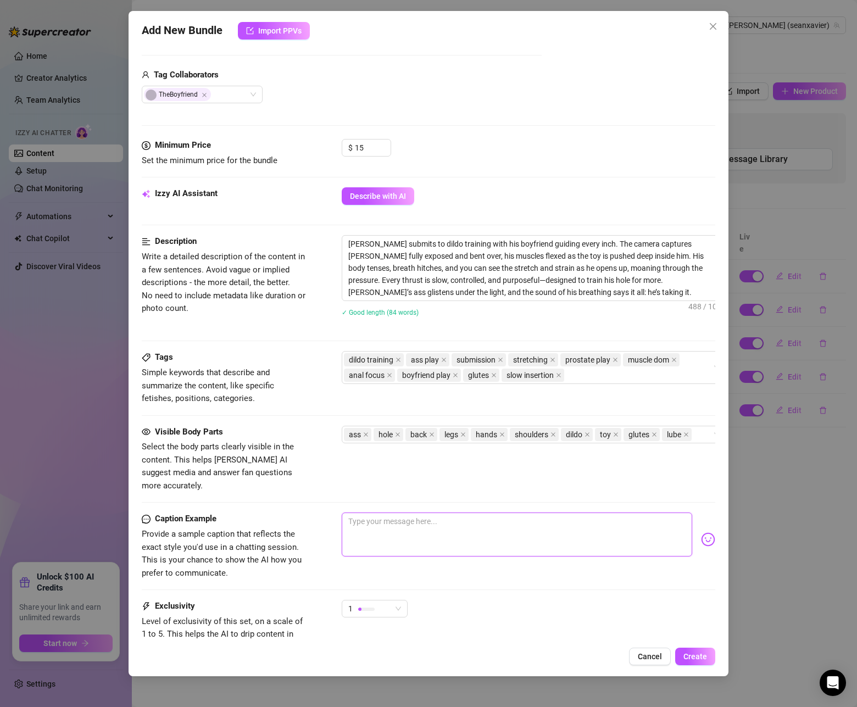
click at [555, 525] on textarea at bounding box center [517, 535] width 351 height 44
paste textarea "He wanted to see how much I could take. So I bent over, gripped the sheets, and…"
drag, startPoint x: 539, startPoint y: 507, endPoint x: 508, endPoint y: 511, distance: 31.0
click at [508, 513] on textarea "He wanted to see how much I could take. So I bent over, gripped the sheets, and…" at bounding box center [517, 535] width 351 height 44
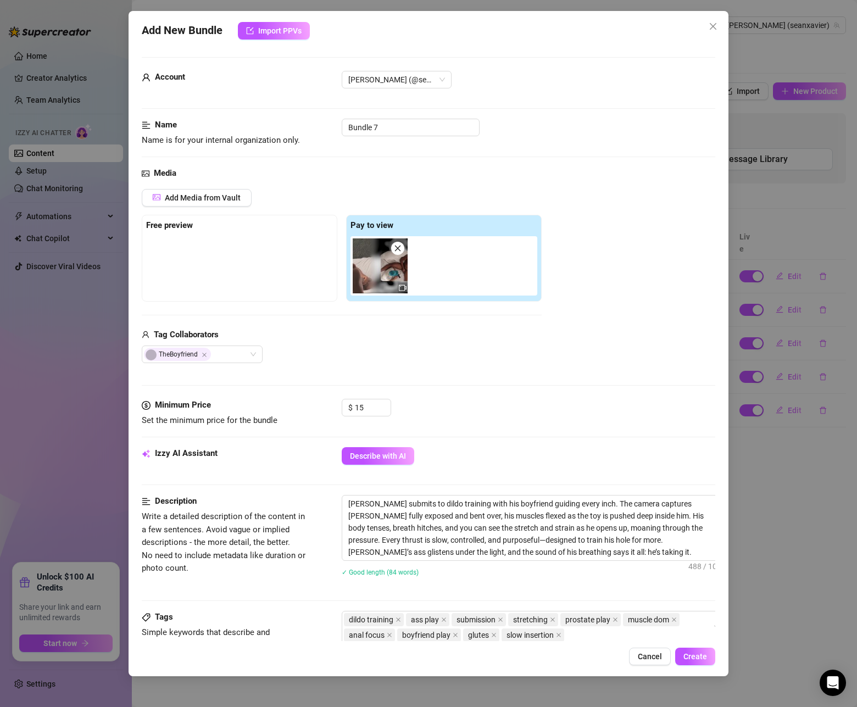
scroll to position [343, 0]
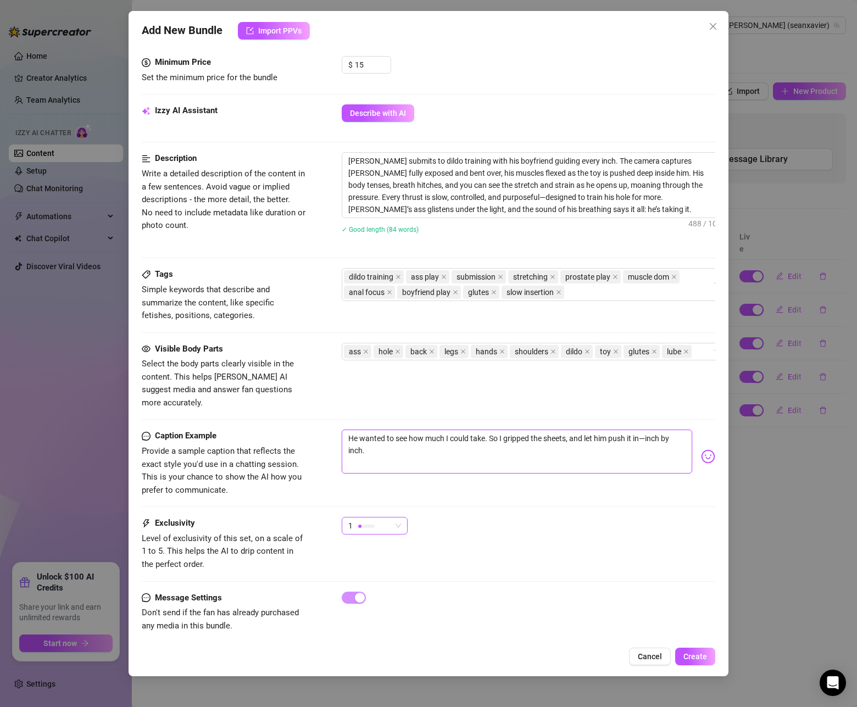
click at [400, 518] on span "1" at bounding box center [374, 526] width 53 height 16
click at [381, 593] on span "4" at bounding box center [386, 589] width 71 height 12
click at [696, 659] on span "Create" at bounding box center [696, 656] width 24 height 9
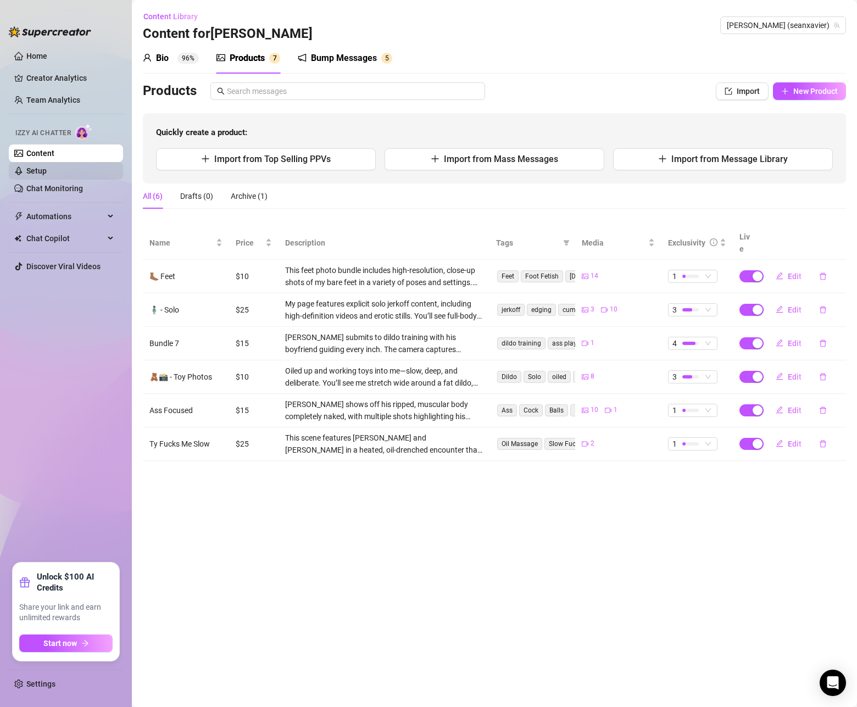
click at [47, 175] on link "Setup" at bounding box center [36, 171] width 20 height 9
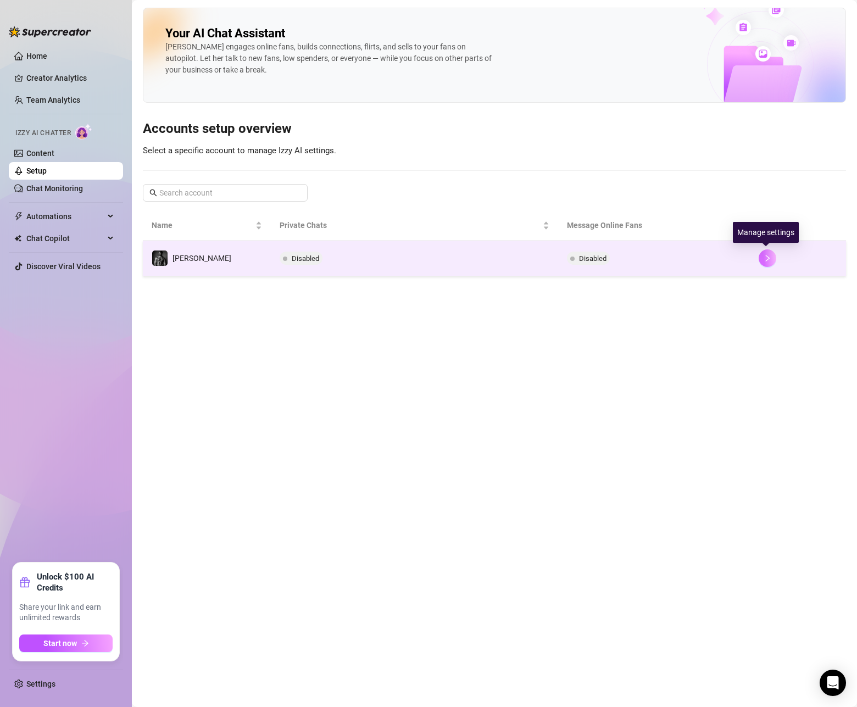
click at [764, 259] on icon "right" at bounding box center [768, 258] width 8 height 8
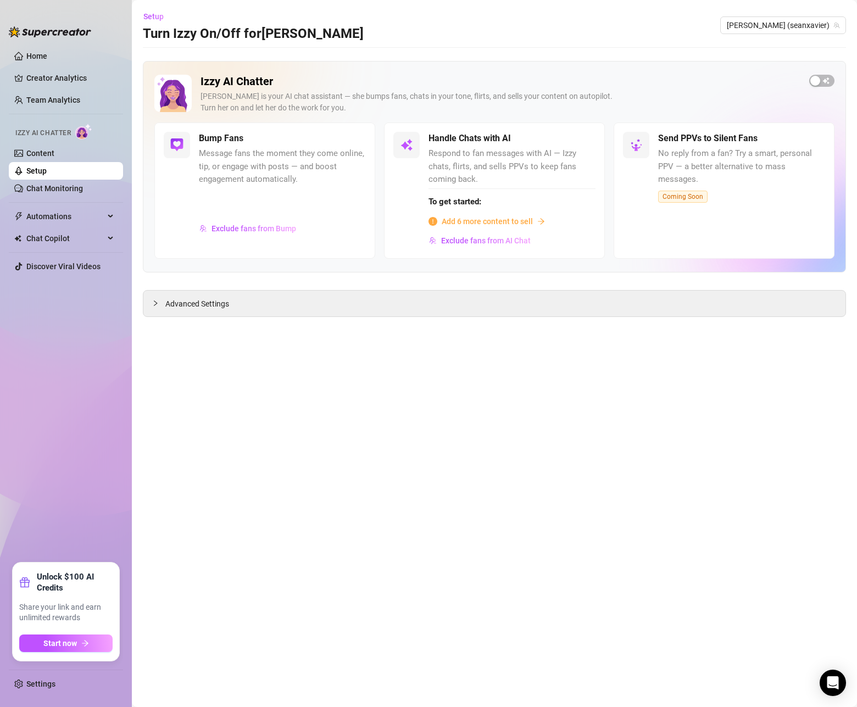
click at [503, 220] on span "Add 6 more content to sell" at bounding box center [487, 221] width 91 height 12
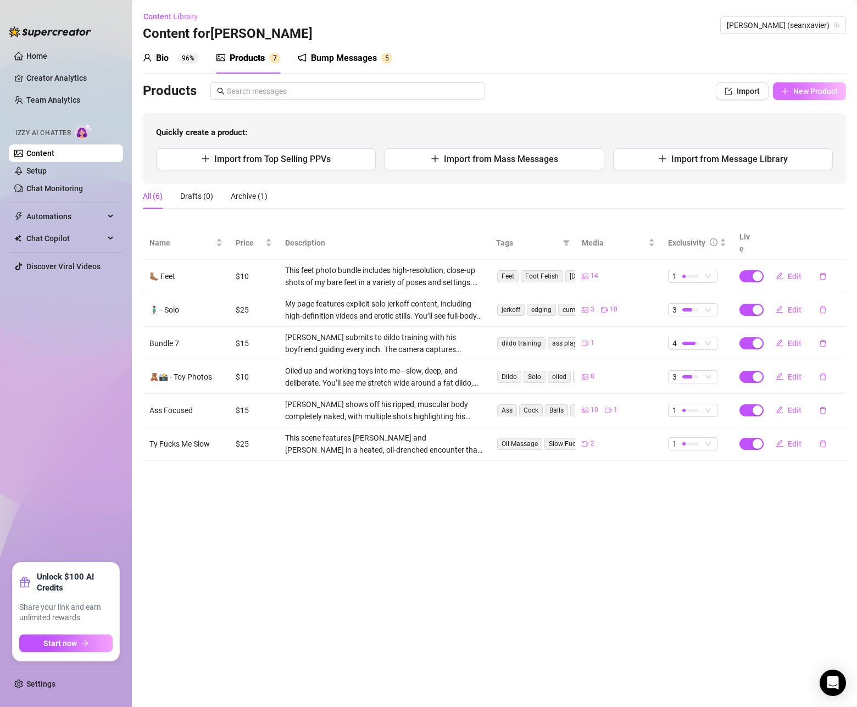
click at [790, 95] on button "New Product" at bounding box center [809, 91] width 73 height 18
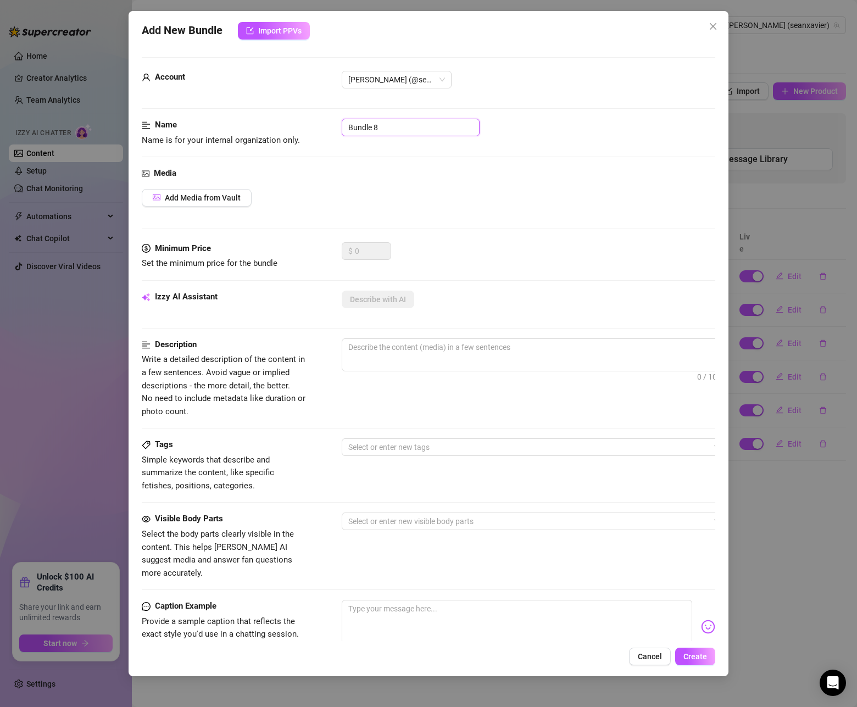
drag, startPoint x: 396, startPoint y: 129, endPoint x: 280, endPoint y: 116, distance: 116.2
click at [281, 116] on form "Account Sean (@seanxavier) Name Name is for your internal organization only. Bu…" at bounding box center [429, 440] width 574 height 766
click at [195, 196] on span "Add Media from Vault" at bounding box center [203, 197] width 76 height 9
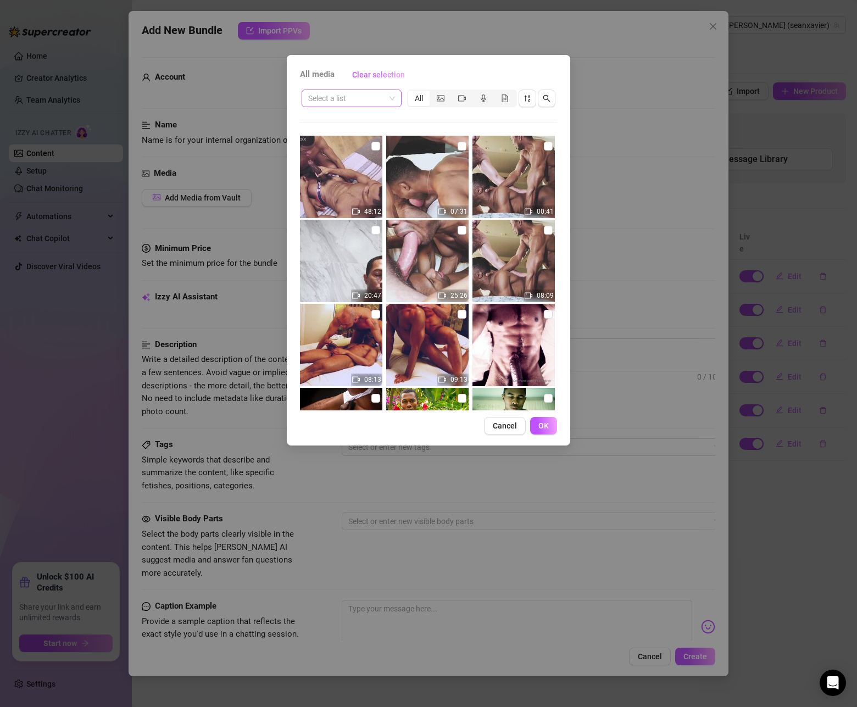
click at [392, 101] on span at bounding box center [351, 98] width 87 height 16
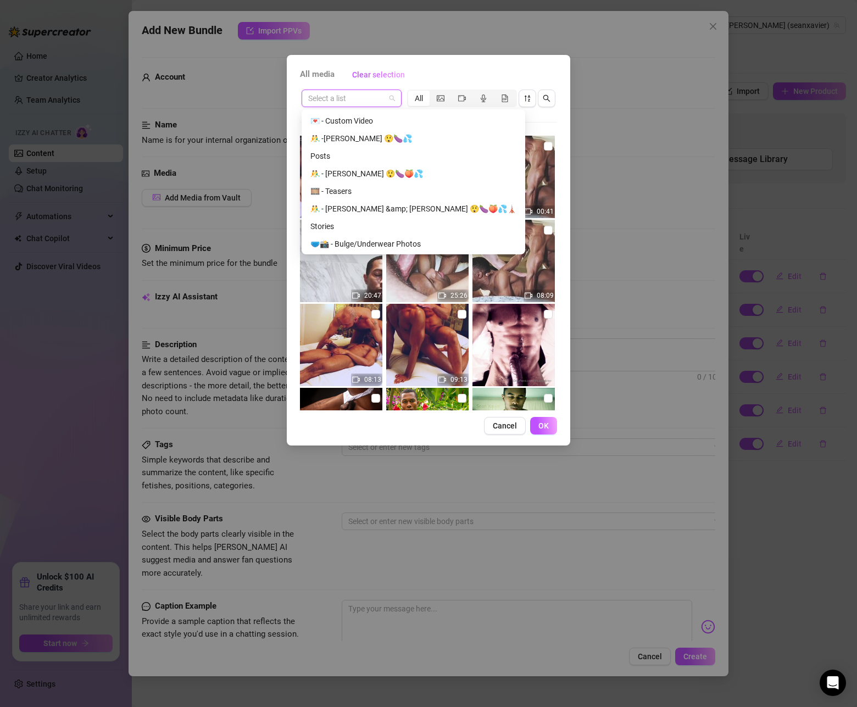
scroll to position [112, 0]
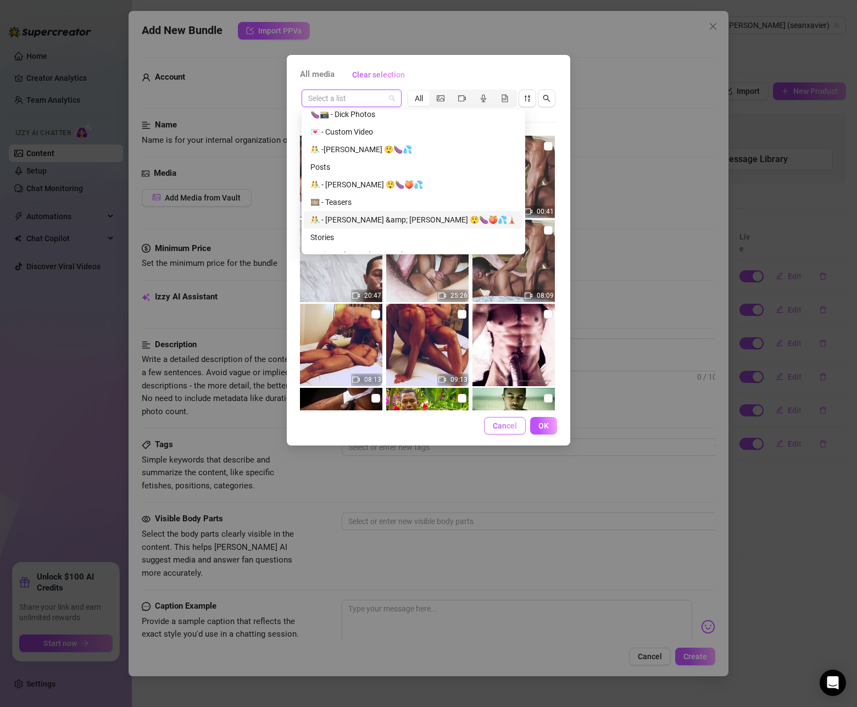
click at [516, 430] on span "Cancel" at bounding box center [505, 426] width 24 height 9
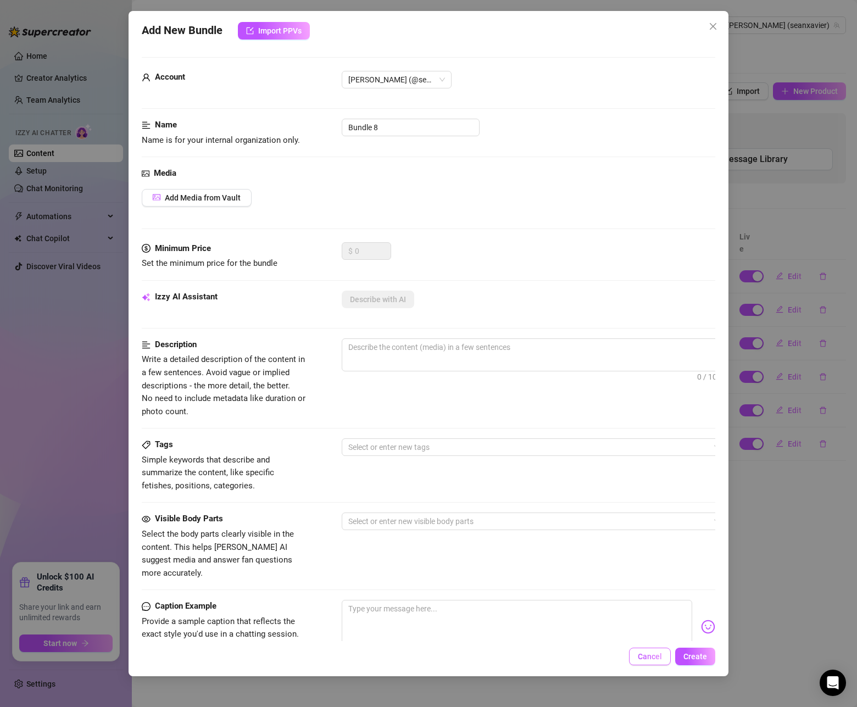
click at [649, 658] on span "Cancel" at bounding box center [650, 656] width 24 height 9
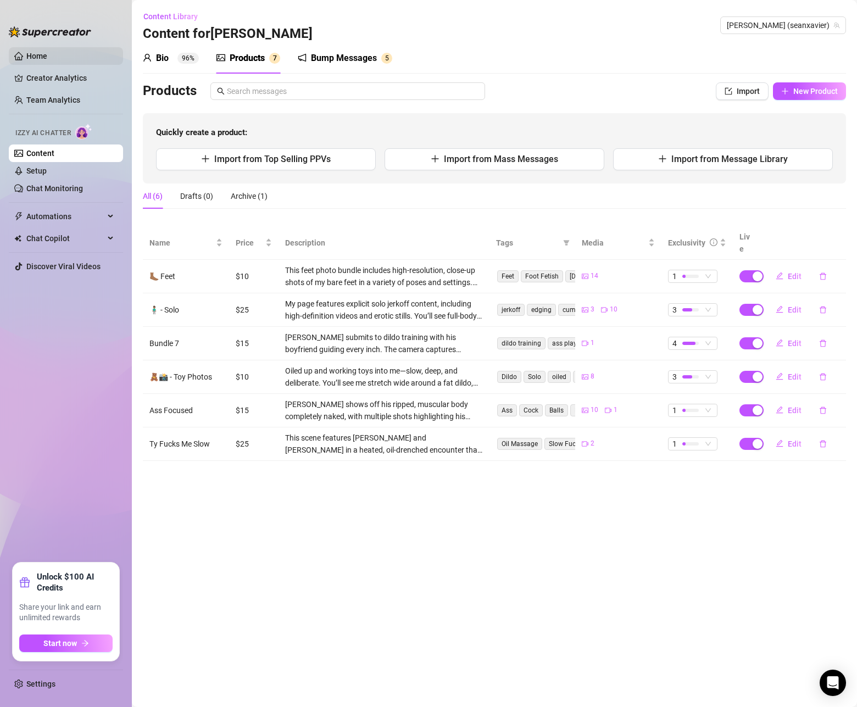
click at [42, 57] on link "Home" at bounding box center [36, 56] width 21 height 9
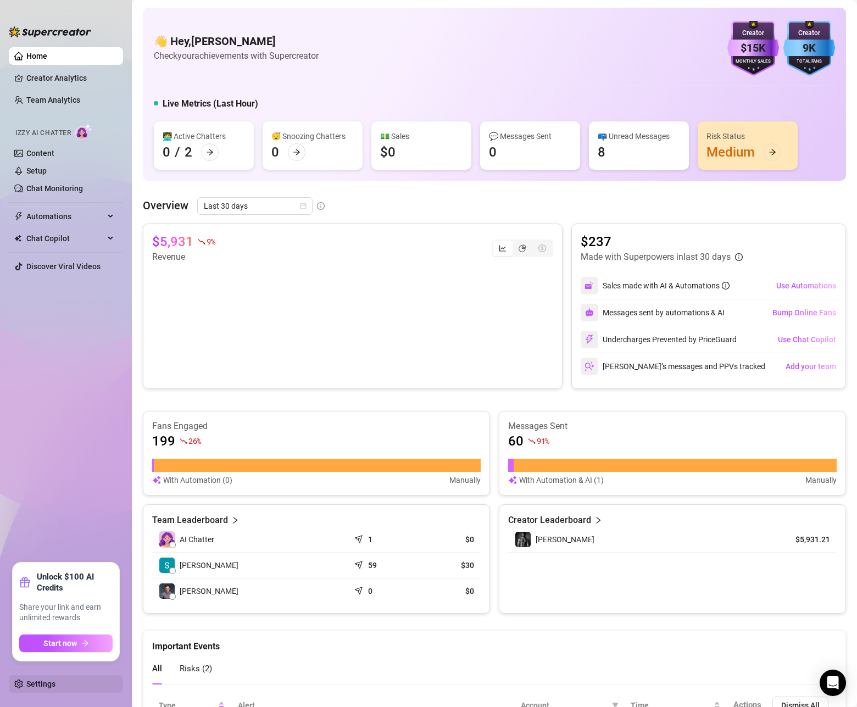
click at [26, 680] on link "Settings" at bounding box center [40, 684] width 29 height 9
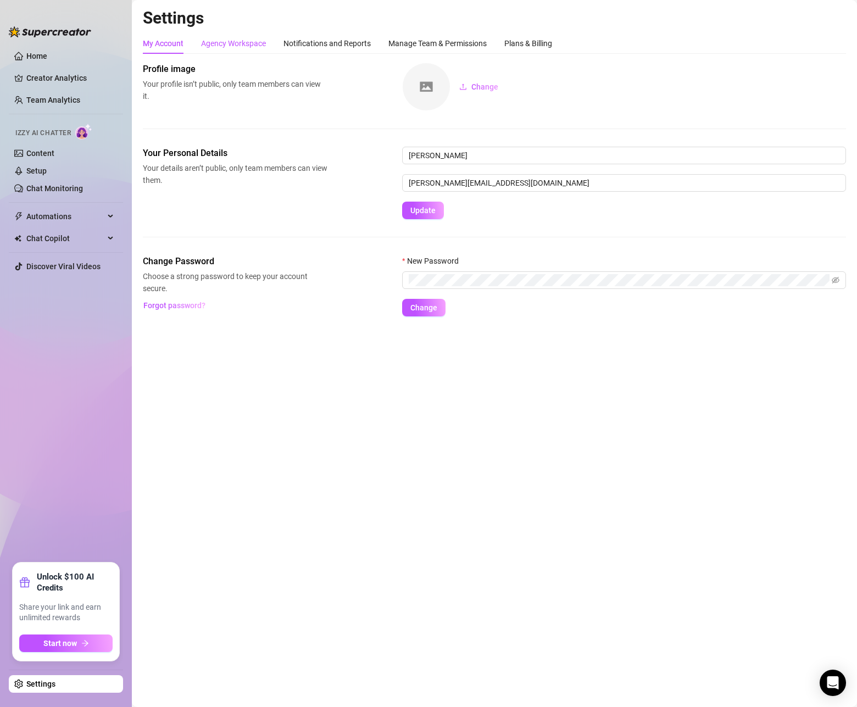
click at [243, 42] on div "Agency Workspace" at bounding box center [233, 43] width 65 height 12
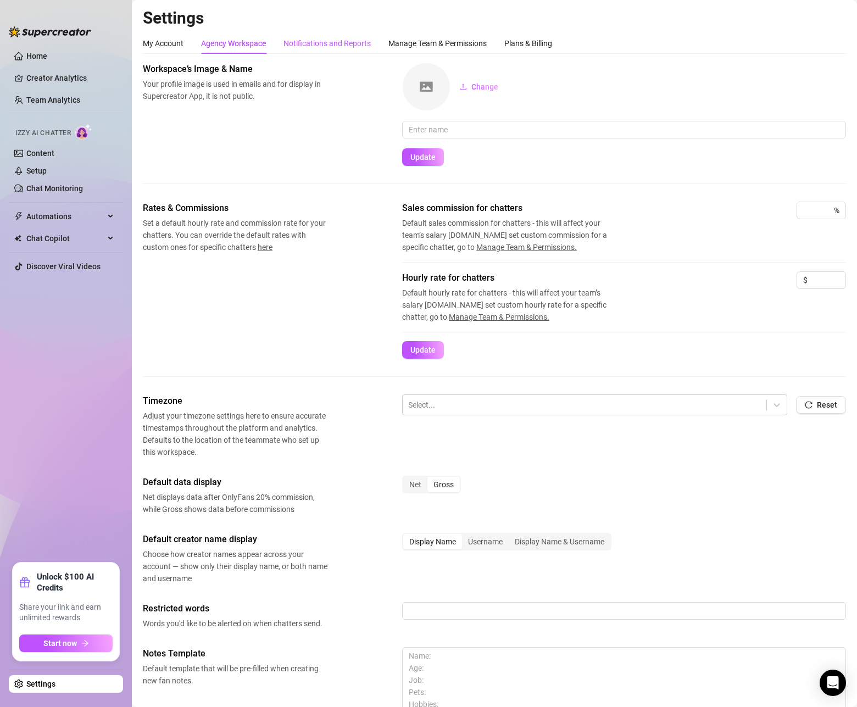
click at [308, 43] on div "Notifications and Reports" at bounding box center [327, 43] width 87 height 12
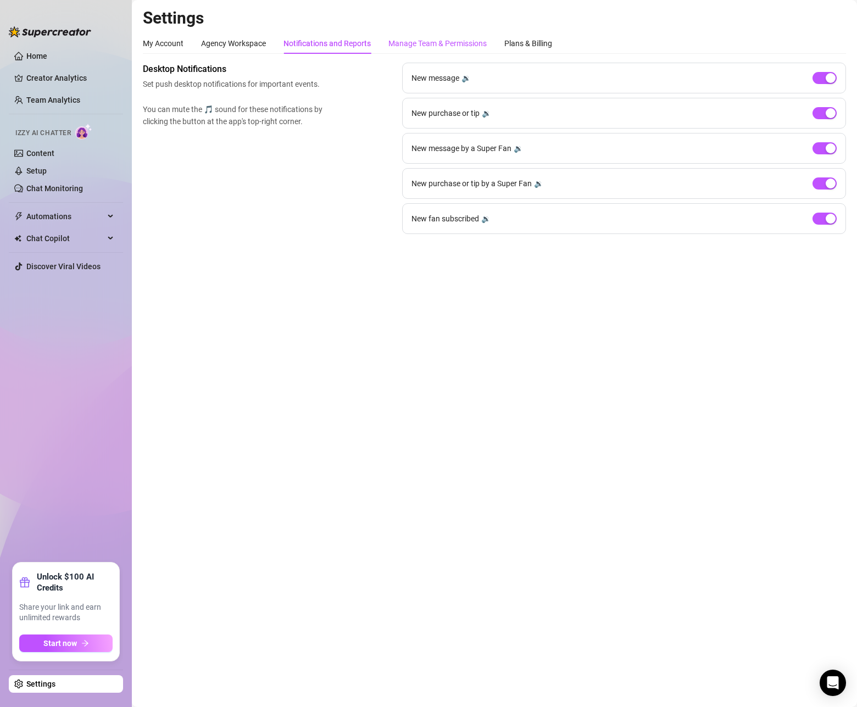
click at [421, 45] on div "Manage Team & Permissions" at bounding box center [438, 43] width 98 height 12
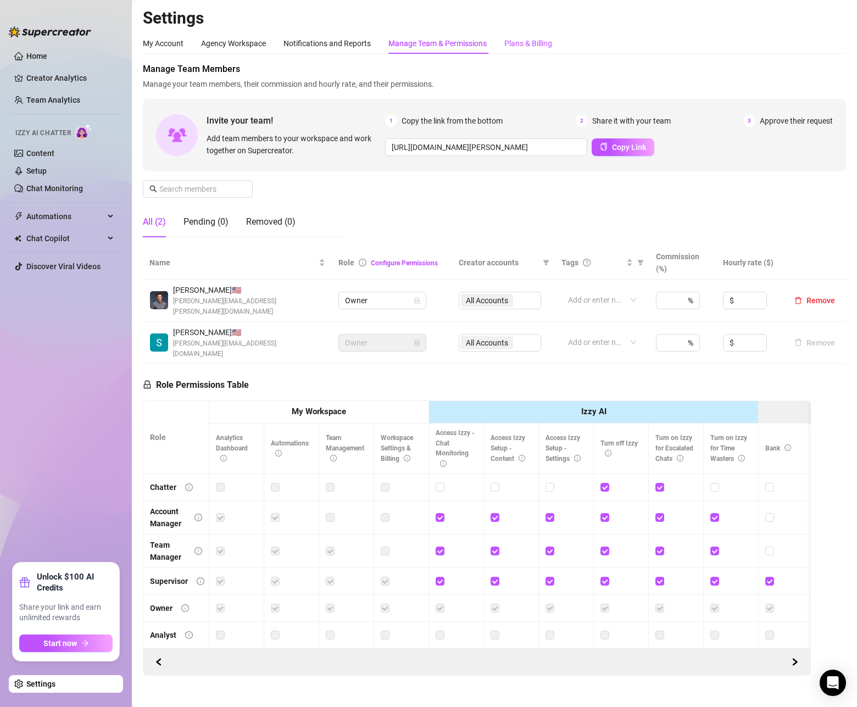
click at [516, 42] on div "Plans & Billing" at bounding box center [529, 43] width 48 height 12
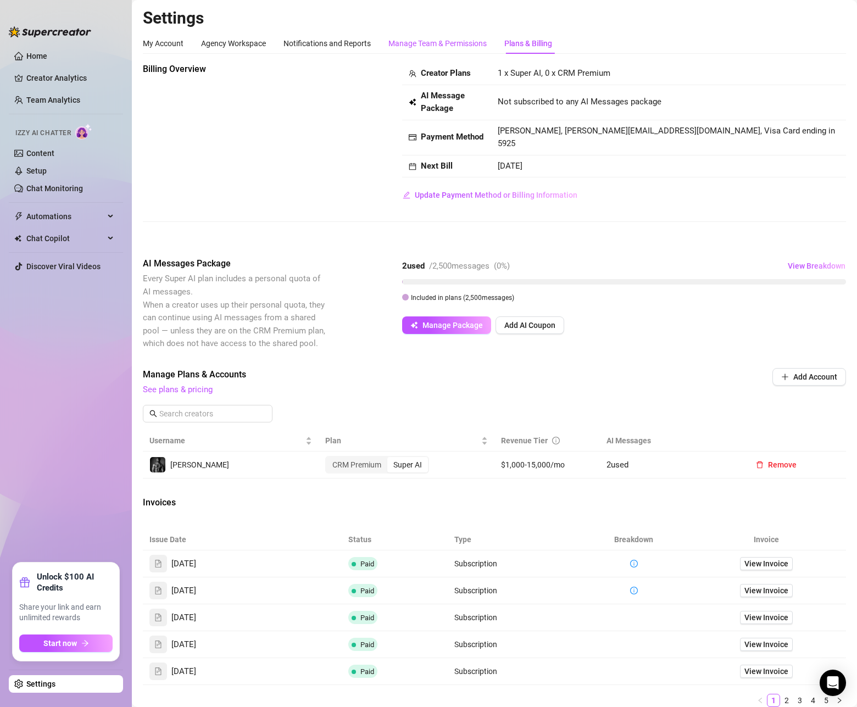
click at [406, 41] on div "Manage Team & Permissions" at bounding box center [438, 43] width 98 height 12
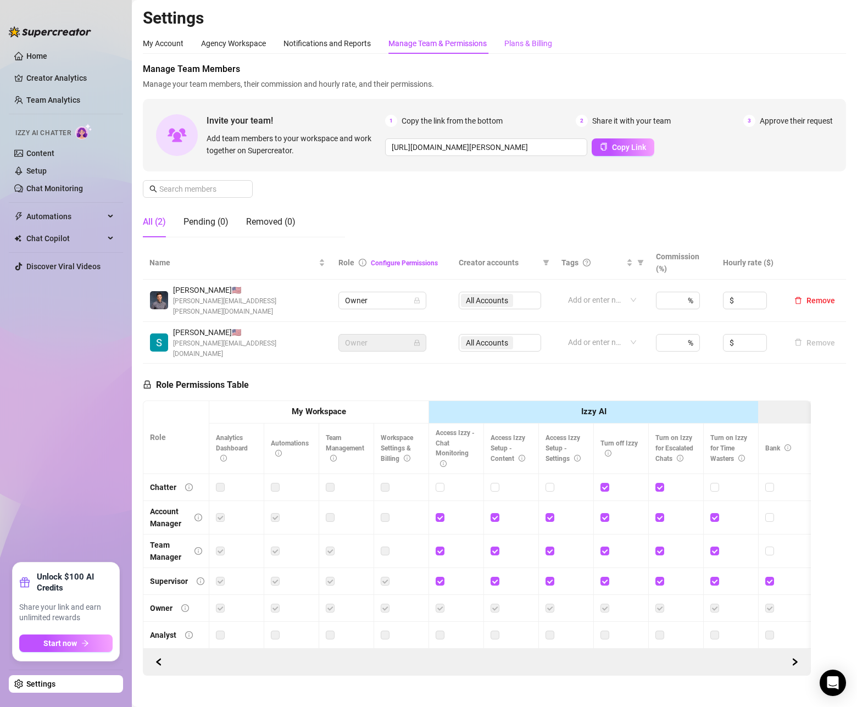
click at [517, 41] on div "Plans & Billing" at bounding box center [529, 43] width 48 height 12
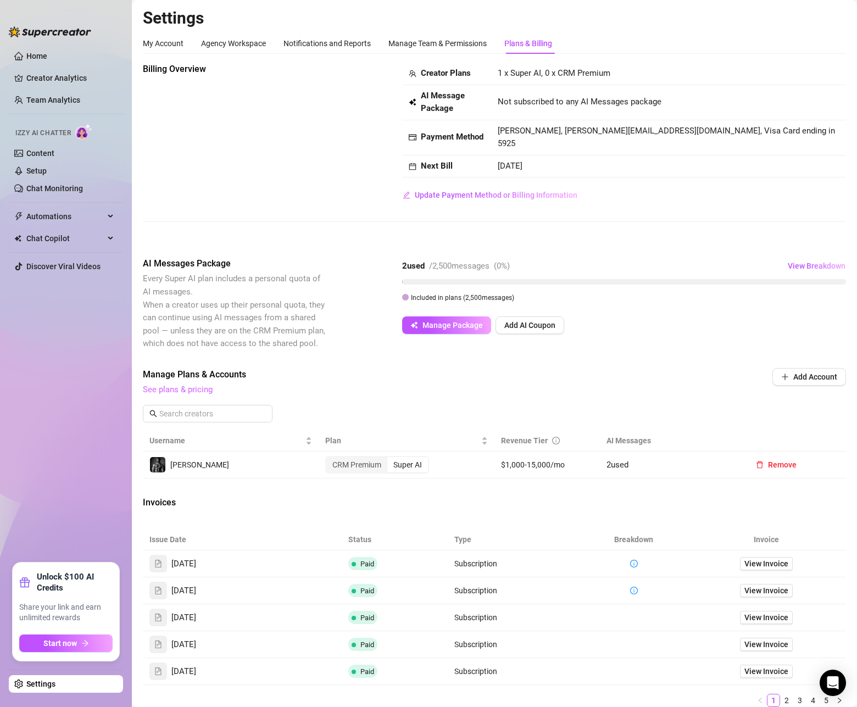
click at [208, 385] on link "See plans & pricing" at bounding box center [178, 390] width 70 height 10
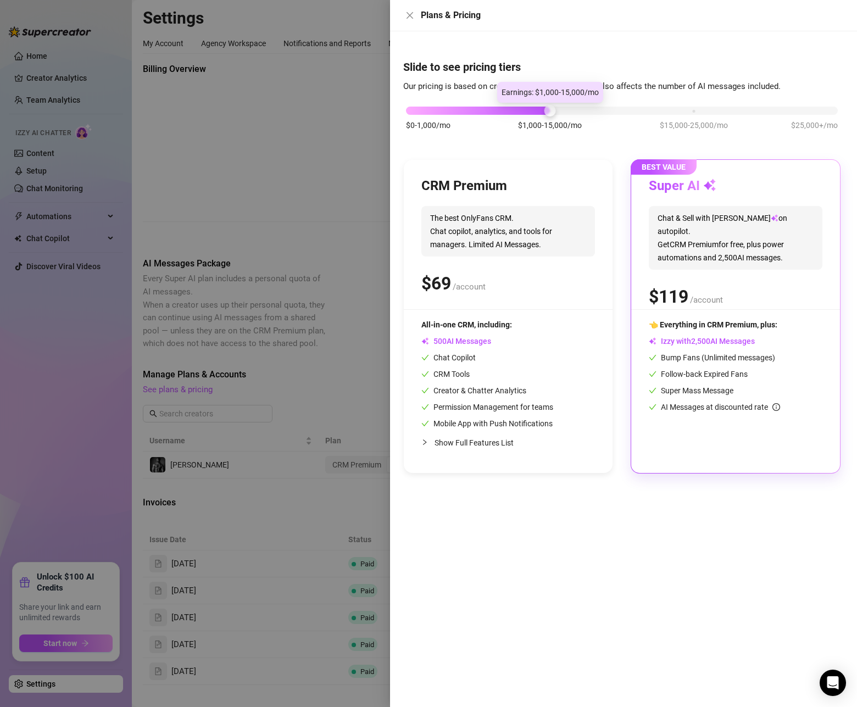
drag, startPoint x: 544, startPoint y: 109, endPoint x: 589, endPoint y: 109, distance: 45.1
click at [589, 109] on div "$0-1,000/mo $1,000-15,000/mo $15,000-25,000/mo $25,000+/mo" at bounding box center [622, 107] width 432 height 7
click at [555, 111] on div "$0-1,000/mo $1,000-15,000/mo $15,000-25,000/mo $25,000+/mo" at bounding box center [622, 107] width 432 height 7
drag, startPoint x: 686, startPoint y: 109, endPoint x: 559, endPoint y: 112, distance: 127.0
click at [559, 111] on div "$0-1,000/mo $1,000-15,000/mo $15,000-25,000/mo $25,000+/mo" at bounding box center [622, 107] width 432 height 7
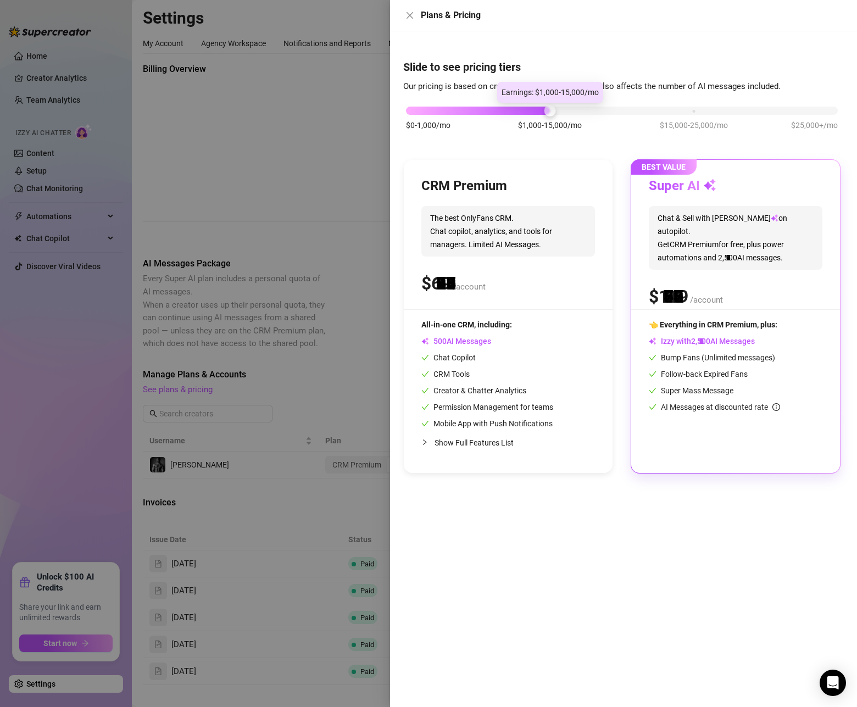
drag, startPoint x: 539, startPoint y: 114, endPoint x: 521, endPoint y: 110, distance: 19.0
click at [521, 110] on div "$0-1,000/mo $1,000-15,000/mo $15,000-25,000/mo $25,000+/mo" at bounding box center [622, 107] width 432 height 7
drag, startPoint x: 507, startPoint y: 107, endPoint x: 583, endPoint y: 110, distance: 75.4
click at [583, 110] on div "$0-1,000/mo $1,000-15,000/mo $15,000-25,000/mo $25,000+/mo" at bounding box center [622, 107] width 432 height 7
click at [406, 17] on icon "close" at bounding box center [410, 15] width 9 height 9
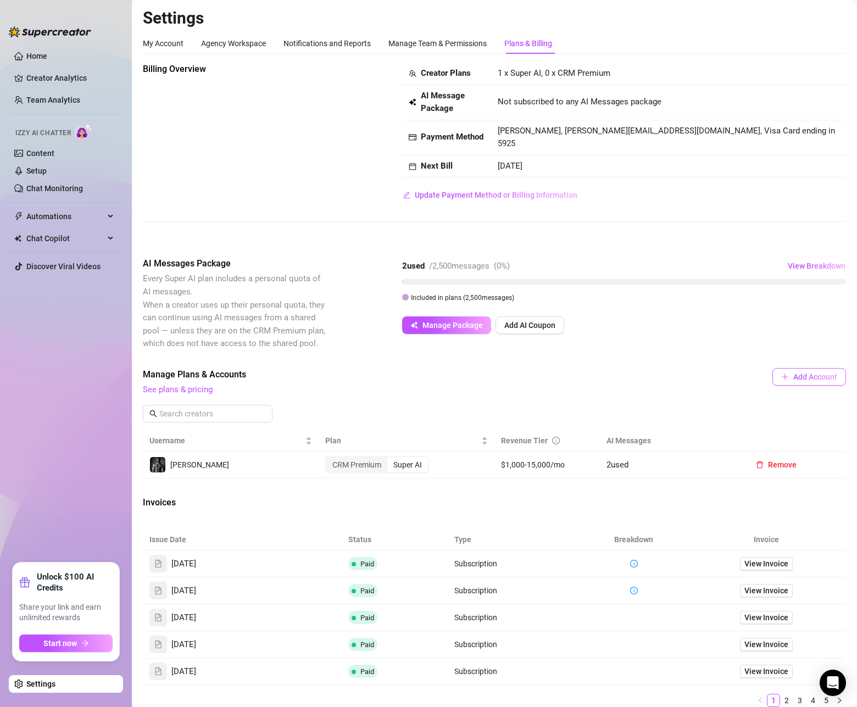
click at [808, 373] on span "Add Account" at bounding box center [816, 377] width 44 height 9
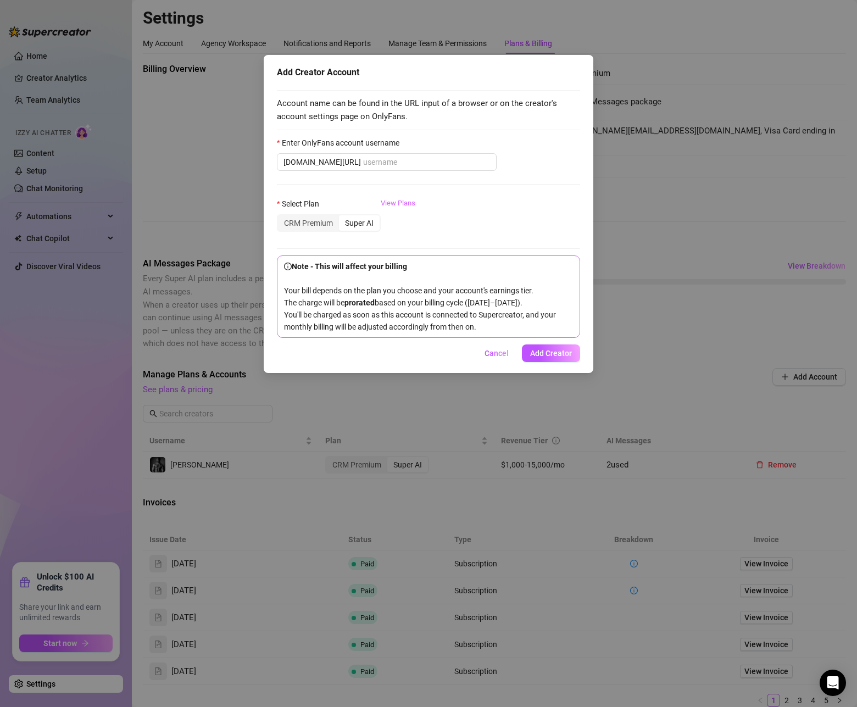
click at [406, 204] on link "View Plans" at bounding box center [398, 220] width 35 height 44
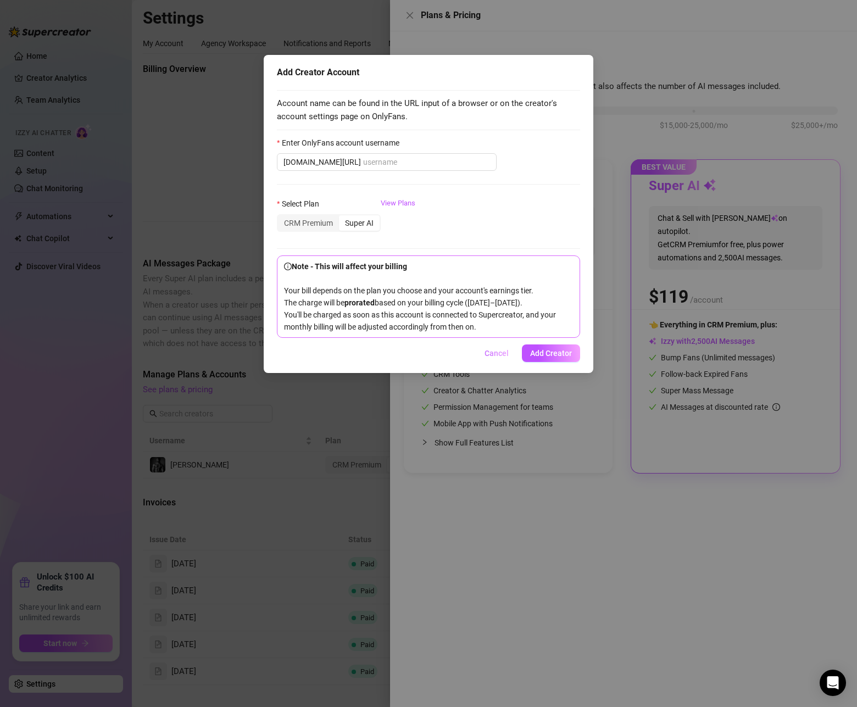
click at [486, 358] on span "Cancel" at bounding box center [497, 353] width 24 height 9
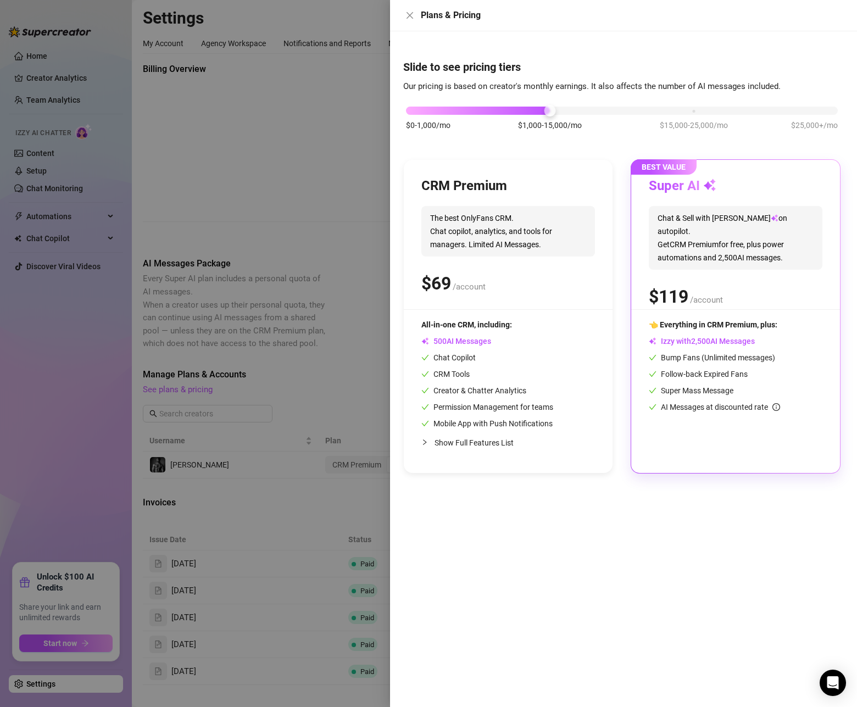
click at [417, 12] on div "Plans & Pricing" at bounding box center [623, 15] width 441 height 13
click at [407, 18] on icon "close" at bounding box center [410, 15] width 9 height 9
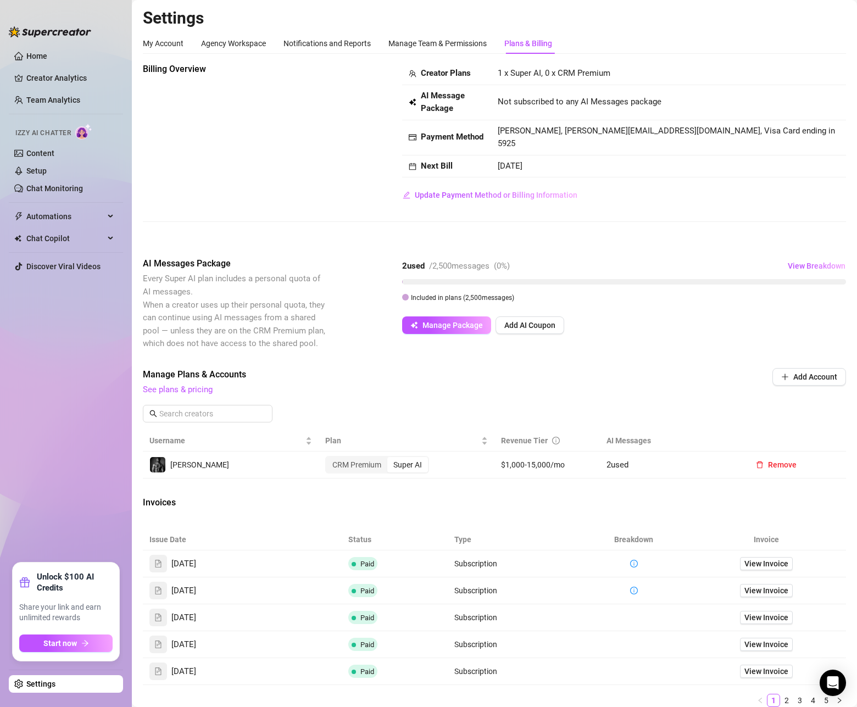
click at [199, 458] on td "[PERSON_NAME]" at bounding box center [231, 465] width 176 height 27
click at [158, 459] on img at bounding box center [157, 464] width 15 height 15
click at [176, 46] on div "My Account" at bounding box center [163, 43] width 41 height 12
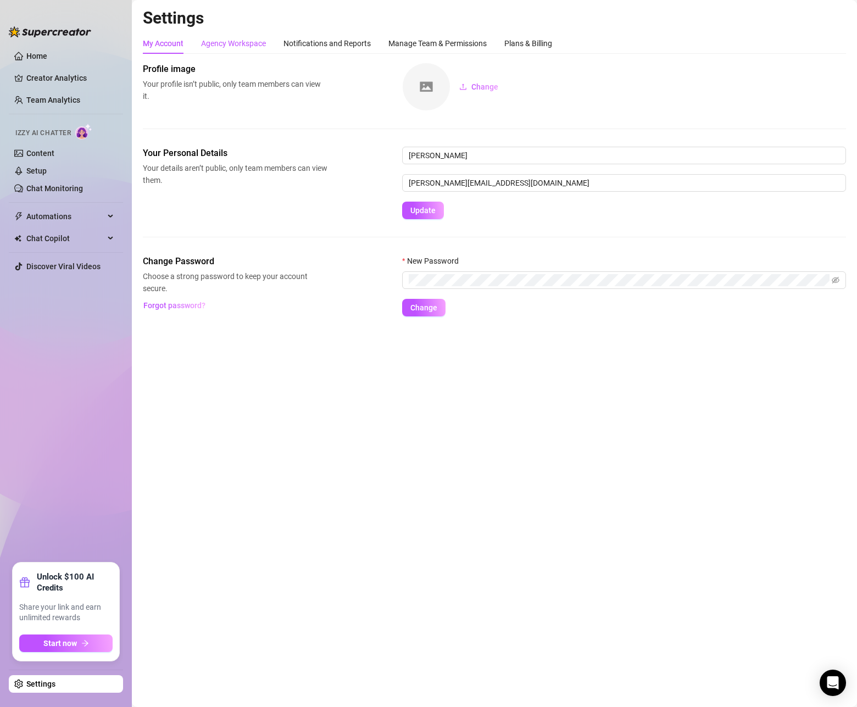
click at [240, 46] on div "Agency Workspace" at bounding box center [233, 43] width 65 height 12
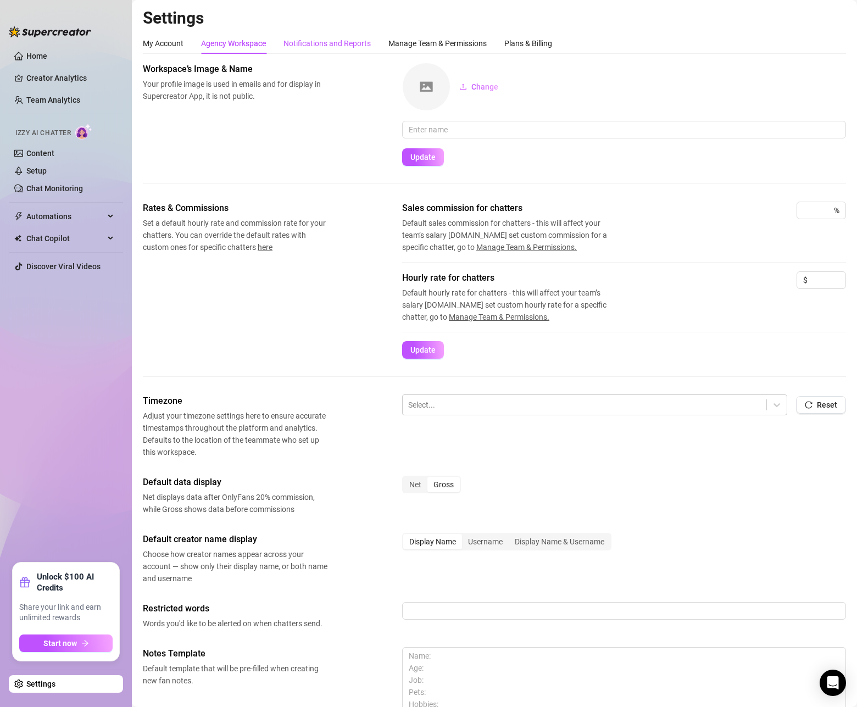
click at [331, 37] on div "Notifications and Reports" at bounding box center [327, 43] width 87 height 12
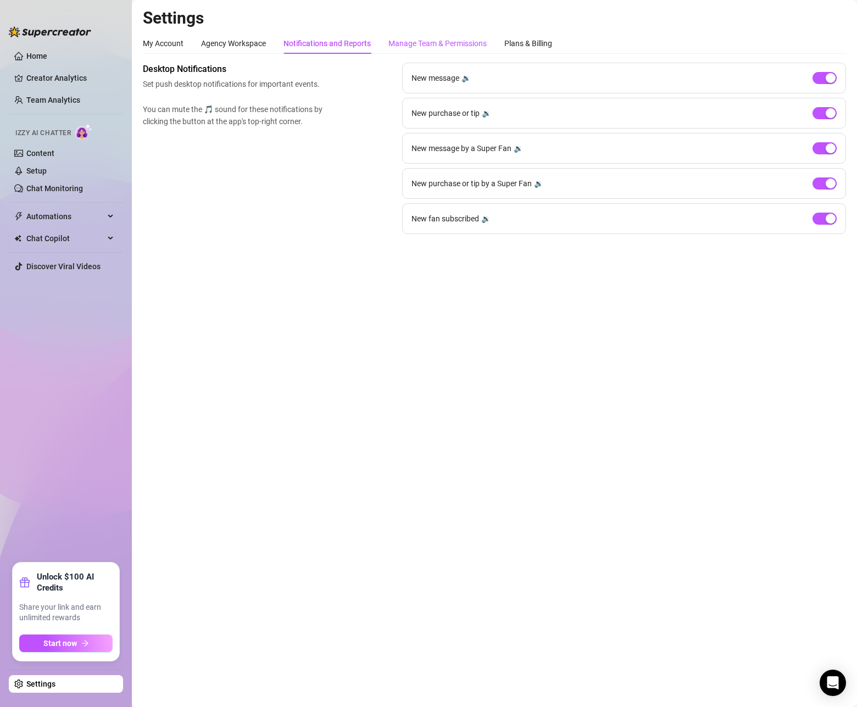
click at [409, 41] on div "Manage Team & Permissions" at bounding box center [438, 43] width 98 height 12
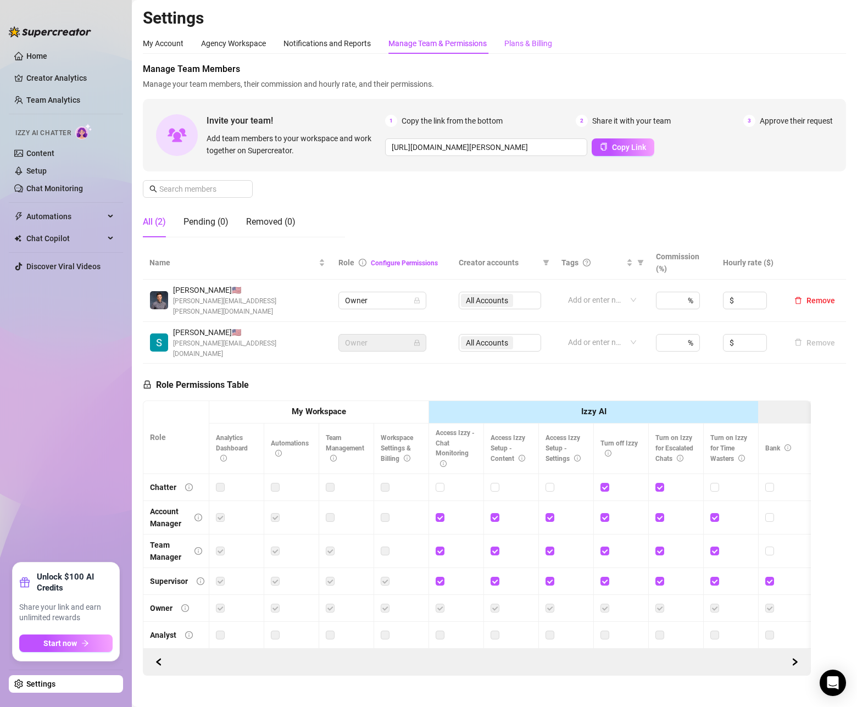
click at [530, 42] on div "Plans & Billing" at bounding box center [529, 43] width 48 height 12
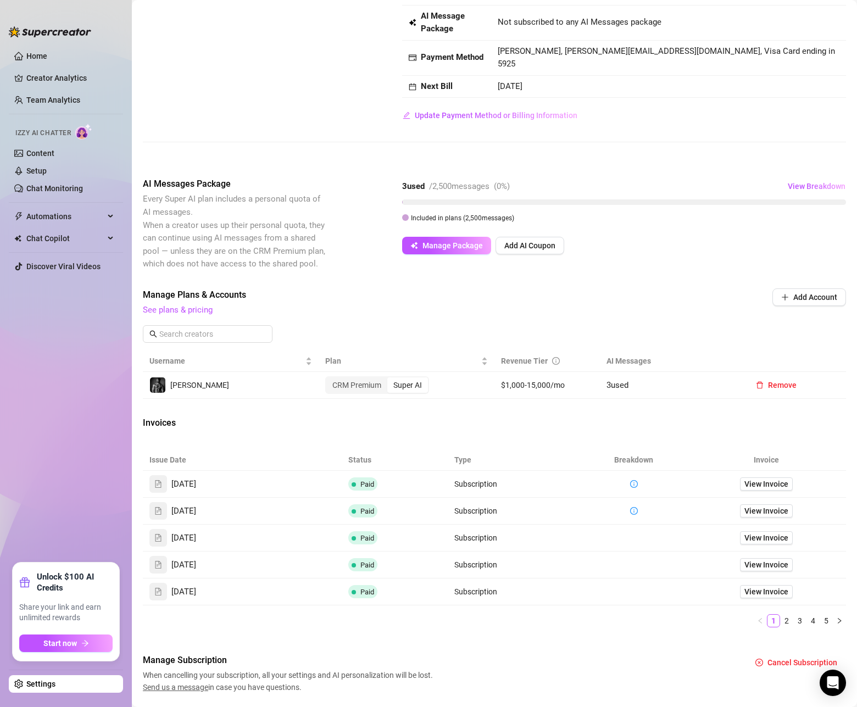
scroll to position [102, 0]
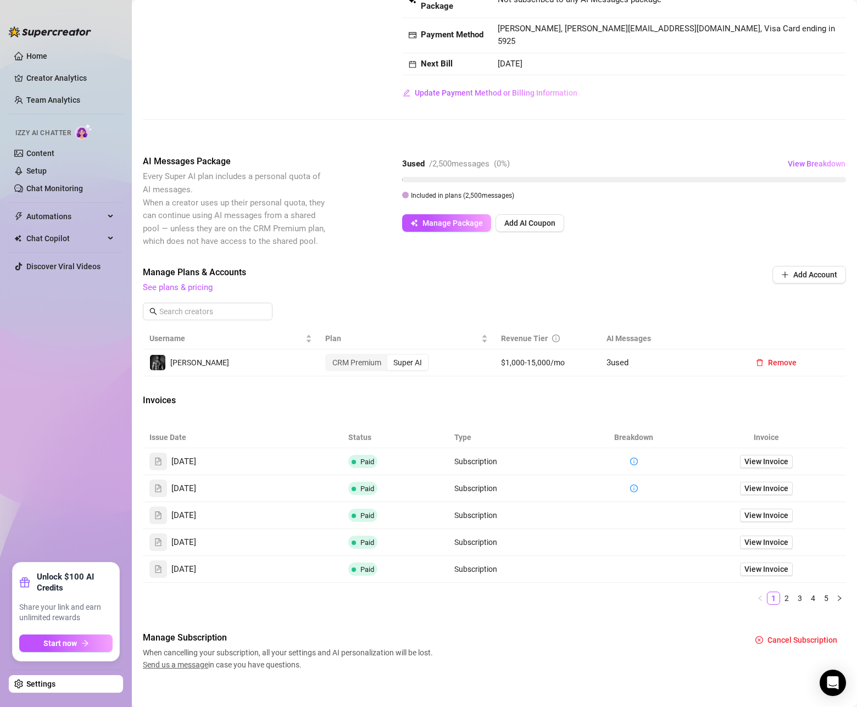
click at [411, 356] on div "Super AI" at bounding box center [407, 362] width 41 height 15
click at [390, 357] on input "Super AI" at bounding box center [390, 357] width 0 height 0
click at [373, 355] on div "CRM Premium" at bounding box center [356, 362] width 61 height 15
click at [329, 357] on input "CRM Premium" at bounding box center [329, 357] width 0 height 0
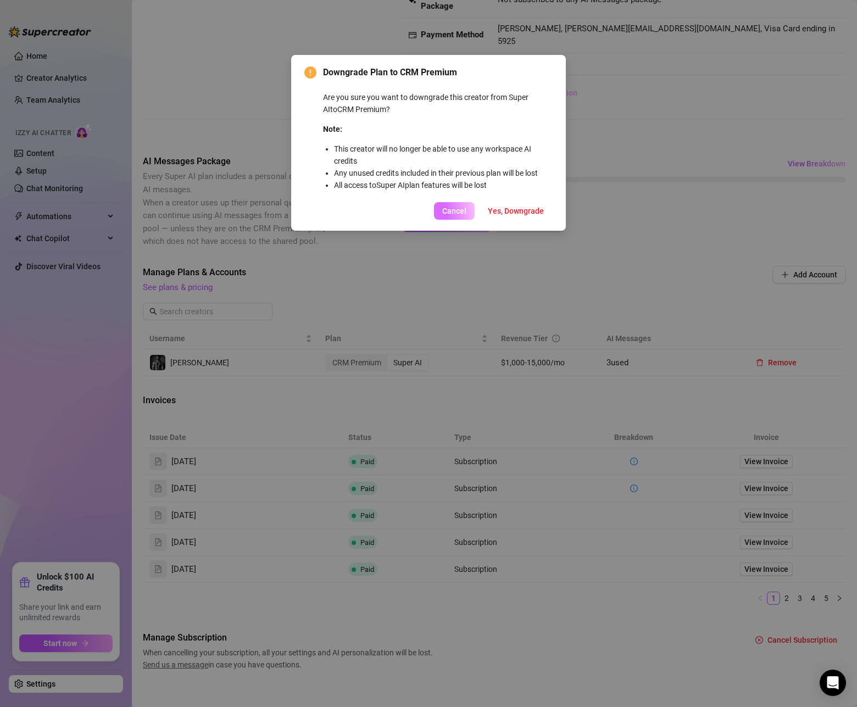
click at [452, 214] on span "Cancel" at bounding box center [454, 211] width 24 height 9
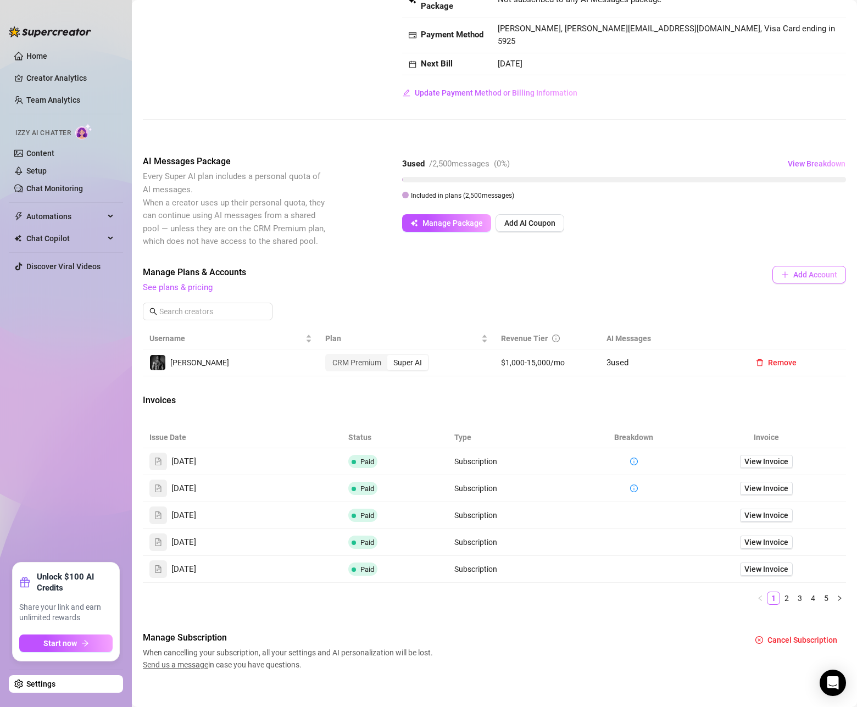
click at [802, 270] on span "Add Account" at bounding box center [816, 274] width 44 height 9
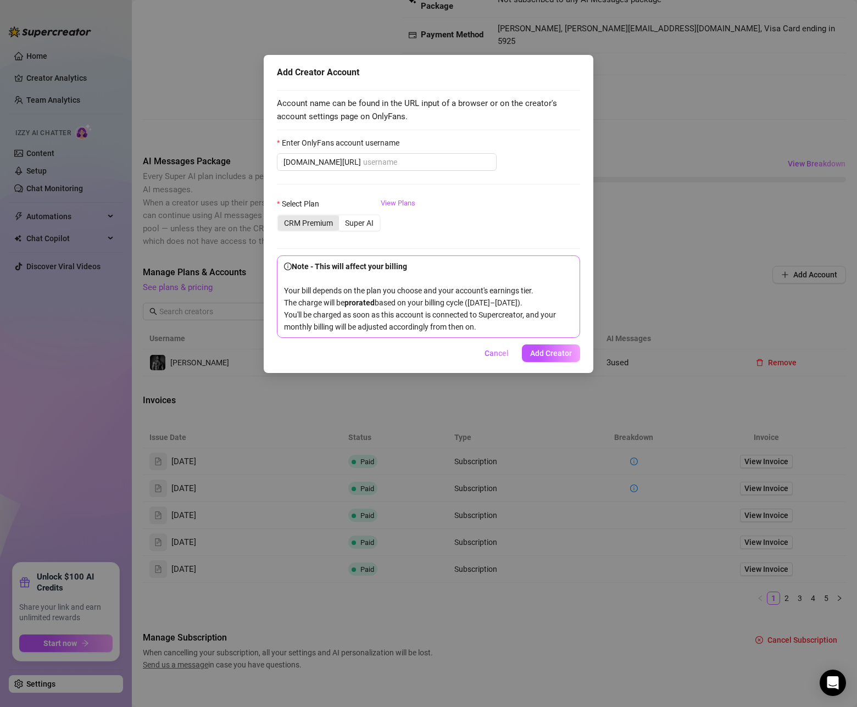
click at [322, 222] on div "CRM Premium" at bounding box center [308, 222] width 61 height 15
click at [281, 217] on input "CRM Premium" at bounding box center [281, 217] width 0 height 0
click at [359, 226] on div "Super AI" at bounding box center [359, 222] width 41 height 15
click at [342, 217] on input "Super AI" at bounding box center [342, 217] width 0 height 0
click at [394, 207] on link "View Plans" at bounding box center [398, 220] width 35 height 44
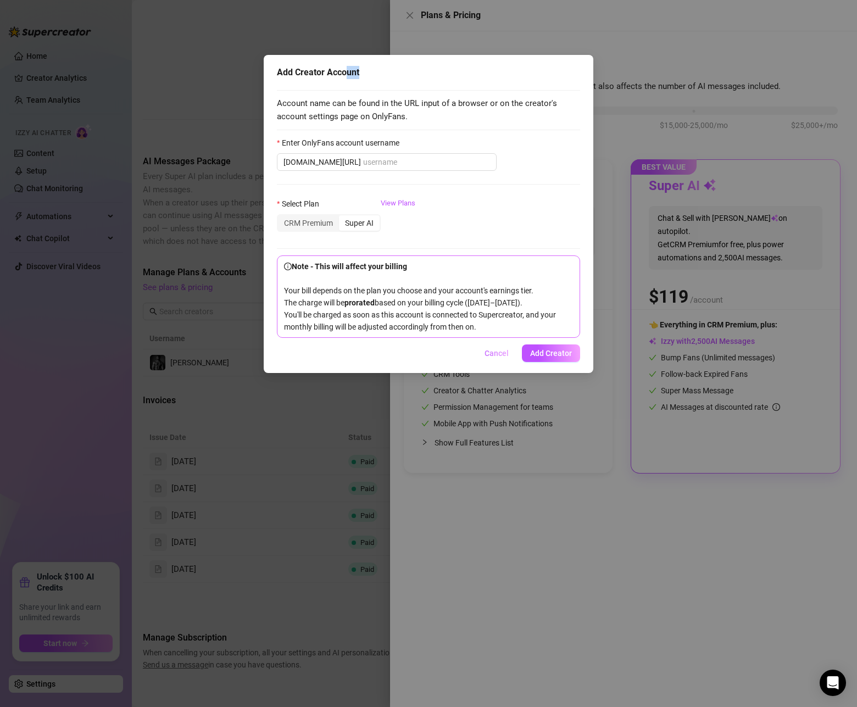
click at [502, 358] on span "Cancel" at bounding box center [497, 353] width 24 height 9
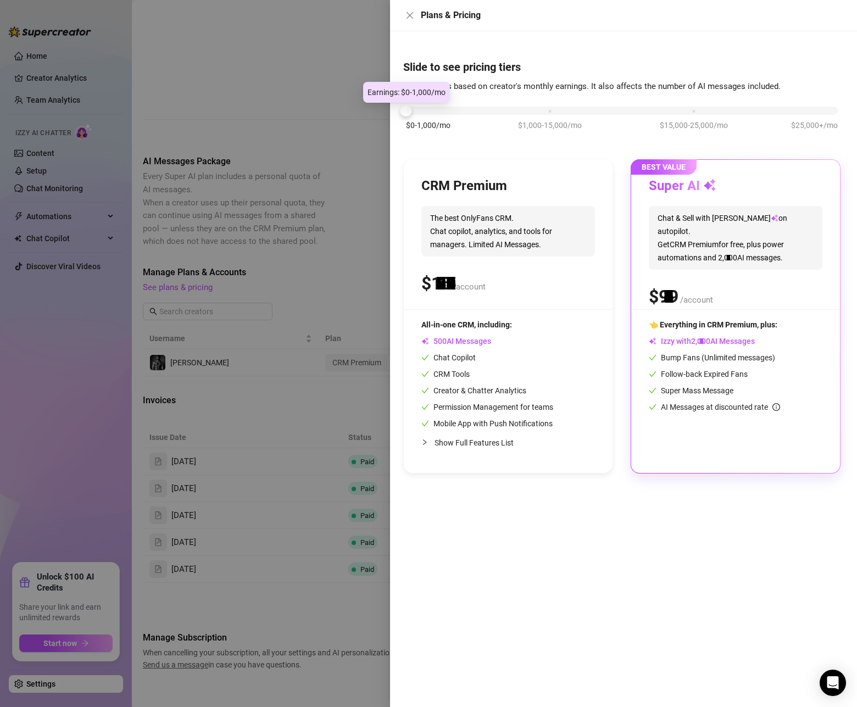
drag, startPoint x: 554, startPoint y: 113, endPoint x: 396, endPoint y: 120, distance: 157.9
click at [398, 119] on div "Slide to see pricing tiers Our pricing is based on creator's monthly earnings. …" at bounding box center [623, 369] width 467 height 676
drag, startPoint x: 407, startPoint y: 113, endPoint x: 421, endPoint y: 114, distance: 14.3
click at [421, 111] on div "$0-1,000/mo $1,000-15,000/mo $15,000-25,000/mo $25,000+/mo" at bounding box center [622, 107] width 432 height 7
drag, startPoint x: 416, startPoint y: 116, endPoint x: 503, endPoint y: 109, distance: 87.7
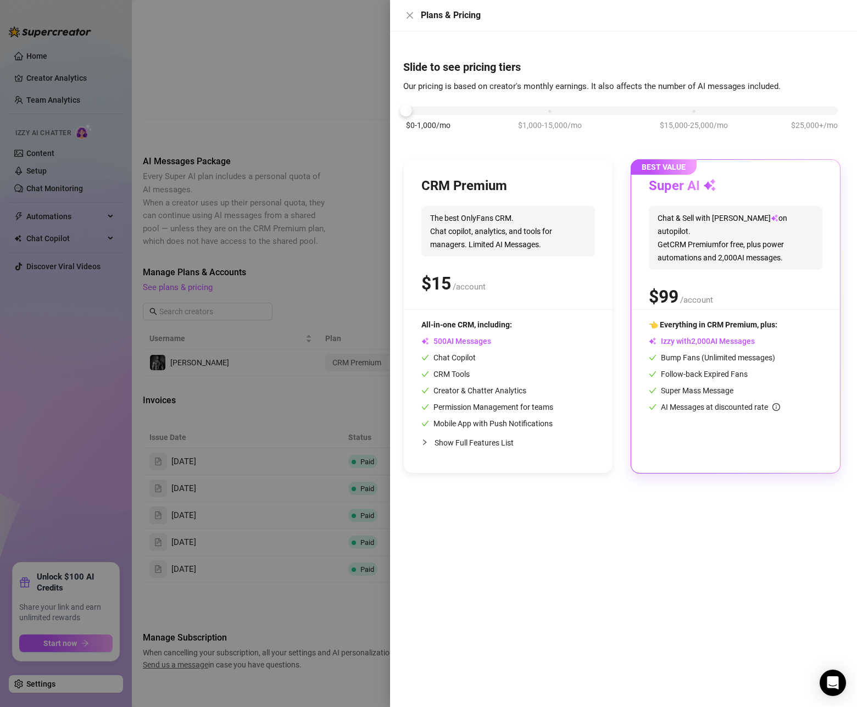
click at [503, 109] on div "$0-1,000/mo $1,000-15,000/mo $15,000-25,000/mo $25,000+/mo" at bounding box center [622, 124] width 438 height 62
drag, startPoint x: 416, startPoint y: 113, endPoint x: 374, endPoint y: 104, distance: 42.0
click at [374, 104] on div "Plans & Pricing Slide to see pricing tiers Our pricing is based on creator's mo…" at bounding box center [428, 353] width 857 height 707
click at [464, 449] on div "Show Full Features List" at bounding box center [509, 443] width 174 height 26
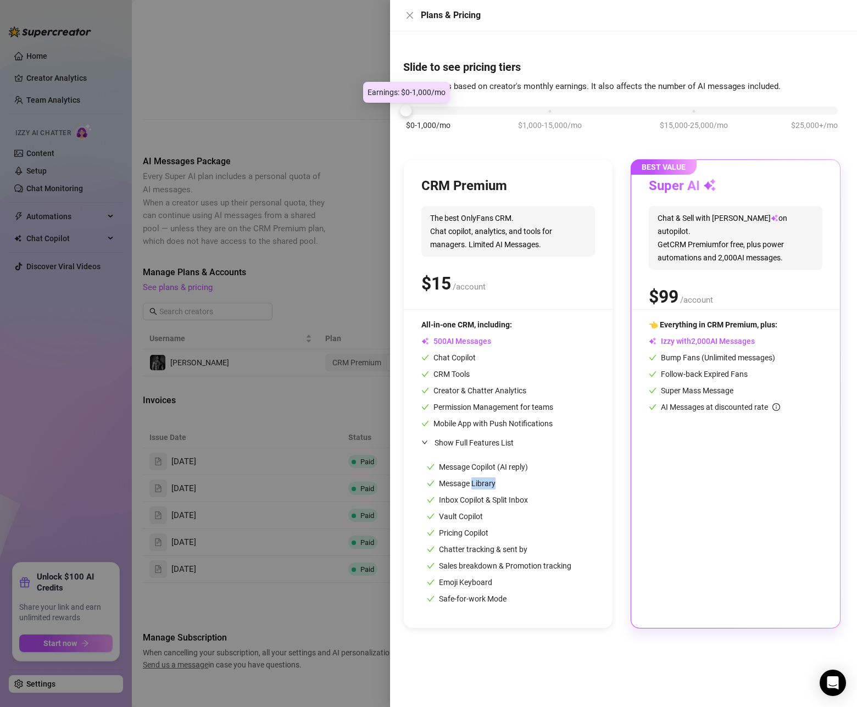
click at [403, 112] on div at bounding box center [407, 111] width 12 height 12
click at [331, 152] on div at bounding box center [428, 353] width 857 height 707
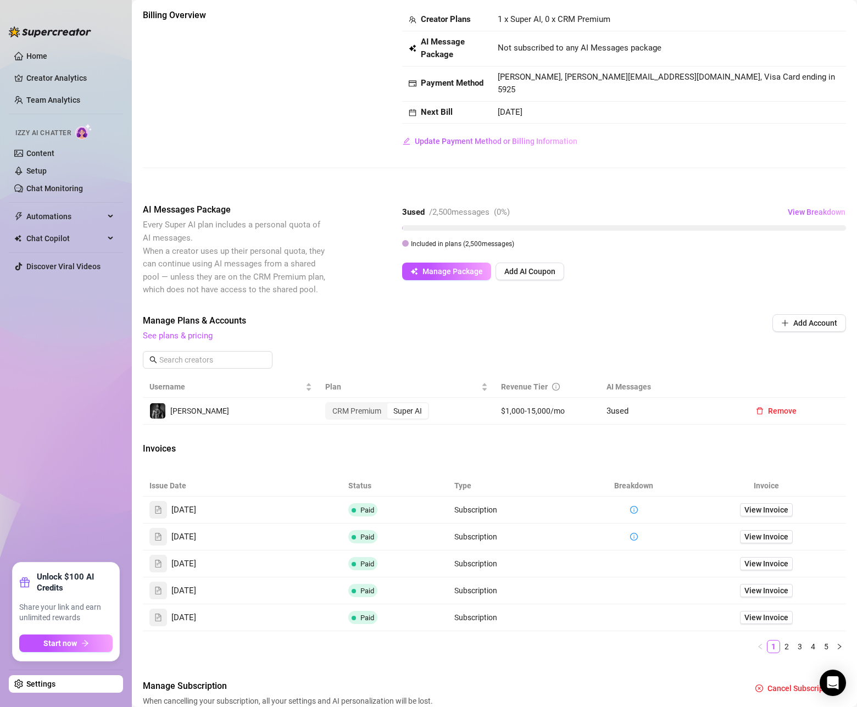
scroll to position [0, 0]
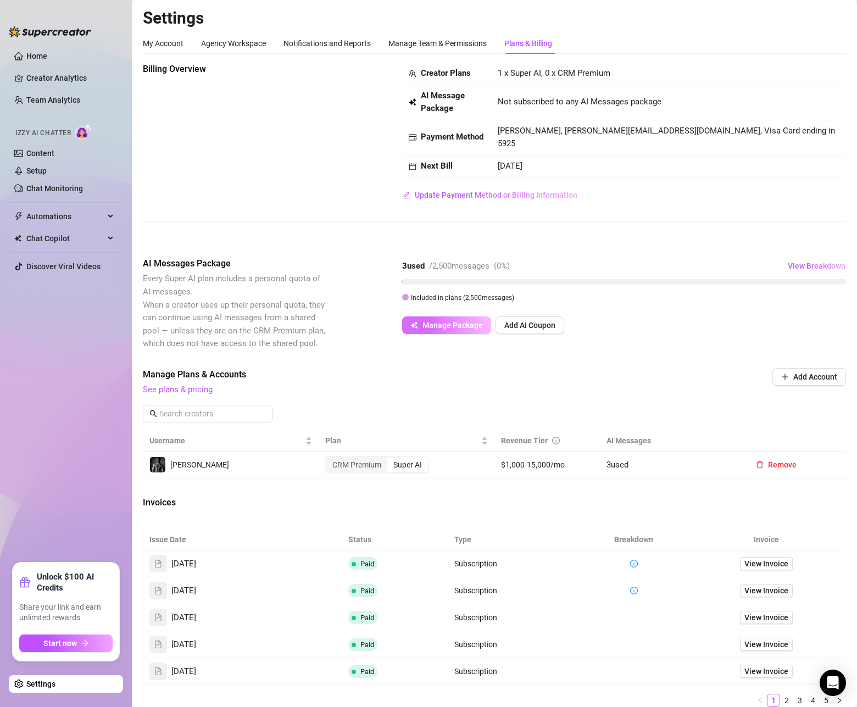
click at [477, 321] on span "Manage Package" at bounding box center [453, 325] width 60 height 9
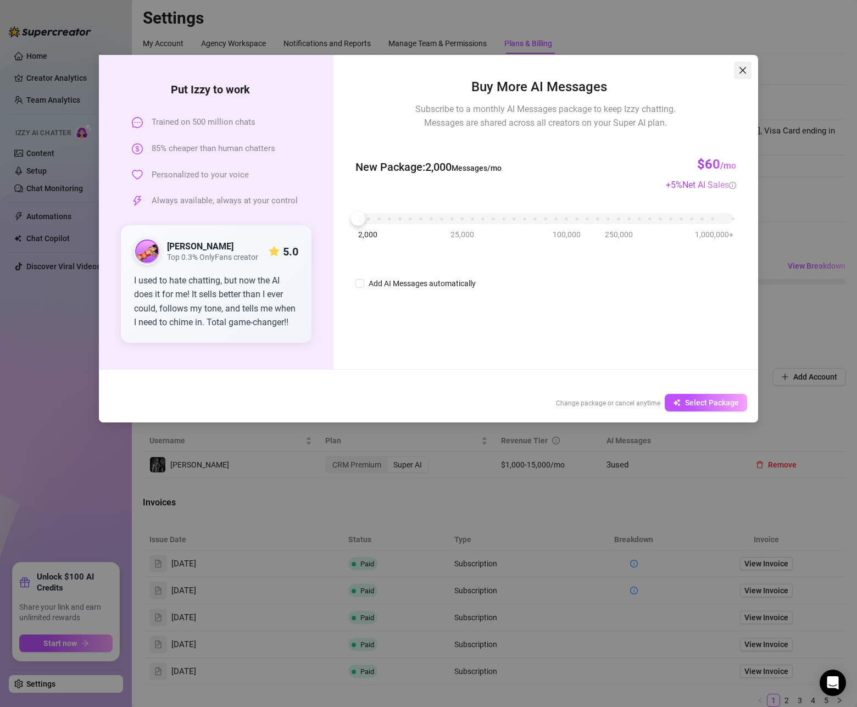
click at [742, 71] on icon "close" at bounding box center [743, 70] width 7 height 7
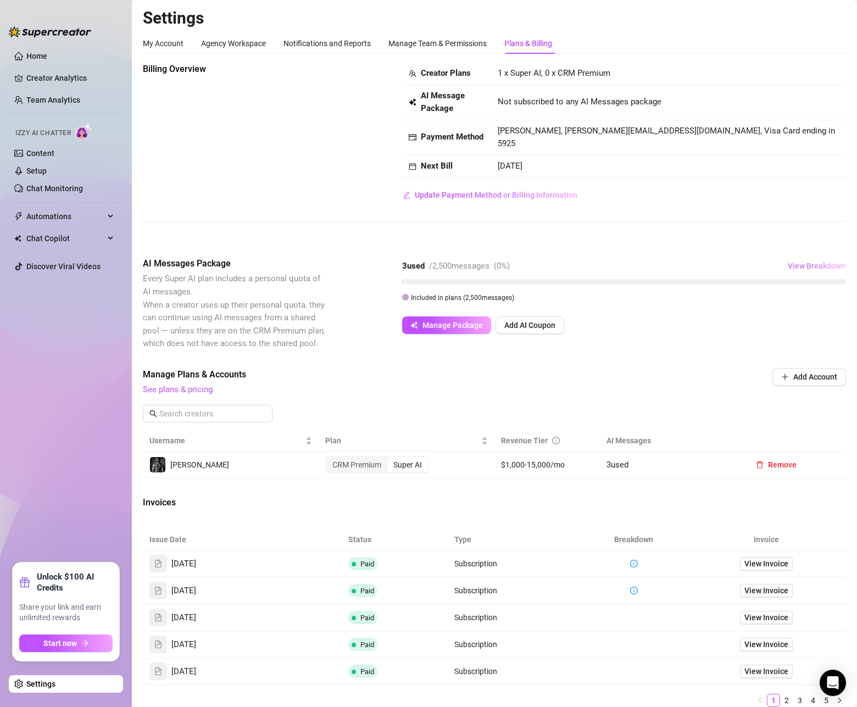
click at [799, 262] on span "View Breakdown" at bounding box center [817, 266] width 58 height 9
click at [582, 279] on div at bounding box center [624, 281] width 444 height 5
click at [200, 385] on link "See plans & pricing" at bounding box center [178, 390] width 70 height 10
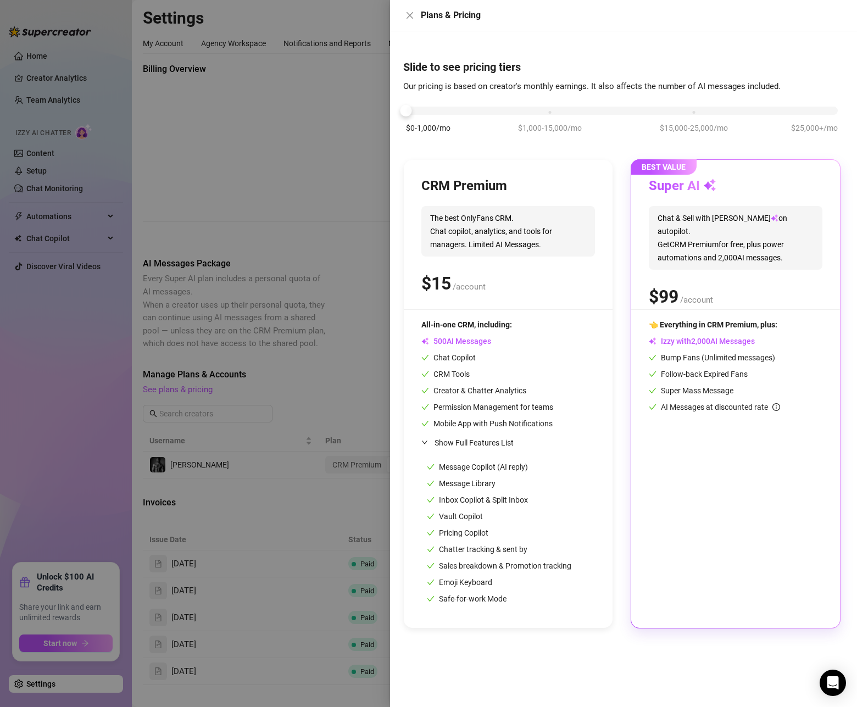
click at [344, 242] on div at bounding box center [428, 353] width 857 height 707
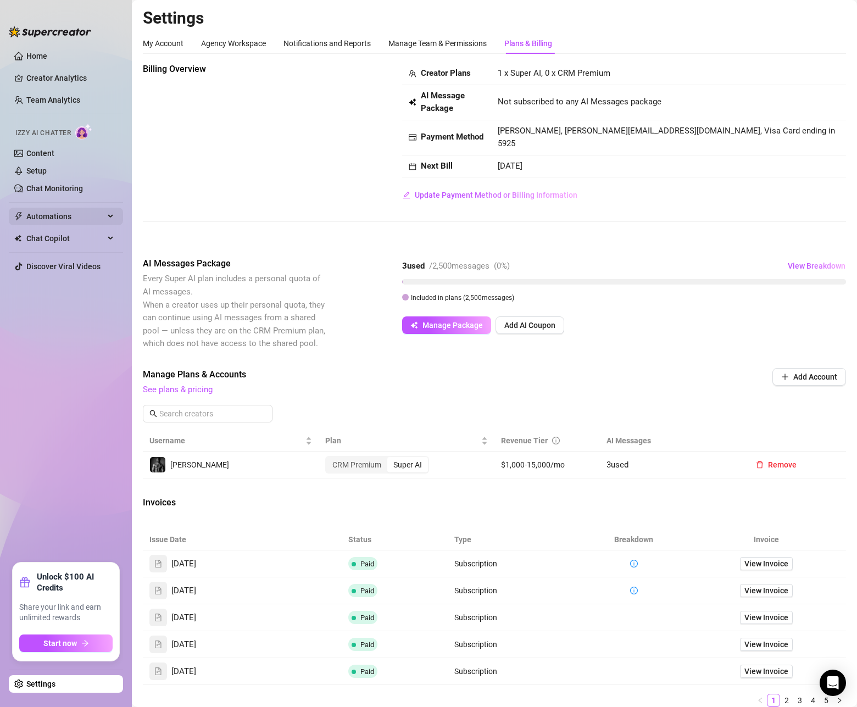
click at [40, 220] on span "Automations" at bounding box center [65, 217] width 78 height 18
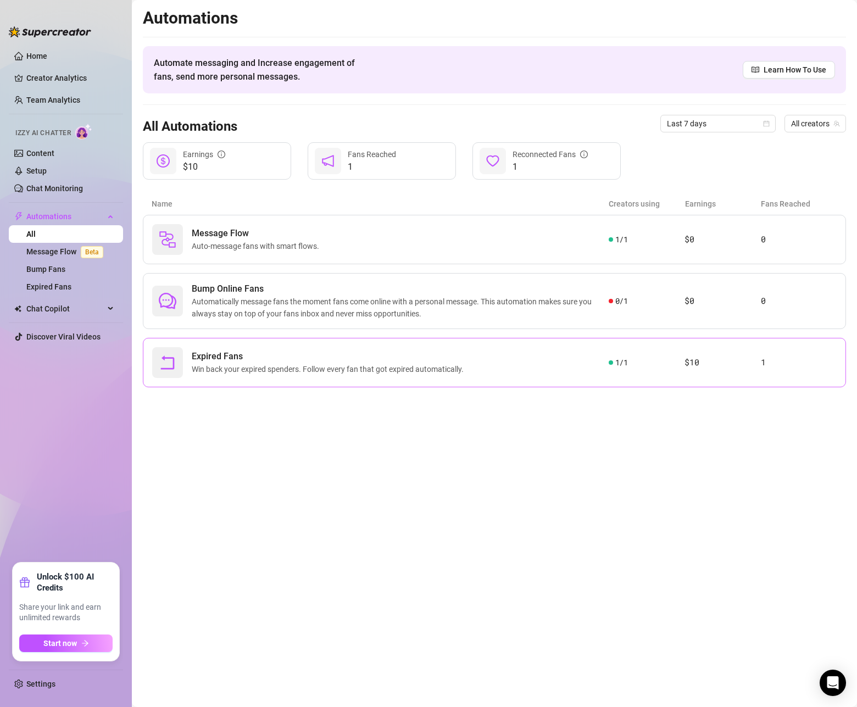
click at [247, 358] on span "Expired Fans" at bounding box center [330, 356] width 276 height 13
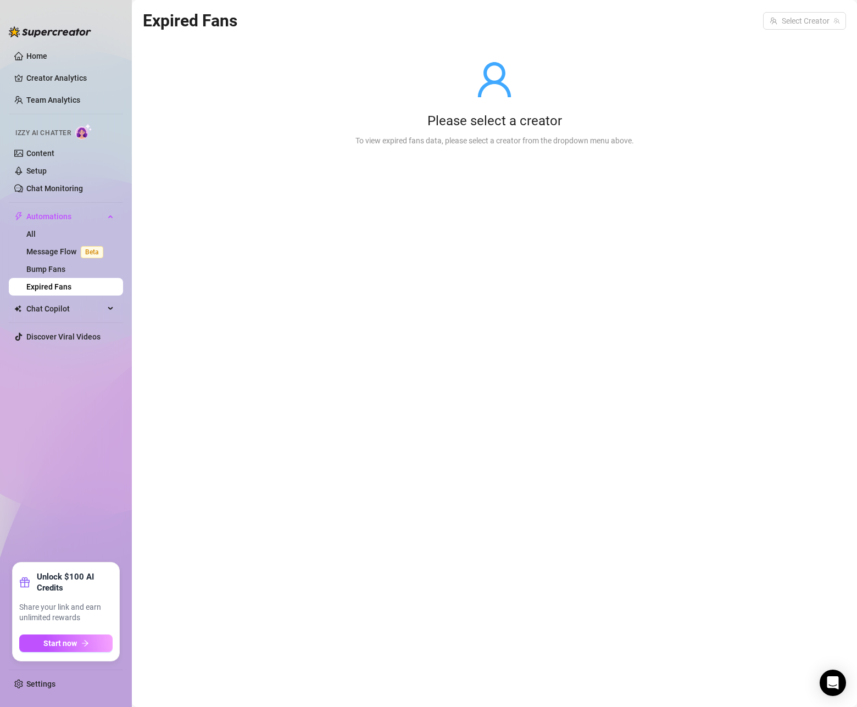
drag, startPoint x: 508, startPoint y: 71, endPoint x: 512, endPoint y: 87, distance: 16.9
click at [508, 88] on icon "user" at bounding box center [495, 80] width 40 height 40
click at [773, 26] on div "Select Creator" at bounding box center [804, 21] width 83 height 18
click at [795, 44] on span "( seanxavier )" at bounding box center [816, 43] width 42 height 12
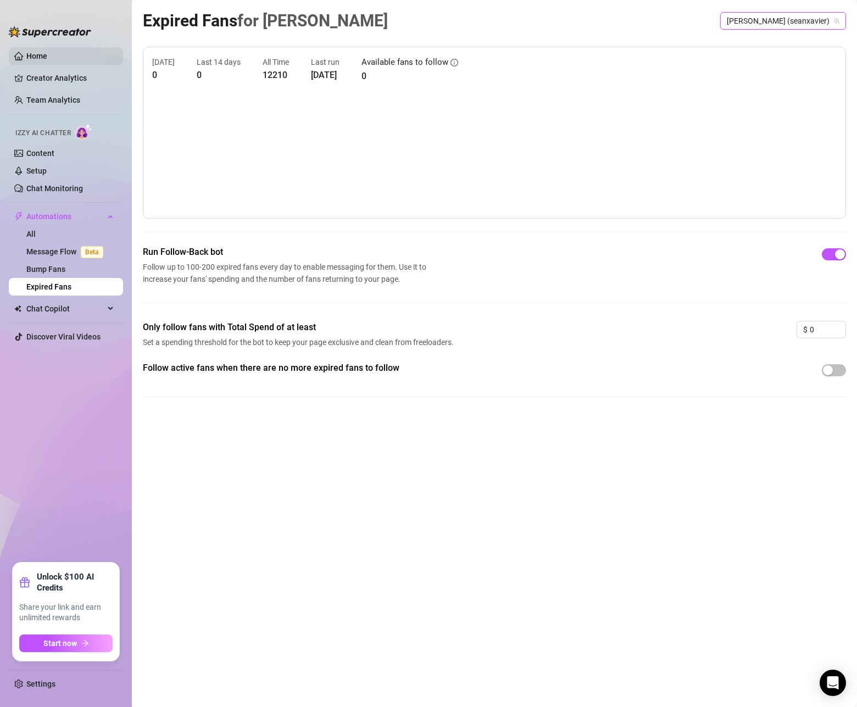
click at [47, 58] on link "Home" at bounding box center [36, 56] width 21 height 9
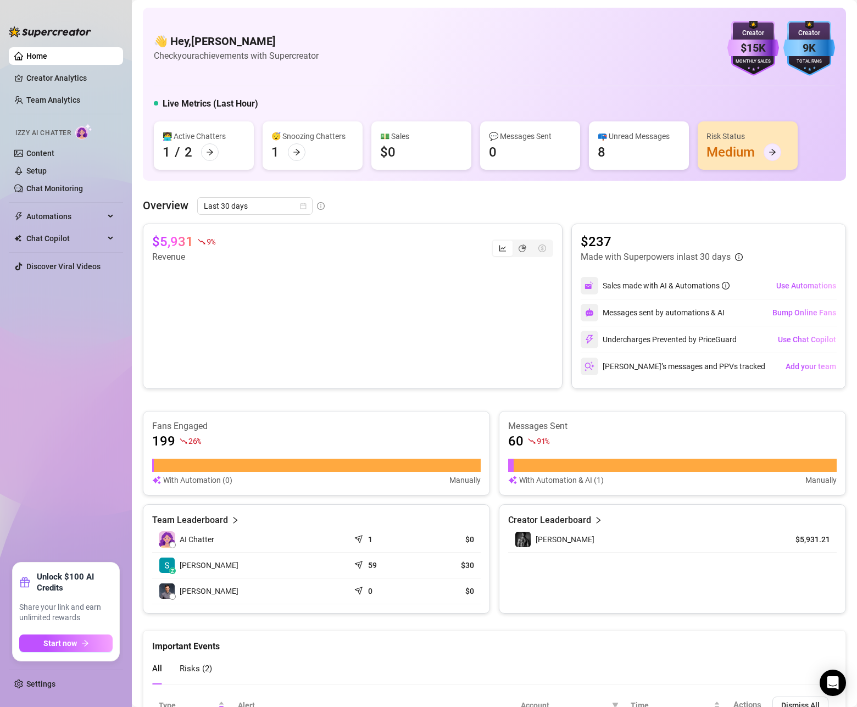
click at [777, 151] on div at bounding box center [773, 152] width 18 height 18
click at [42, 133] on span "Izzy AI Chatter" at bounding box center [43, 133] width 56 height 10
click at [38, 686] on link "Settings" at bounding box center [40, 684] width 29 height 9
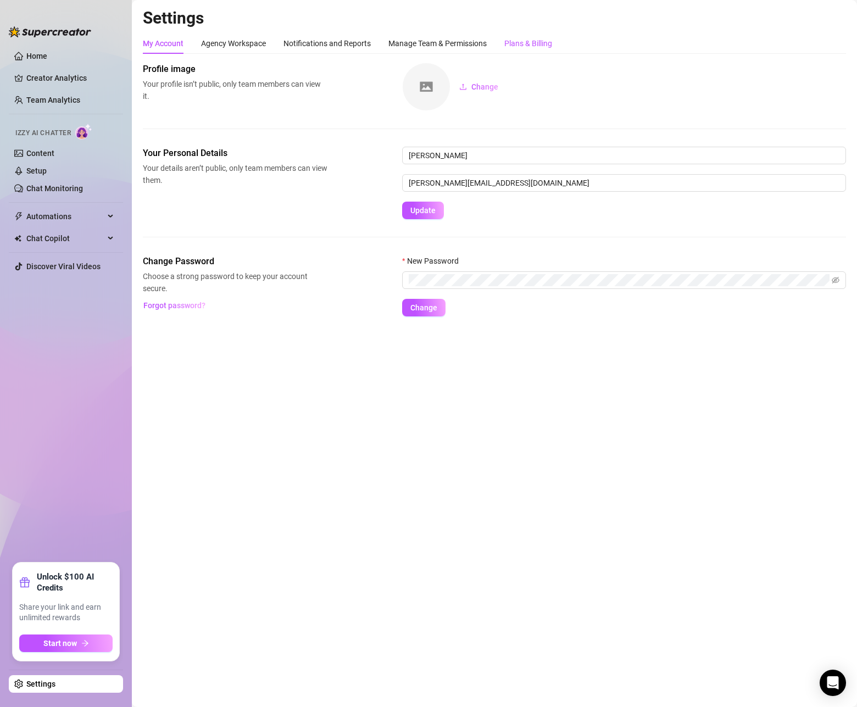
click at [550, 43] on div "Plans & Billing" at bounding box center [529, 43] width 48 height 12
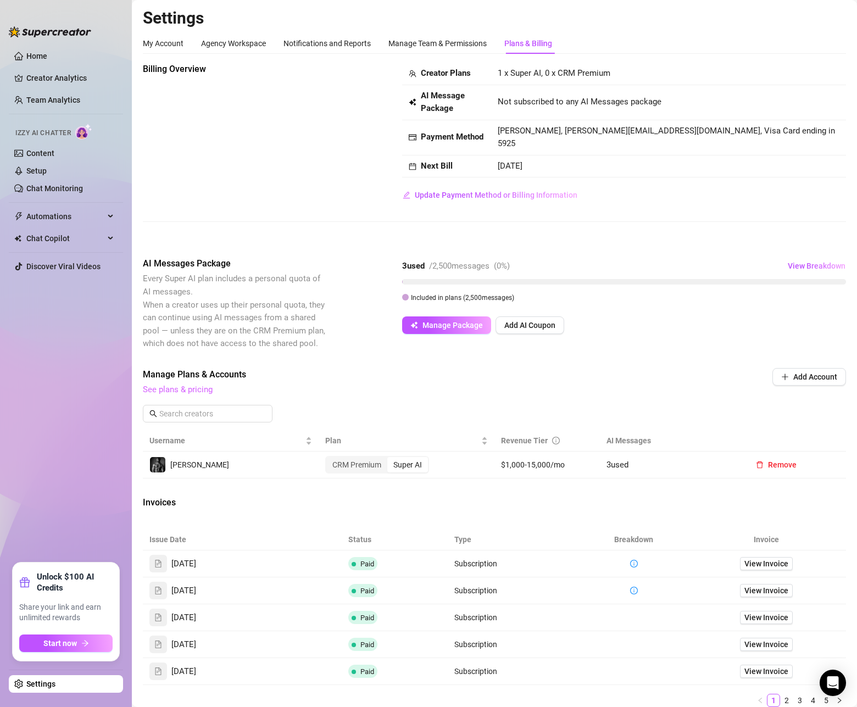
click at [195, 385] on link "See plans & pricing" at bounding box center [178, 390] width 70 height 10
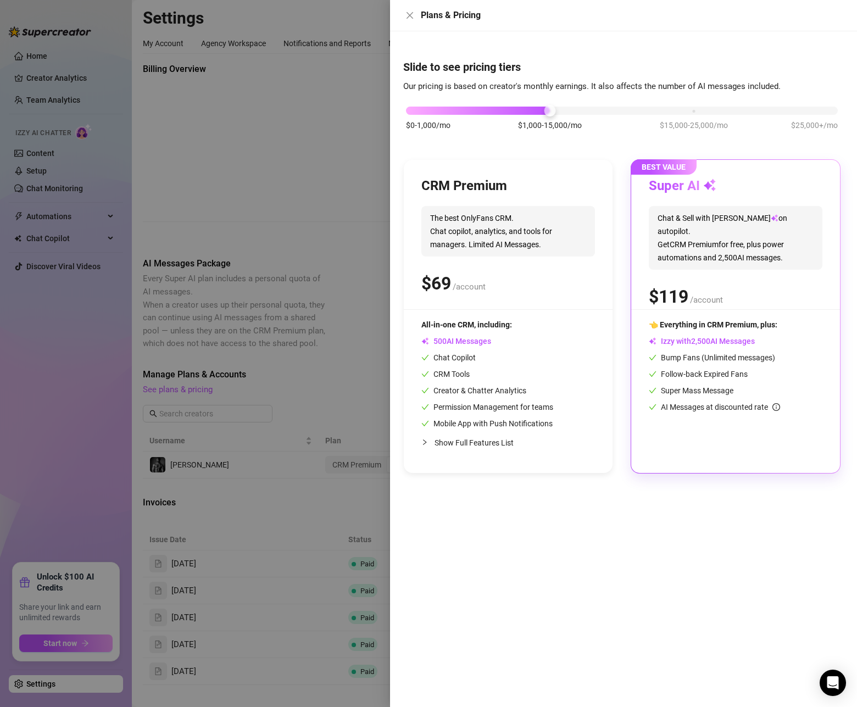
click at [488, 445] on span "Show Full Features List" at bounding box center [474, 443] width 79 height 9
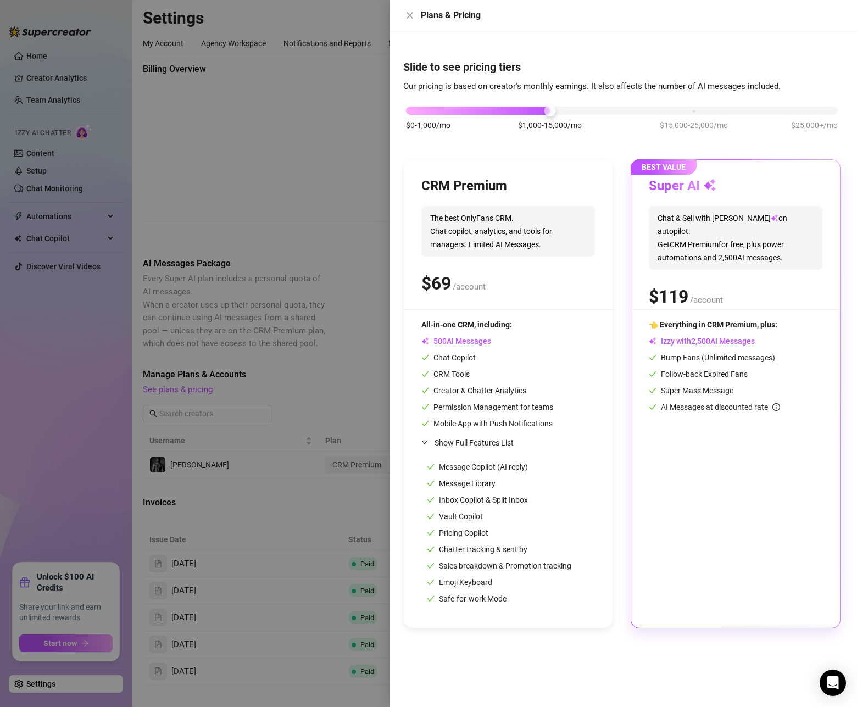
click at [702, 373] on span "Follow-back Expired Fans" at bounding box center [698, 374] width 99 height 9
click at [532, 395] on div "Creator & Chatter Analytics" at bounding box center [488, 391] width 132 height 12
click at [500, 234] on span "The best OnlyFans CRM. Chat copilot, analytics, and tools for managers. Limited…" at bounding box center [509, 231] width 174 height 51
click at [323, 98] on div at bounding box center [428, 353] width 857 height 707
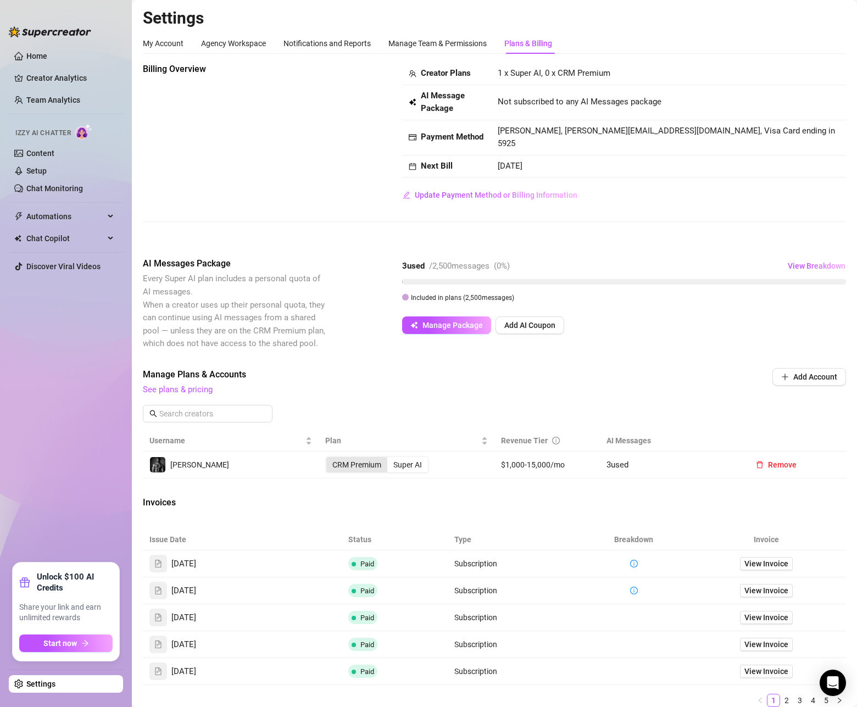
click at [368, 457] on div "CRM Premium" at bounding box center [356, 464] width 61 height 15
click at [329, 459] on input "CRM Premium" at bounding box center [329, 459] width 0 height 0
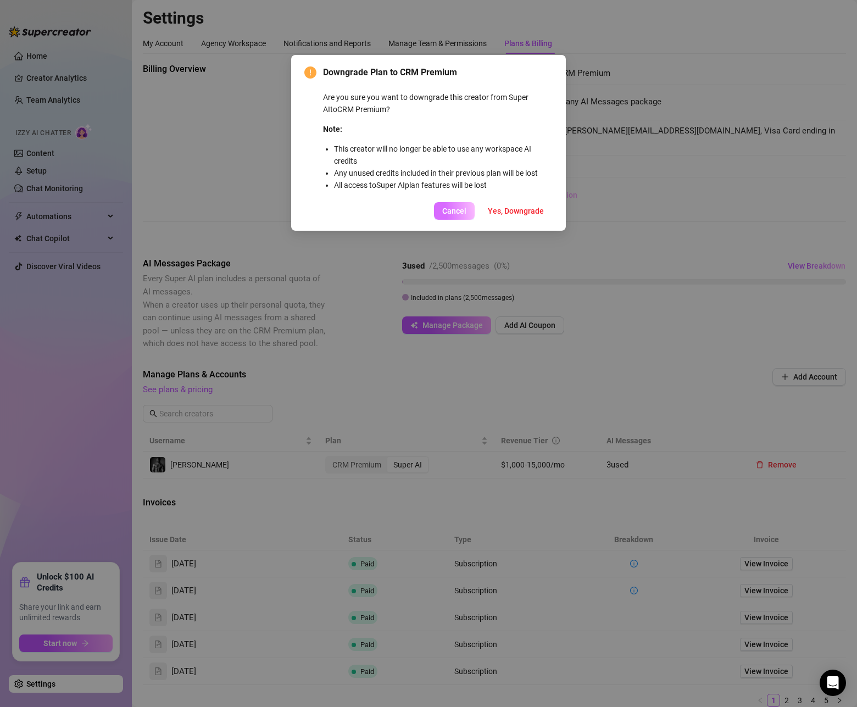
click at [444, 207] on span "Cancel" at bounding box center [454, 211] width 24 height 9
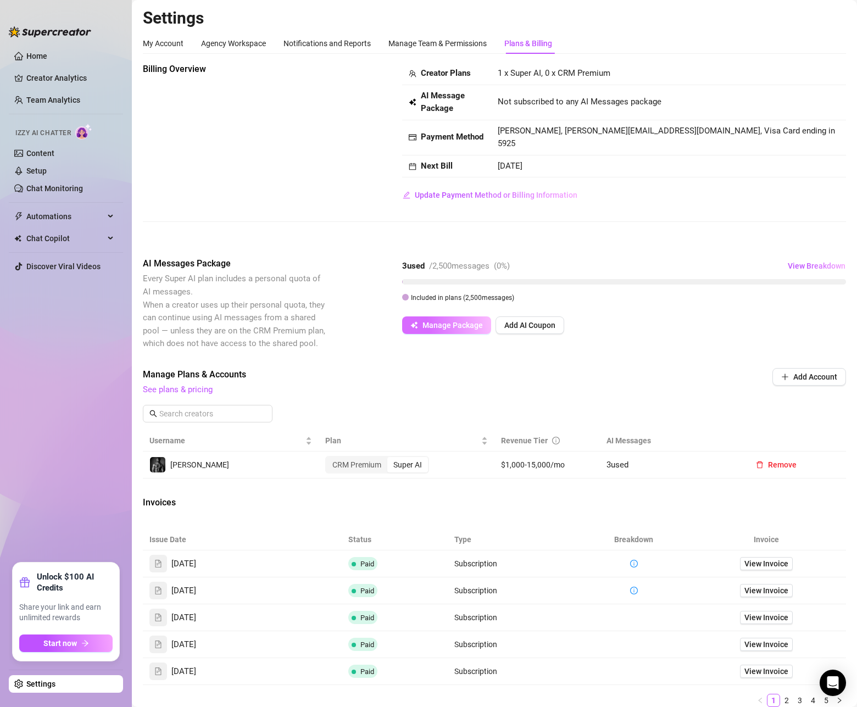
click at [461, 321] on span "Manage Package" at bounding box center [453, 325] width 60 height 9
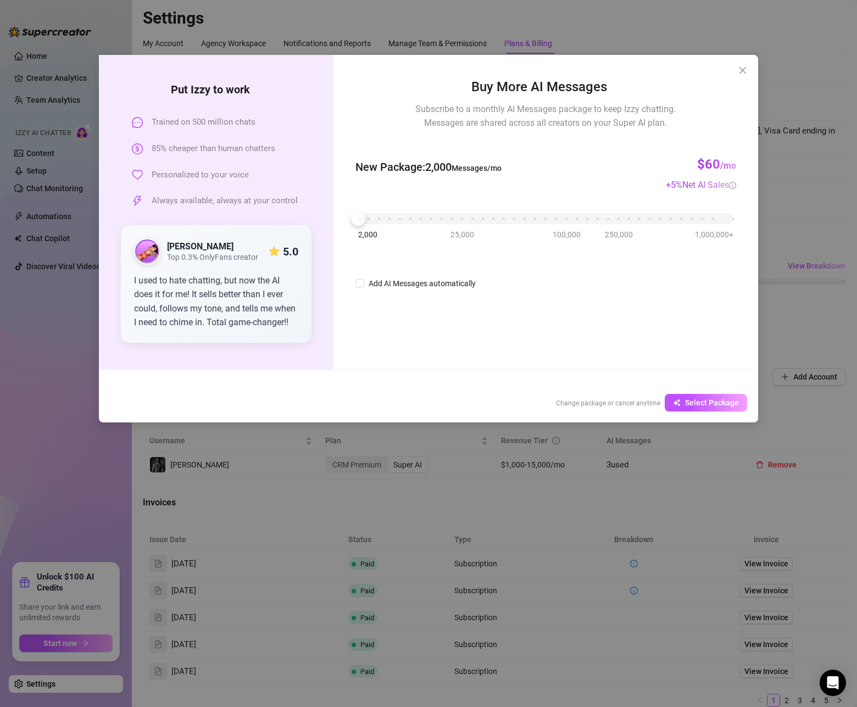
click at [607, 404] on span "Change package or cancel anytime" at bounding box center [608, 404] width 104 height 8
click at [748, 70] on span "Close" at bounding box center [743, 70] width 18 height 9
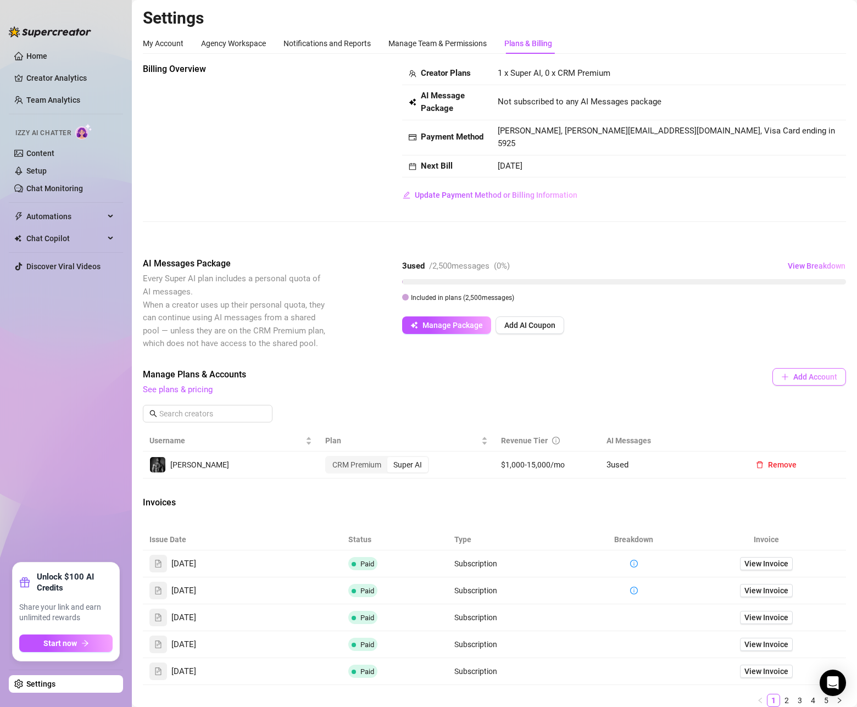
click at [797, 373] on span "Add Account" at bounding box center [816, 377] width 44 height 9
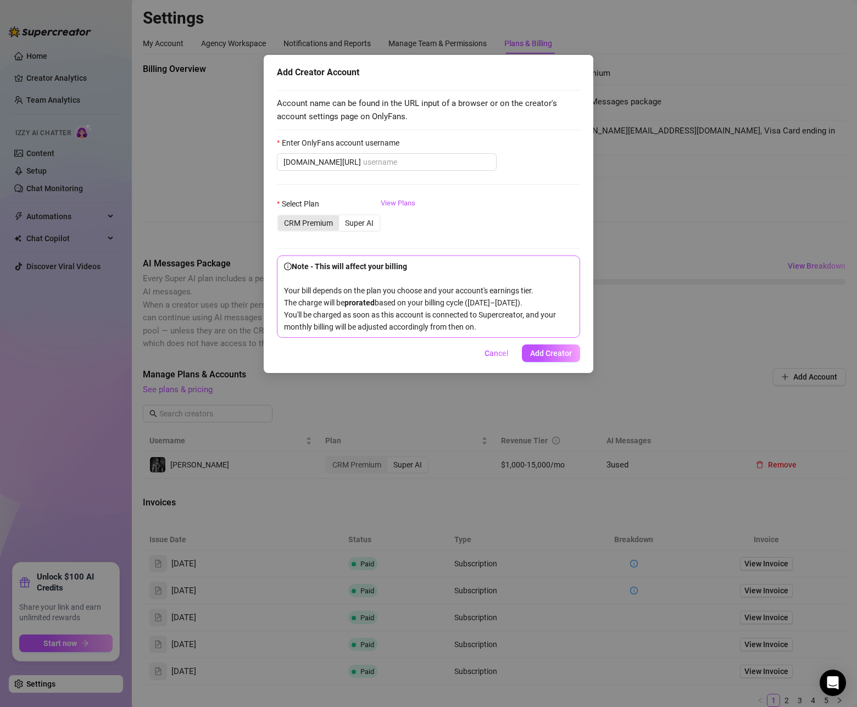
click at [320, 224] on div "CRM Premium" at bounding box center [308, 222] width 61 height 15
click at [281, 217] on input "CRM Premium" at bounding box center [281, 217] width 0 height 0
click at [354, 222] on div "Super AI" at bounding box center [359, 222] width 41 height 15
click at [342, 217] on input "Super AI" at bounding box center [342, 217] width 0 height 0
click at [408, 201] on link "View Plans" at bounding box center [398, 220] width 35 height 44
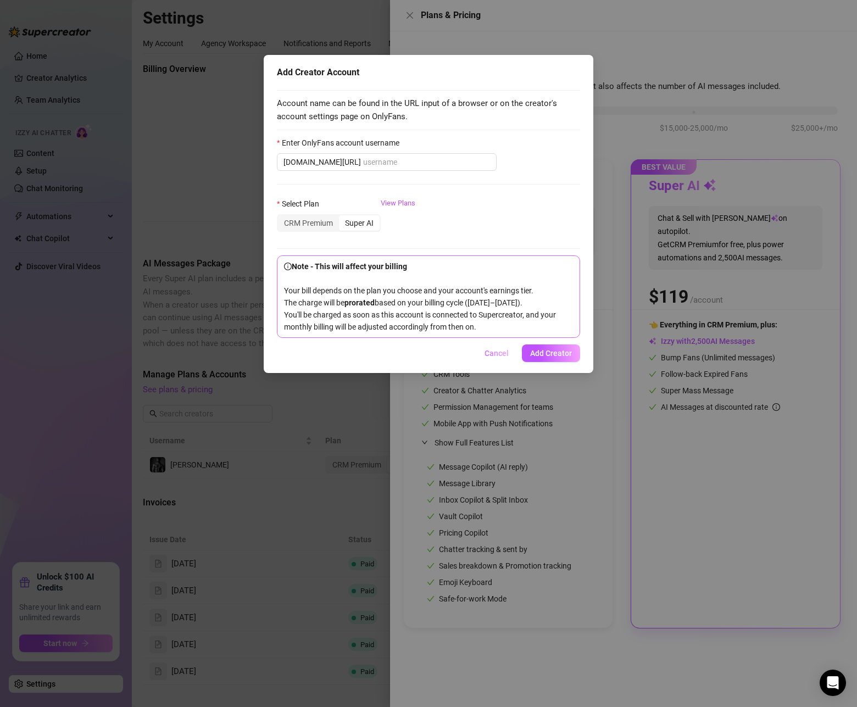
click at [488, 358] on span "Cancel" at bounding box center [497, 353] width 24 height 9
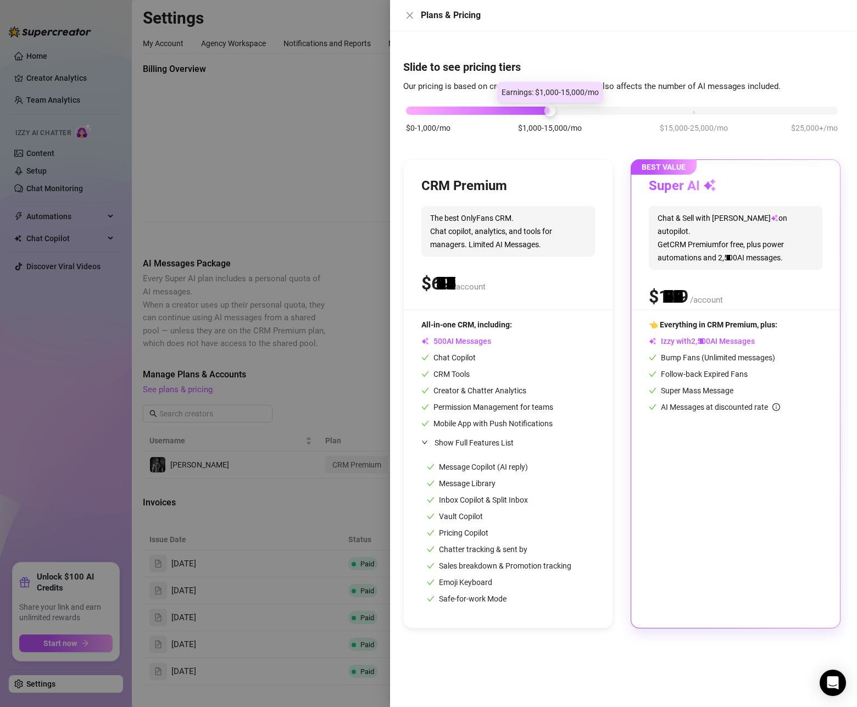
drag, startPoint x: 408, startPoint y: 113, endPoint x: 557, endPoint y: 117, distance: 149.0
click at [557, 117] on div "$0-1,000/mo $1,000-15,000/mo $15,000-25,000/mo $25,000+/mo" at bounding box center [622, 124] width 438 height 62
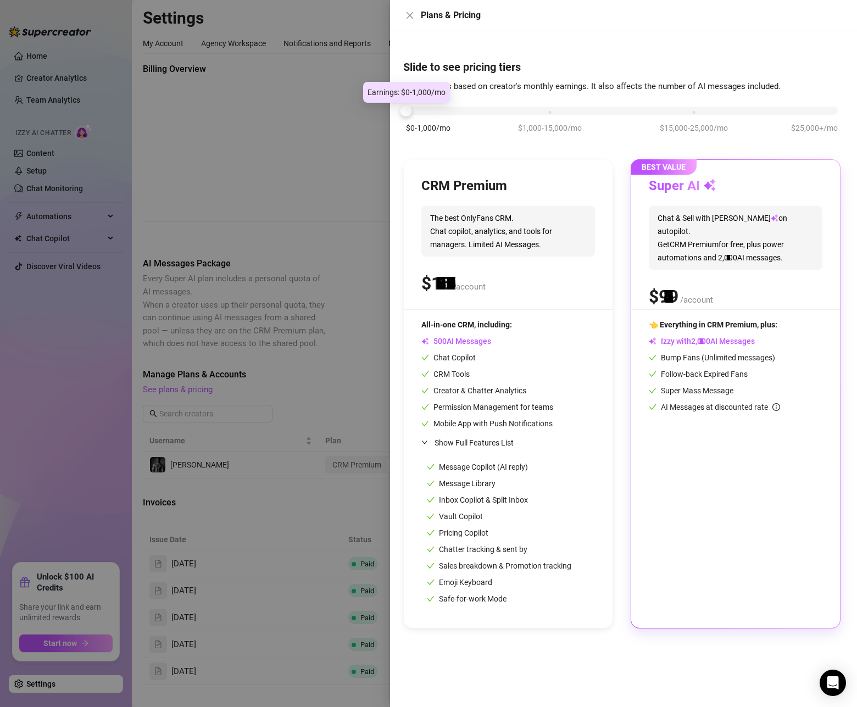
drag, startPoint x: 400, startPoint y: 113, endPoint x: 386, endPoint y: 115, distance: 14.5
click at [389, 114] on div "Plans & Pricing Slide to see pricing tiers Our pricing is based on creator's mo…" at bounding box center [428, 353] width 857 height 707
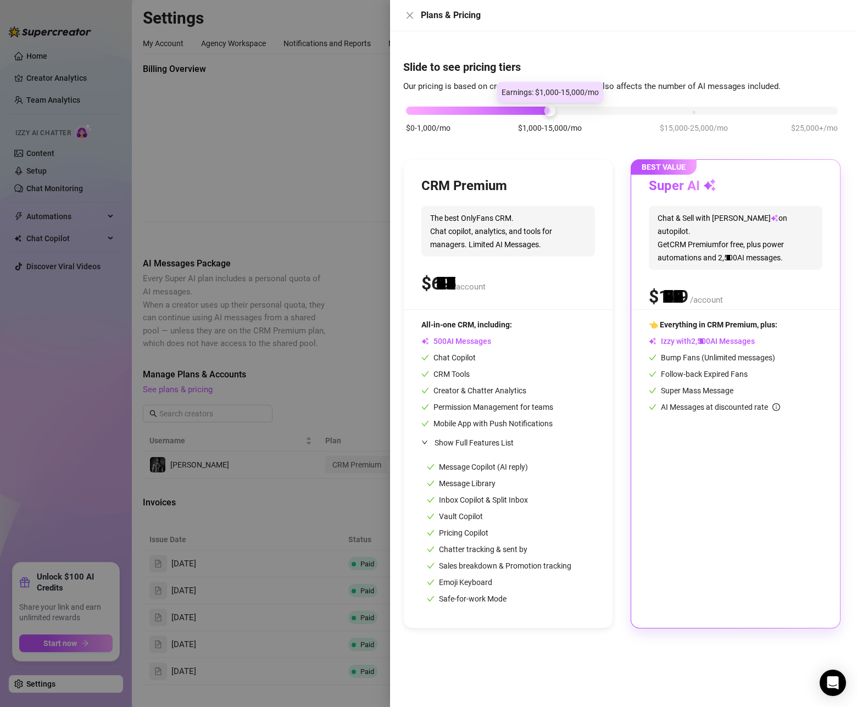
drag, startPoint x: 413, startPoint y: 114, endPoint x: 513, endPoint y: 112, distance: 100.6
click at [513, 111] on div "$0-1,000/mo $1,000-15,000/mo $15,000-25,000/mo $25,000+/mo" at bounding box center [622, 107] width 432 height 7
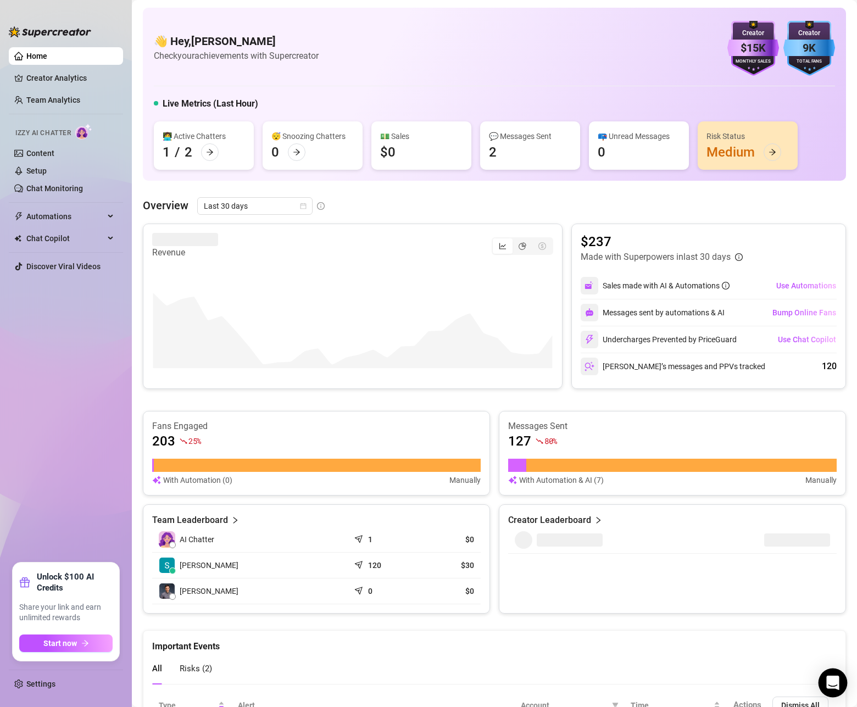
click at [835, 677] on icon "Open Intercom Messenger" at bounding box center [833, 683] width 13 height 14
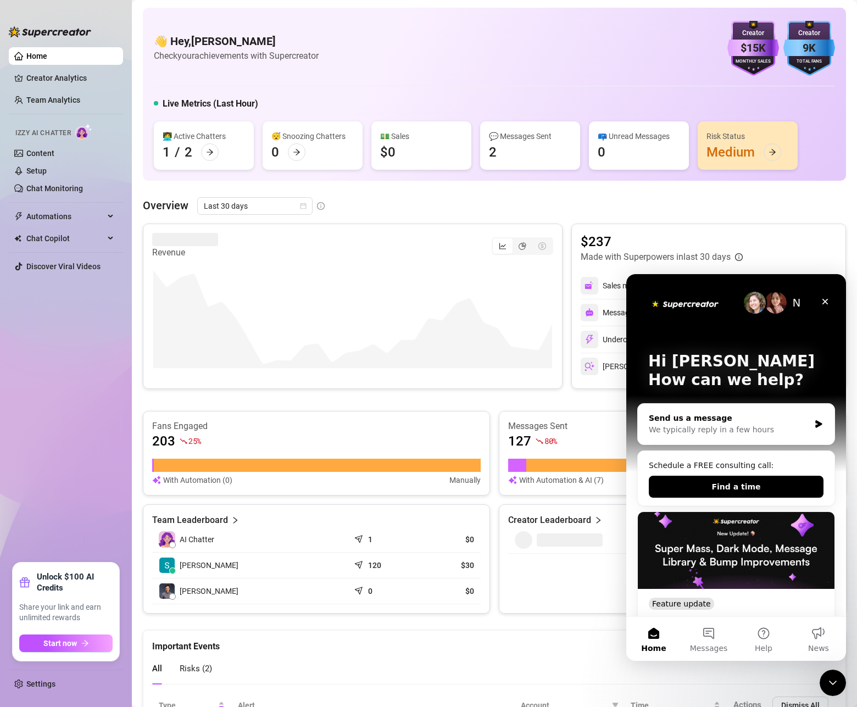
click at [749, 430] on div "We typically reply in a few hours" at bounding box center [729, 430] width 161 height 12
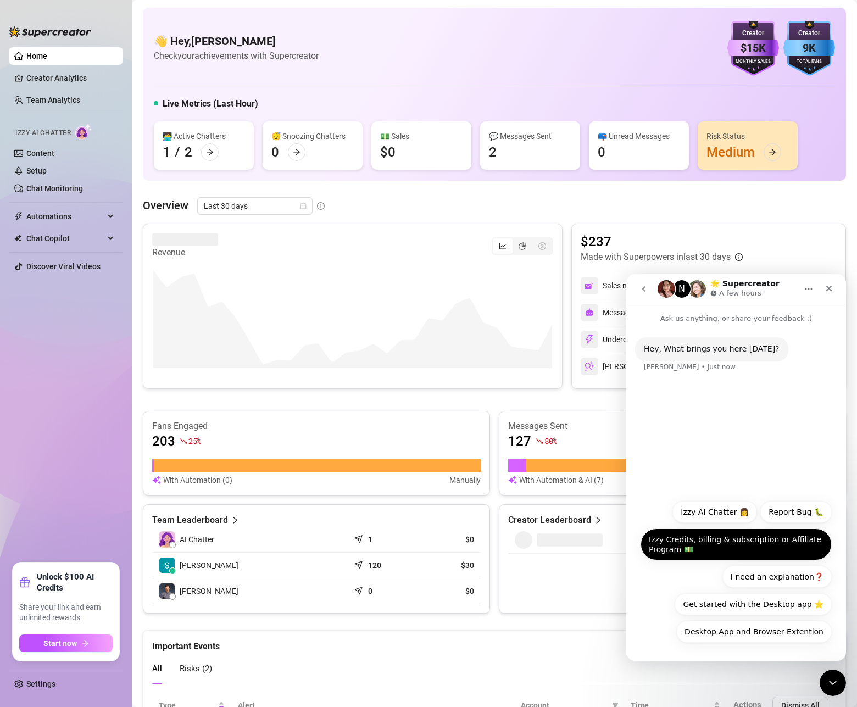
click at [713, 550] on button "Izzy Credits, billing & subscription or Affiliate Program 💵" at bounding box center [736, 545] width 191 height 32
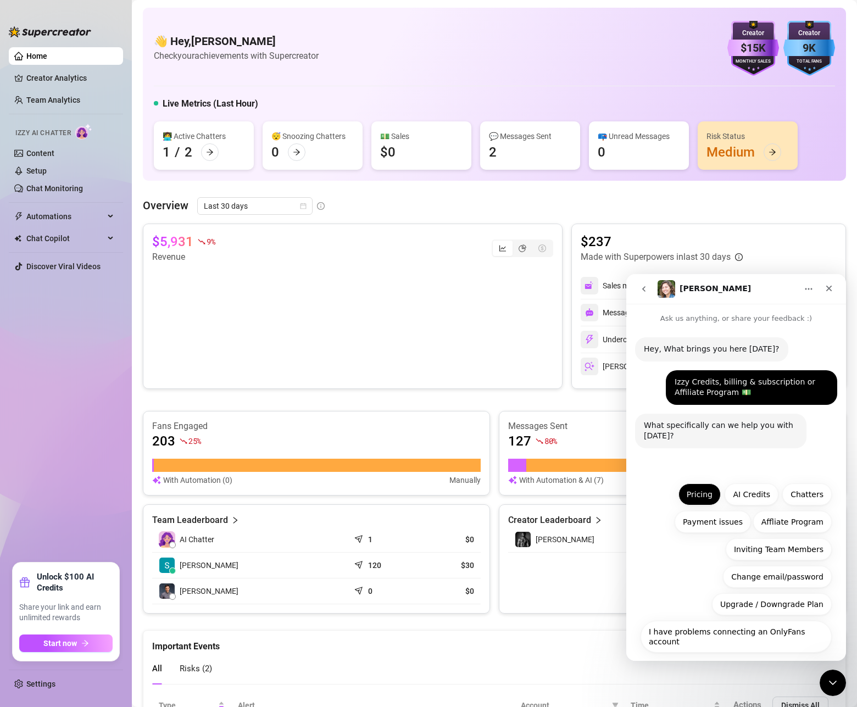
click at [706, 488] on button "Pricing" at bounding box center [700, 495] width 42 height 22
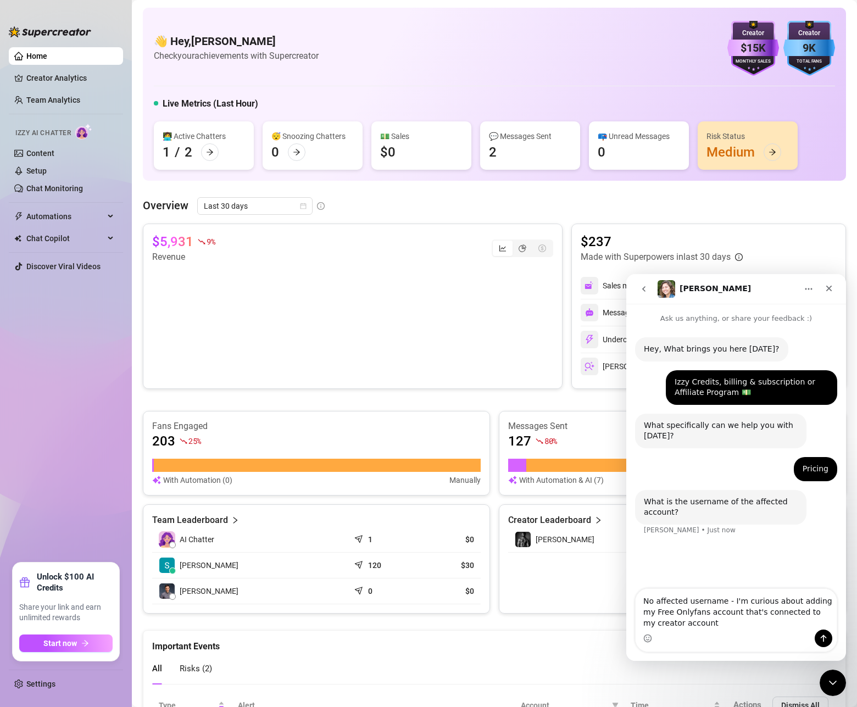
type textarea "No affected username - I'm curious about adding my Free Onlyfans account that's…"
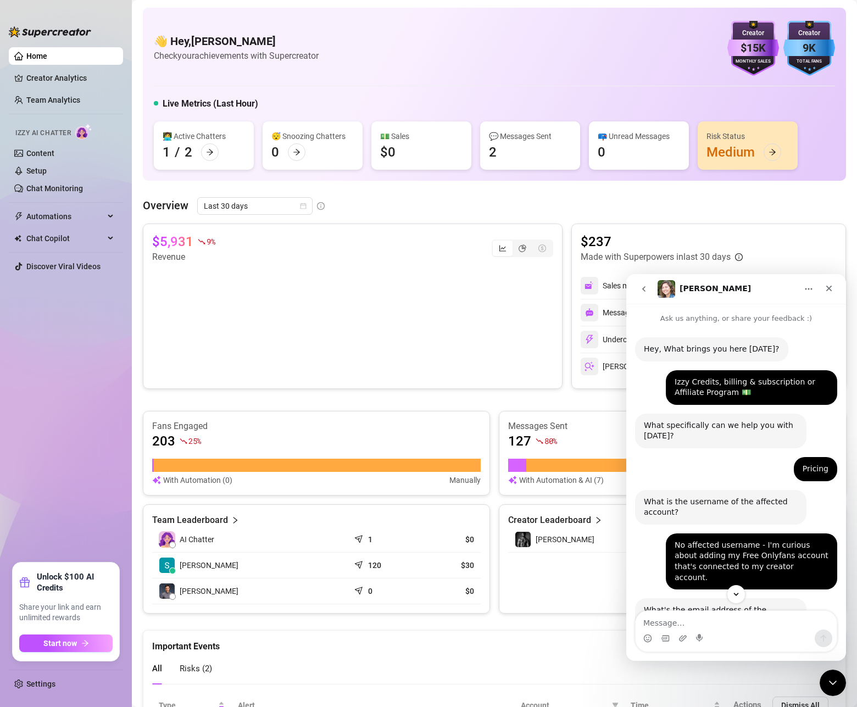
scroll to position [83, 0]
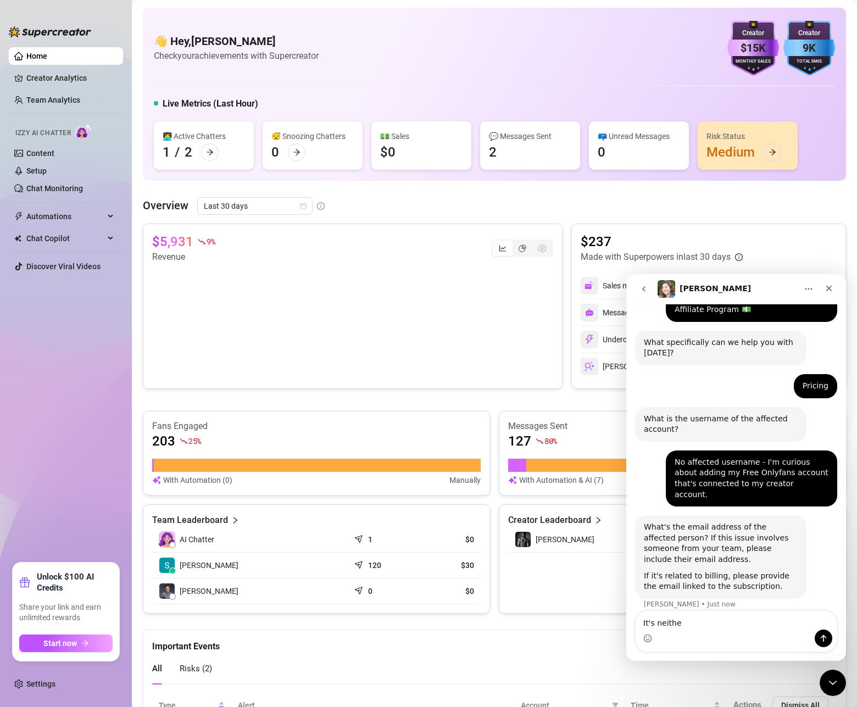
type textarea "It's neither"
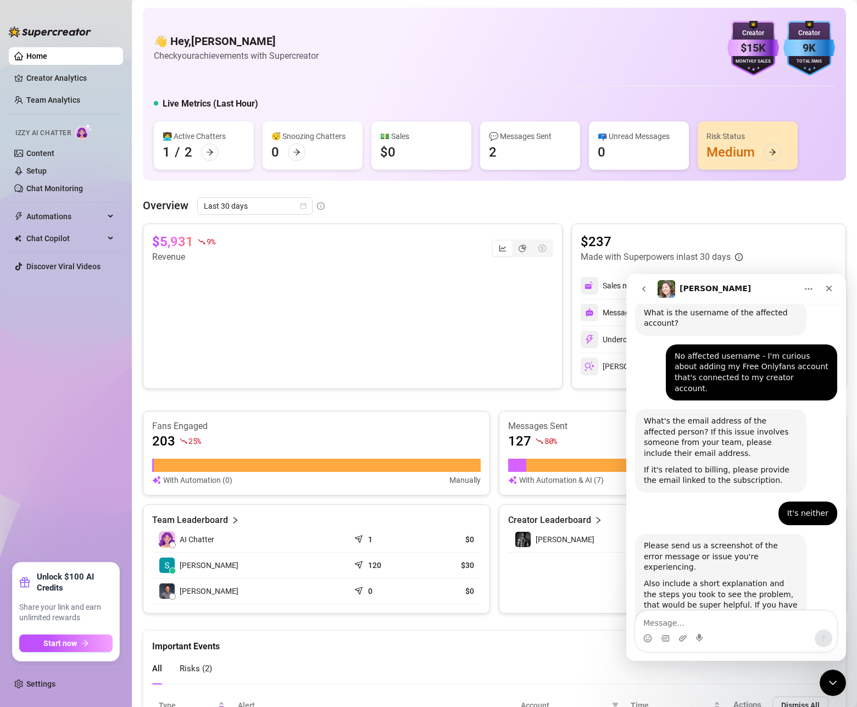
scroll to position [229, 0]
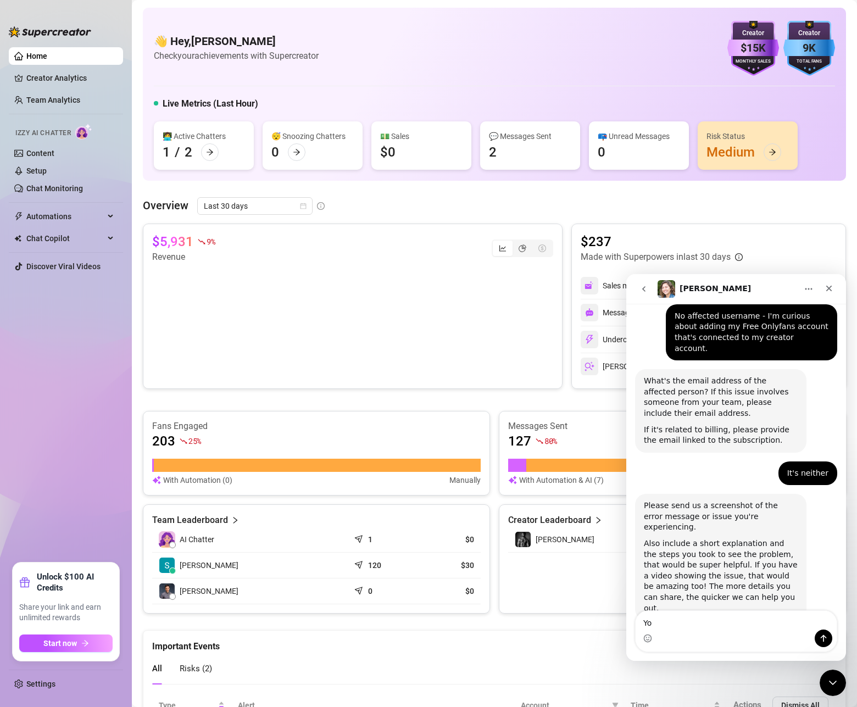
type textarea "Y"
type textarea "This isn't my questions"
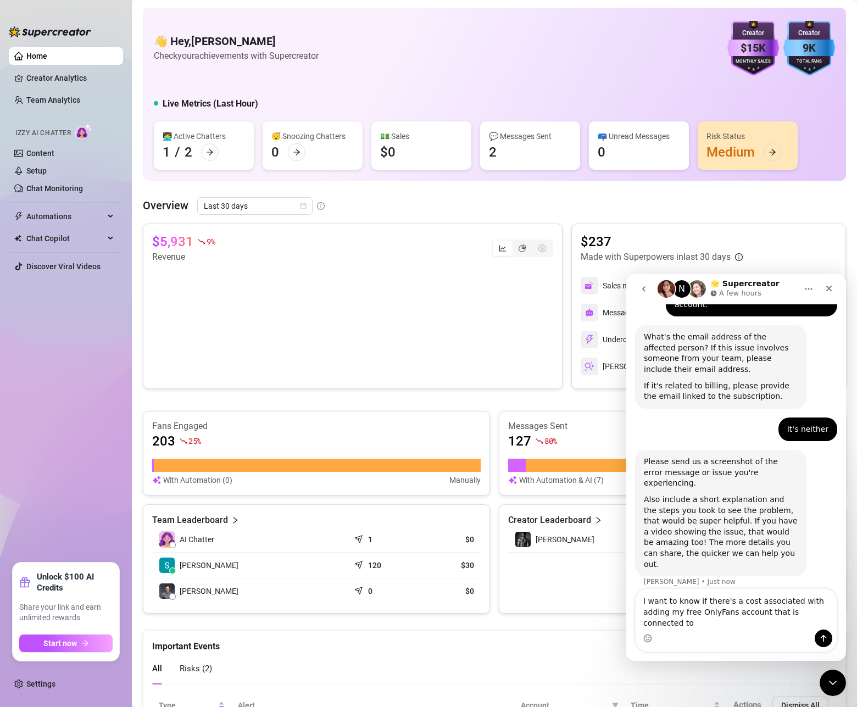
scroll to position [284, 0]
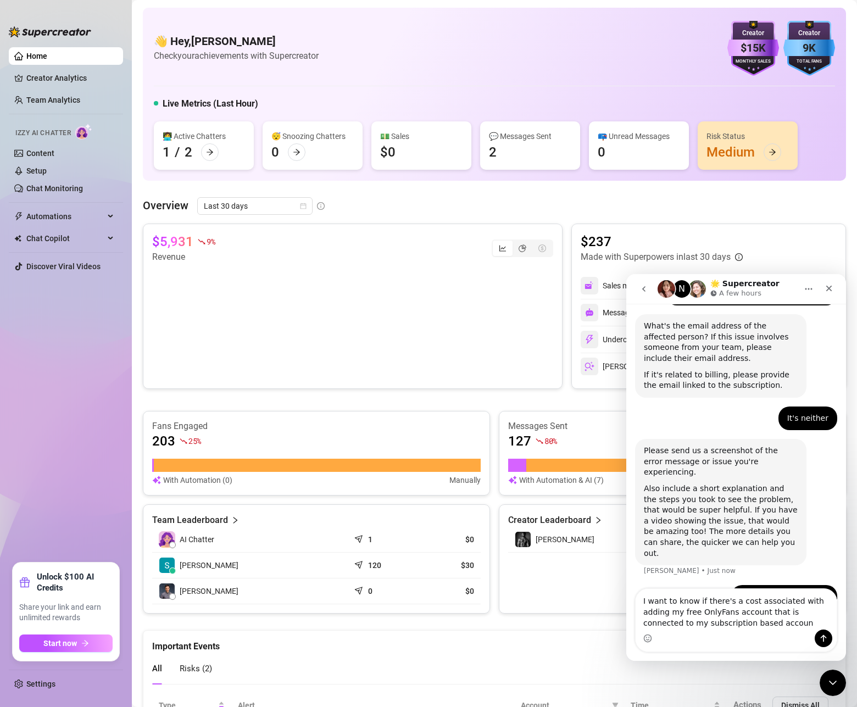
type textarea "I want to know if there's a cost associated with adding my free OnlyFans accoun…"
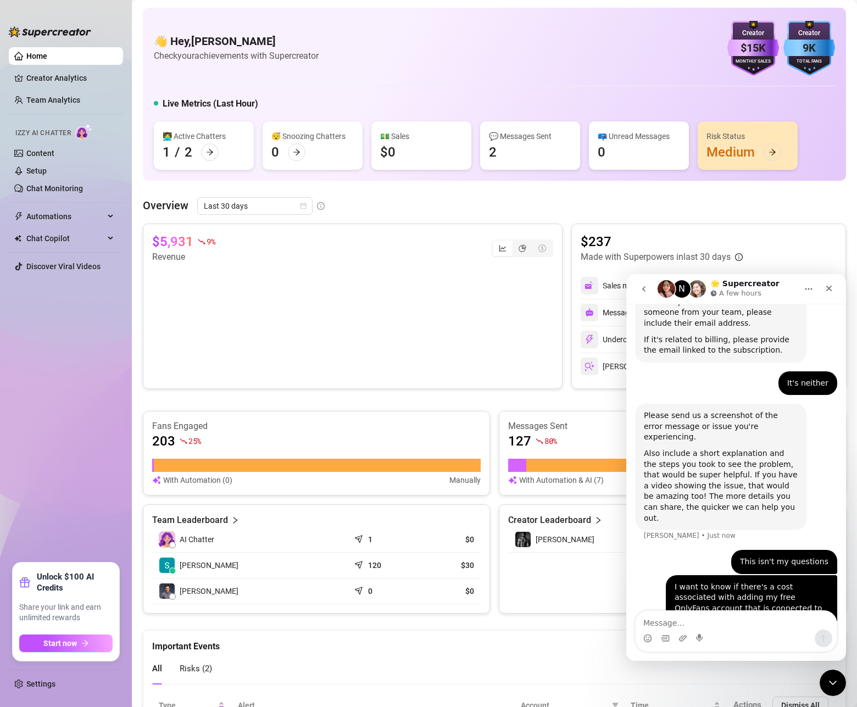
click at [815, 292] on button "Home" at bounding box center [809, 289] width 21 height 21
click at [815, 291] on button "Home" at bounding box center [809, 289] width 21 height 21
click at [647, 289] on icon "go back" at bounding box center [644, 289] width 9 height 9
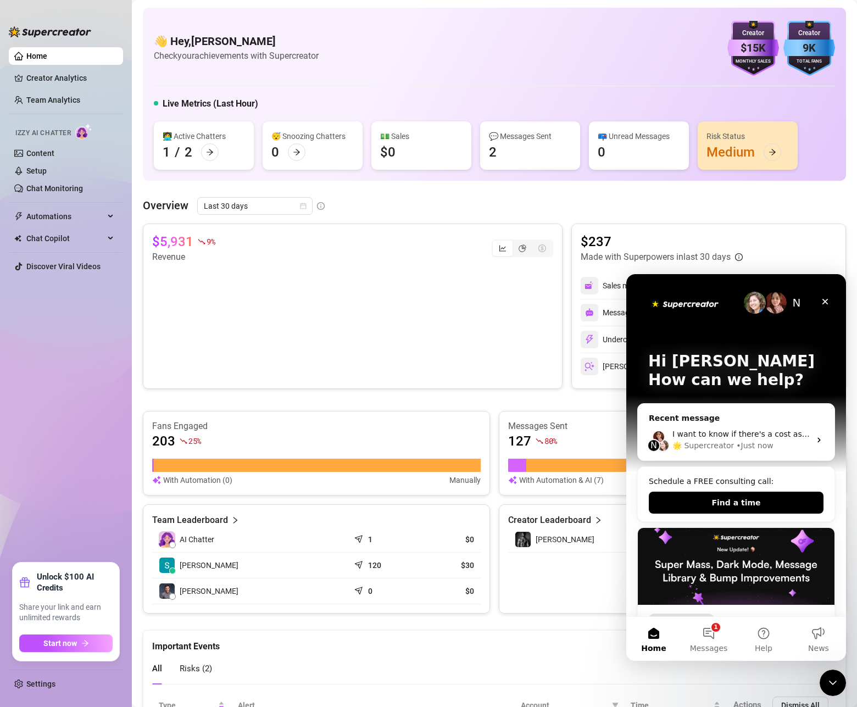
scroll to position [0, 0]
click at [704, 634] on button "1 Messages" at bounding box center [709, 639] width 55 height 44
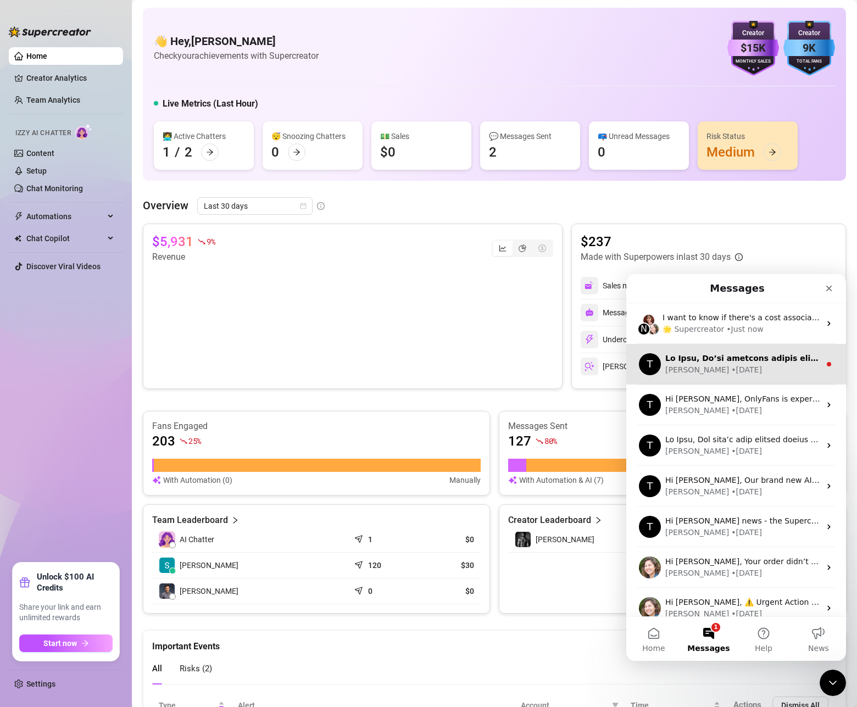
click at [756, 365] on div "[PERSON_NAME] • [DATE]" at bounding box center [743, 370] width 155 height 12
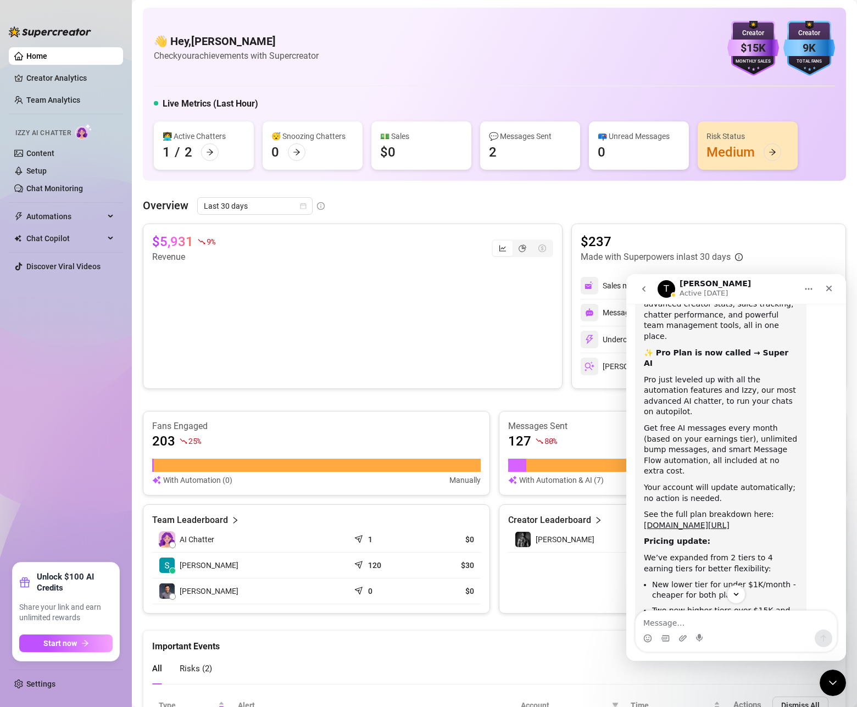
scroll to position [290, 0]
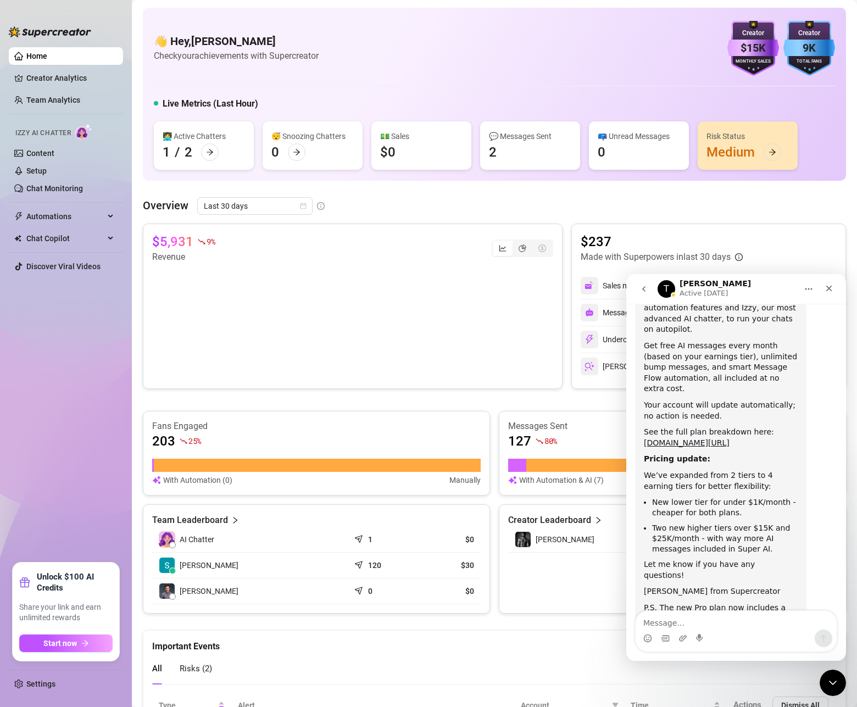
click at [648, 293] on icon "go back" at bounding box center [644, 289] width 9 height 9
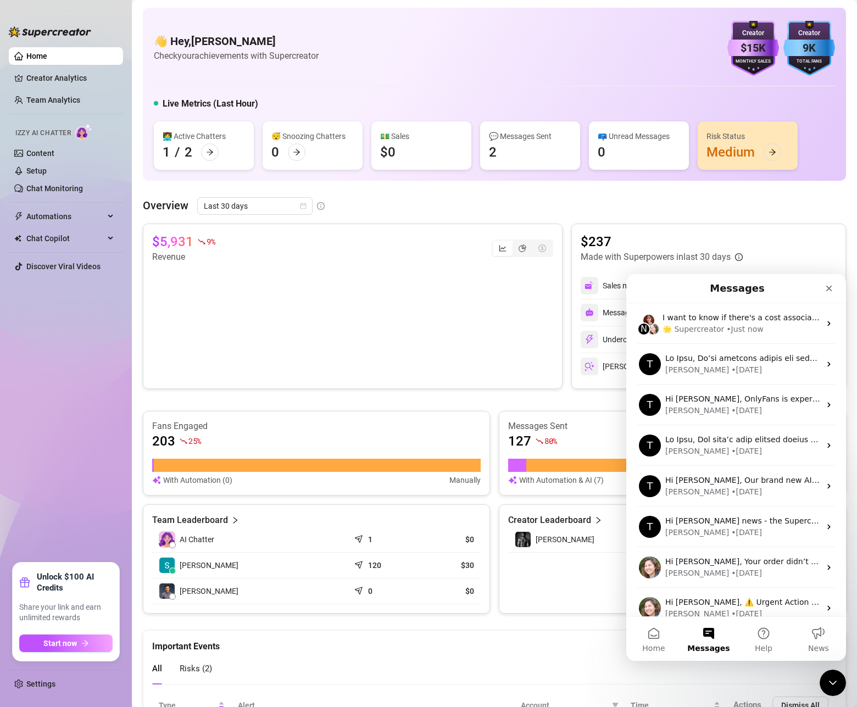
click at [526, 403] on div "$5,931 9 % Revenue $237 Made with Superpowers in last 30 days Sales made with A…" at bounding box center [495, 419] width 704 height 390
click at [828, 290] on icon "Close" at bounding box center [830, 289] width 6 height 6
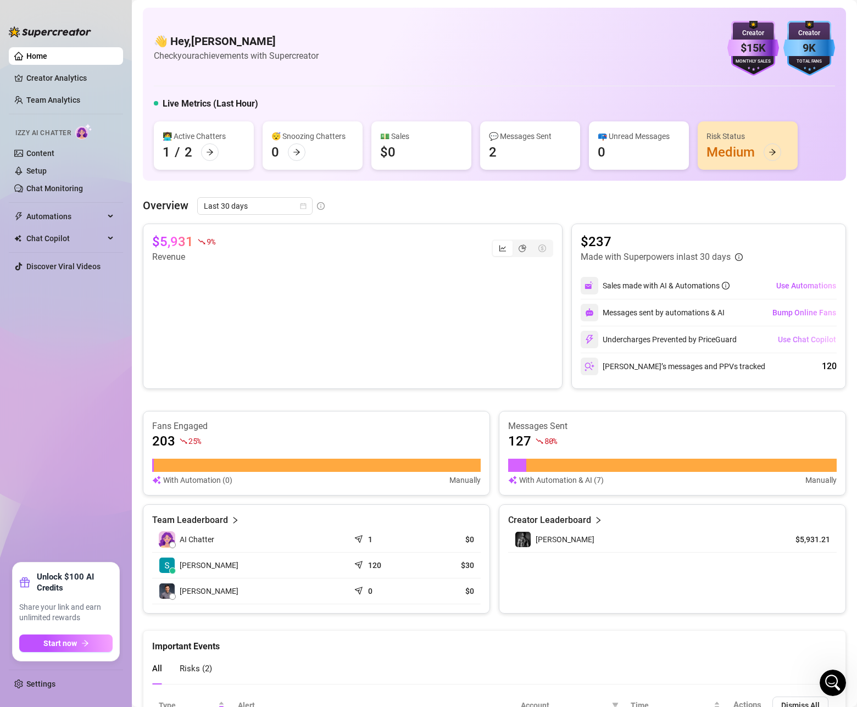
click at [805, 339] on span "Use Chat Copilot" at bounding box center [807, 339] width 58 height 9
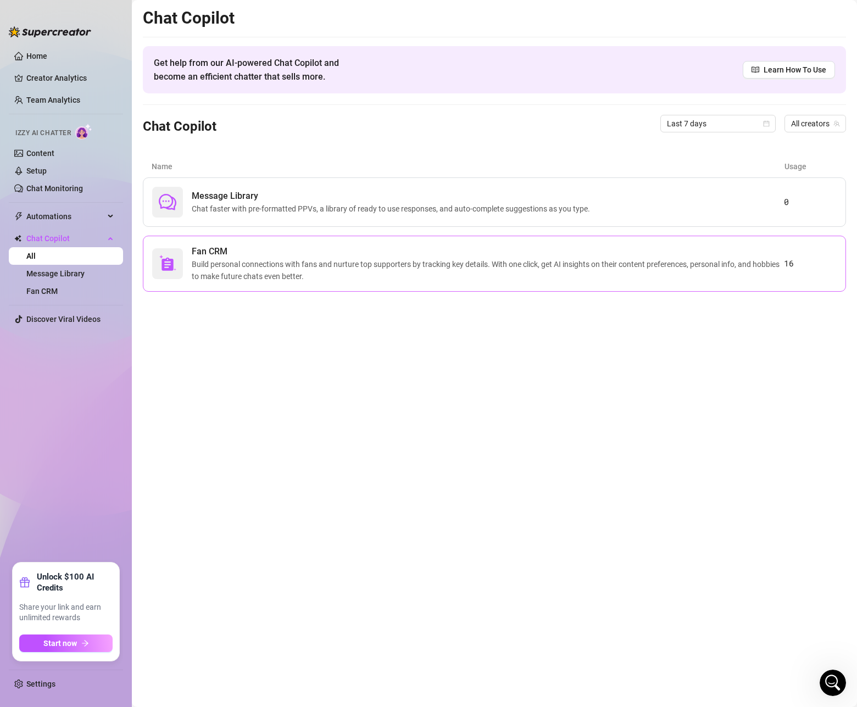
click at [289, 254] on span "Fan CRM" at bounding box center [488, 251] width 593 height 13
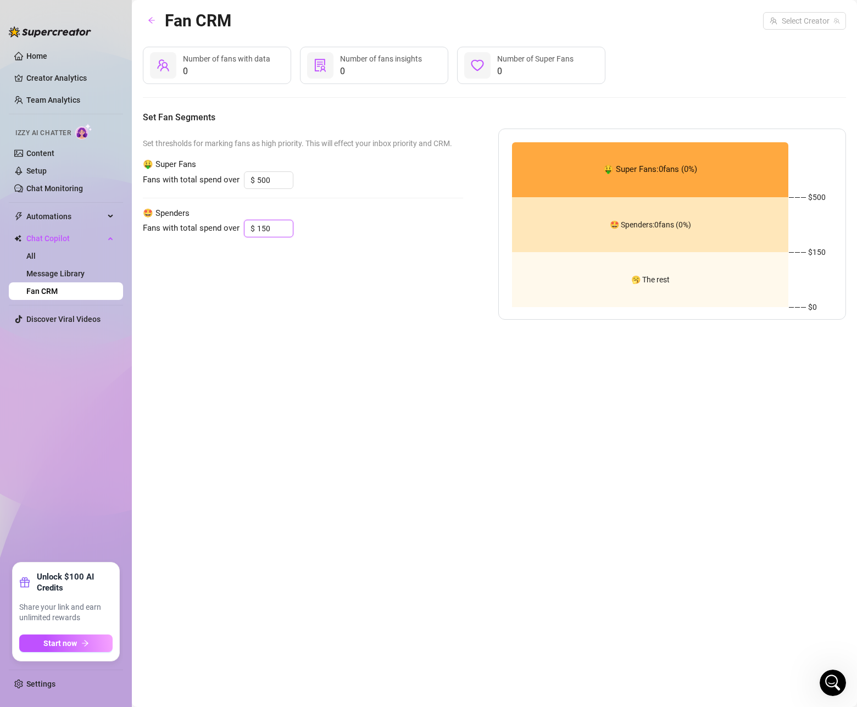
drag, startPoint x: 275, startPoint y: 230, endPoint x: 242, endPoint y: 226, distance: 33.7
click at [245, 225] on div "$ 150" at bounding box center [268, 229] width 49 height 18
type input "150"
click at [283, 181] on div "500" at bounding box center [275, 180] width 36 height 16
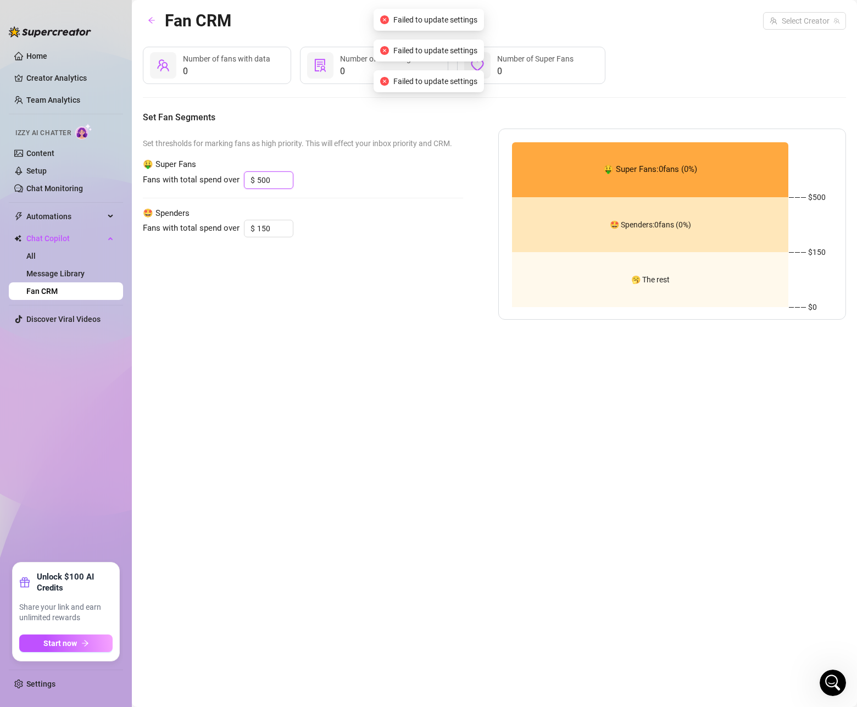
drag, startPoint x: 274, startPoint y: 181, endPoint x: 217, endPoint y: 178, distance: 57.3
click at [219, 178] on div "Fans with total spend over $ 500" at bounding box center [303, 180] width 320 height 18
type input "500"
click at [153, 24] on icon "arrow-left" at bounding box center [152, 20] width 8 height 8
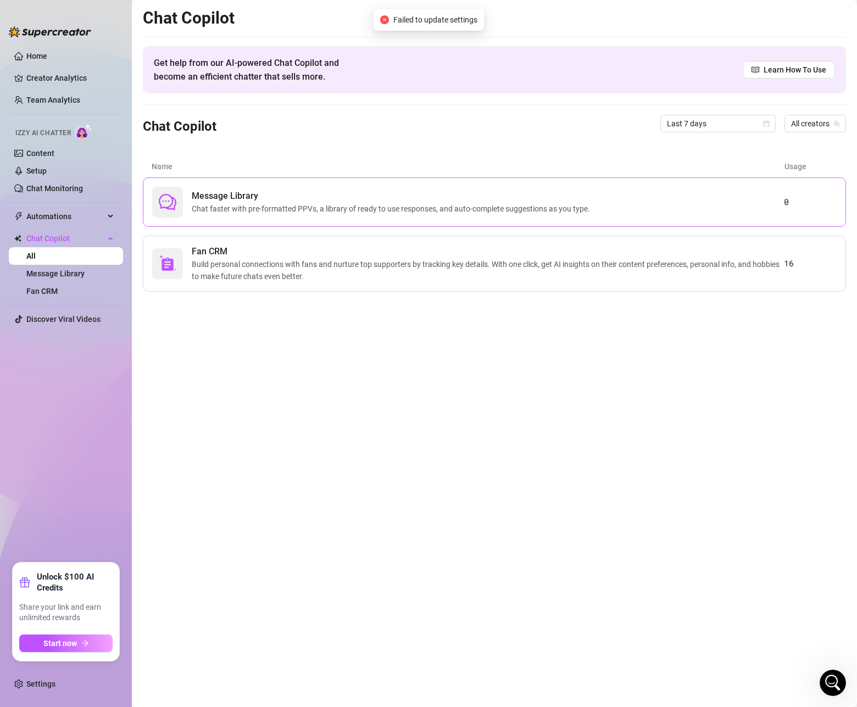
click at [424, 211] on span "Chat faster with pre-formatted PPVs, a library of ready to use responses, and a…" at bounding box center [393, 209] width 403 height 12
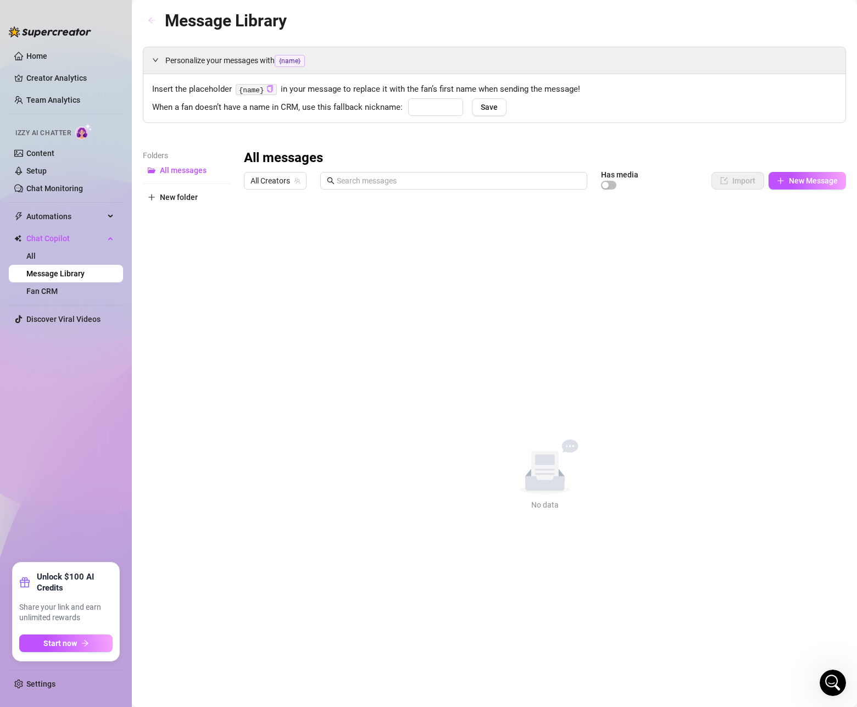
click at [152, 20] on icon "arrow-left" at bounding box center [152, 20] width 8 height 8
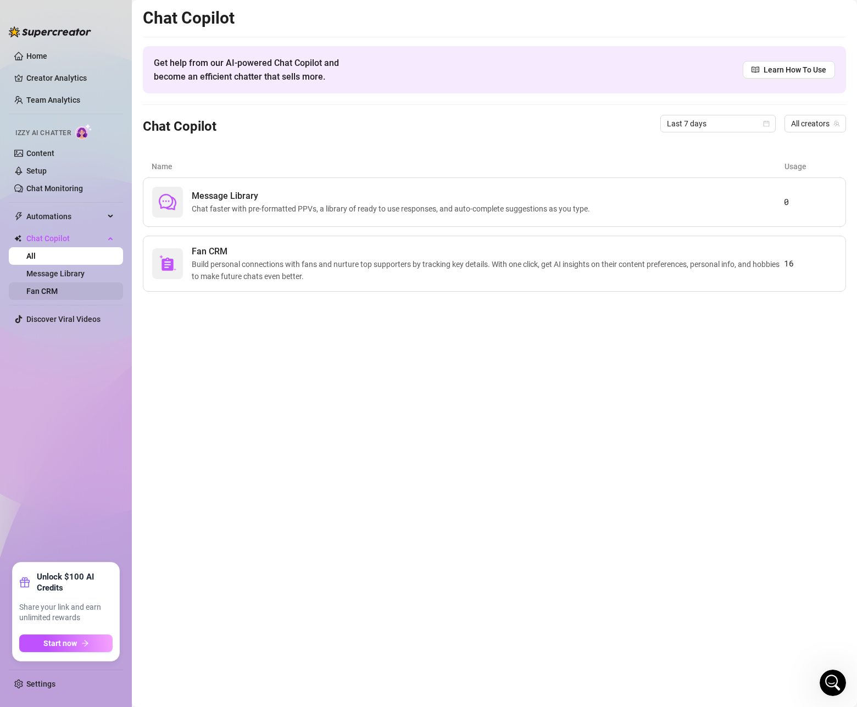
click at [58, 289] on link "Fan CRM" at bounding box center [41, 291] width 31 height 9
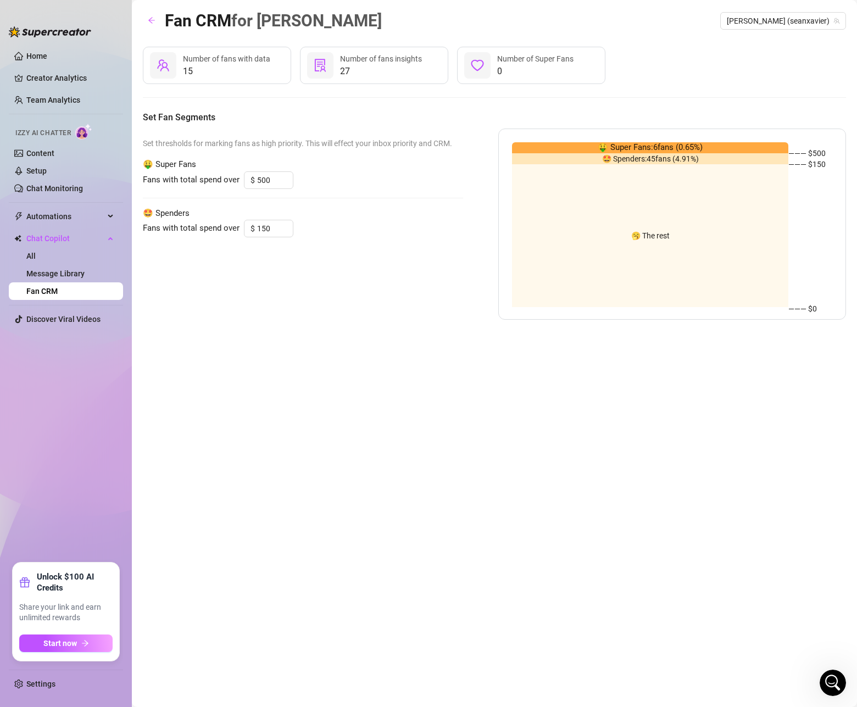
click at [319, 65] on icon "solution" at bounding box center [320, 65] width 13 height 13
click at [74, 277] on link "Message Library" at bounding box center [55, 273] width 58 height 9
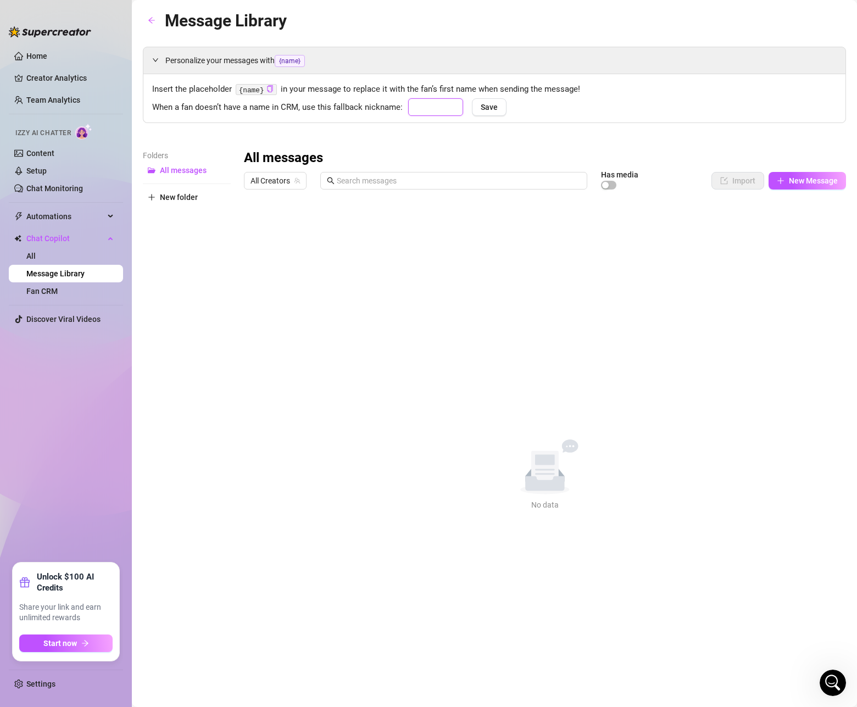
click at [422, 106] on input "text" at bounding box center [435, 107] width 55 height 18
type input "M"
type input "man"
click at [477, 112] on button "Save" at bounding box center [489, 107] width 35 height 18
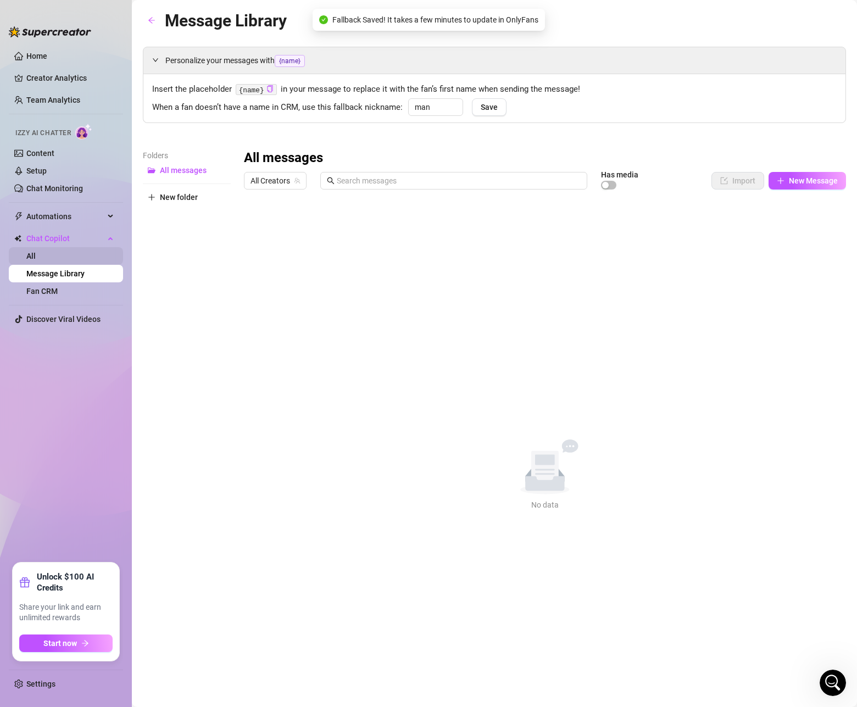
click at [36, 255] on link "All" at bounding box center [30, 256] width 9 height 9
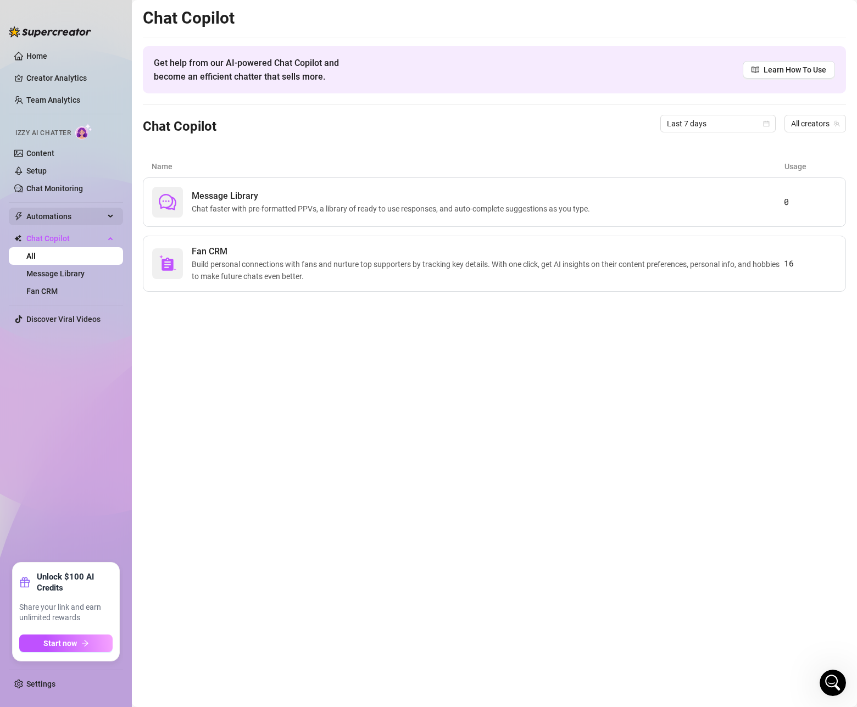
click at [70, 220] on span "Automations" at bounding box center [65, 217] width 78 height 18
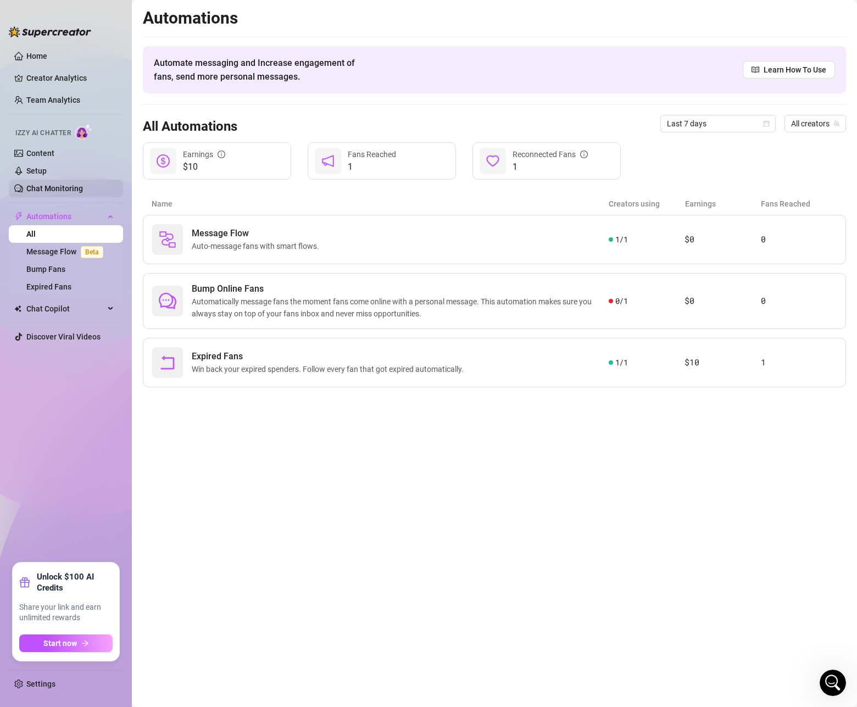
click at [62, 192] on link "Chat Monitoring" at bounding box center [54, 188] width 57 height 9
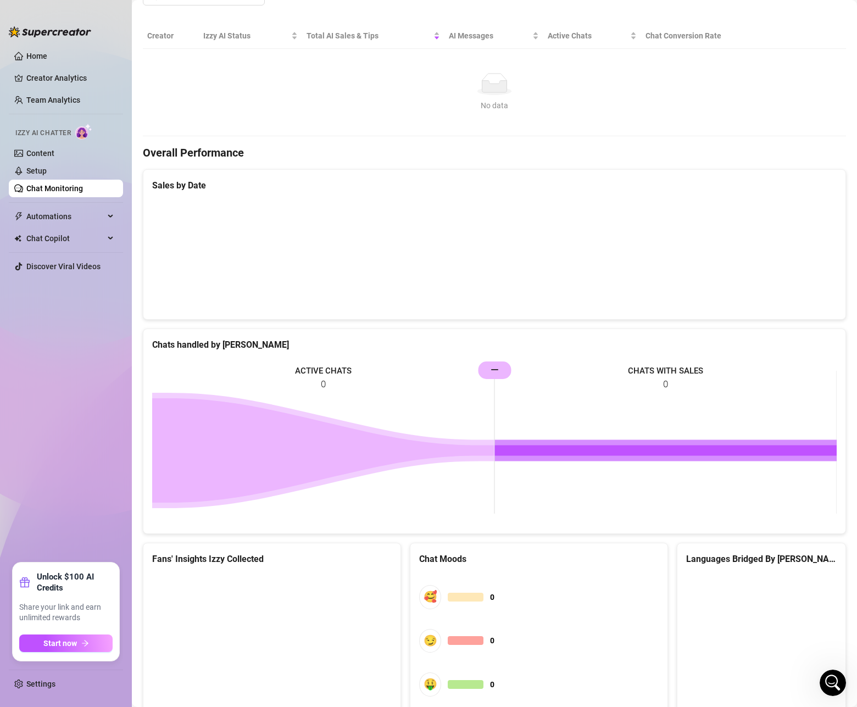
scroll to position [281, 0]
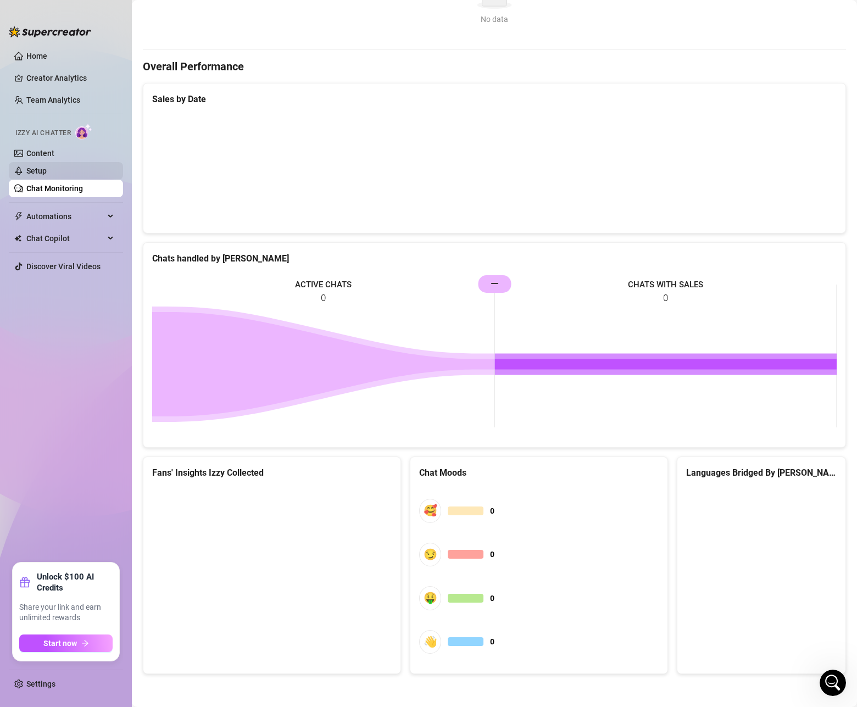
click at [40, 170] on link "Setup" at bounding box center [36, 171] width 20 height 9
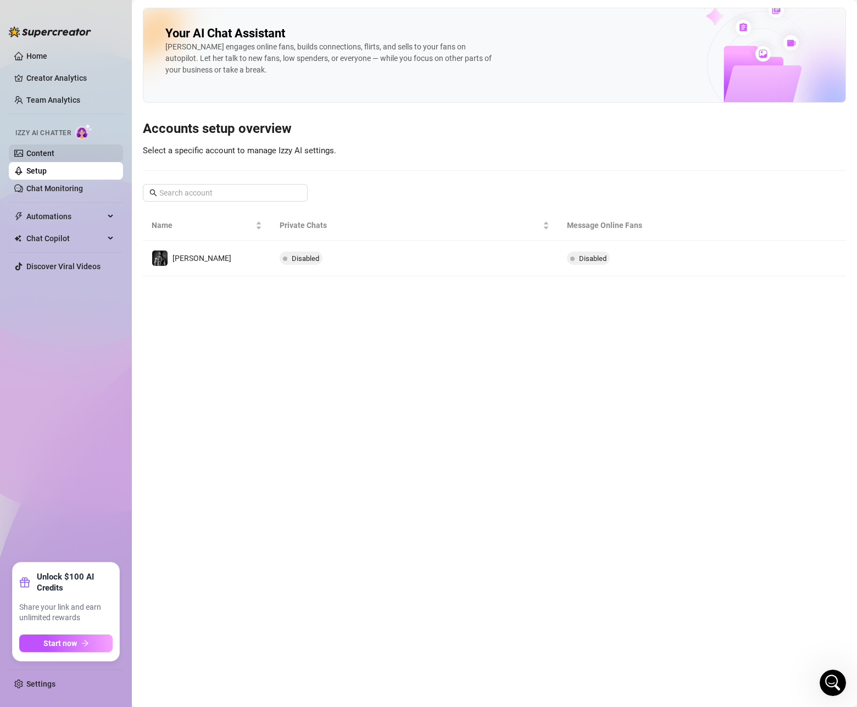
click at [54, 155] on link "Content" at bounding box center [40, 153] width 28 height 9
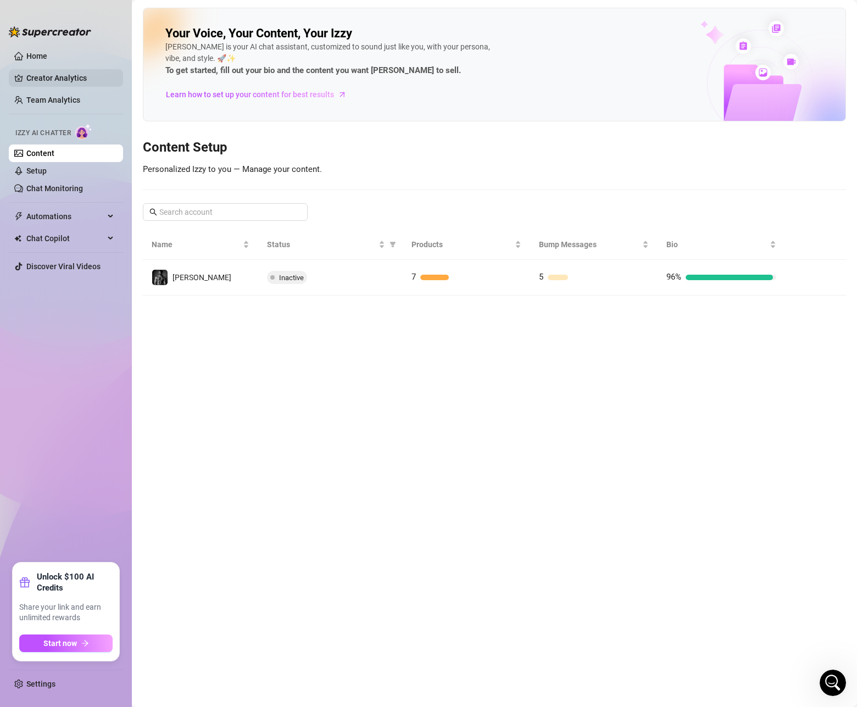
click at [62, 71] on link "Creator Analytics" at bounding box center [70, 78] width 88 height 18
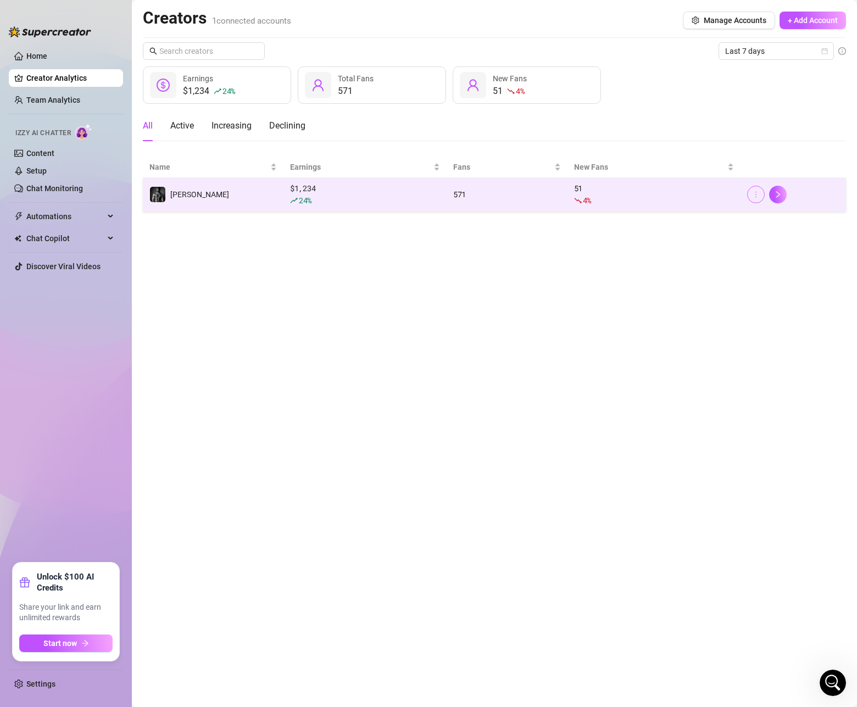
click at [759, 195] on icon "more" at bounding box center [756, 195] width 8 height 8
click at [759, 194] on icon "more" at bounding box center [756, 195] width 8 height 8
click at [599, 197] on div "4 %" at bounding box center [654, 201] width 160 height 12
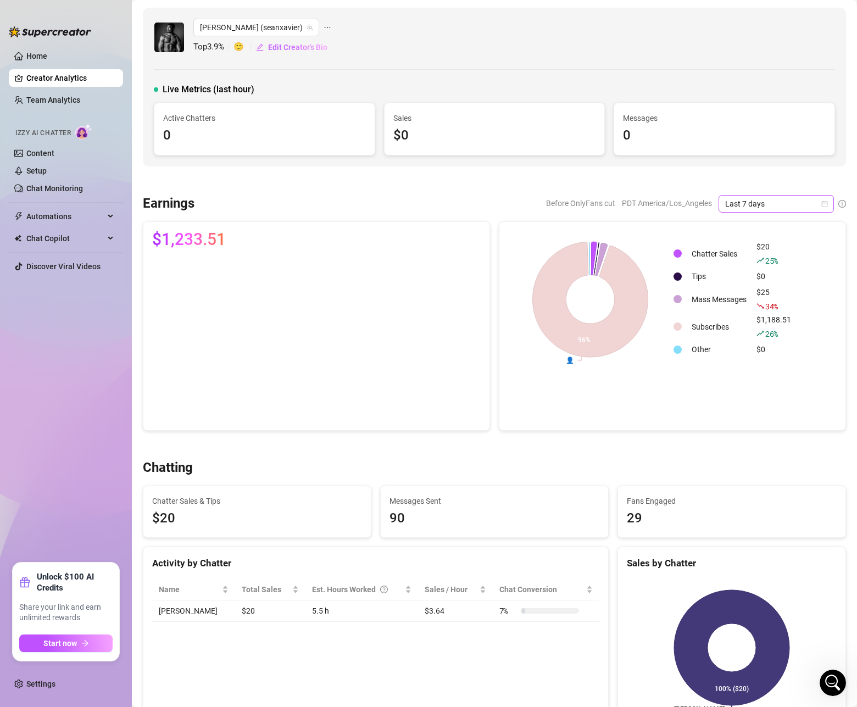
click at [759, 207] on span "Last 7 days" at bounding box center [777, 204] width 102 height 16
click at [747, 279] on div "Last 90 days" at bounding box center [777, 279] width 98 height 12
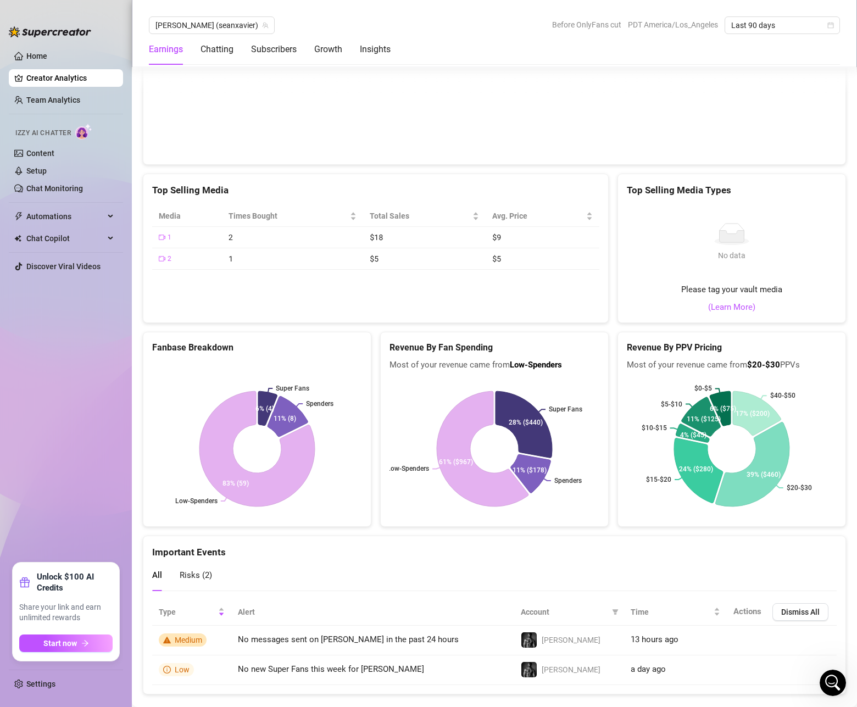
scroll to position [1774, 0]
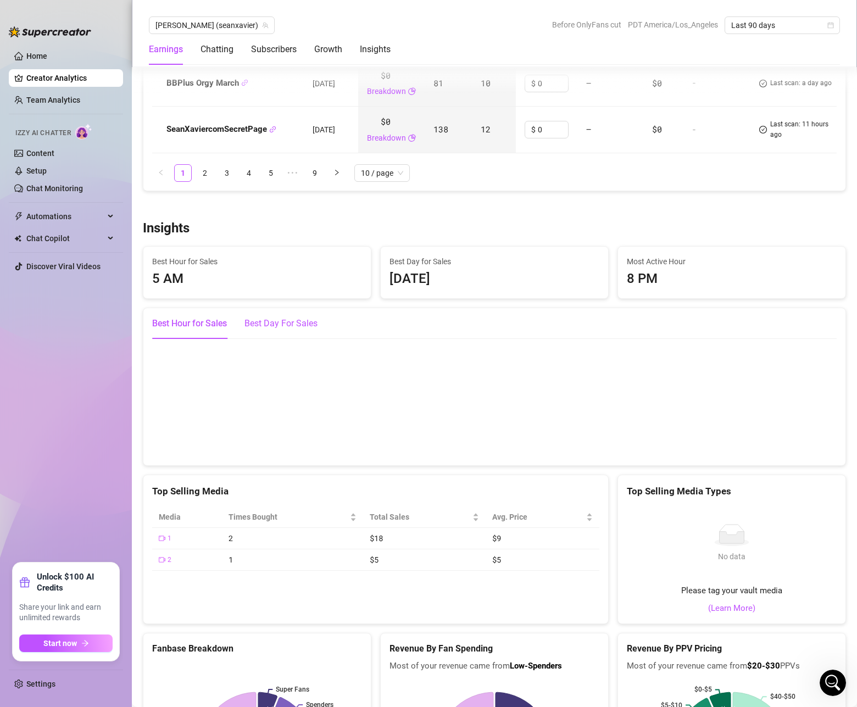
click at [290, 317] on div "Best Day For Sales" at bounding box center [281, 323] width 73 height 13
click at [222, 317] on div "Best Hour for Sales" at bounding box center [189, 323] width 75 height 13
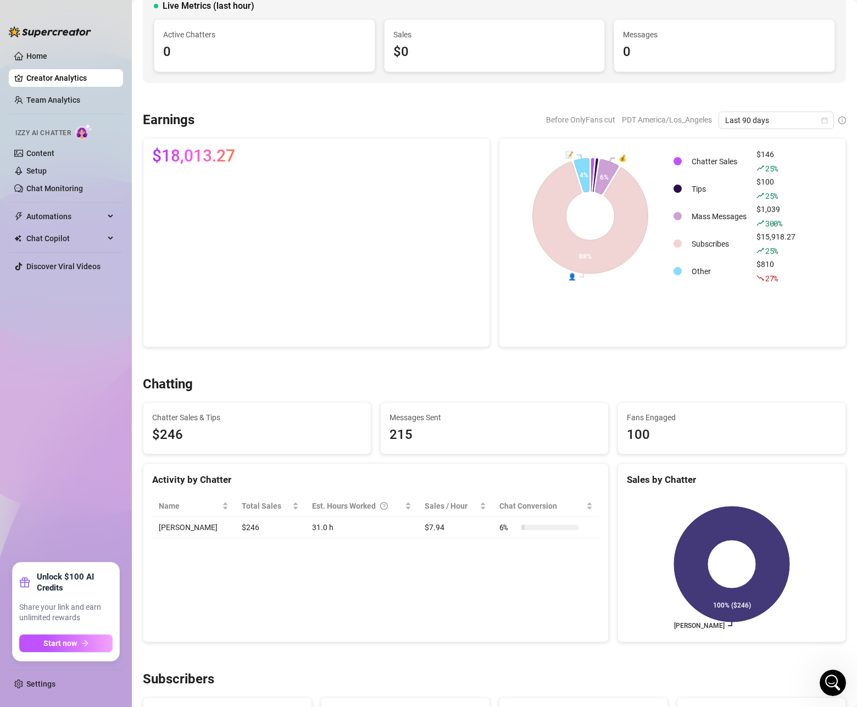
scroll to position [0, 0]
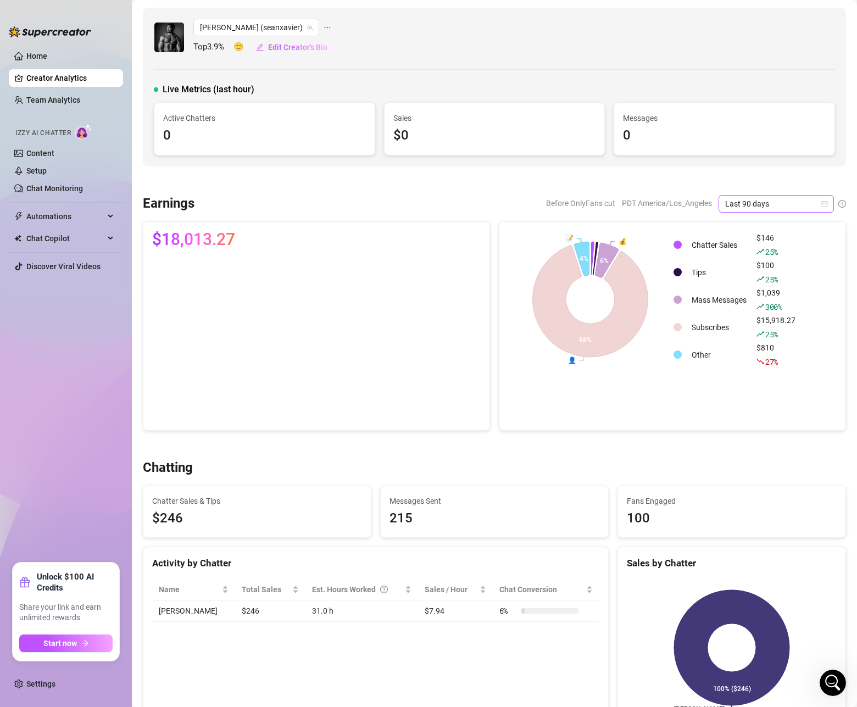
click at [760, 204] on span "Last 90 days" at bounding box center [777, 204] width 102 height 16
click at [751, 257] on div "Last 30 days" at bounding box center [777, 261] width 98 height 12
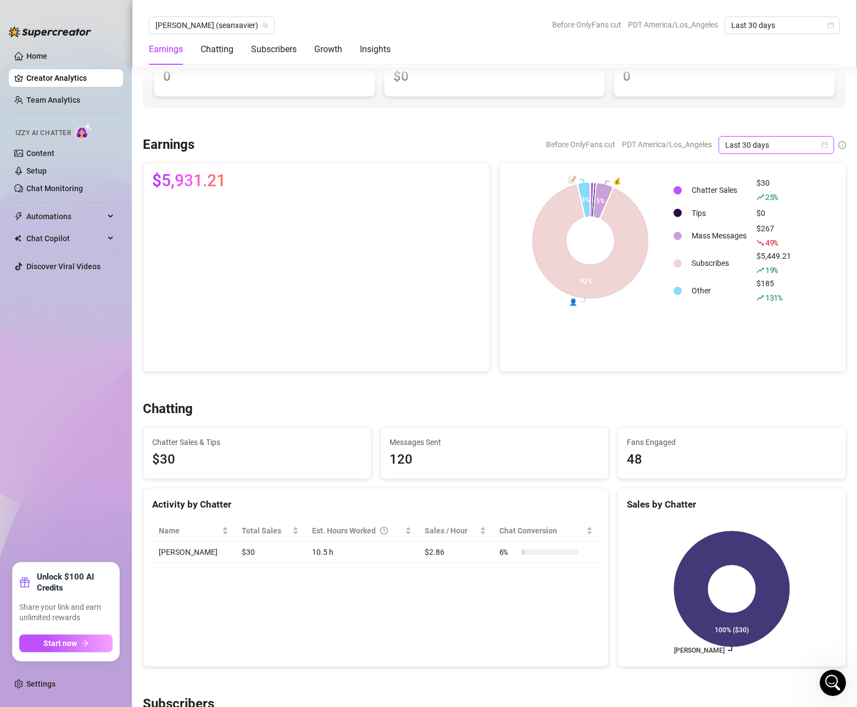
scroll to position [55, 0]
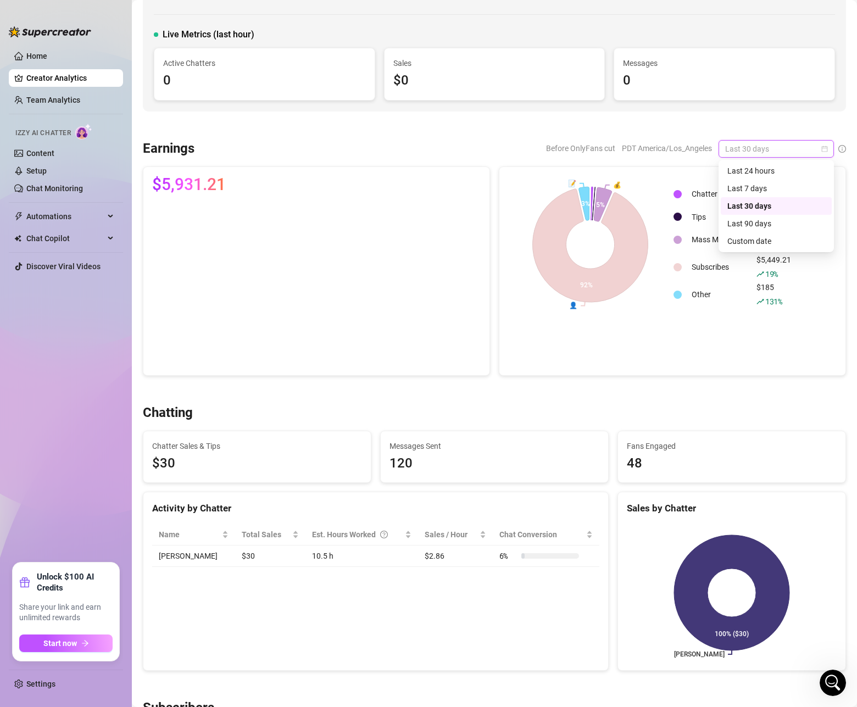
click at [733, 154] on span "Last 30 days" at bounding box center [777, 149] width 102 height 16
click at [731, 171] on div "Last 24 hours" at bounding box center [777, 171] width 98 height 12
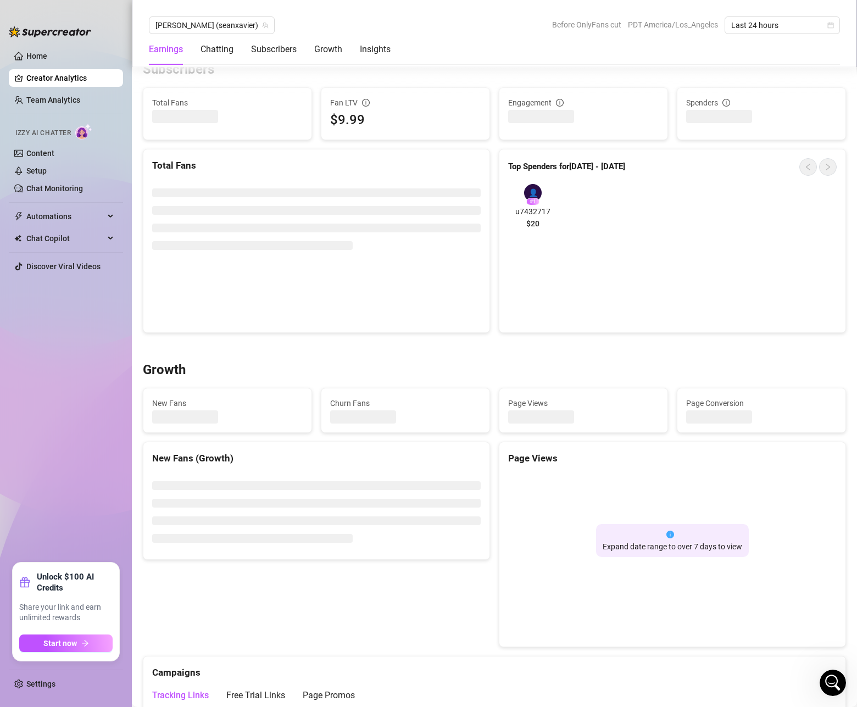
scroll to position [0, 0]
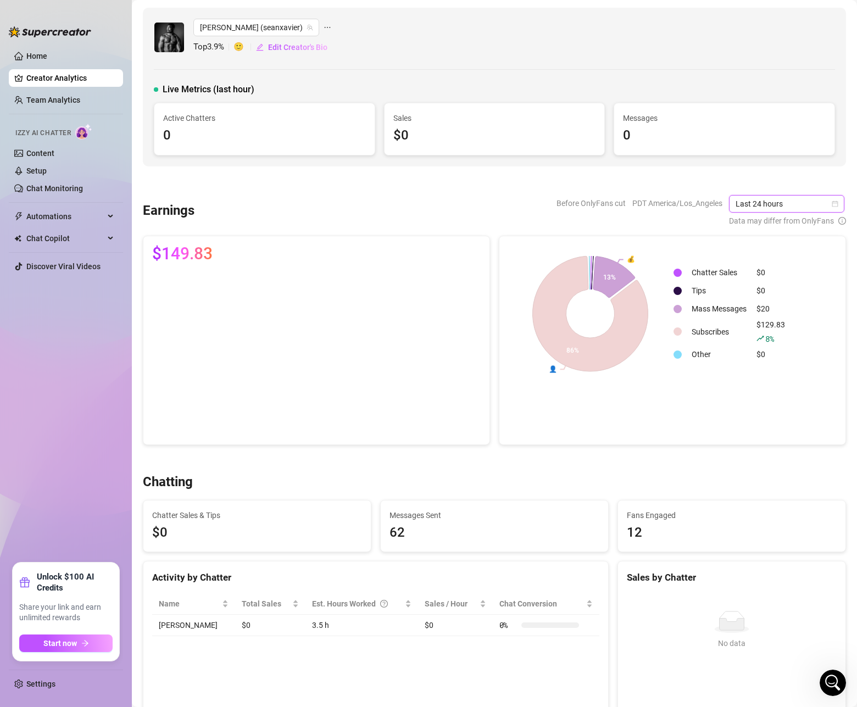
click at [745, 206] on span "Last 24 hours" at bounding box center [787, 204] width 102 height 16
click at [741, 258] on div "Last 30 days" at bounding box center [788, 261] width 98 height 12
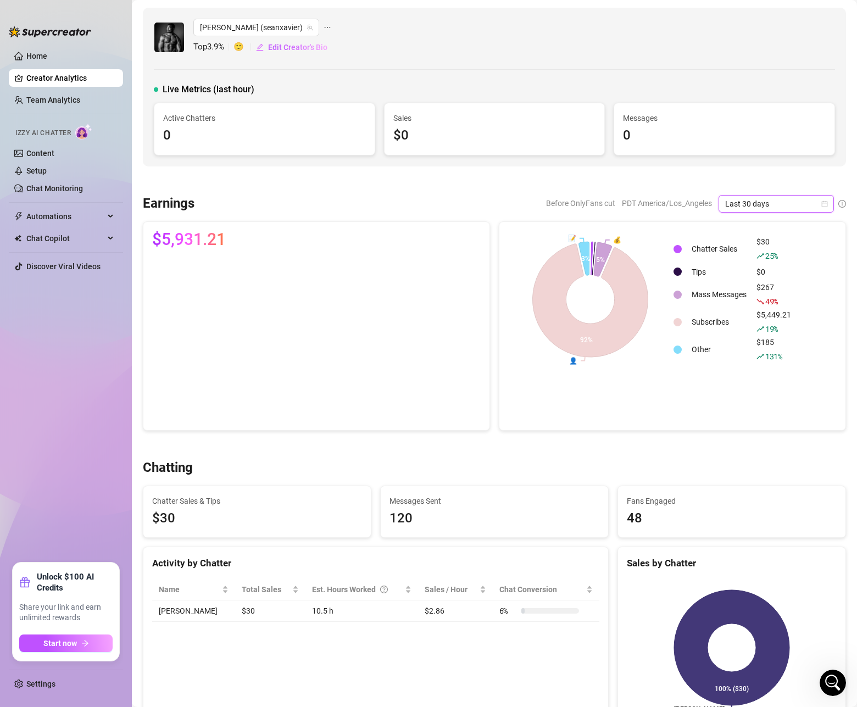
click at [732, 203] on span "Last 30 days" at bounding box center [777, 204] width 102 height 16
